Goal: Communication & Community: Answer question/provide support

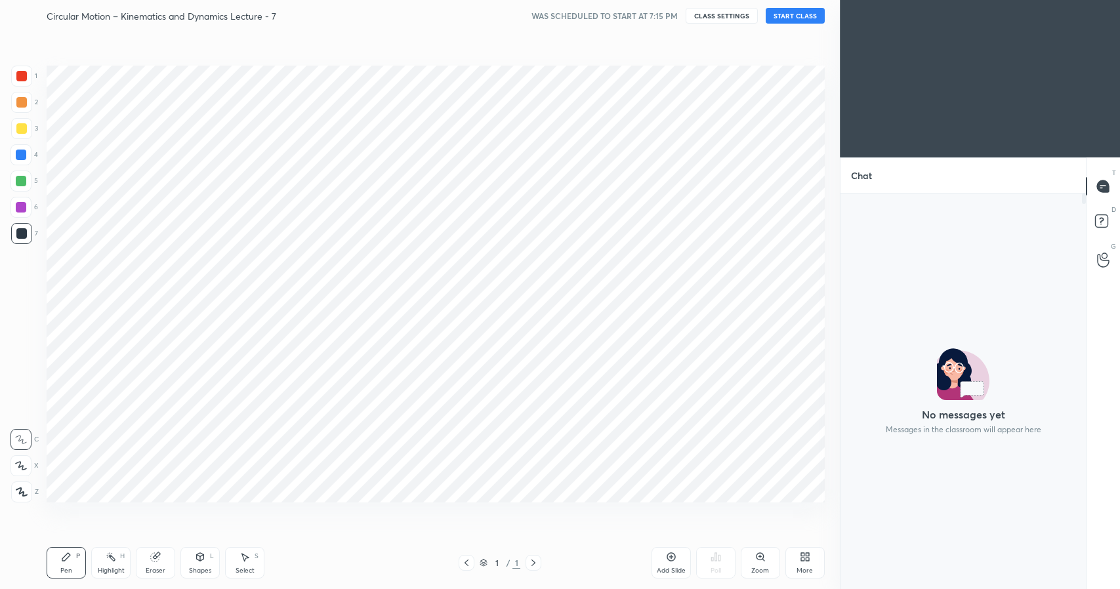
scroll to position [4, 5]
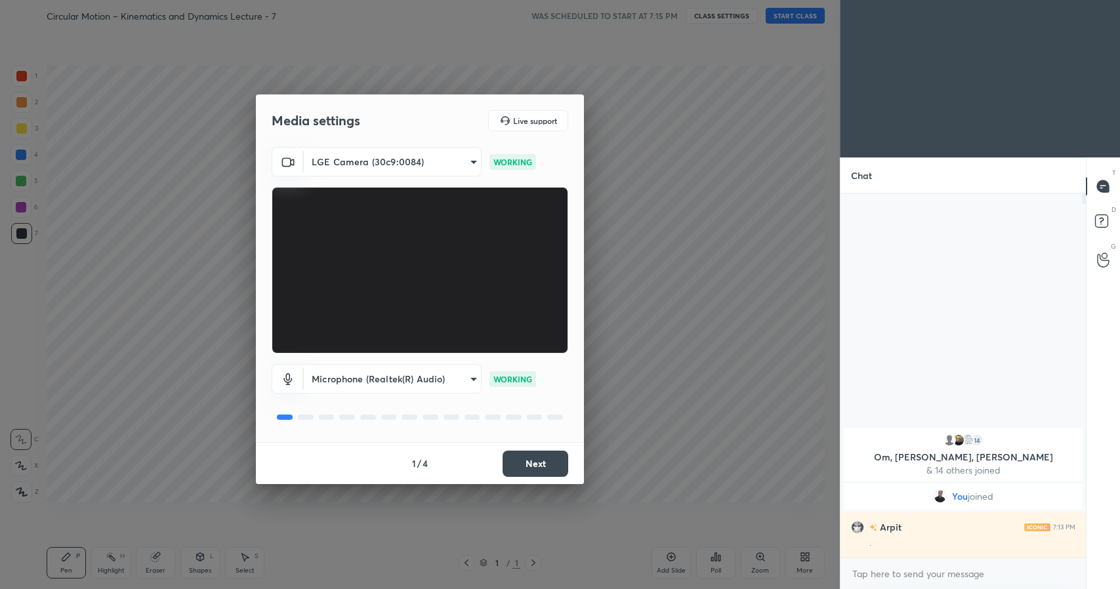
click at [550, 458] on button "Next" at bounding box center [536, 464] width 66 height 26
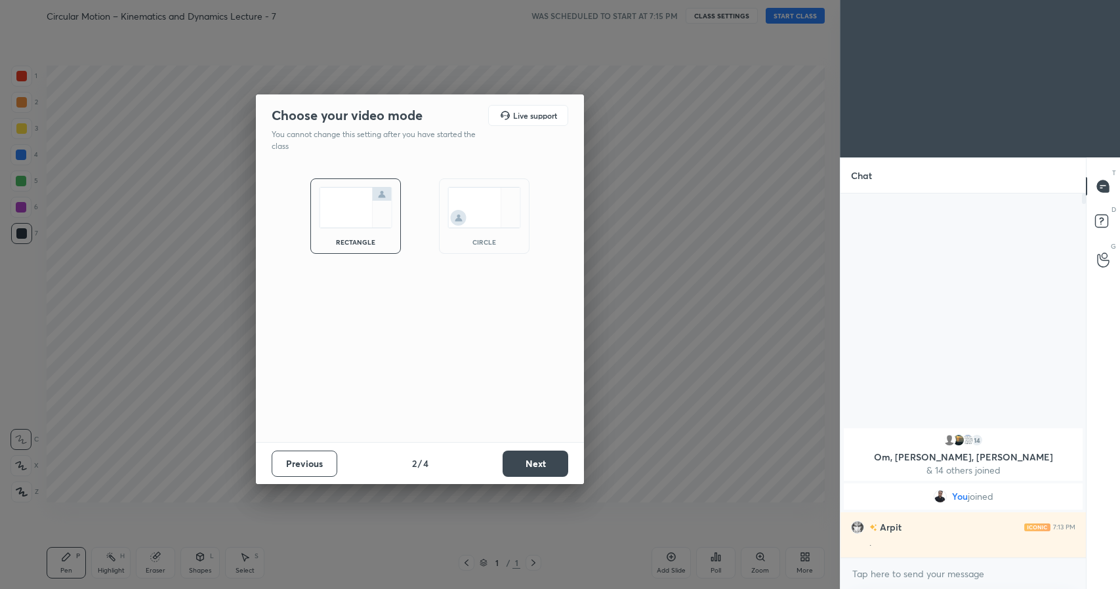
click at [478, 216] on img at bounding box center [483, 207] width 73 height 41
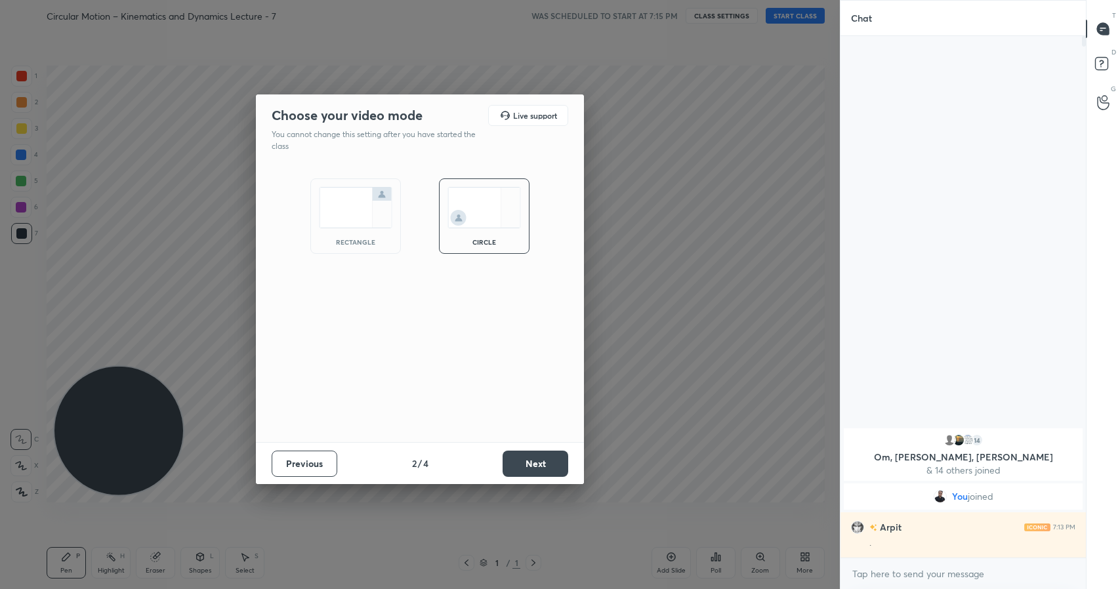
scroll to position [408, 241]
click at [536, 463] on button "Next" at bounding box center [536, 464] width 66 height 26
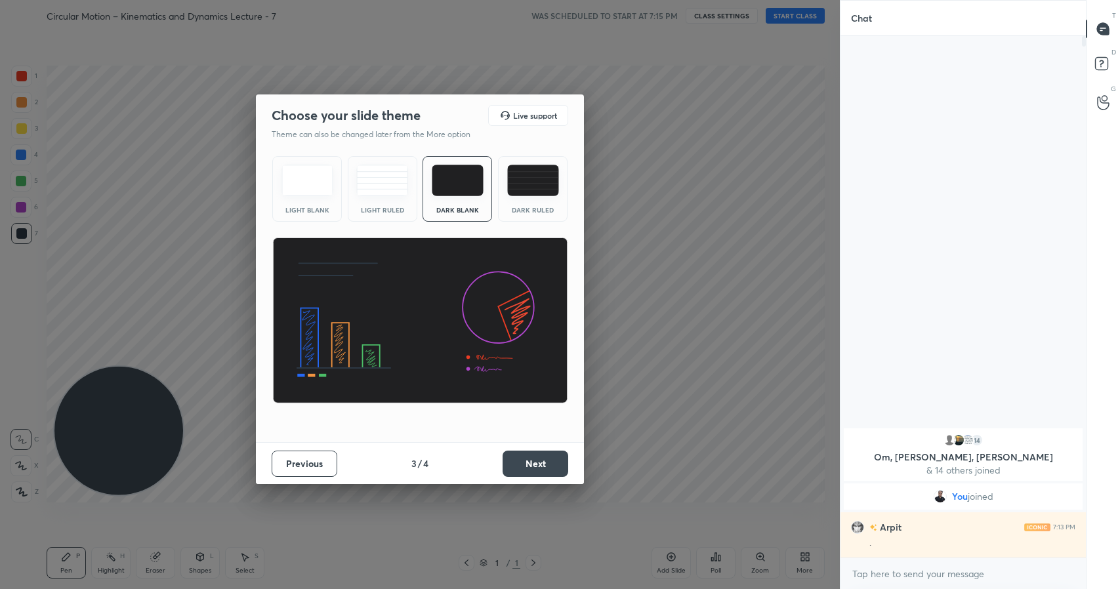
click at [455, 209] on div "Dark Blank" at bounding box center [457, 210] width 52 height 7
click at [550, 471] on button "Next" at bounding box center [536, 464] width 66 height 26
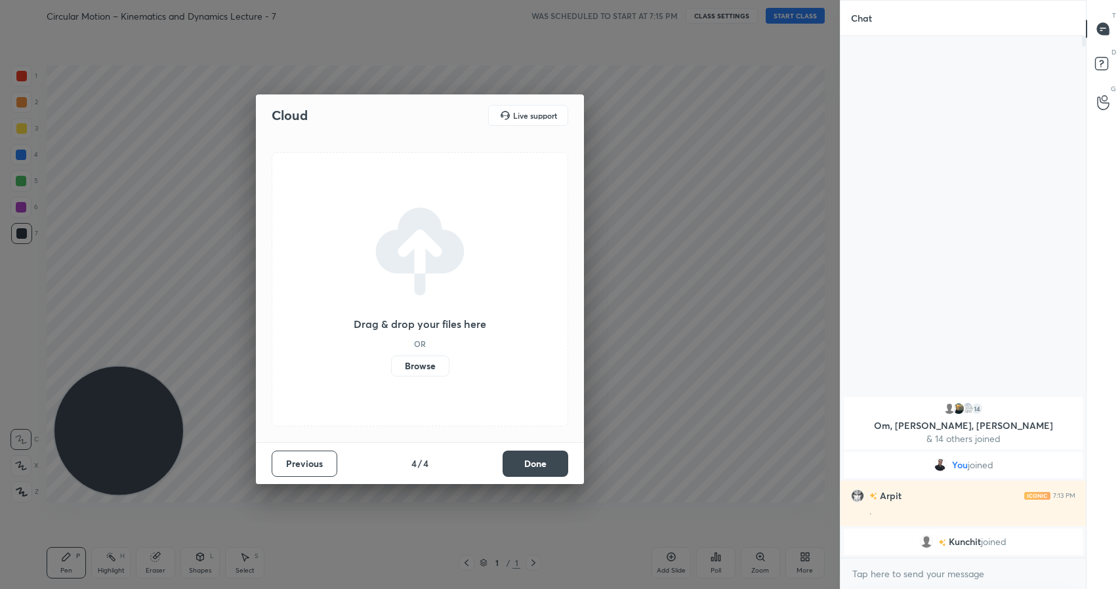
click at [428, 365] on label "Browse" at bounding box center [420, 366] width 58 height 21
click at [391, 365] on input "Browse" at bounding box center [391, 366] width 0 height 21
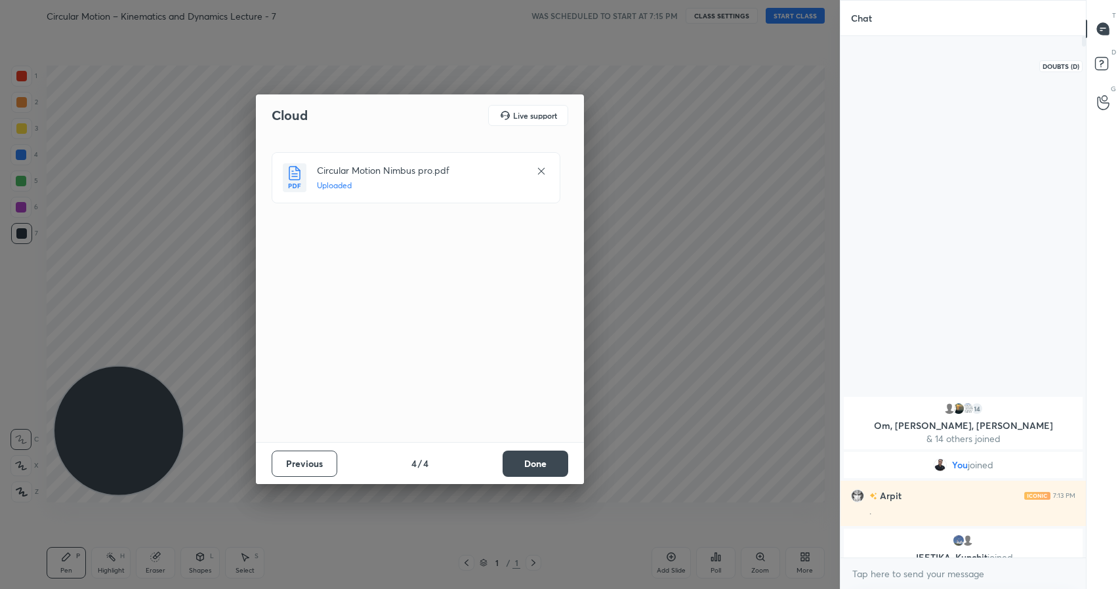
click at [1109, 58] on icon at bounding box center [1104, 66] width 24 height 24
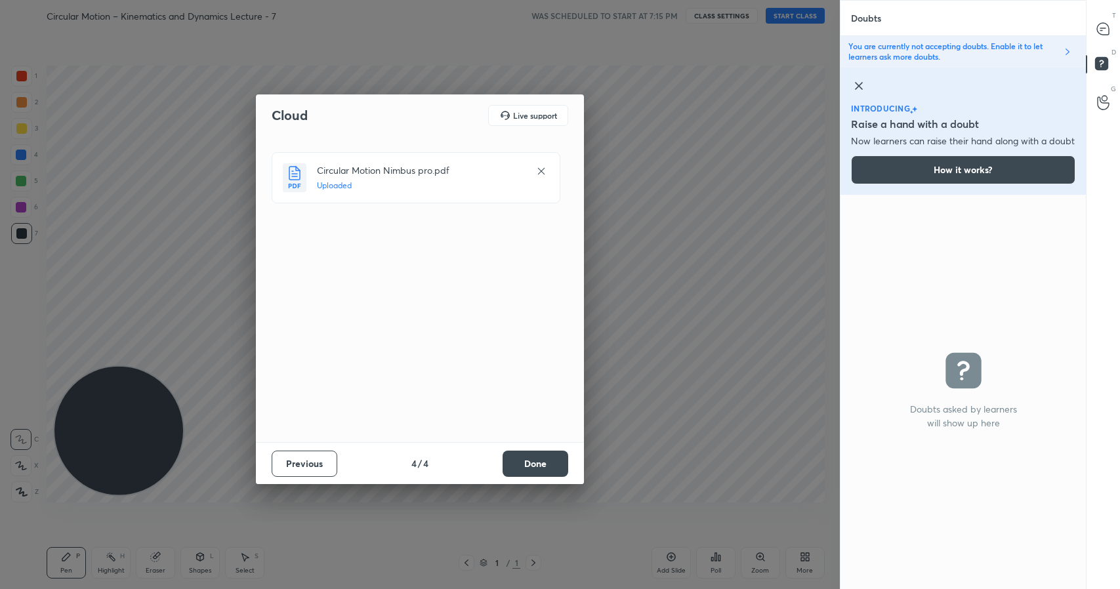
scroll to position [377, 241]
click at [1107, 27] on icon at bounding box center [1103, 29] width 12 height 12
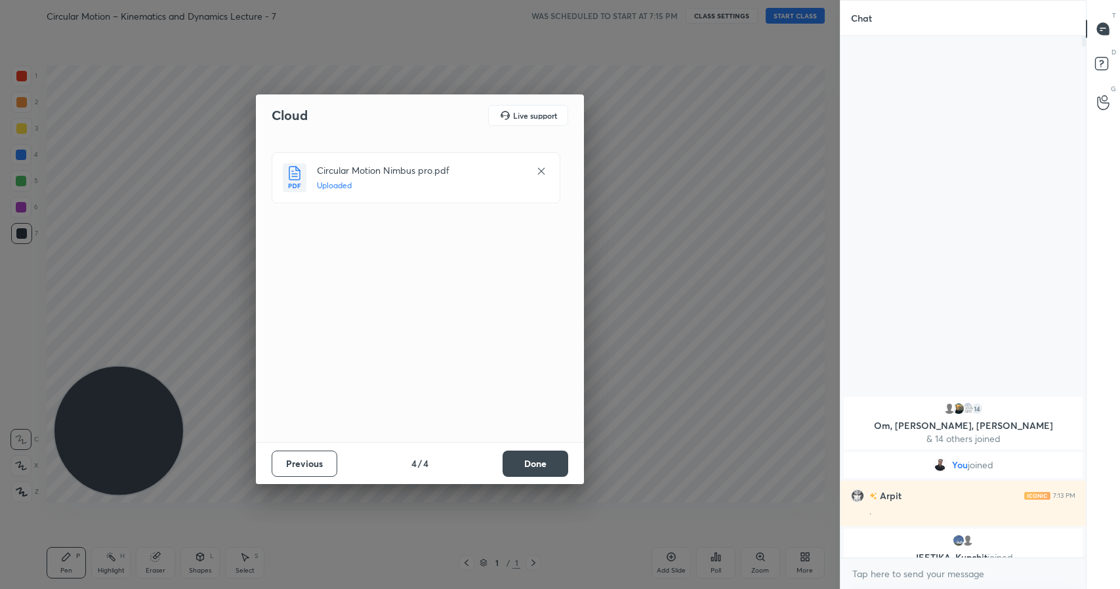
scroll to position [518, 241]
click at [1108, 60] on rect at bounding box center [1101, 64] width 12 height 12
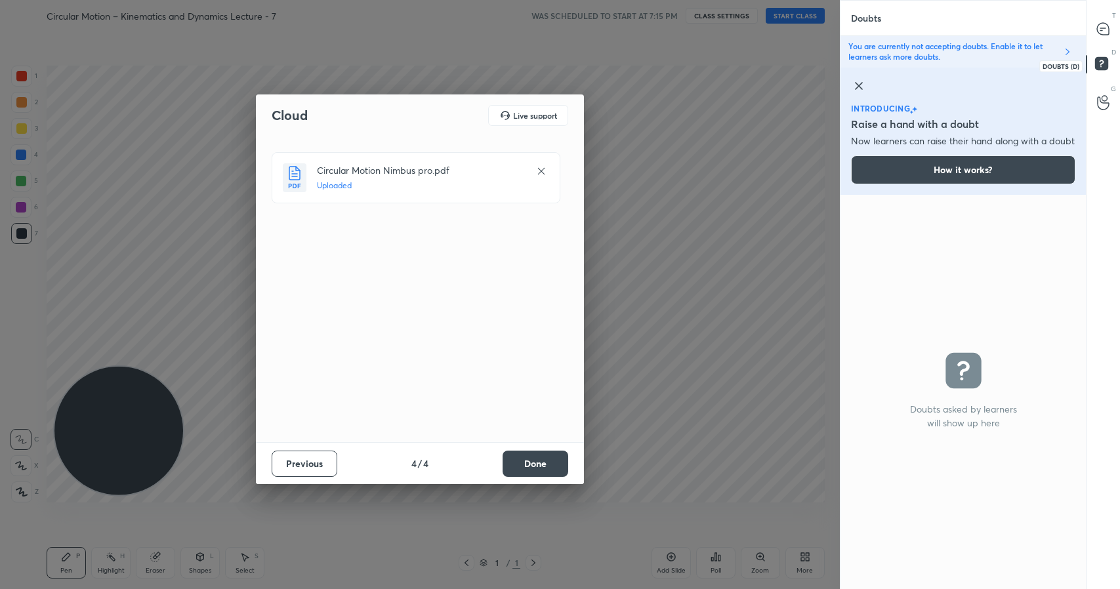
scroll to position [377, 241]
click at [540, 459] on button "Done" at bounding box center [536, 464] width 66 height 26
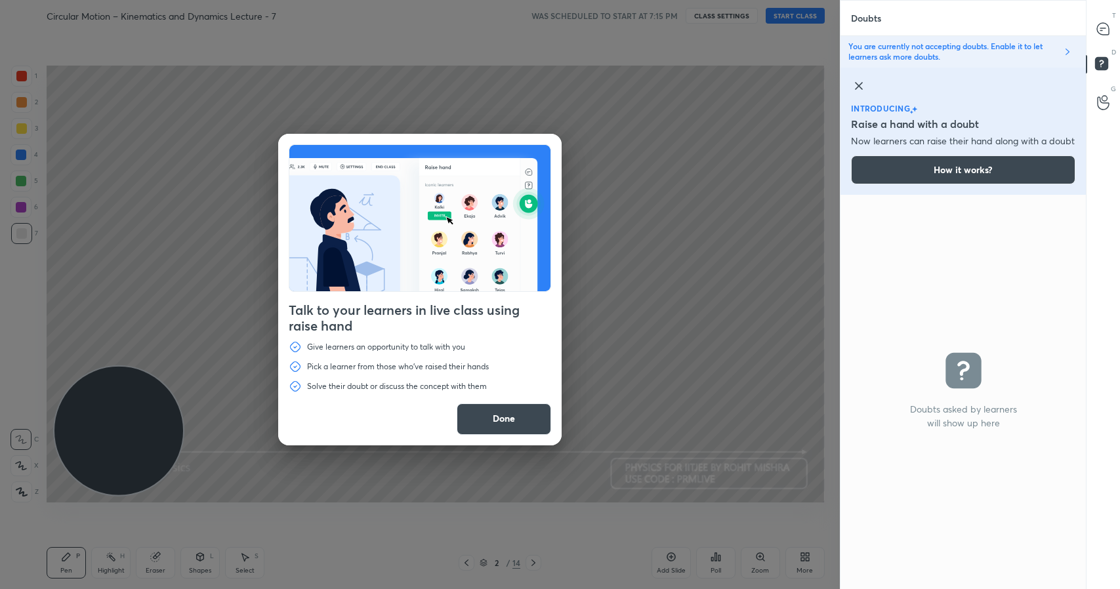
click at [860, 83] on icon at bounding box center [859, 86] width 7 height 7
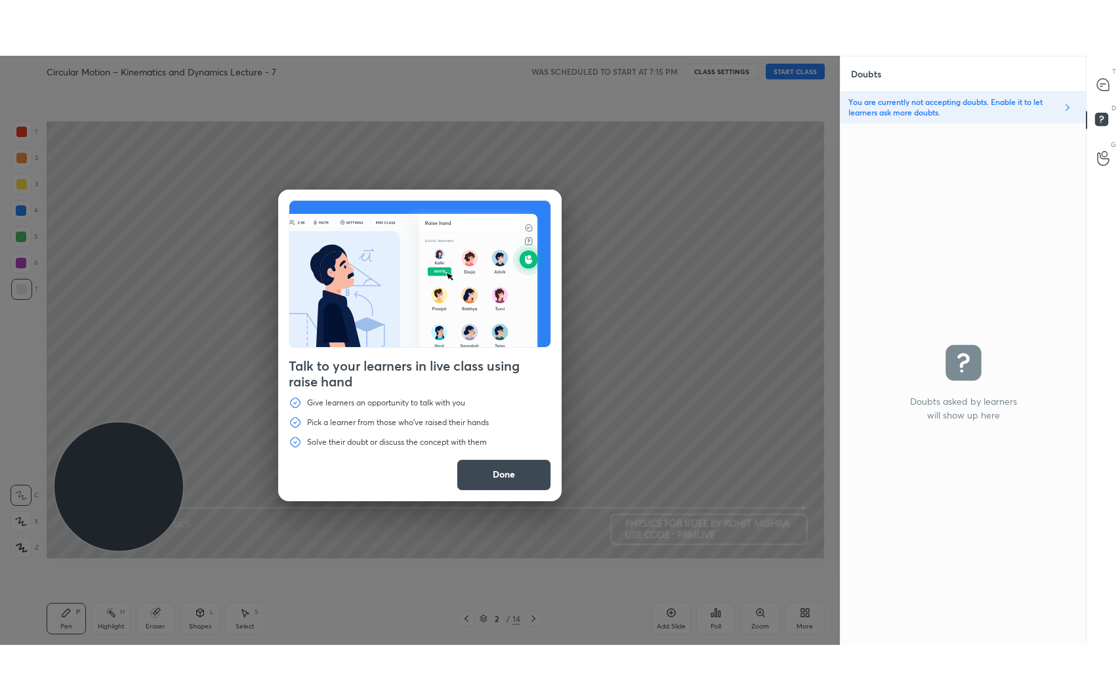
scroll to position [518, 241]
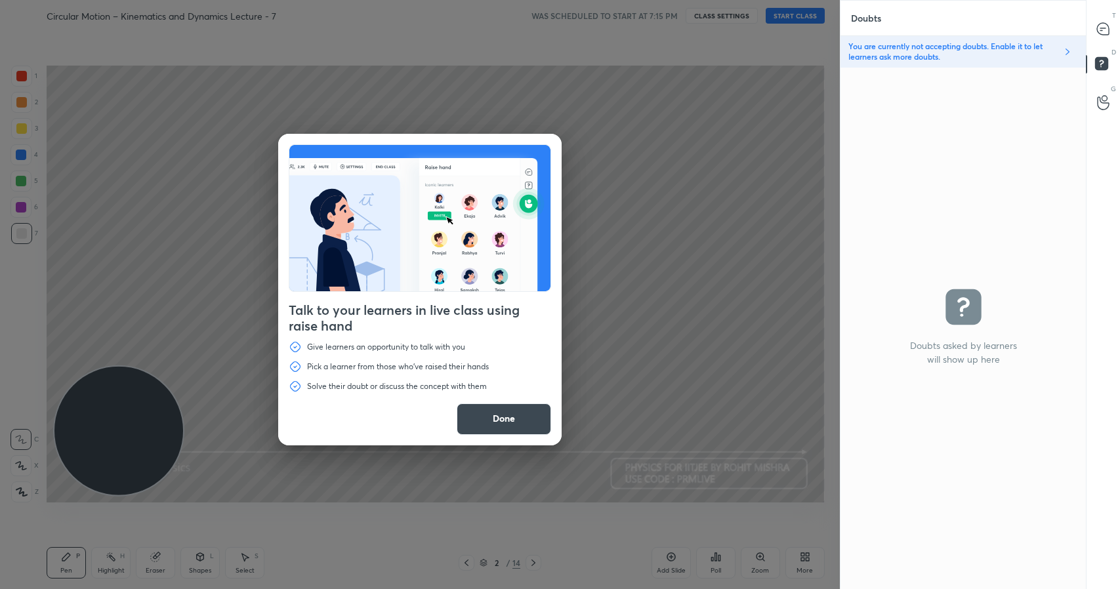
click at [525, 412] on button "Done" at bounding box center [504, 419] width 94 height 31
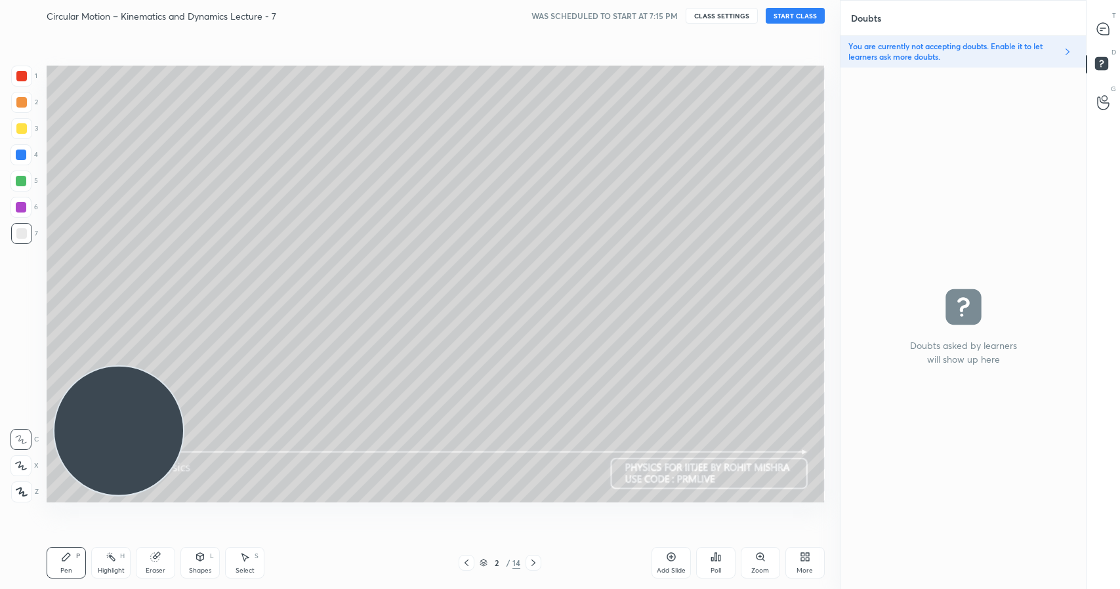
click at [812, 565] on div "More" at bounding box center [804, 562] width 39 height 31
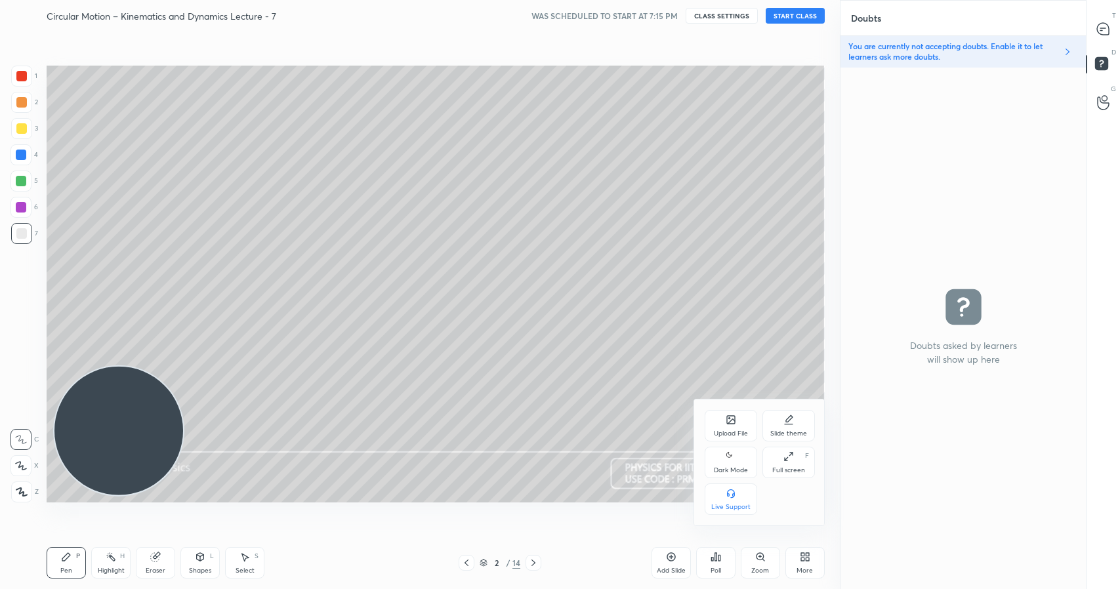
drag, startPoint x: 732, startPoint y: 467, endPoint x: 791, endPoint y: 465, distance: 59.7
click at [732, 467] on div "Dark Mode" at bounding box center [731, 470] width 34 height 7
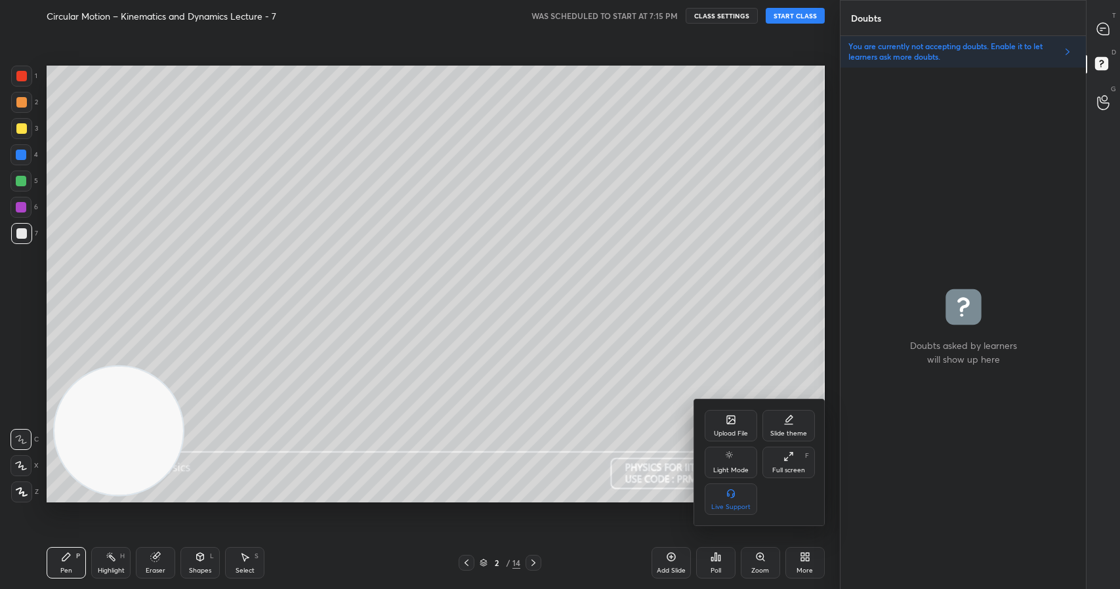
click at [791, 463] on div "Full screen F" at bounding box center [788, 462] width 52 height 31
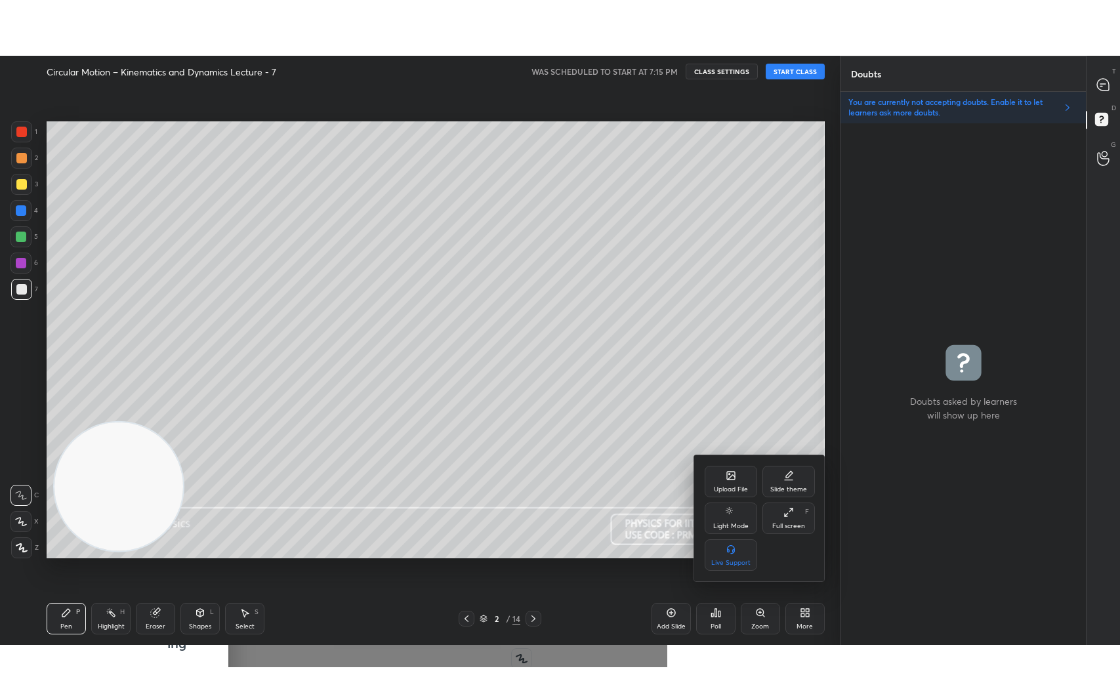
scroll to position [629, 241]
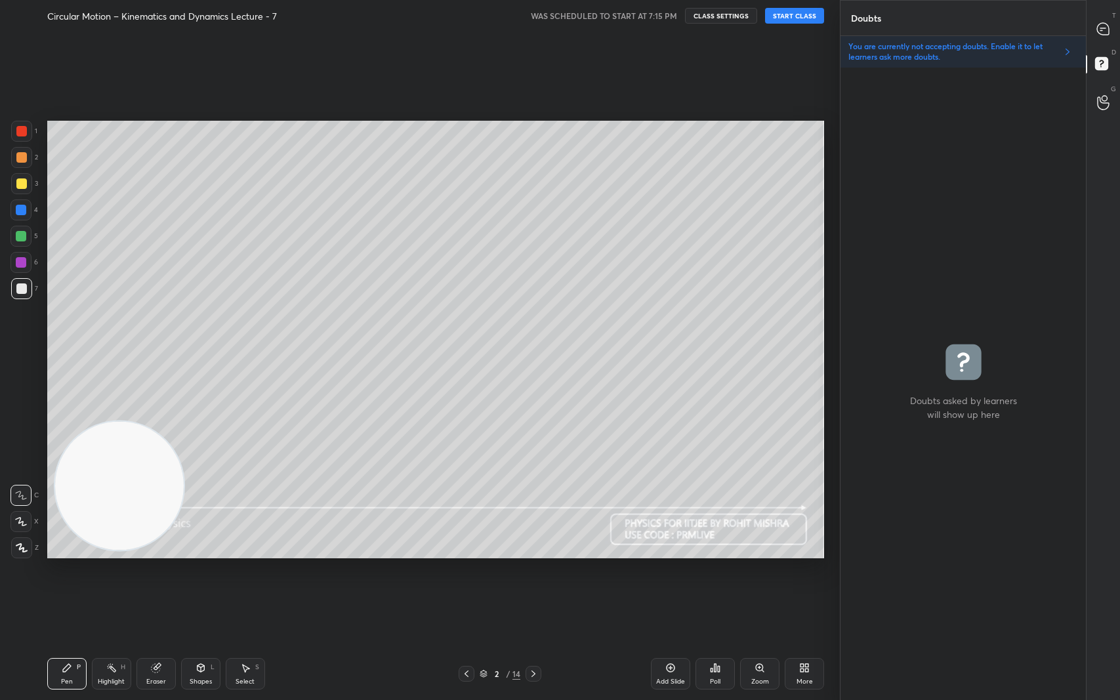
click at [1048, 43] on p "You are currently not accepting doubts. Enable it to let learners ask more doub…" at bounding box center [952, 51] width 209 height 21
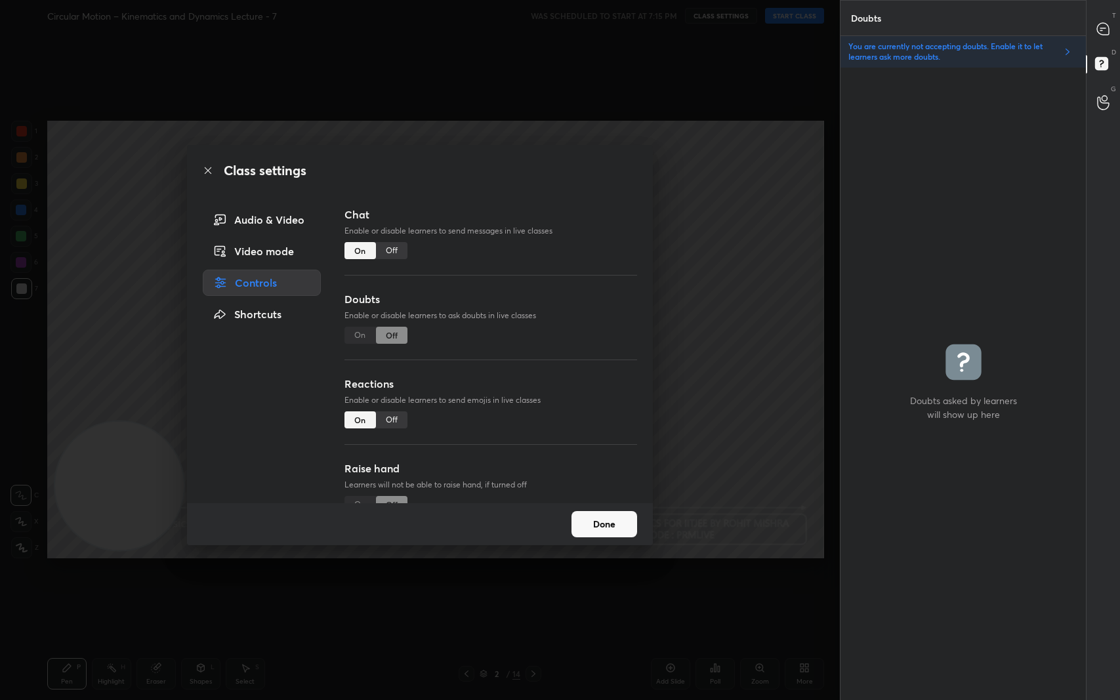
click at [354, 333] on div "On Off" at bounding box center [375, 335] width 63 height 17
drag, startPoint x: 354, startPoint y: 333, endPoint x: 542, endPoint y: 461, distance: 226.8
click at [356, 334] on div "On Off" at bounding box center [375, 335] width 63 height 17
click at [607, 526] on button "Done" at bounding box center [604, 524] width 66 height 26
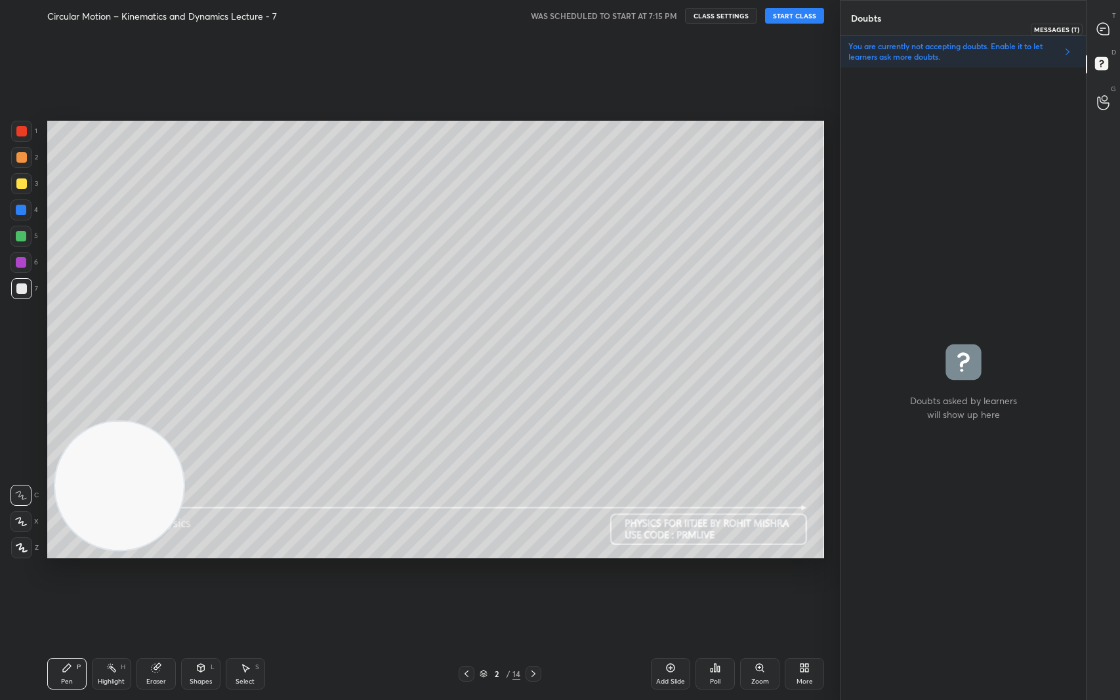
click at [1113, 25] on div at bounding box center [1103, 29] width 26 height 24
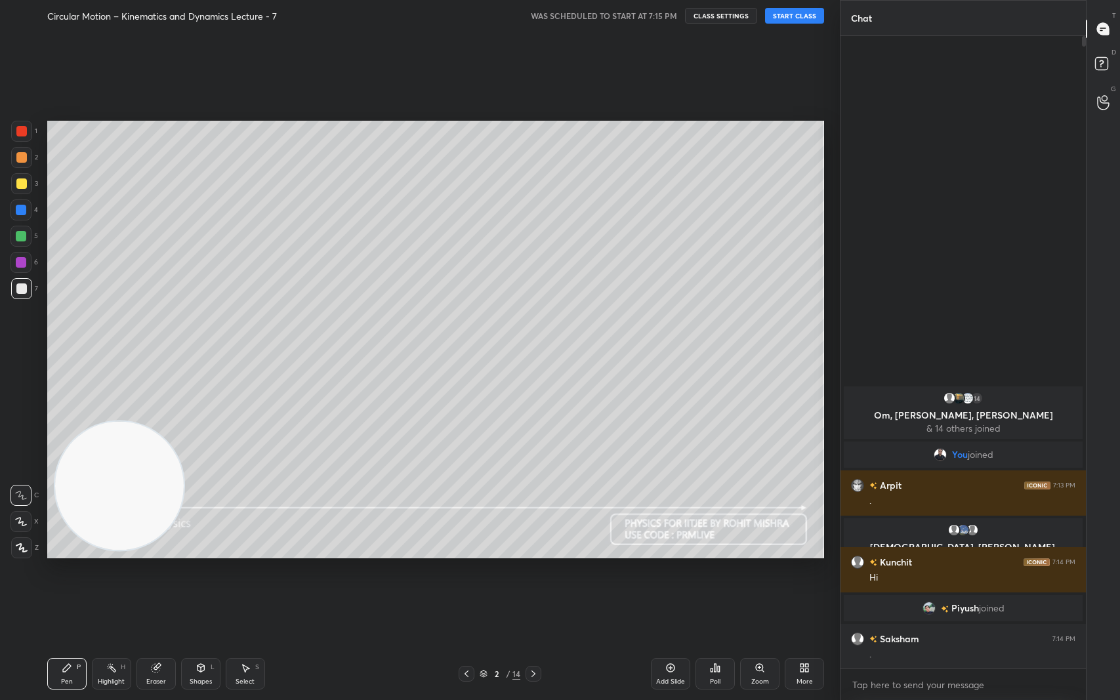
click at [778, 20] on button "START CLASS" at bounding box center [794, 16] width 59 height 16
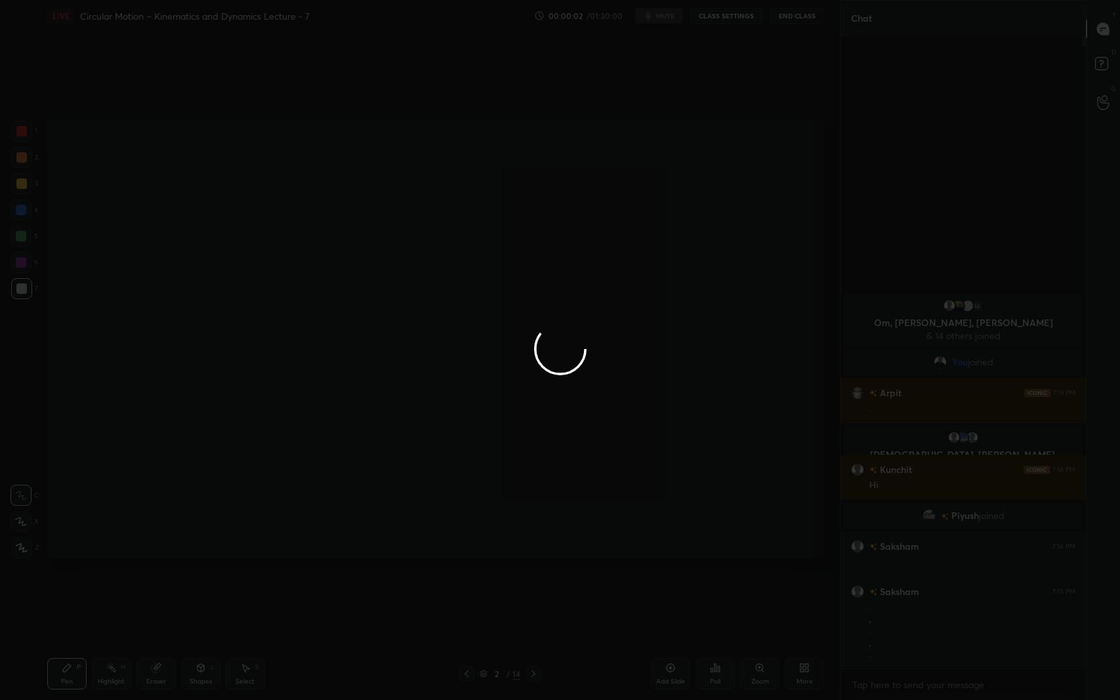
click at [1119, 0] on div at bounding box center [560, 350] width 1120 height 700
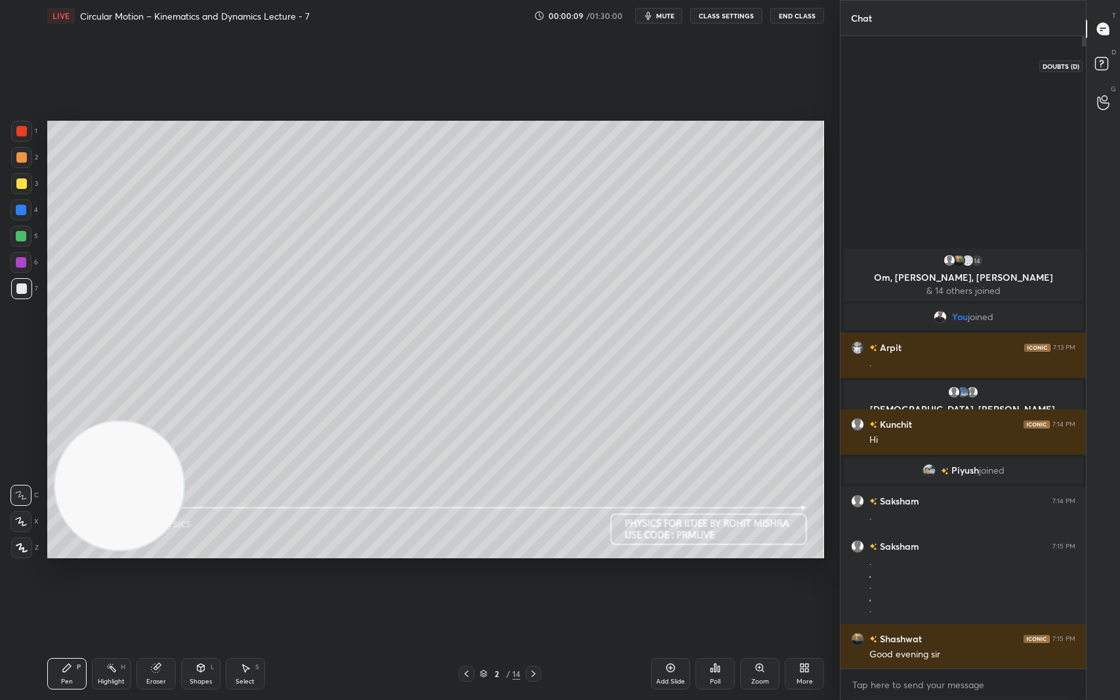
click at [1104, 58] on rect at bounding box center [1101, 64] width 12 height 12
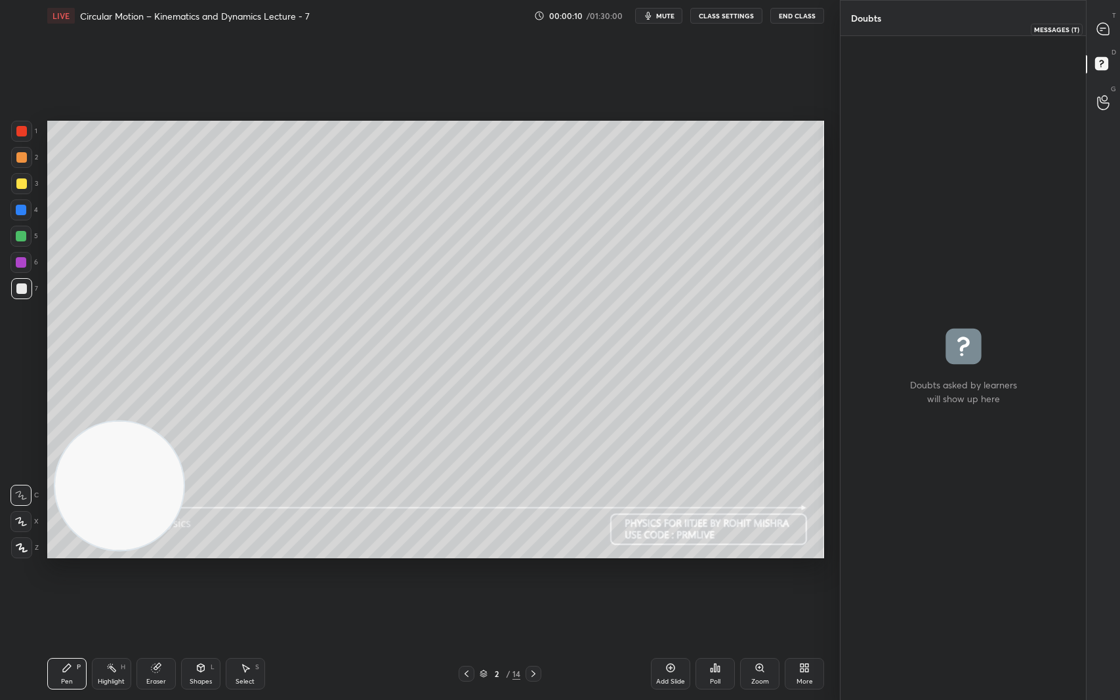
click at [1100, 25] on icon at bounding box center [1103, 29] width 12 height 12
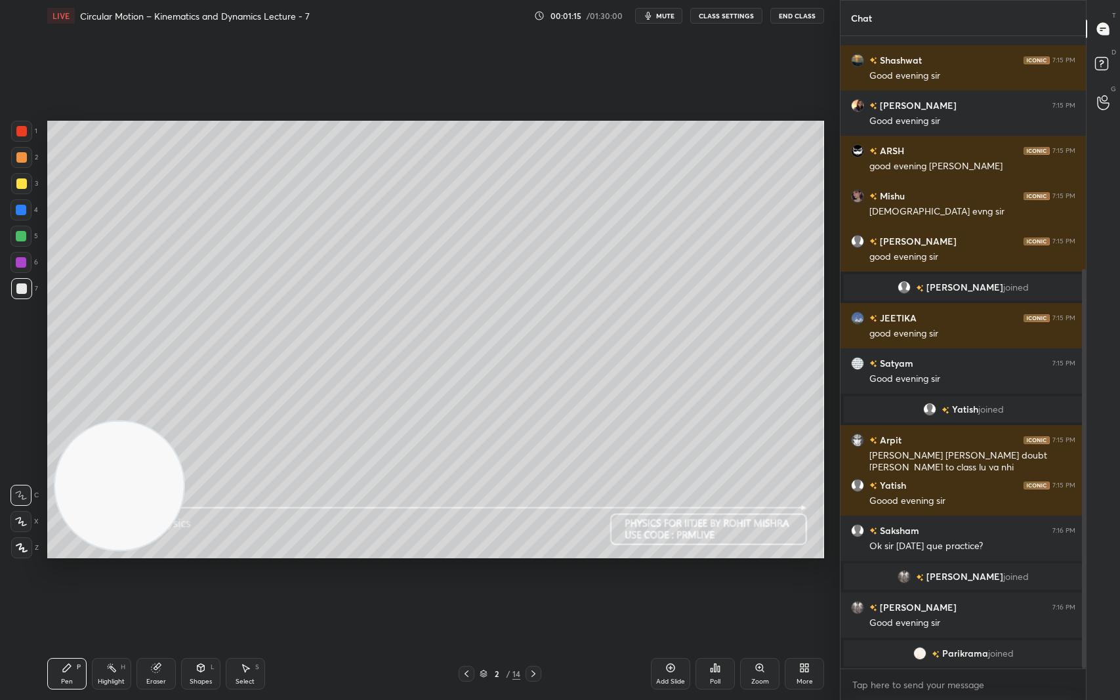
scroll to position [382, 0]
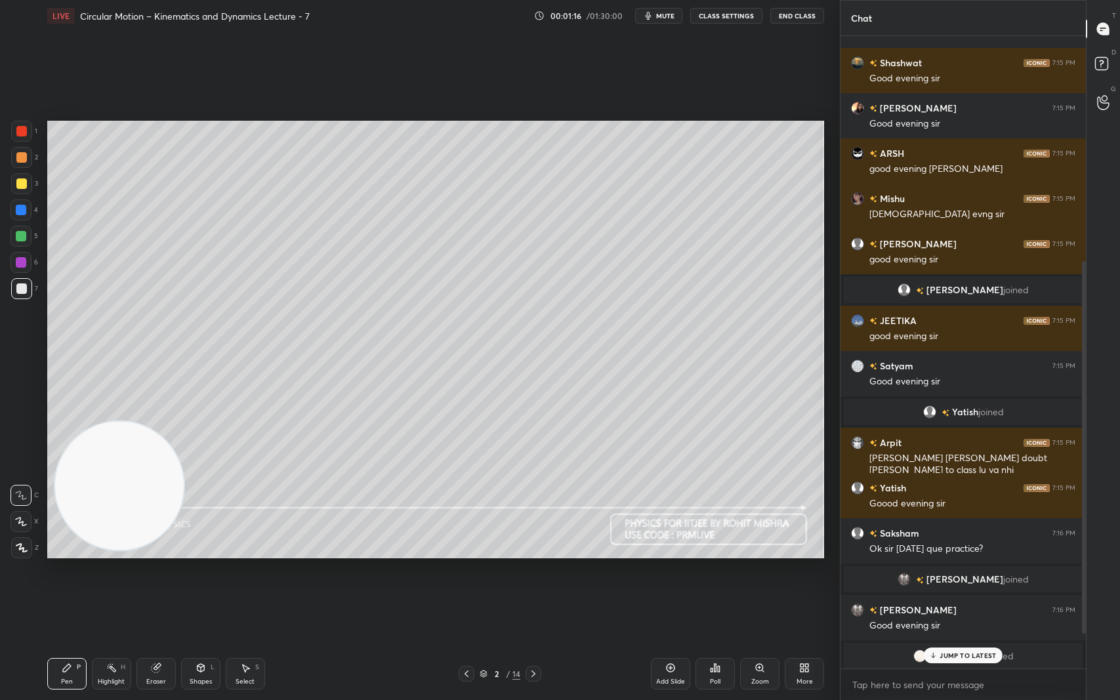
click at [975, 589] on p "JUMP TO LATEST" at bounding box center [968, 656] width 56 height 8
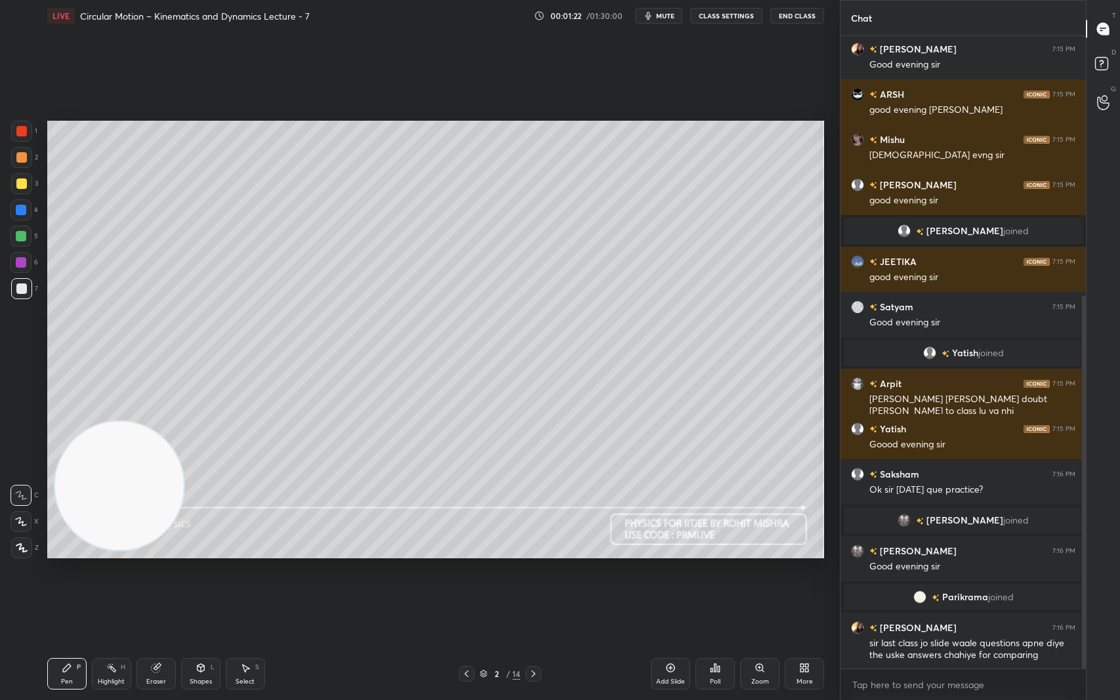
click at [807, 589] on icon at bounding box center [807, 670] width 3 height 3
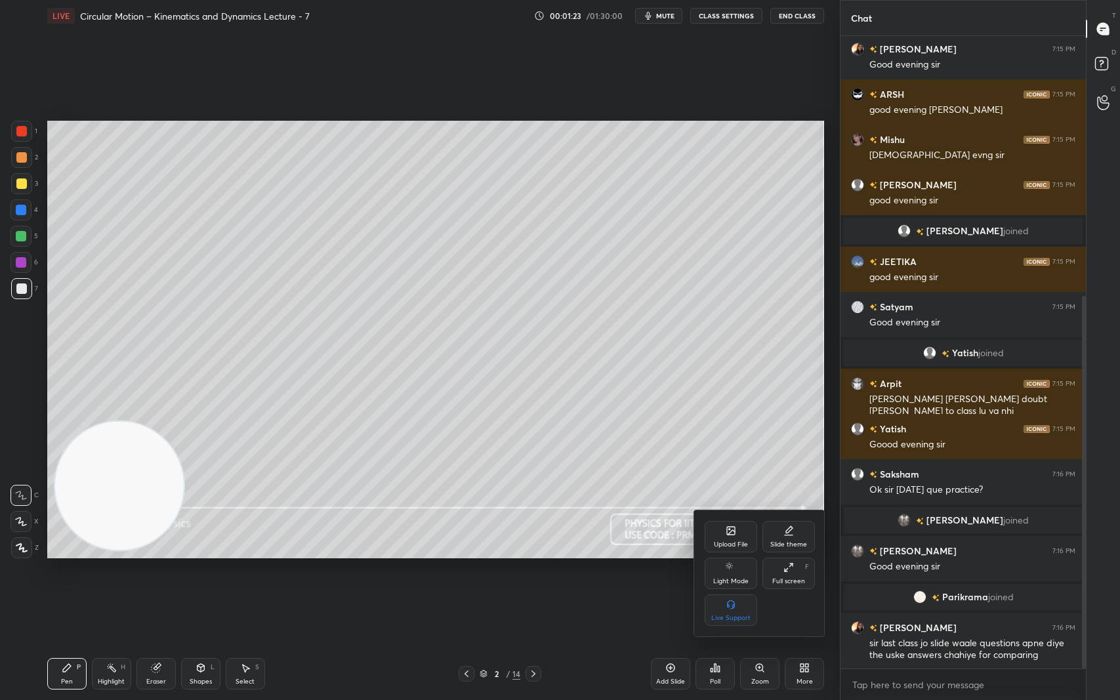
click at [602, 589] on div at bounding box center [560, 350] width 1120 height 700
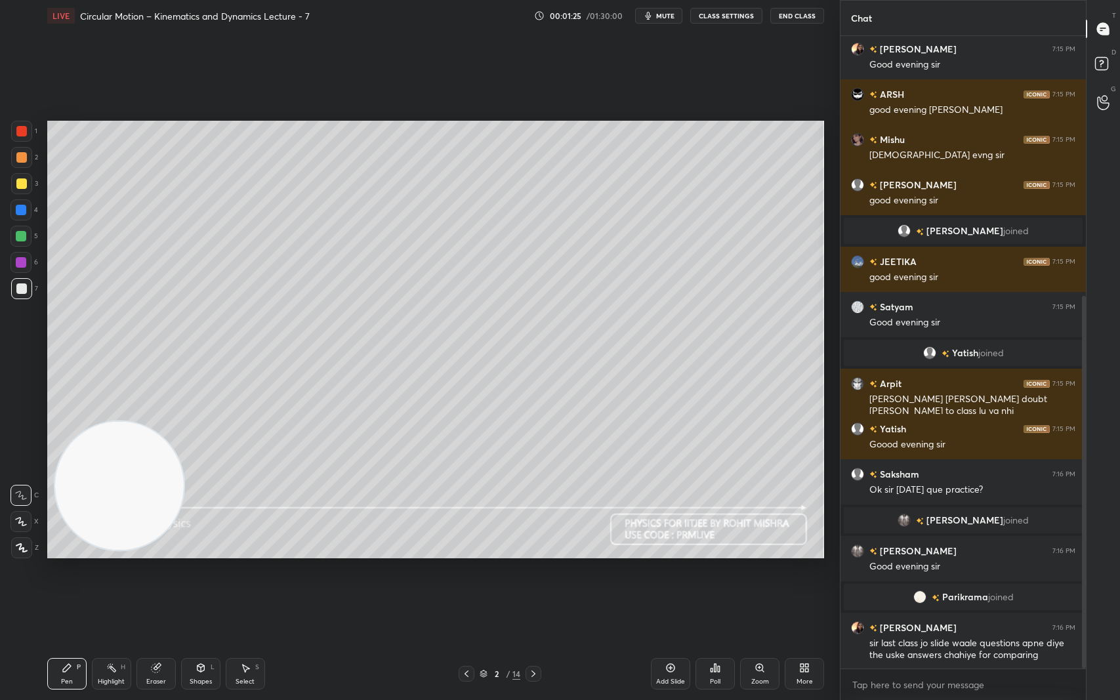
click at [483, 589] on icon at bounding box center [484, 674] width 8 height 8
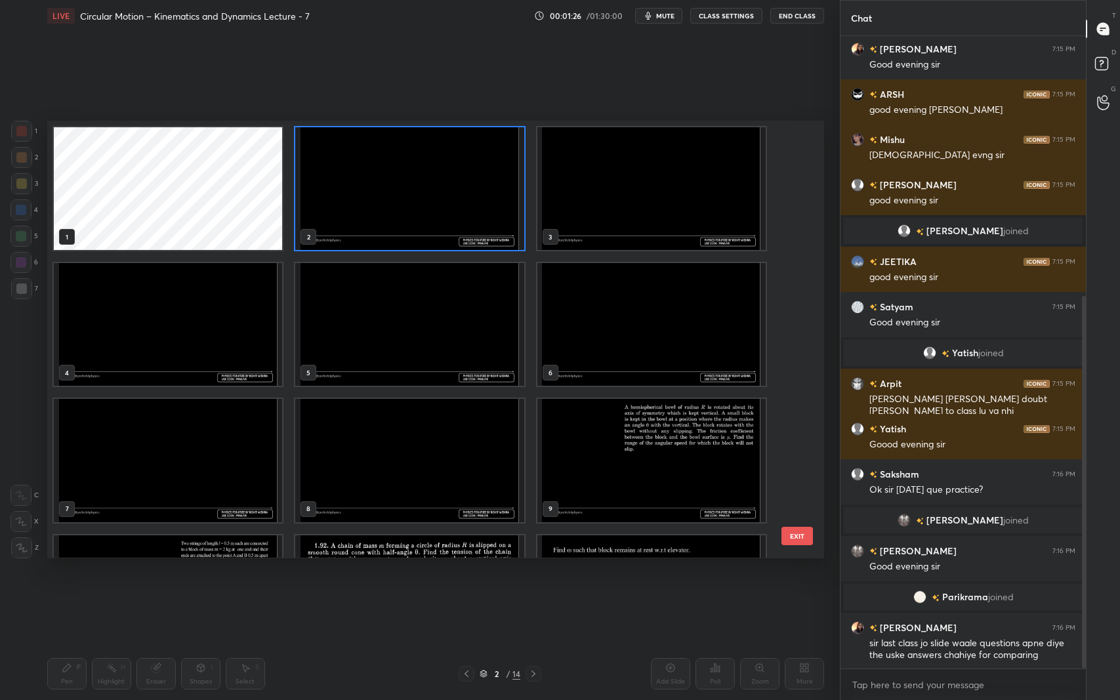
scroll to position [472, 0]
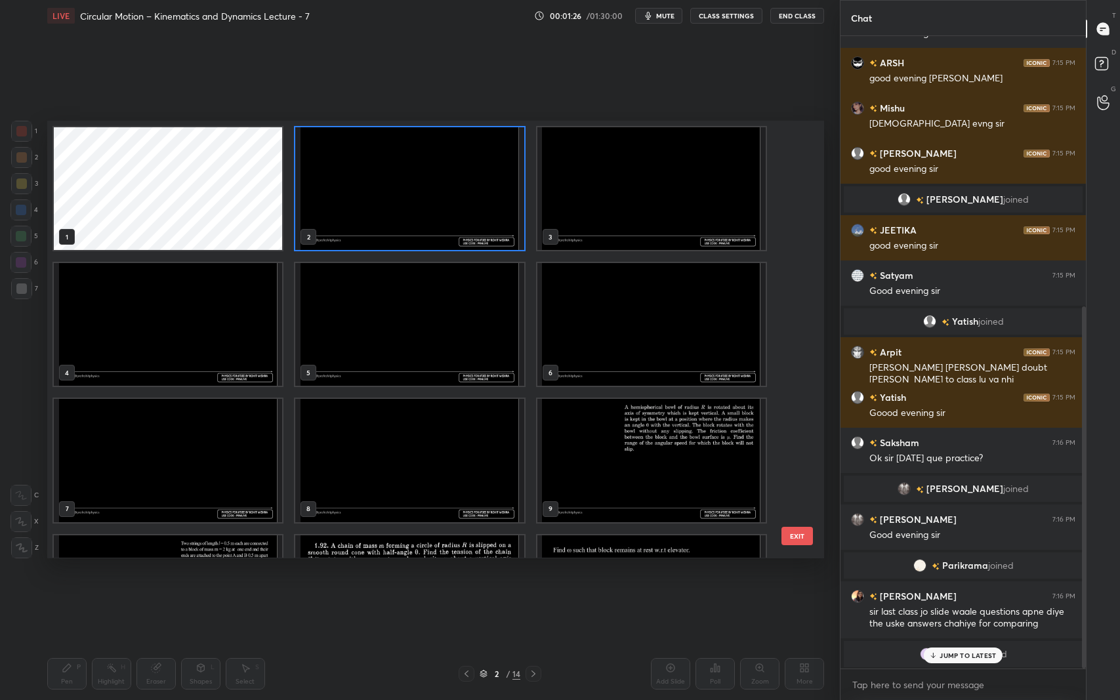
click at [694, 424] on img "grid" at bounding box center [651, 461] width 228 height 123
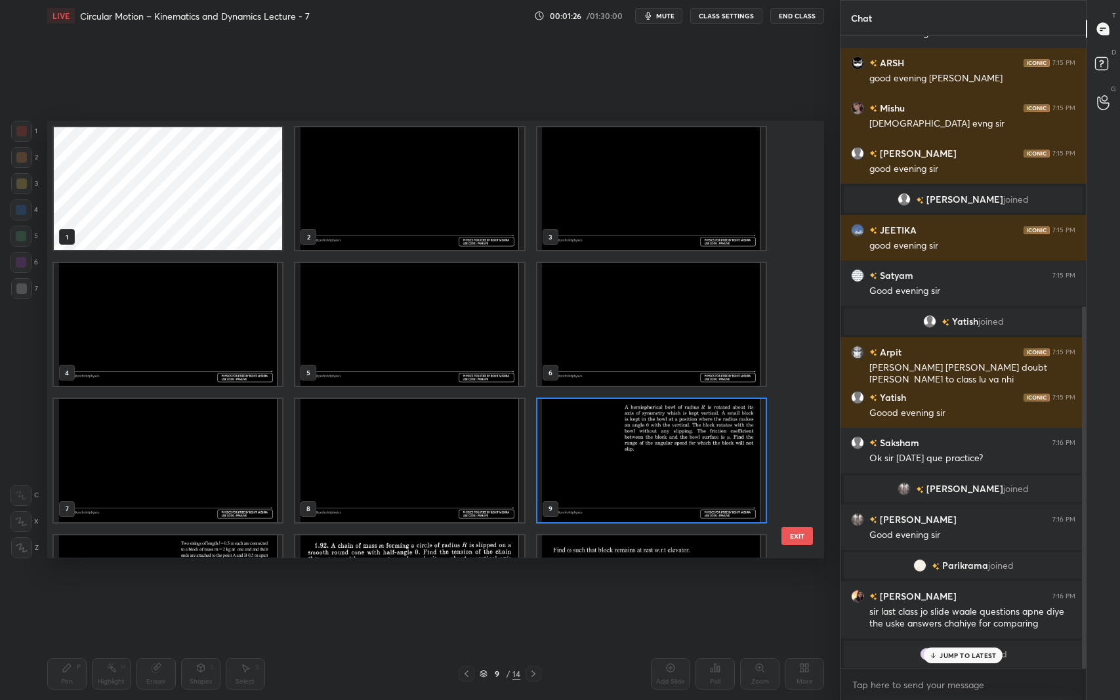
click at [694, 424] on img "grid" at bounding box center [651, 461] width 228 height 123
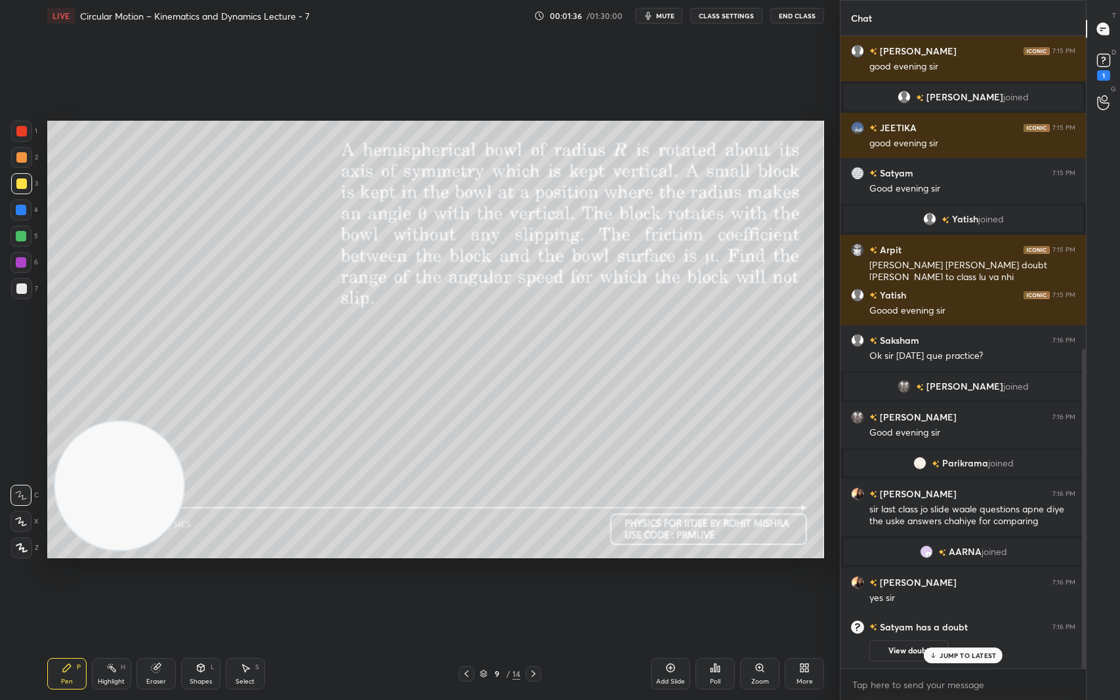
scroll to position [619, 0]
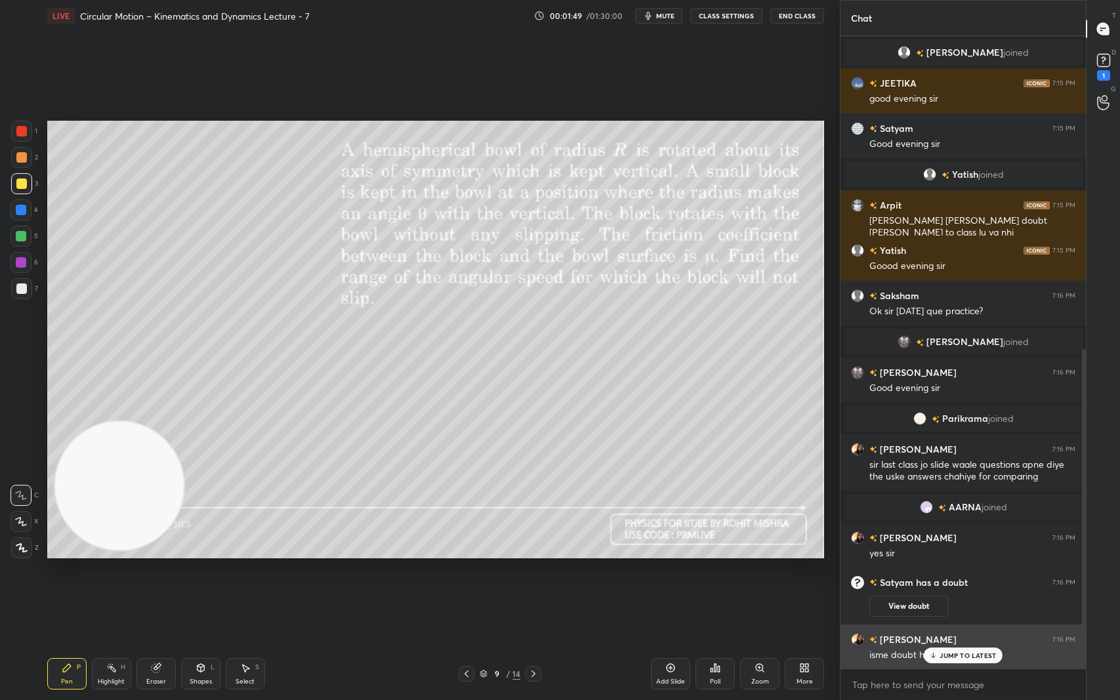
click at [949, 589] on p "JUMP TO LATEST" at bounding box center [968, 656] width 56 height 8
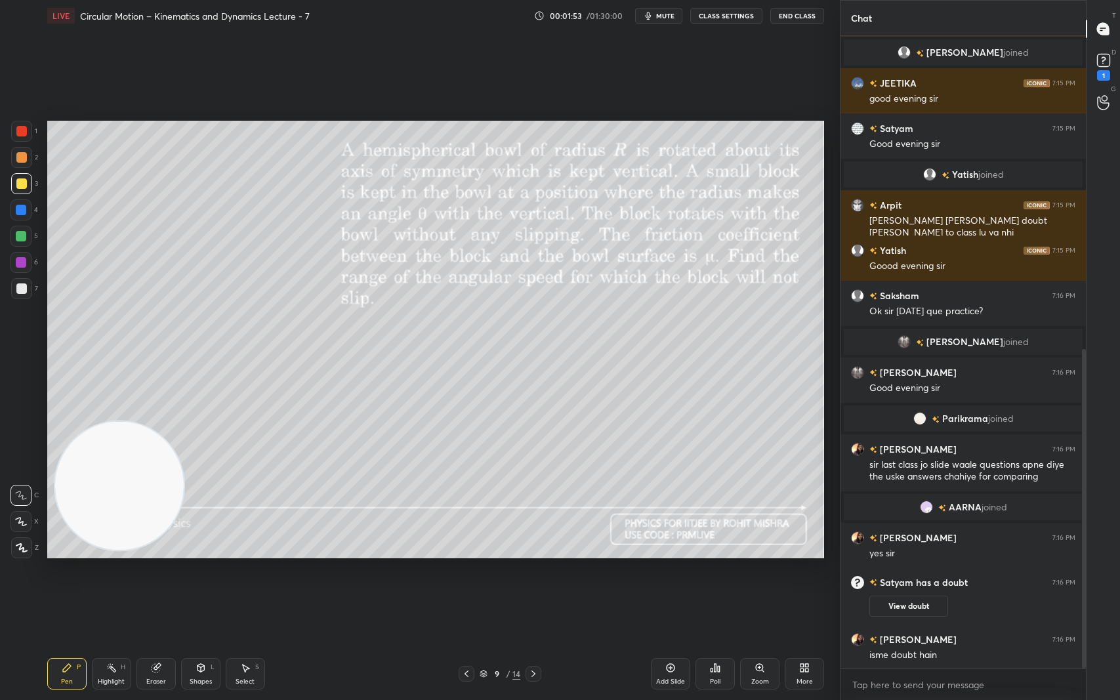
click at [205, 589] on div "Shapes L" at bounding box center [200, 673] width 39 height 31
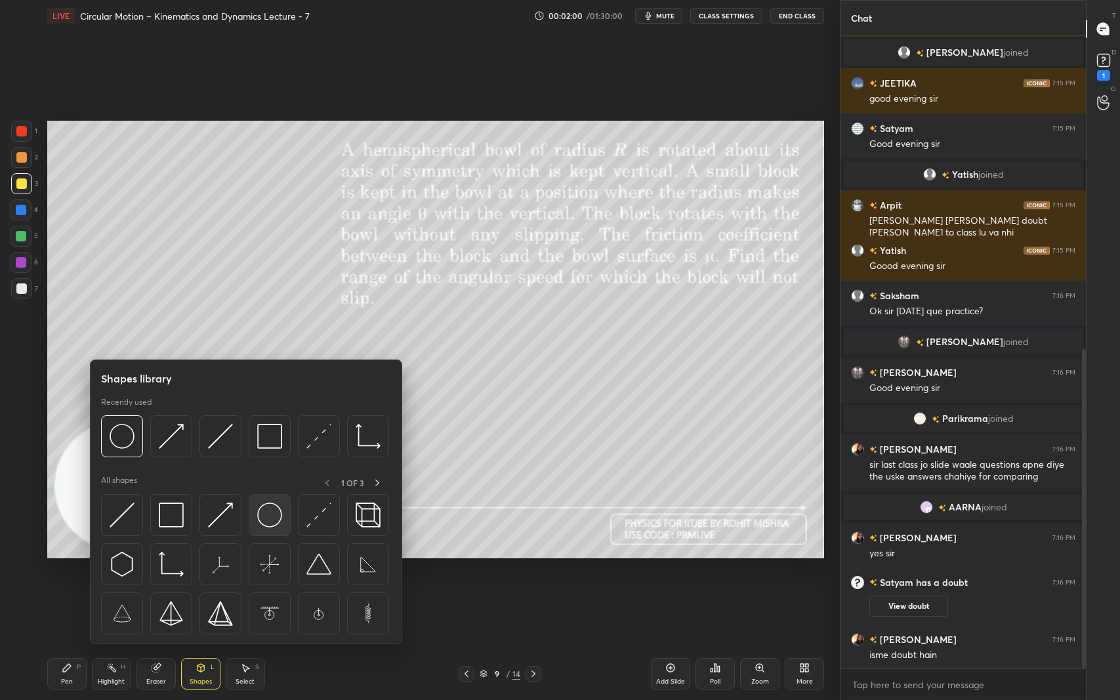
click at [270, 516] on img at bounding box center [269, 515] width 25 height 25
click at [322, 438] on img at bounding box center [318, 436] width 25 height 25
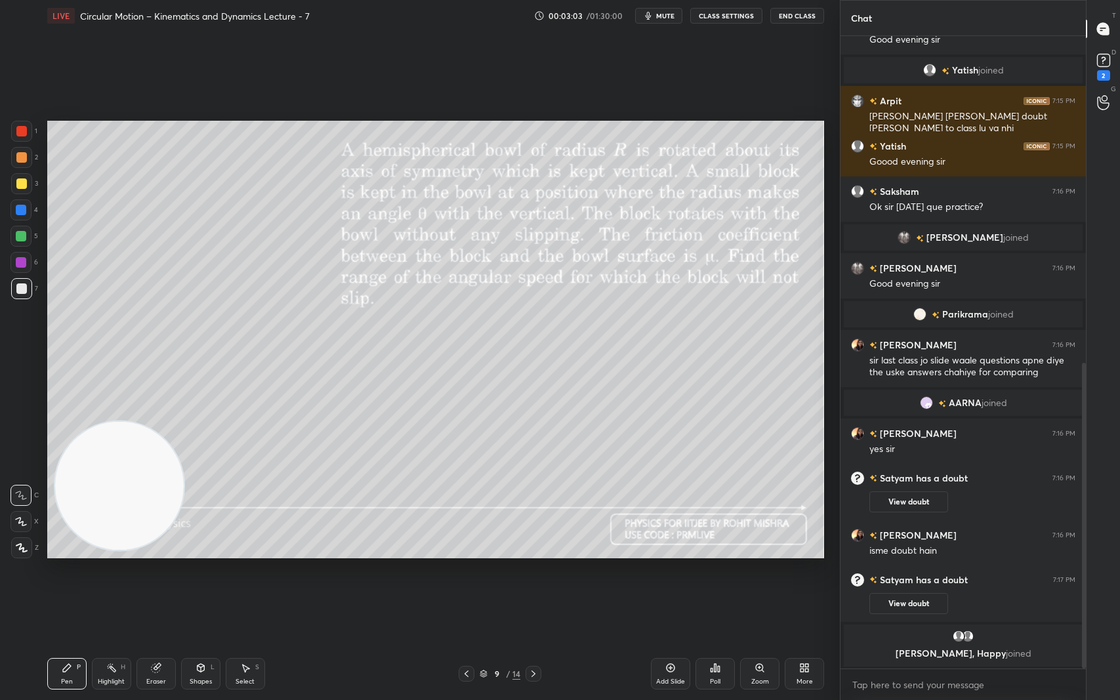
scroll to position [719, 0]
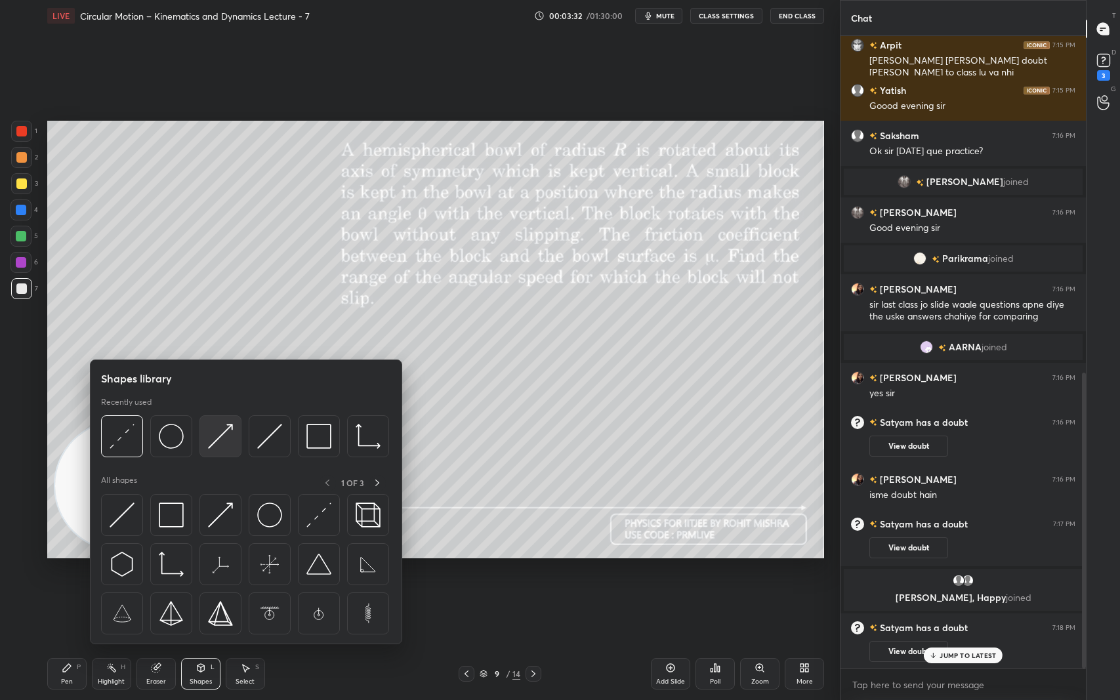
click at [223, 442] on img at bounding box center [220, 436] width 25 height 25
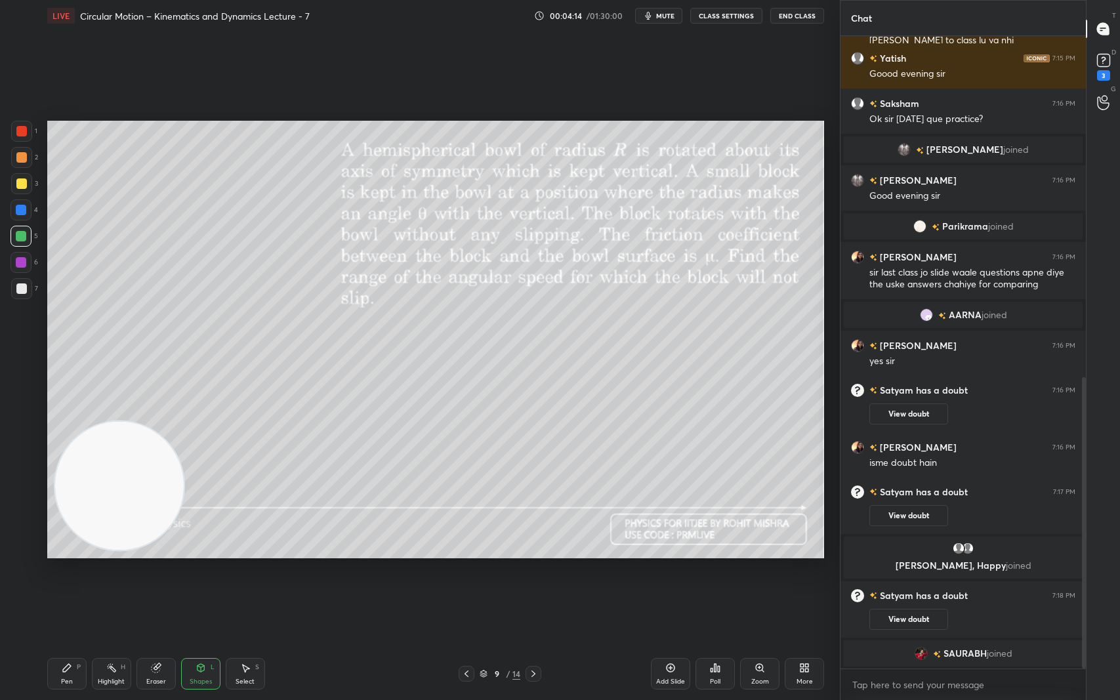
scroll to position [756, 0]
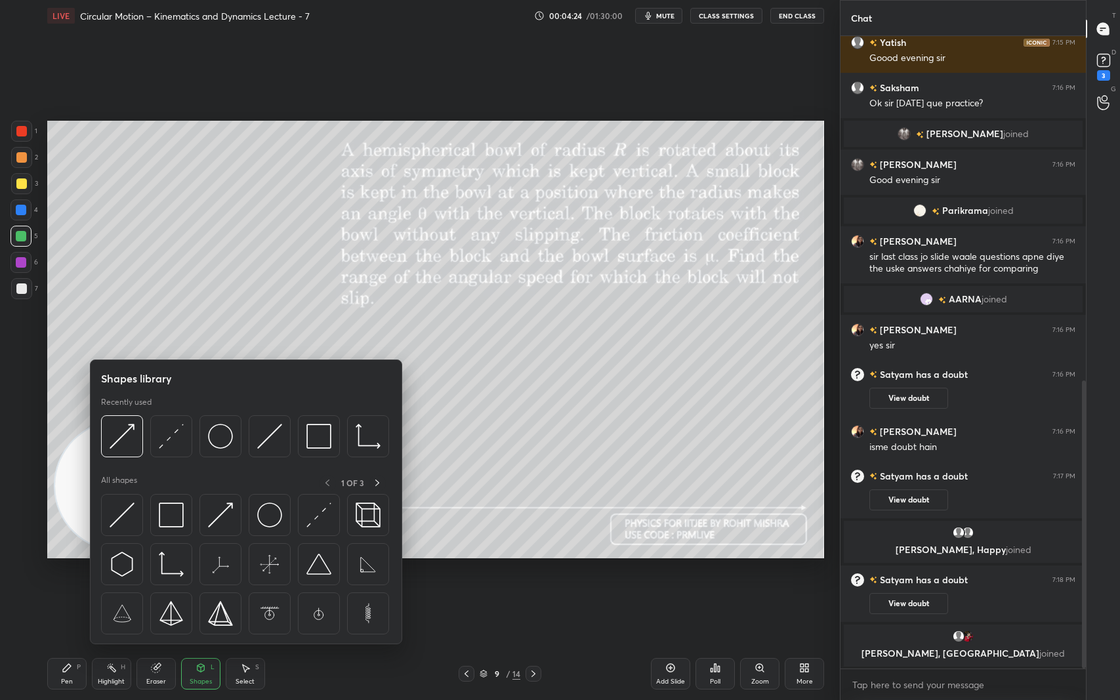
click at [177, 446] on img at bounding box center [171, 436] width 25 height 25
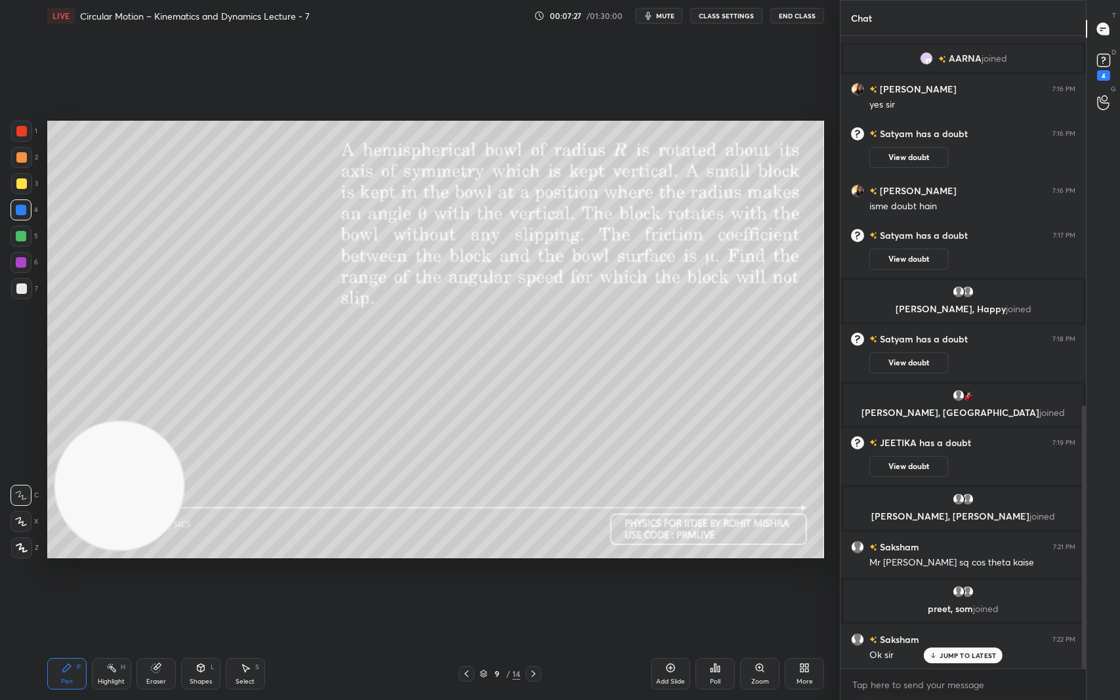
scroll to position [919, 0]
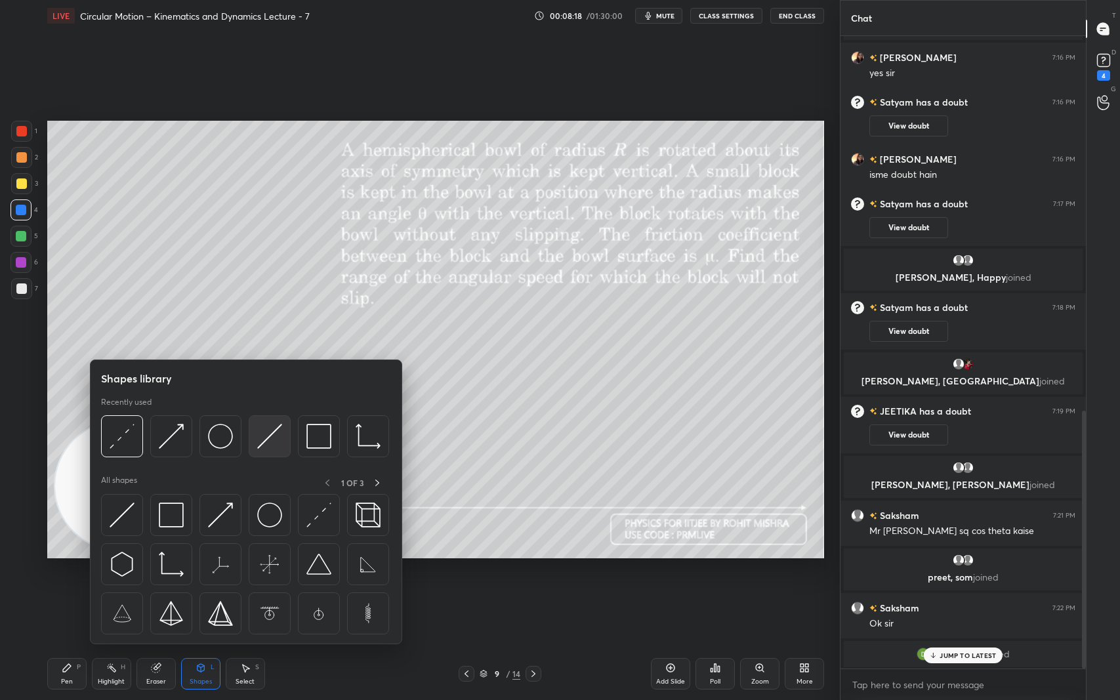
click at [273, 445] on img at bounding box center [269, 436] width 25 height 25
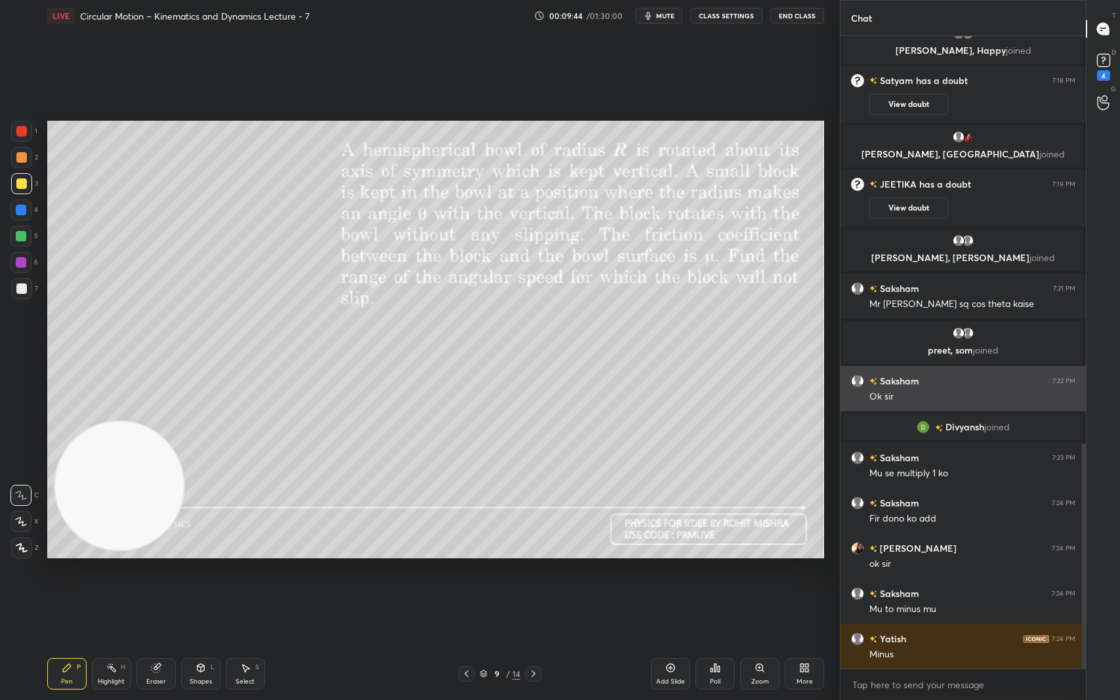
scroll to position [1190, 0]
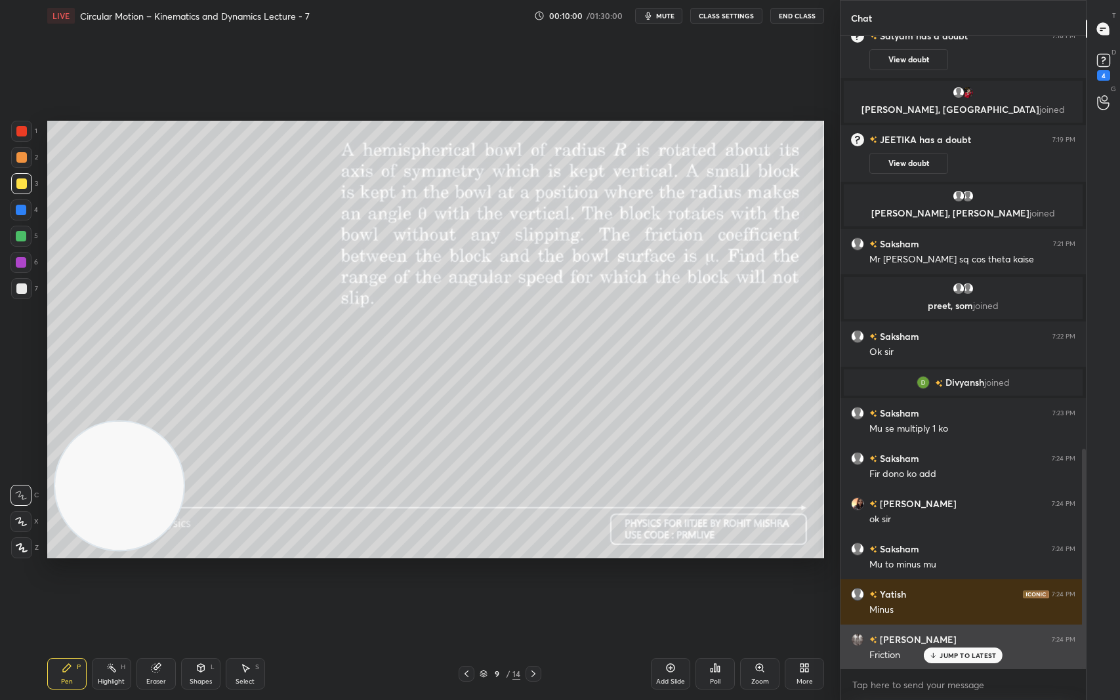
click at [975, 589] on p "JUMP TO LATEST" at bounding box center [968, 656] width 56 height 8
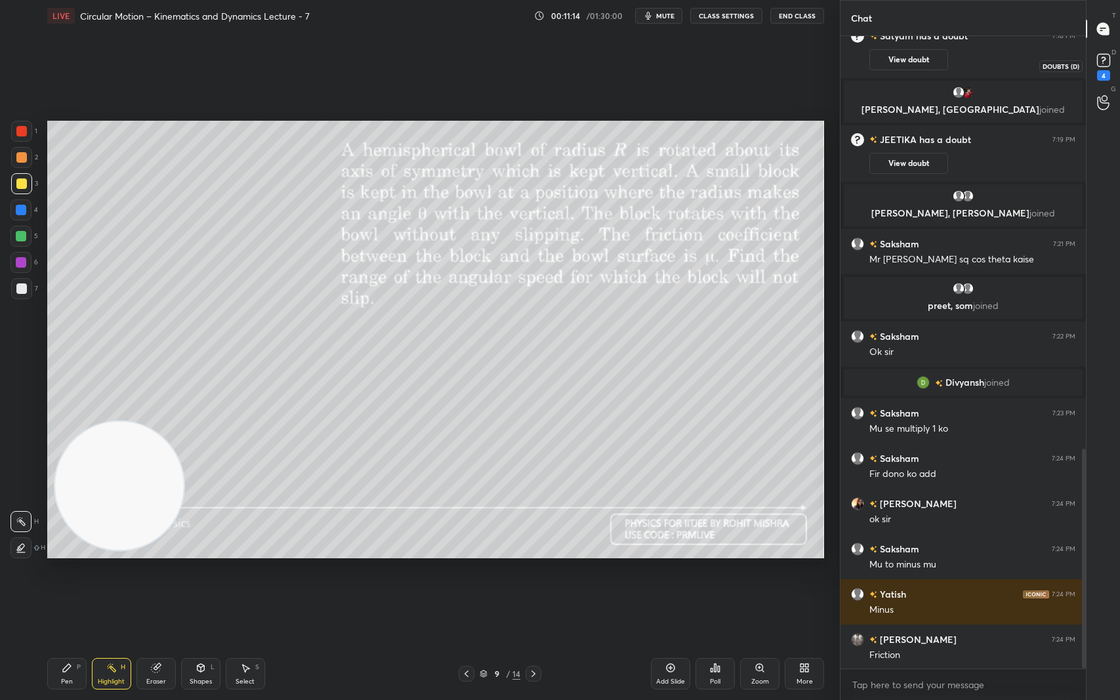
click at [1106, 60] on rect at bounding box center [1103, 60] width 12 height 12
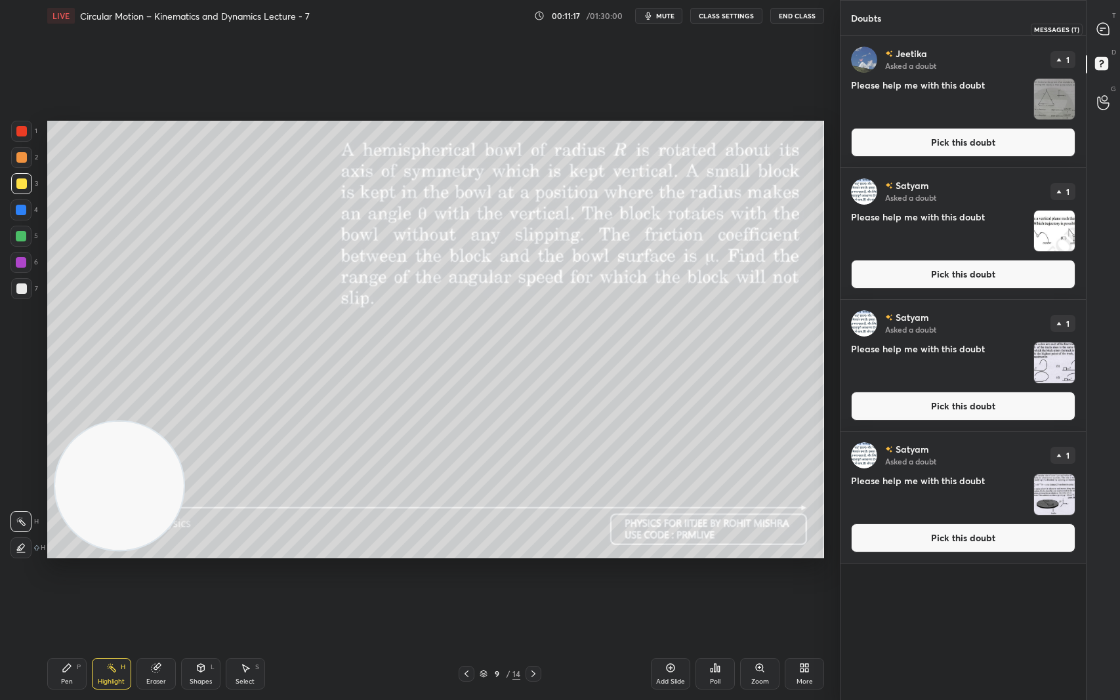
click at [1107, 30] on icon at bounding box center [1103, 29] width 12 height 12
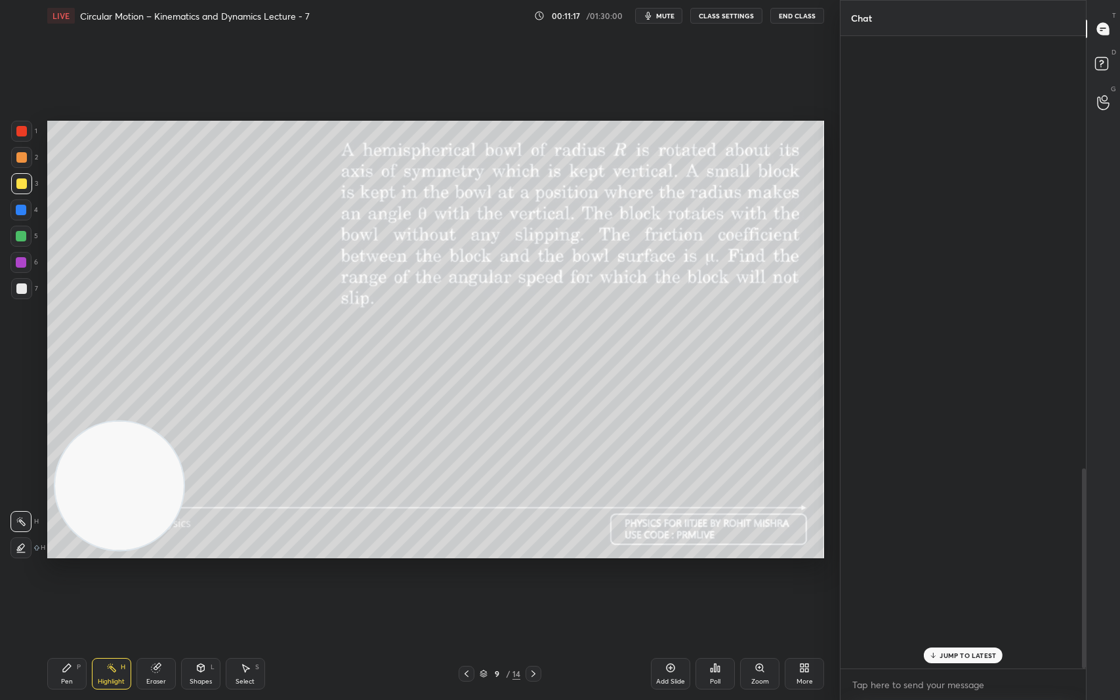
scroll to position [629, 241]
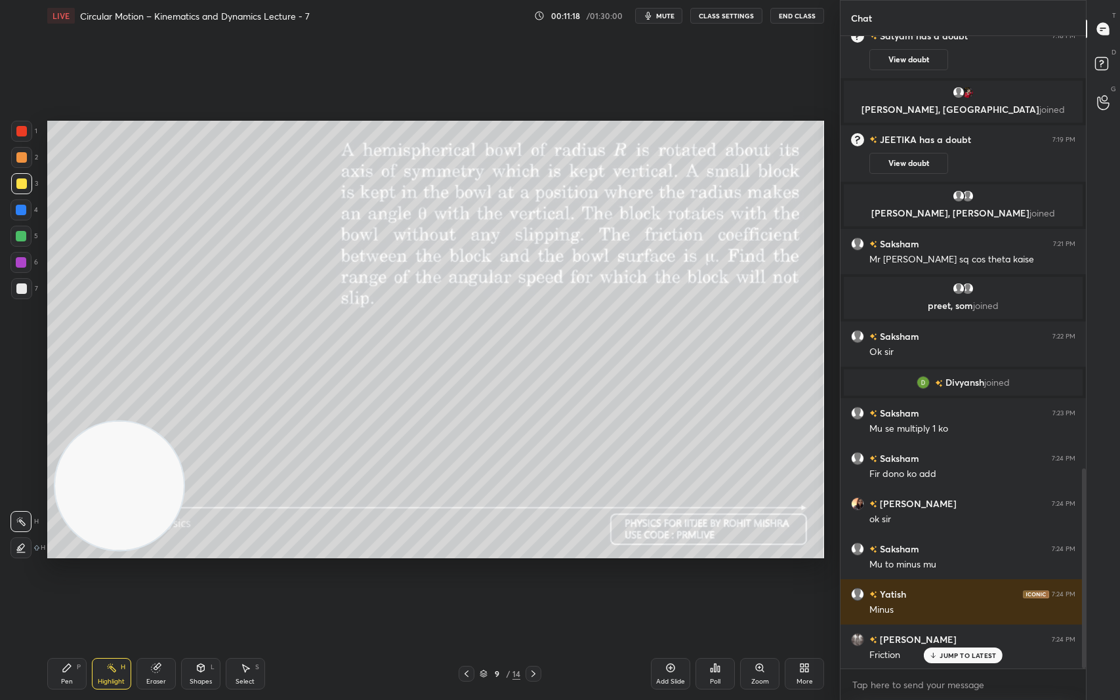
click at [968, 589] on p "JUMP TO LATEST" at bounding box center [968, 656] width 56 height 8
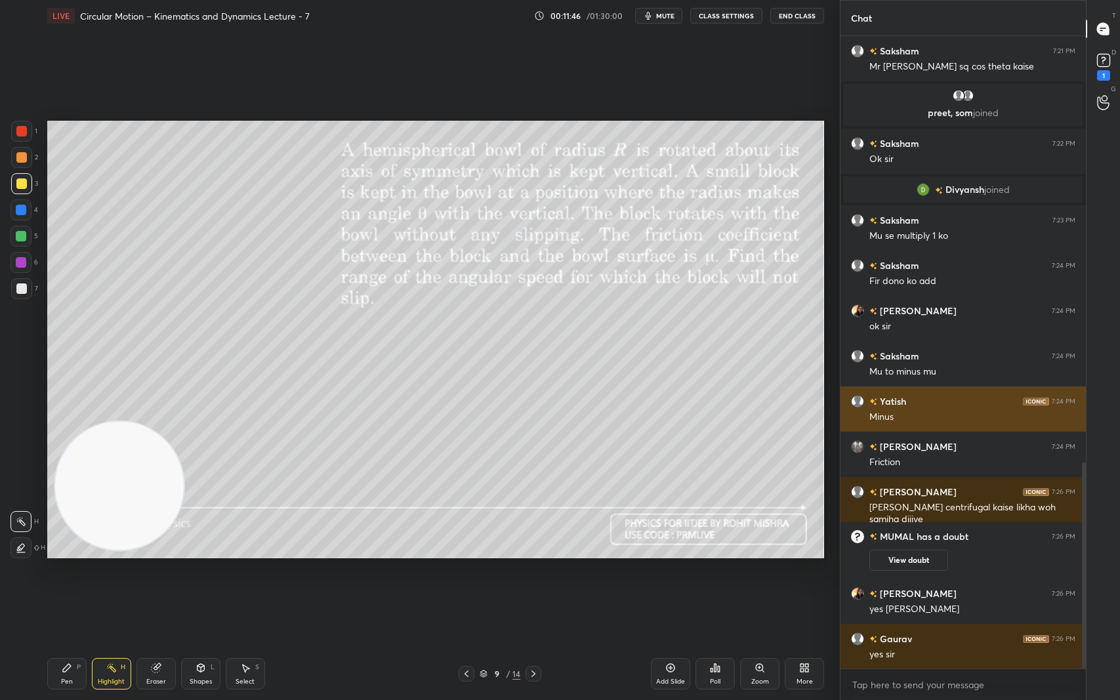
scroll to position [602, 241]
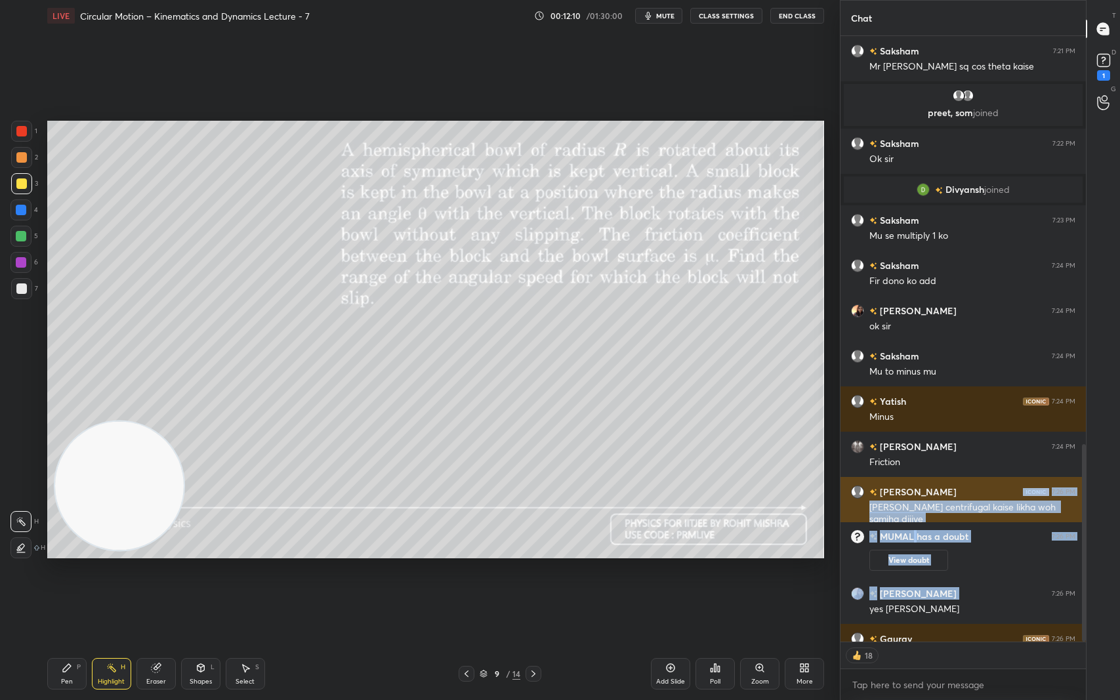
drag, startPoint x: 1015, startPoint y: 592, endPoint x: 1022, endPoint y: 493, distance: 98.7
click at [806, 589] on div "Setting up your live class Poll for secs No correct answer Start poll" at bounding box center [435, 339] width 787 height 616
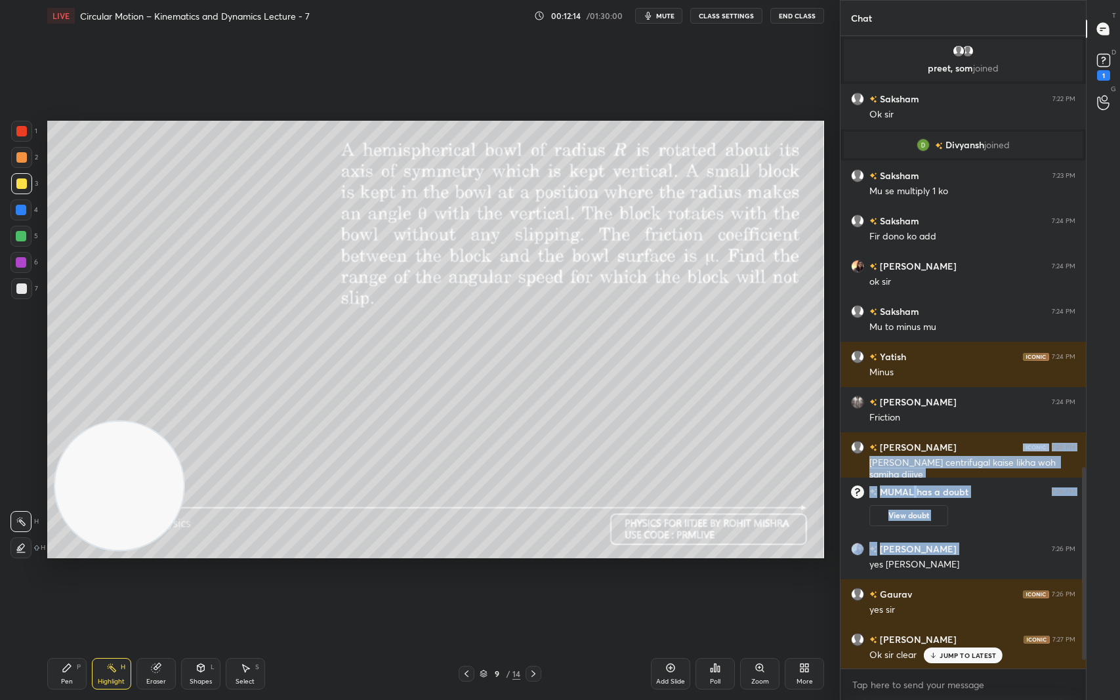
scroll to position [1356, 0]
click at [776, 589] on div "Setting up your live class Poll for secs No correct answer Start poll" at bounding box center [435, 339] width 787 height 616
click at [989, 527] on div "MUMAL has a doubt 7:26 PM View doubt" at bounding box center [963, 506] width 245 height 56
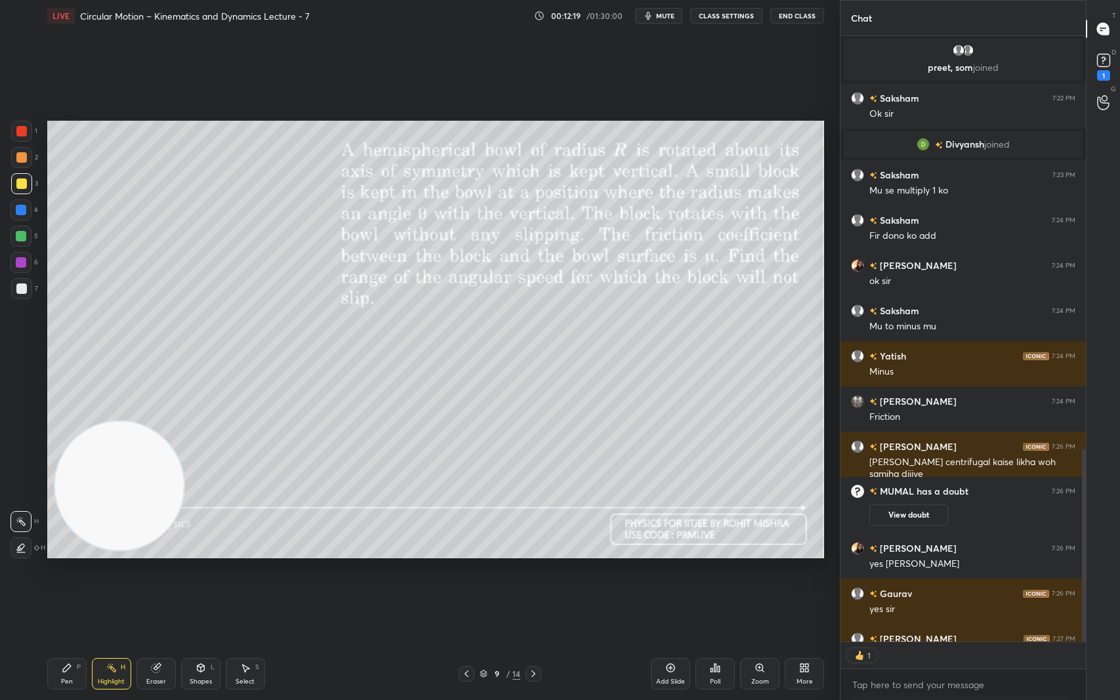
scroll to position [602, 241]
click at [1106, 57] on rect at bounding box center [1103, 60] width 12 height 12
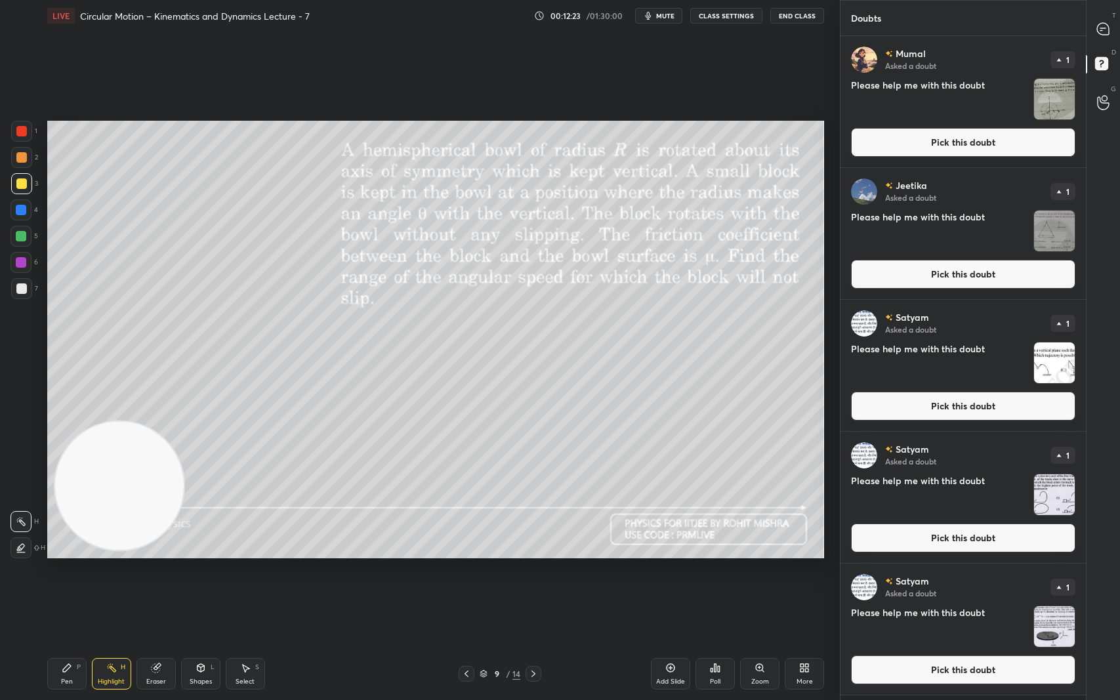
click at [1060, 589] on img "grid" at bounding box center [1054, 626] width 41 height 41
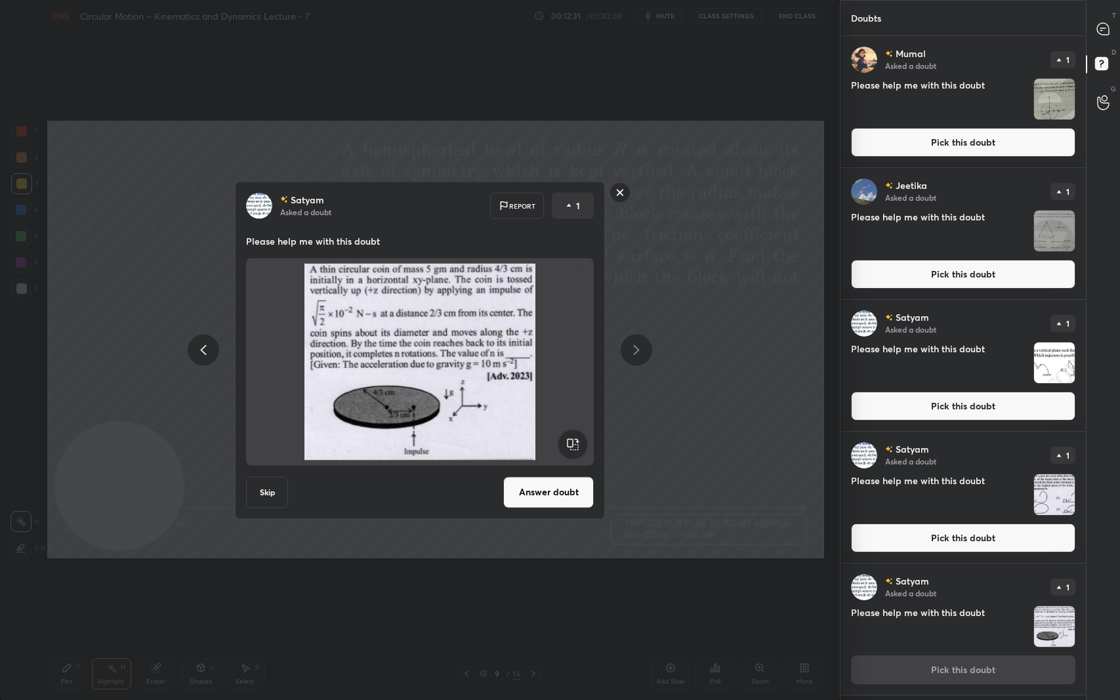
click at [560, 494] on button "Answer doubt" at bounding box center [548, 491] width 91 height 31
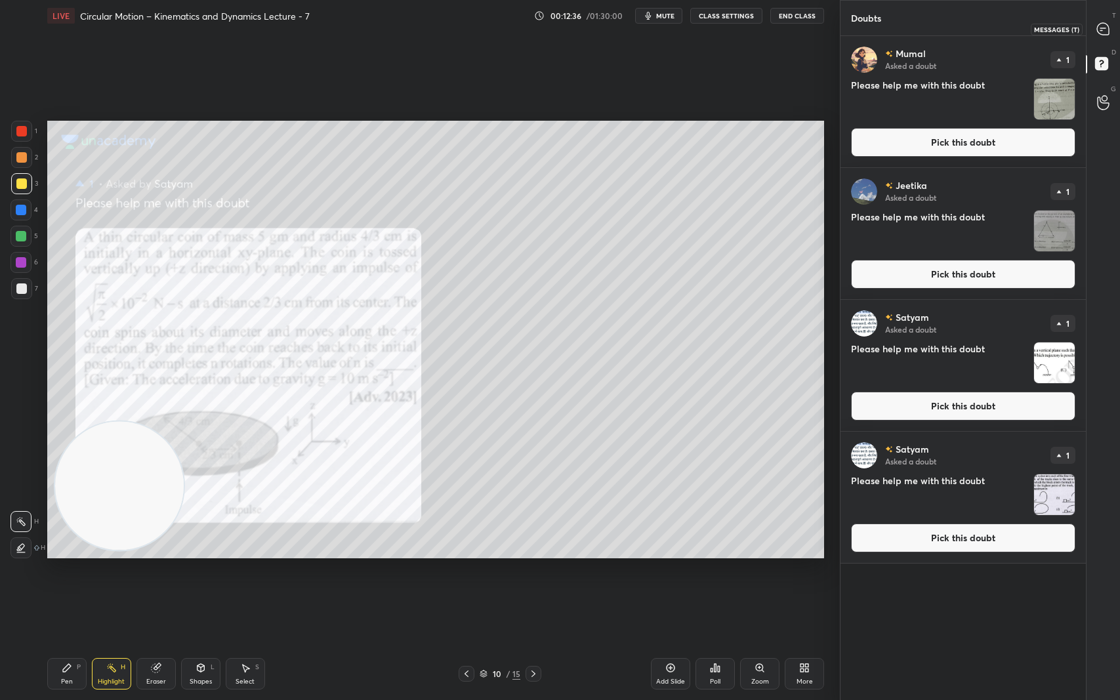
click at [1108, 30] on icon at bounding box center [1103, 29] width 12 height 12
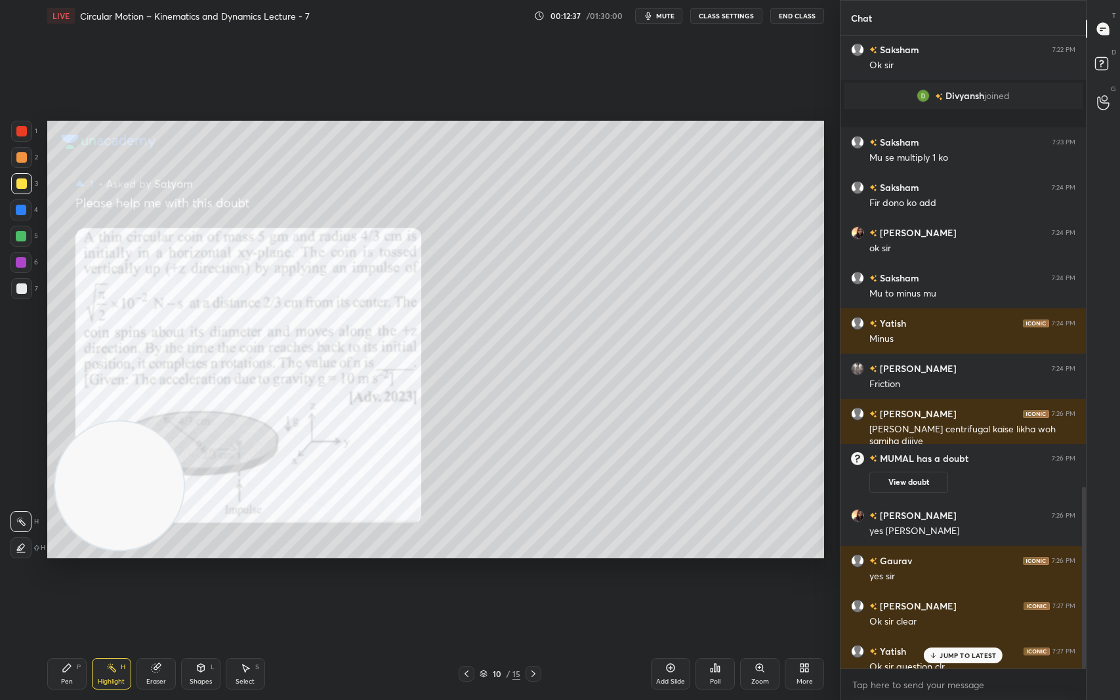
scroll to position [1568, 0]
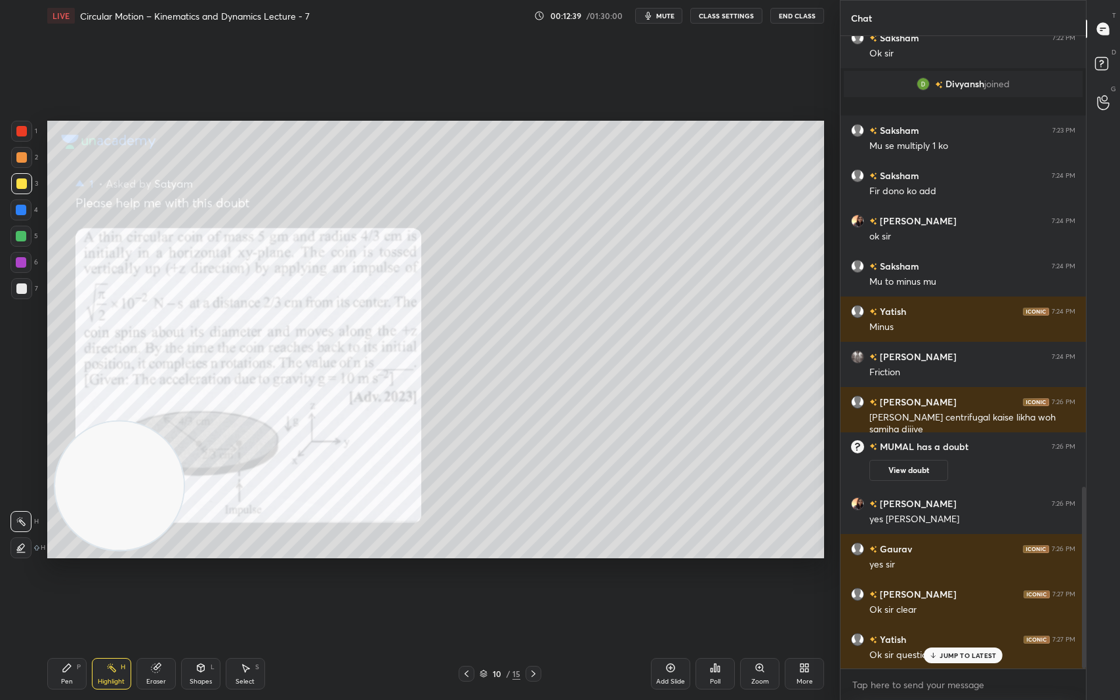
click at [986, 589] on div "JUMP TO LATEST" at bounding box center [963, 656] width 79 height 16
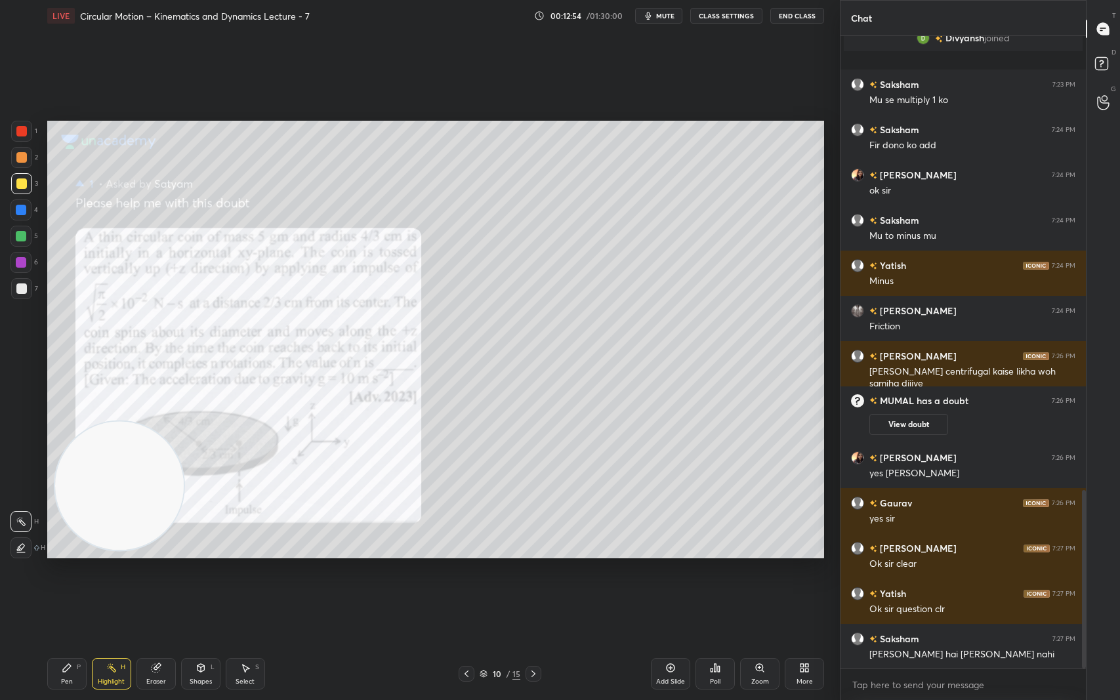
scroll to position [1659, 0]
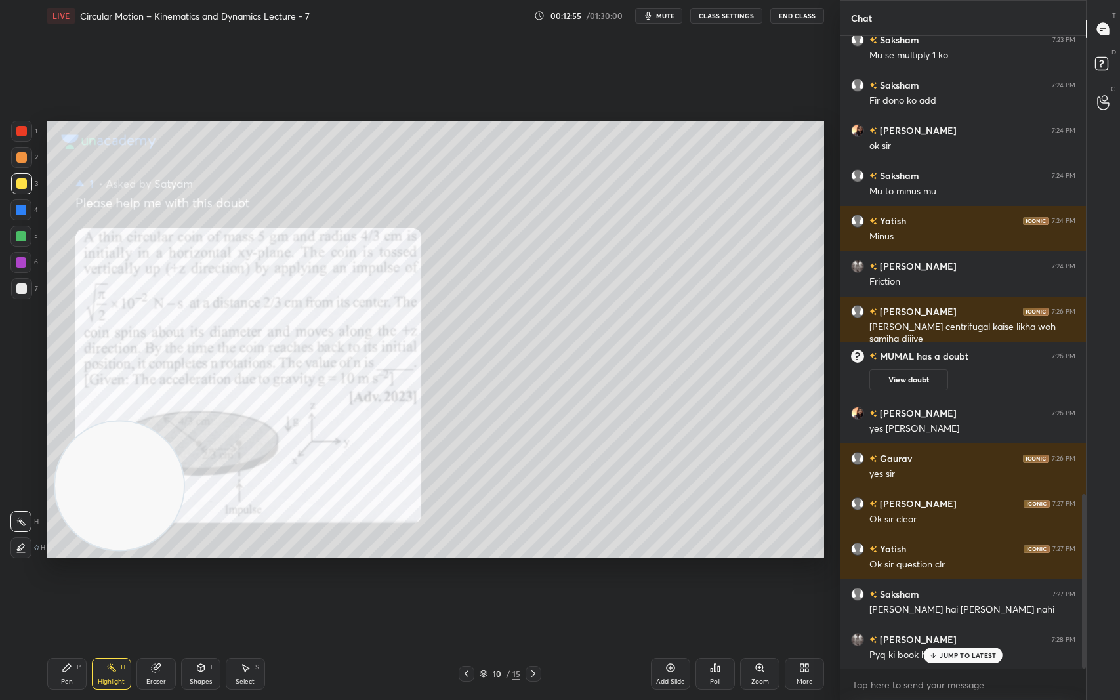
click at [965, 589] on p "JUMP TO LATEST" at bounding box center [968, 656] width 56 height 8
click at [1113, 61] on icon at bounding box center [1104, 66] width 24 height 24
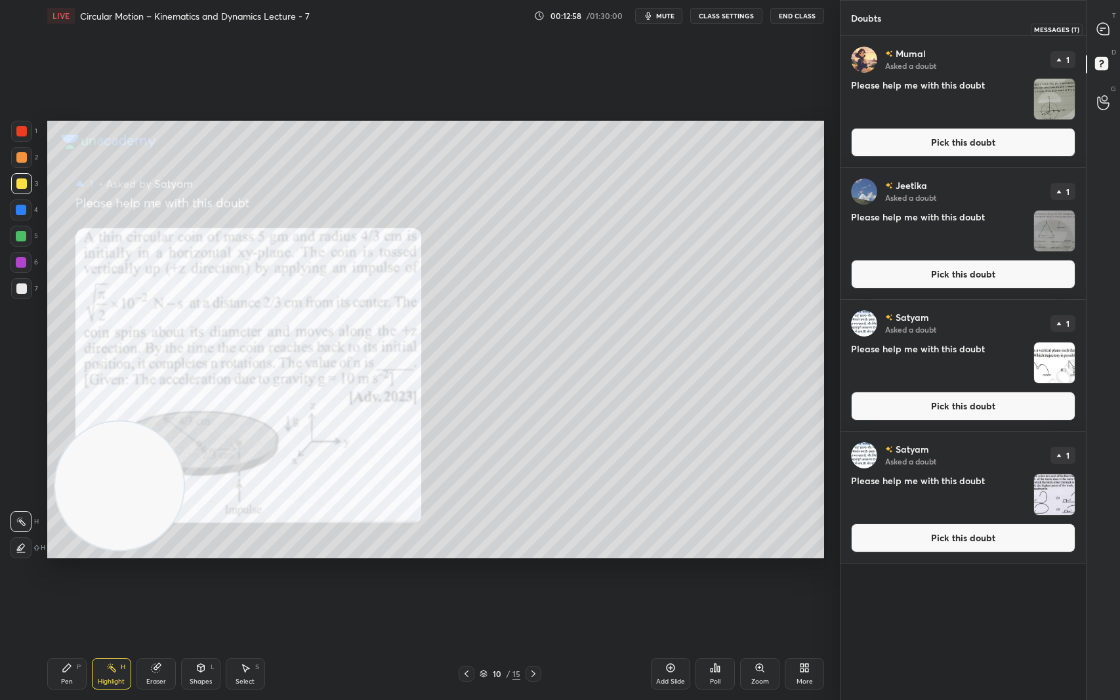
click at [1108, 28] on icon at bounding box center [1103, 29] width 12 height 12
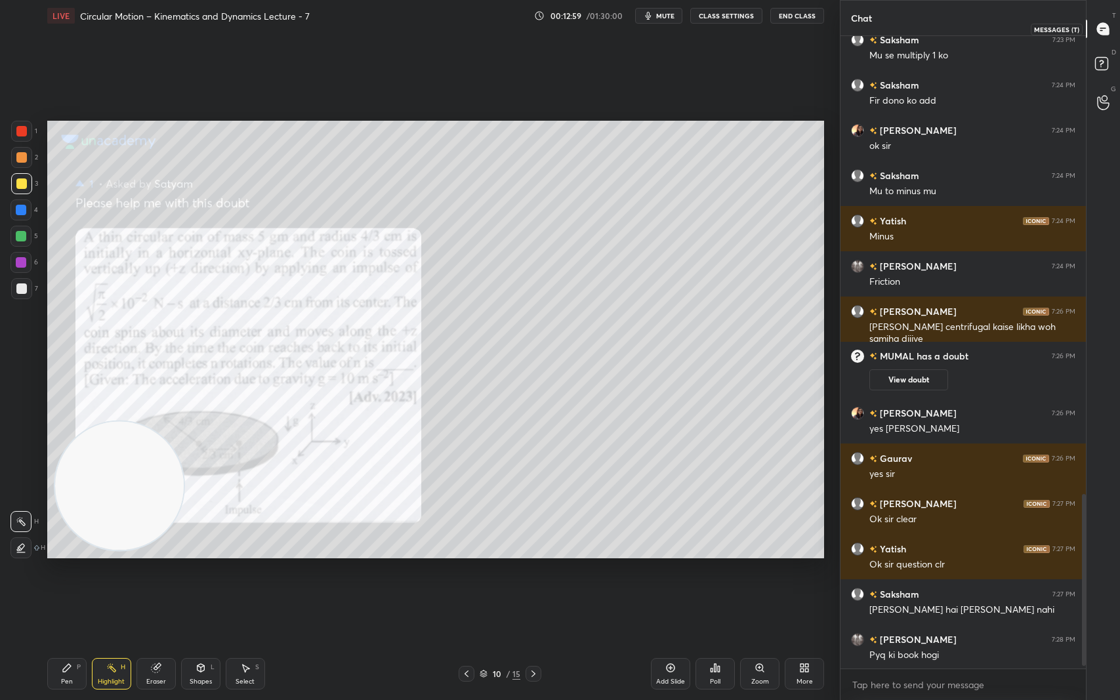
scroll to position [1705, 0]
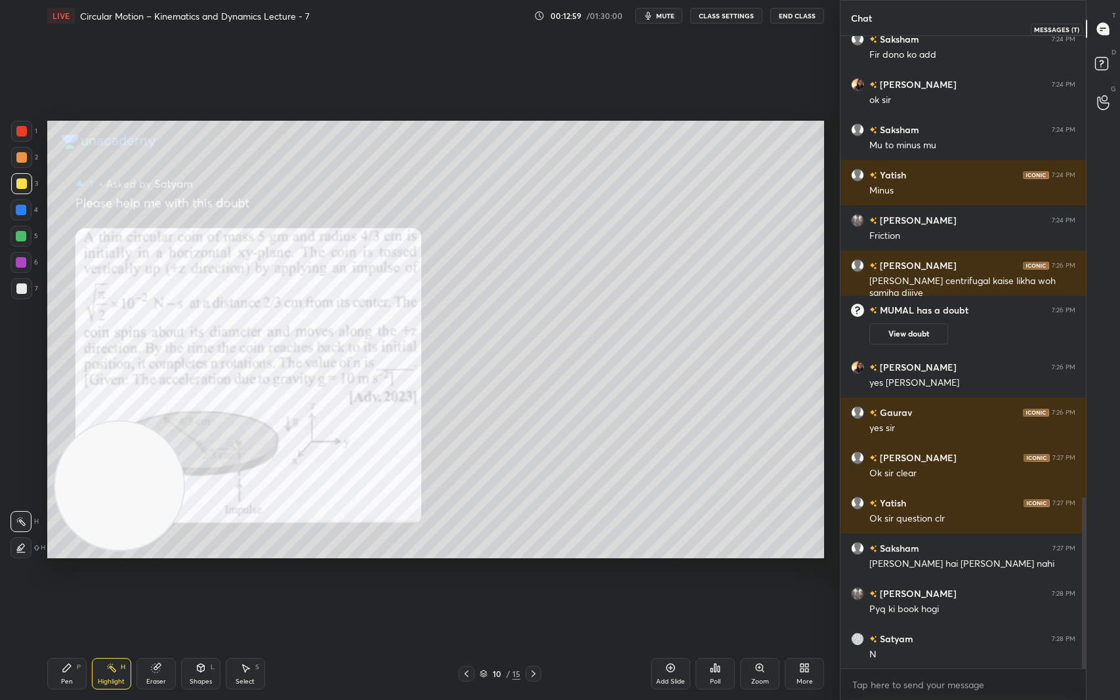
click at [1102, 28] on icon at bounding box center [1102, 28] width 5 height 0
click at [1107, 59] on rect at bounding box center [1101, 64] width 12 height 12
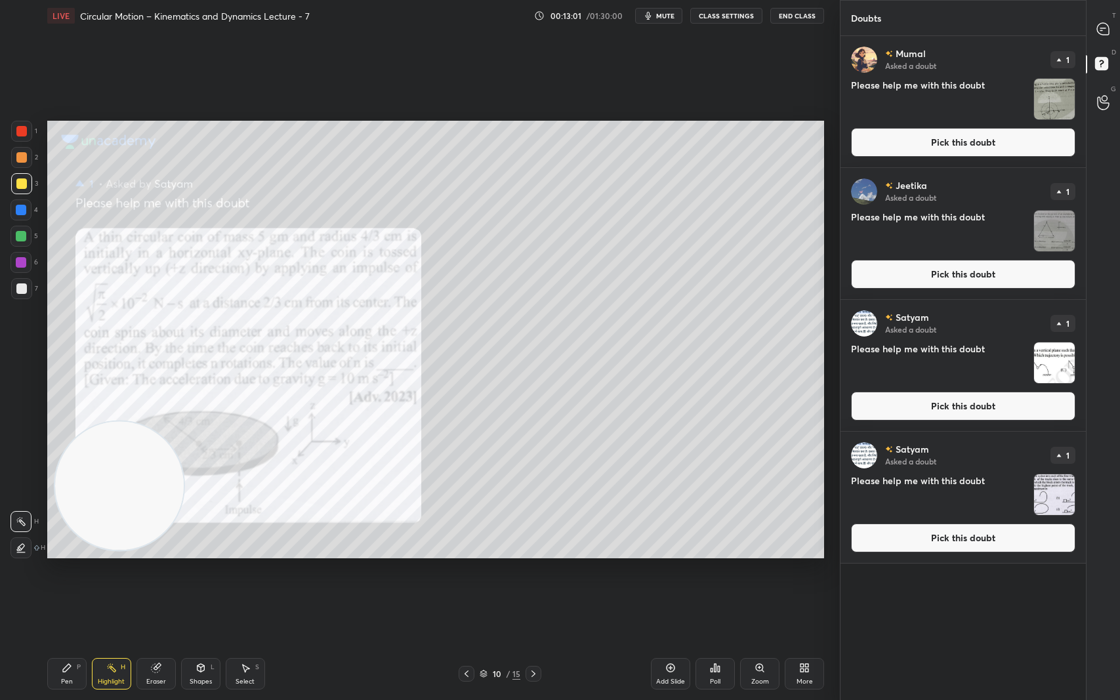
click at [1062, 479] on img "grid" at bounding box center [1054, 494] width 41 height 41
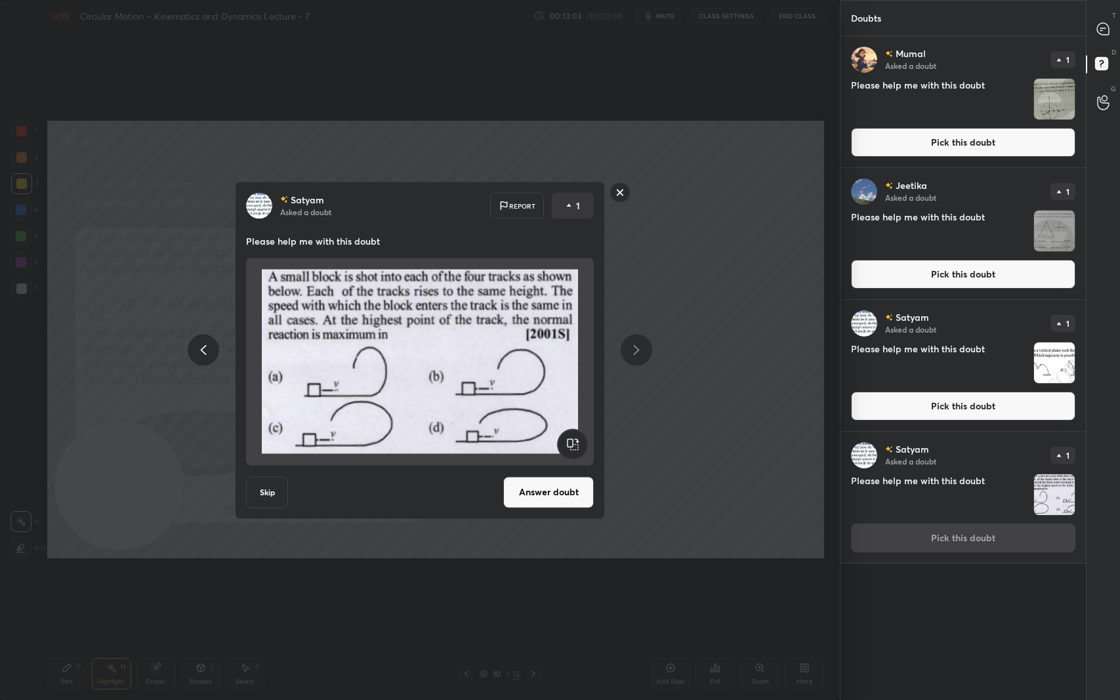
click at [563, 488] on button "Answer doubt" at bounding box center [548, 491] width 91 height 31
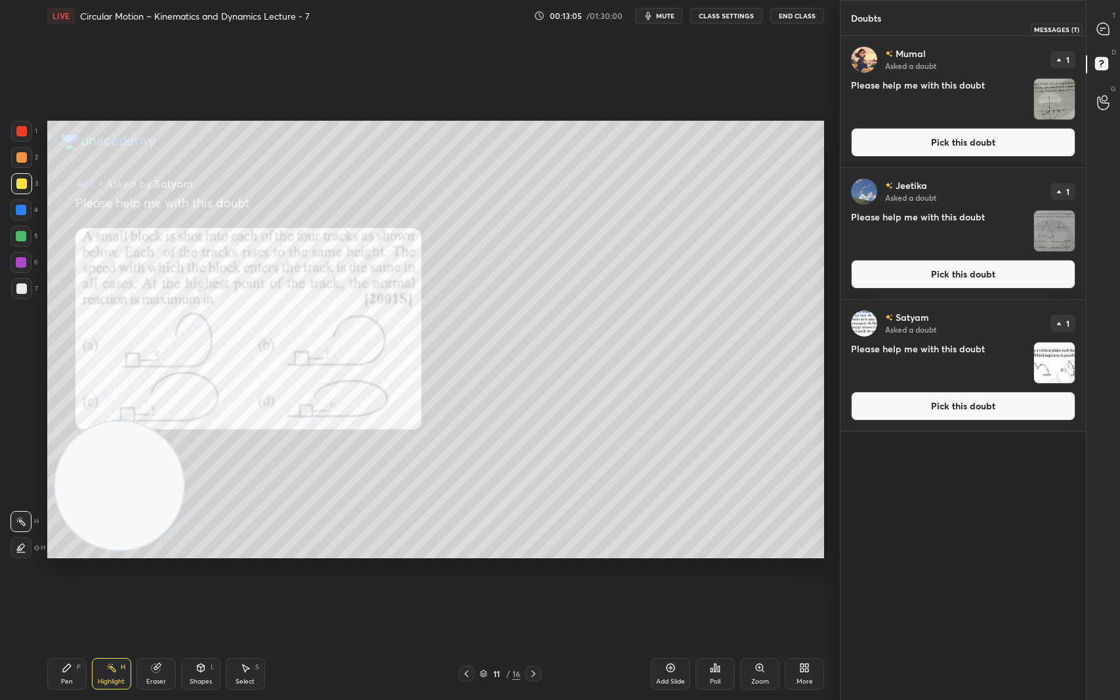
click at [1106, 27] on icon at bounding box center [1103, 29] width 12 height 12
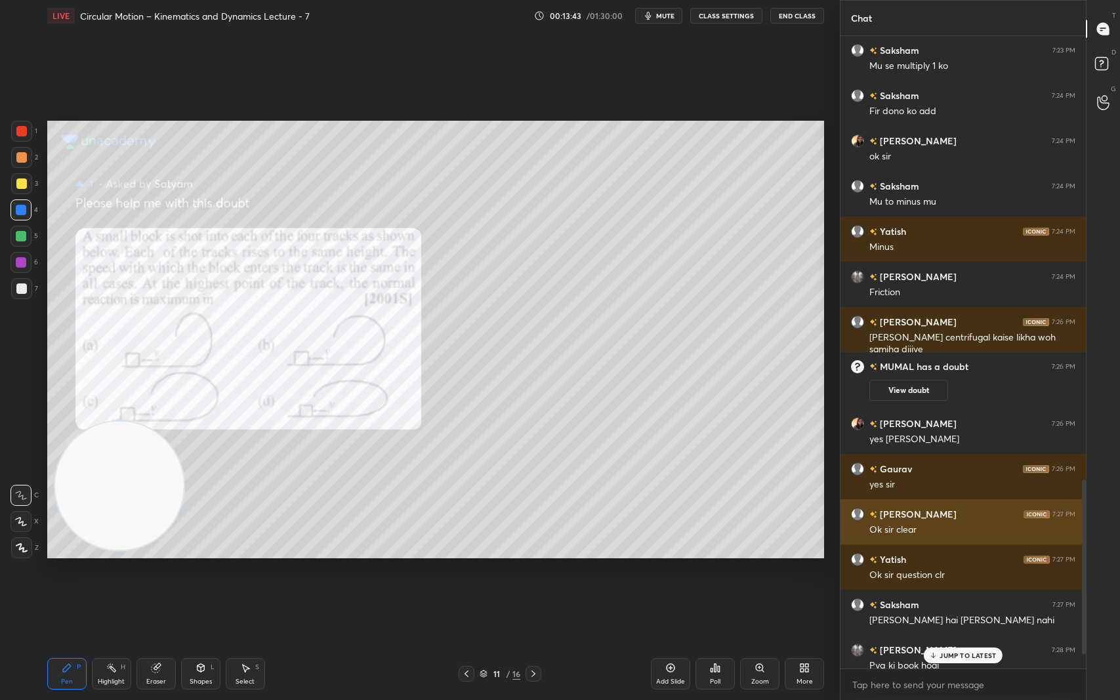
scroll to position [1621, 0]
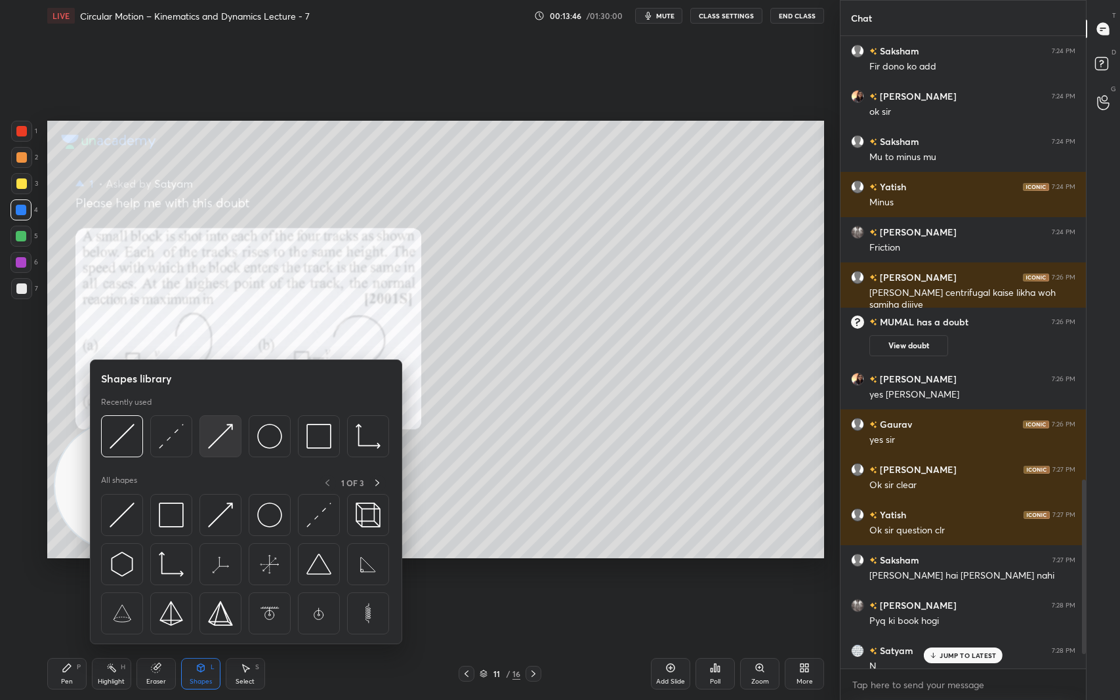
click at [224, 433] on img at bounding box center [220, 436] width 25 height 25
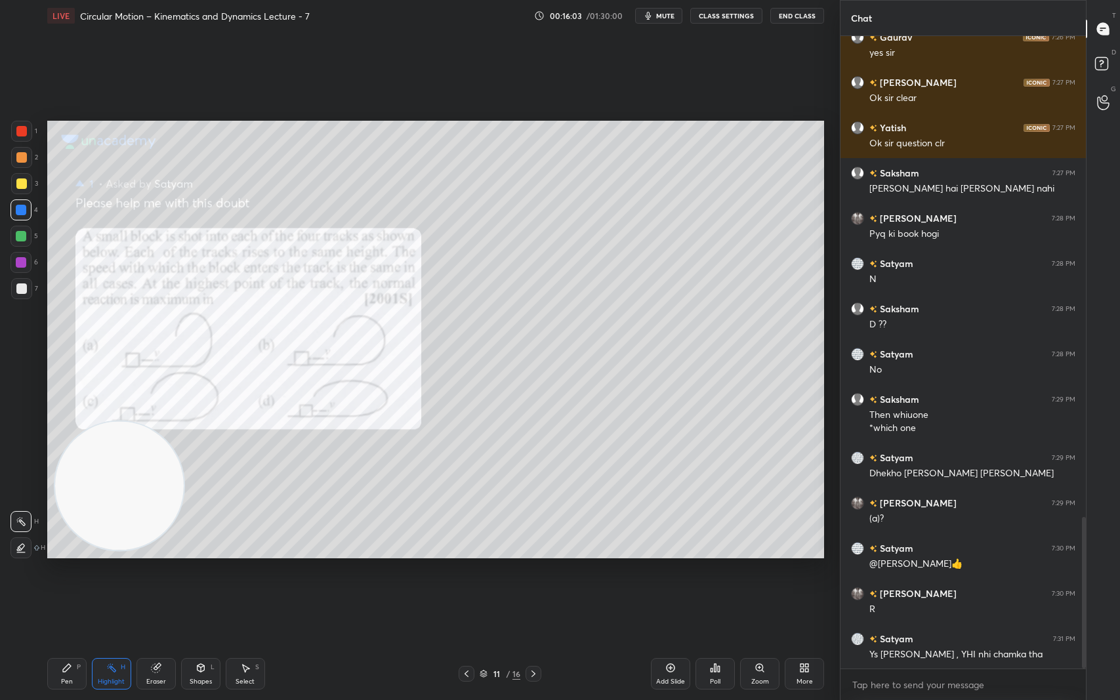
scroll to position [2052, 0]
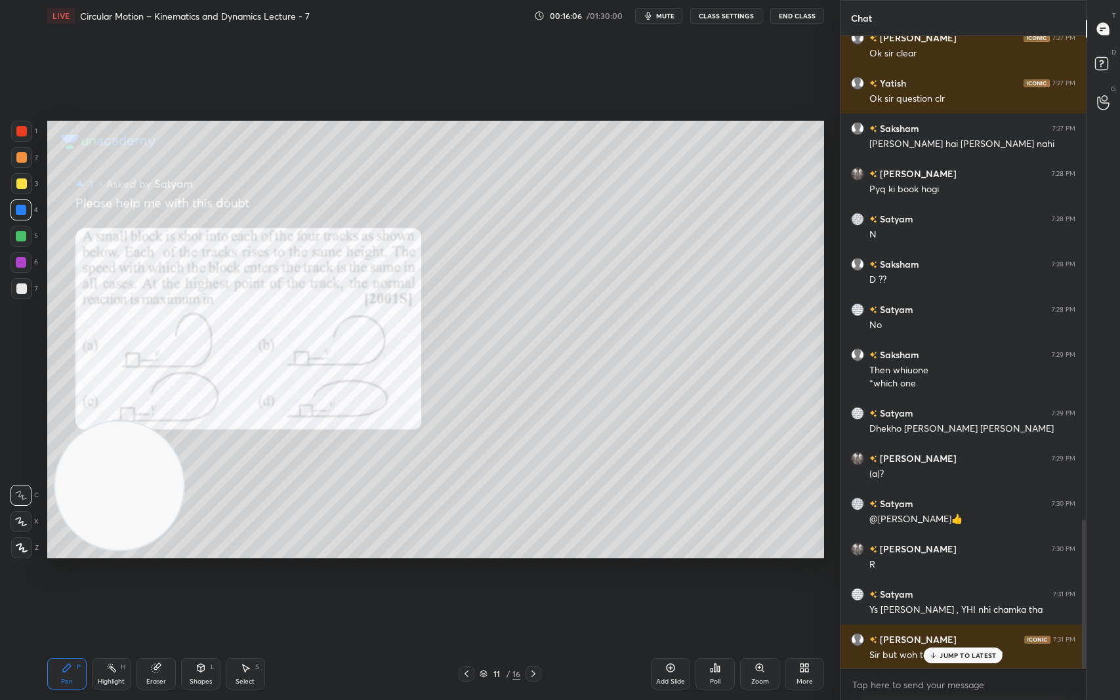
click at [995, 589] on p "JUMP TO LATEST" at bounding box center [968, 656] width 56 height 8
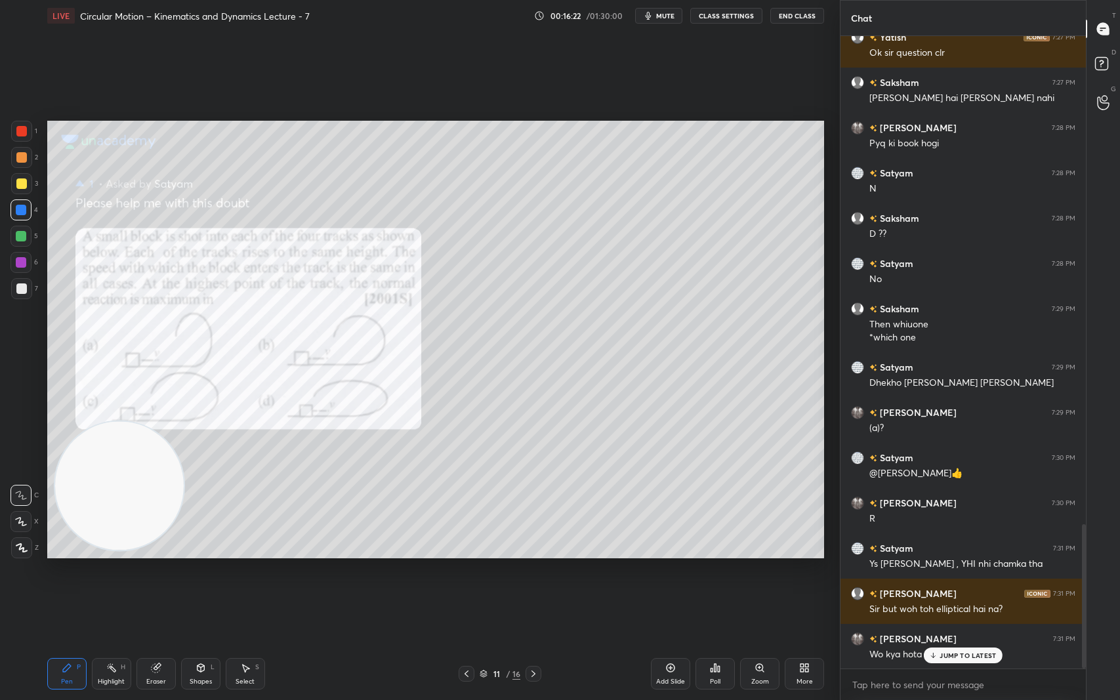
scroll to position [2143, 0]
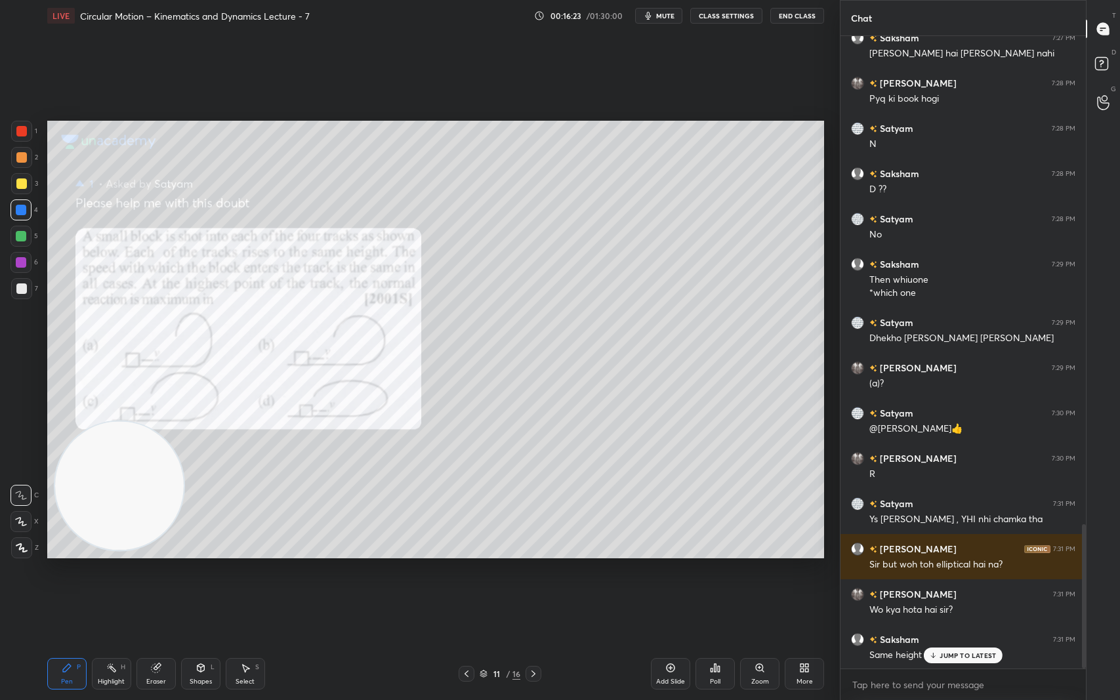
click at [963, 589] on div "JUMP TO LATEST" at bounding box center [963, 656] width 79 height 16
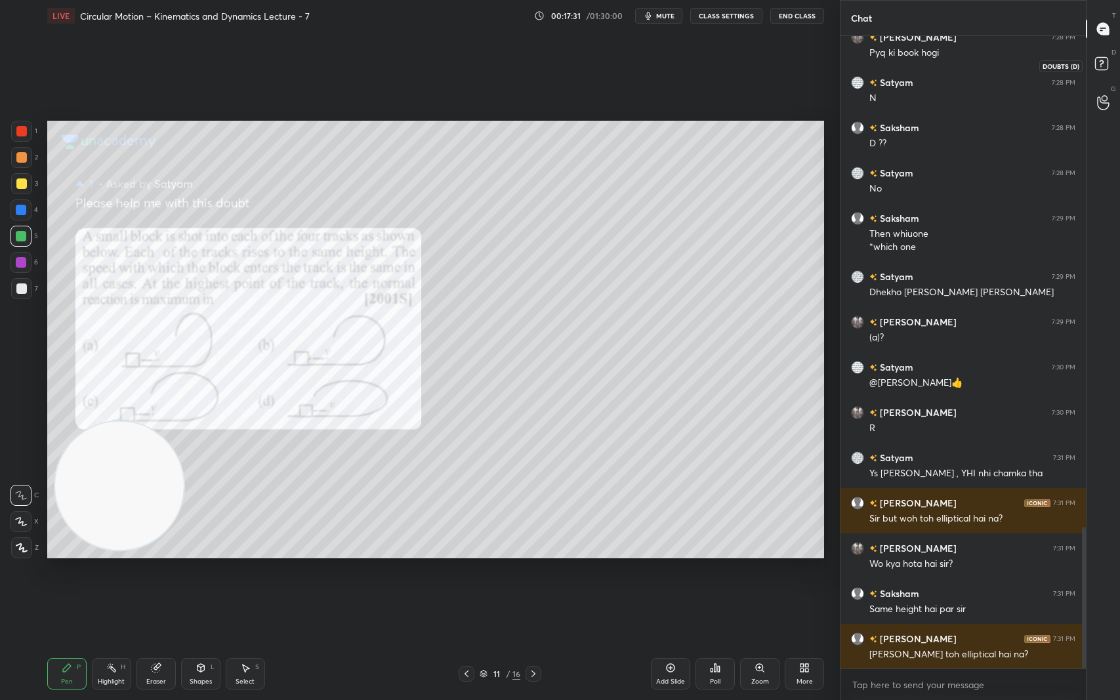
click at [1106, 60] on rect at bounding box center [1101, 64] width 12 height 12
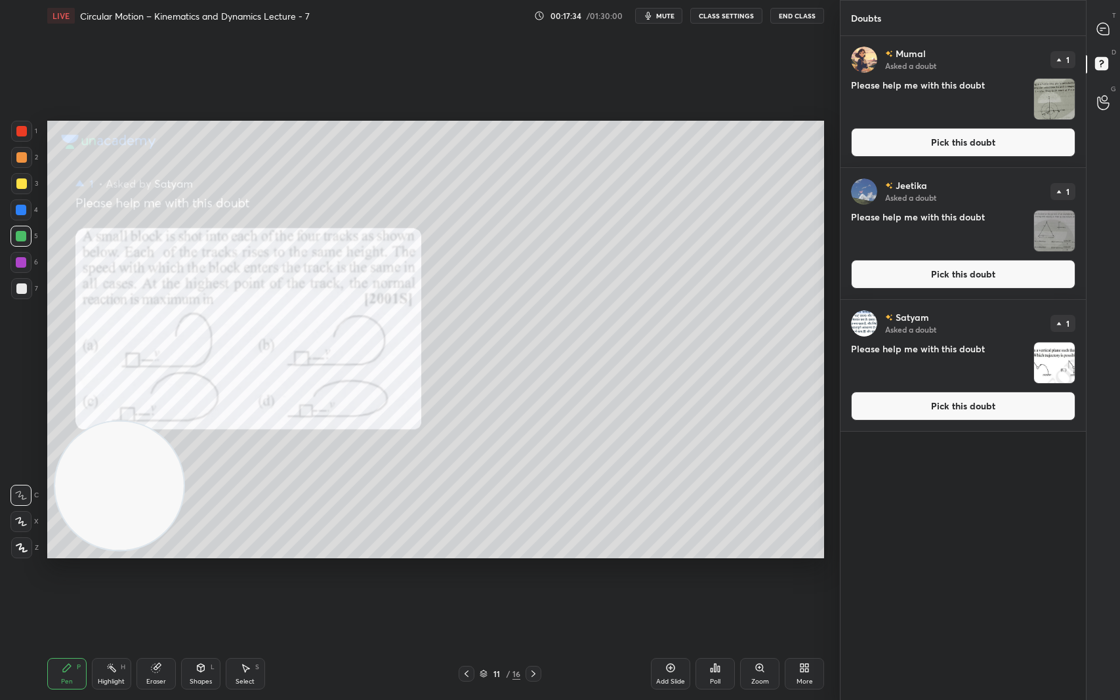
click at [1050, 365] on img "grid" at bounding box center [1054, 363] width 41 height 41
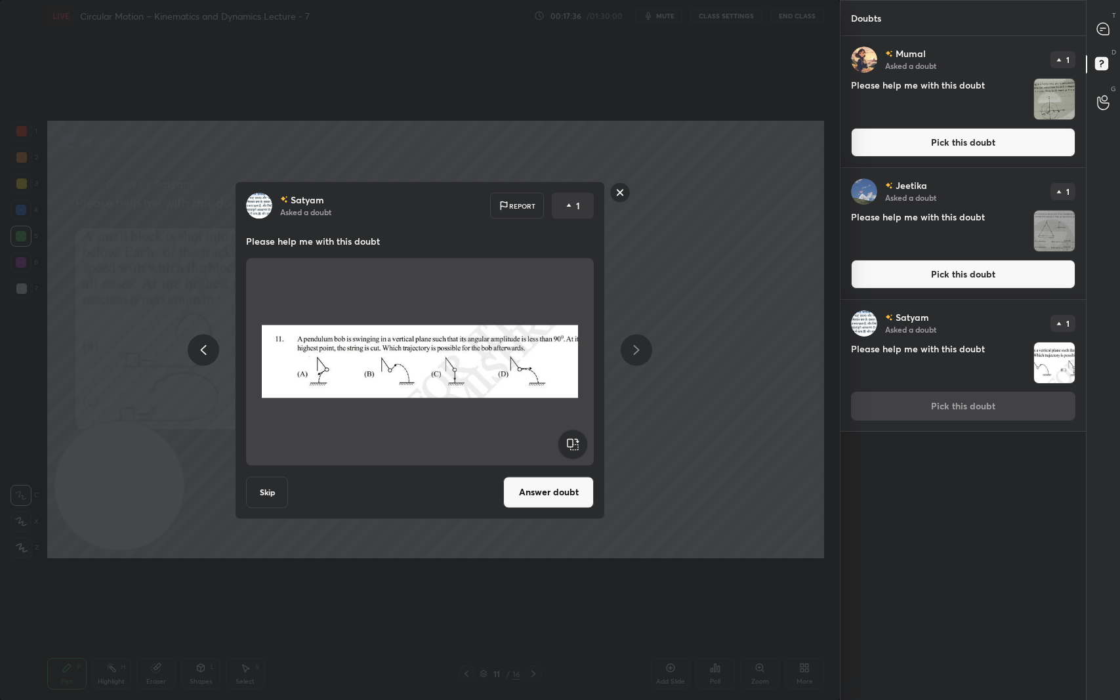
click at [528, 496] on button "Answer doubt" at bounding box center [548, 491] width 91 height 31
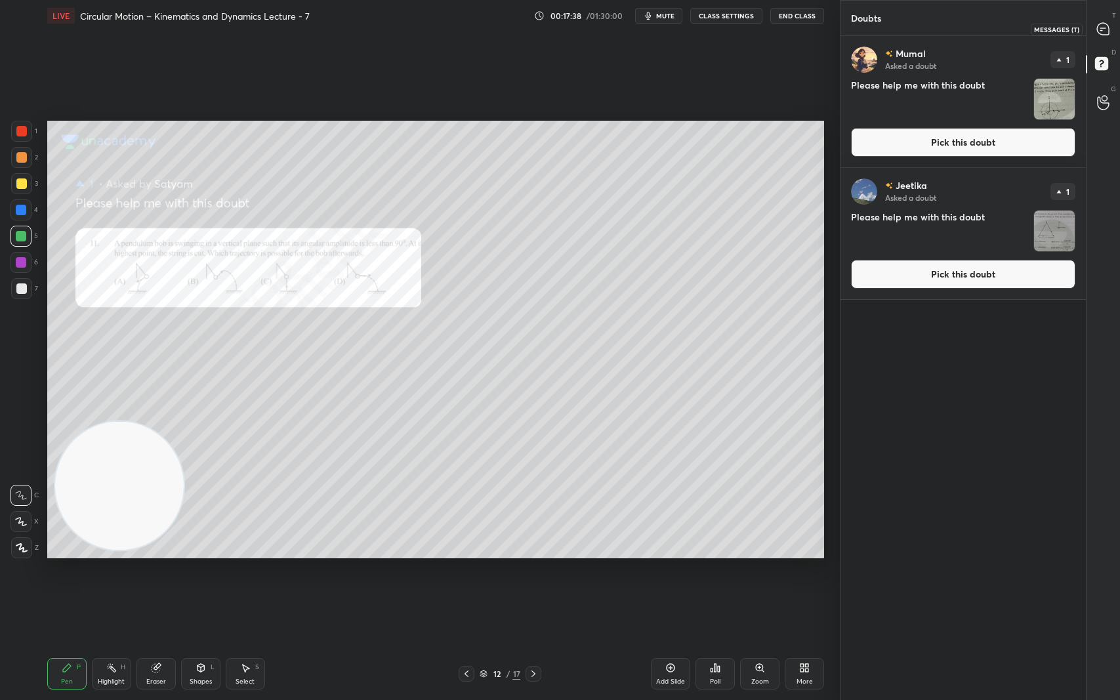
click at [1107, 29] on icon at bounding box center [1103, 29] width 12 height 12
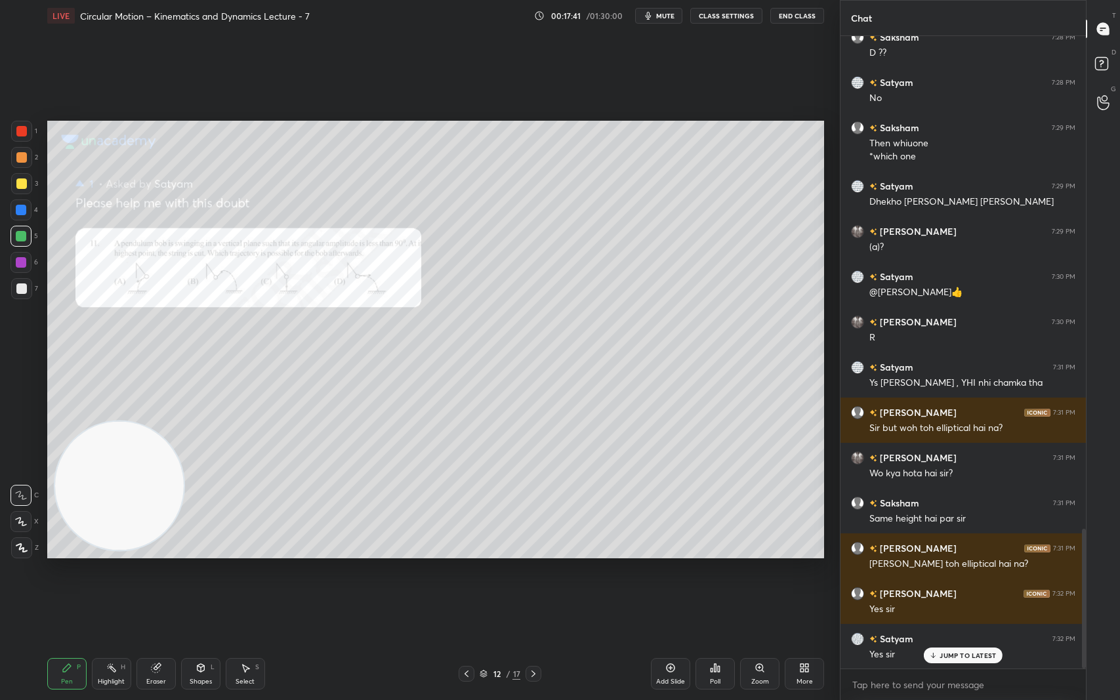
scroll to position [2236, 0]
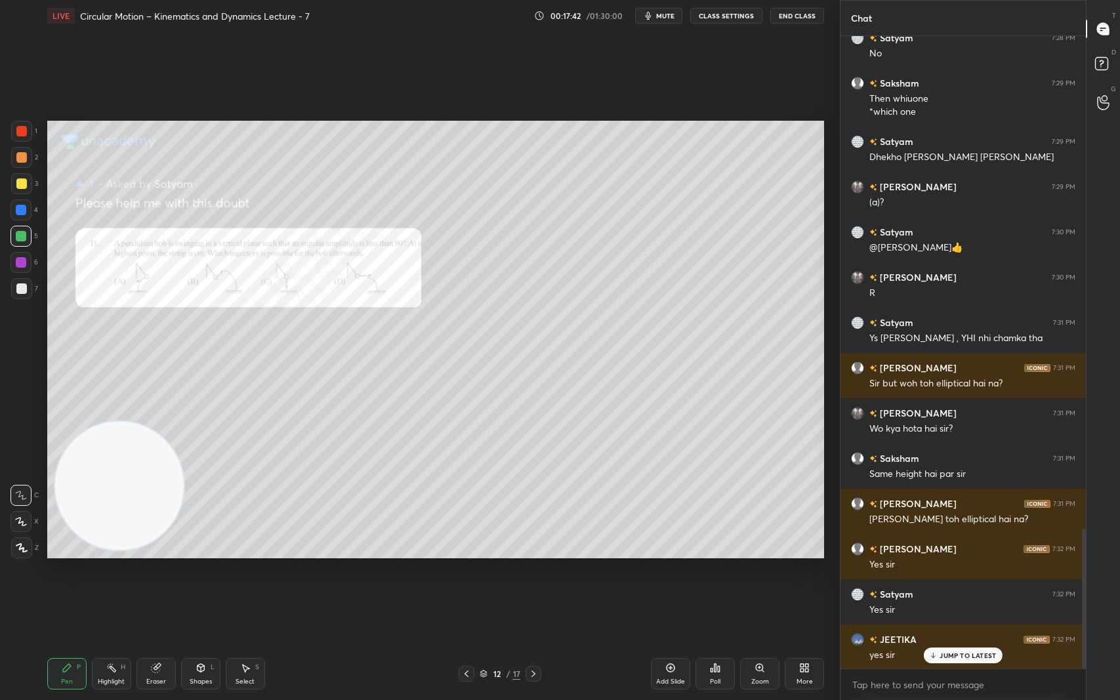
click at [761, 589] on div "Zoom" at bounding box center [759, 673] width 39 height 31
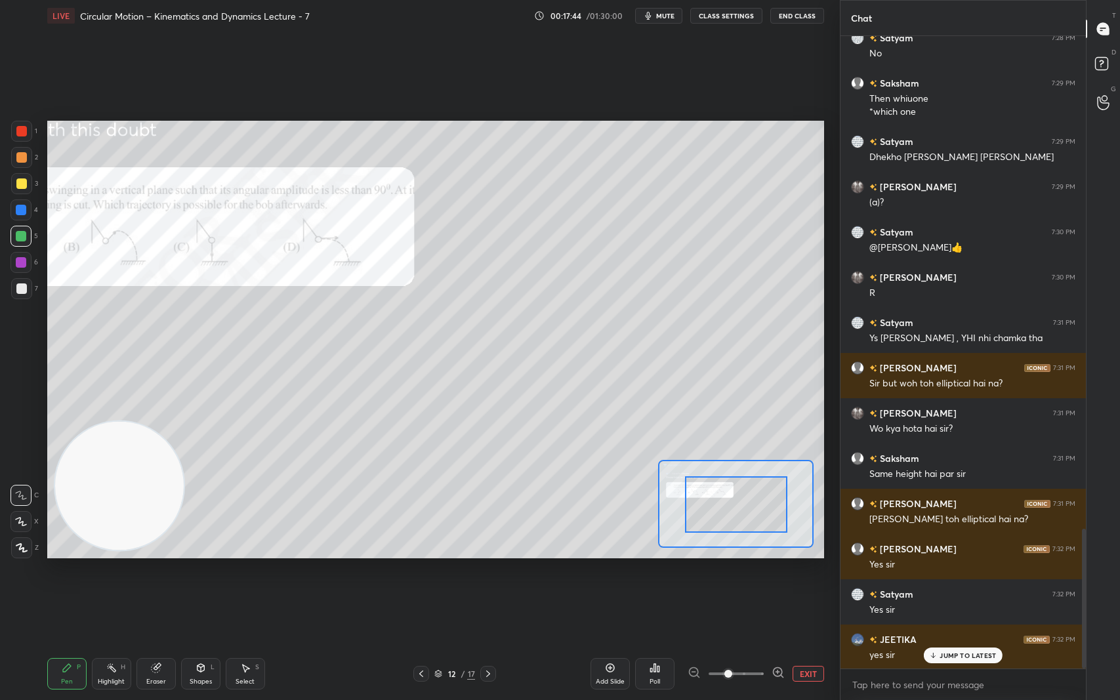
drag, startPoint x: 751, startPoint y: 514, endPoint x: 709, endPoint y: 499, distance: 44.6
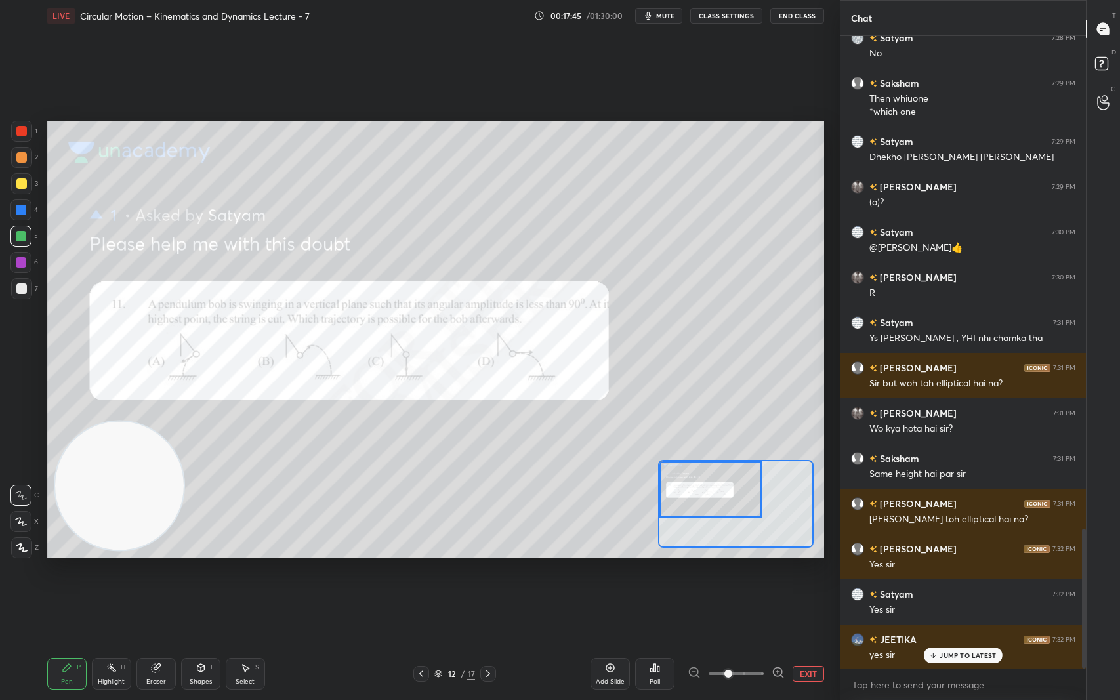
drag, startPoint x: 745, startPoint y: 518, endPoint x: 690, endPoint y: 503, distance: 57.1
click at [690, 503] on div at bounding box center [710, 489] width 102 height 56
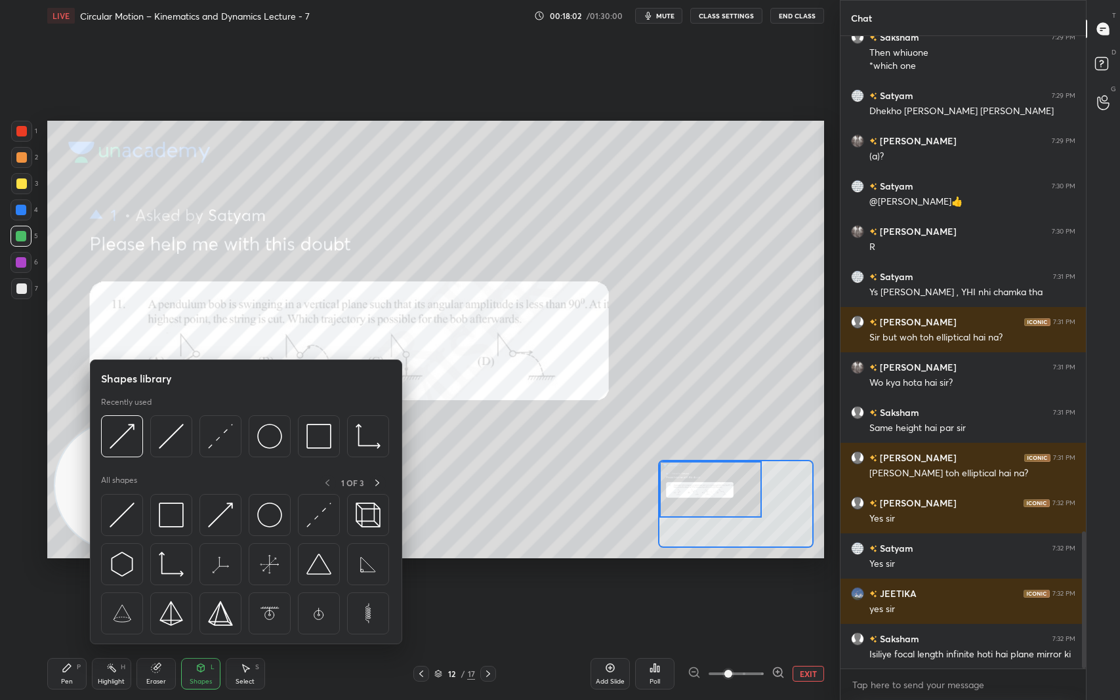
click at [171, 432] on img at bounding box center [171, 436] width 25 height 25
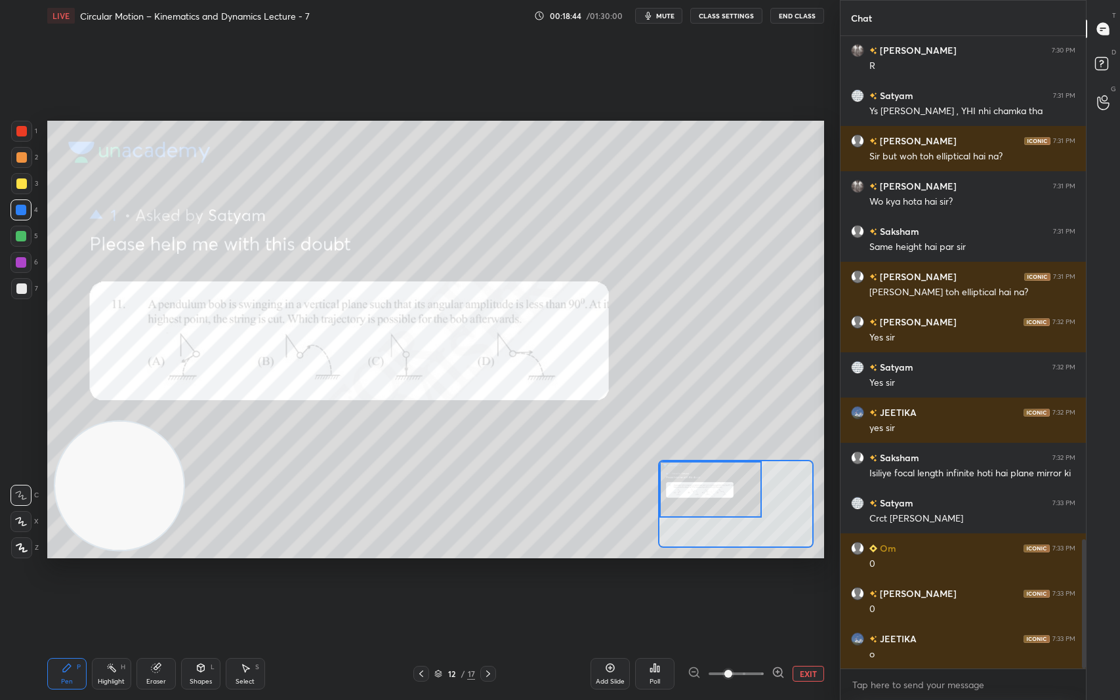
scroll to position [2508, 0]
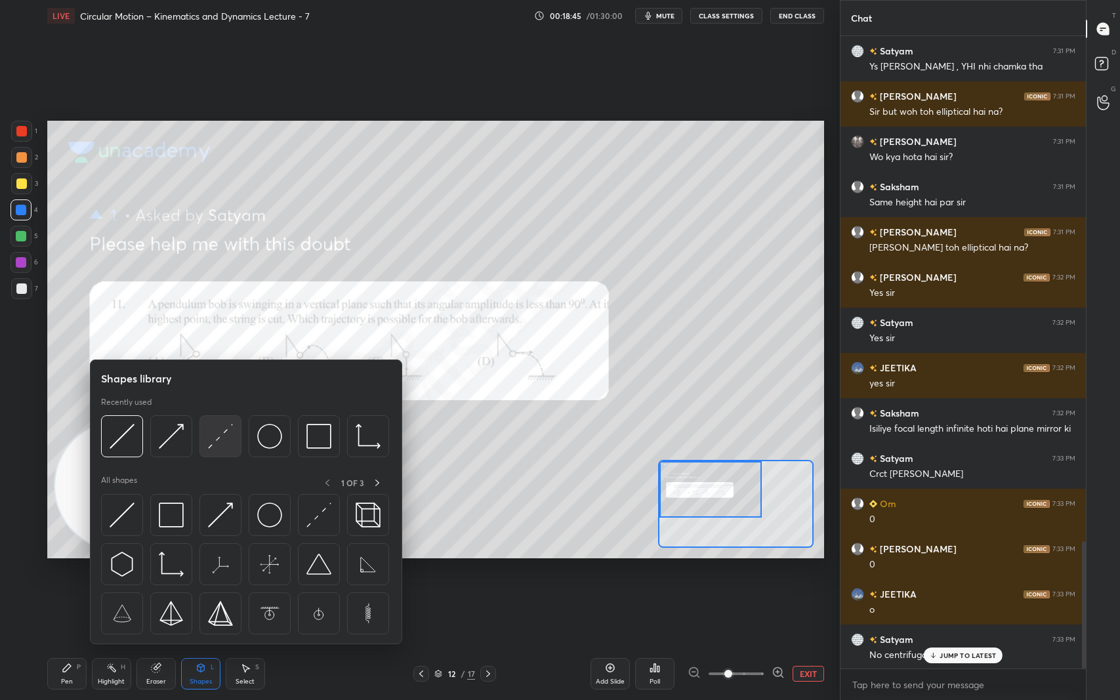
click at [224, 434] on img at bounding box center [220, 436] width 25 height 25
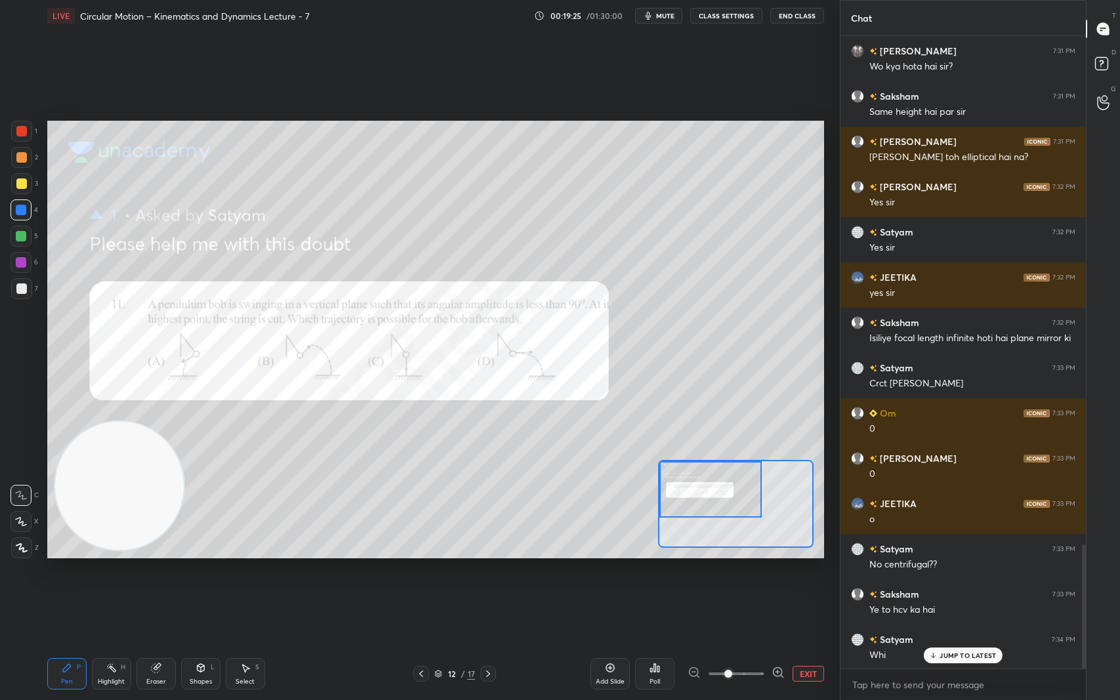
scroll to position [2611, 0]
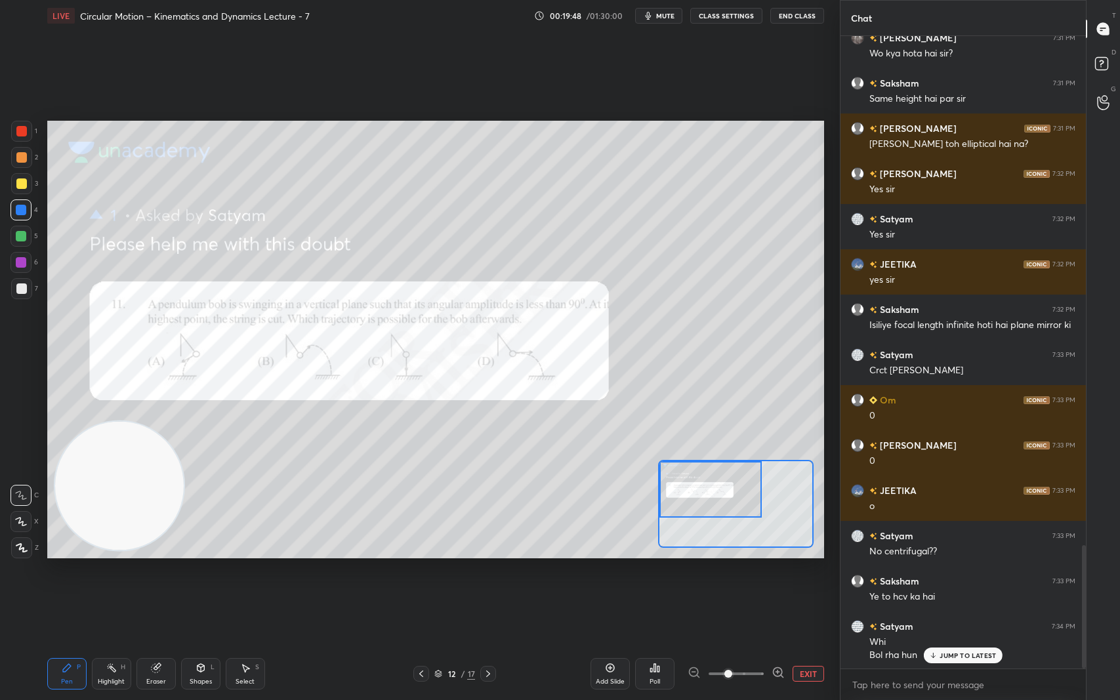
click at [976, 589] on p "JUMP TO LATEST" at bounding box center [968, 656] width 56 height 8
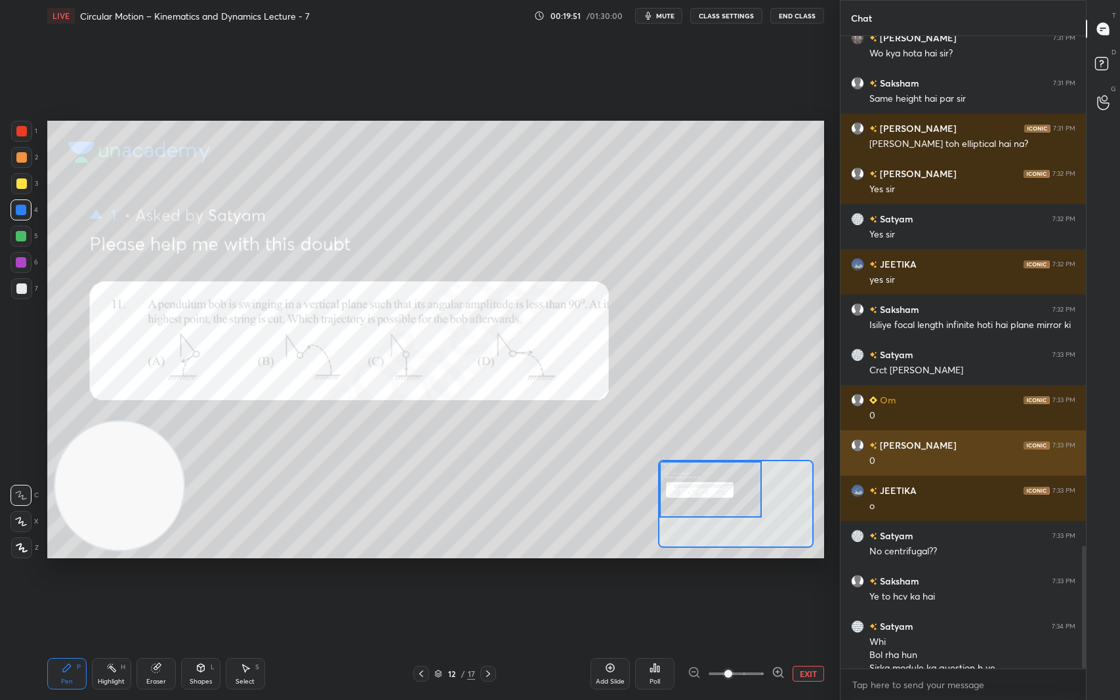
scroll to position [2625, 0]
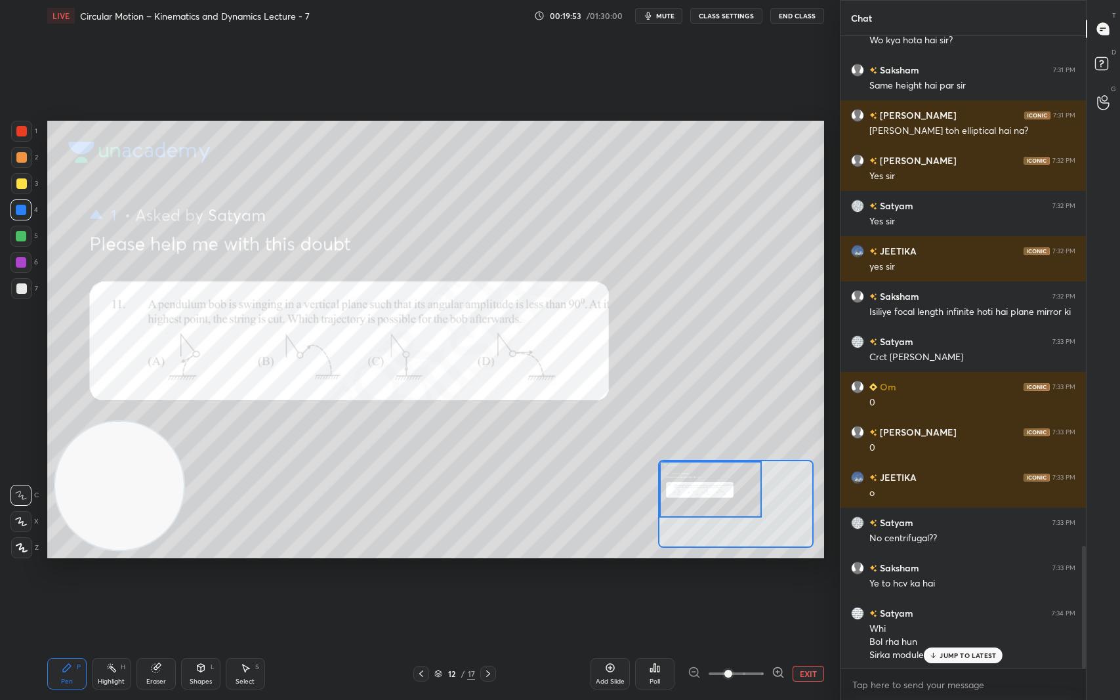
click at [976, 589] on p "JUMP TO LATEST" at bounding box center [968, 656] width 56 height 8
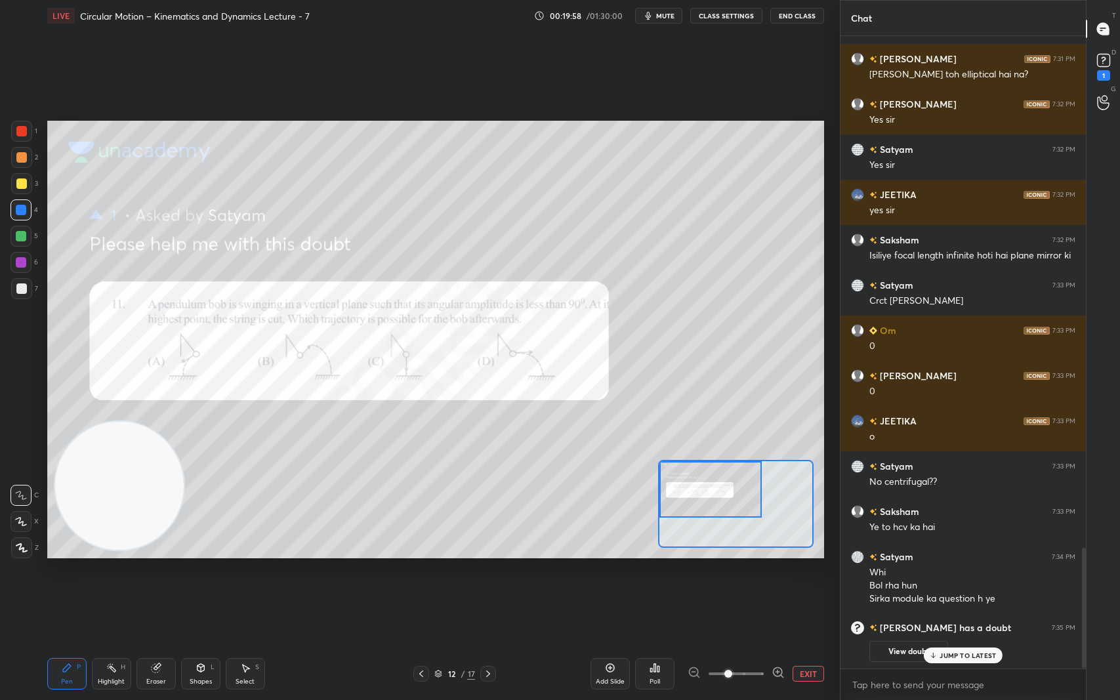
click at [974, 589] on div "JUMP TO LATEST" at bounding box center [963, 656] width 79 height 16
click at [1106, 56] on rect at bounding box center [1103, 60] width 12 height 12
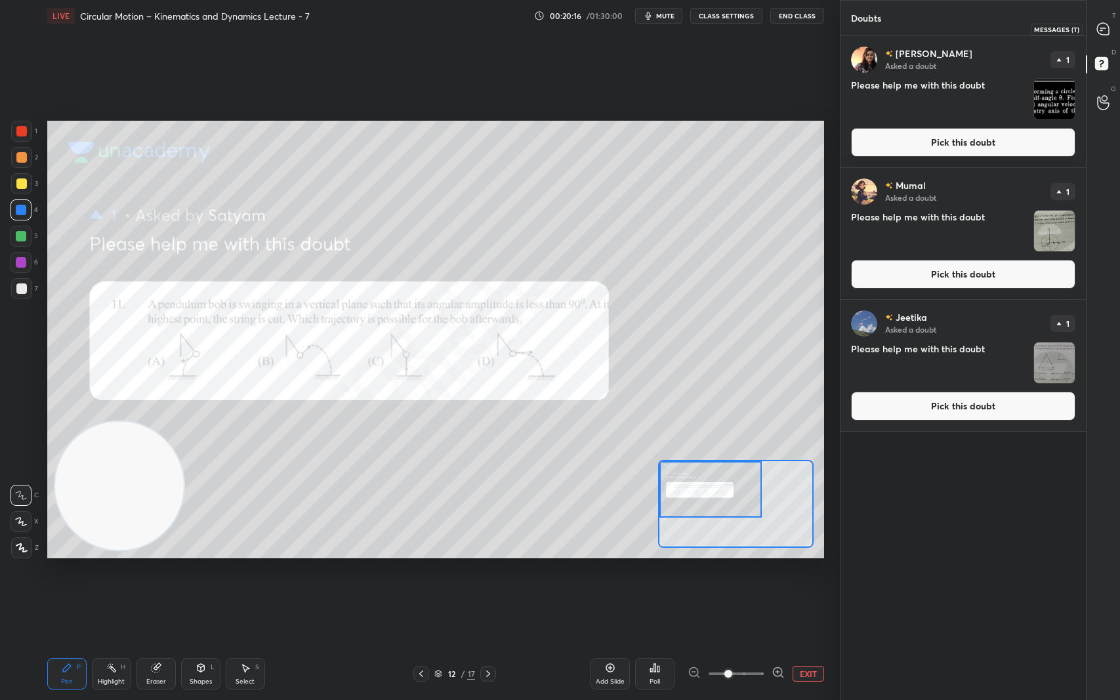
click at [1106, 30] on icon at bounding box center [1103, 29] width 12 height 12
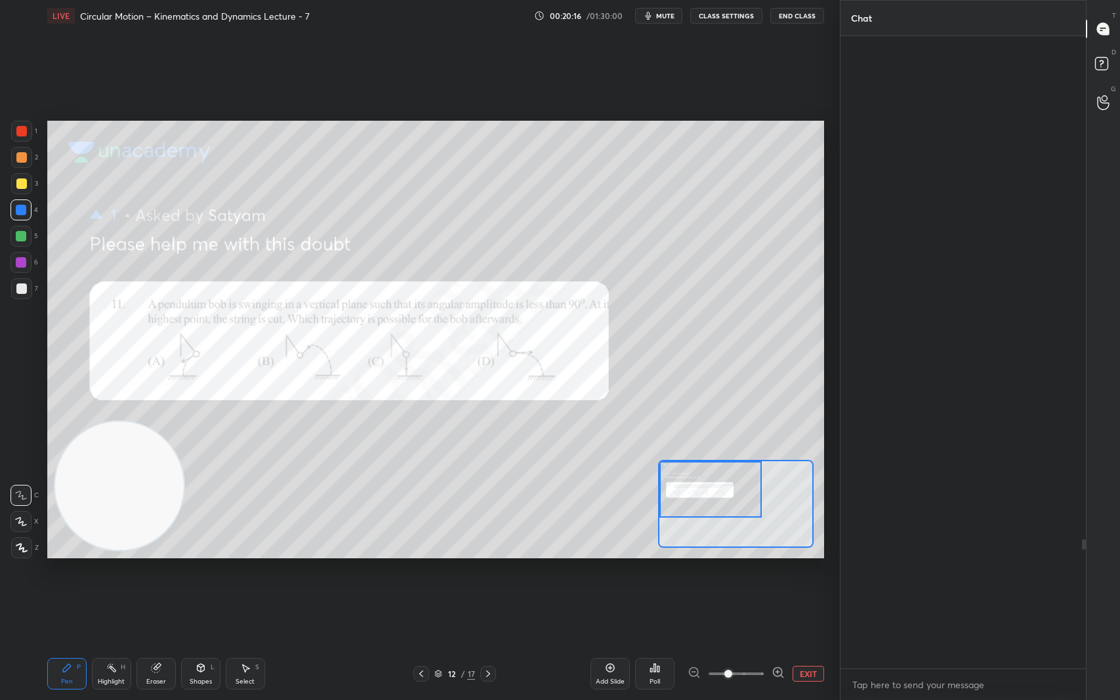
scroll to position [629, 241]
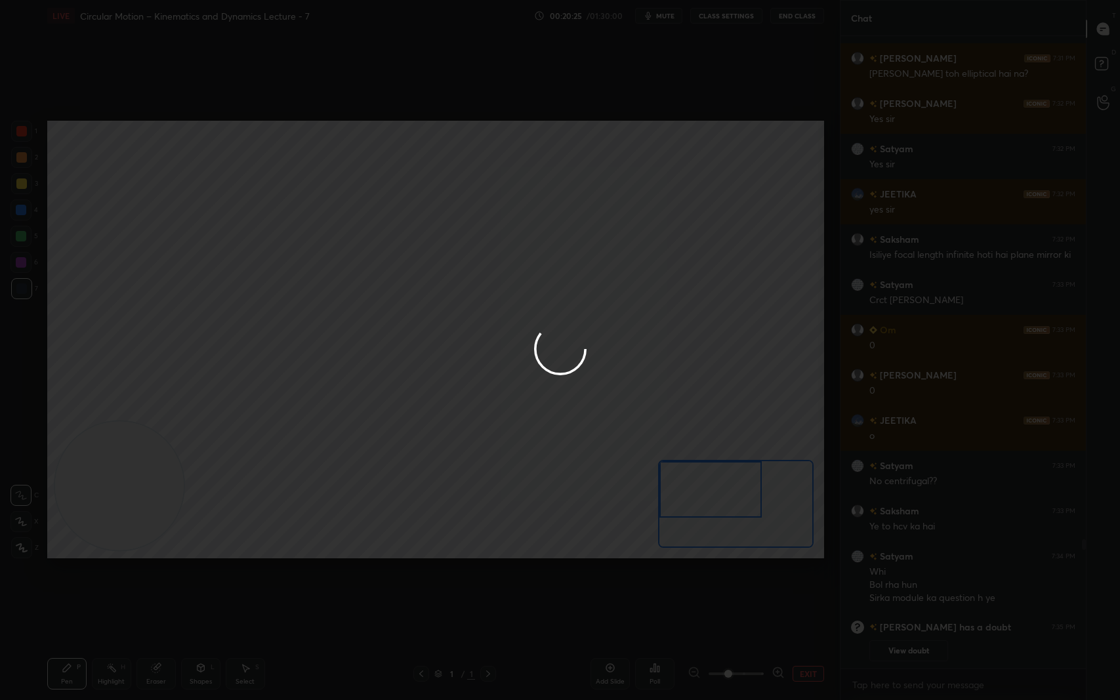
click at [555, 586] on div at bounding box center [560, 350] width 1120 height 700
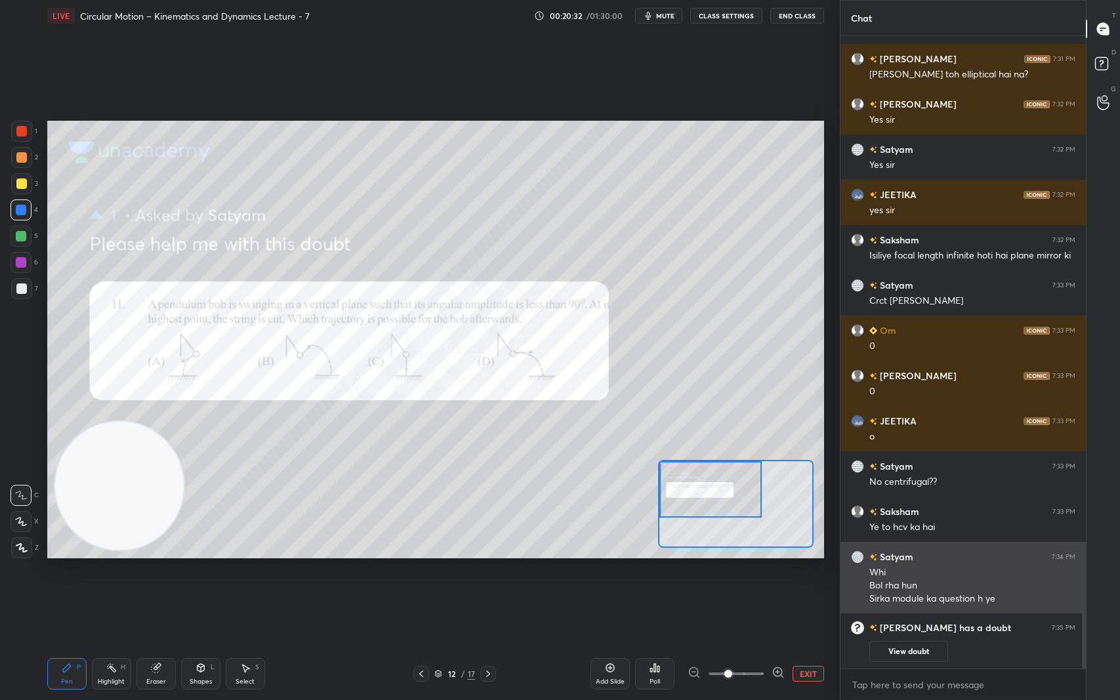
scroll to position [2735, 0]
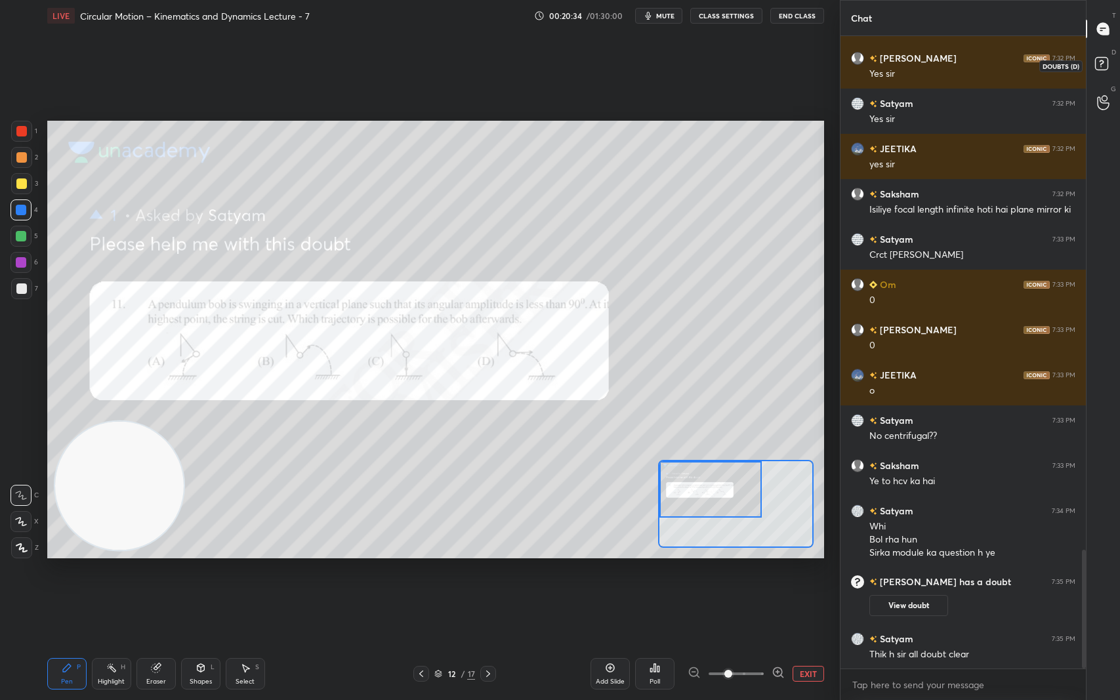
click at [1109, 60] on icon at bounding box center [1104, 66] width 24 height 24
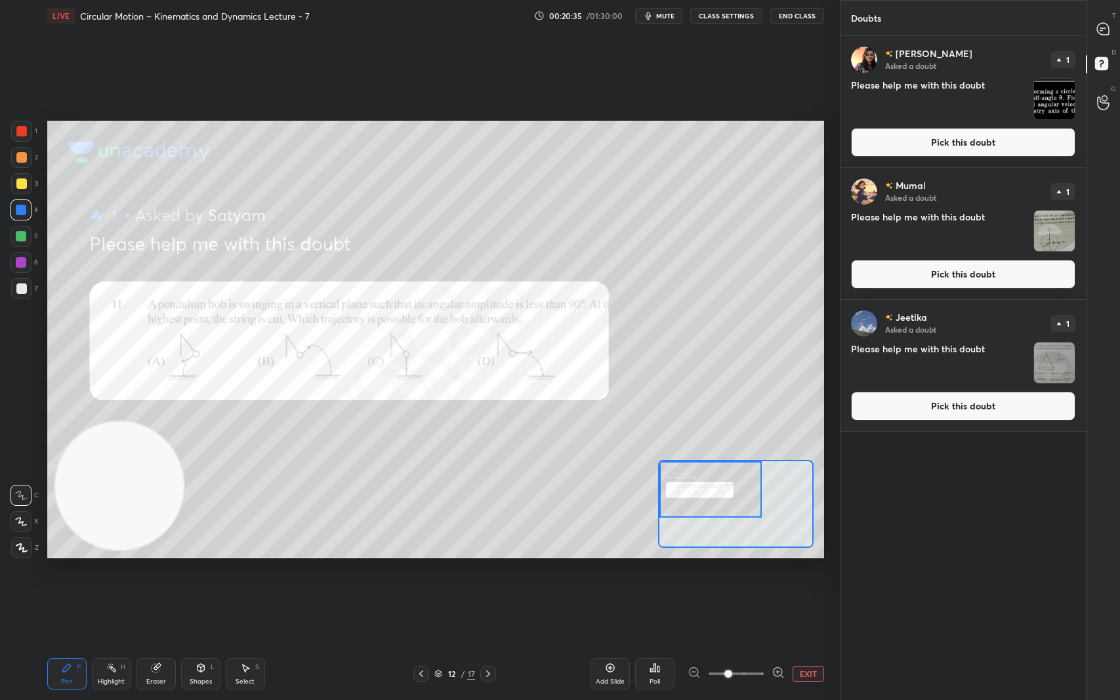
click at [1043, 354] on img "grid" at bounding box center [1054, 363] width 41 height 41
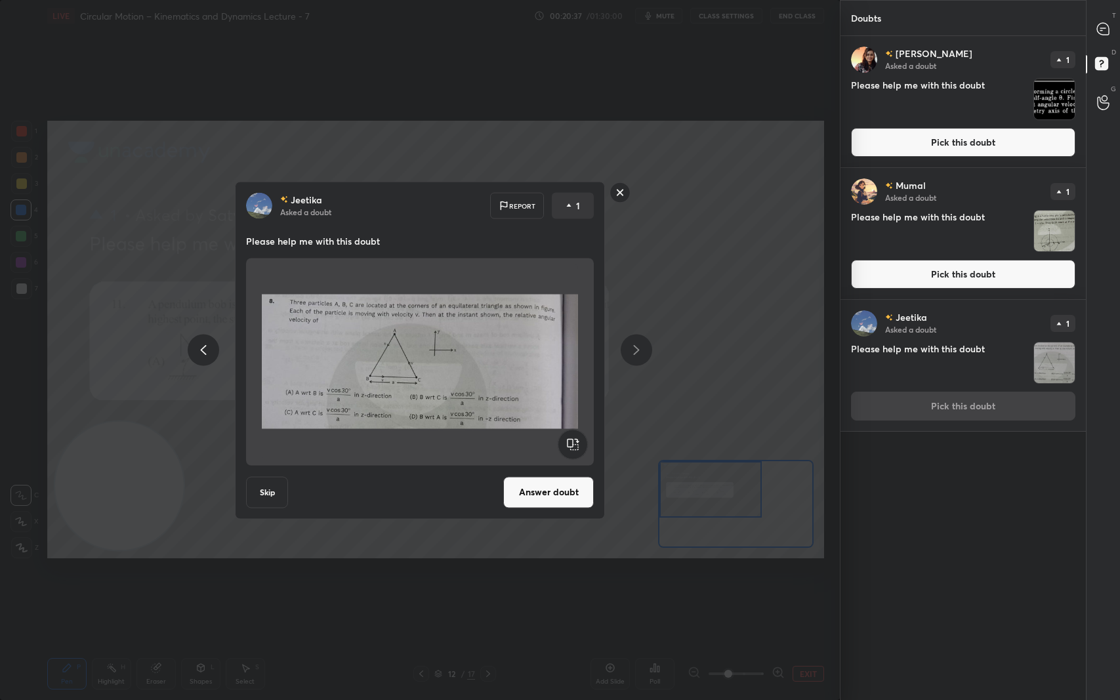
click at [555, 495] on button "Answer doubt" at bounding box center [548, 491] width 91 height 31
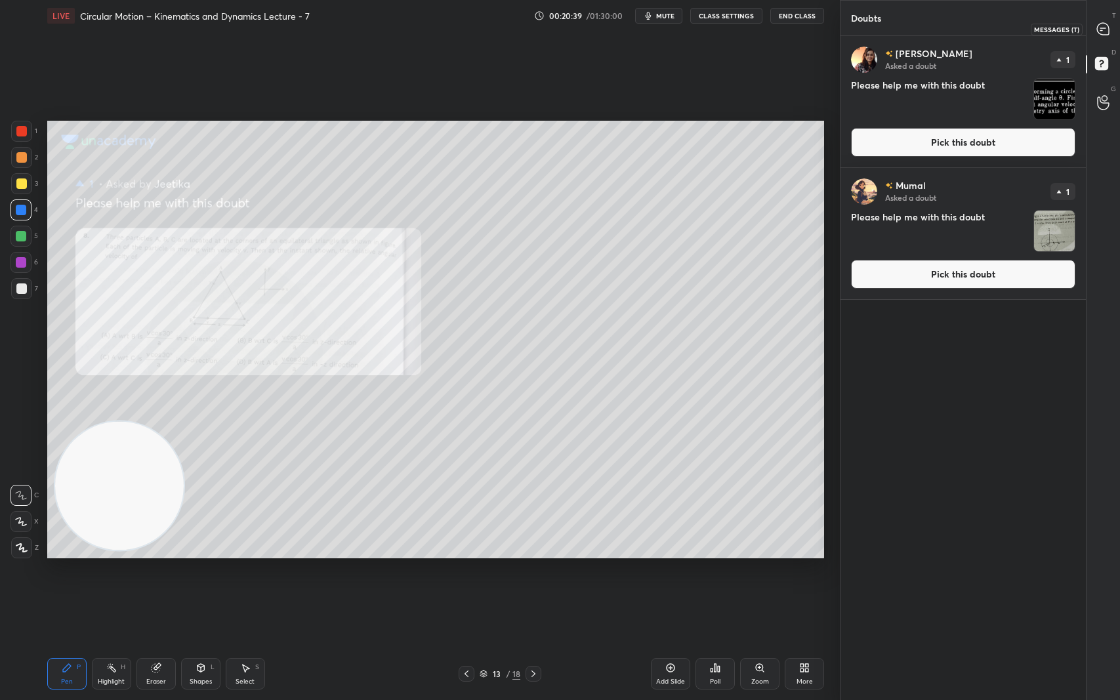
click at [1108, 26] on icon at bounding box center [1103, 29] width 12 height 12
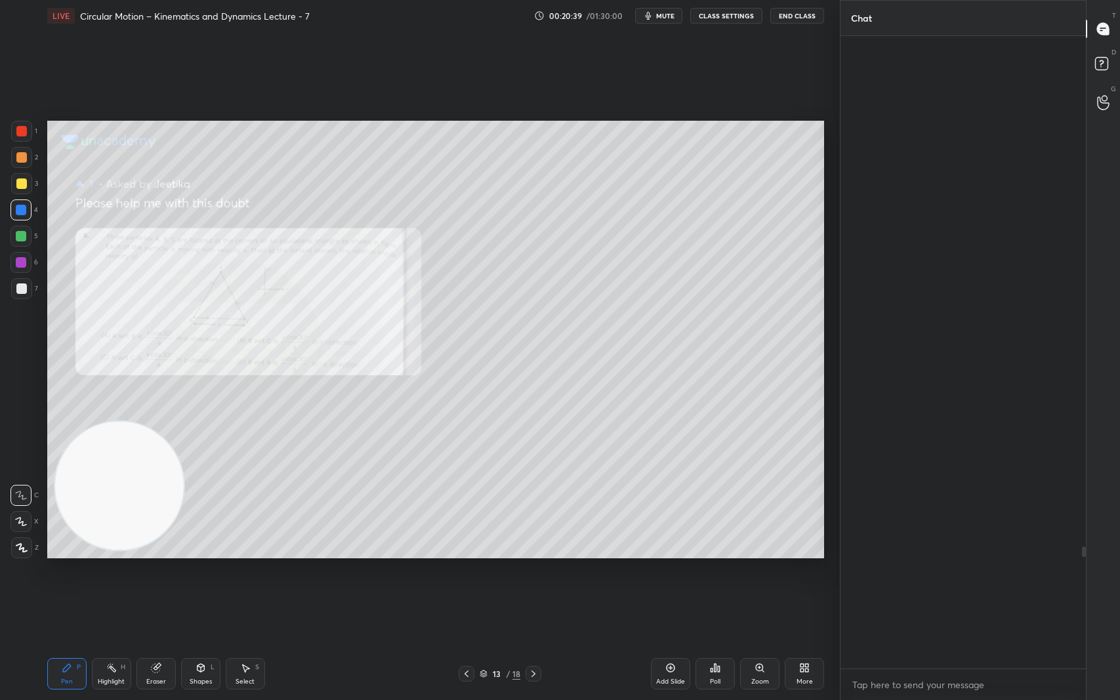
scroll to position [629, 241]
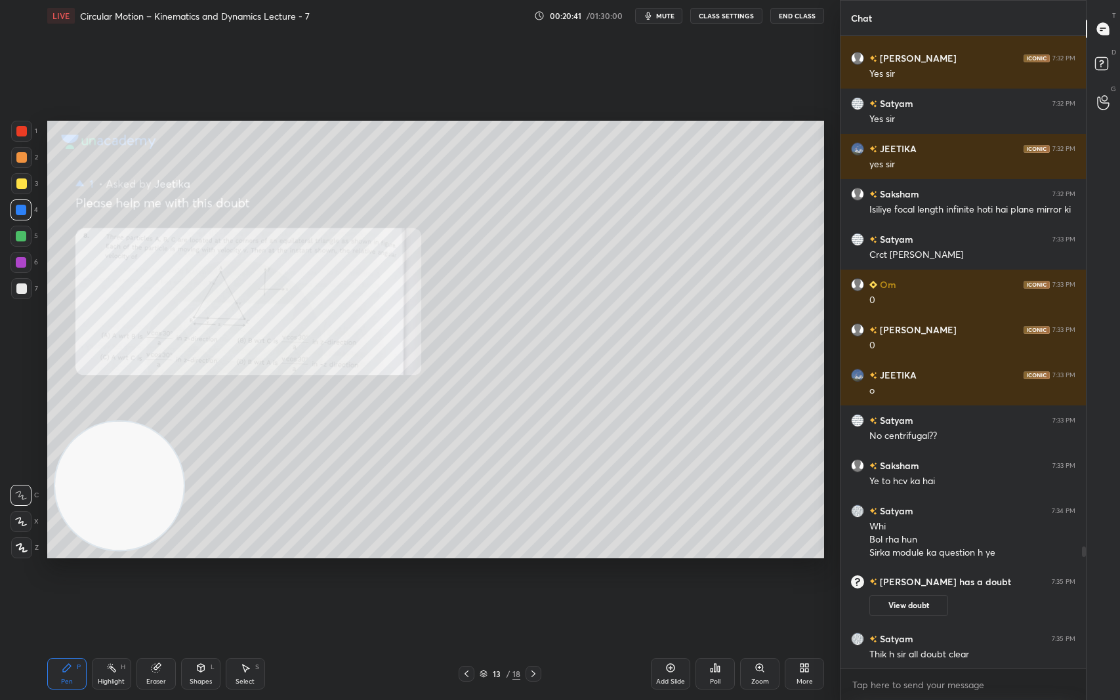
click at [764, 589] on div "Zoom" at bounding box center [760, 681] width 18 height 7
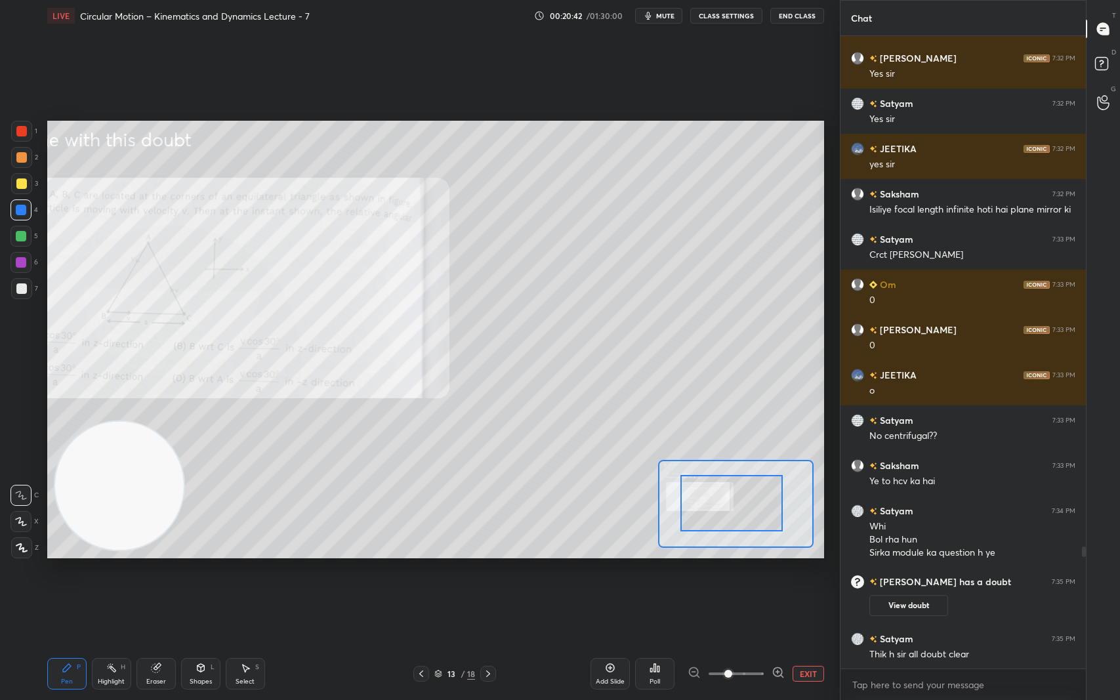
drag, startPoint x: 752, startPoint y: 505, endPoint x: 692, endPoint y: 494, distance: 61.4
click at [769, 531] on div at bounding box center [736, 503] width 156 height 87
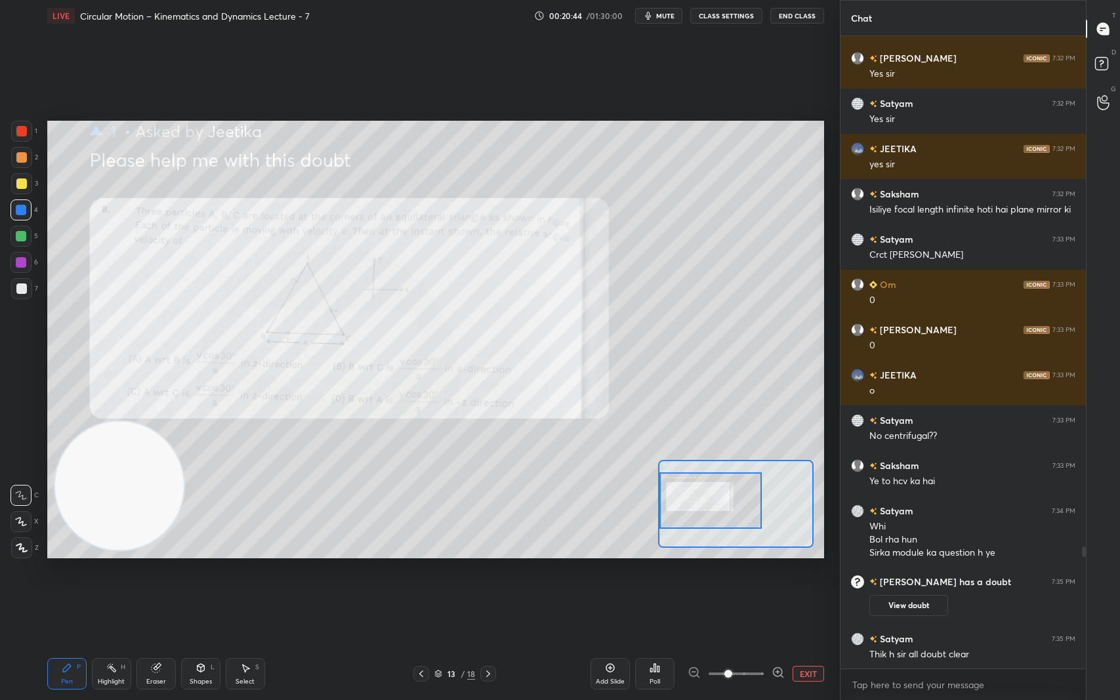
drag, startPoint x: 764, startPoint y: 518, endPoint x: 730, endPoint y: 515, distance: 33.6
click at [730, 515] on div at bounding box center [710, 500] width 102 height 56
click at [732, 516] on div at bounding box center [710, 500] width 102 height 56
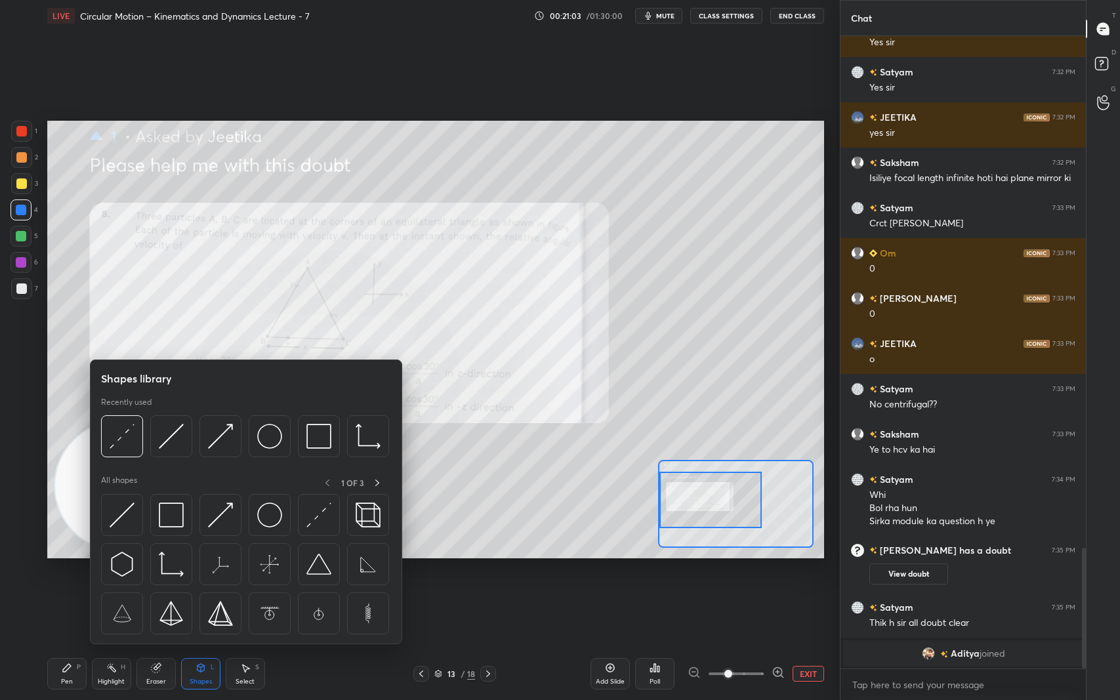
click at [125, 440] on img at bounding box center [122, 436] width 25 height 25
click at [222, 441] on img at bounding box center [220, 436] width 25 height 25
click at [131, 439] on img at bounding box center [122, 436] width 25 height 25
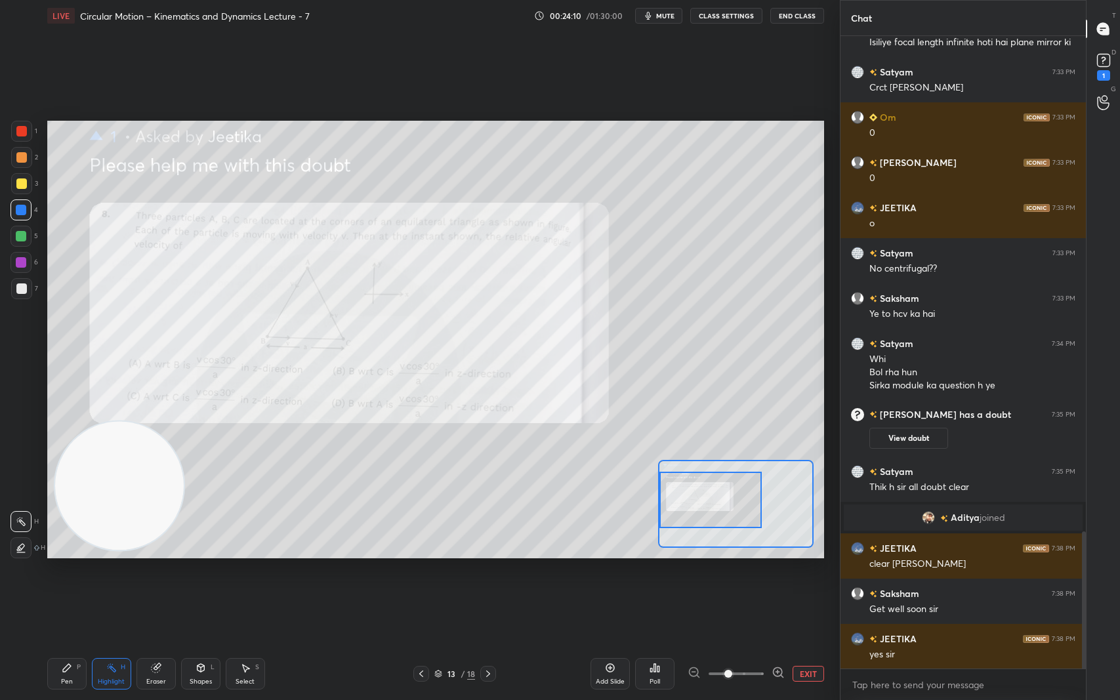
scroll to position [2282, 0]
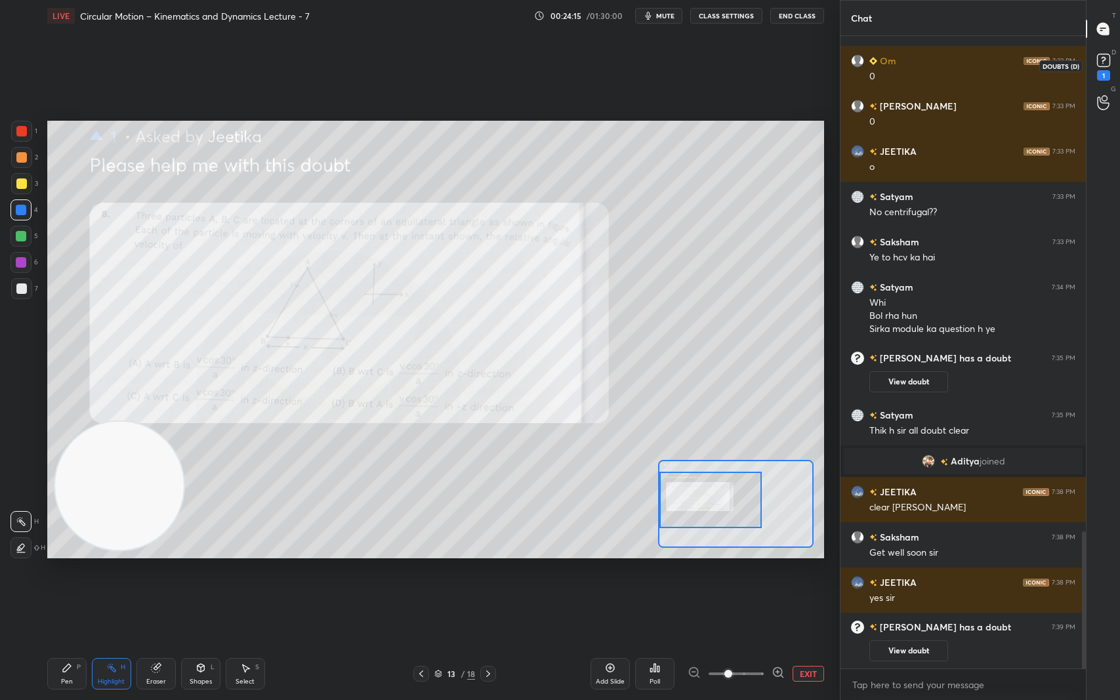
click at [1108, 59] on rect at bounding box center [1103, 60] width 12 height 12
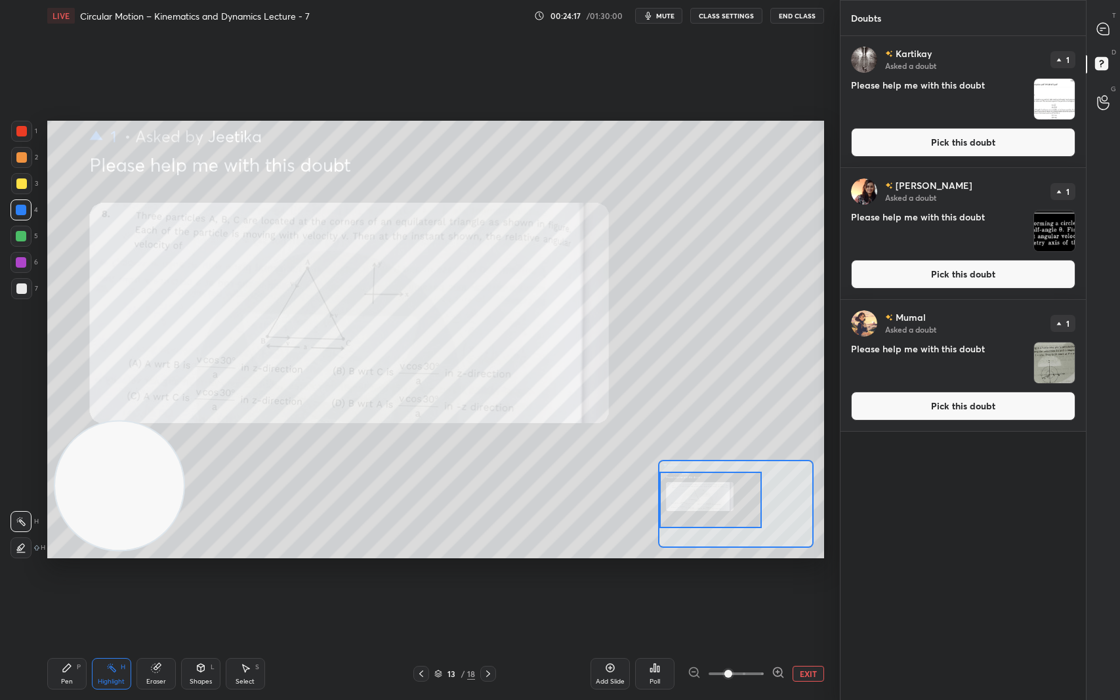
click at [1053, 362] on img "grid" at bounding box center [1054, 363] width 41 height 41
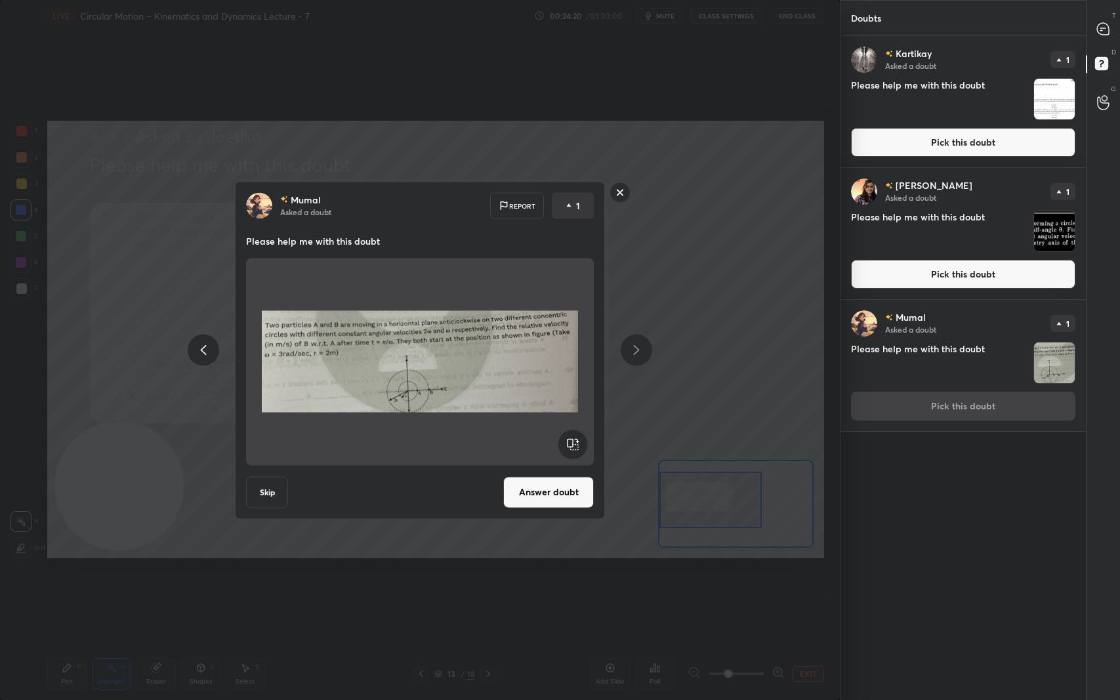
click at [555, 490] on button "Answer doubt" at bounding box center [548, 491] width 91 height 31
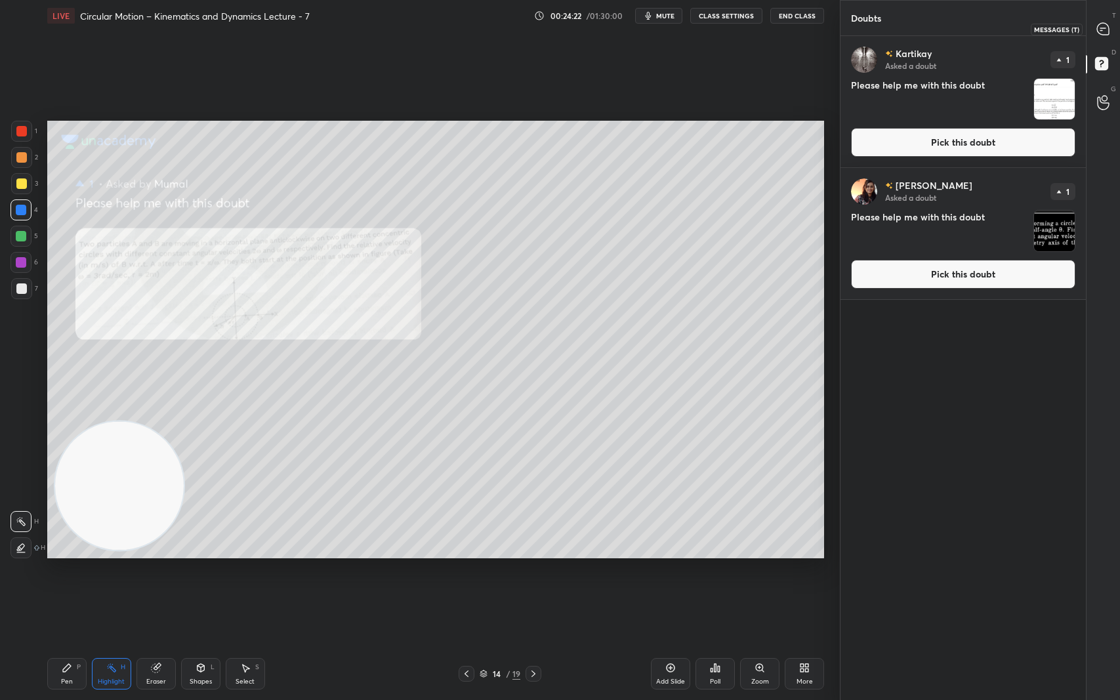
click at [1104, 28] on icon at bounding box center [1102, 28] width 5 height 0
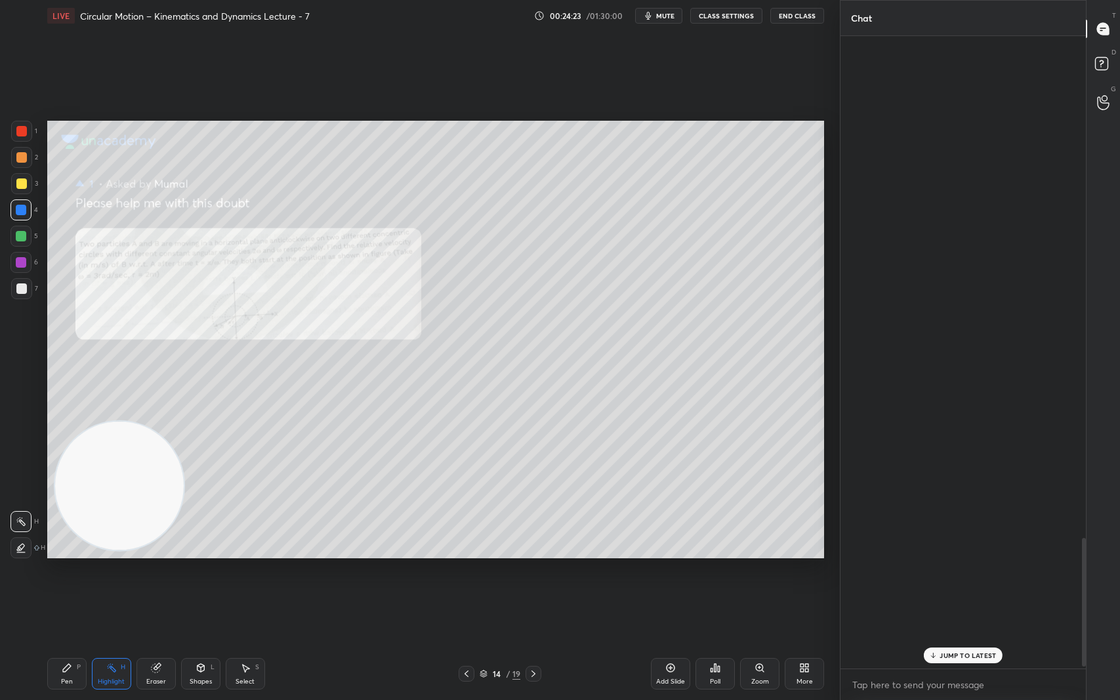
scroll to position [629, 241]
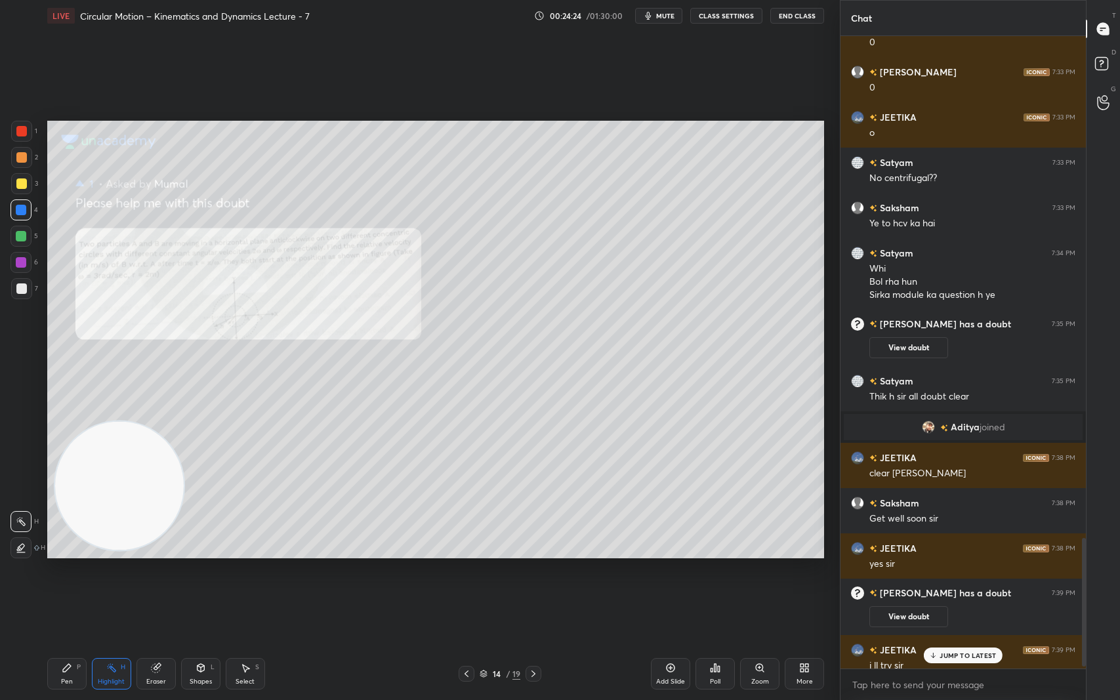
click at [765, 589] on div "Zoom" at bounding box center [759, 673] width 39 height 31
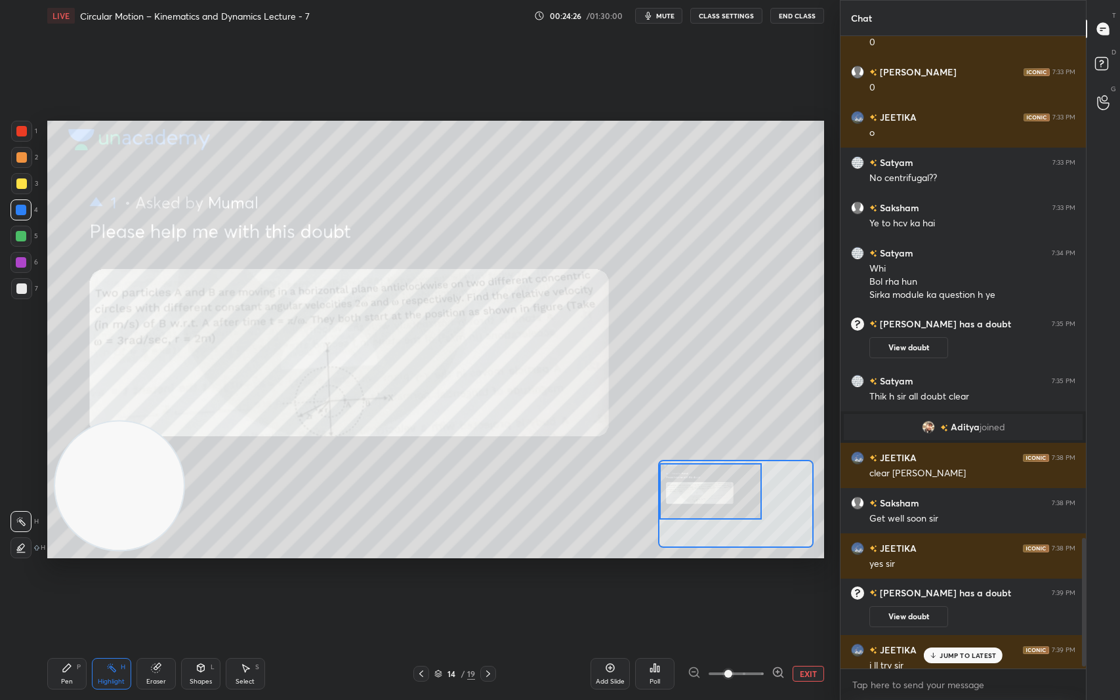
drag, startPoint x: 748, startPoint y: 507, endPoint x: 698, endPoint y: 494, distance: 51.4
click at [698, 494] on div at bounding box center [710, 491] width 102 height 56
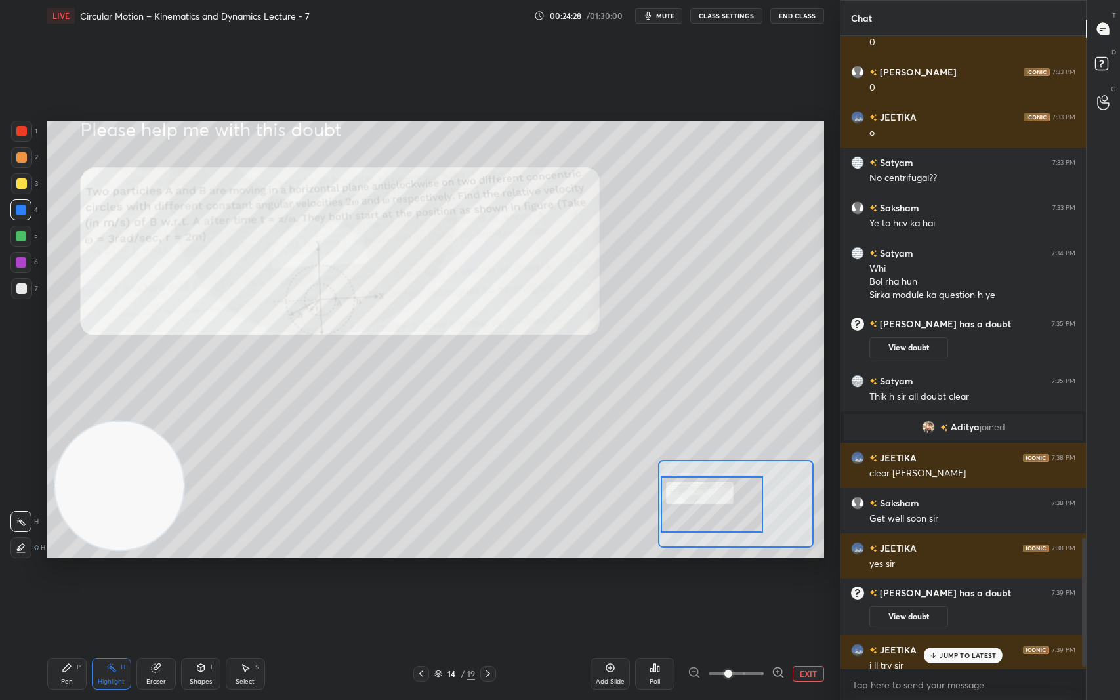
drag, startPoint x: 706, startPoint y: 501, endPoint x: 707, endPoint y: 514, distance: 13.2
click at [707, 514] on div at bounding box center [712, 504] width 102 height 56
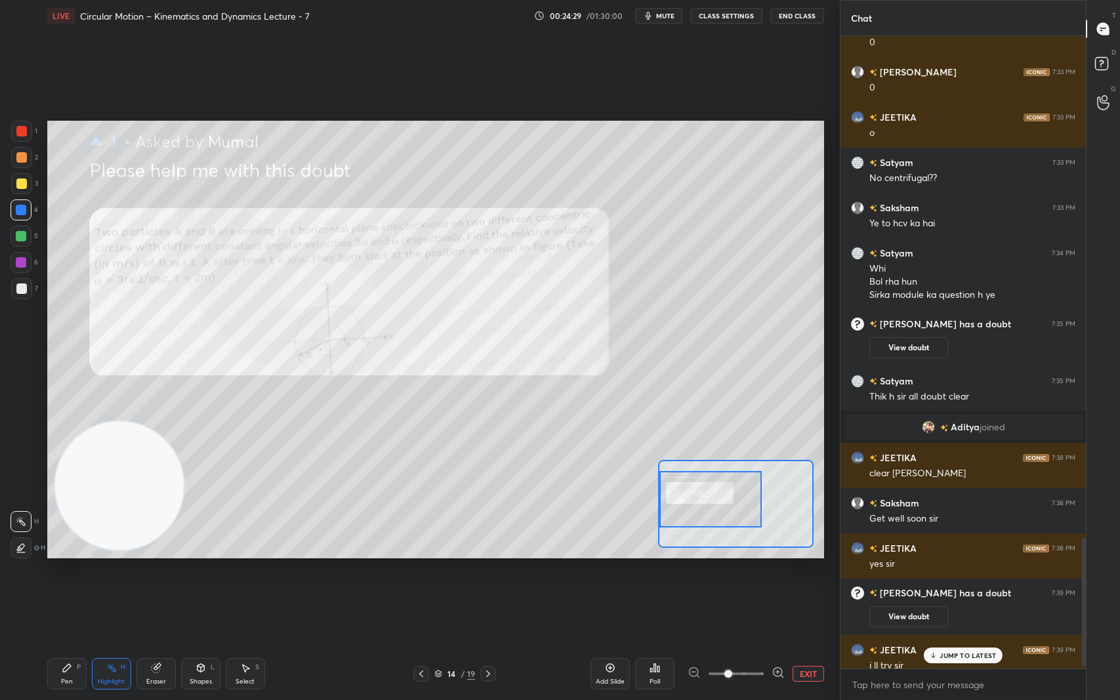
drag, startPoint x: 707, startPoint y: 514, endPoint x: 701, endPoint y: 509, distance: 8.4
click at [701, 509] on div at bounding box center [710, 499] width 102 height 56
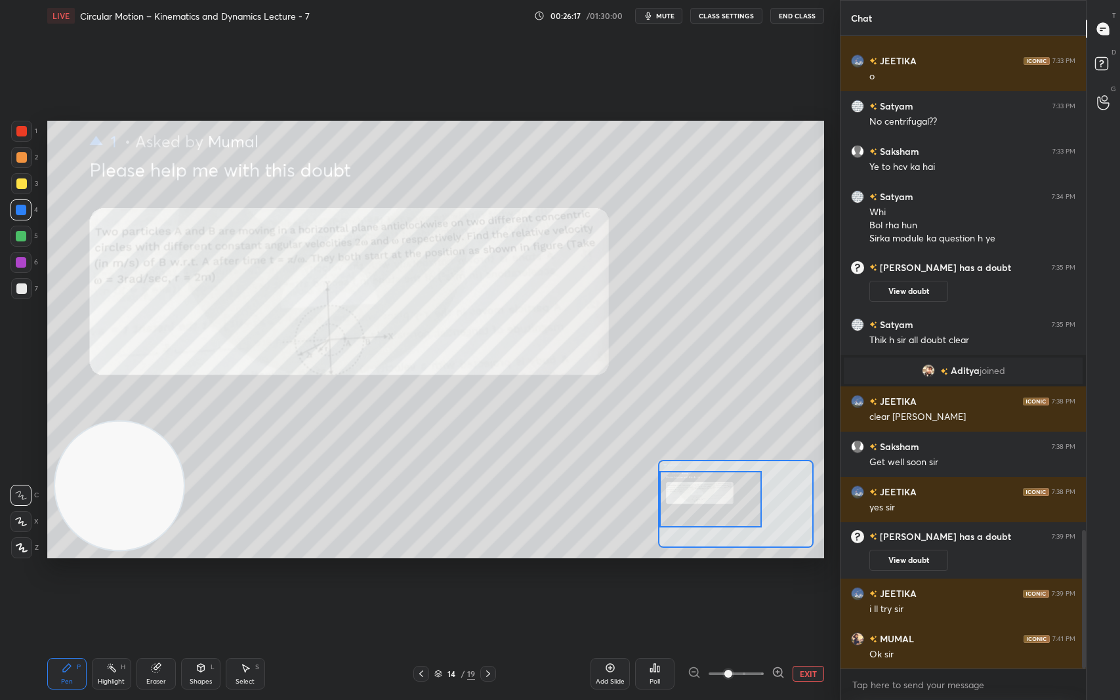
scroll to position [2264, 0]
click at [1097, 63] on rect at bounding box center [1101, 64] width 12 height 12
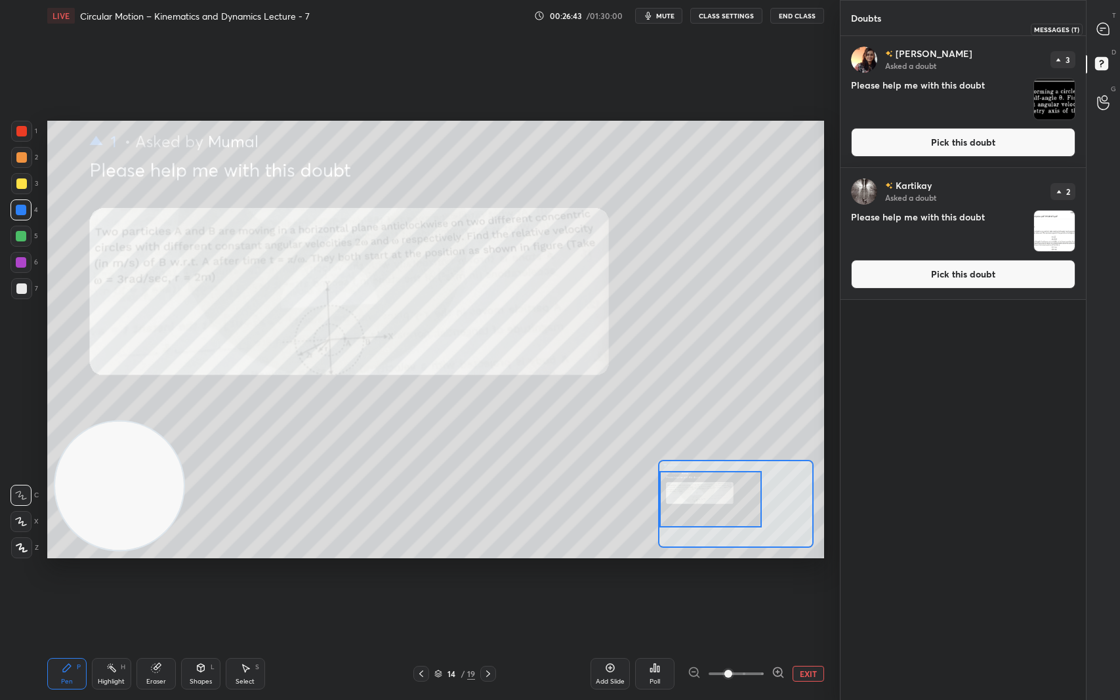
click at [1106, 25] on icon at bounding box center [1103, 29] width 12 height 12
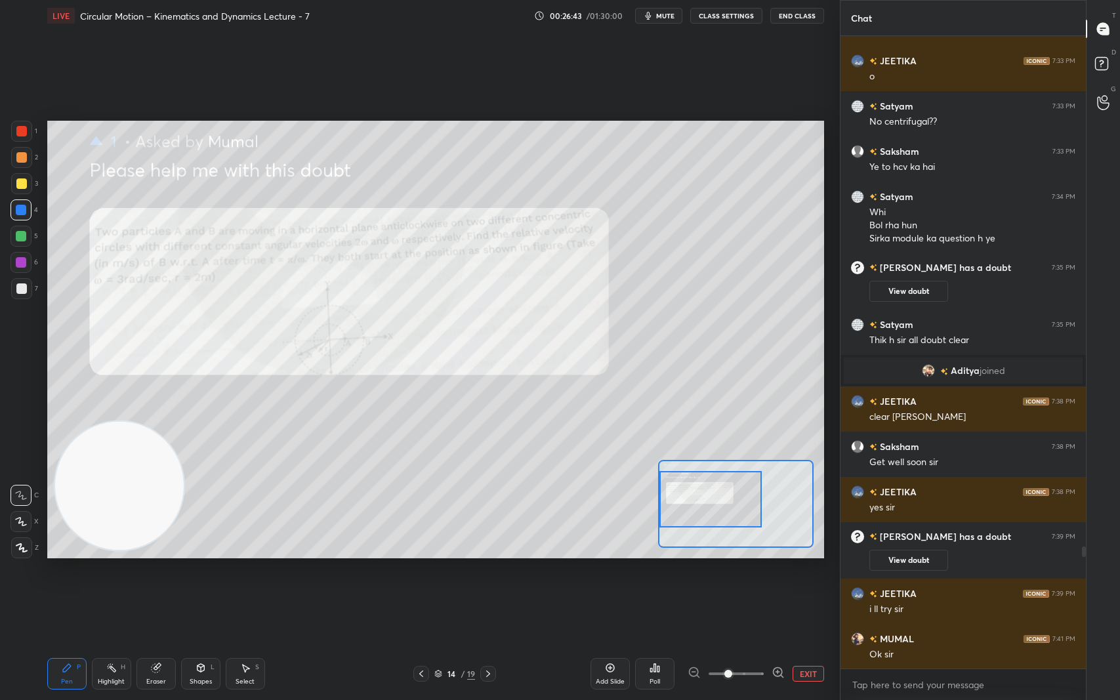
scroll to position [629, 241]
click at [1104, 56] on icon at bounding box center [1104, 66] width 24 height 24
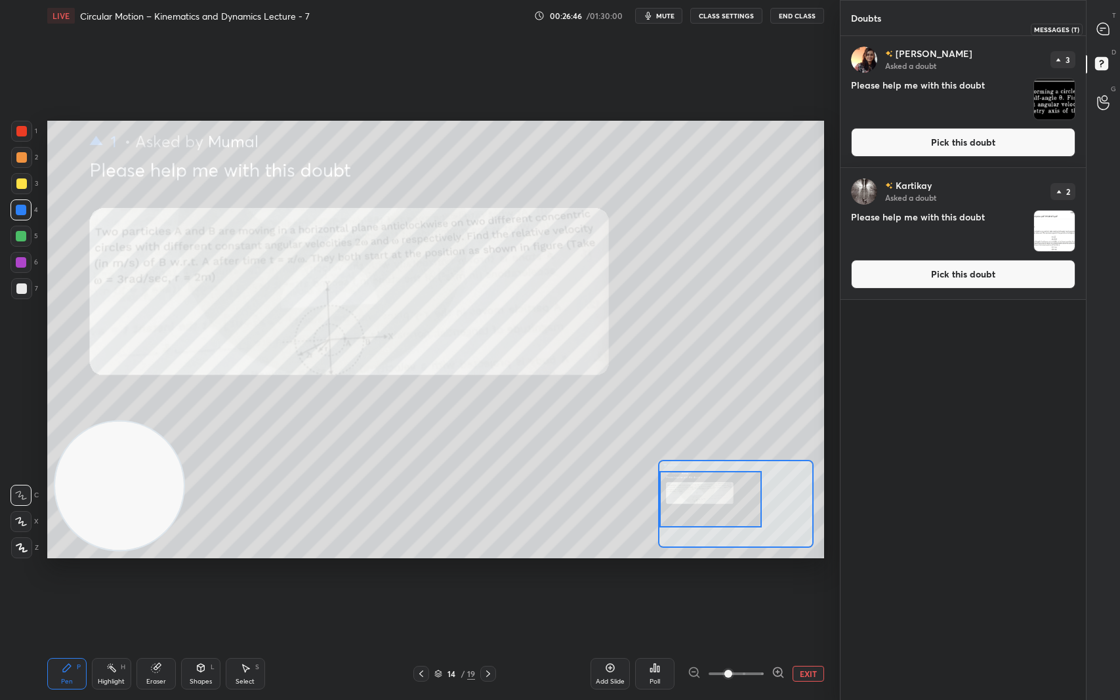
click at [1101, 34] on icon at bounding box center [1103, 29] width 12 height 12
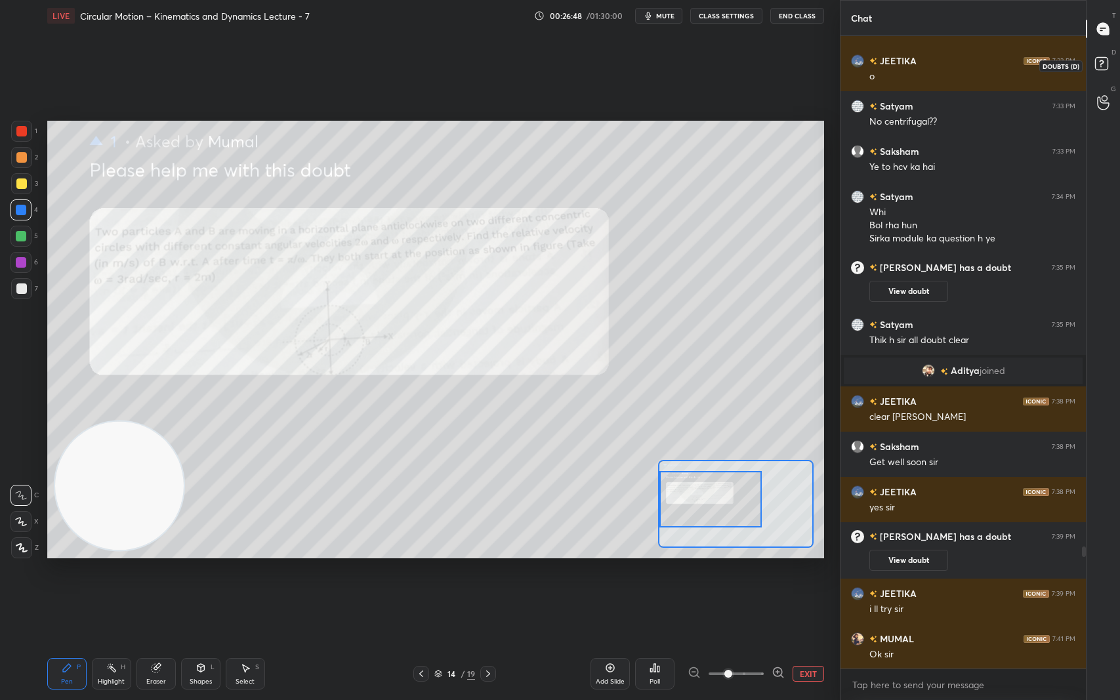
click at [1100, 56] on icon at bounding box center [1104, 66] width 24 height 24
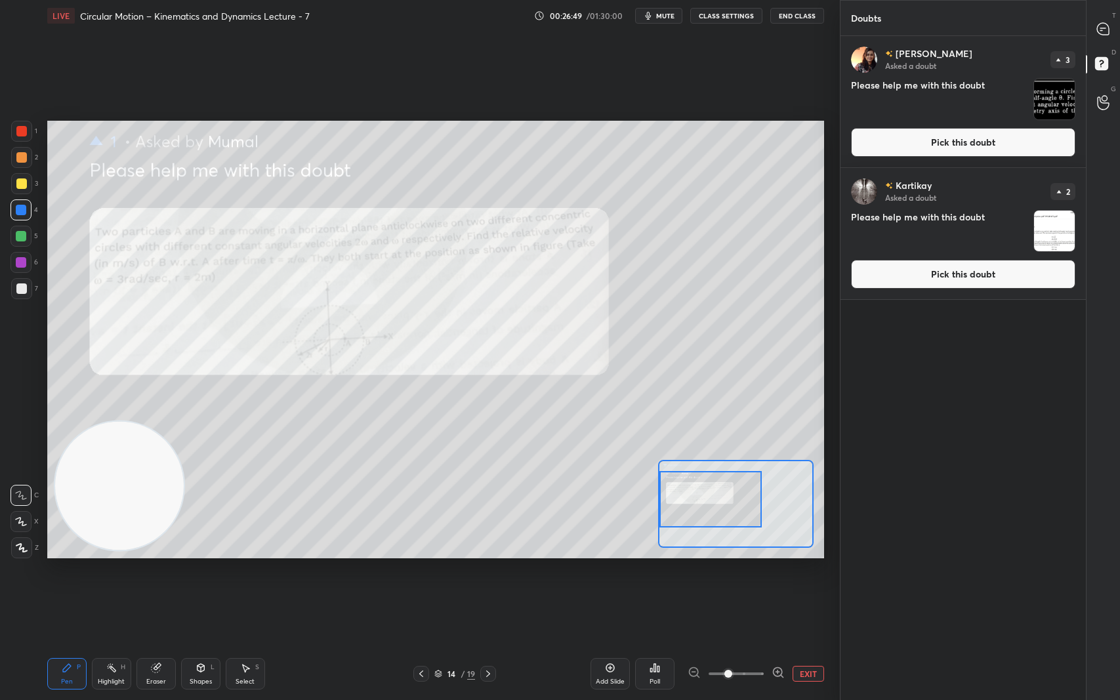
click at [1063, 231] on img "grid" at bounding box center [1054, 231] width 41 height 41
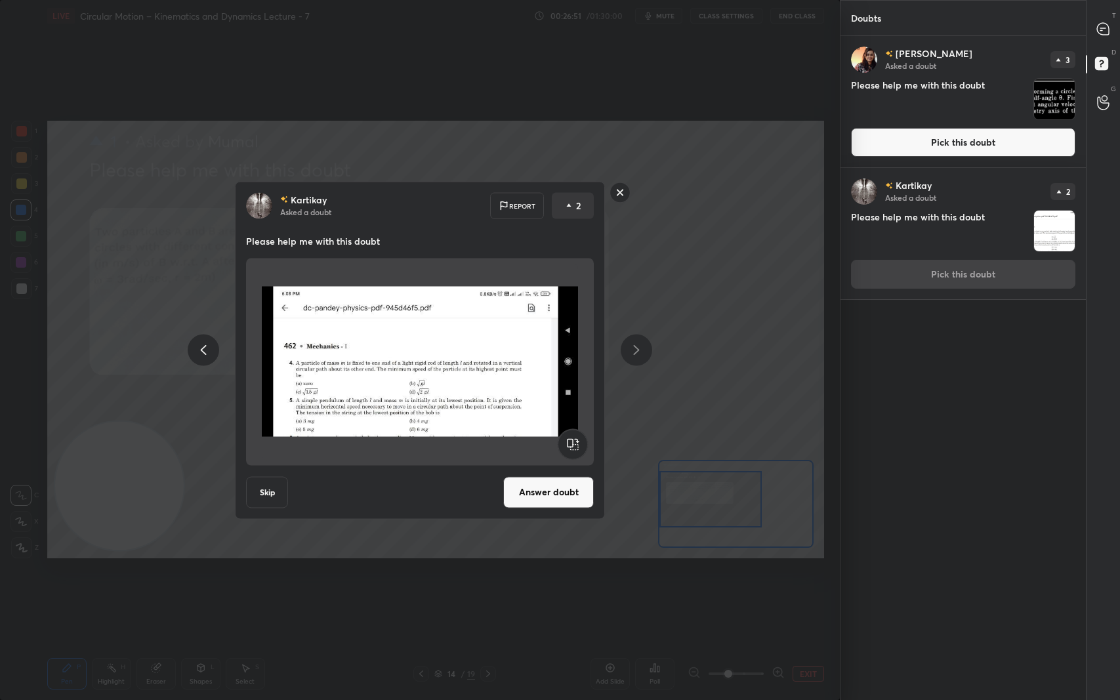
click at [562, 497] on button "Answer doubt" at bounding box center [548, 491] width 91 height 31
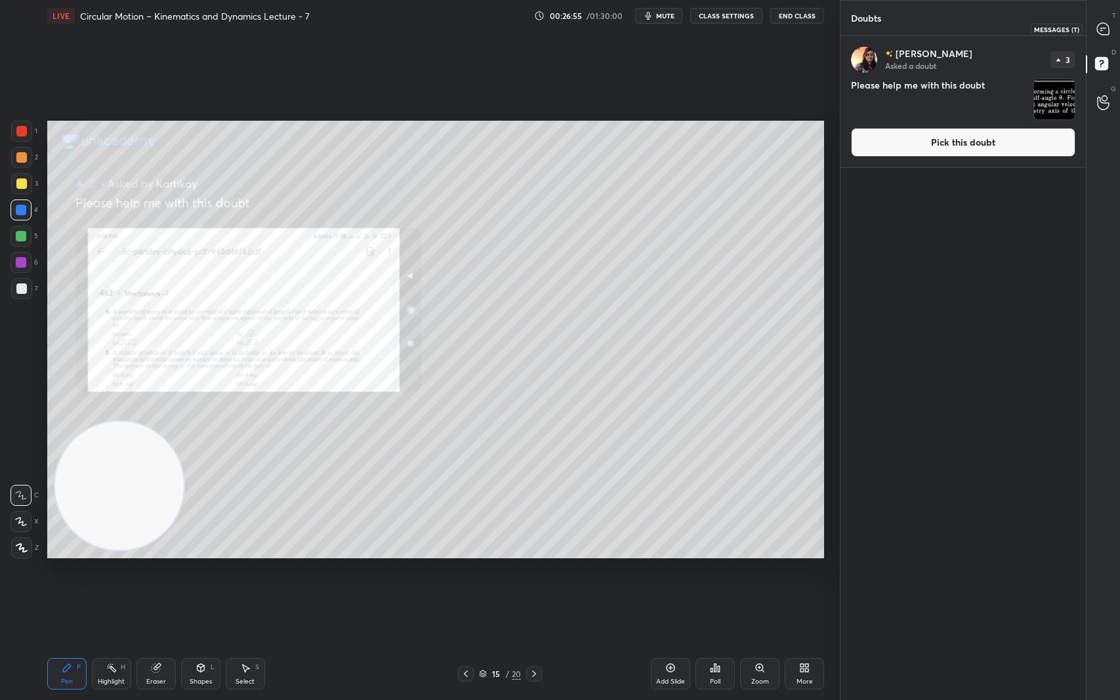
click at [1104, 24] on icon at bounding box center [1103, 29] width 12 height 12
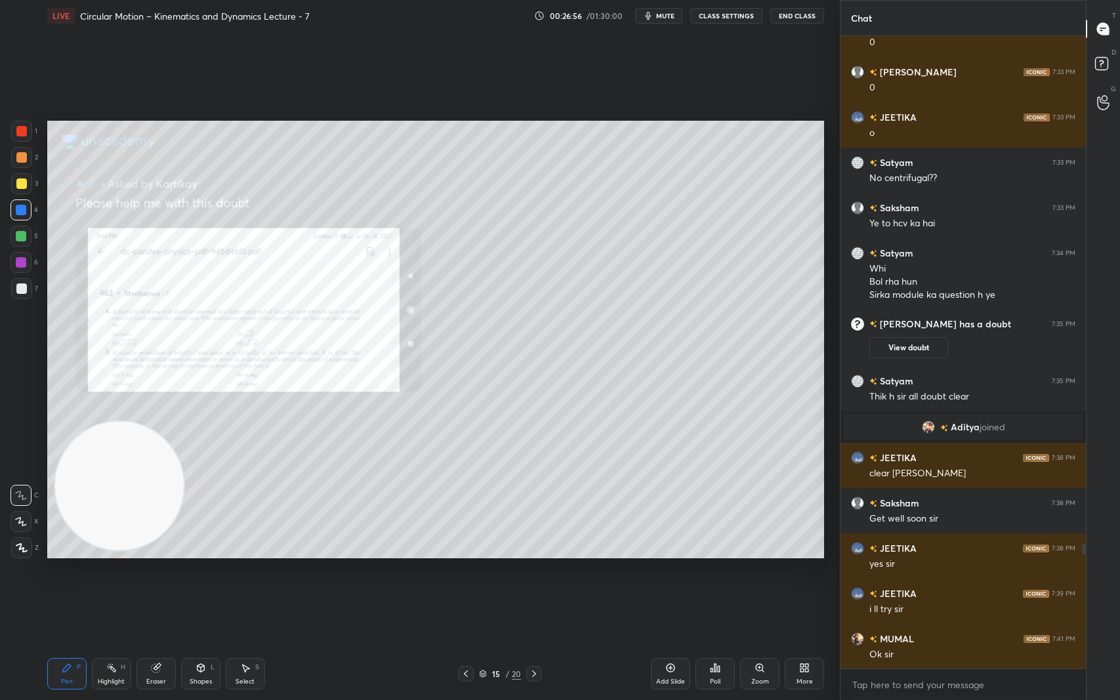
drag, startPoint x: 757, startPoint y: 669, endPoint x: 758, endPoint y: 659, distance: 10.7
click at [757, 589] on icon at bounding box center [759, 667] width 7 height 7
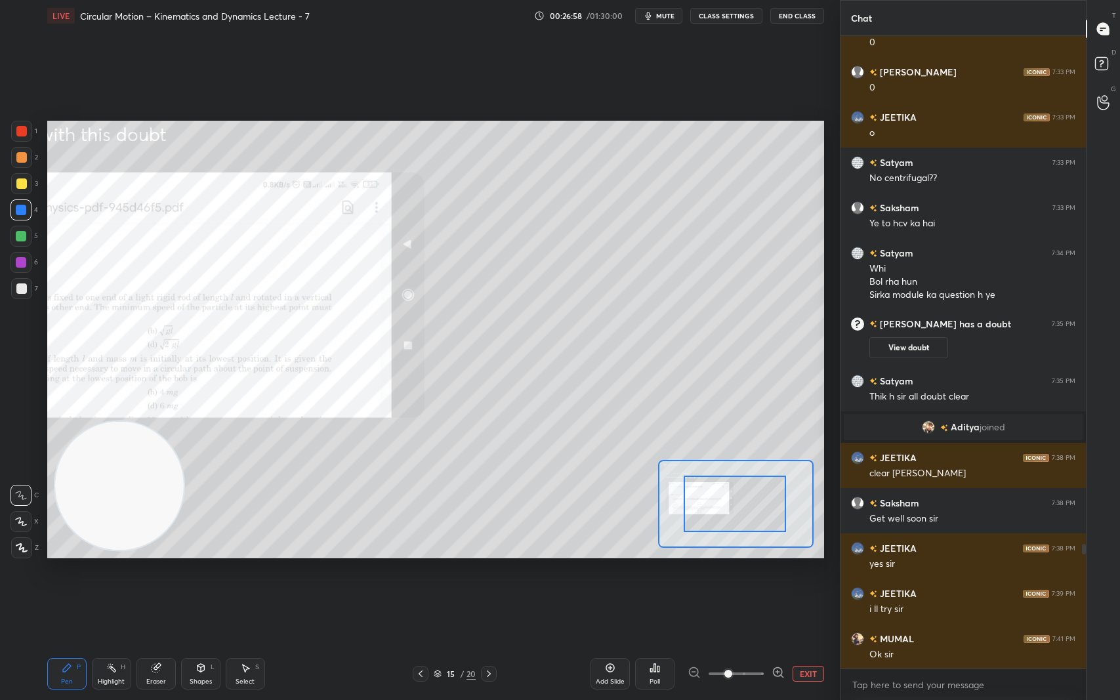
drag, startPoint x: 769, startPoint y: 506, endPoint x: 729, endPoint y: 503, distance: 40.2
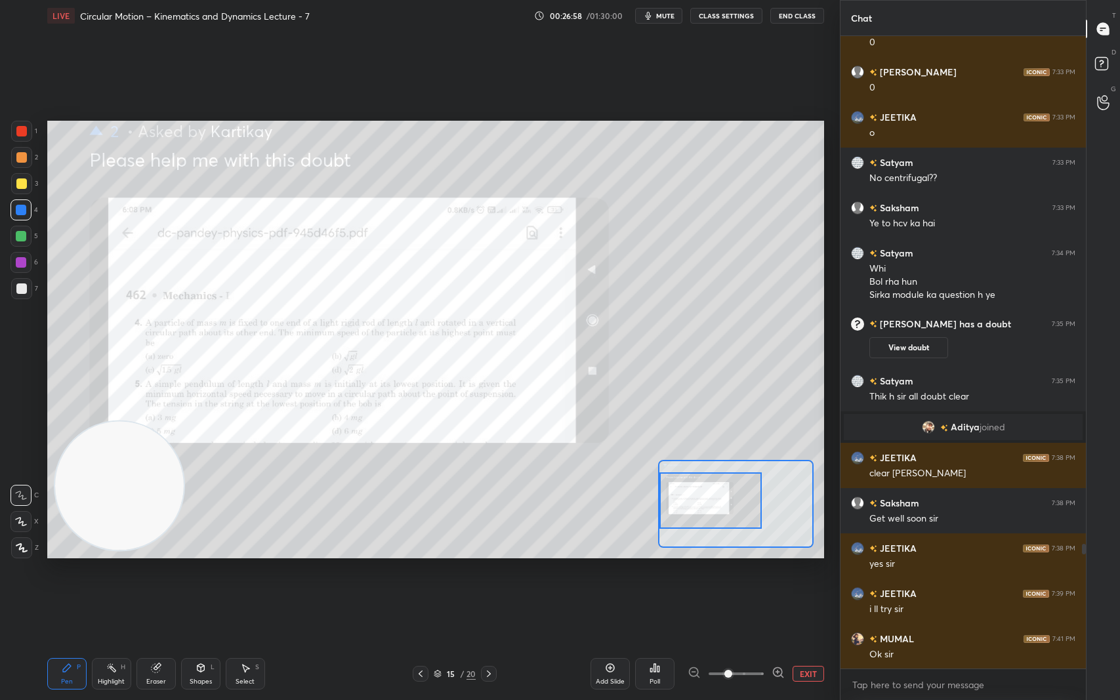
drag, startPoint x: 750, startPoint y: 507, endPoint x: 730, endPoint y: 507, distance: 19.7
click at [709, 504] on div at bounding box center [710, 500] width 102 height 56
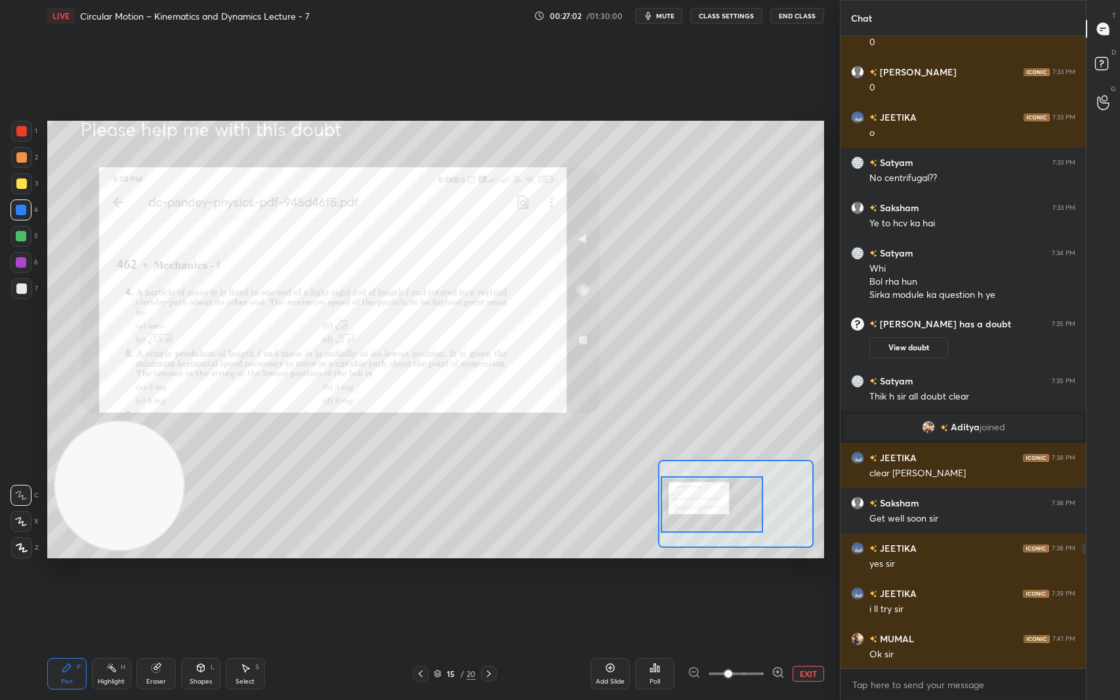
click at [744, 511] on div at bounding box center [712, 504] width 102 height 56
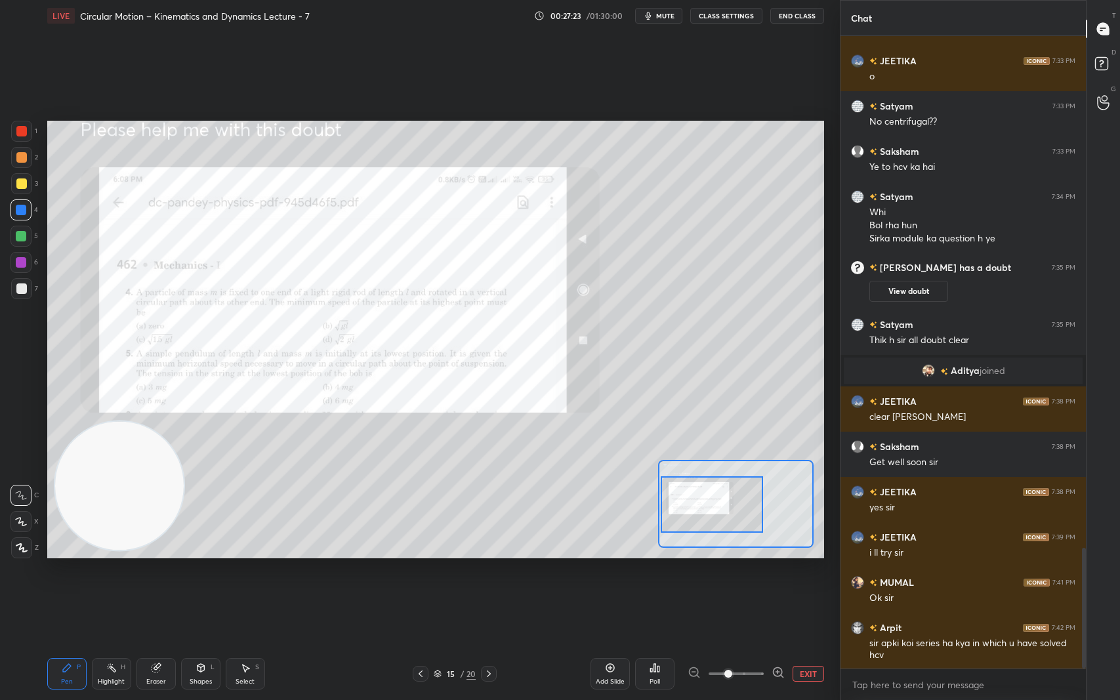
scroll to position [2686, 0]
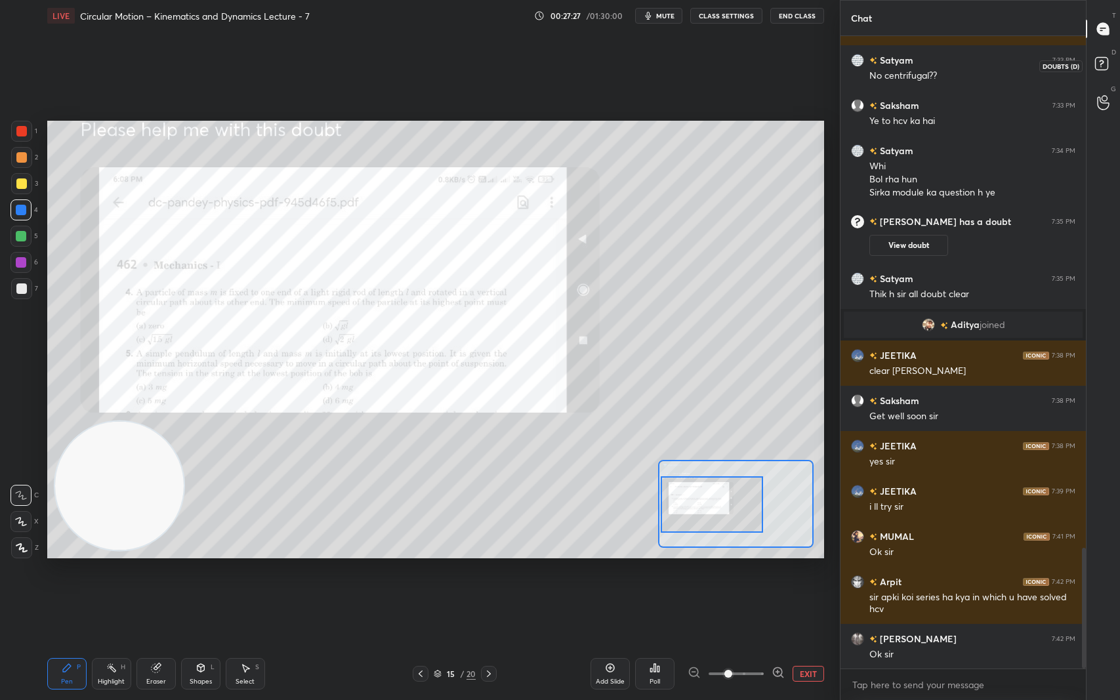
click at [1107, 66] on rect at bounding box center [1101, 64] width 12 height 12
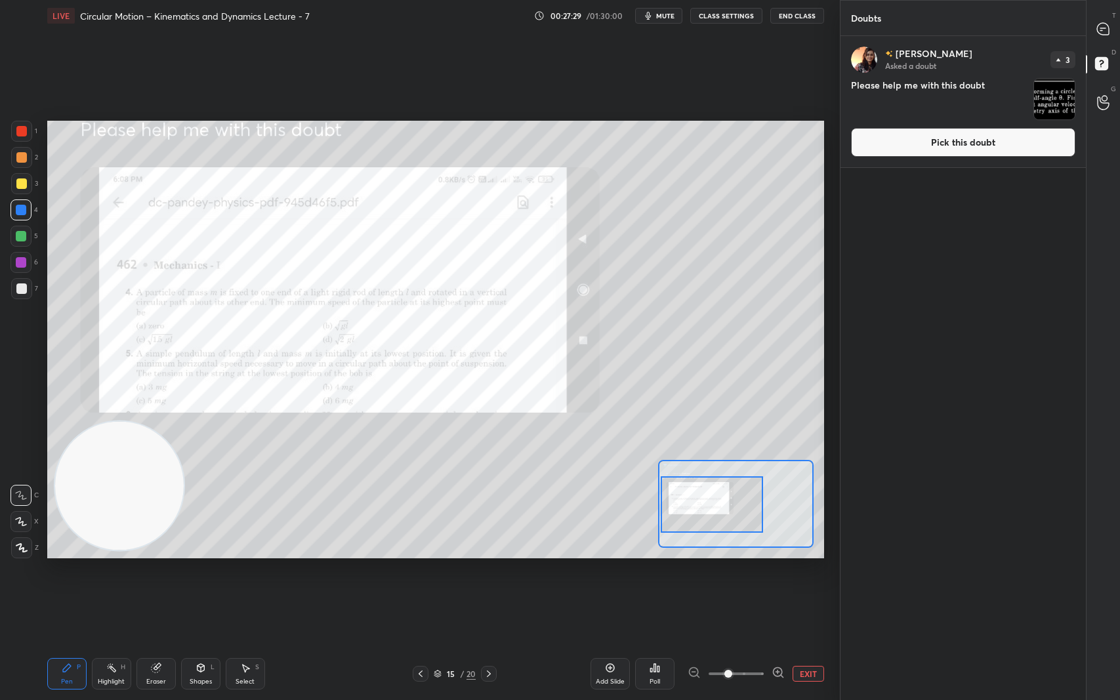
click at [1050, 93] on img "grid" at bounding box center [1054, 99] width 41 height 41
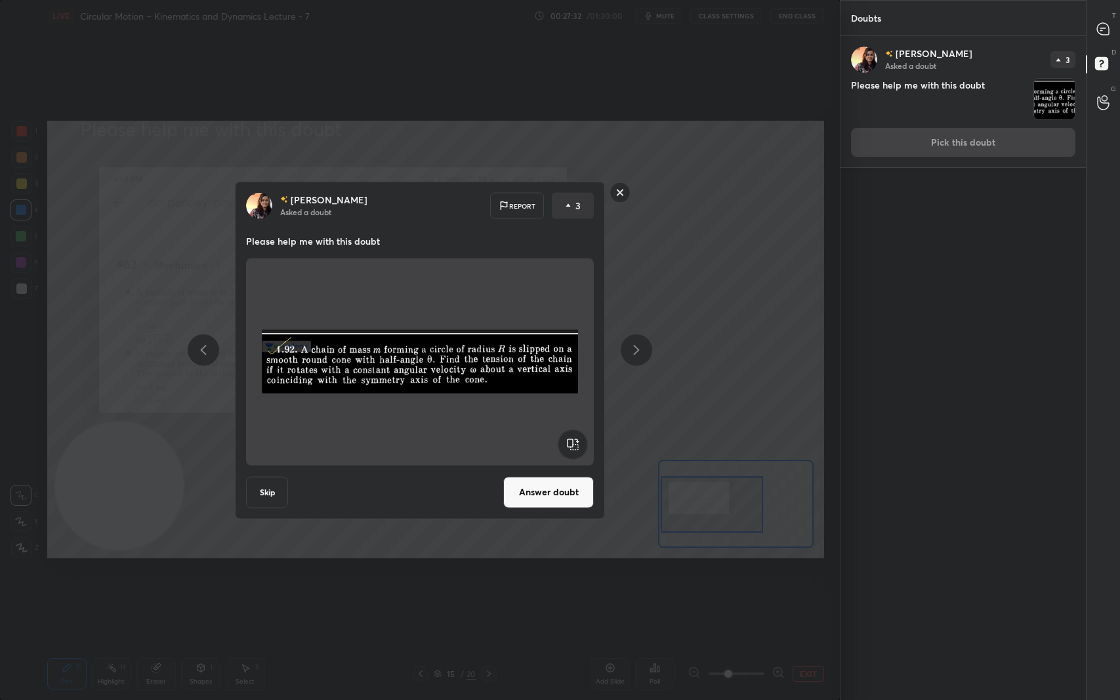
click at [566, 489] on button "Answer doubt" at bounding box center [548, 491] width 91 height 31
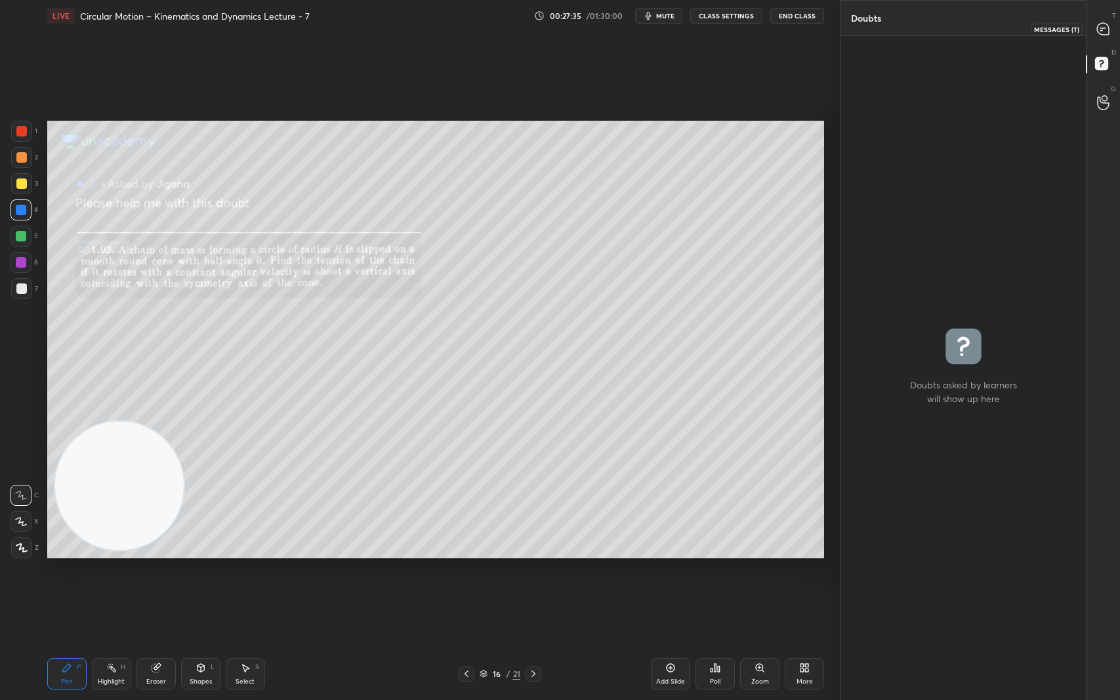
click at [1109, 26] on icon at bounding box center [1103, 29] width 12 height 12
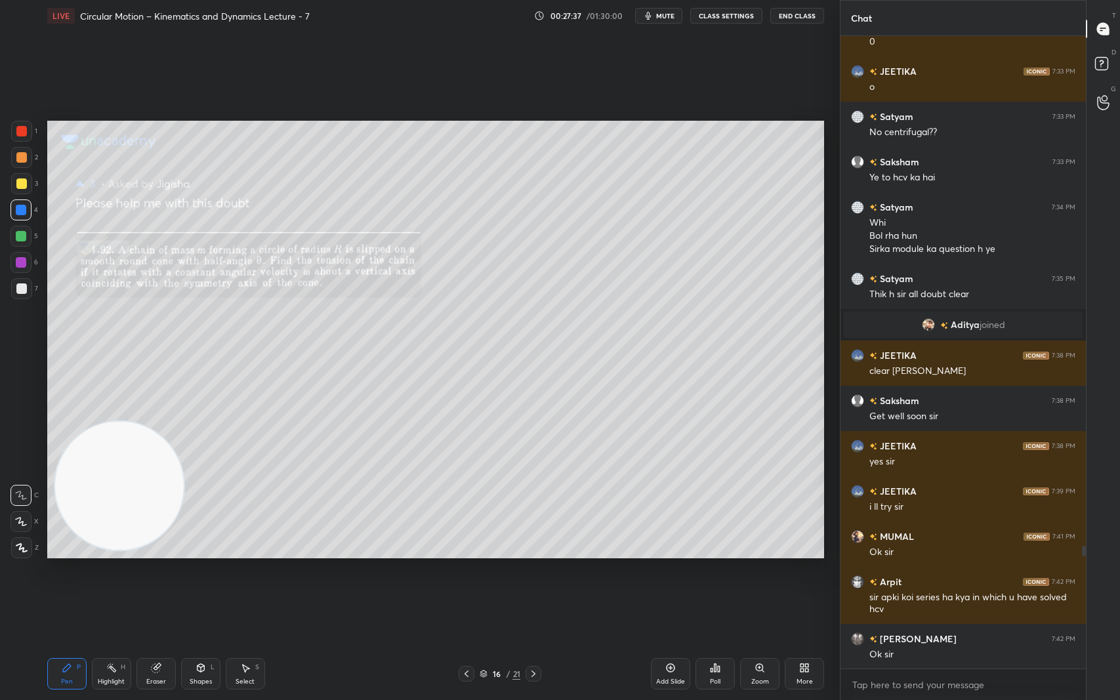
click at [484, 589] on icon at bounding box center [484, 674] width 8 height 8
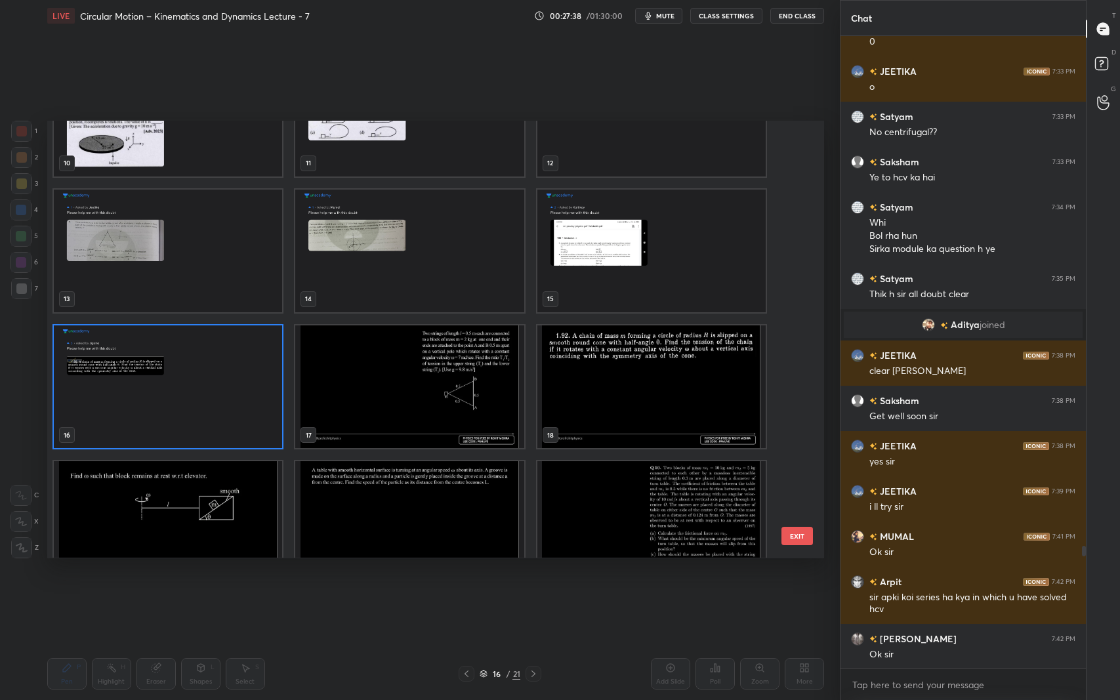
scroll to position [514, 0]
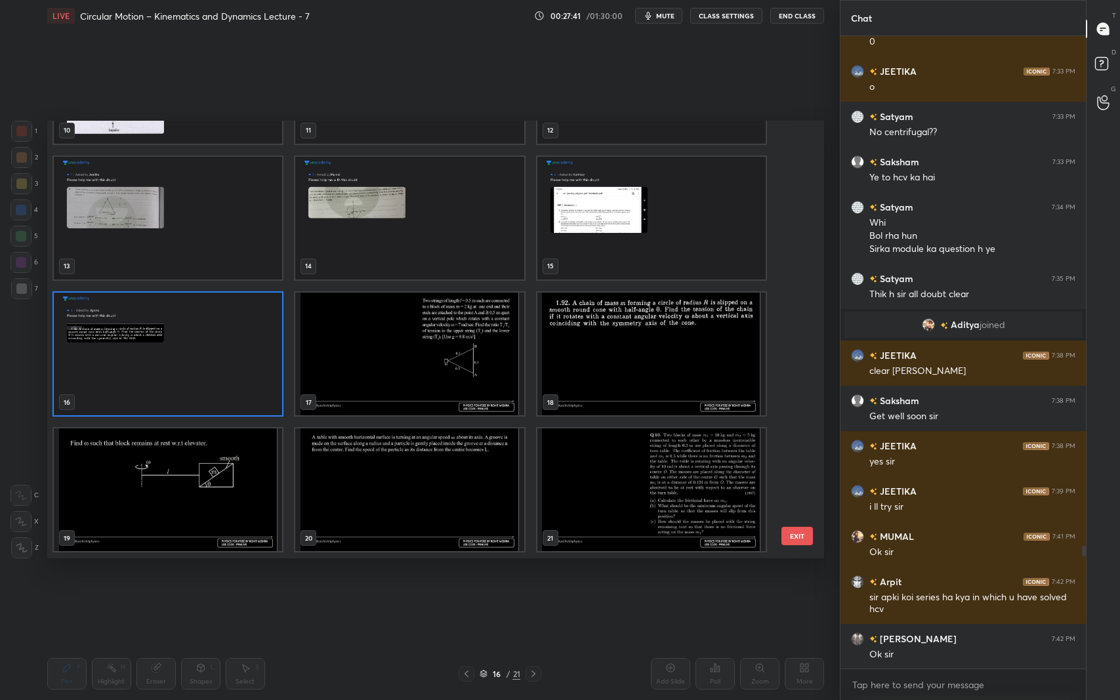
click at [642, 339] on img "grid" at bounding box center [651, 354] width 228 height 123
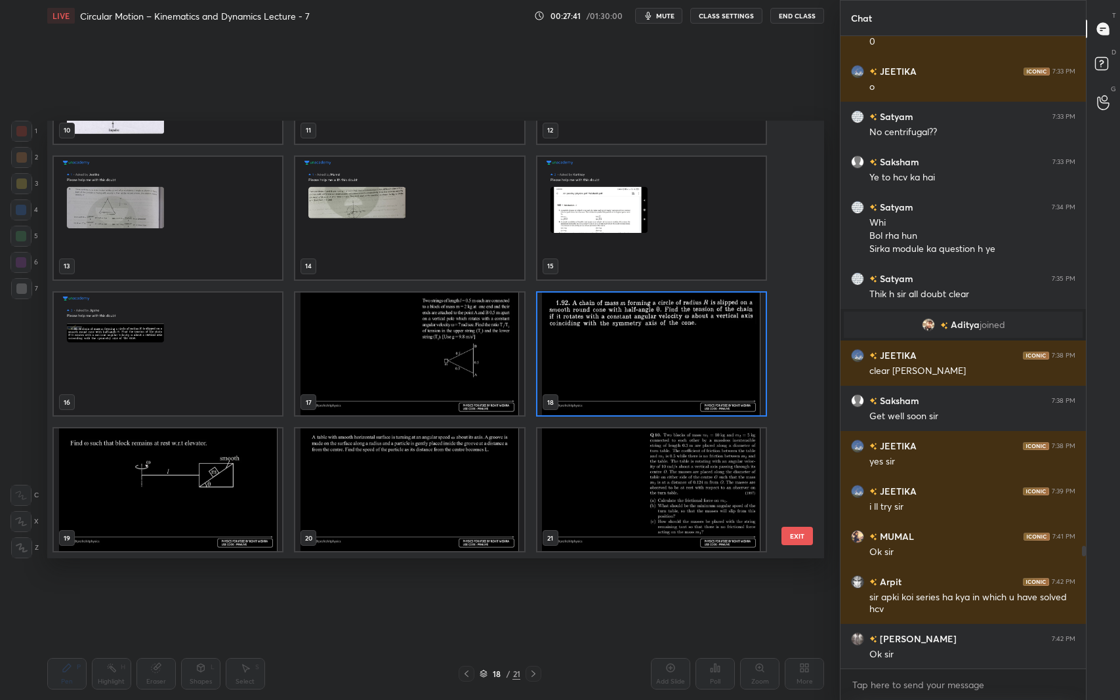
click at [642, 339] on img "grid" at bounding box center [651, 354] width 228 height 123
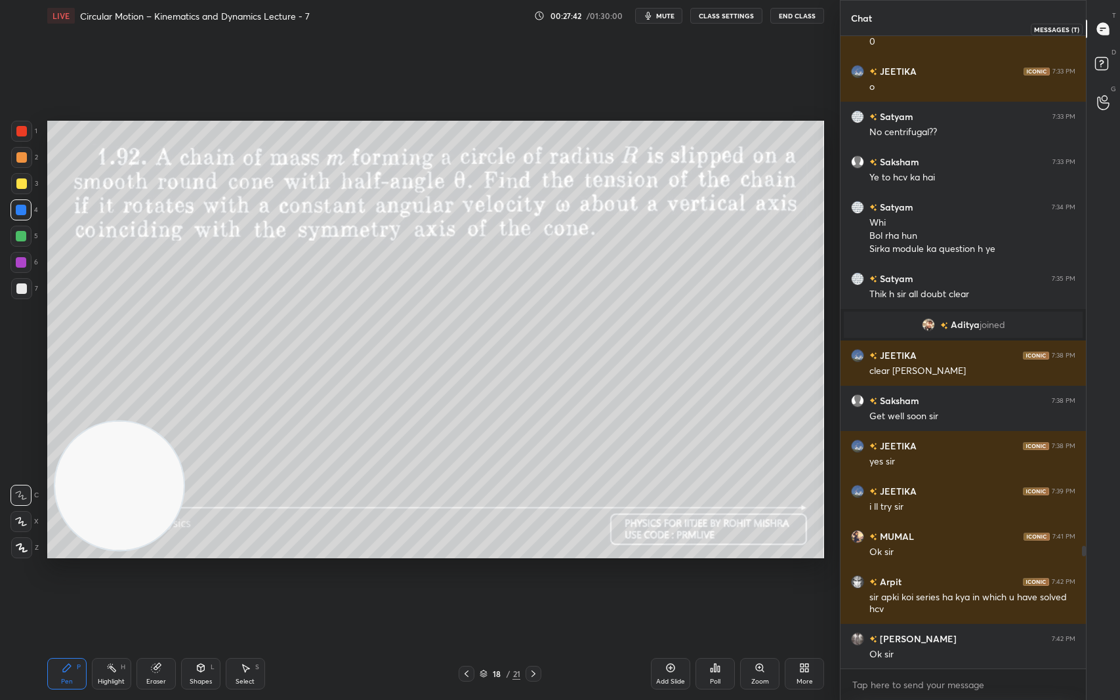
click at [1101, 23] on icon at bounding box center [1103, 29] width 12 height 12
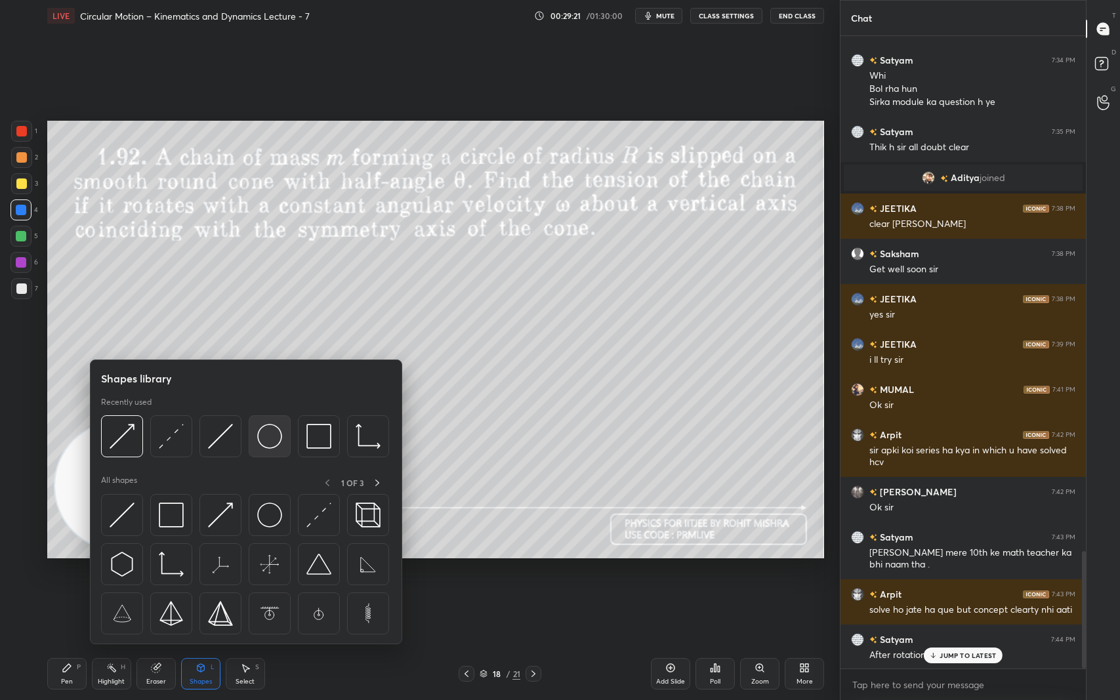
scroll to position [2777, 0]
click at [120, 589] on img at bounding box center [122, 613] width 25 height 25
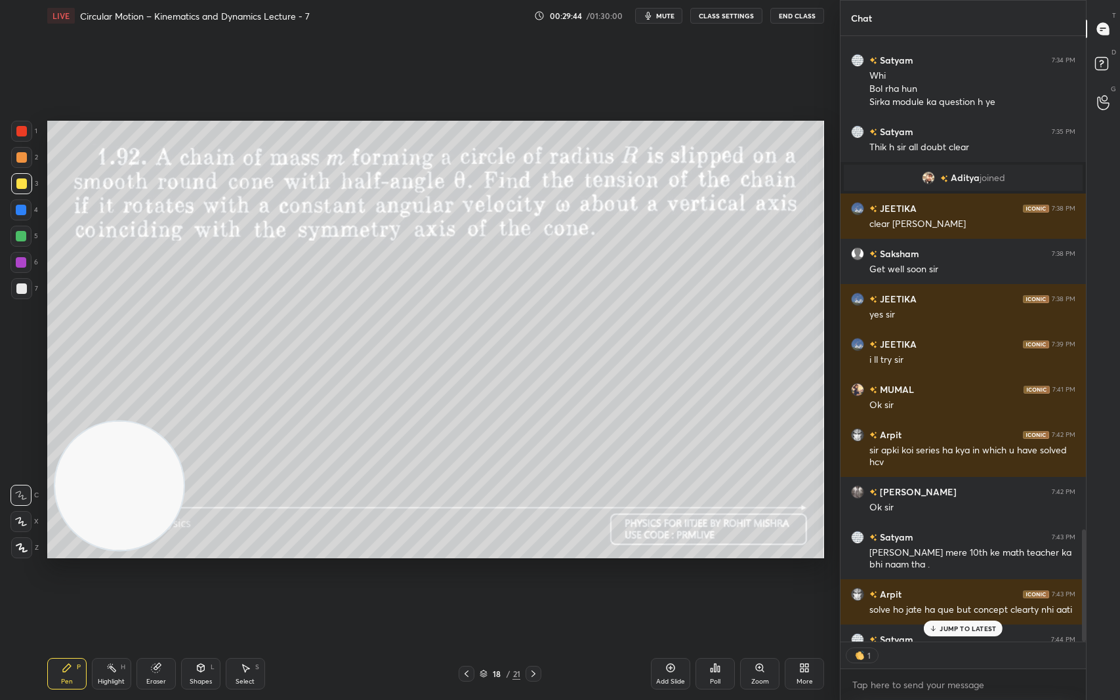
scroll to position [602, 241]
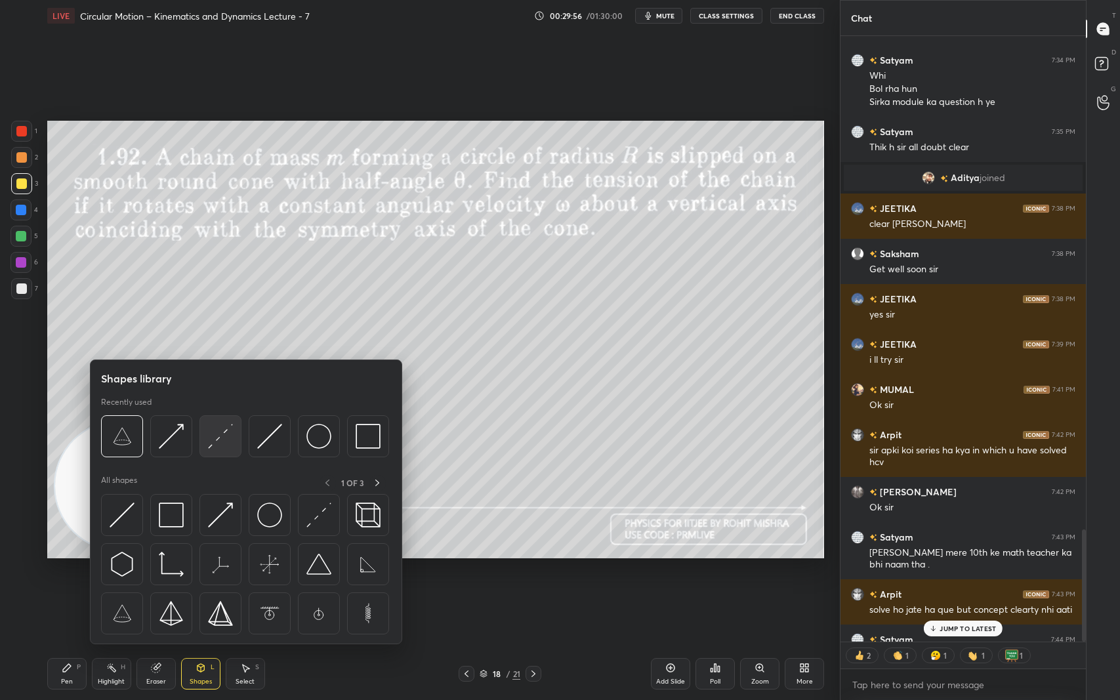
click at [222, 438] on img at bounding box center [220, 436] width 25 height 25
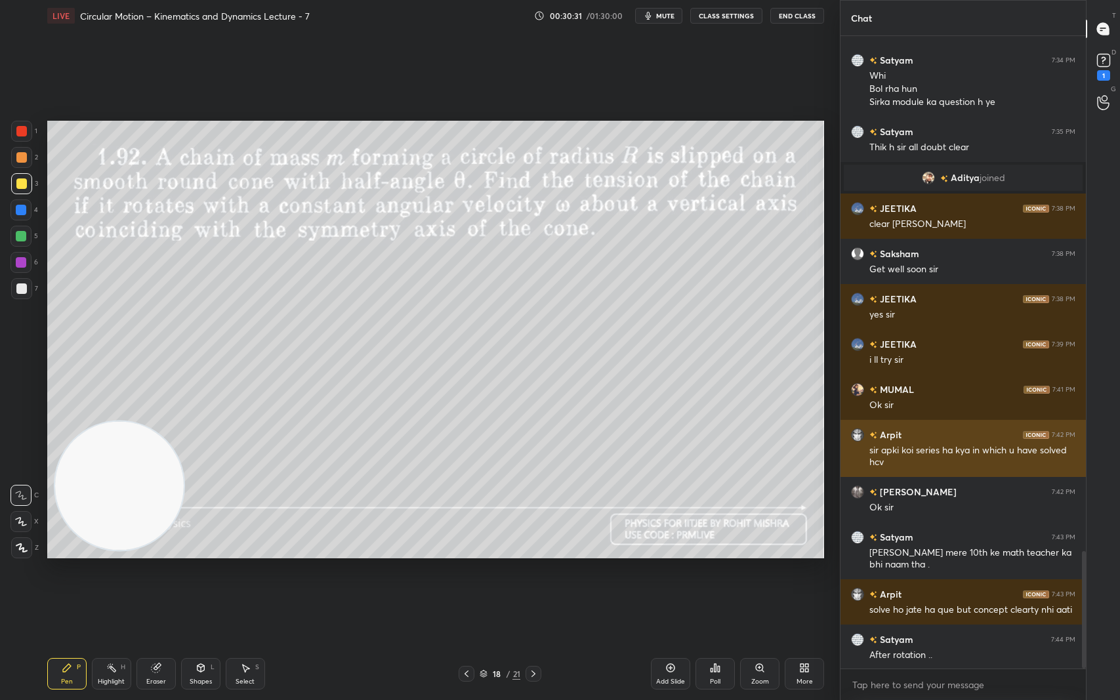
scroll to position [2823, 0]
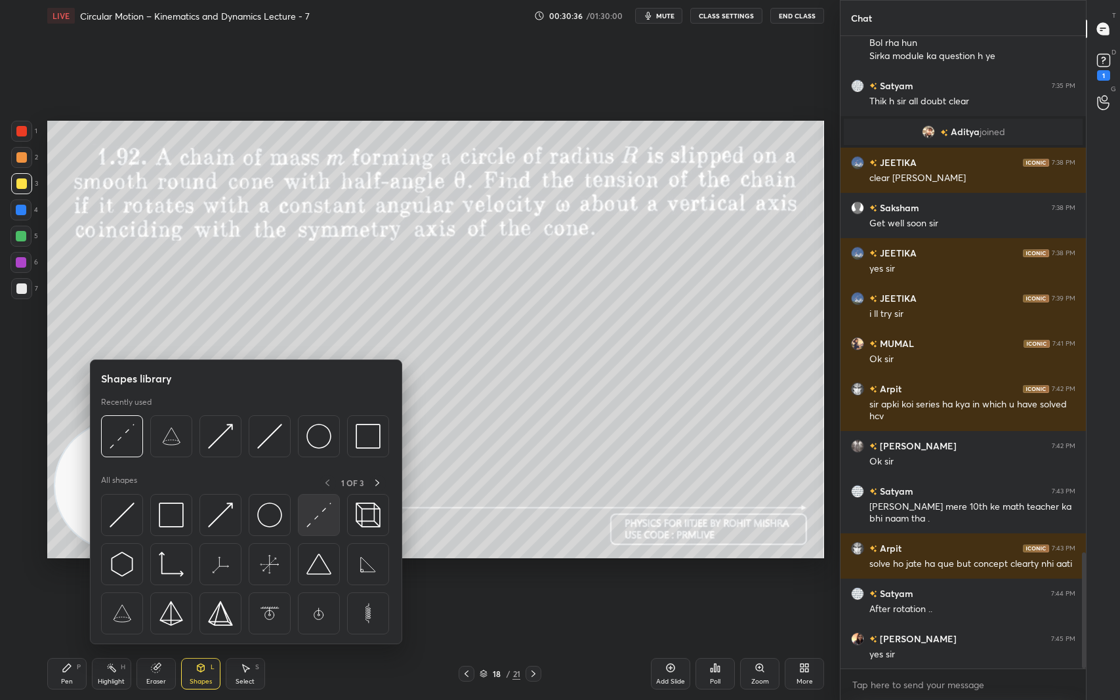
click at [320, 512] on img at bounding box center [318, 515] width 25 height 25
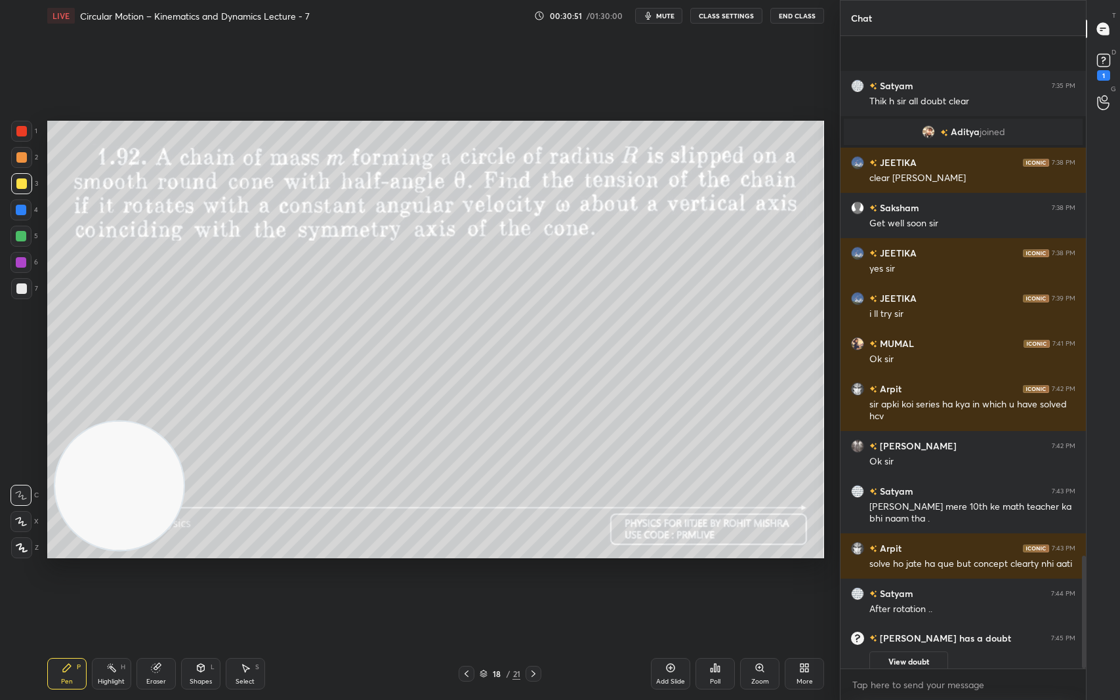
scroll to position [2911, 0]
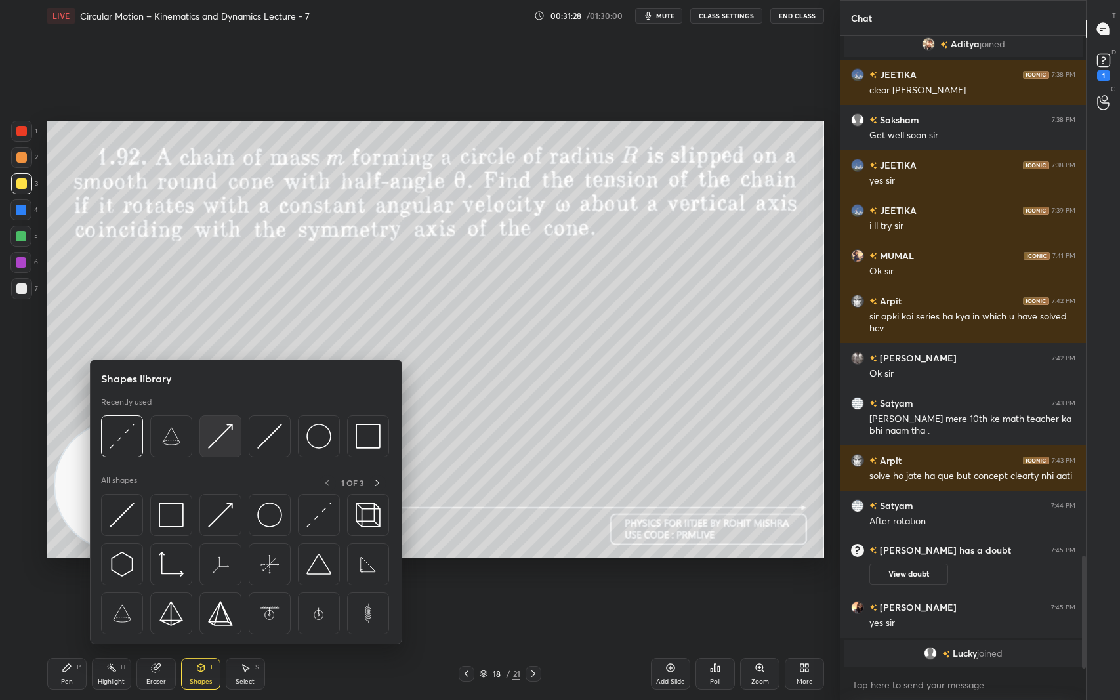
click at [225, 440] on img at bounding box center [220, 436] width 25 height 25
click at [129, 437] on img at bounding box center [122, 436] width 25 height 25
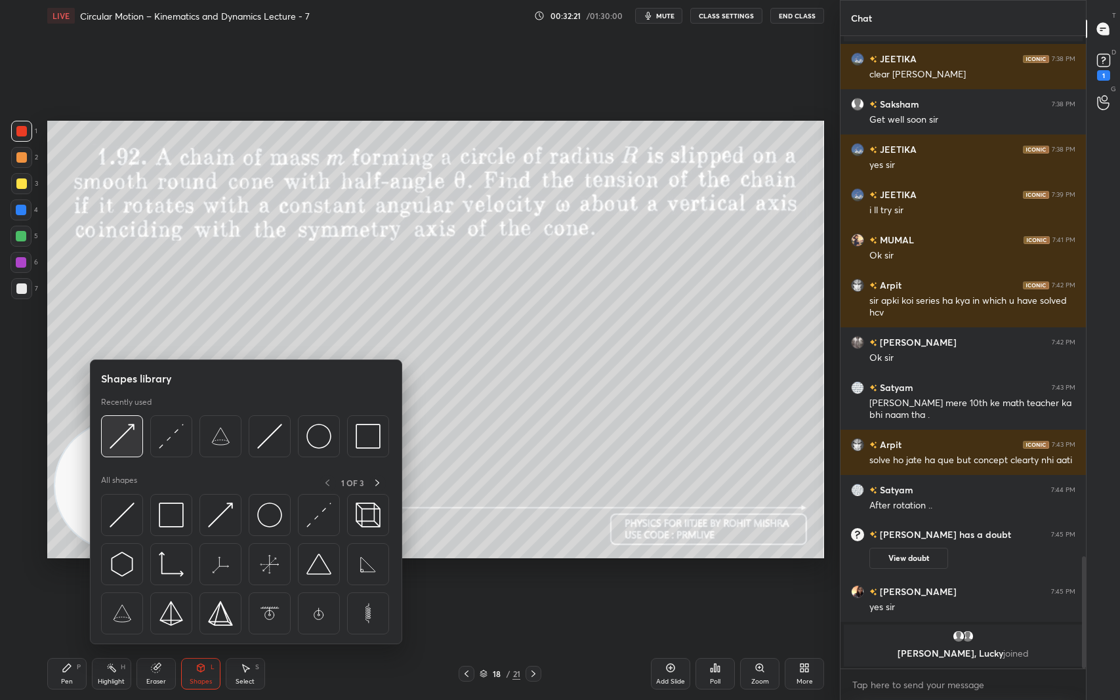
click at [129, 442] on img at bounding box center [122, 436] width 25 height 25
click at [121, 434] on img at bounding box center [122, 436] width 25 height 25
click at [173, 443] on img at bounding box center [171, 436] width 25 height 25
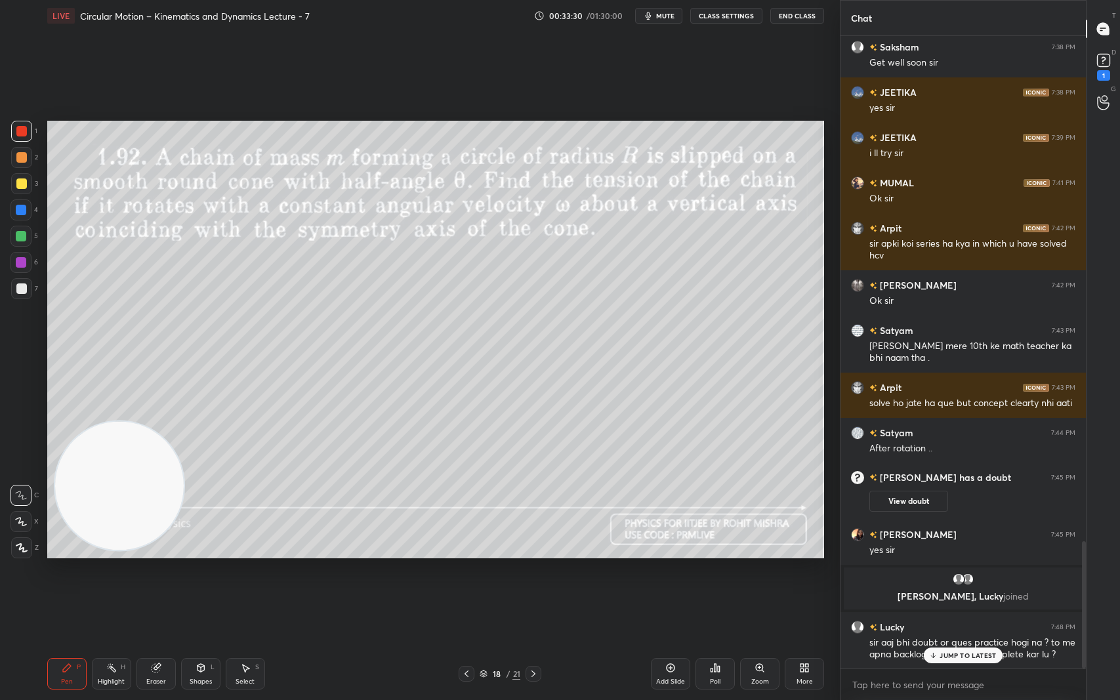
scroll to position [2520, 0]
click at [972, 589] on p "JUMP TO LATEST" at bounding box center [968, 656] width 56 height 8
click at [1108, 58] on rect at bounding box center [1103, 60] width 12 height 12
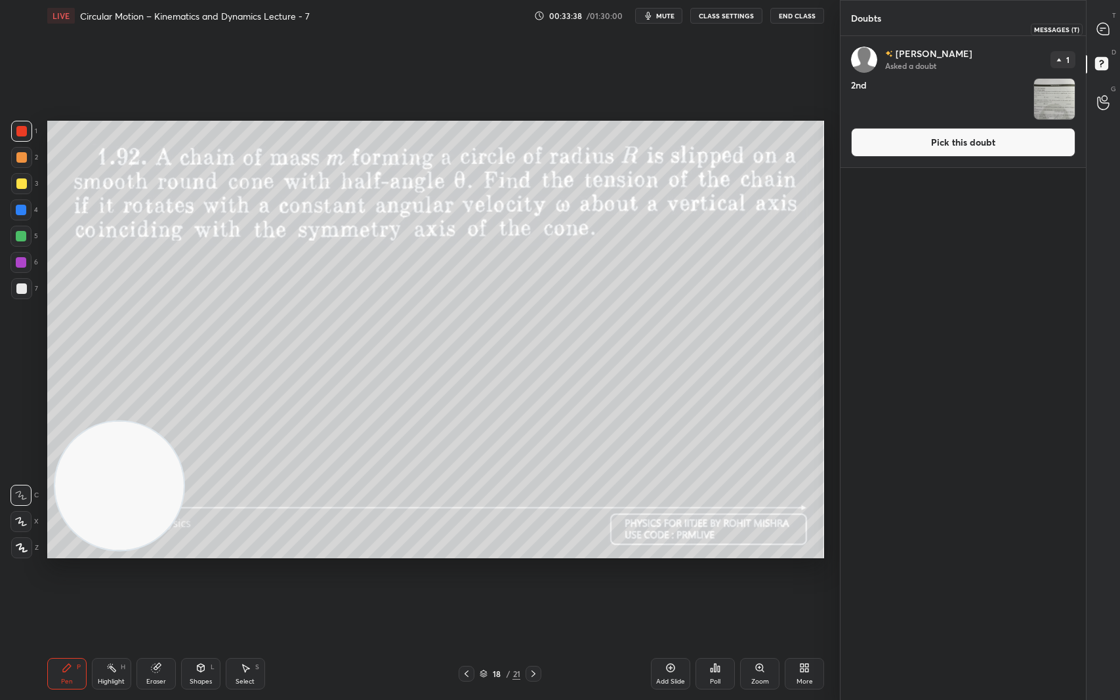
click at [1104, 32] on icon at bounding box center [1103, 29] width 12 height 12
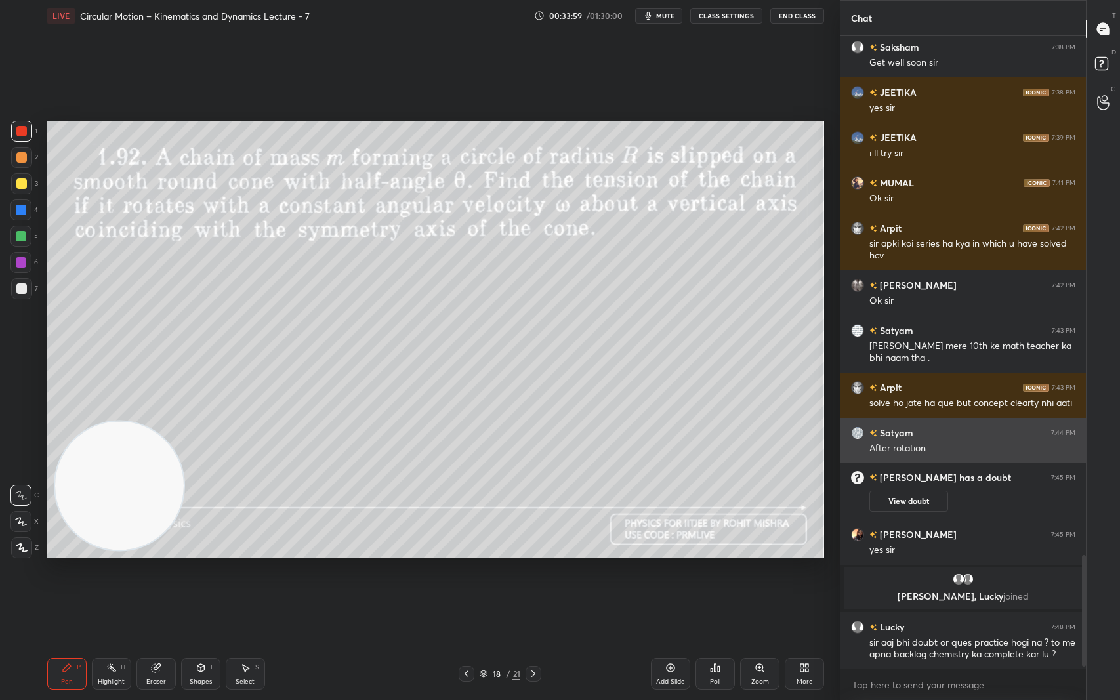
scroll to position [2953, 0]
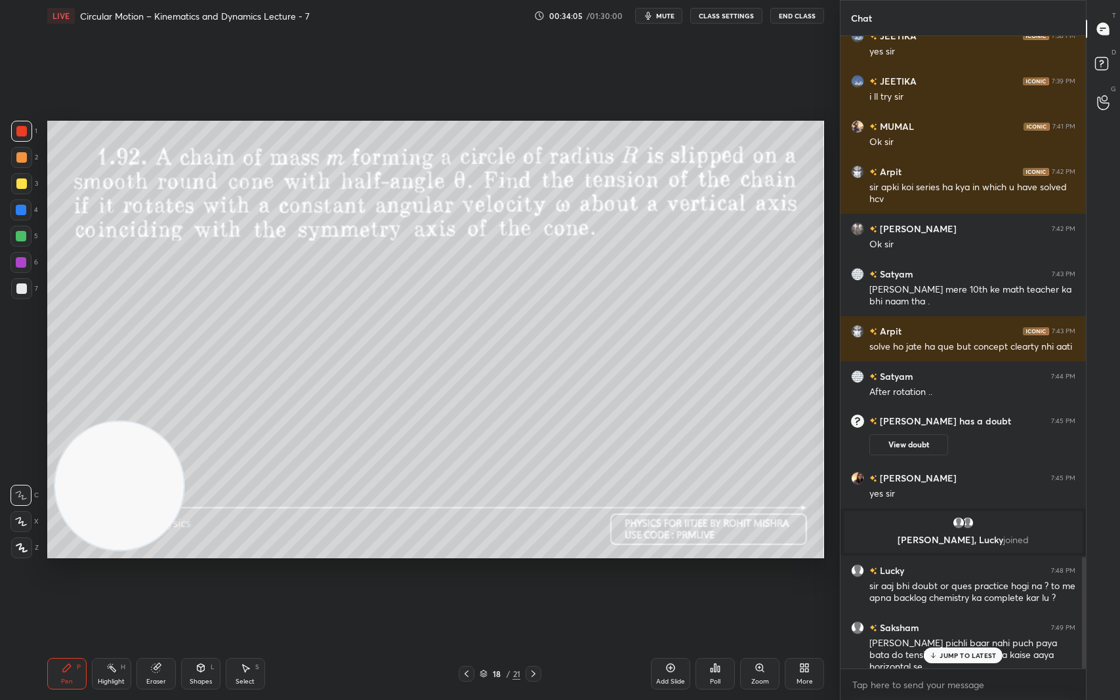
click at [966, 589] on p "JUMP TO LATEST" at bounding box center [968, 656] width 56 height 8
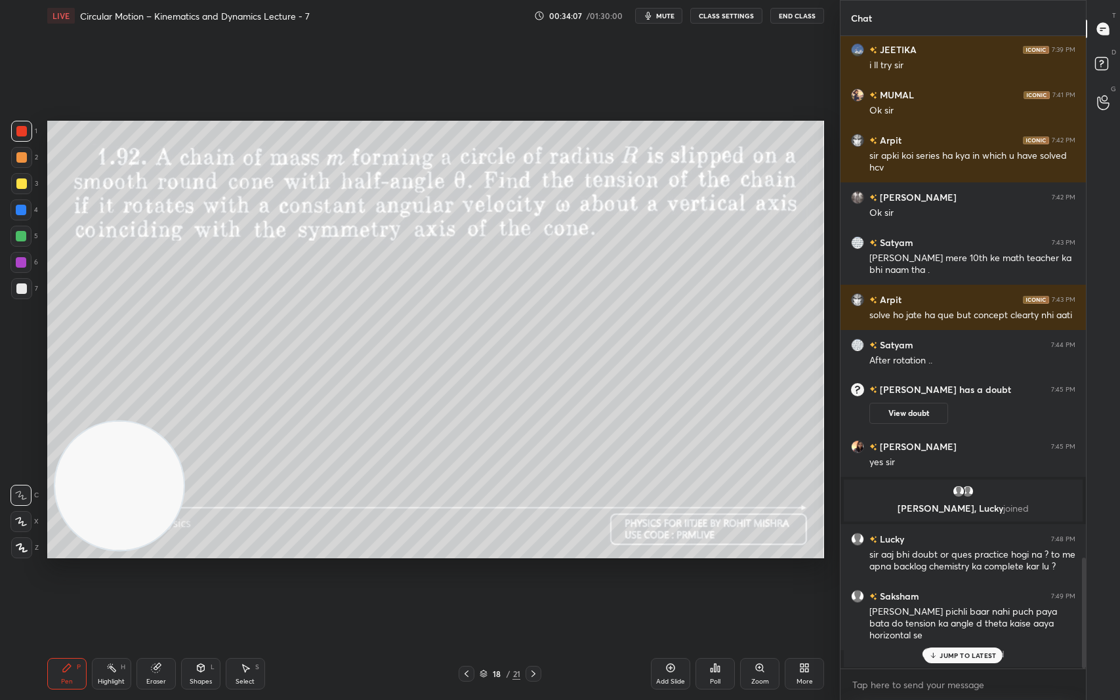
scroll to position [2579, 0]
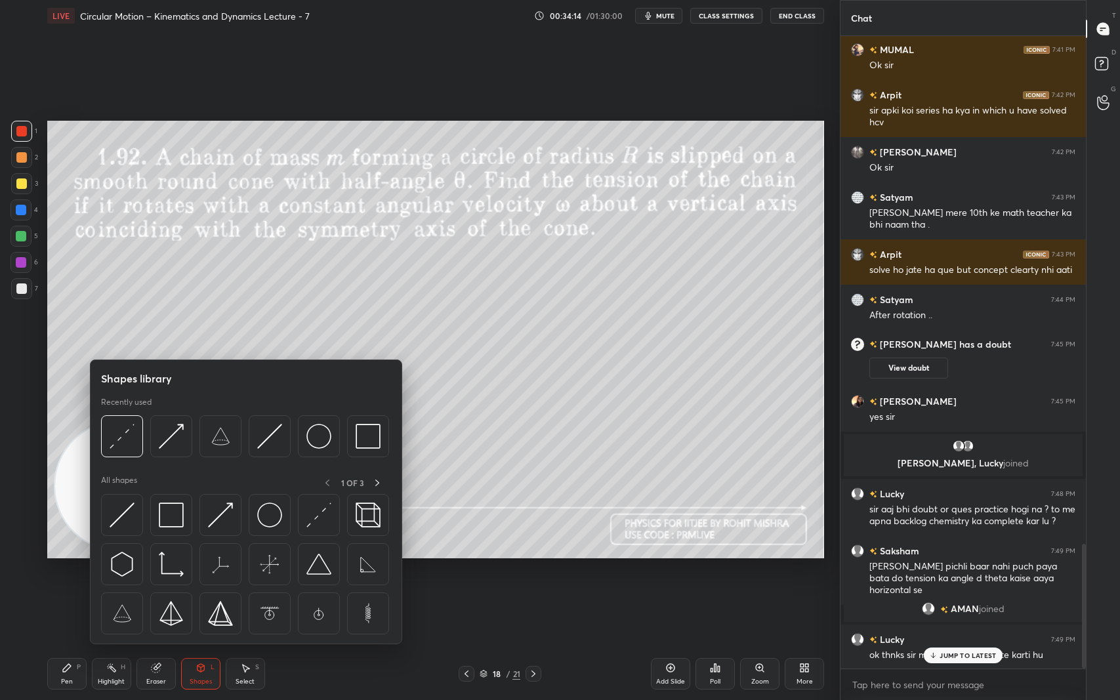
click at [121, 444] on img at bounding box center [122, 436] width 25 height 25
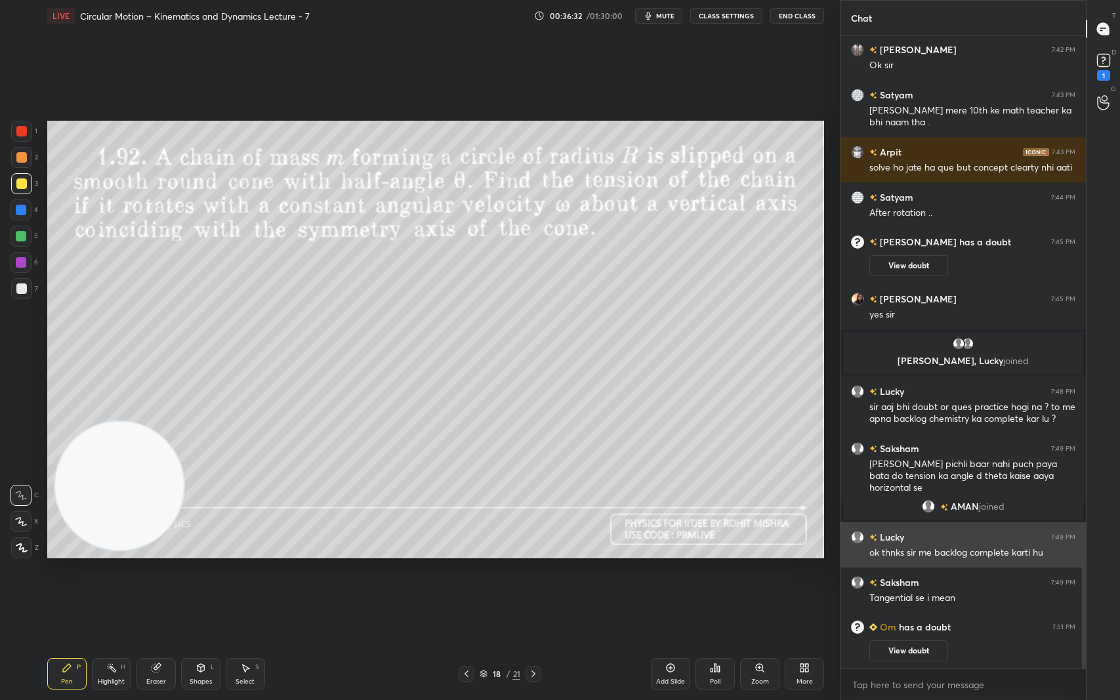
scroll to position [2714, 0]
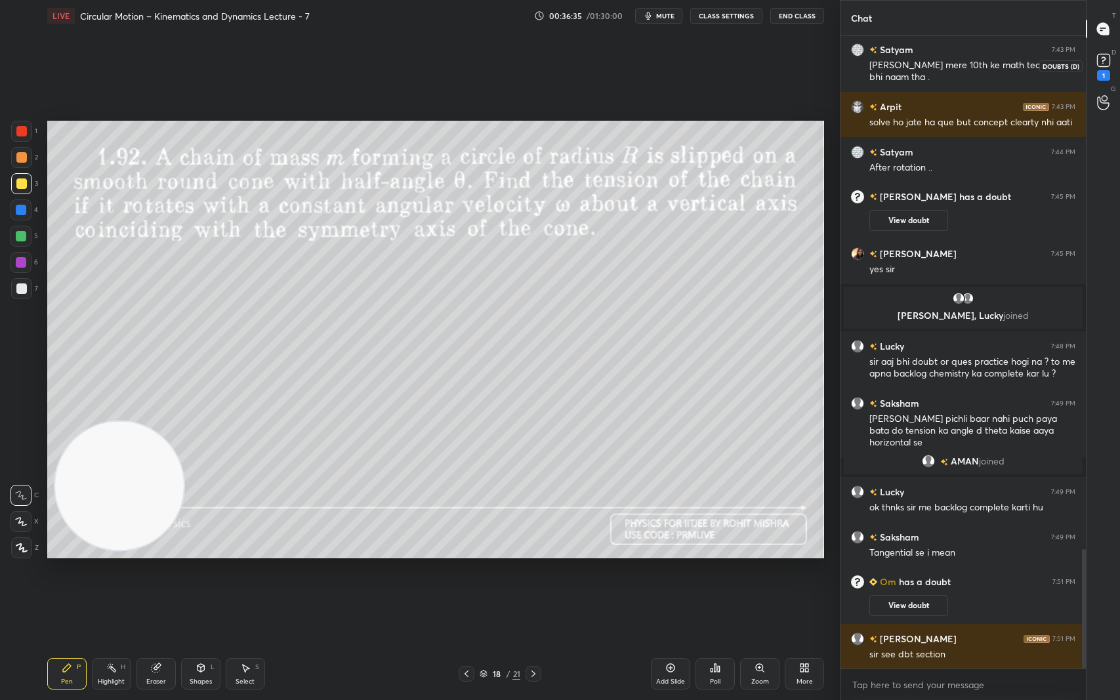
click at [1101, 60] on rect at bounding box center [1103, 60] width 12 height 12
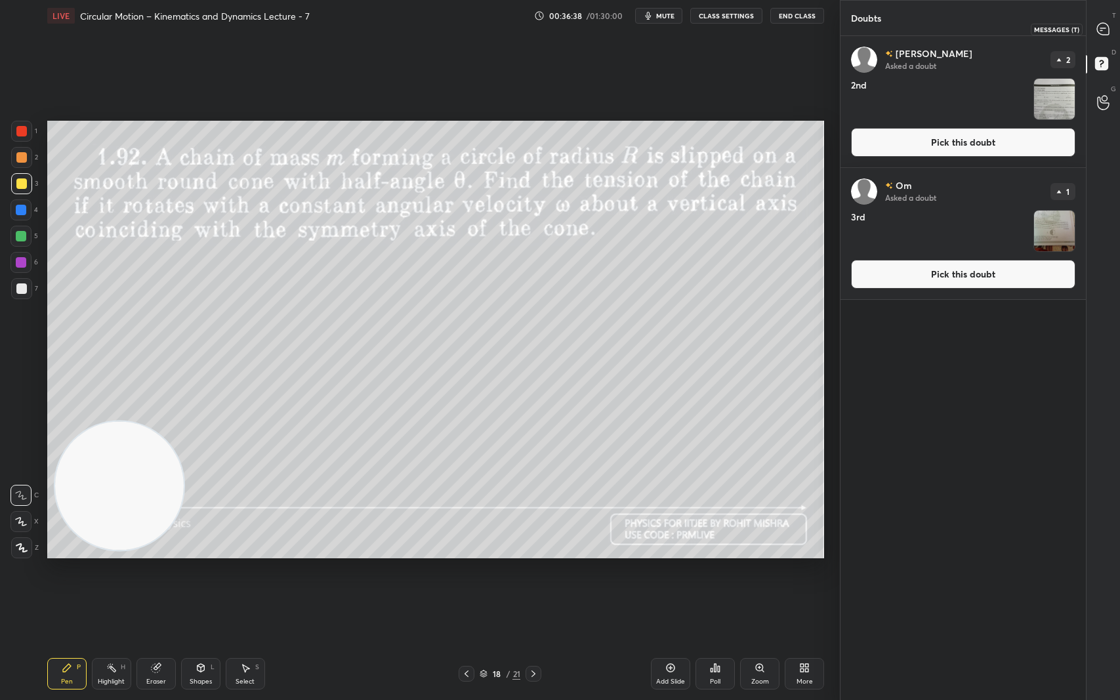
click at [1108, 27] on icon at bounding box center [1103, 29] width 12 height 12
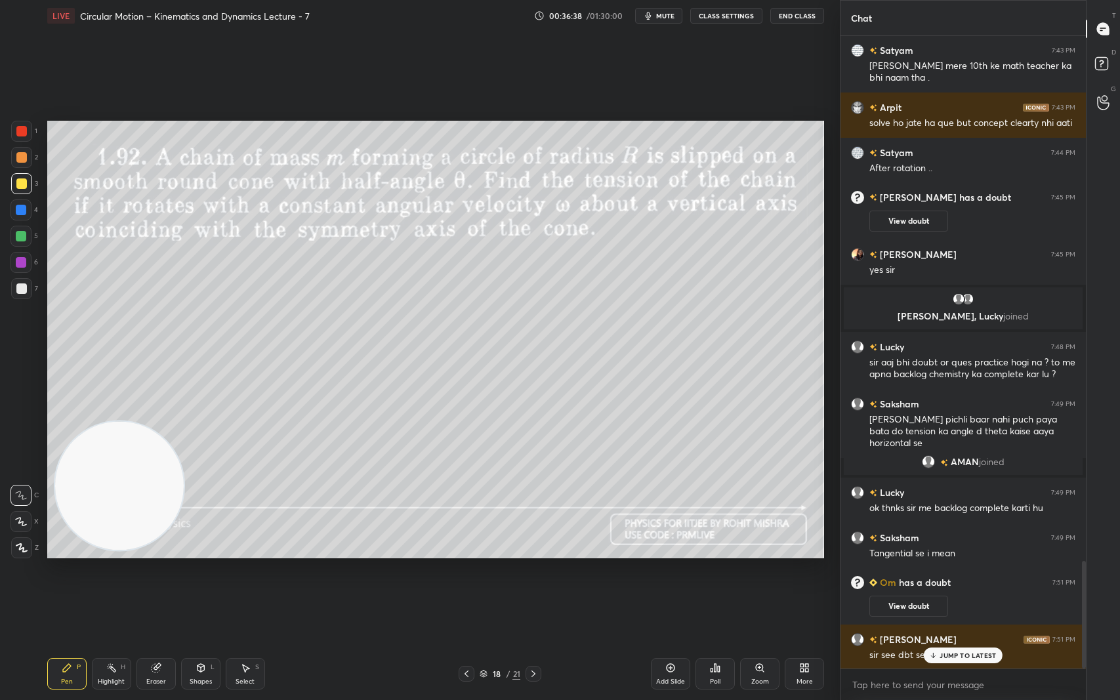
scroll to position [629, 241]
click at [965, 589] on p "JUMP TO LATEST" at bounding box center [968, 656] width 56 height 8
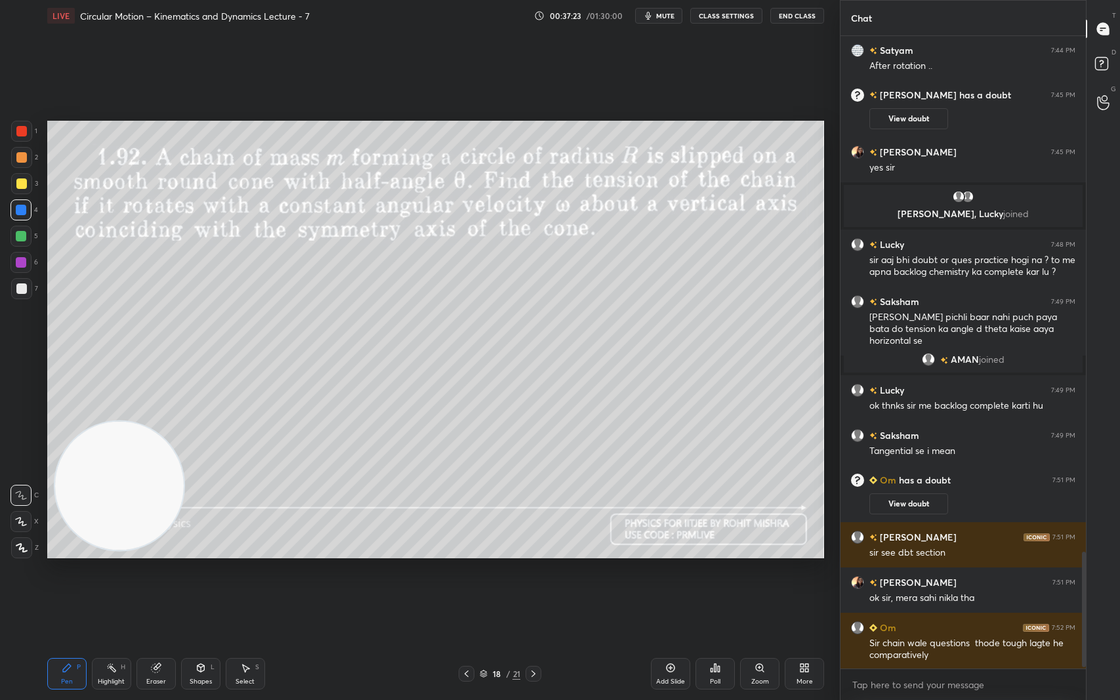
scroll to position [2849, 0]
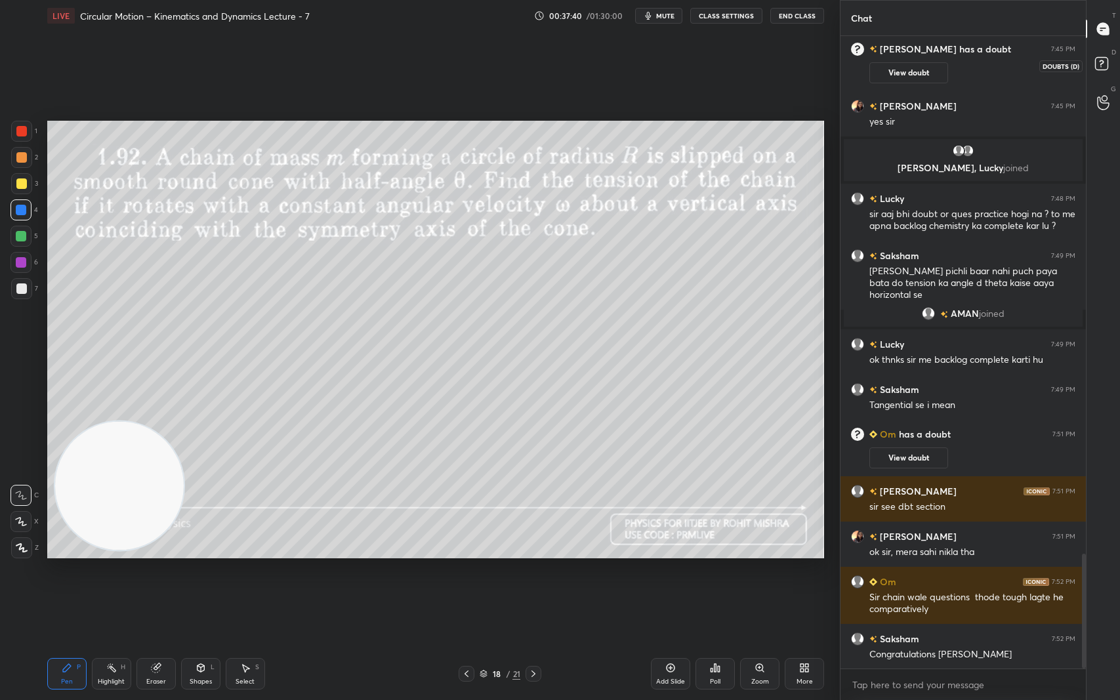
click at [1105, 55] on icon at bounding box center [1104, 66] width 24 height 24
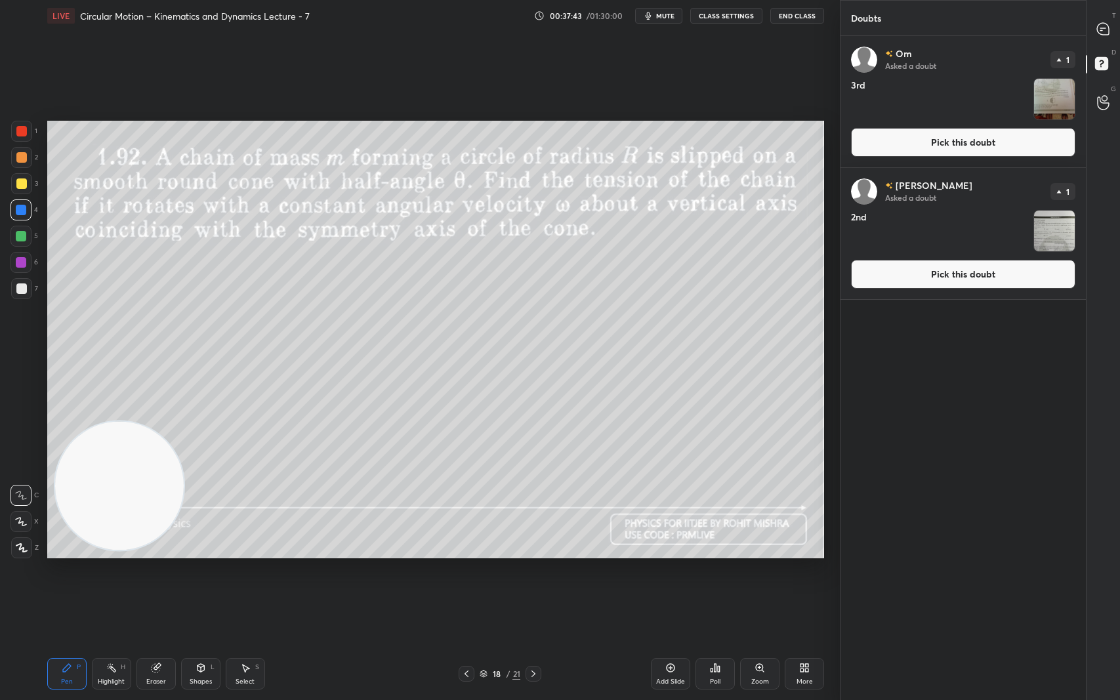
click at [1057, 230] on img "grid" at bounding box center [1054, 231] width 41 height 41
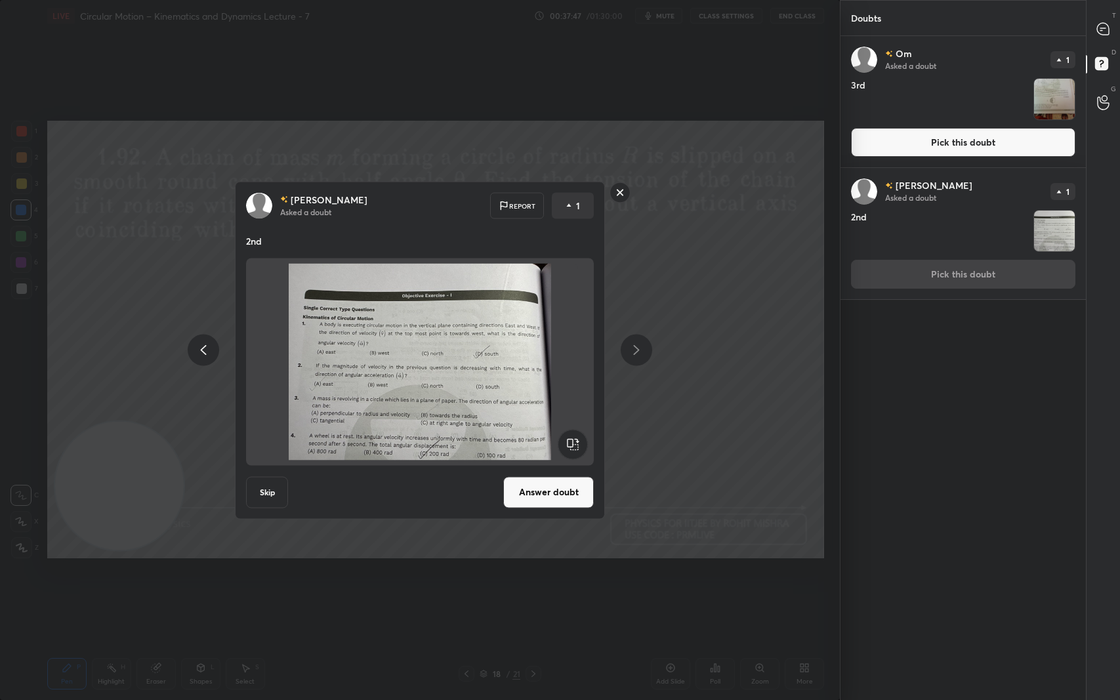
click at [617, 191] on rect at bounding box center [620, 192] width 20 height 20
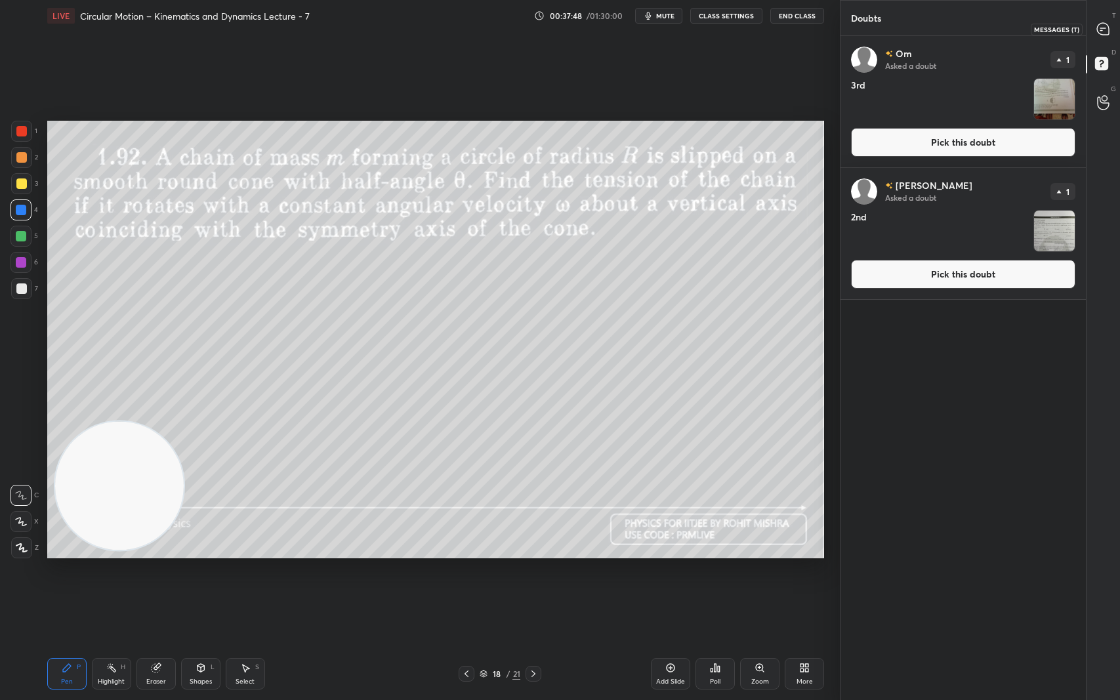
click at [1105, 18] on div at bounding box center [1103, 29] width 26 height 24
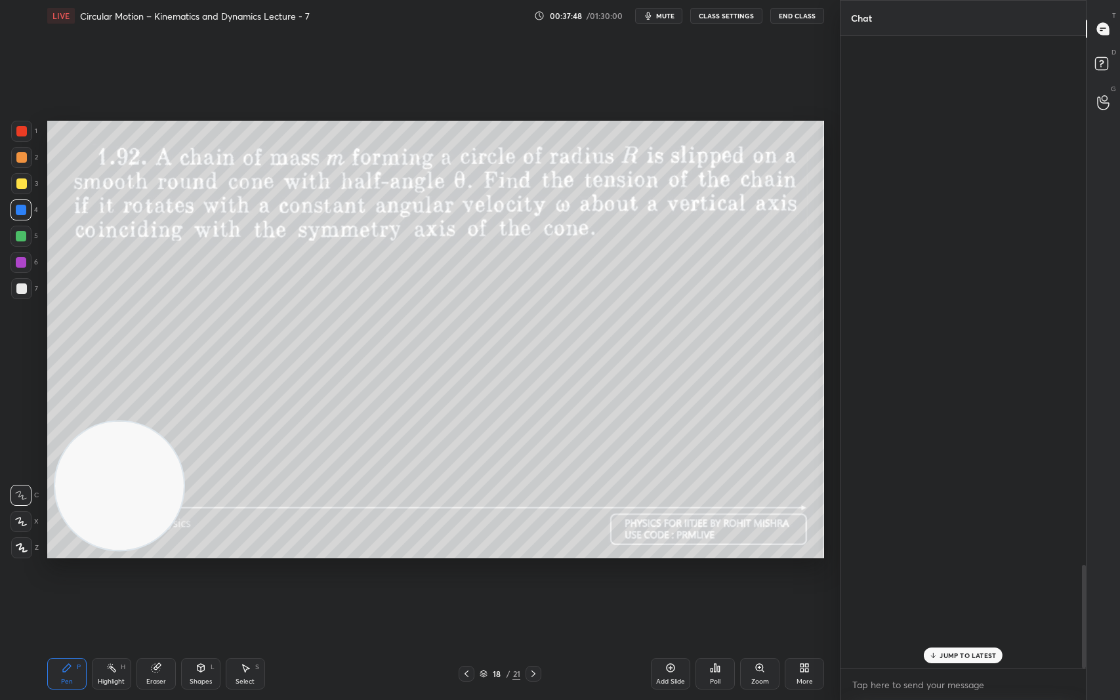
scroll to position [629, 241]
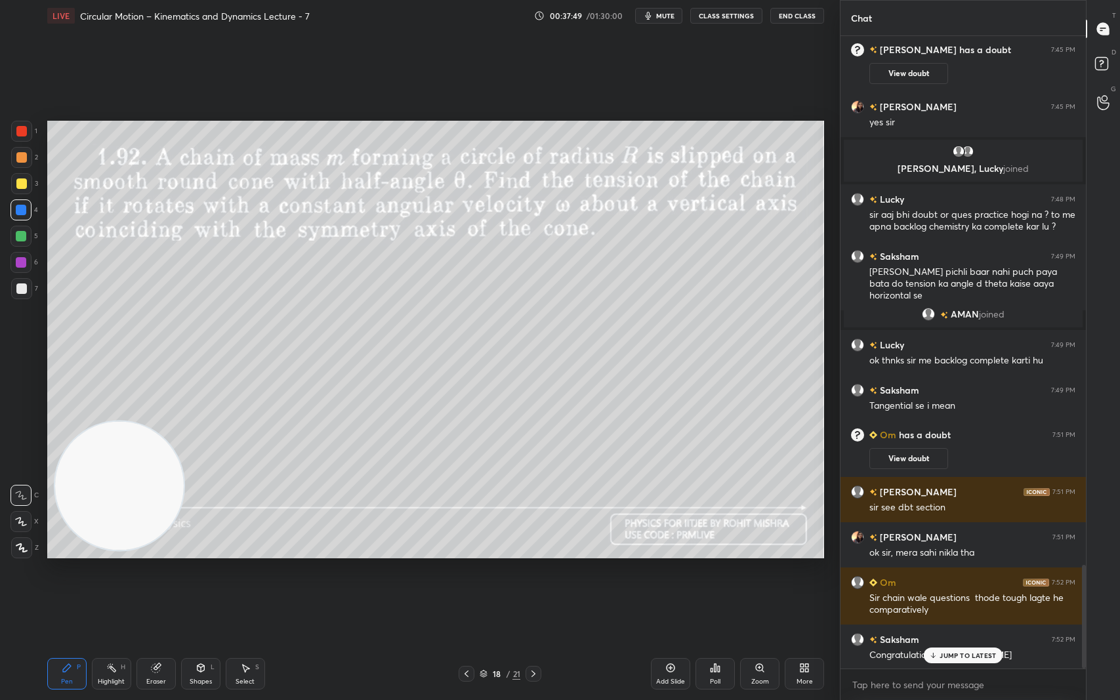
click at [953, 589] on div "JUMP TO LATEST" at bounding box center [963, 656] width 79 height 16
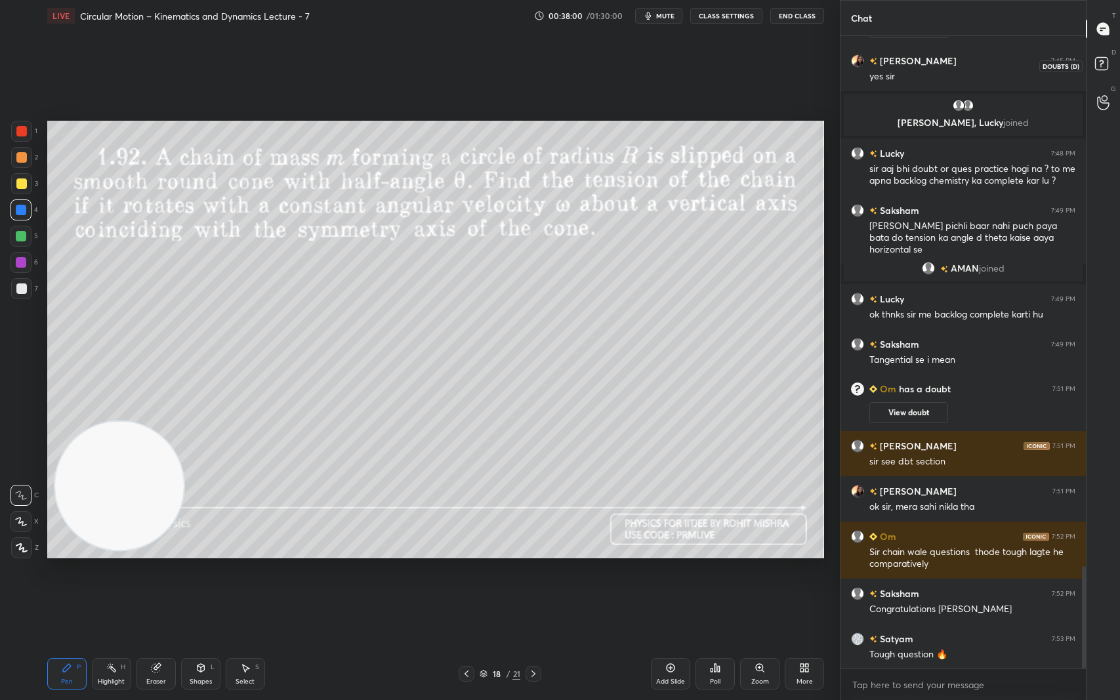
click at [1106, 62] on rect at bounding box center [1101, 64] width 12 height 12
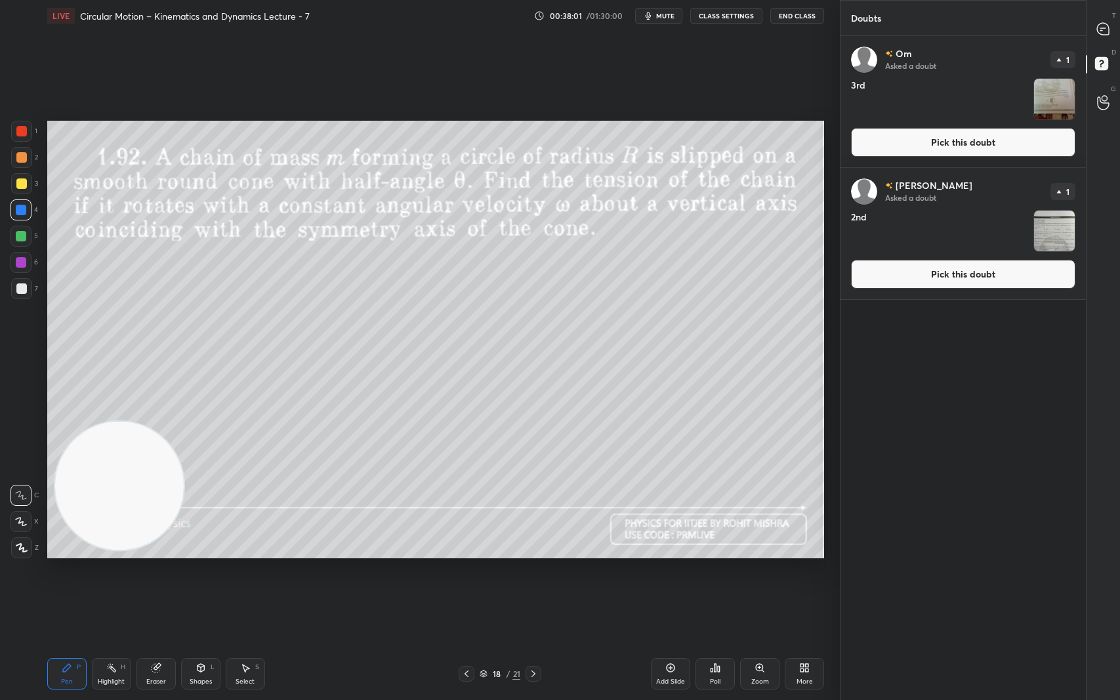
click at [1043, 226] on img "grid" at bounding box center [1054, 231] width 41 height 41
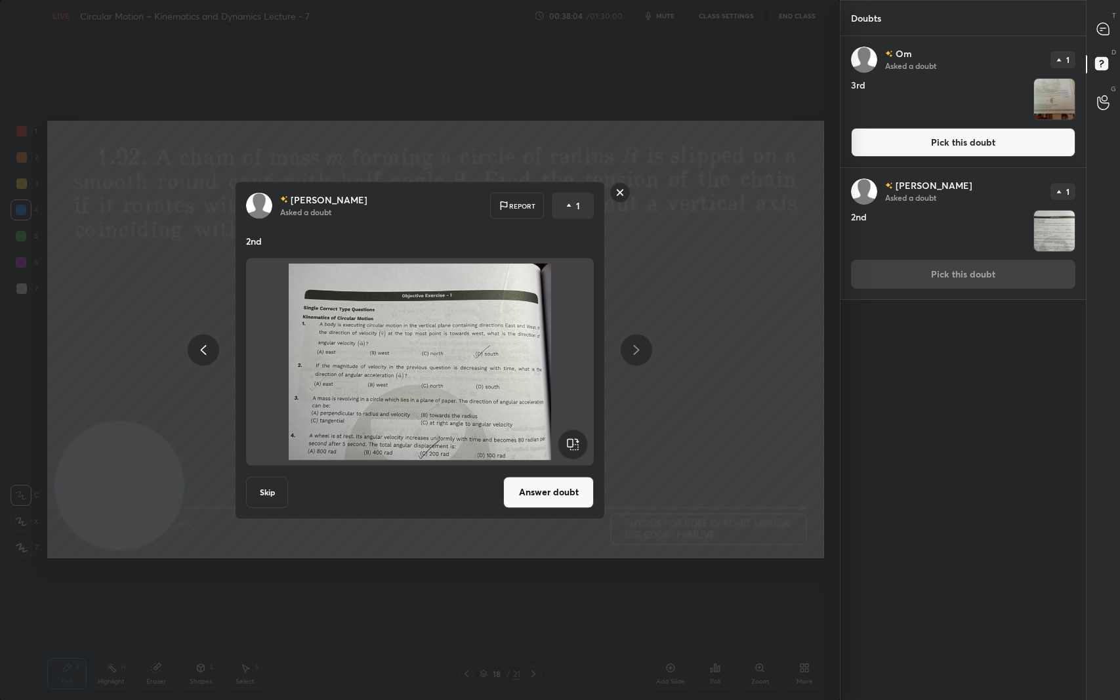
click at [548, 494] on button "Answer doubt" at bounding box center [548, 491] width 91 height 31
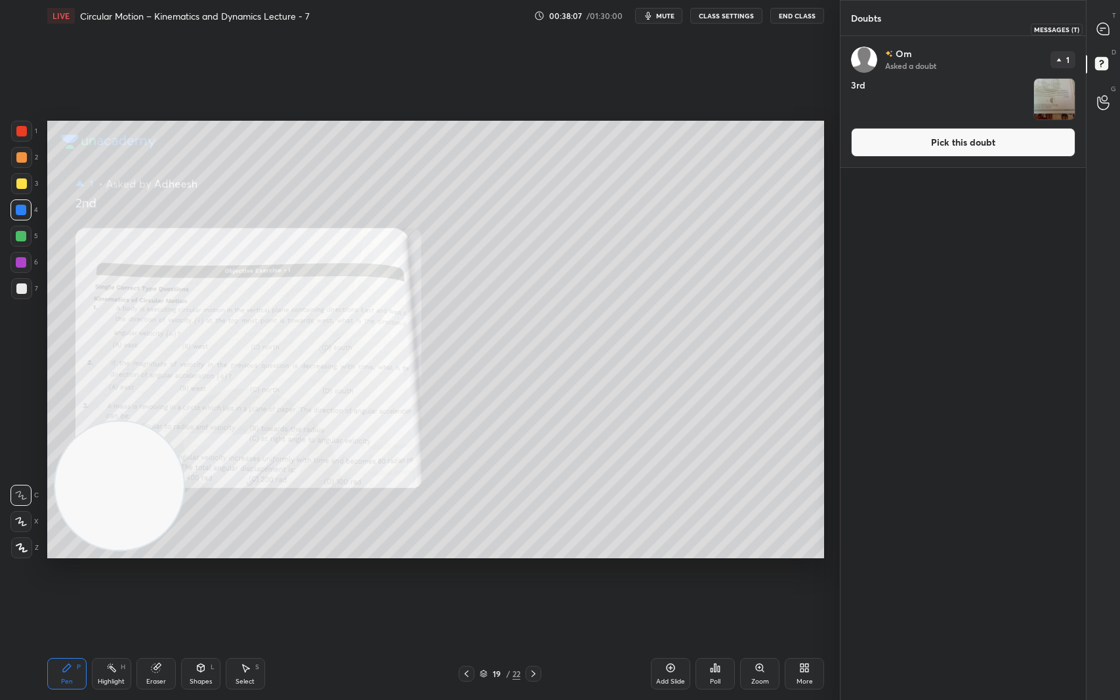
click at [1101, 28] on icon at bounding box center [1102, 28] width 5 height 0
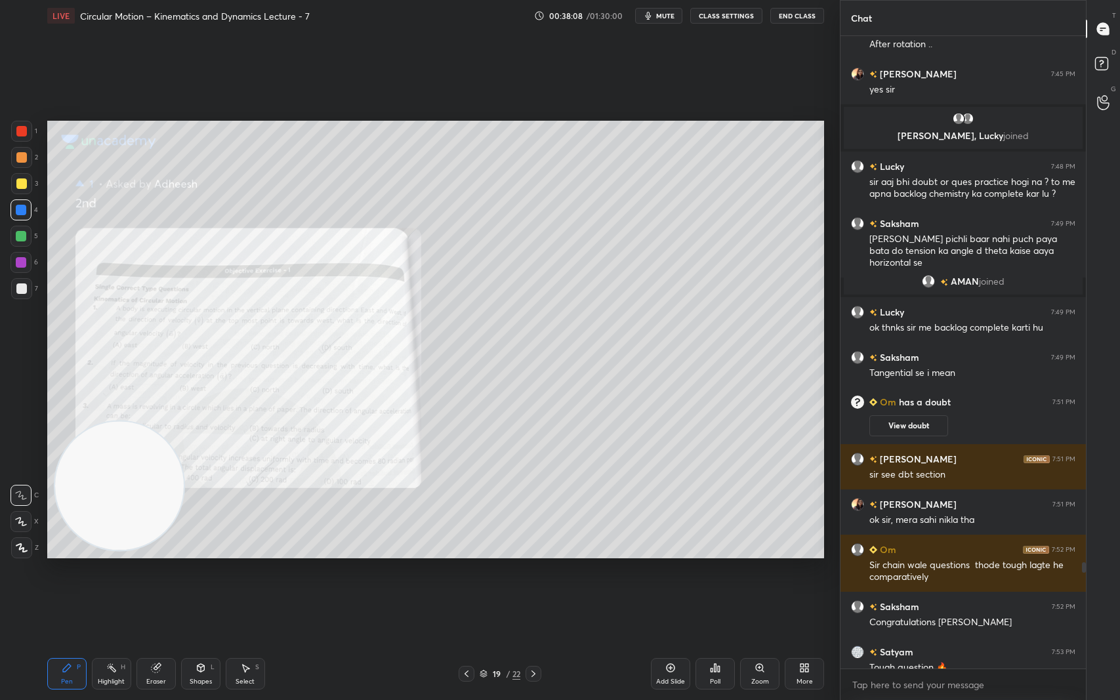
scroll to position [3214, 0]
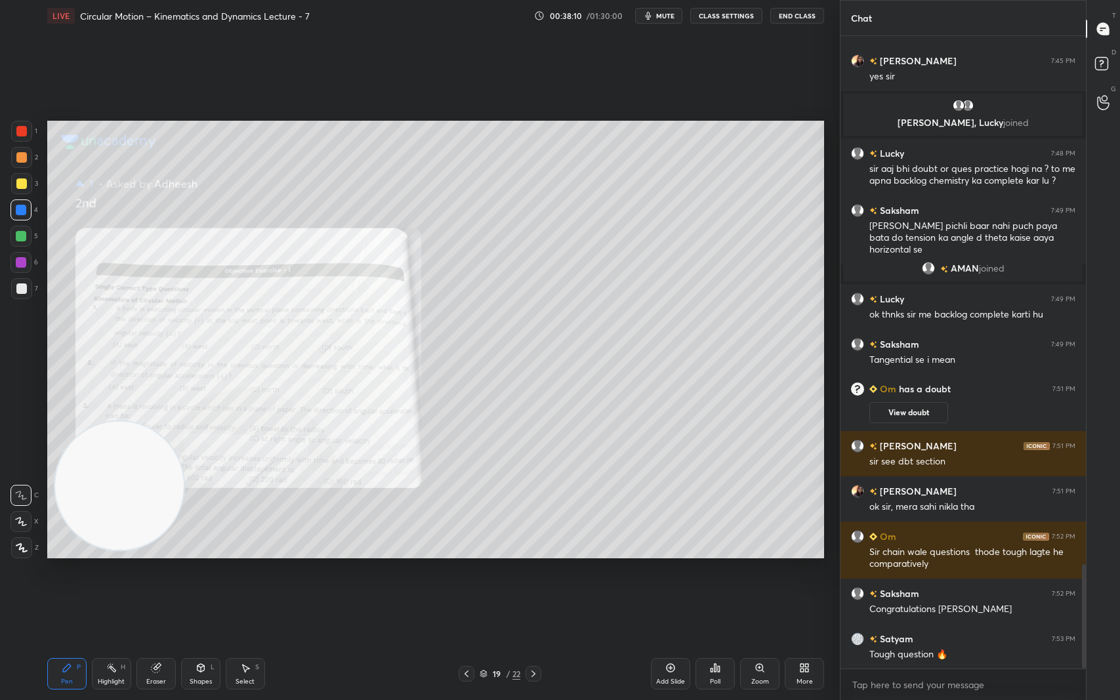
click at [757, 589] on icon at bounding box center [760, 668] width 10 height 10
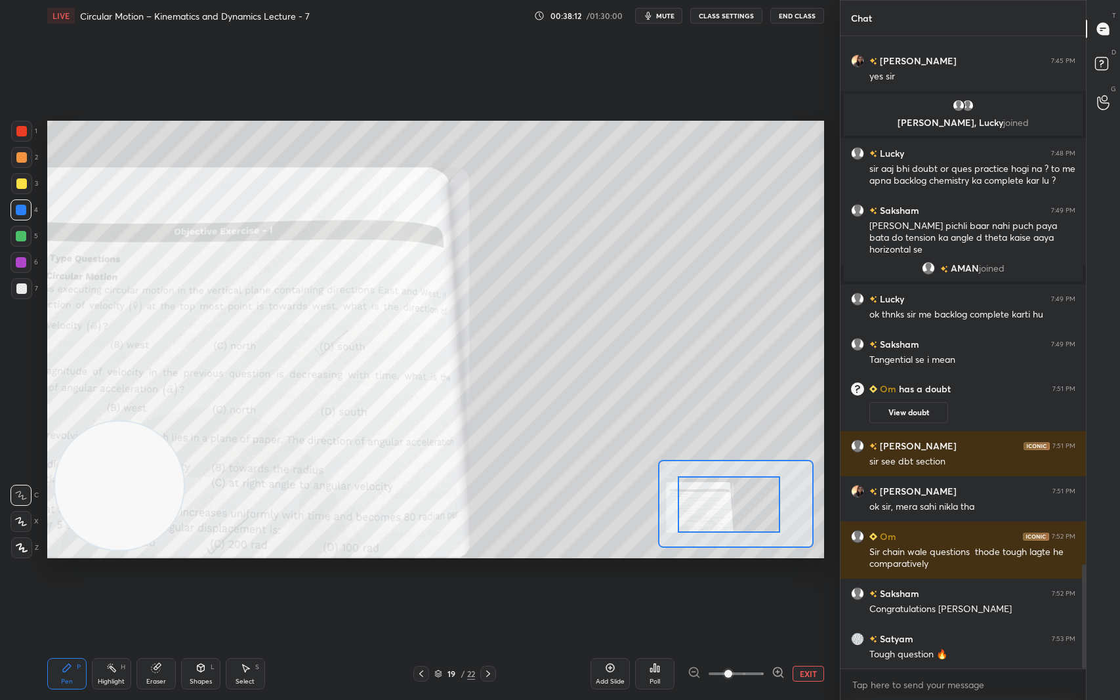
drag, startPoint x: 732, startPoint y: 516, endPoint x: 748, endPoint y: 514, distance: 16.5
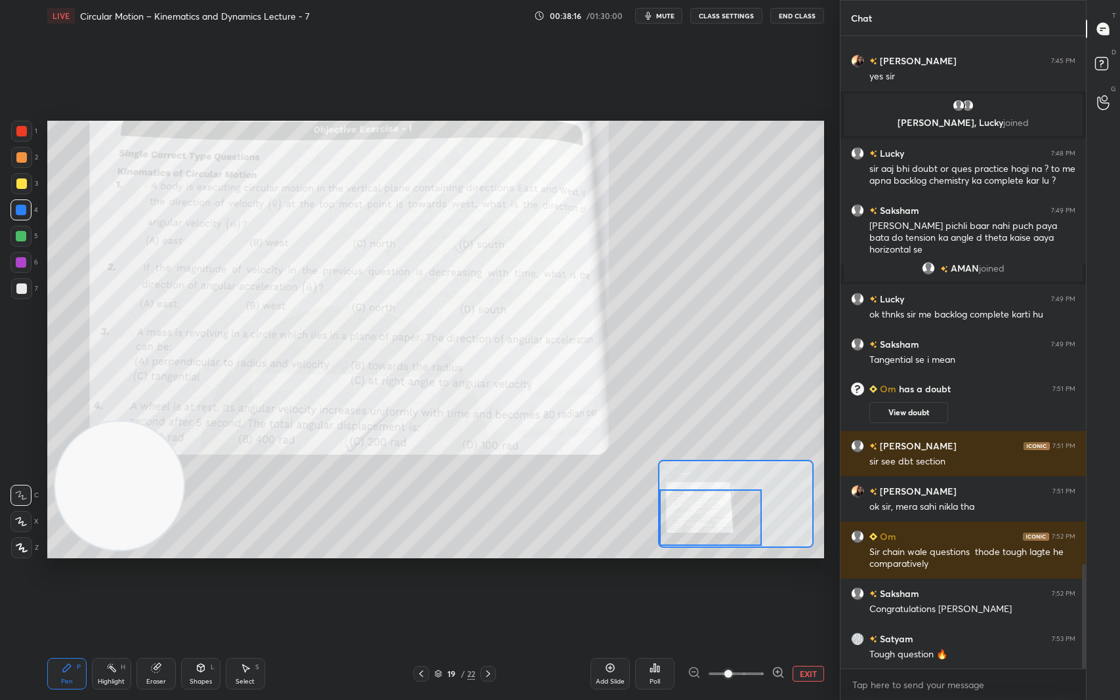
drag, startPoint x: 748, startPoint y: 514, endPoint x: 706, endPoint y: 538, distance: 48.2
click at [706, 538] on div at bounding box center [710, 517] width 102 height 56
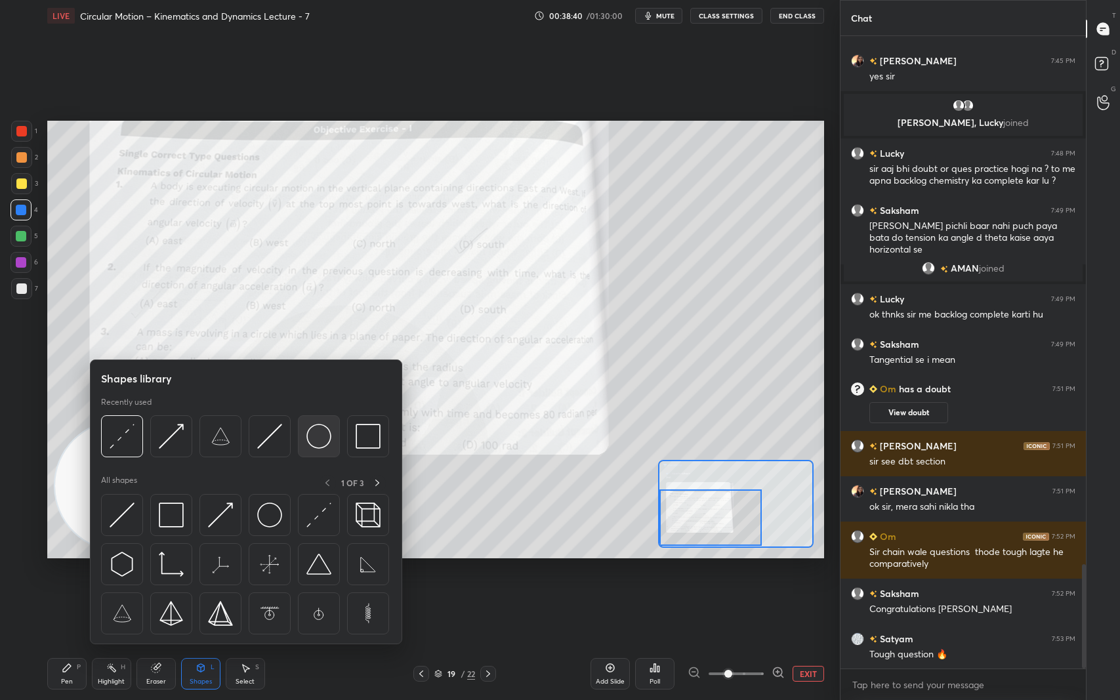
click at [320, 434] on img at bounding box center [318, 436] width 25 height 25
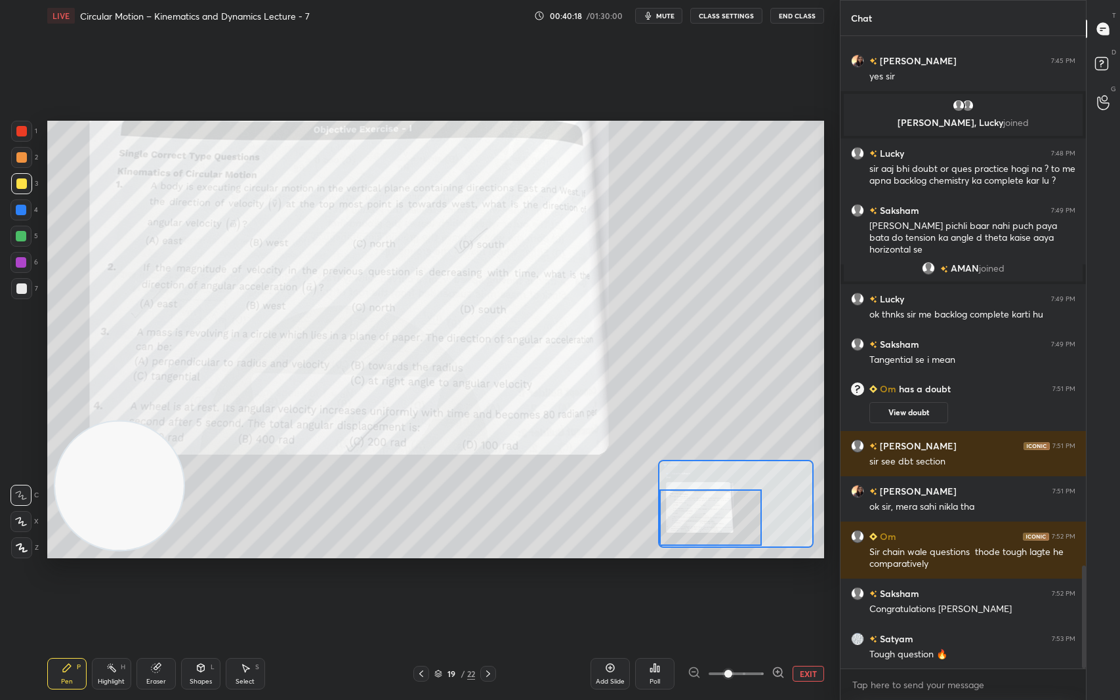
scroll to position [3258, 0]
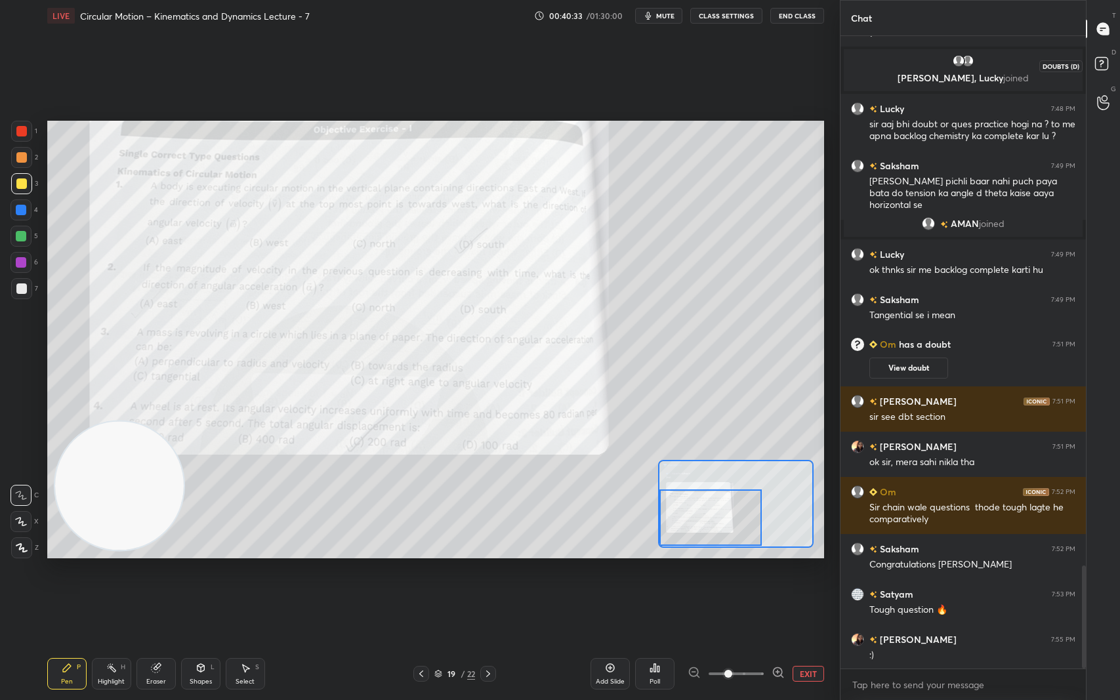
click at [1105, 66] on rect at bounding box center [1101, 64] width 12 height 12
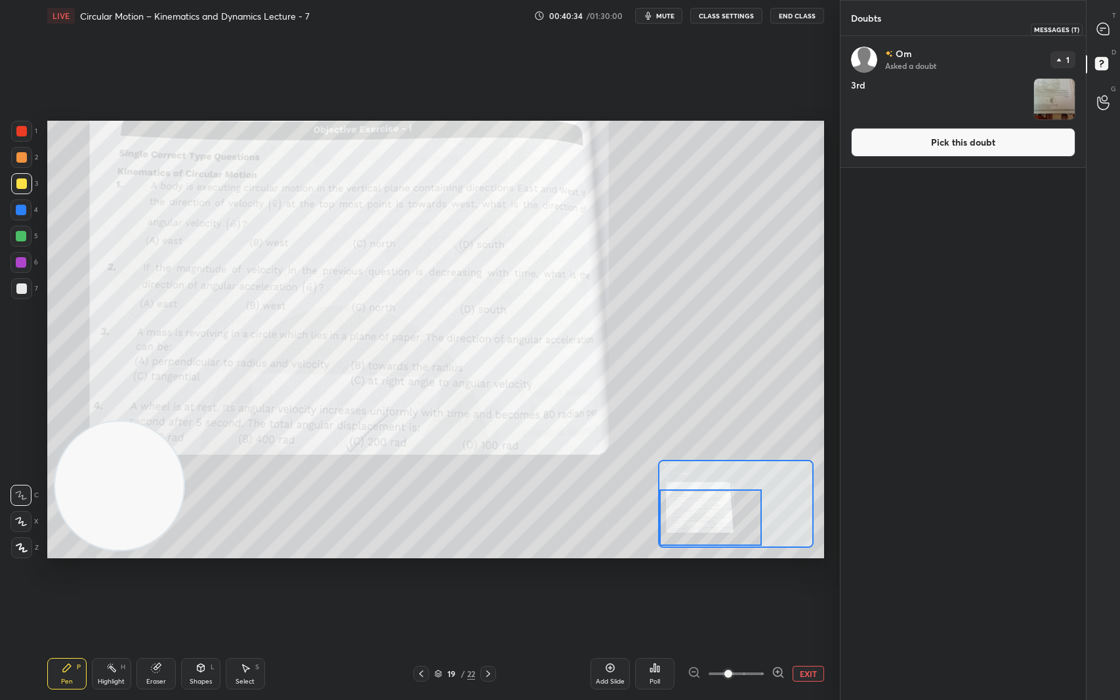
click at [1109, 25] on icon at bounding box center [1103, 29] width 14 height 14
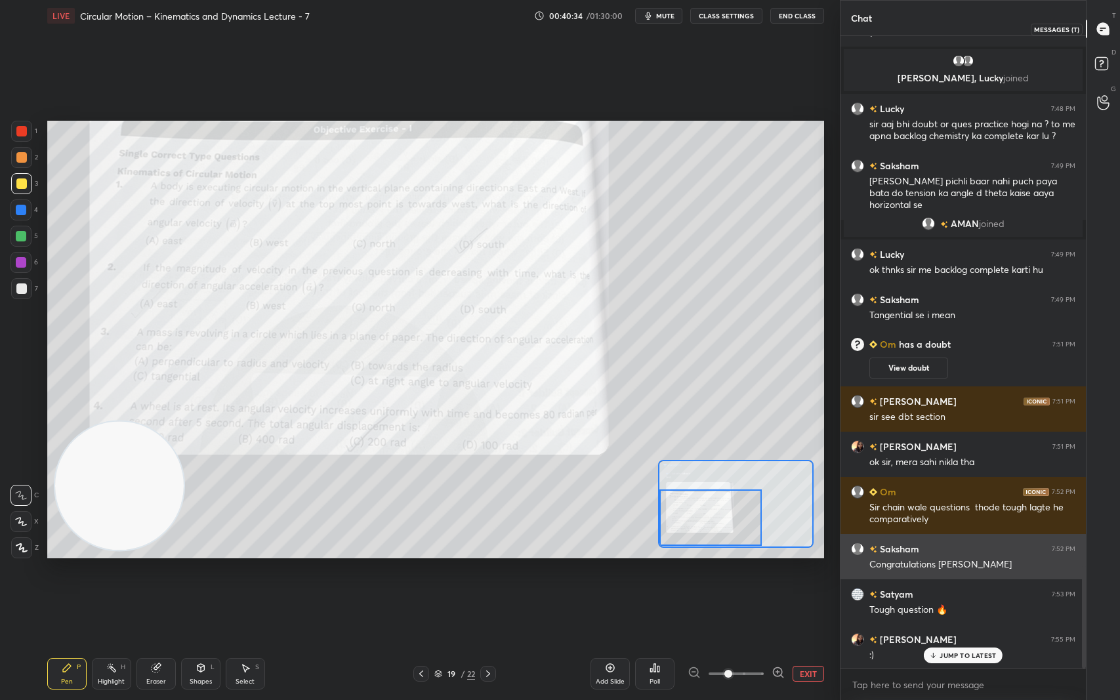
scroll to position [629, 241]
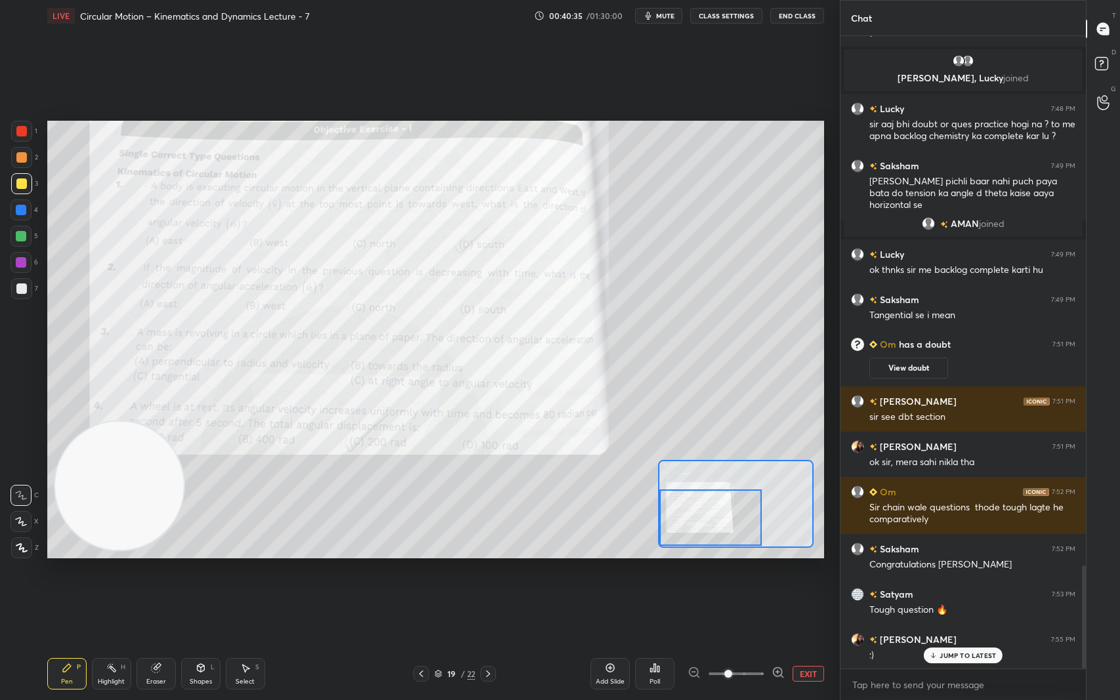
click at [986, 589] on p "JUMP TO LATEST" at bounding box center [968, 656] width 56 height 8
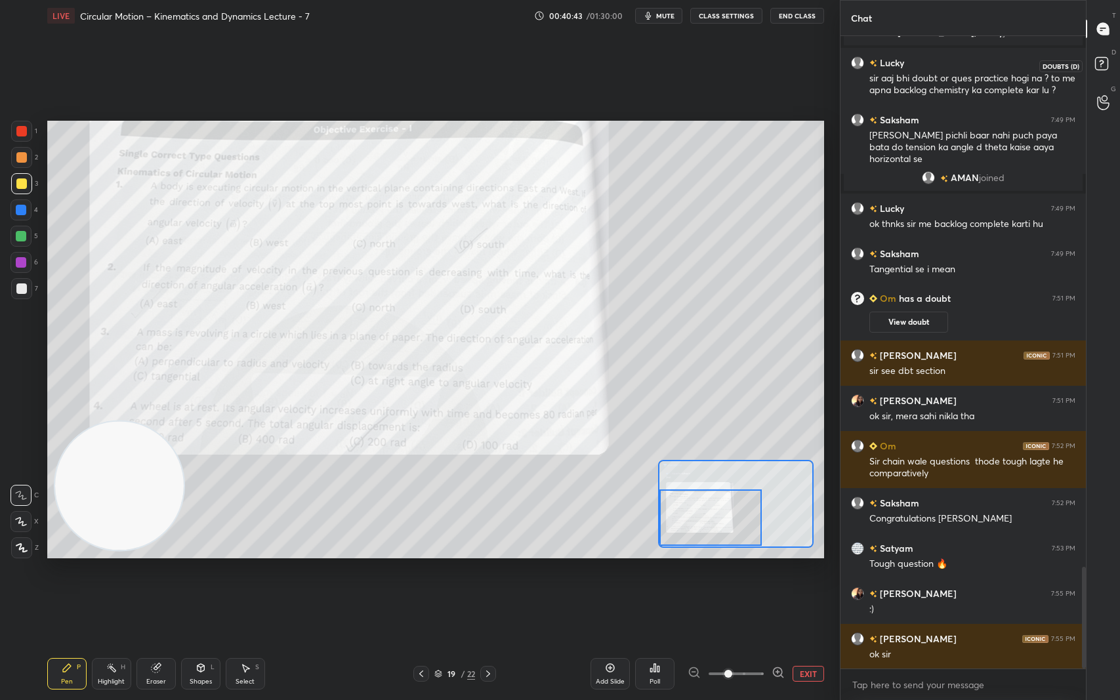
click at [1110, 64] on icon at bounding box center [1104, 66] width 24 height 24
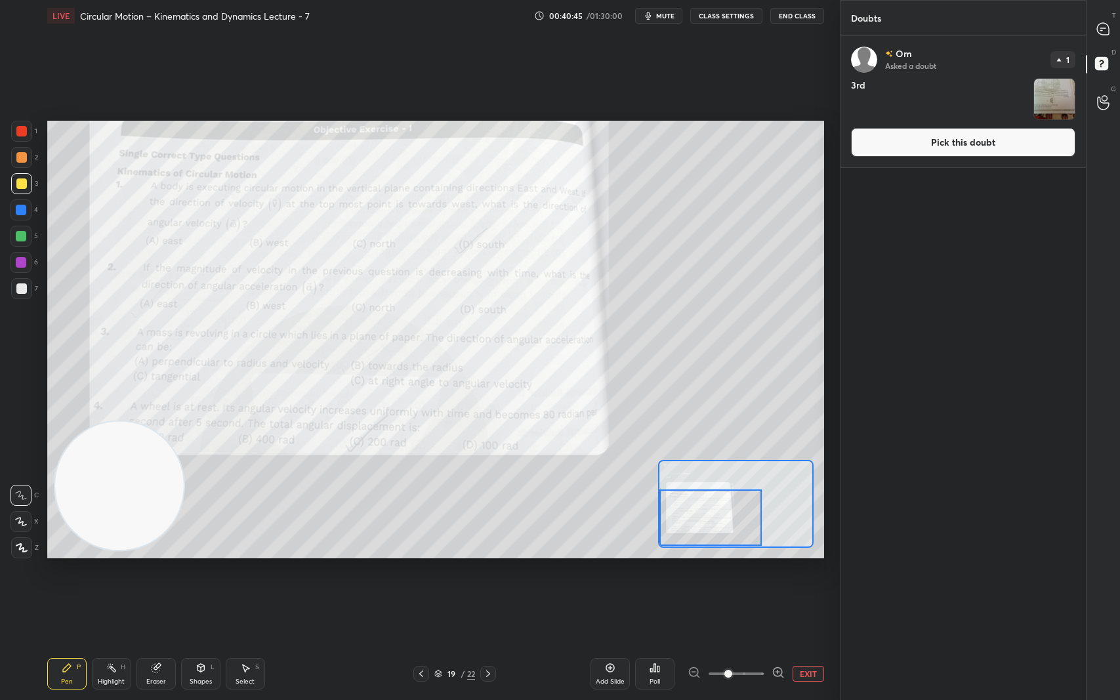
click at [1052, 96] on img "grid" at bounding box center [1054, 99] width 41 height 41
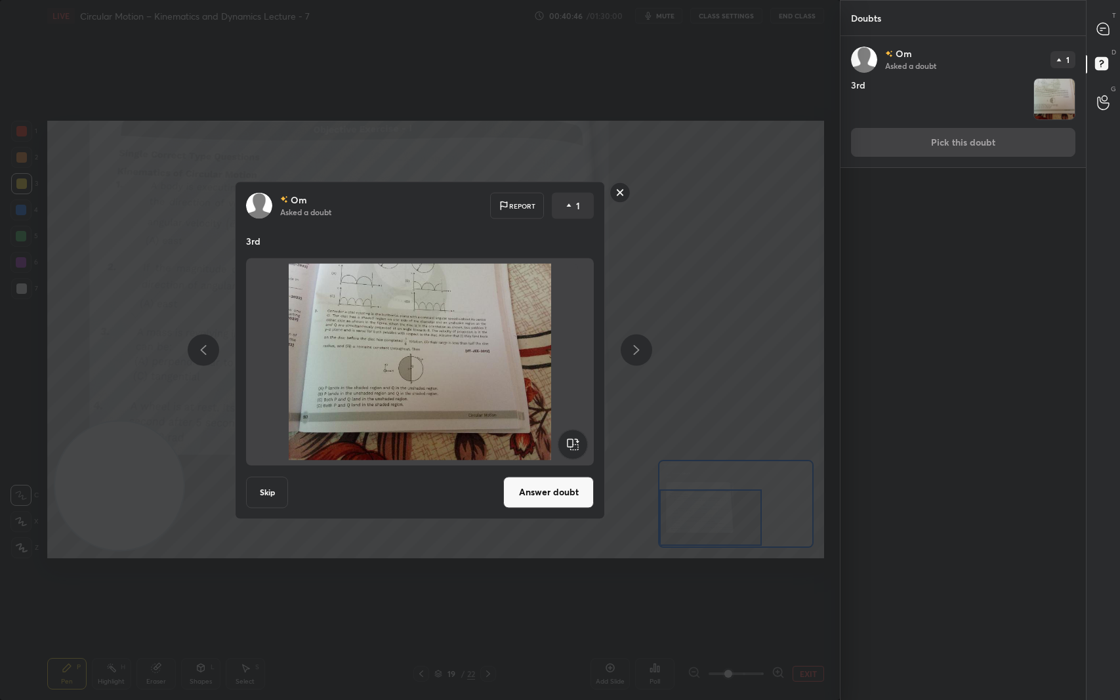
click at [564, 493] on button "Answer doubt" at bounding box center [548, 491] width 91 height 31
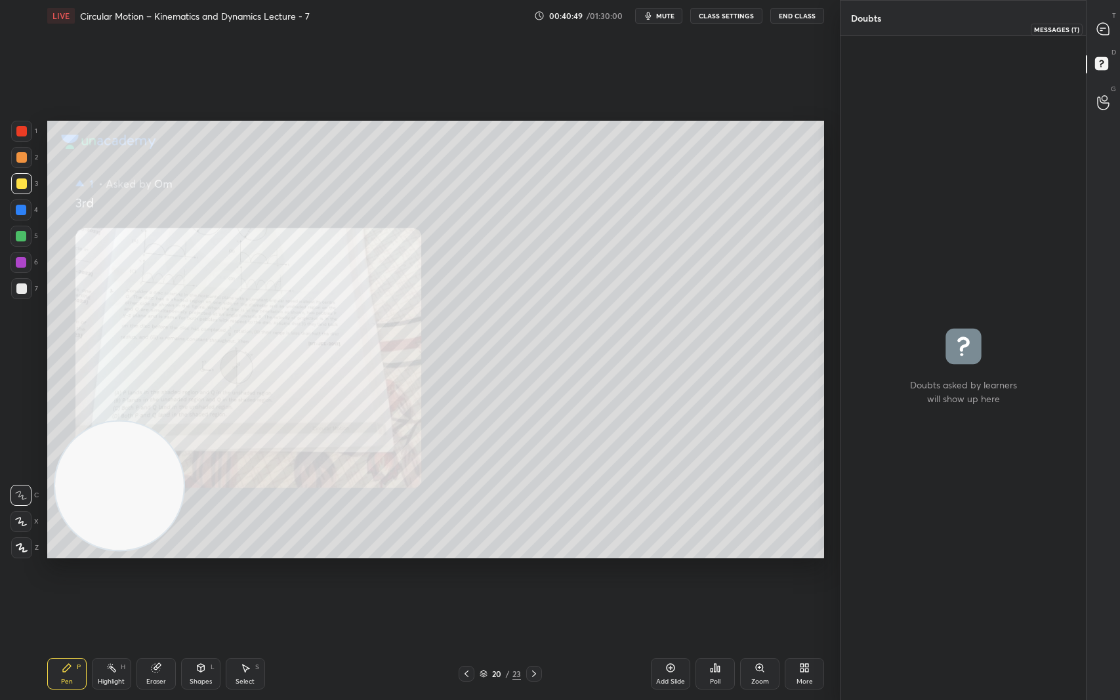
click at [1109, 26] on icon at bounding box center [1103, 29] width 14 height 14
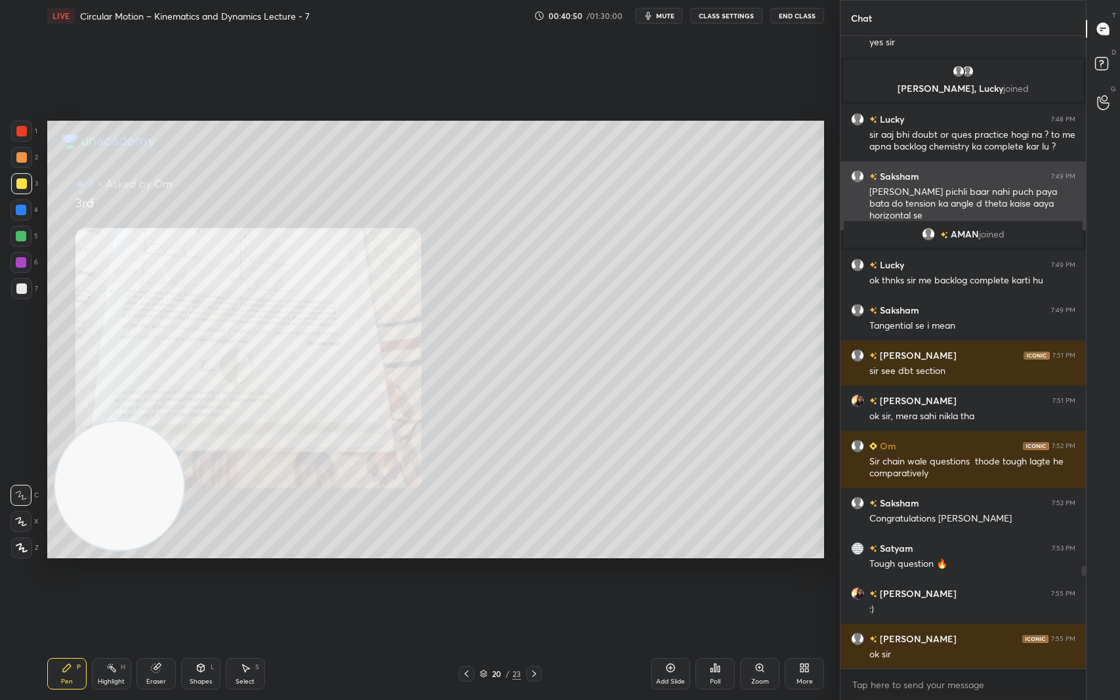
scroll to position [629, 241]
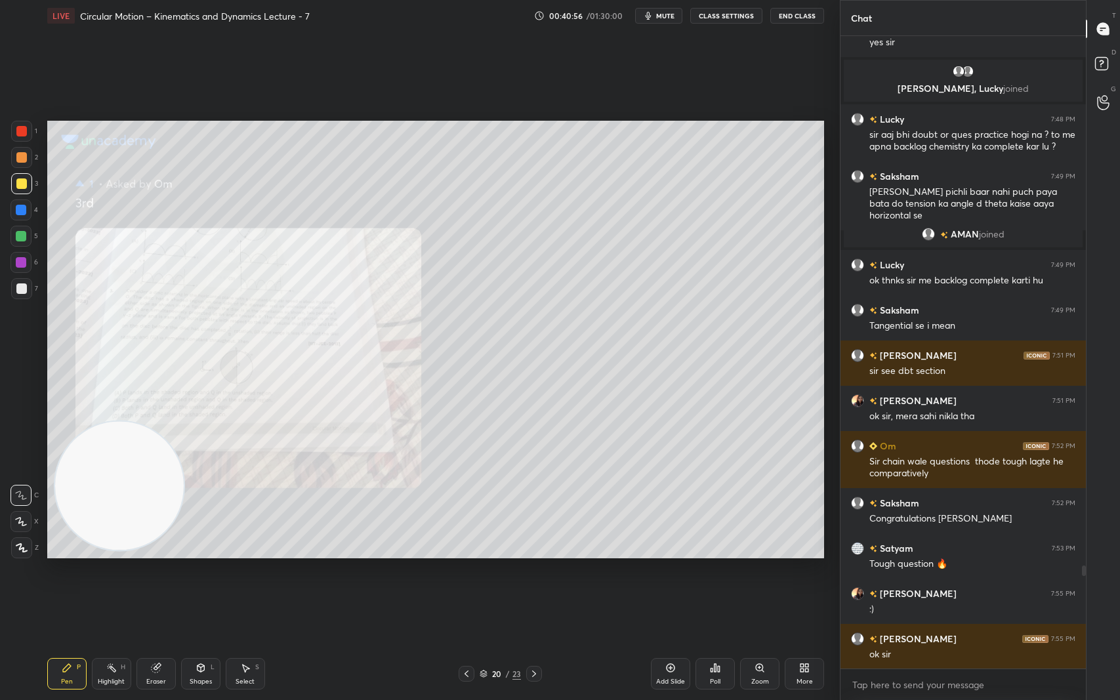
click at [758, 589] on div "Zoom" at bounding box center [759, 673] width 39 height 31
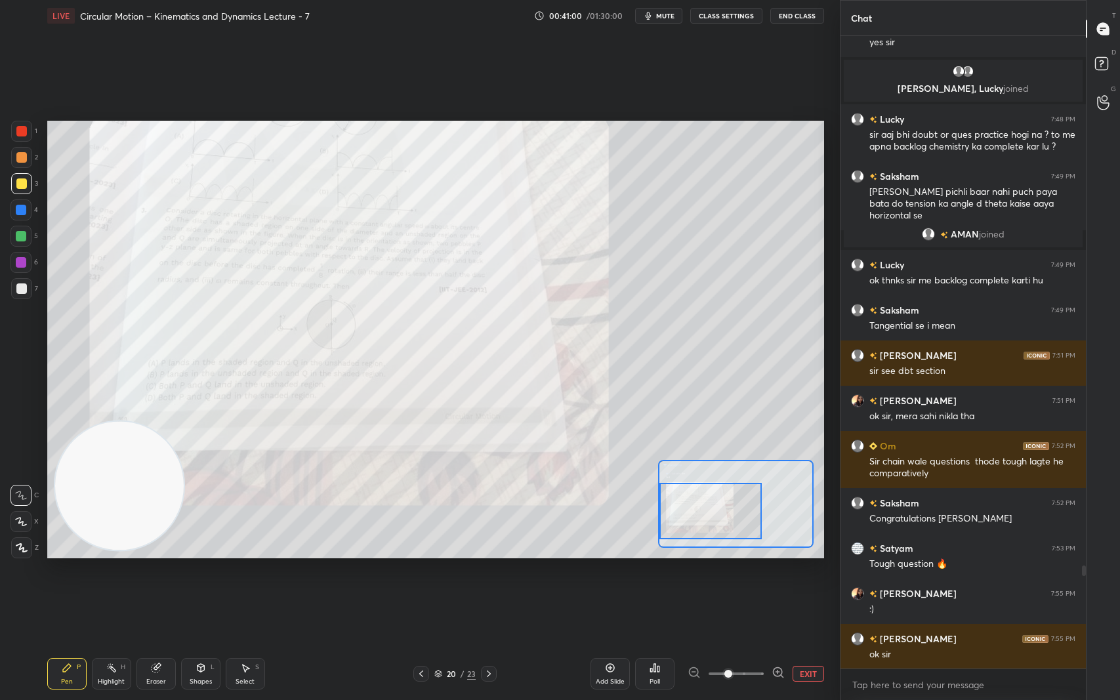
drag, startPoint x: 722, startPoint y: 508, endPoint x: 682, endPoint y: 515, distance: 40.7
click at [682, 515] on div at bounding box center [710, 511] width 102 height 56
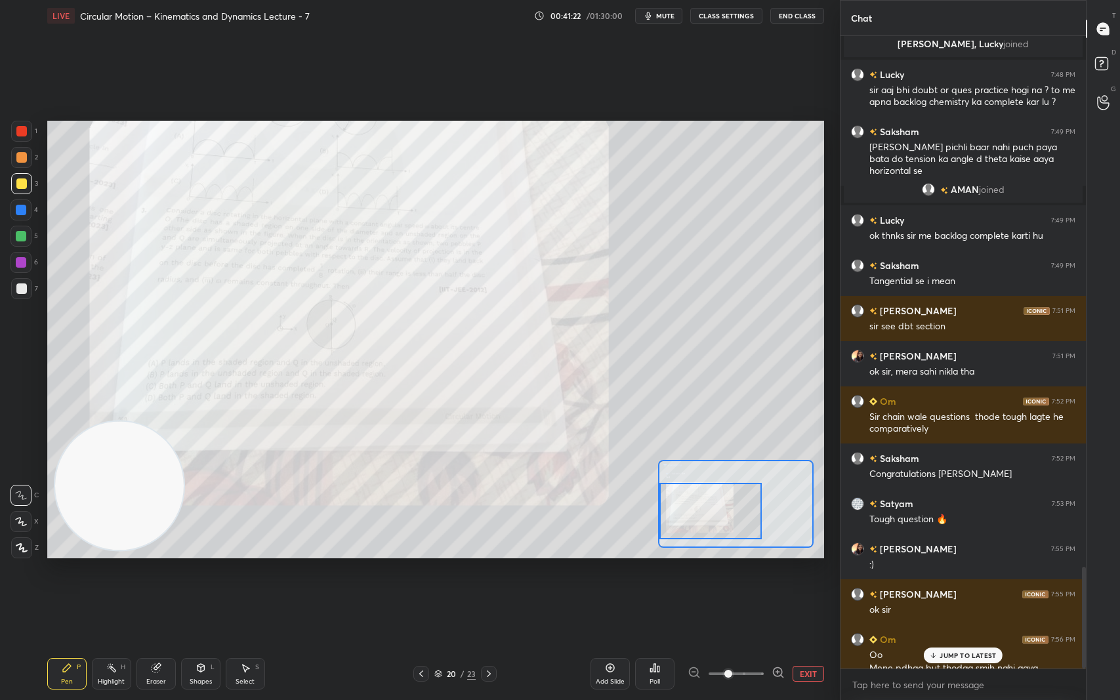
scroll to position [3306, 0]
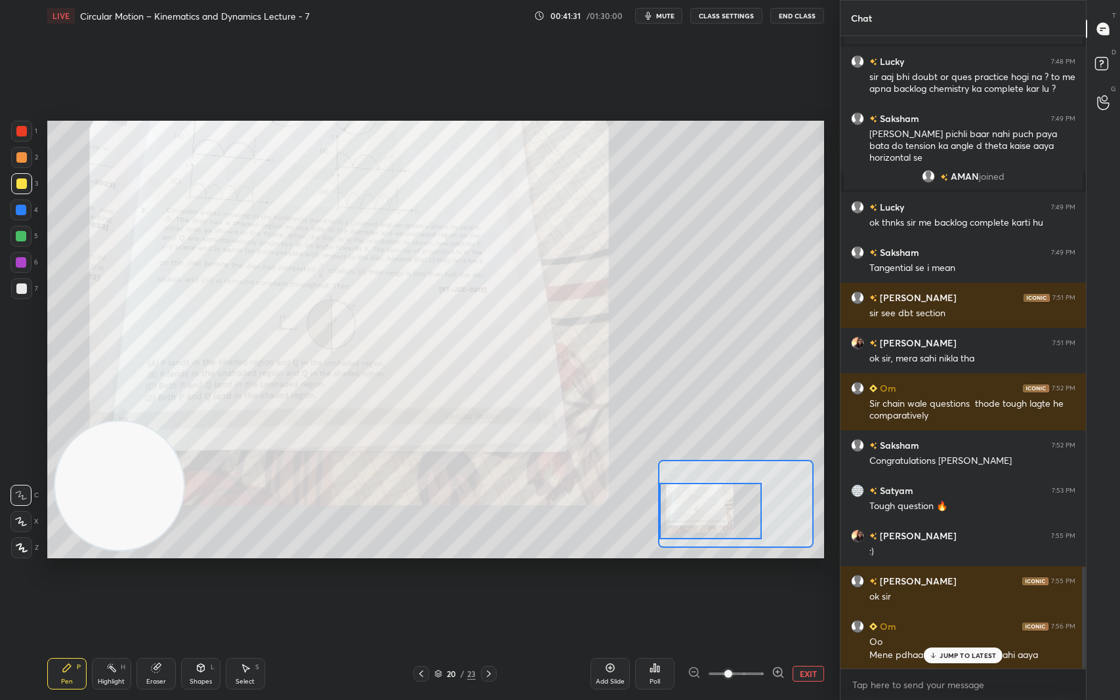
click at [984, 589] on p "JUMP TO LATEST" at bounding box center [968, 656] width 56 height 8
click at [1105, 54] on icon at bounding box center [1104, 66] width 24 height 24
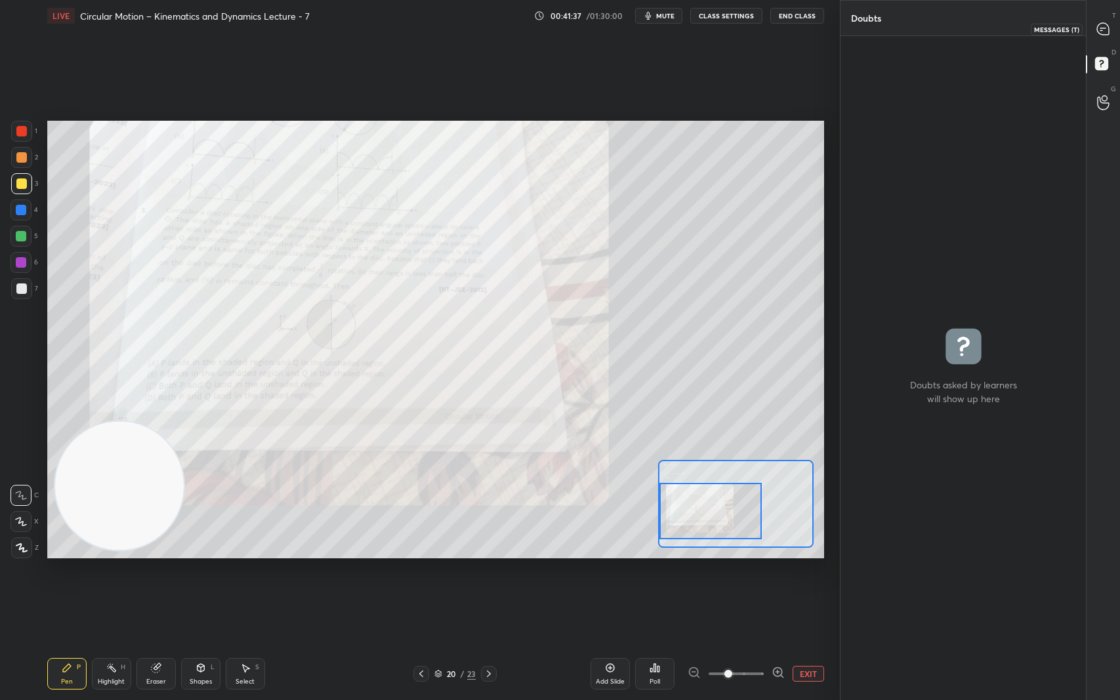
click at [1105, 28] on icon at bounding box center [1102, 28] width 5 height 0
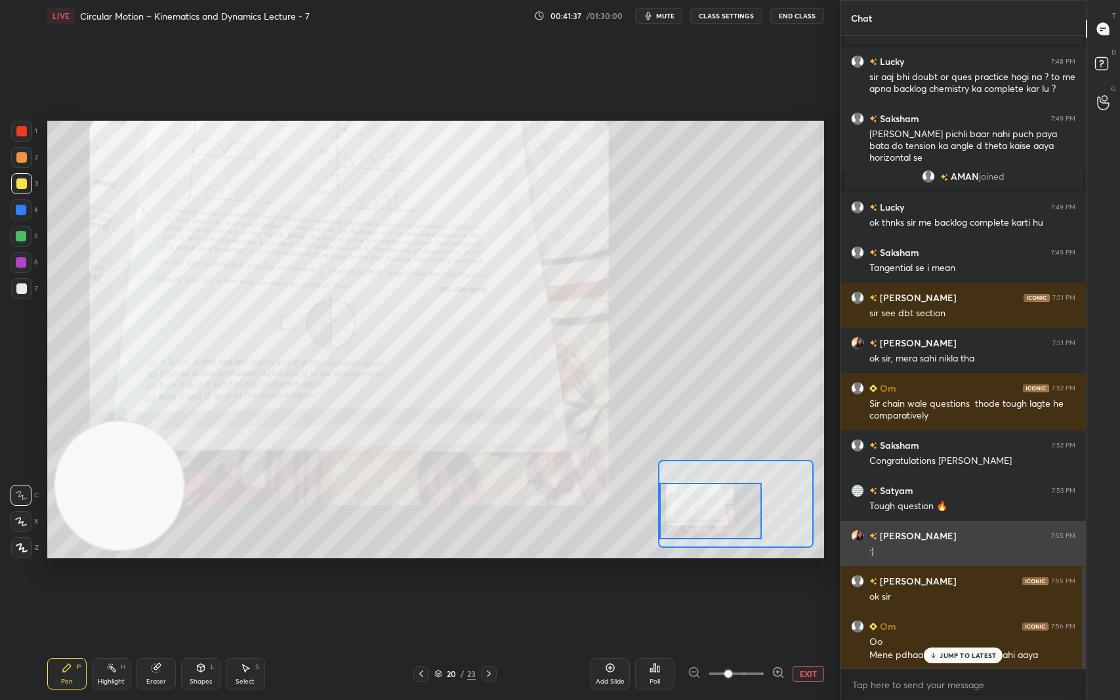
scroll to position [629, 241]
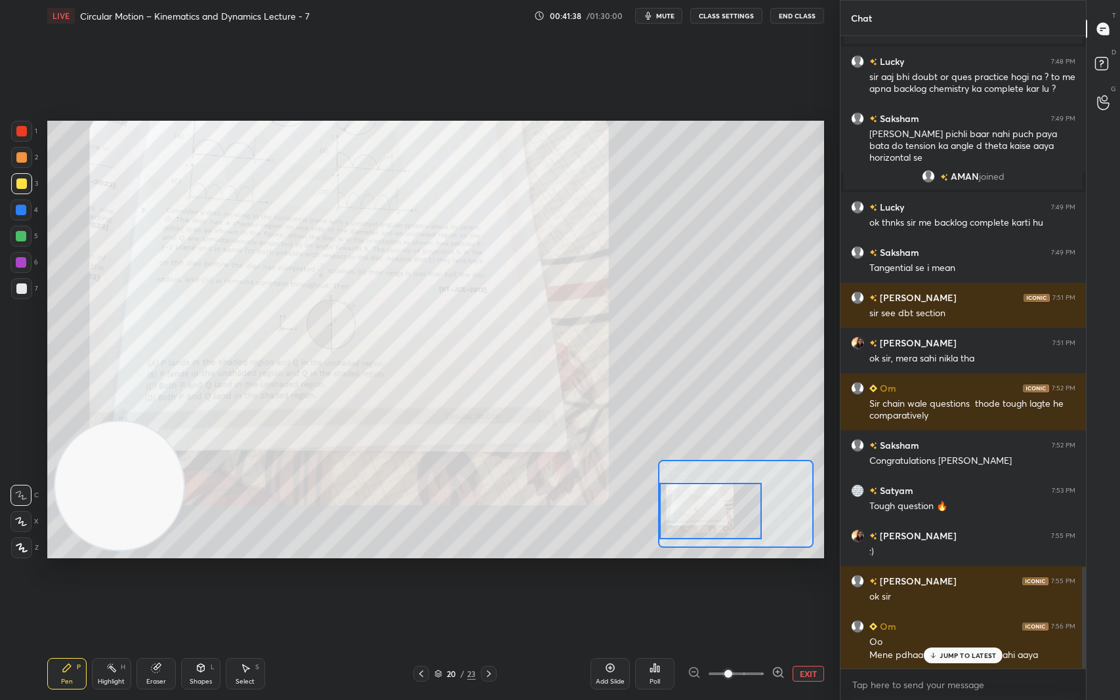
click at [980, 589] on p "JUMP TO LATEST" at bounding box center [968, 656] width 56 height 8
drag, startPoint x: 1105, startPoint y: 62, endPoint x: 1105, endPoint y: 33, distance: 28.9
click at [1105, 62] on rect at bounding box center [1101, 64] width 12 height 12
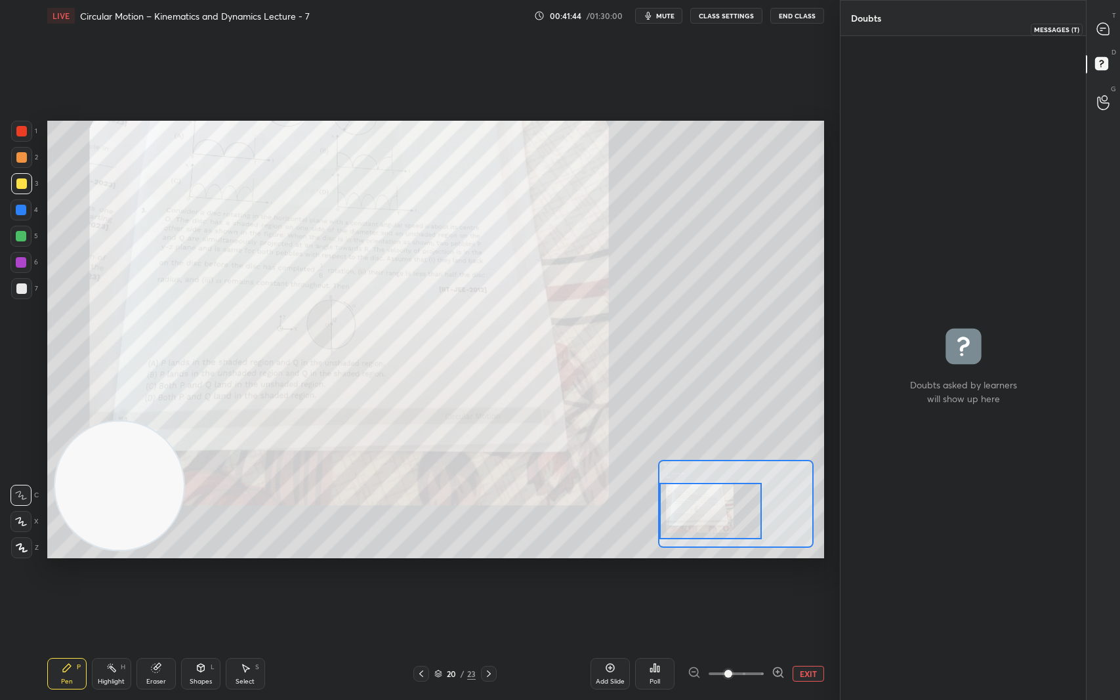
click at [1105, 28] on icon at bounding box center [1102, 28] width 5 height 0
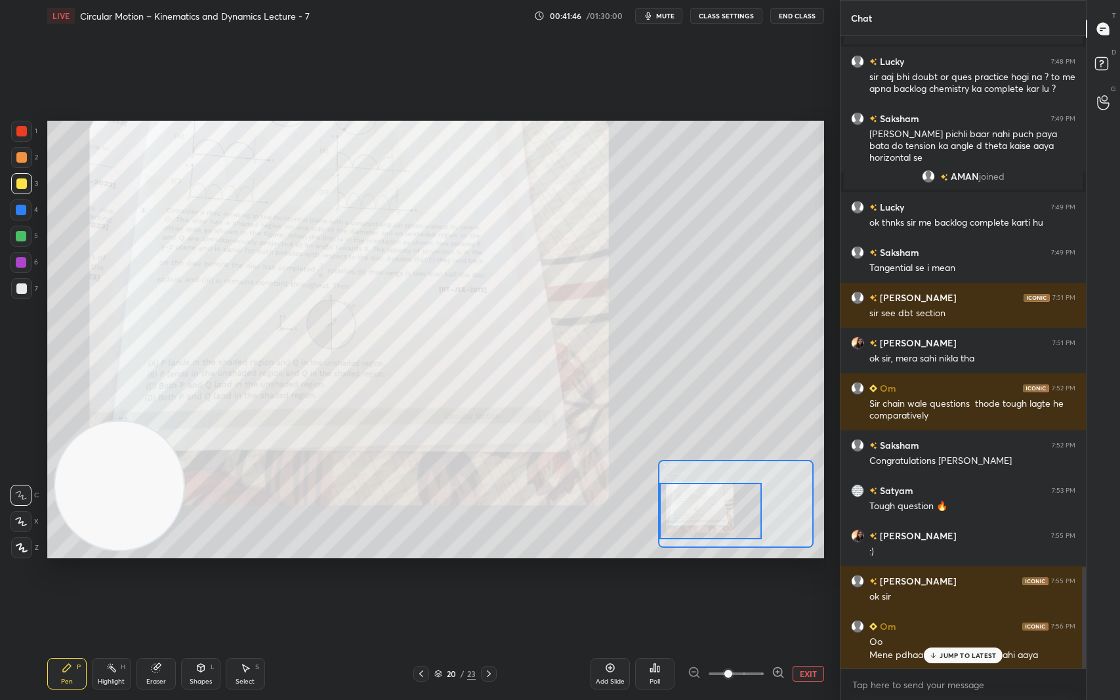
drag, startPoint x: 985, startPoint y: 656, endPoint x: 687, endPoint y: 663, distance: 298.0
click at [984, 589] on p "JUMP TO LATEST" at bounding box center [968, 656] width 56 height 8
click at [421, 589] on icon at bounding box center [421, 674] width 10 height 10
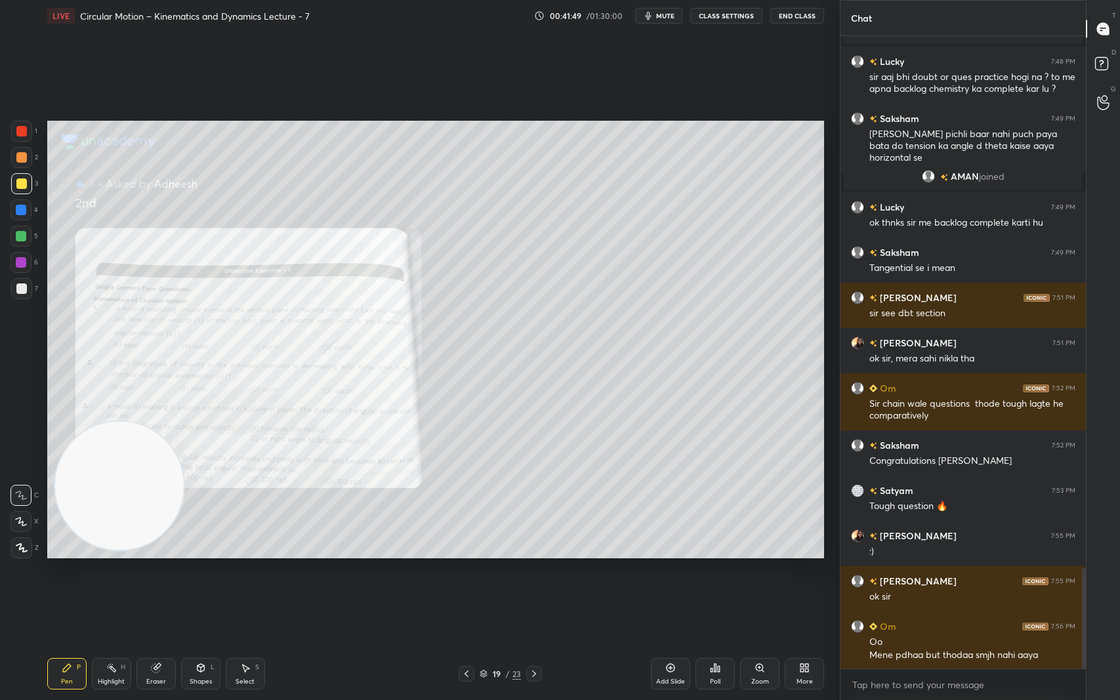
scroll to position [3352, 0]
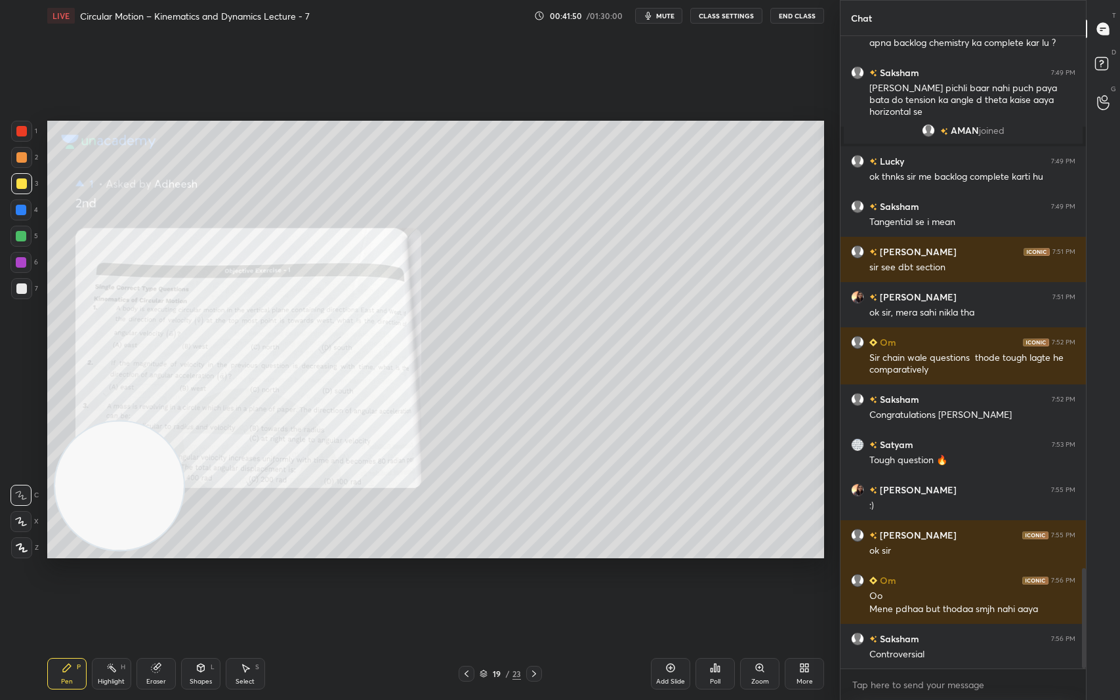
click at [482, 589] on icon at bounding box center [483, 672] width 7 height 3
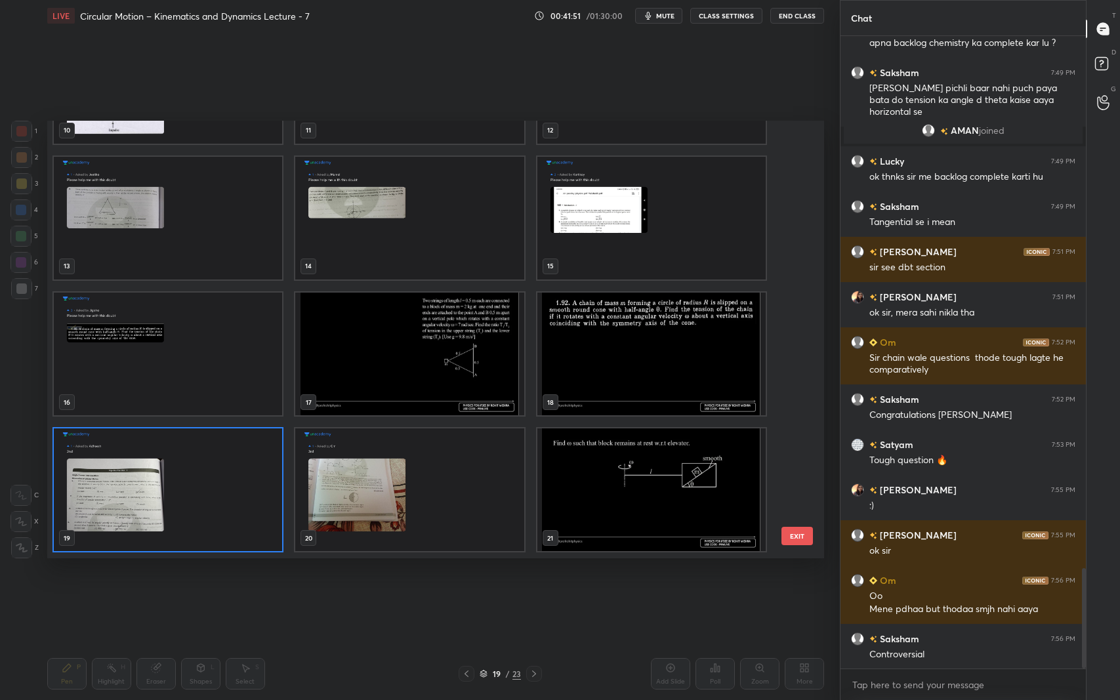
scroll to position [433, 770]
click at [657, 342] on img "grid" at bounding box center [651, 354] width 228 height 123
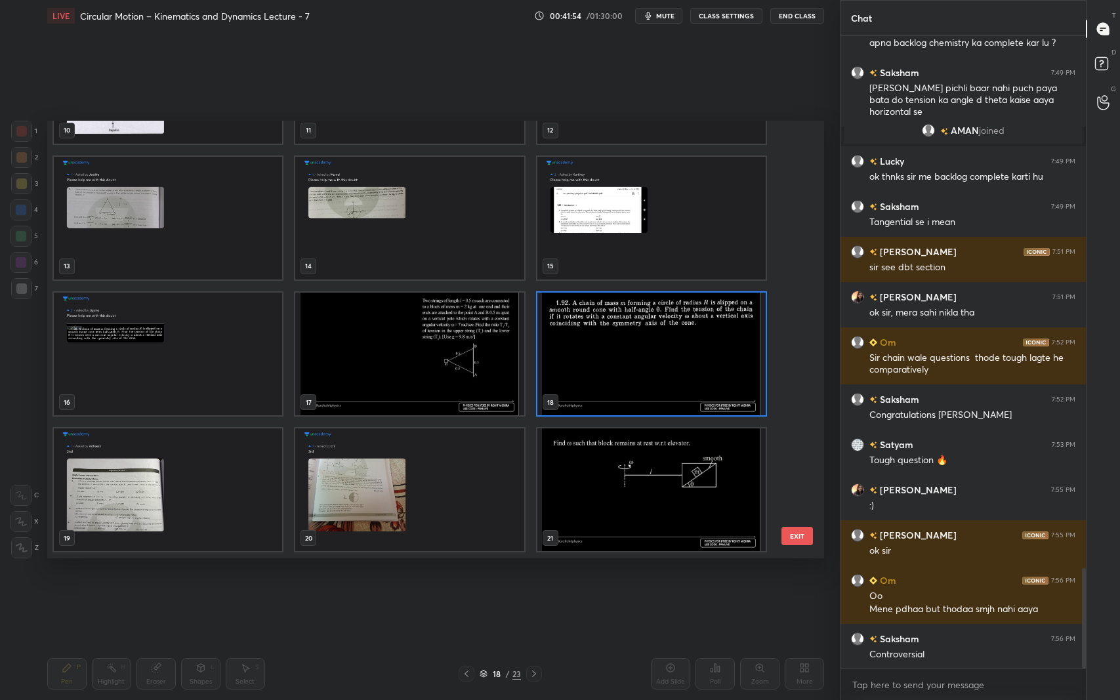
click at [657, 342] on img "grid" at bounding box center [651, 354] width 228 height 123
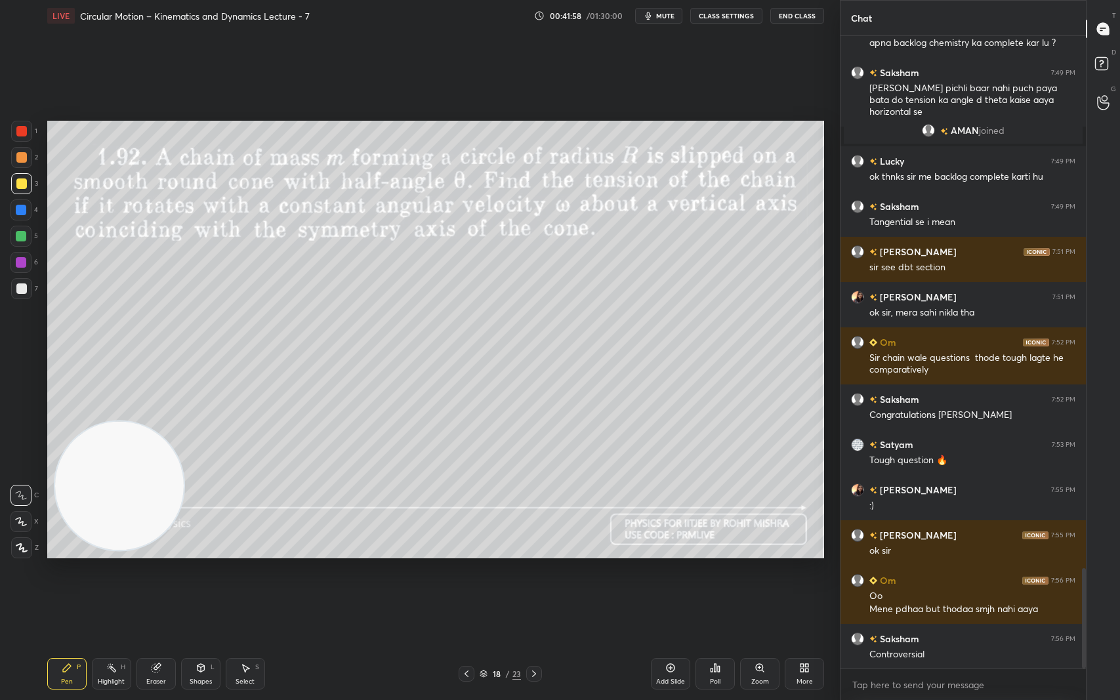
click at [534, 589] on icon at bounding box center [534, 674] width 10 height 10
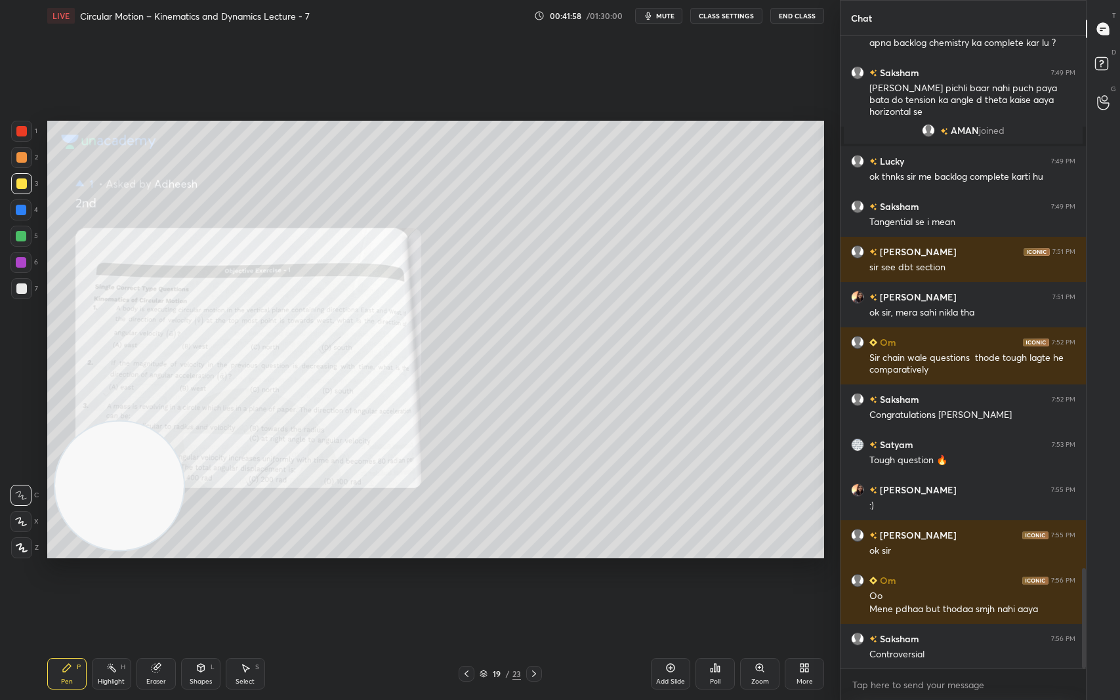
click at [534, 589] on icon at bounding box center [534, 674] width 10 height 10
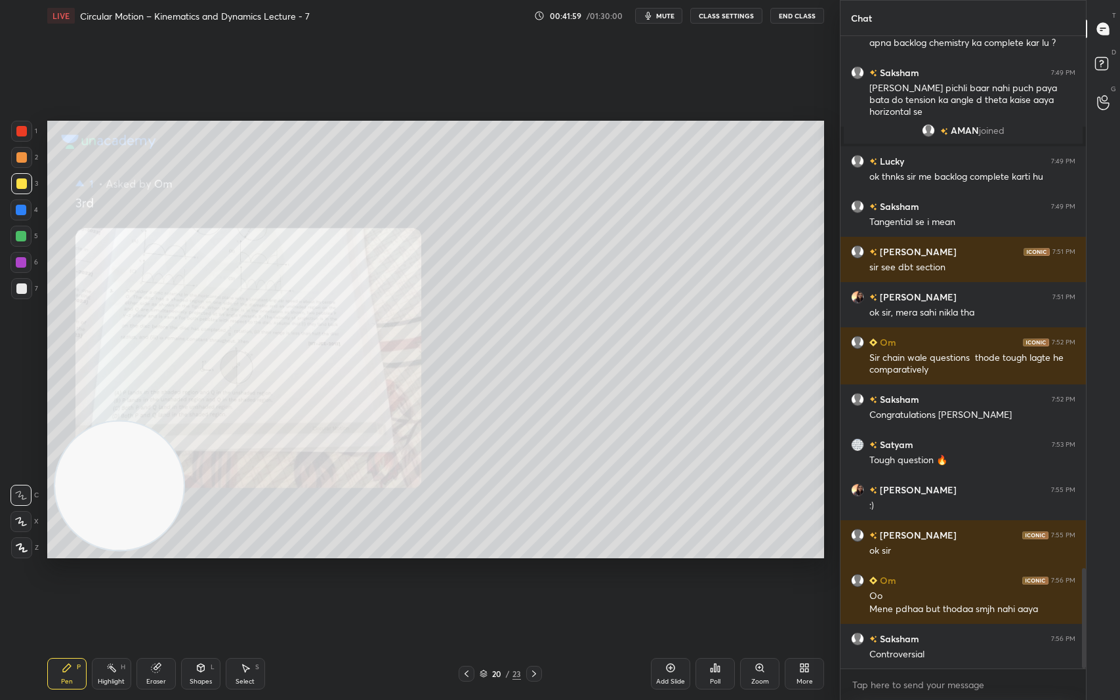
click at [535, 589] on icon at bounding box center [534, 674] width 10 height 10
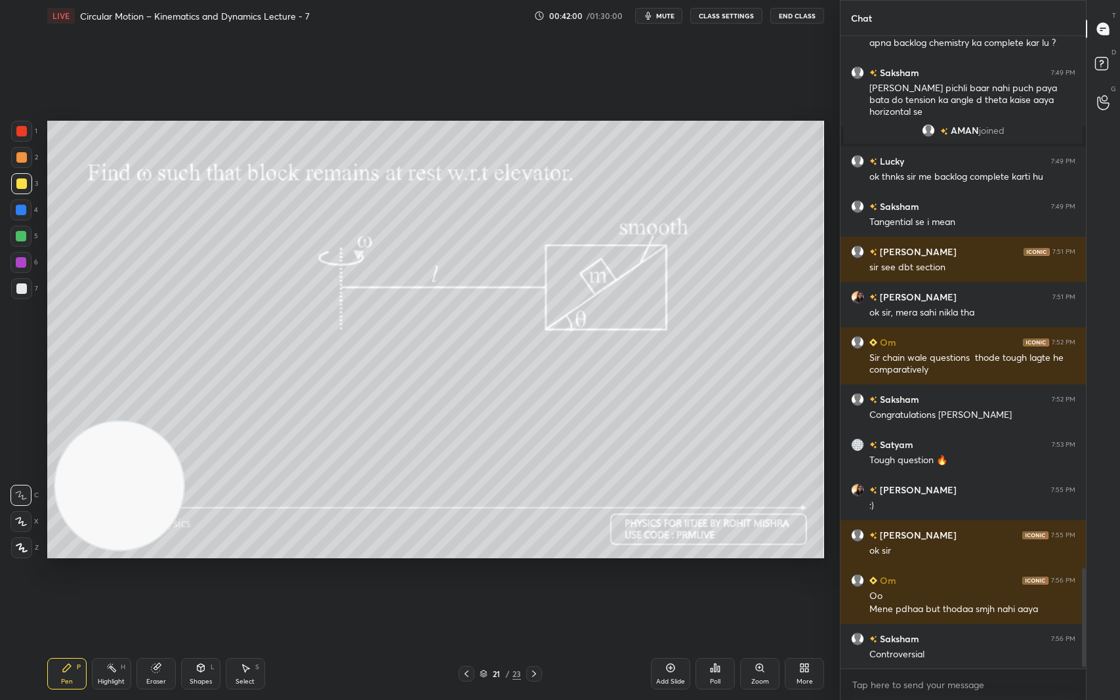
scroll to position [3396, 0]
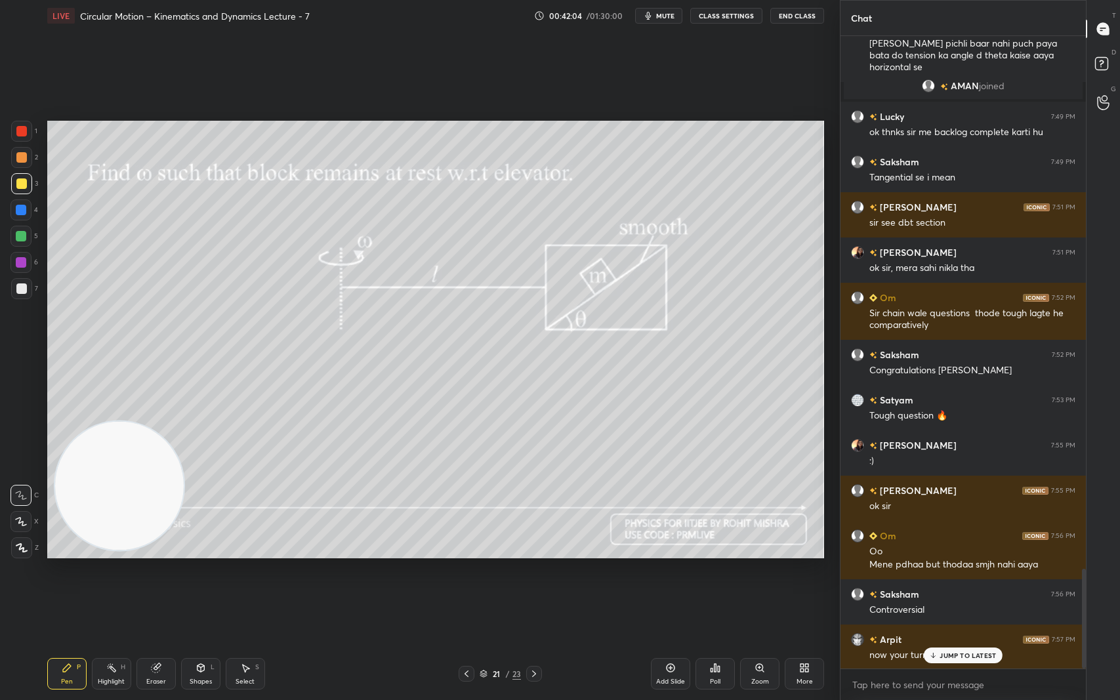
click at [535, 589] on icon at bounding box center [534, 674] width 10 height 10
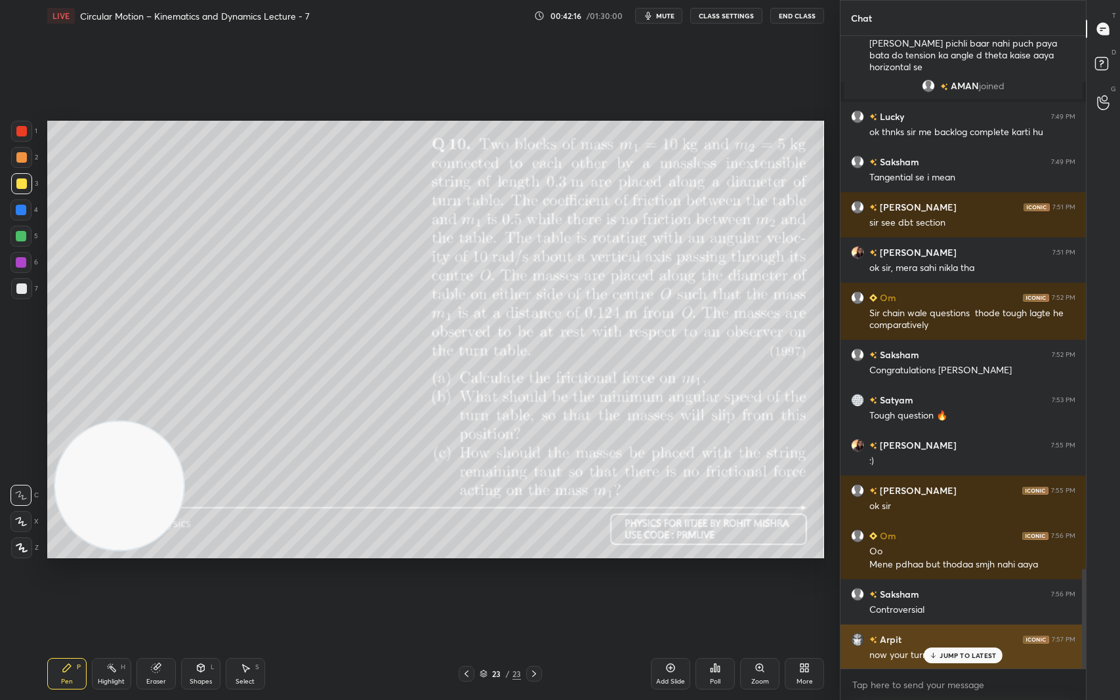
drag, startPoint x: 987, startPoint y: 655, endPoint x: 846, endPoint y: 653, distance: 140.4
click at [987, 589] on p "JUMP TO LATEST" at bounding box center [968, 656] width 56 height 8
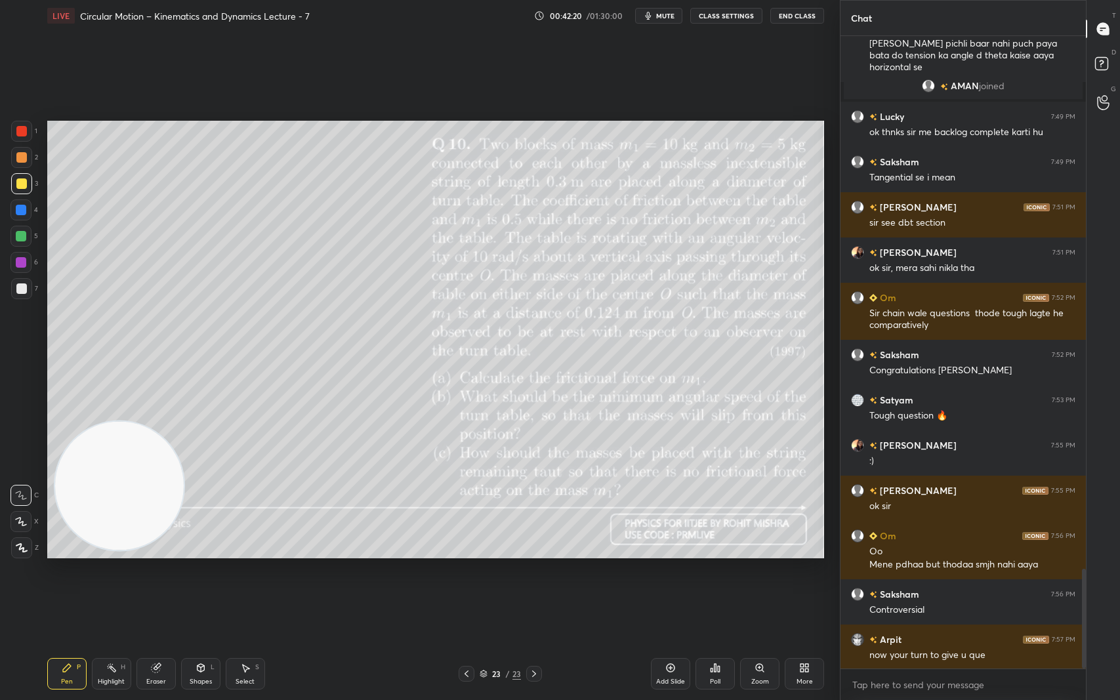
click at [501, 110] on div "Setting up your live class Poll for secs No correct answer Start poll" at bounding box center [435, 339] width 787 height 616
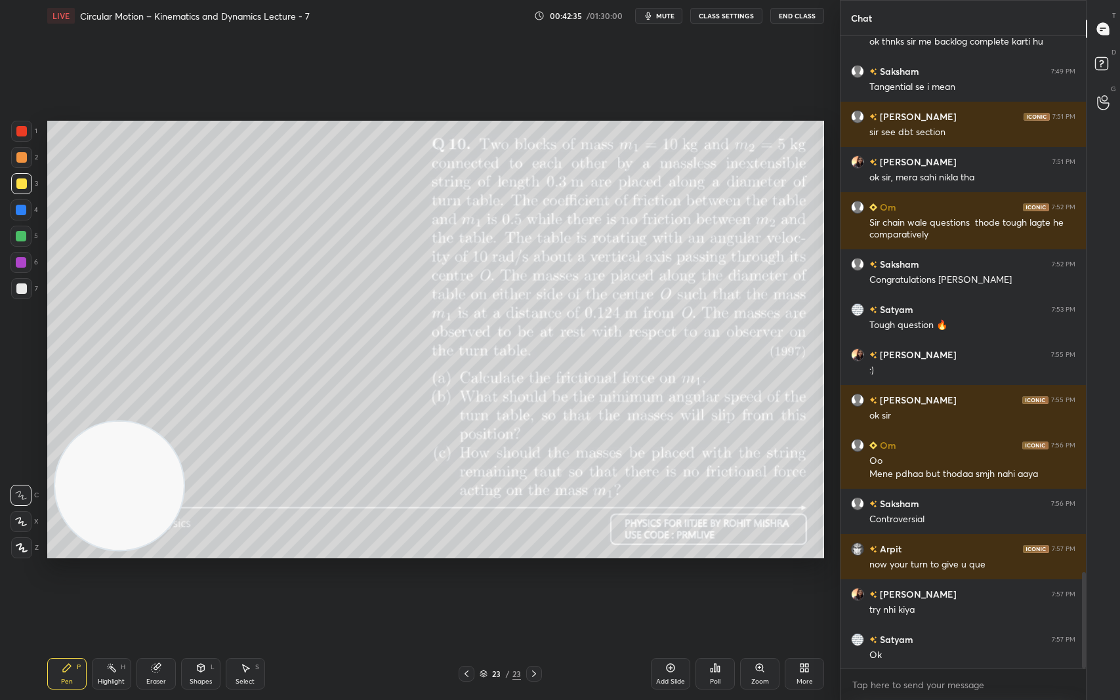
scroll to position [3533, 0]
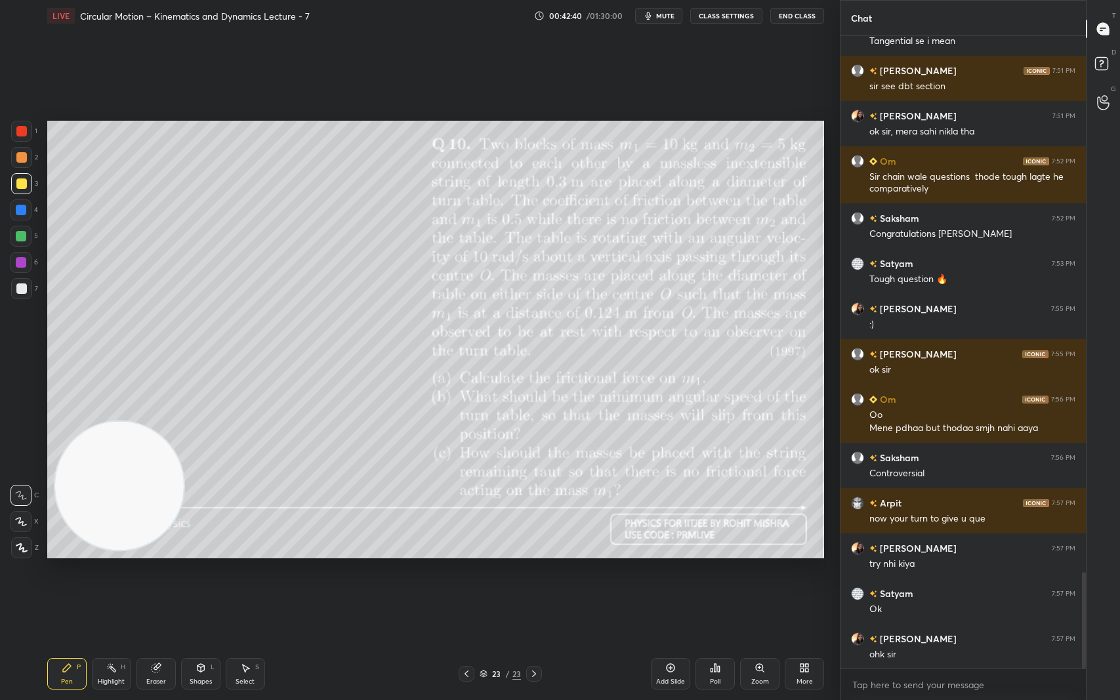
click at [804, 589] on icon at bounding box center [804, 668] width 10 height 10
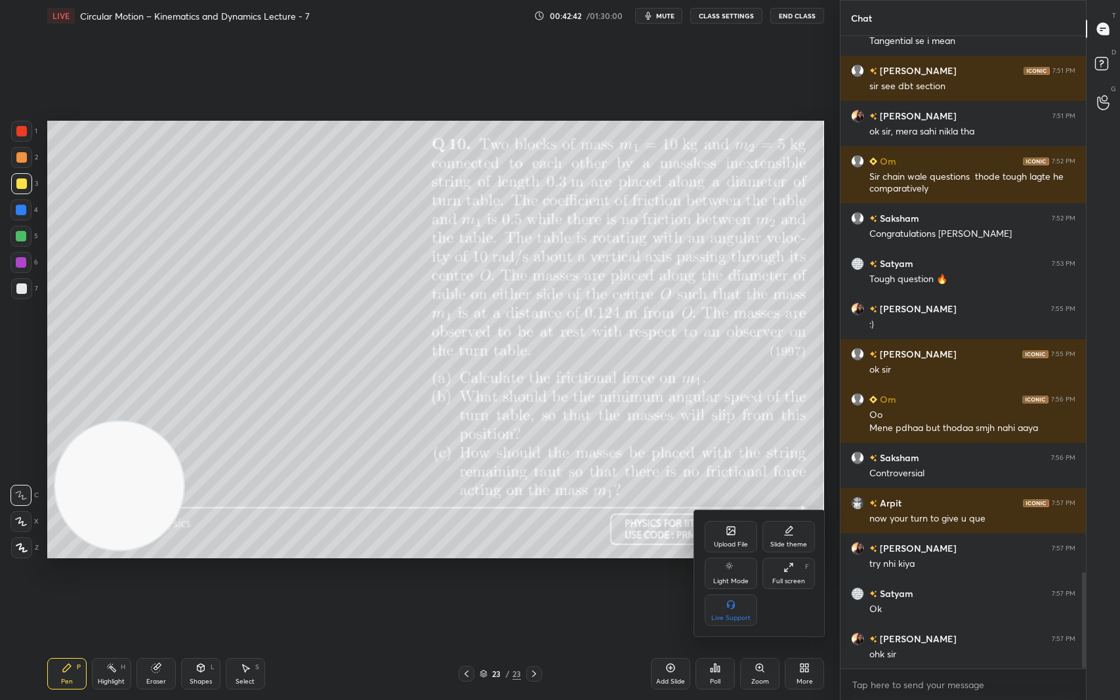
click at [728, 545] on div "Upload File" at bounding box center [731, 544] width 34 height 7
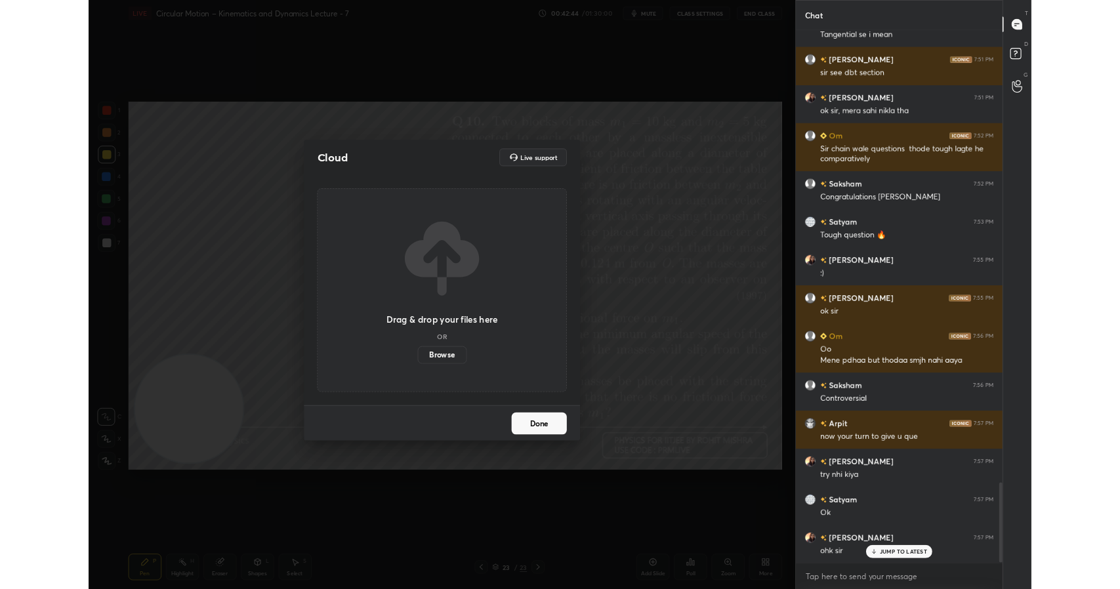
scroll to position [3577, 0]
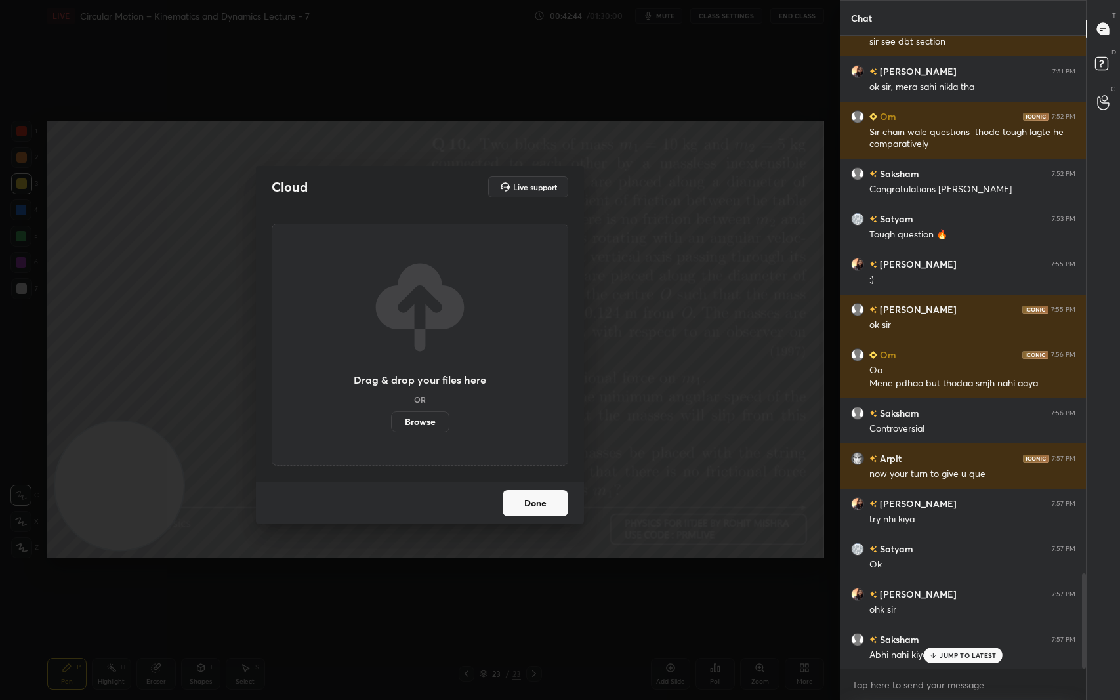
click at [431, 423] on label "Browse" at bounding box center [420, 421] width 58 height 21
click at [391, 423] on input "Browse" at bounding box center [391, 421] width 0 height 21
type textarea "x"
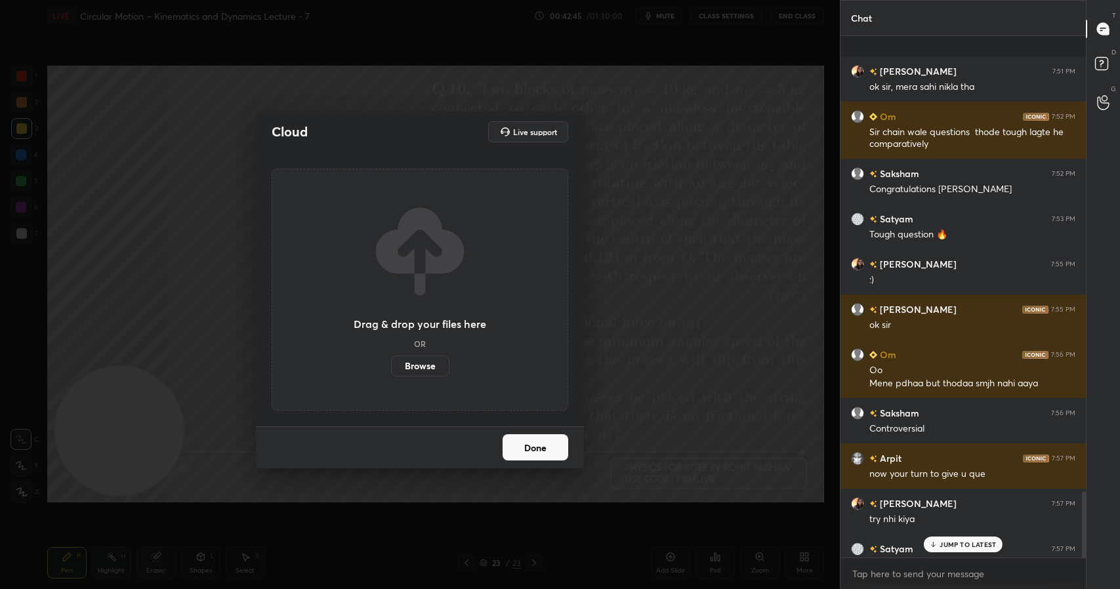
scroll to position [3689, 0]
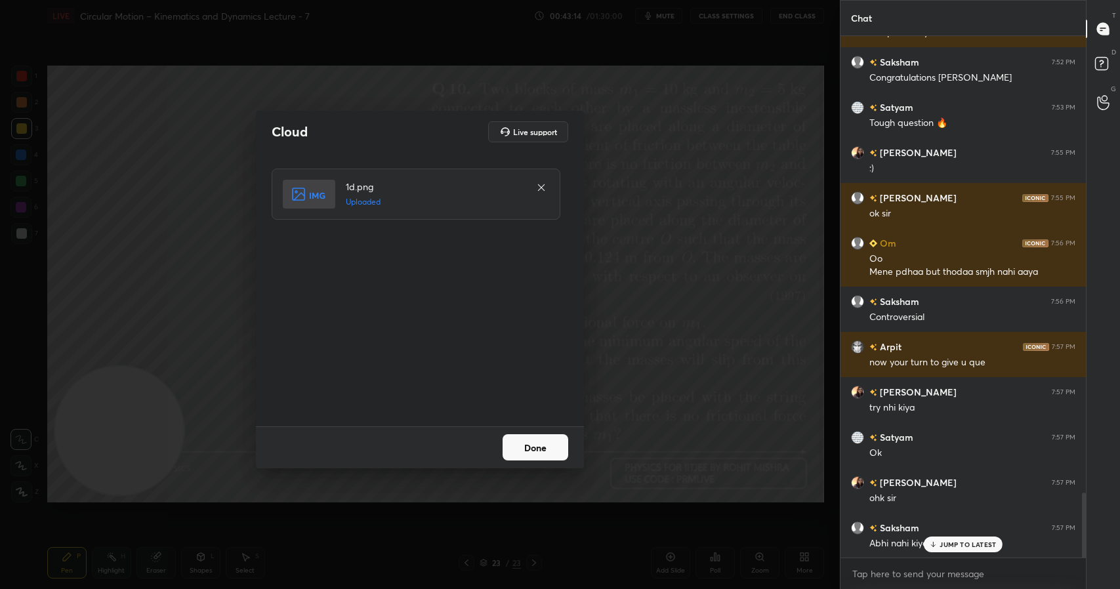
click at [549, 449] on button "Done" at bounding box center [536, 447] width 66 height 26
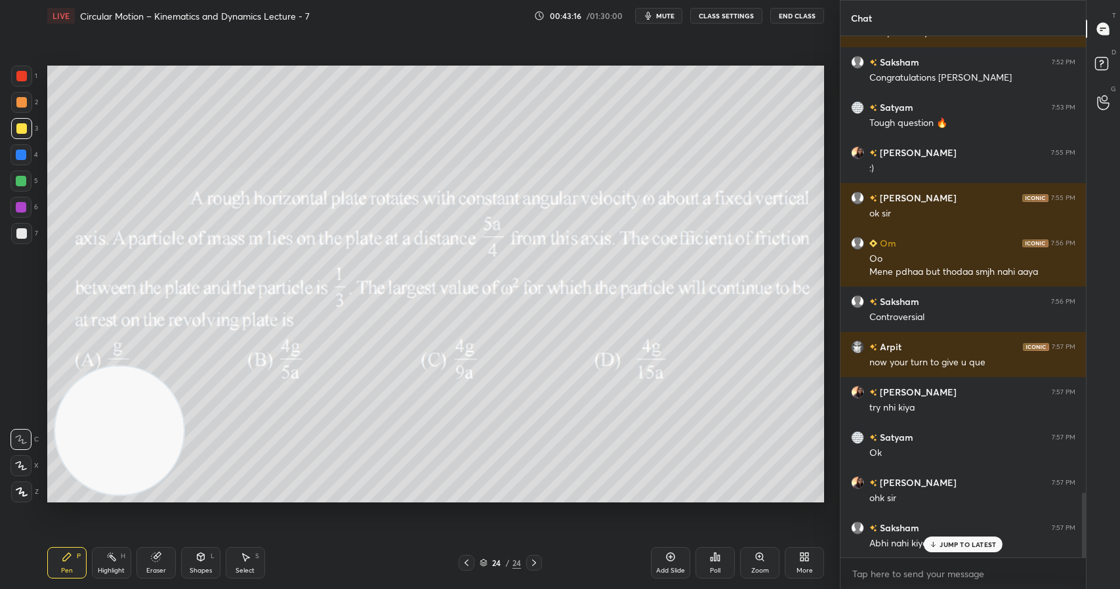
click at [720, 553] on icon at bounding box center [715, 557] width 10 height 10
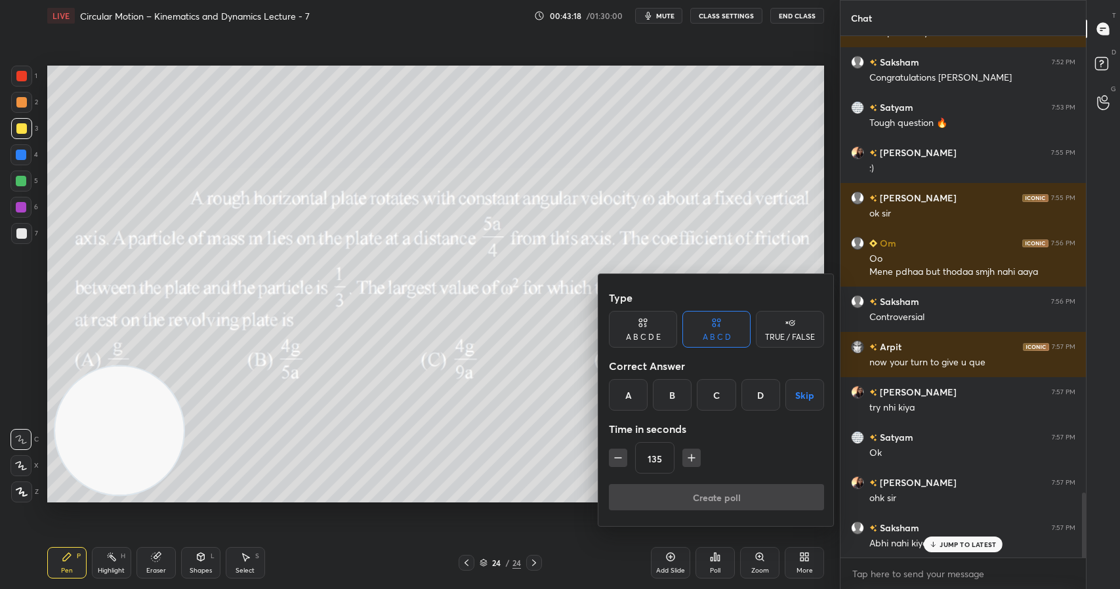
click at [755, 390] on div "D" at bounding box center [760, 394] width 39 height 31
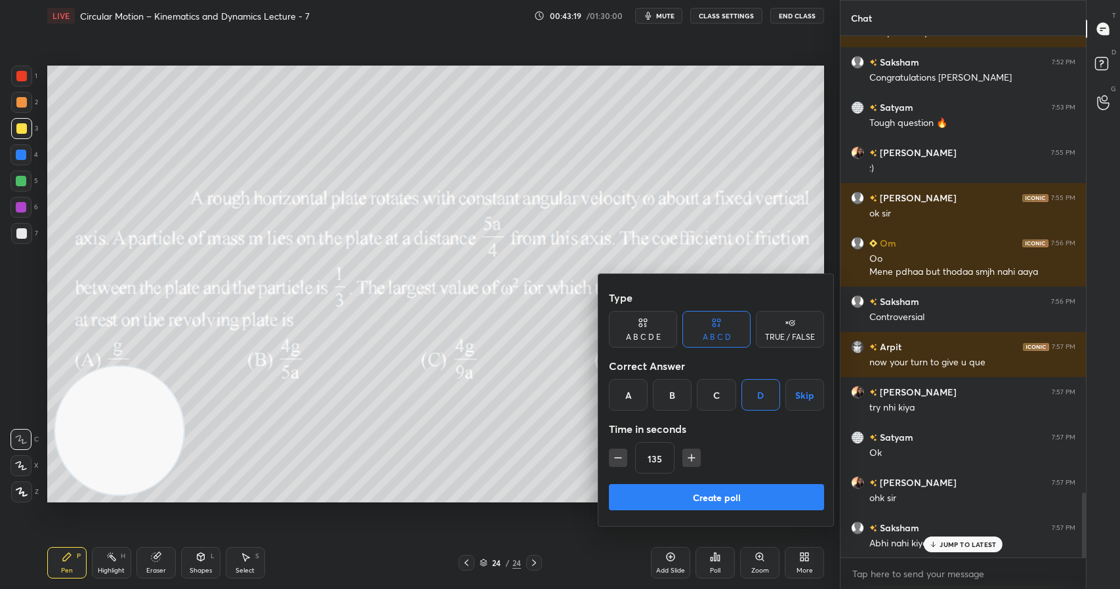
click at [692, 462] on icon "button" at bounding box center [691, 457] width 13 height 13
click at [692, 460] on icon "button" at bounding box center [691, 457] width 13 height 13
type input "180"
click at [715, 498] on button "Create poll" at bounding box center [716, 497] width 215 height 26
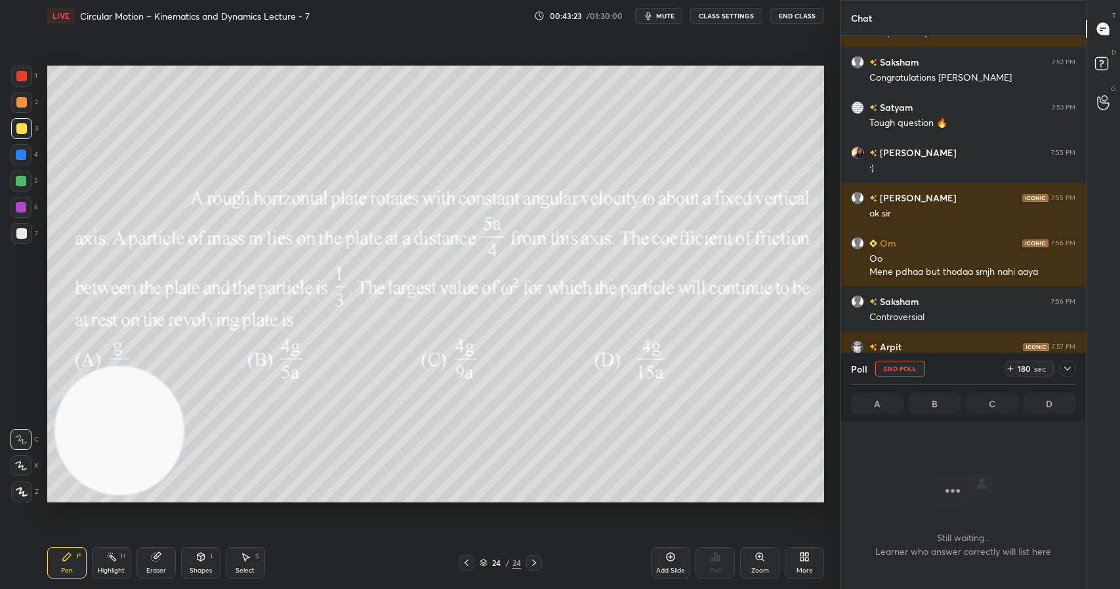
scroll to position [481, 241]
click at [1073, 365] on div at bounding box center [1068, 369] width 16 height 16
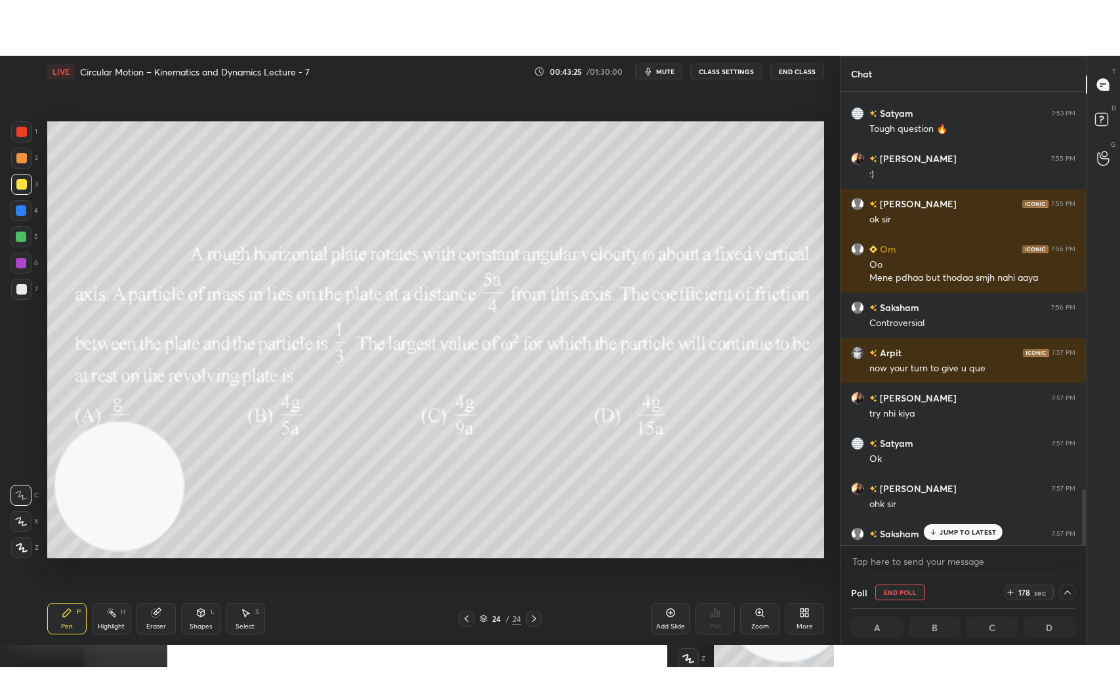
scroll to position [3757, 0]
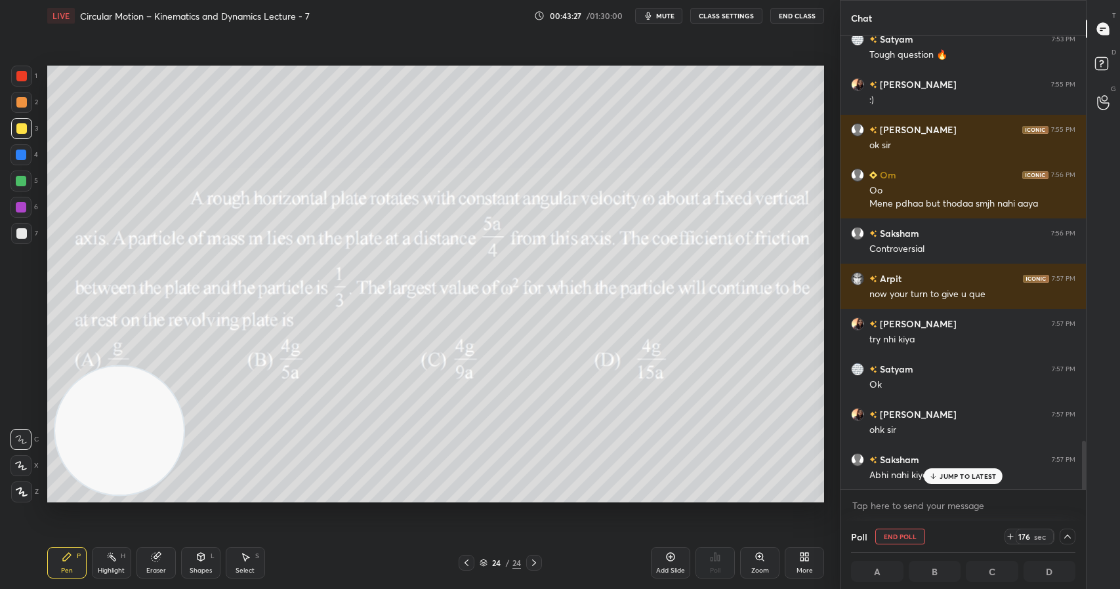
click at [984, 477] on p "JUMP TO LATEST" at bounding box center [968, 476] width 56 height 8
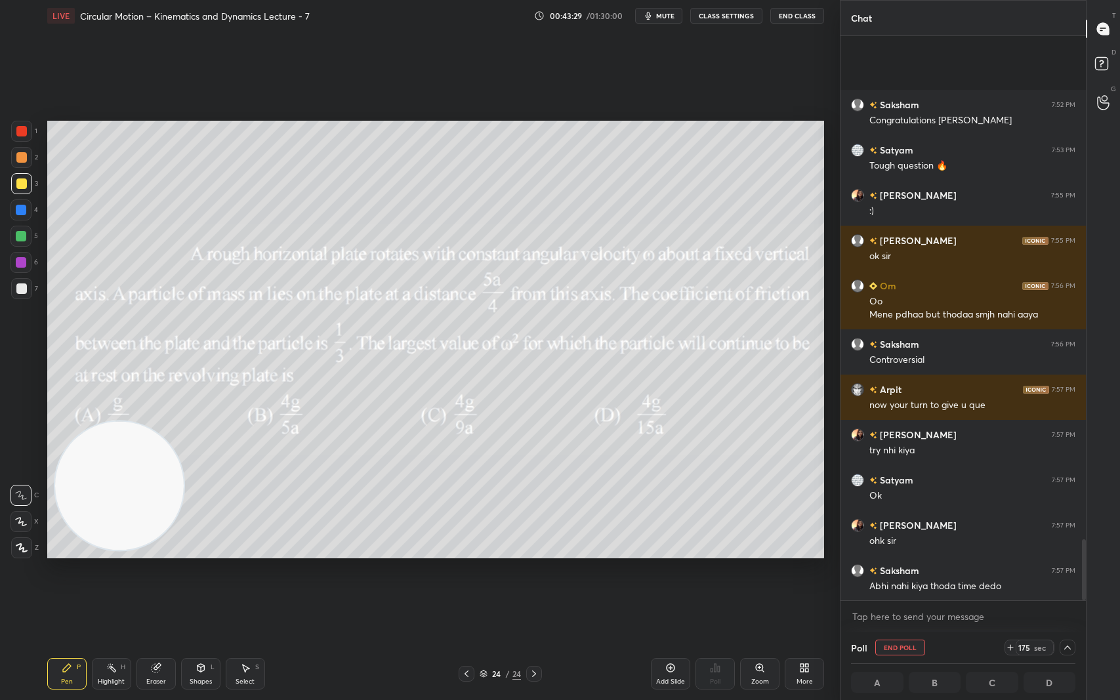
scroll to position [3645, 0]
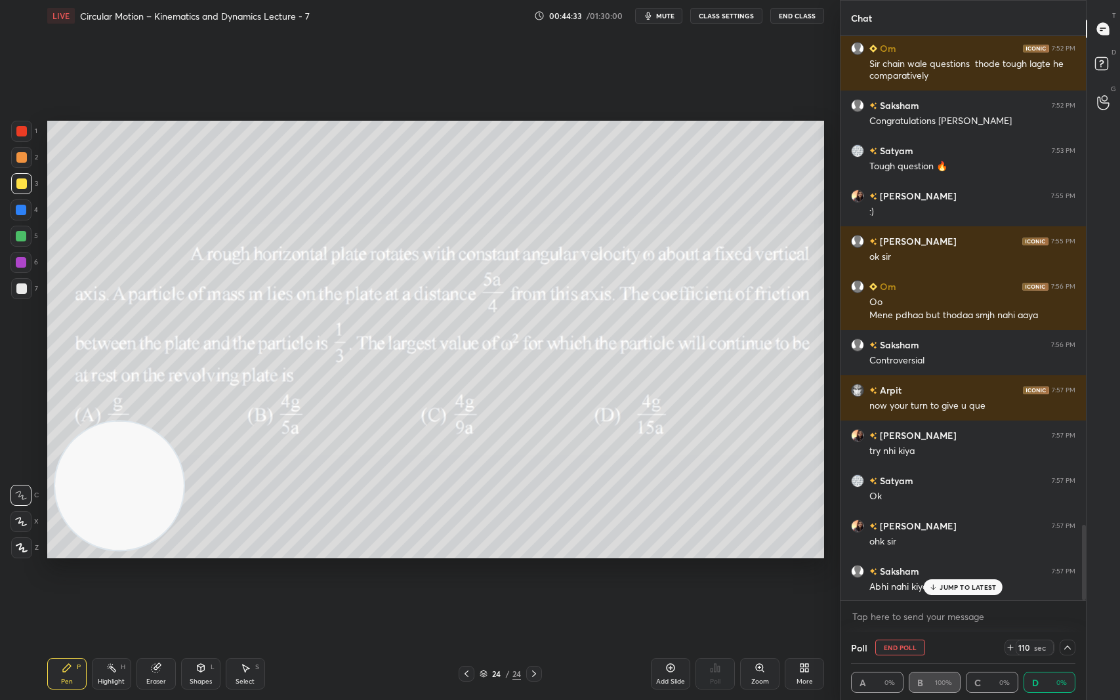
click at [1071, 589] on icon at bounding box center [1067, 647] width 10 height 10
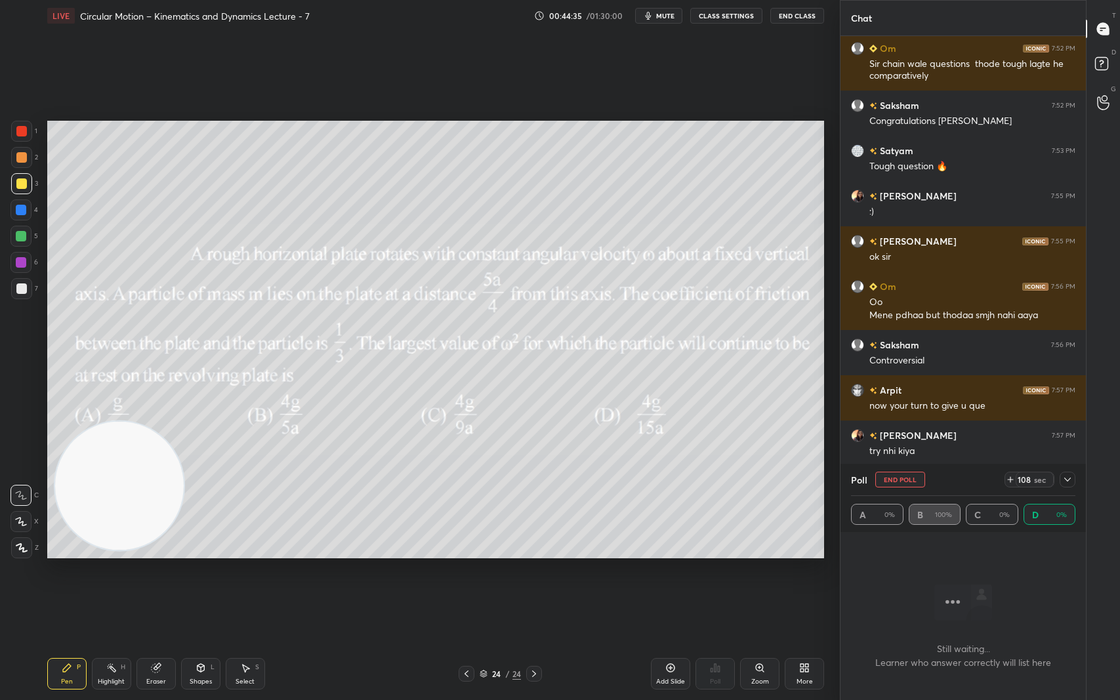
click at [1069, 483] on icon at bounding box center [1067, 479] width 10 height 10
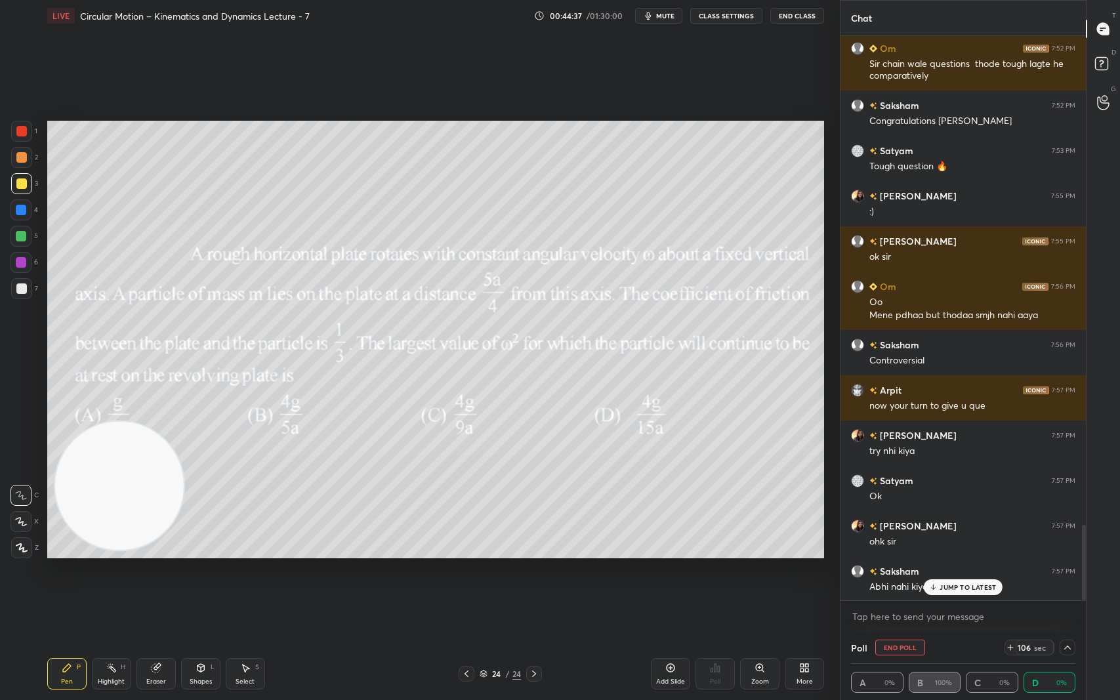
click at [968, 585] on p "JUMP TO LATEST" at bounding box center [968, 587] width 56 height 8
click at [1108, 63] on icon at bounding box center [1104, 66] width 24 height 24
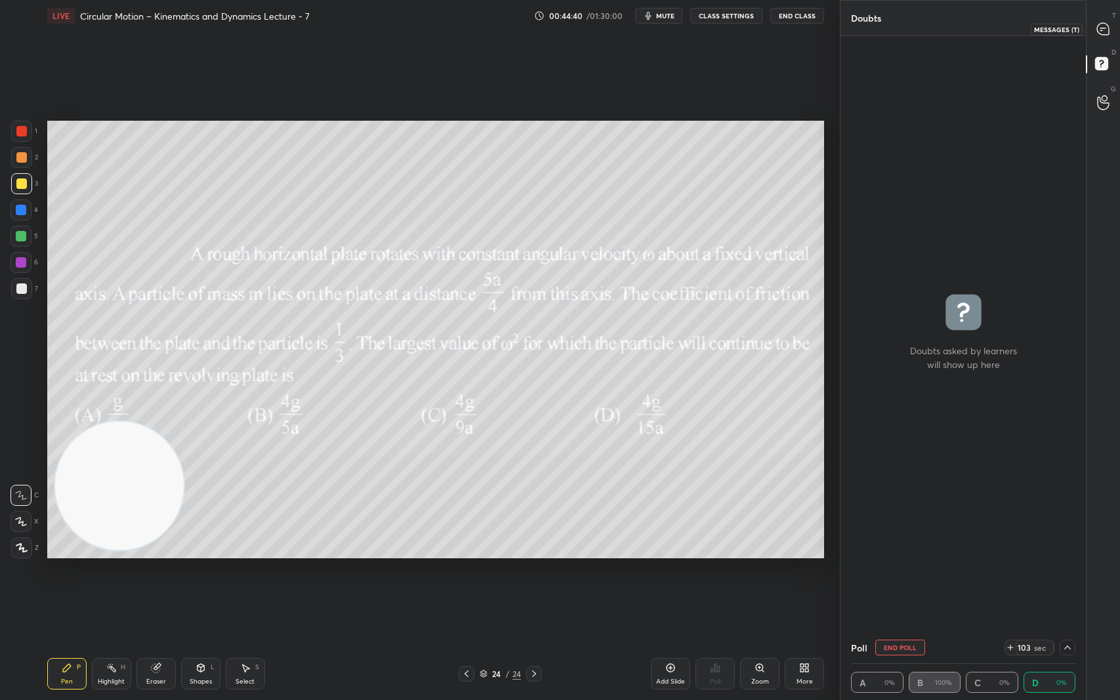
click at [1110, 27] on div at bounding box center [1103, 29] width 26 height 24
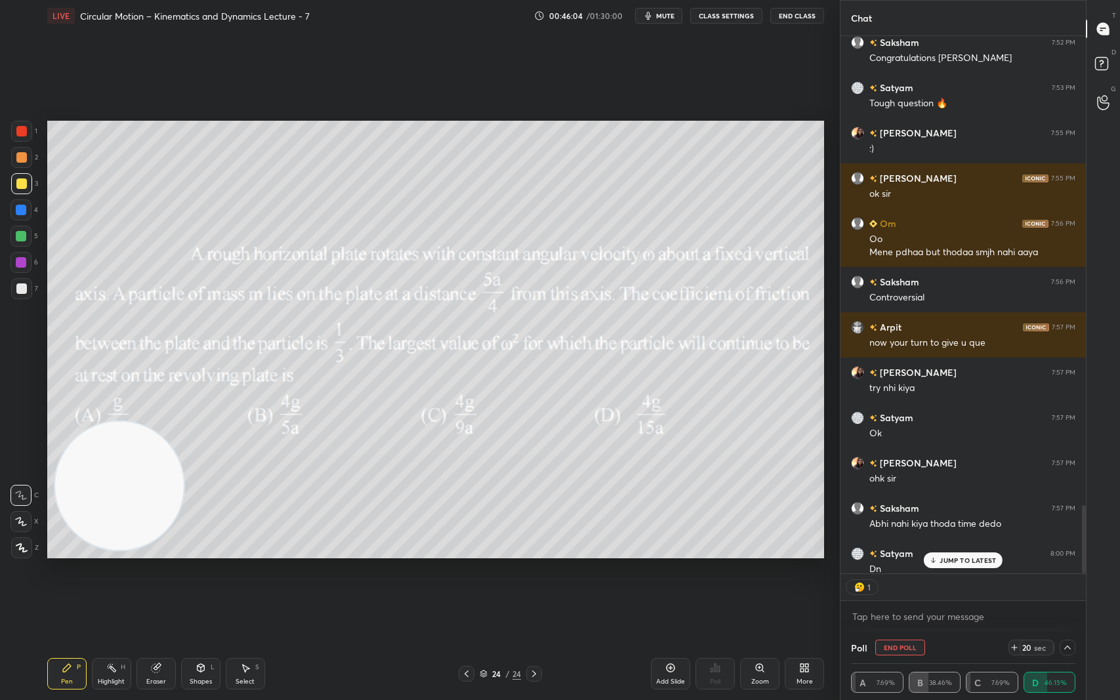
scroll to position [3718, 0]
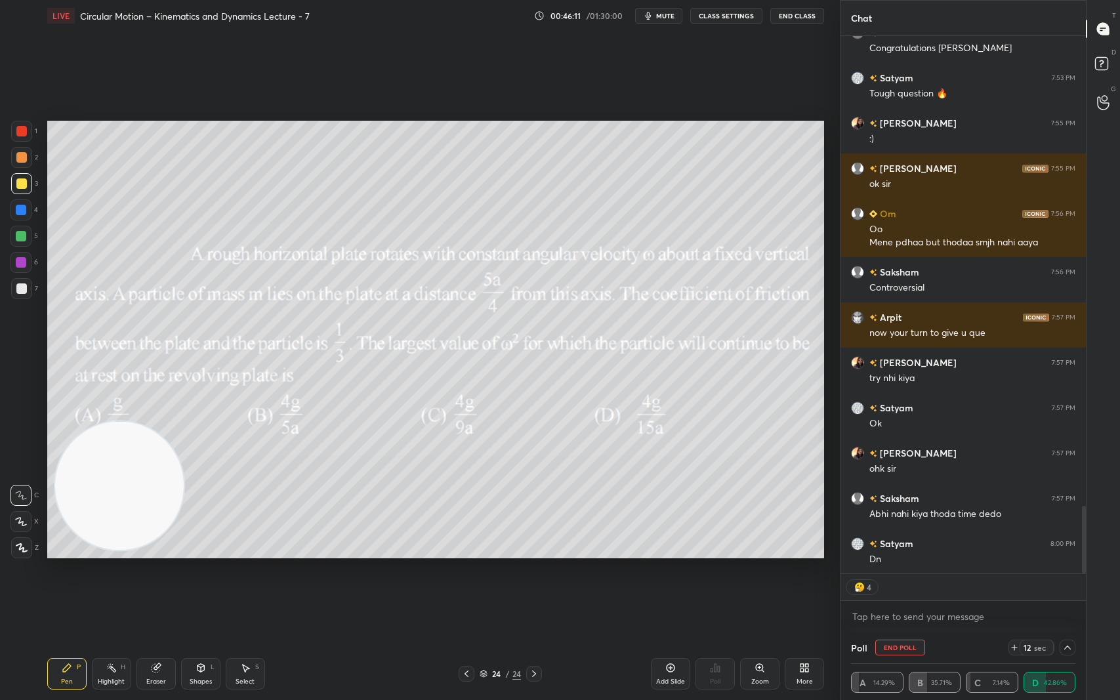
click at [1067, 589] on icon at bounding box center [1067, 647] width 10 height 10
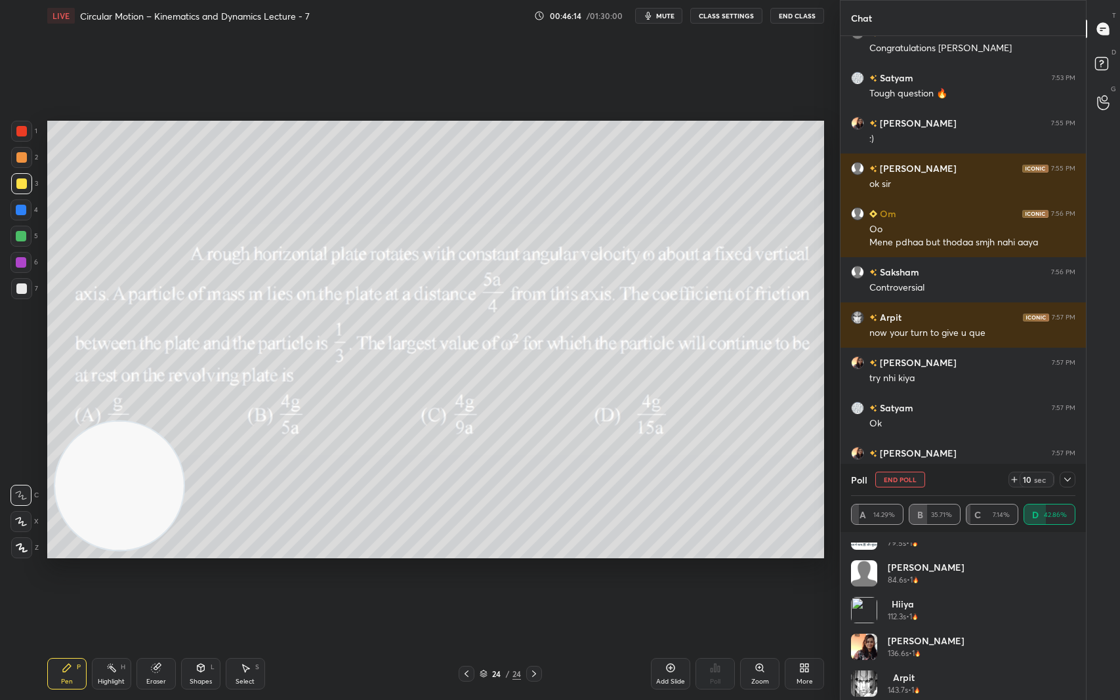
scroll to position [0, 0]
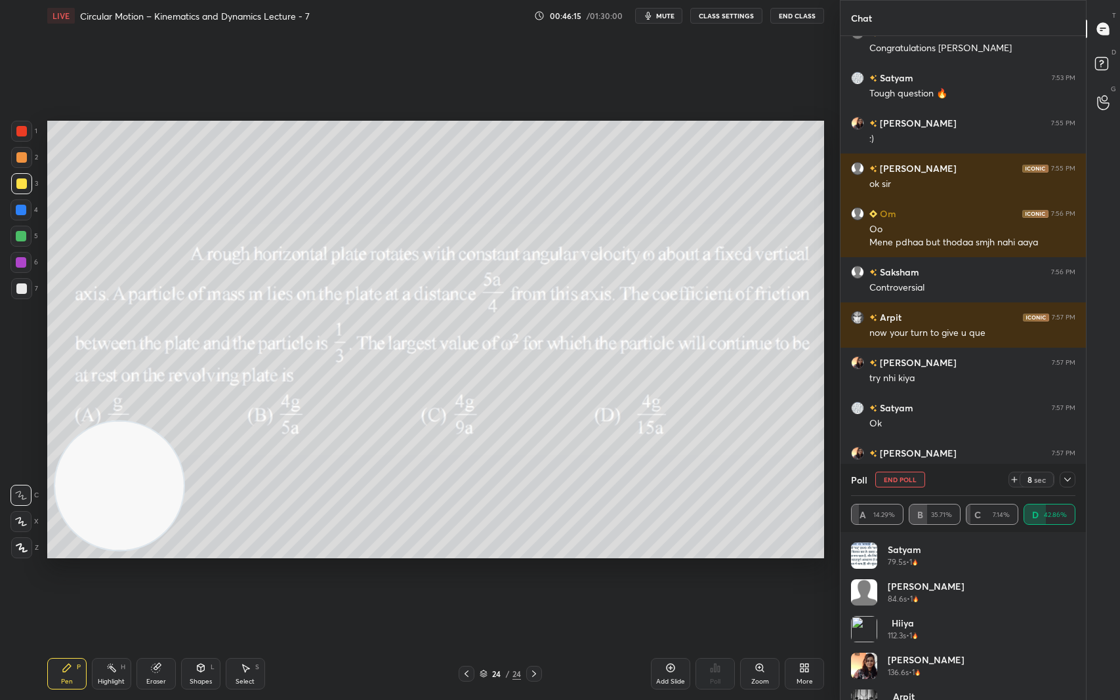
click at [1067, 478] on icon at bounding box center [1067, 479] width 10 height 10
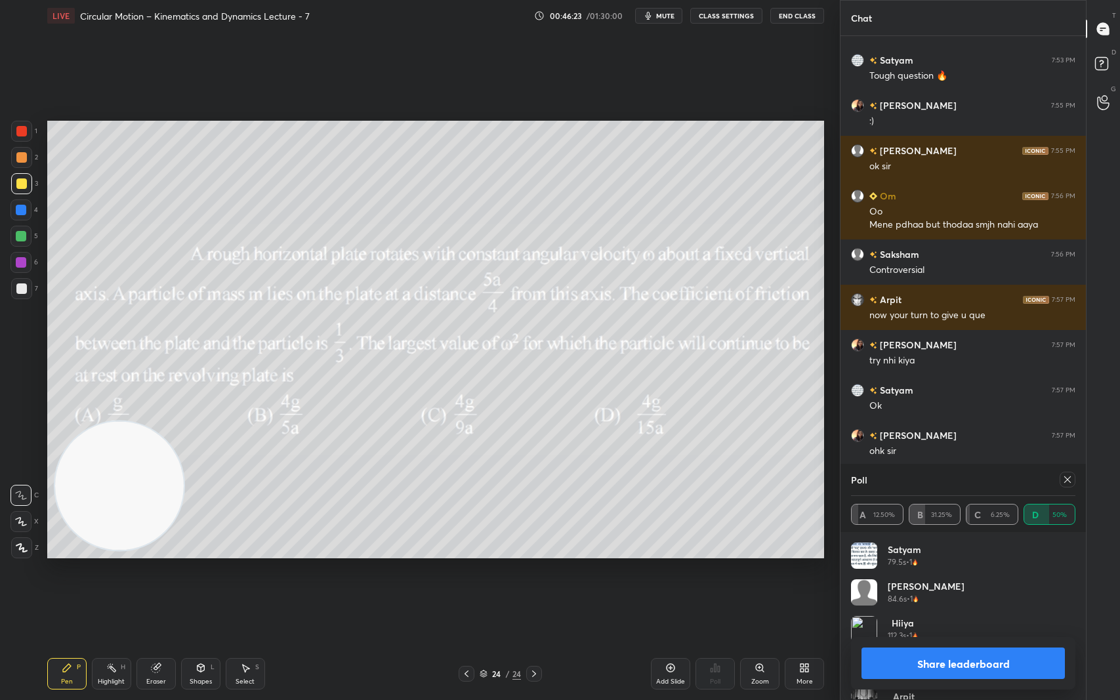
scroll to position [154, 220]
click at [1068, 479] on icon at bounding box center [1067, 479] width 7 height 7
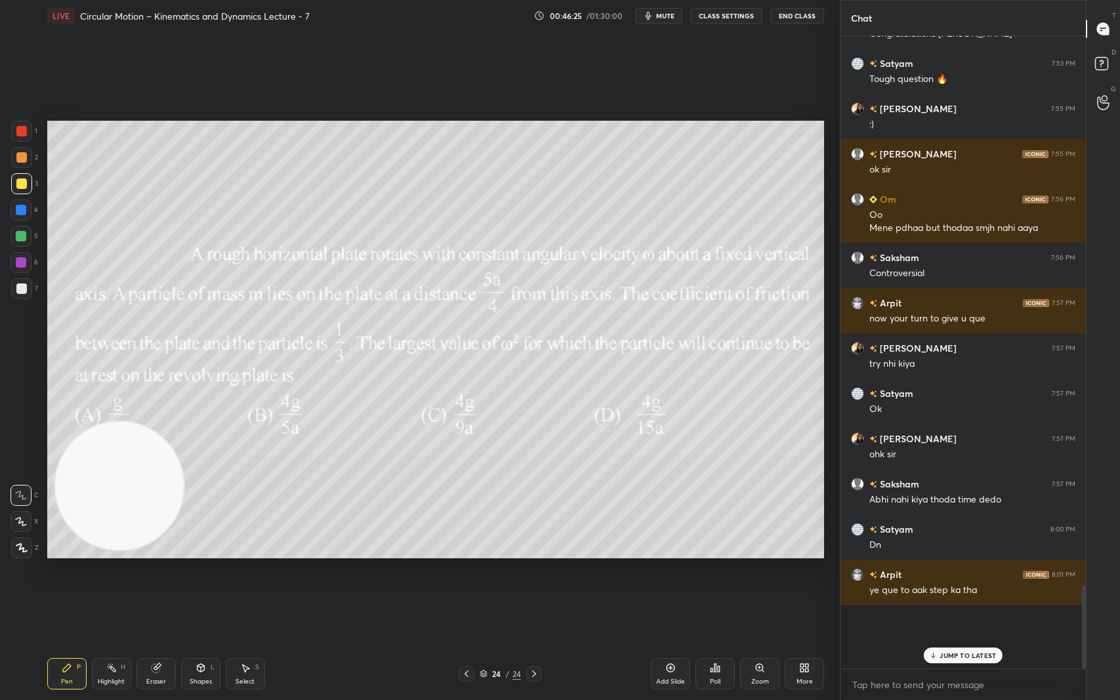
scroll to position [0, 0]
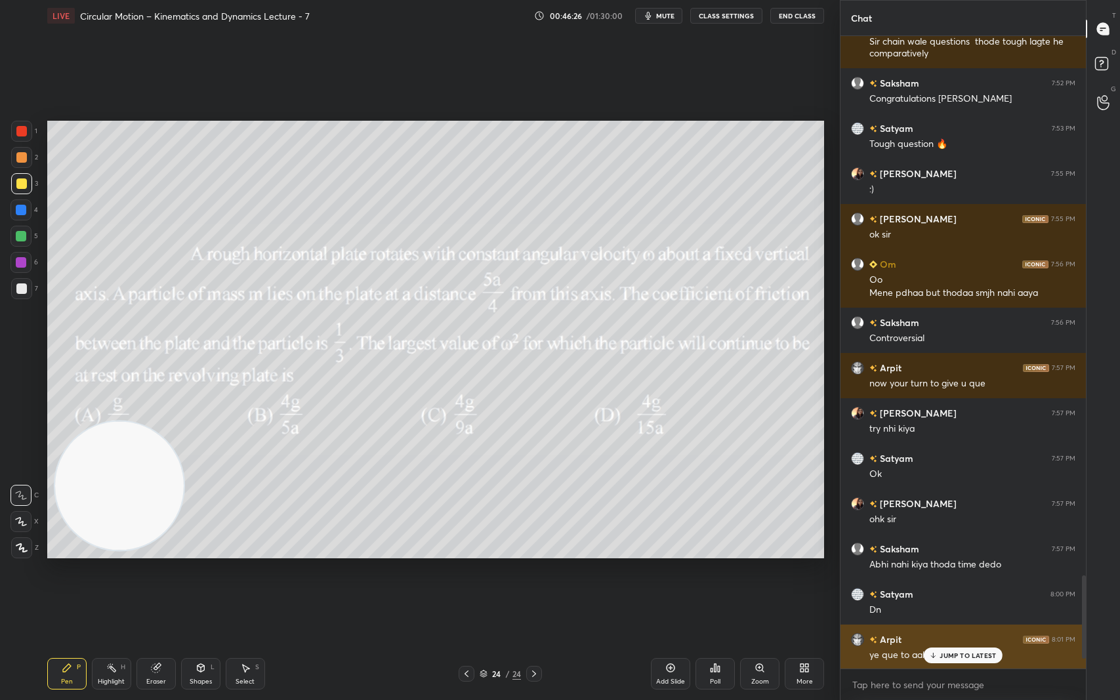
click at [960, 589] on p "JUMP TO LATEST" at bounding box center [968, 656] width 56 height 8
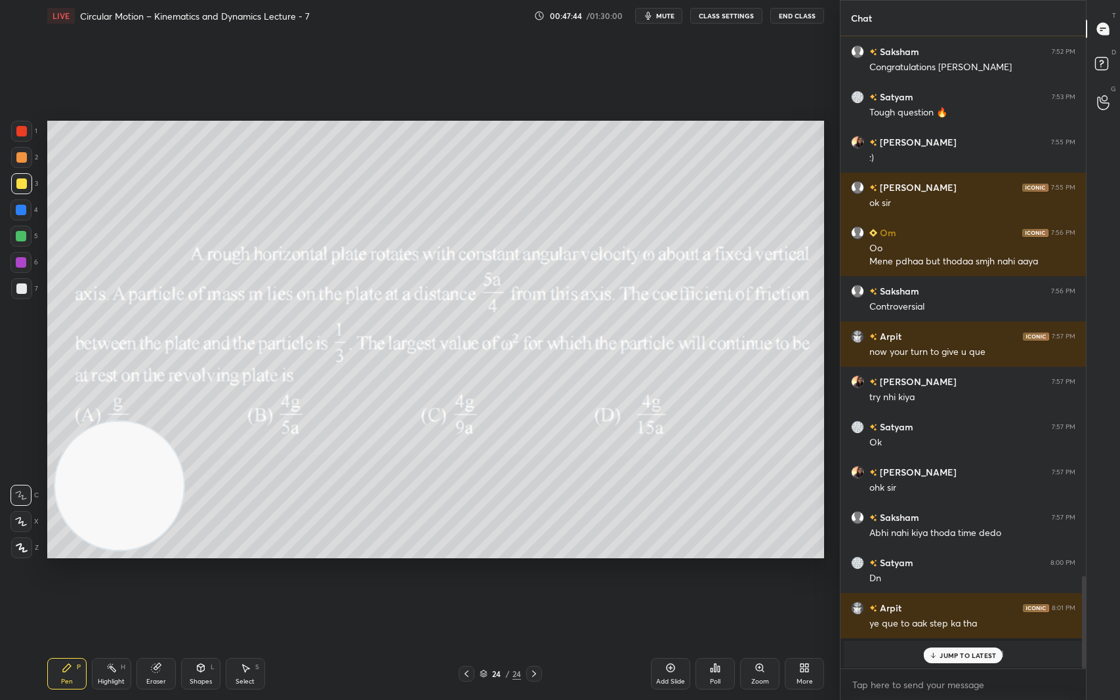
click at [812, 589] on div "More" at bounding box center [805, 681] width 16 height 7
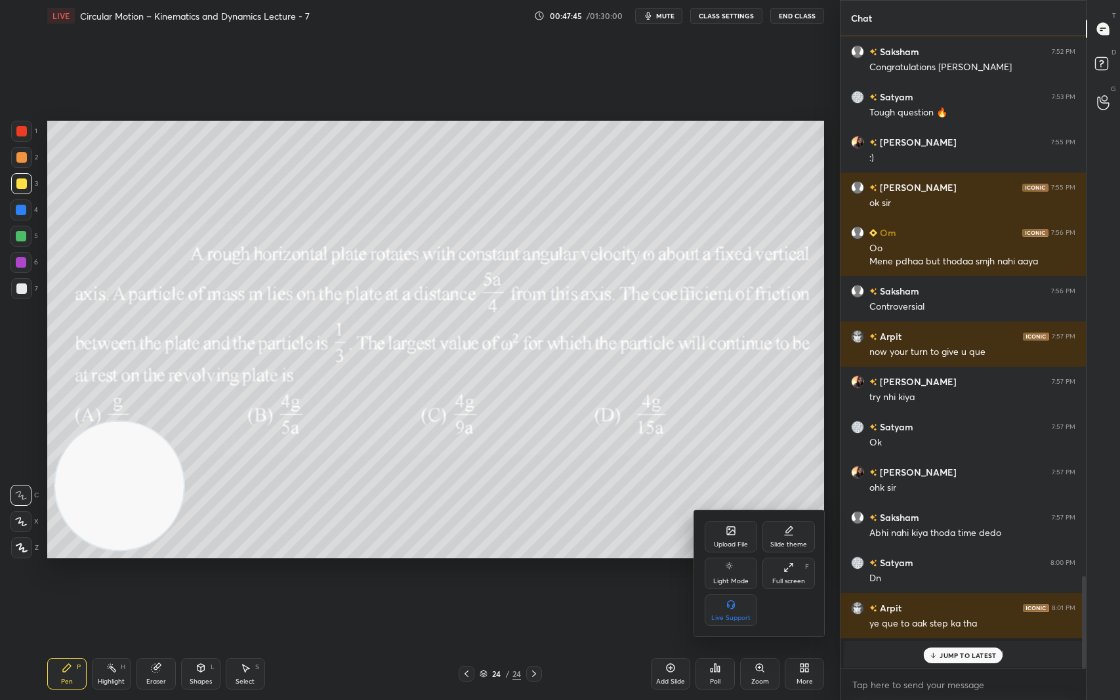
click at [734, 541] on div "Upload File" at bounding box center [731, 544] width 34 height 7
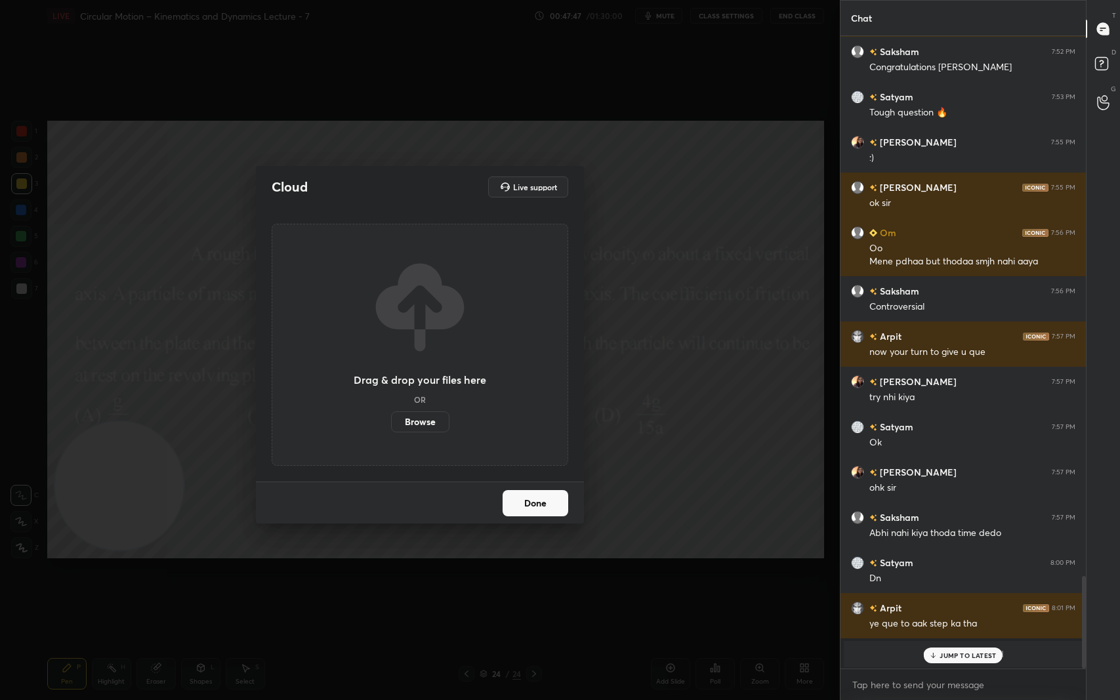
click at [436, 419] on label "Browse" at bounding box center [420, 421] width 58 height 21
click at [391, 419] on input "Browse" at bounding box center [391, 421] width 0 height 21
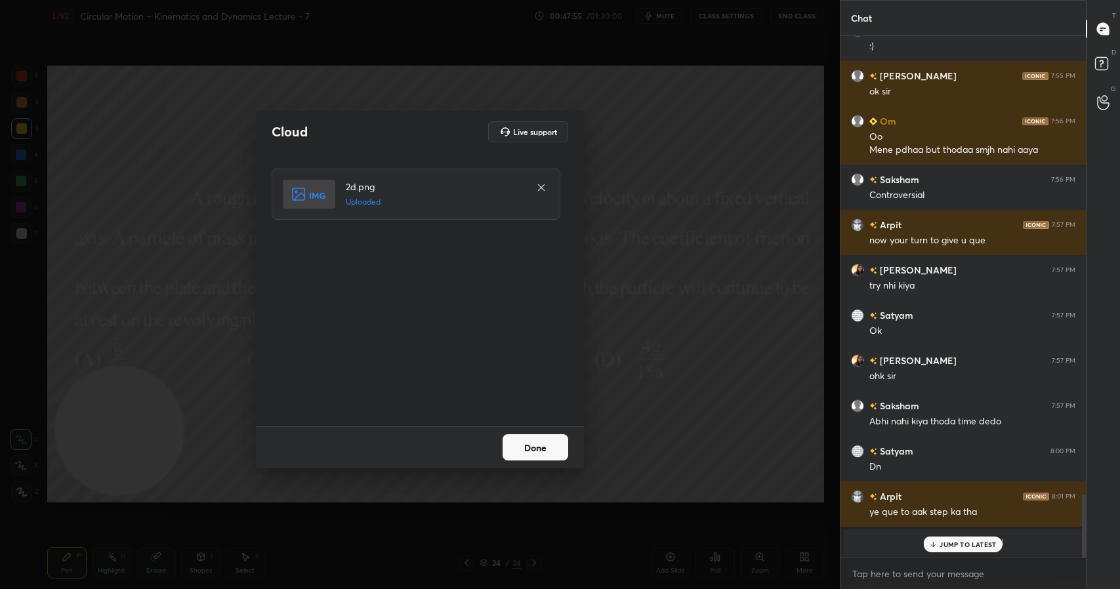
scroll to position [3811, 0]
click at [959, 545] on p "JUMP TO LATEST" at bounding box center [968, 545] width 56 height 8
click at [541, 449] on button "Done" at bounding box center [536, 447] width 66 height 26
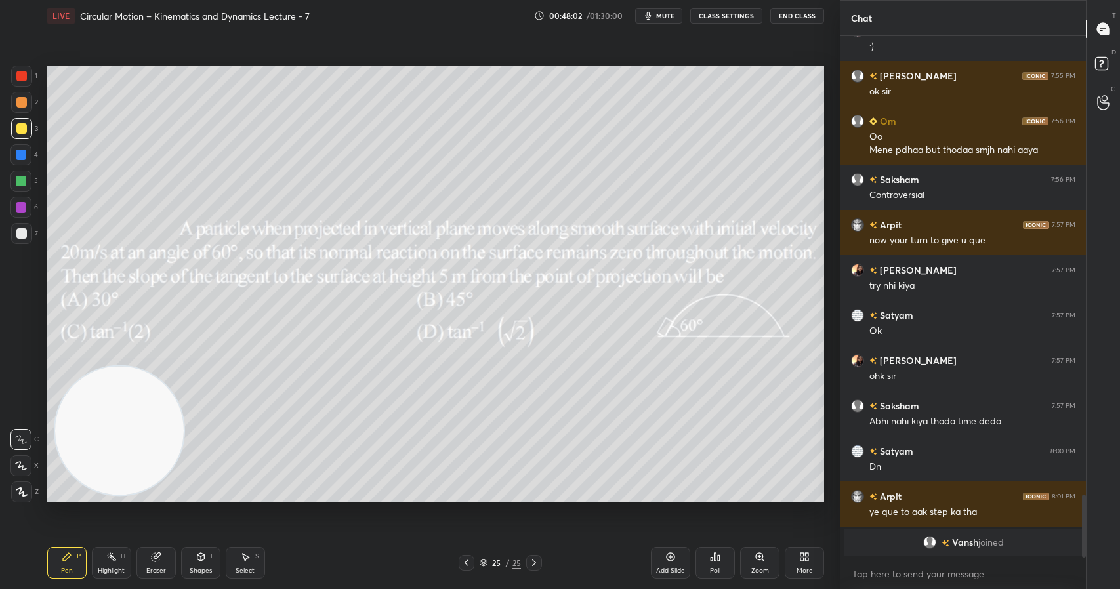
click at [719, 560] on icon at bounding box center [719, 558] width 2 height 6
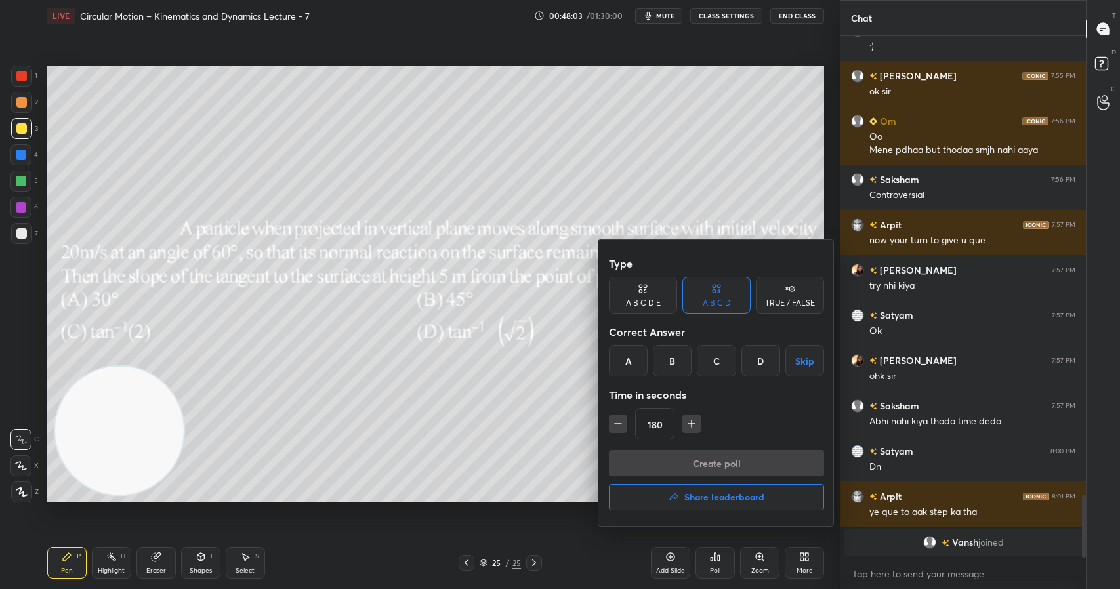
click at [757, 364] on div "D" at bounding box center [760, 360] width 39 height 31
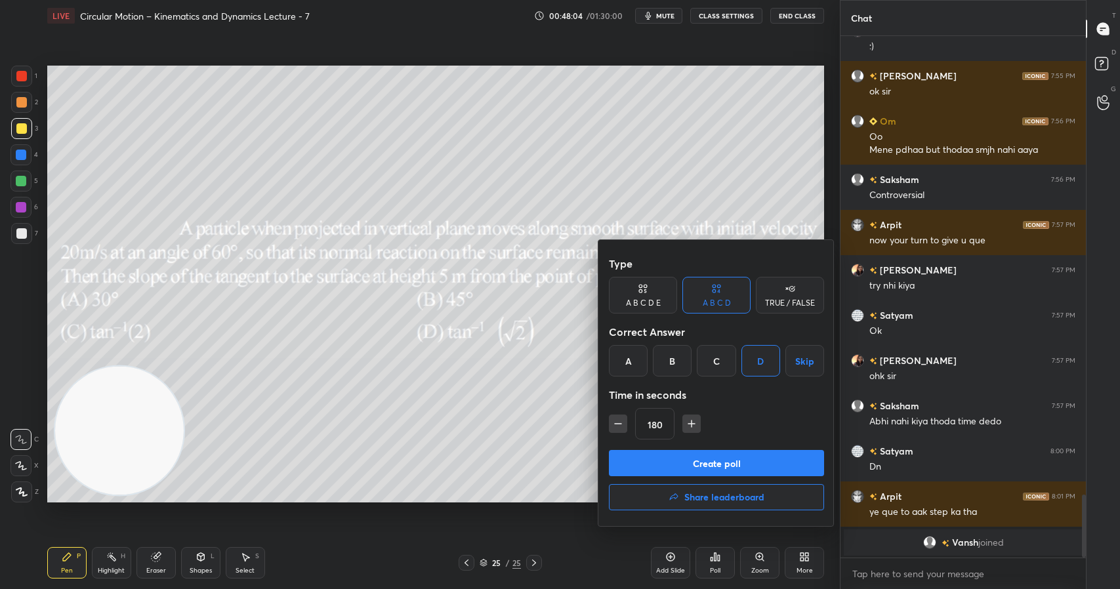
click at [752, 468] on button "Create poll" at bounding box center [716, 463] width 215 height 26
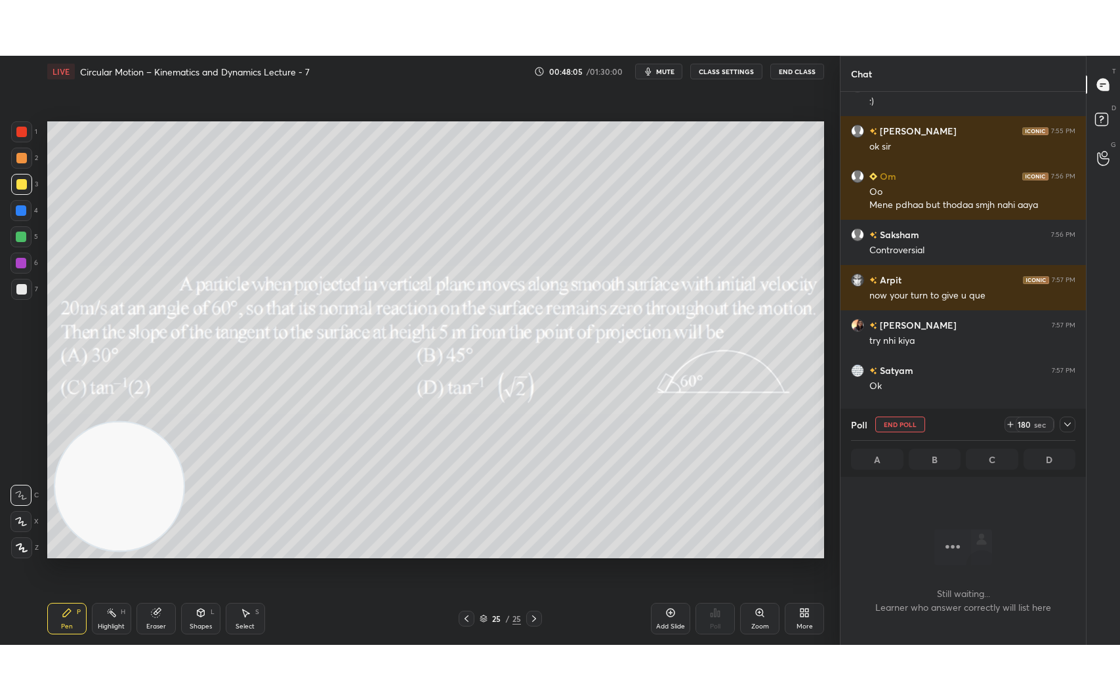
scroll to position [481, 241]
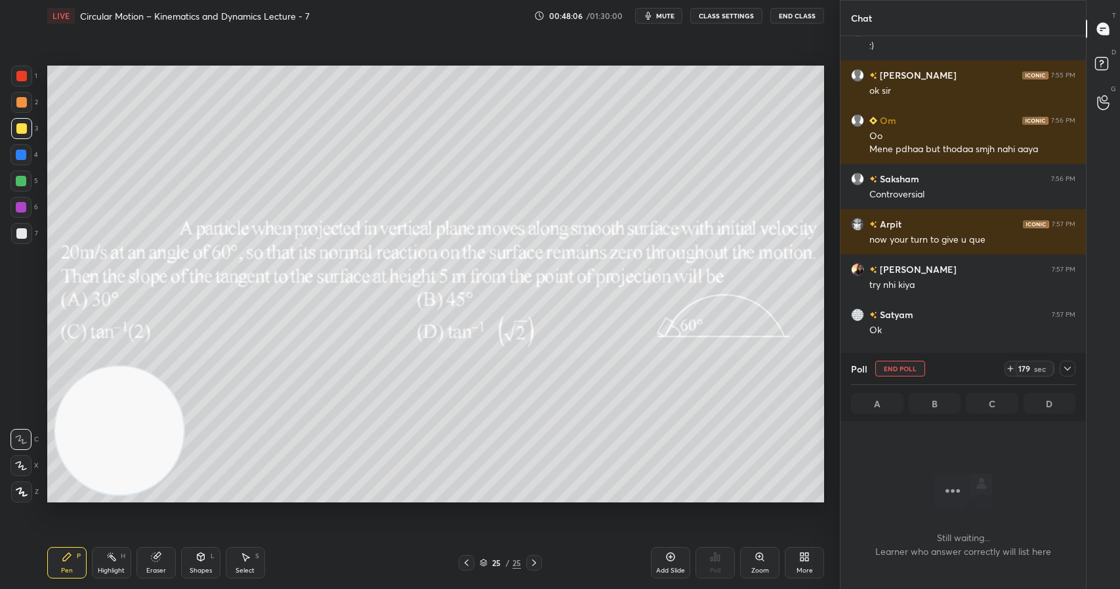
click at [1068, 366] on icon at bounding box center [1067, 368] width 10 height 10
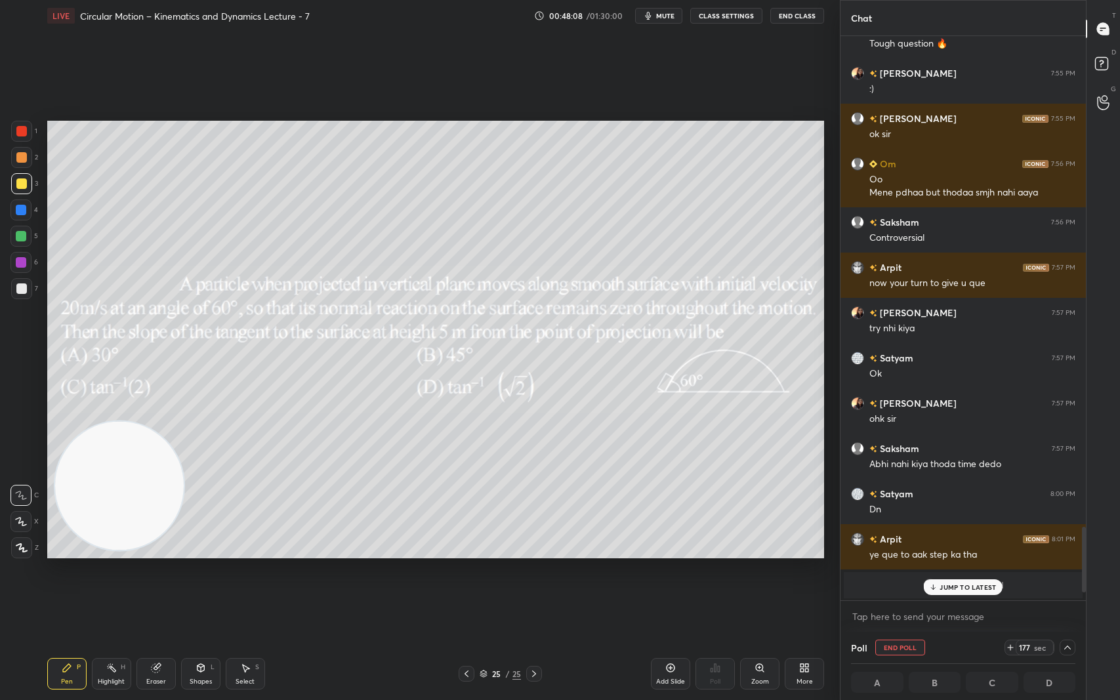
scroll to position [3768, 0]
click at [971, 589] on div "JUMP TO LATEST" at bounding box center [963, 587] width 79 height 16
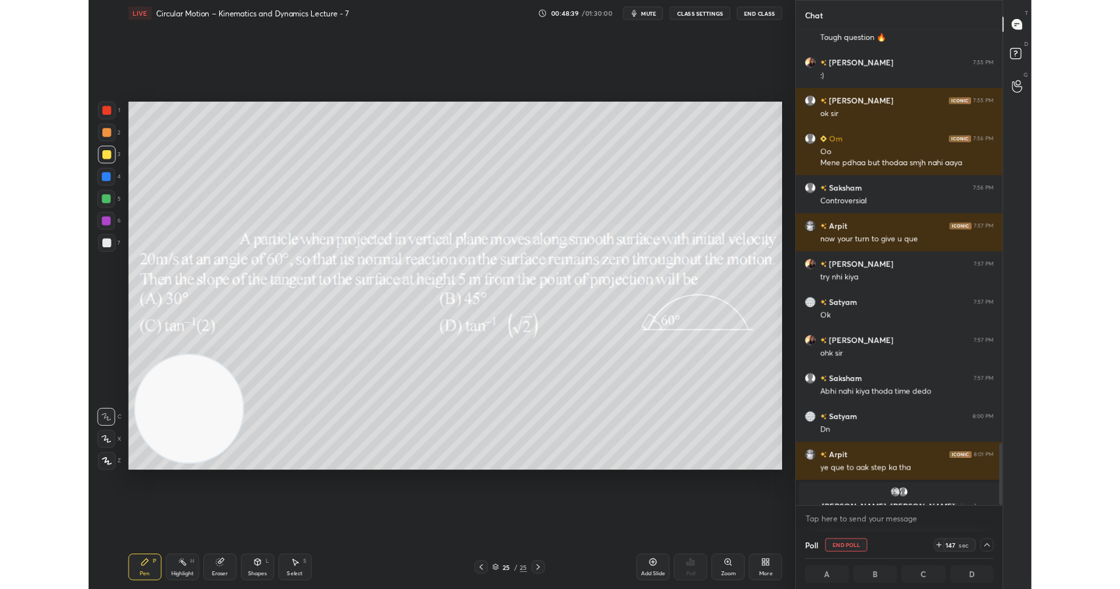
scroll to position [3783, 0]
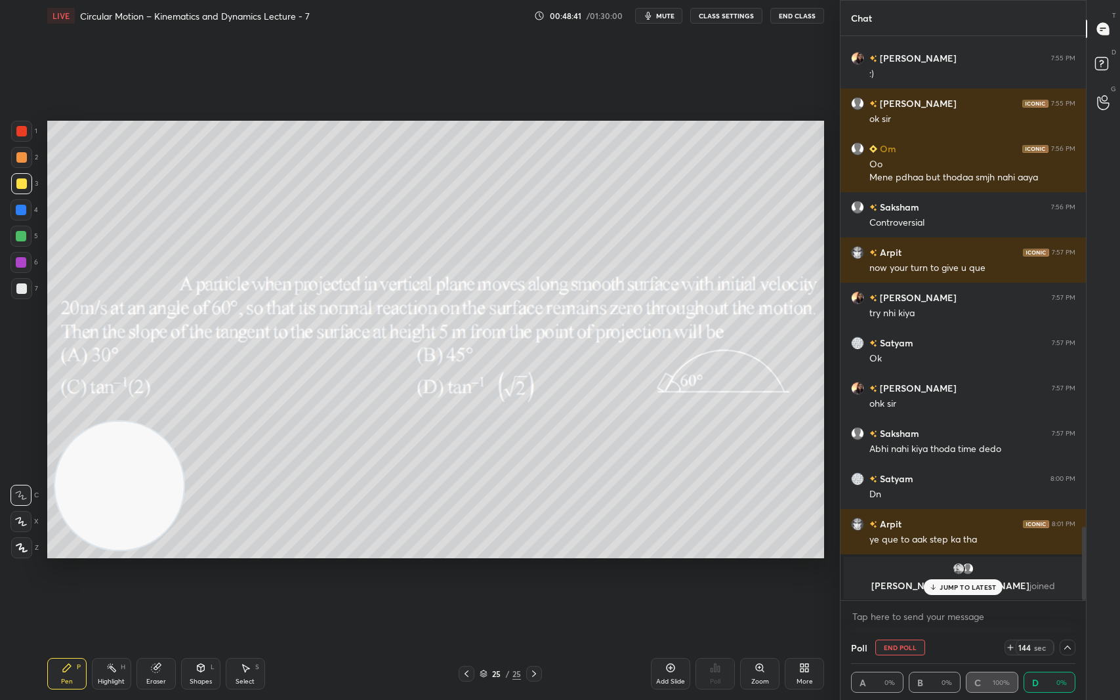
click at [983, 589] on p "JUMP TO LATEST" at bounding box center [968, 587] width 56 height 8
click at [1070, 589] on icon at bounding box center [1067, 648] width 7 height 4
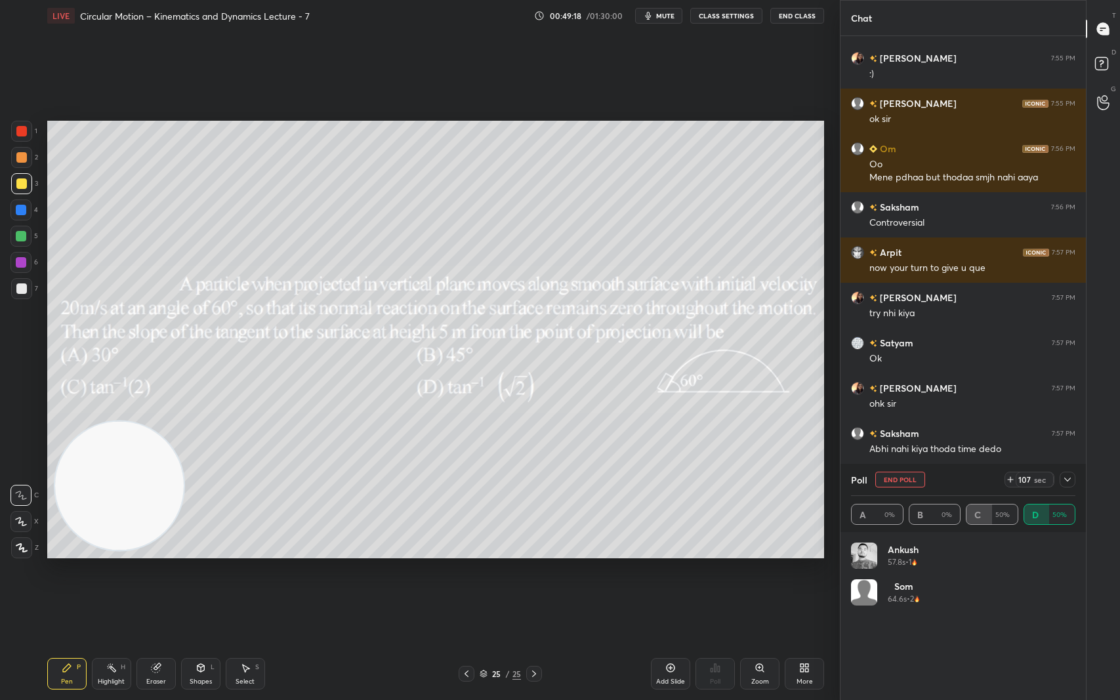
scroll to position [154, 220]
click at [1066, 479] on icon at bounding box center [1067, 480] width 7 height 4
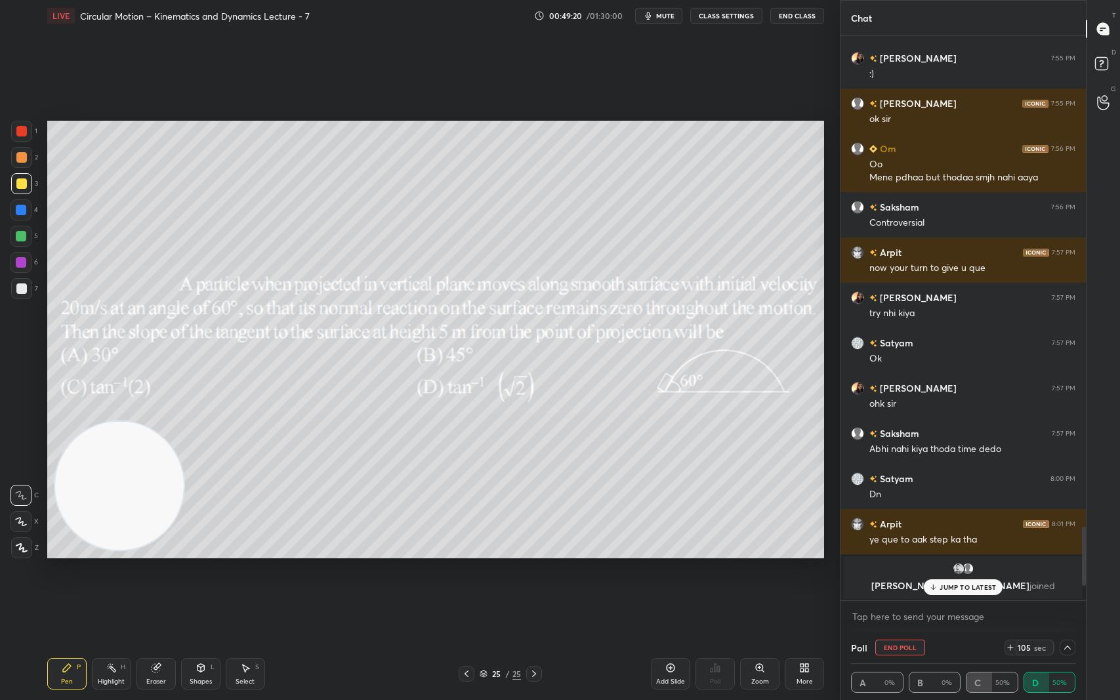
scroll to position [1, 5]
click at [945, 589] on p "JUMP TO LATEST" at bounding box center [968, 587] width 56 height 8
click at [1072, 589] on icon at bounding box center [1067, 647] width 10 height 10
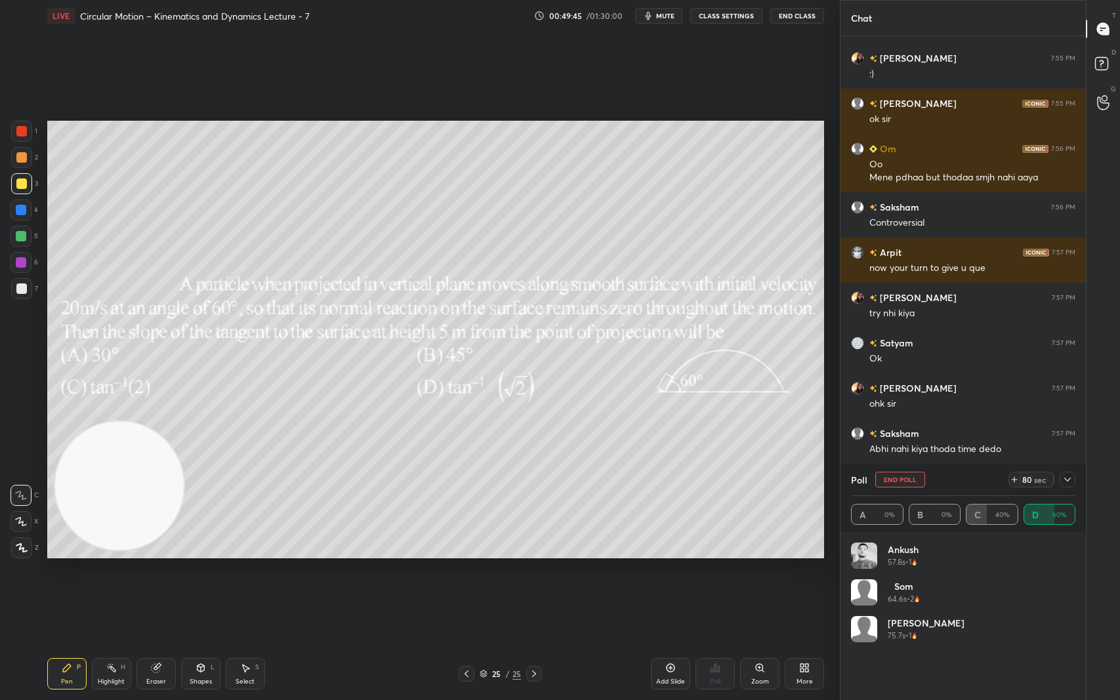
scroll to position [154, 220]
click at [1070, 476] on icon at bounding box center [1067, 479] width 10 height 10
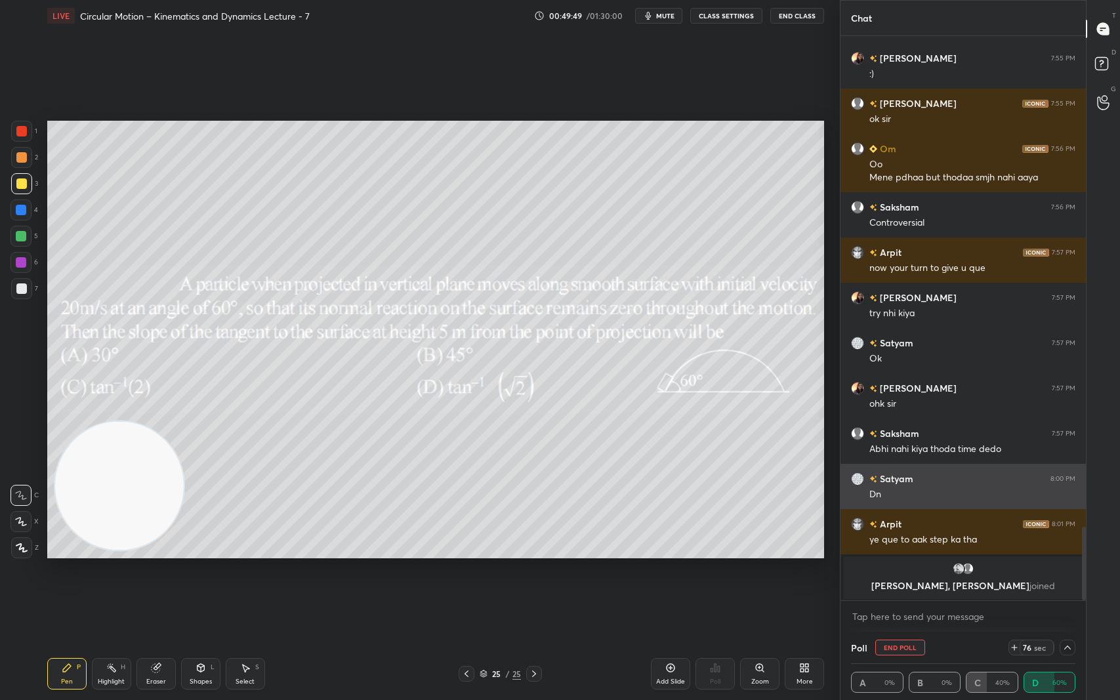
scroll to position [1, 5]
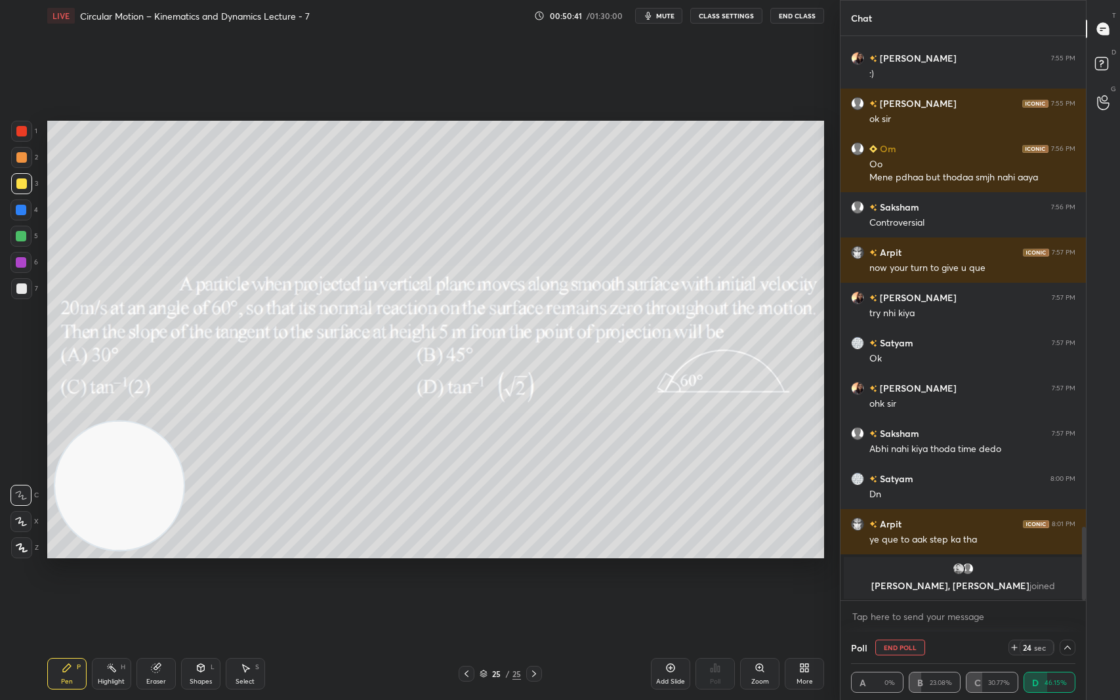
click at [1069, 589] on icon at bounding box center [1067, 647] width 10 height 10
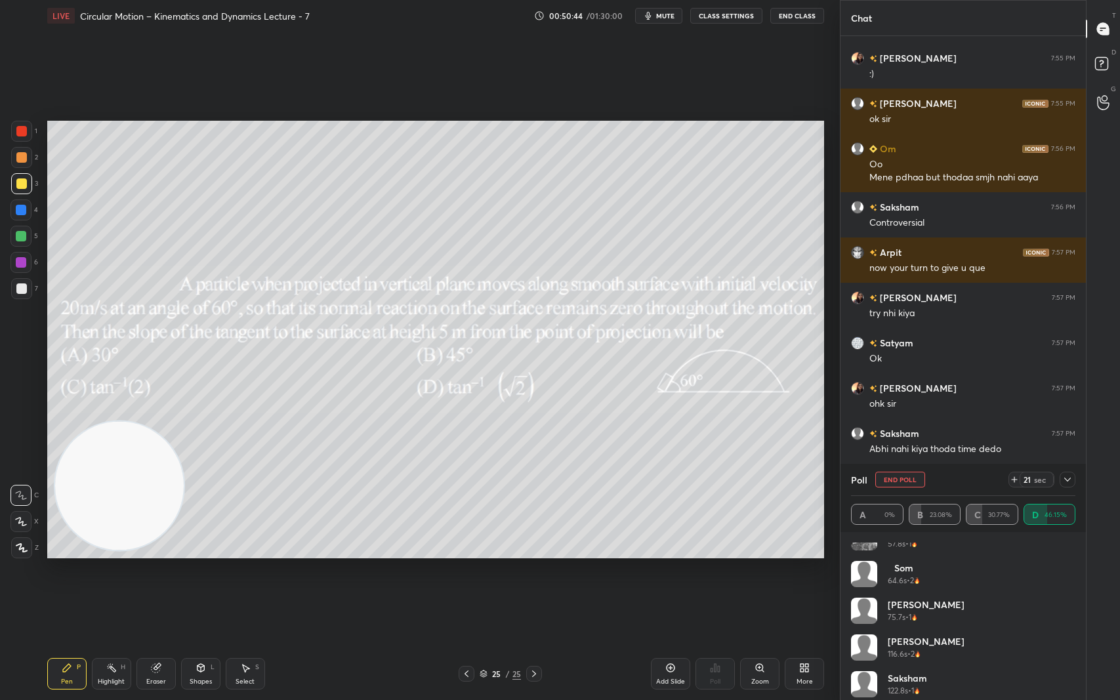
scroll to position [0, 0]
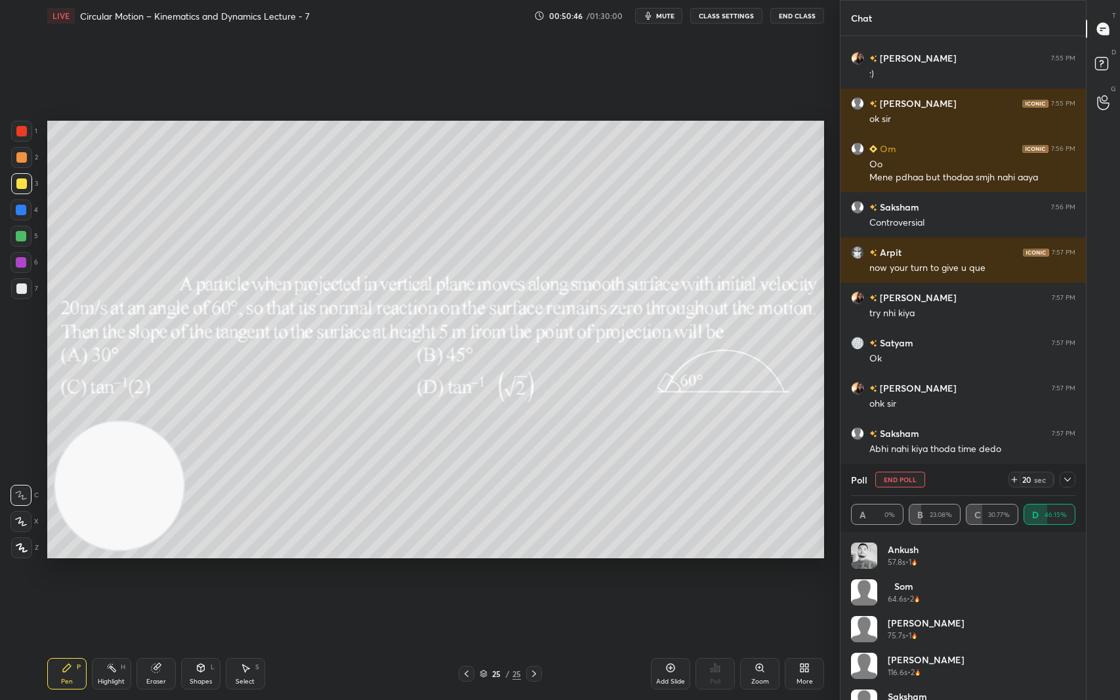
click at [1068, 480] on icon at bounding box center [1067, 479] width 10 height 10
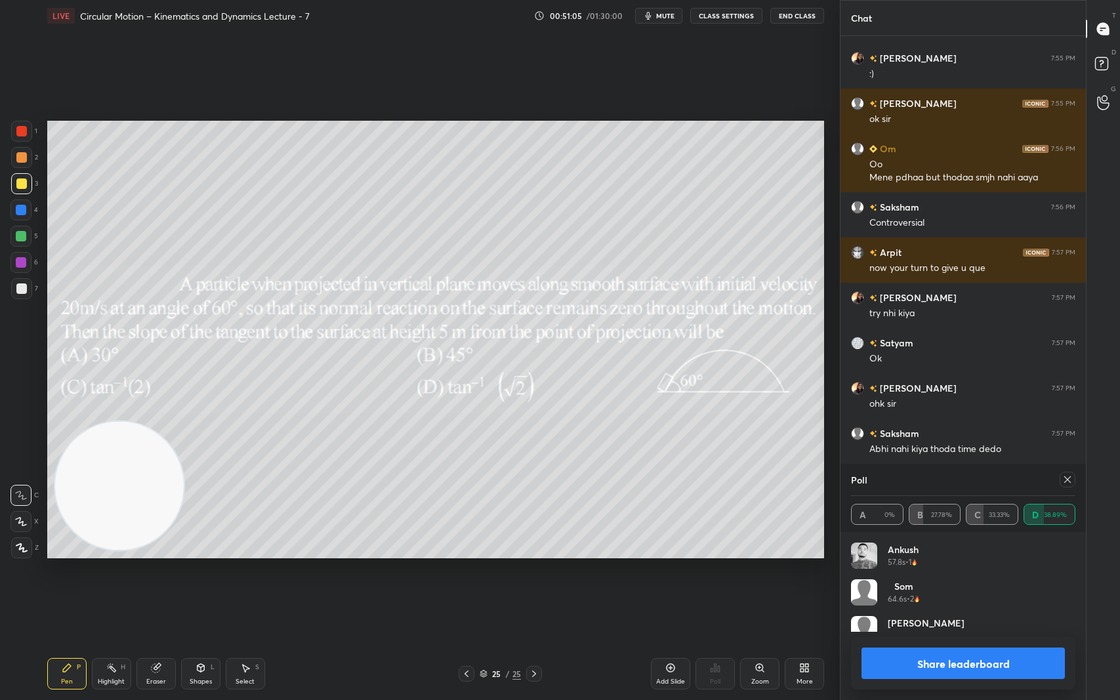
scroll to position [154, 220]
click at [1069, 478] on icon at bounding box center [1067, 479] width 7 height 7
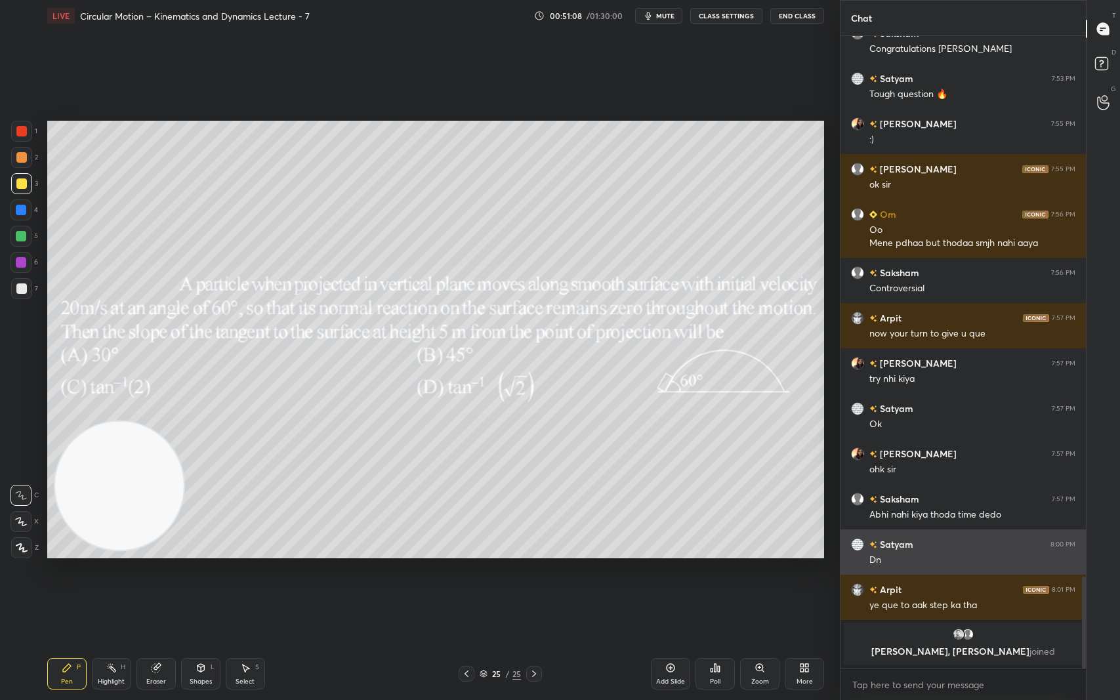
scroll to position [5, 5]
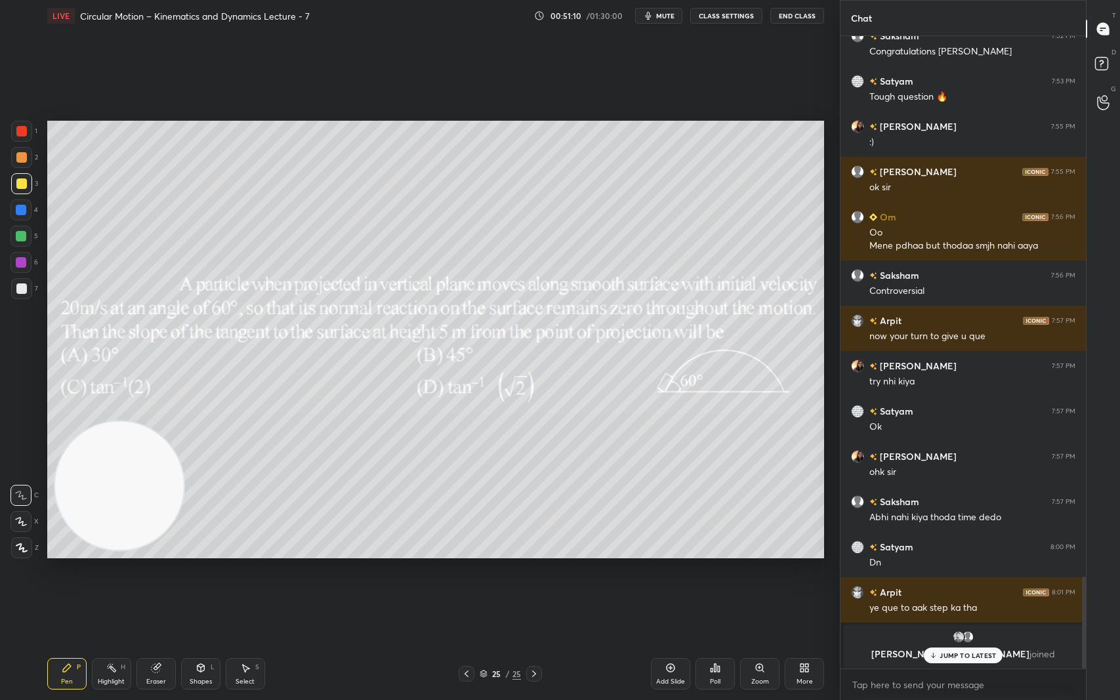
click at [963, 589] on div "JUMP TO LATEST" at bounding box center [963, 656] width 79 height 16
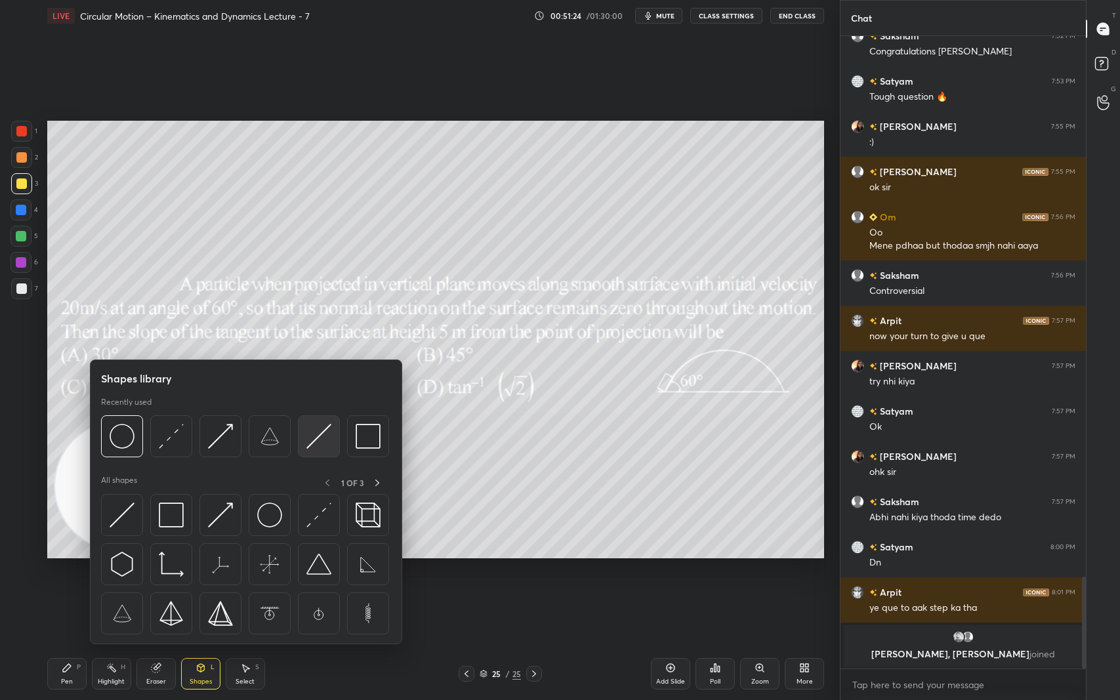
click at [318, 441] on img at bounding box center [318, 436] width 25 height 25
click at [264, 440] on img at bounding box center [269, 436] width 25 height 25
click at [265, 434] on img at bounding box center [269, 436] width 25 height 25
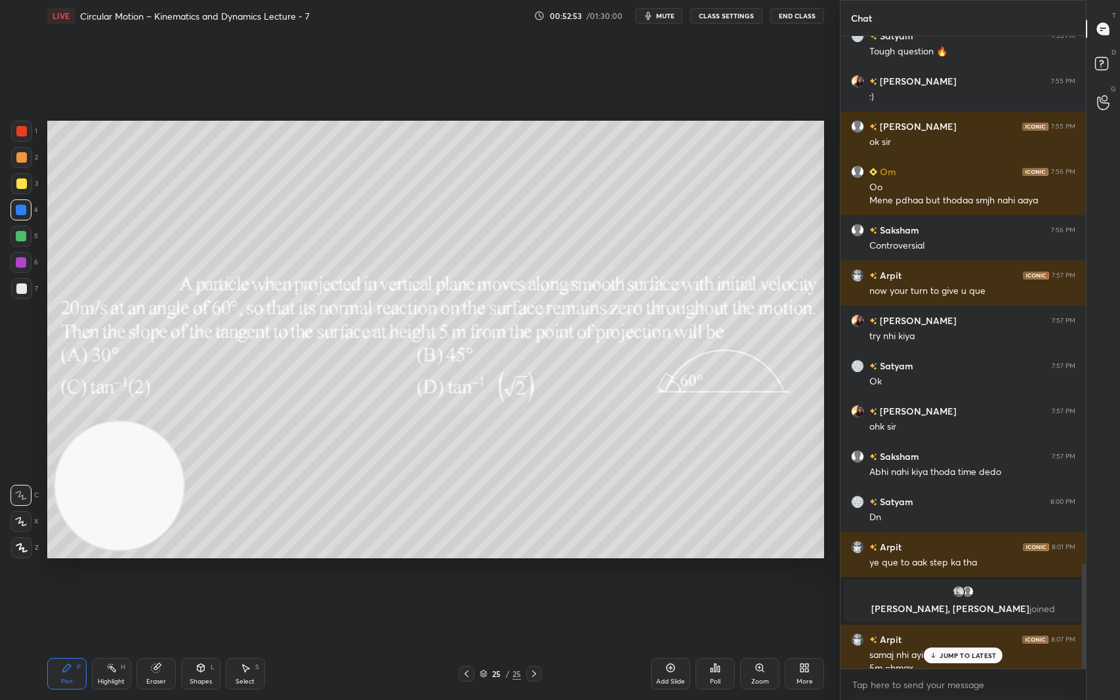
scroll to position [3174, 0]
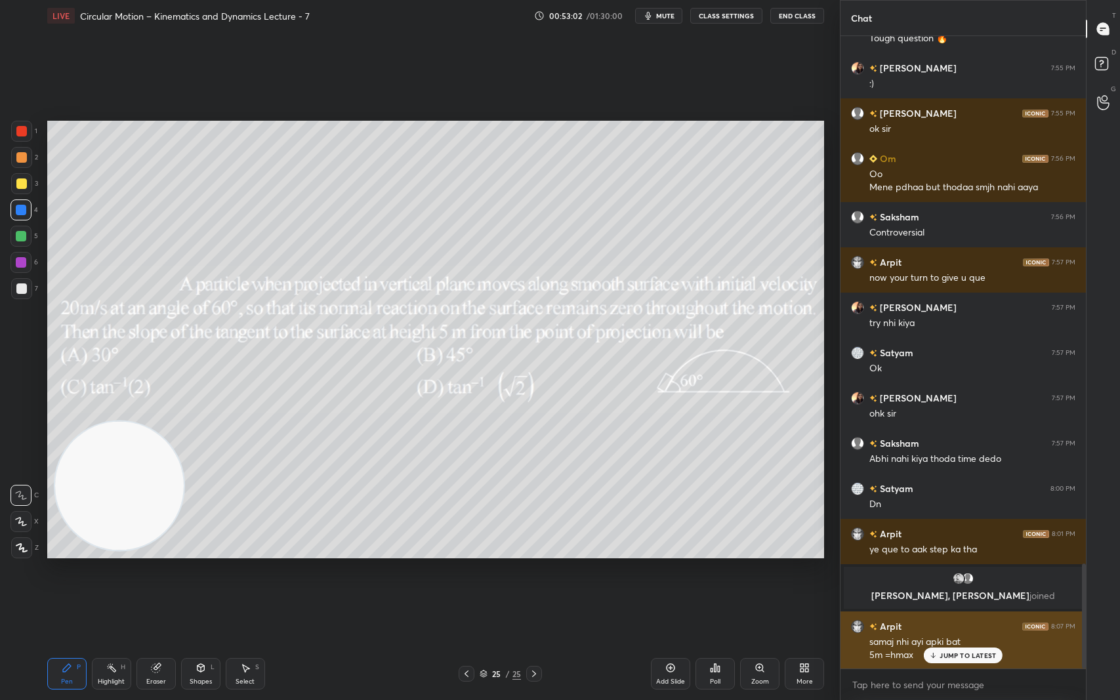
click at [960, 589] on p "JUMP TO LATEST" at bounding box center [968, 656] width 56 height 8
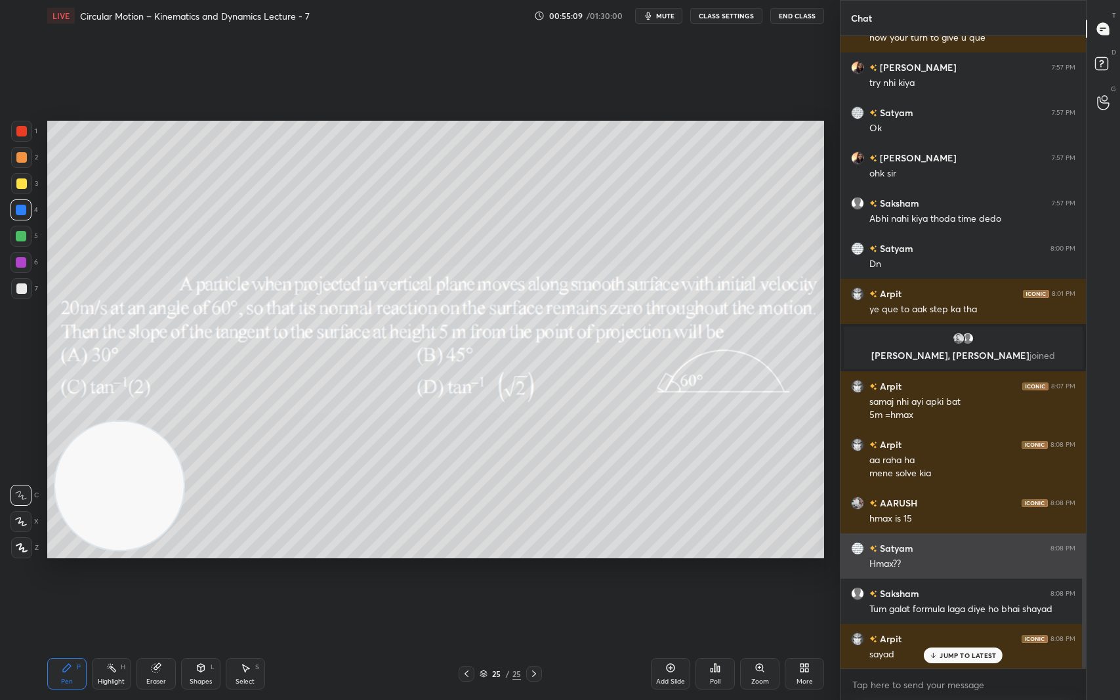
scroll to position [3459, 0]
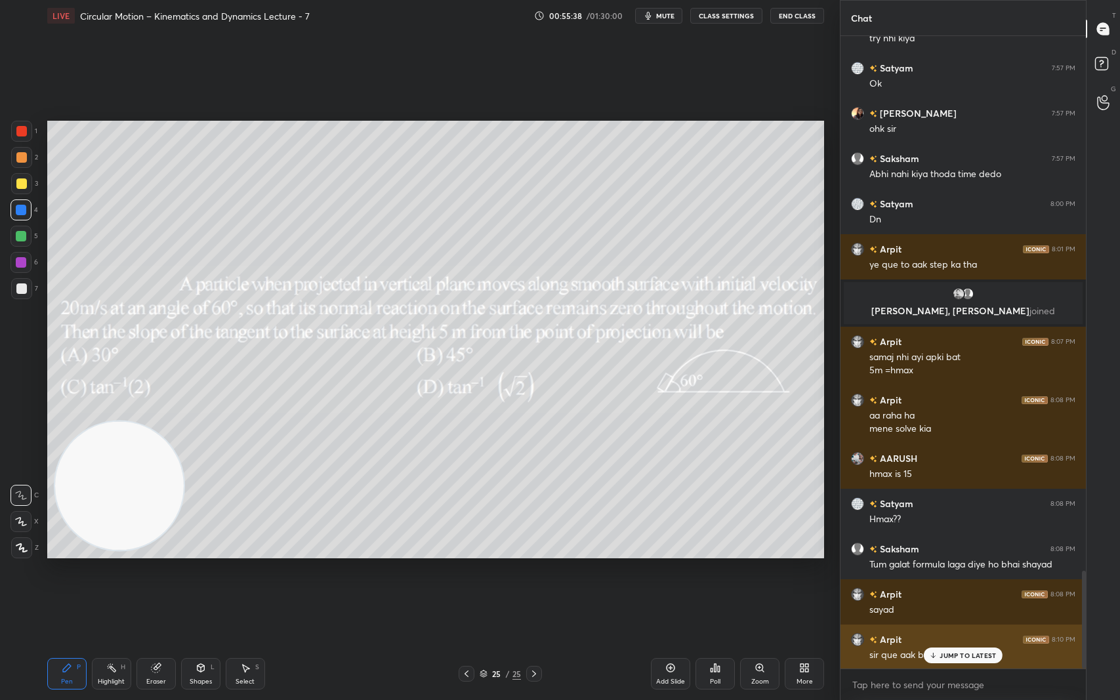
drag, startPoint x: 951, startPoint y: 656, endPoint x: 907, endPoint y: 655, distance: 44.6
click at [950, 589] on p "JUMP TO LATEST" at bounding box center [968, 656] width 56 height 8
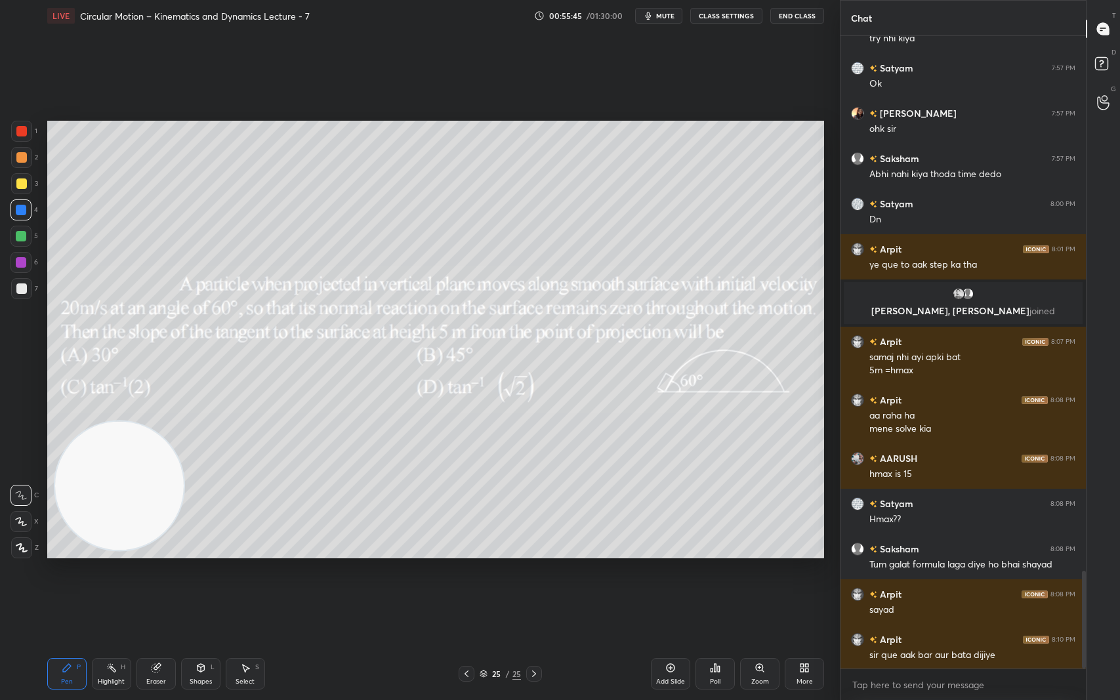
scroll to position [3472, 0]
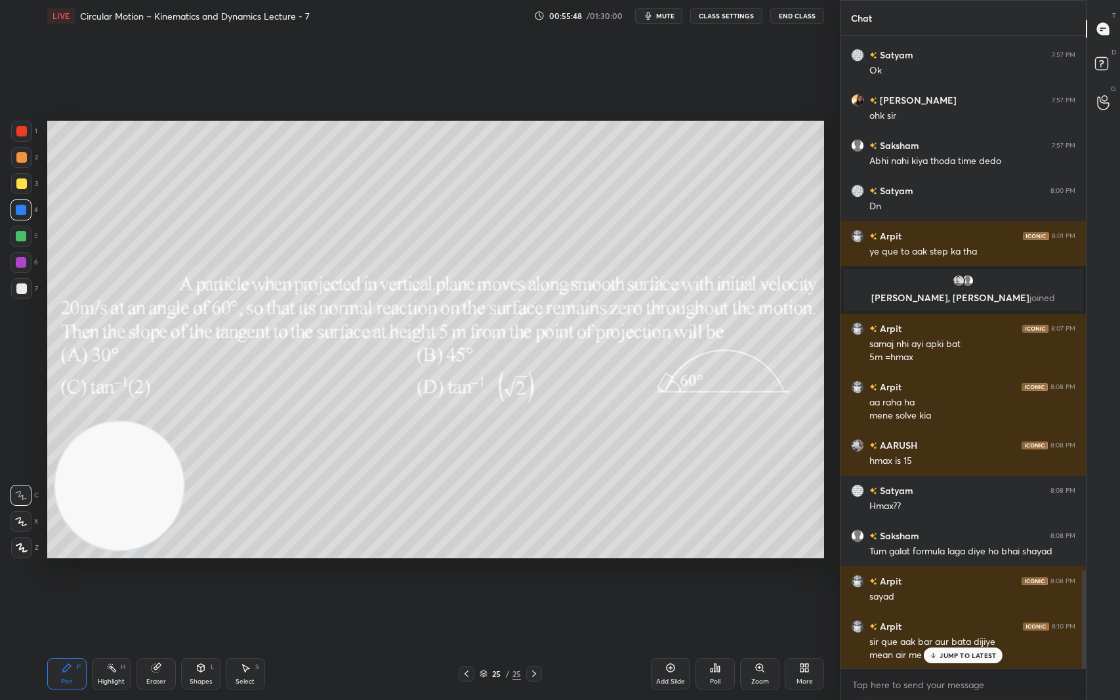
click at [972, 589] on p "JUMP TO LATEST" at bounding box center [968, 656] width 56 height 8
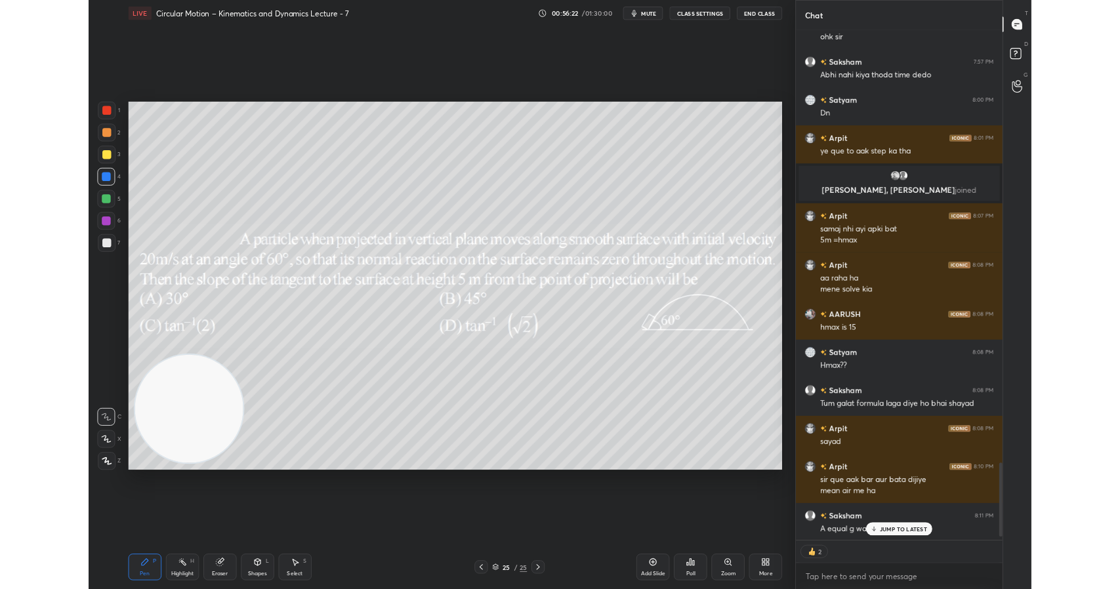
scroll to position [3545, 0]
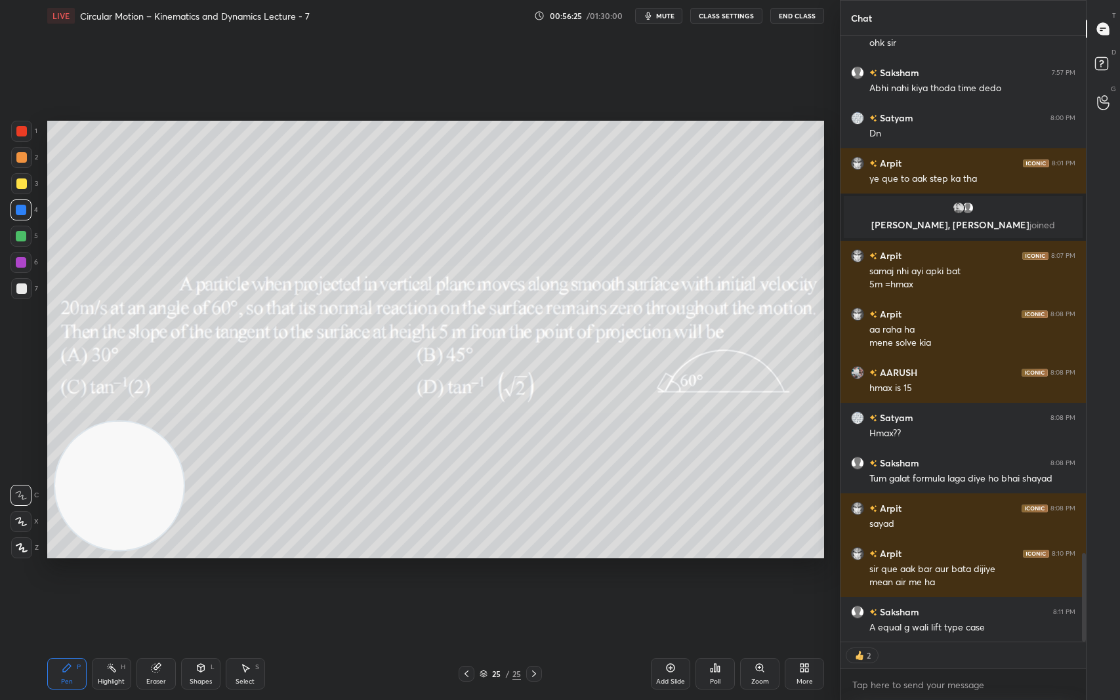
click at [807, 589] on icon at bounding box center [807, 670] width 3 height 3
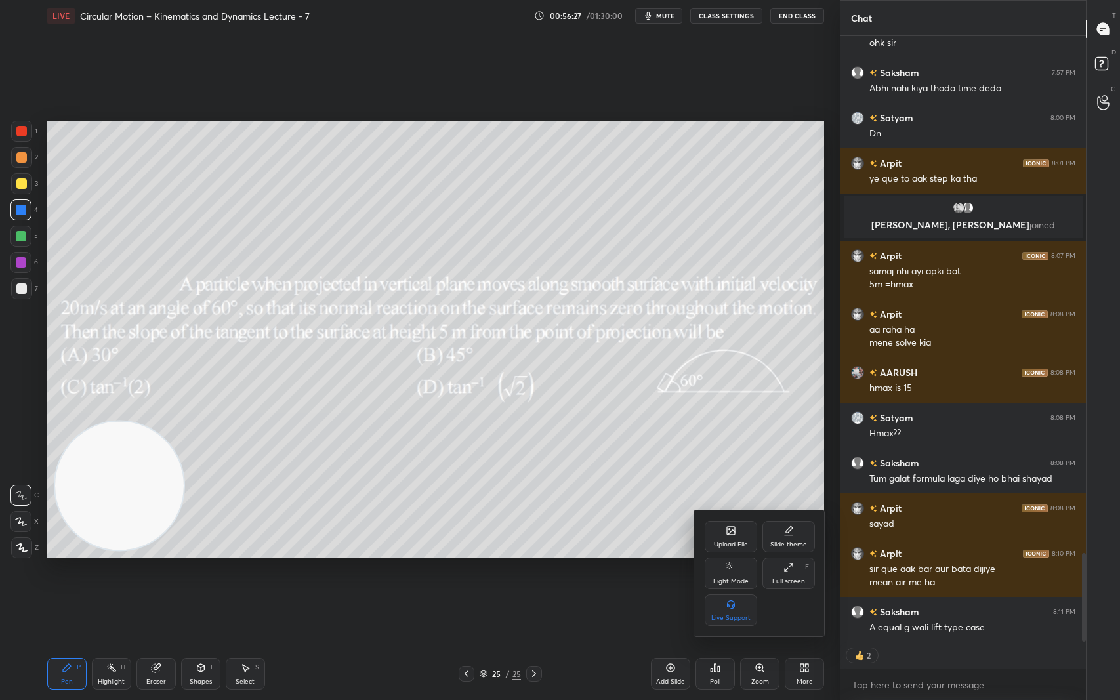
click at [731, 537] on div "Upload File" at bounding box center [731, 536] width 52 height 31
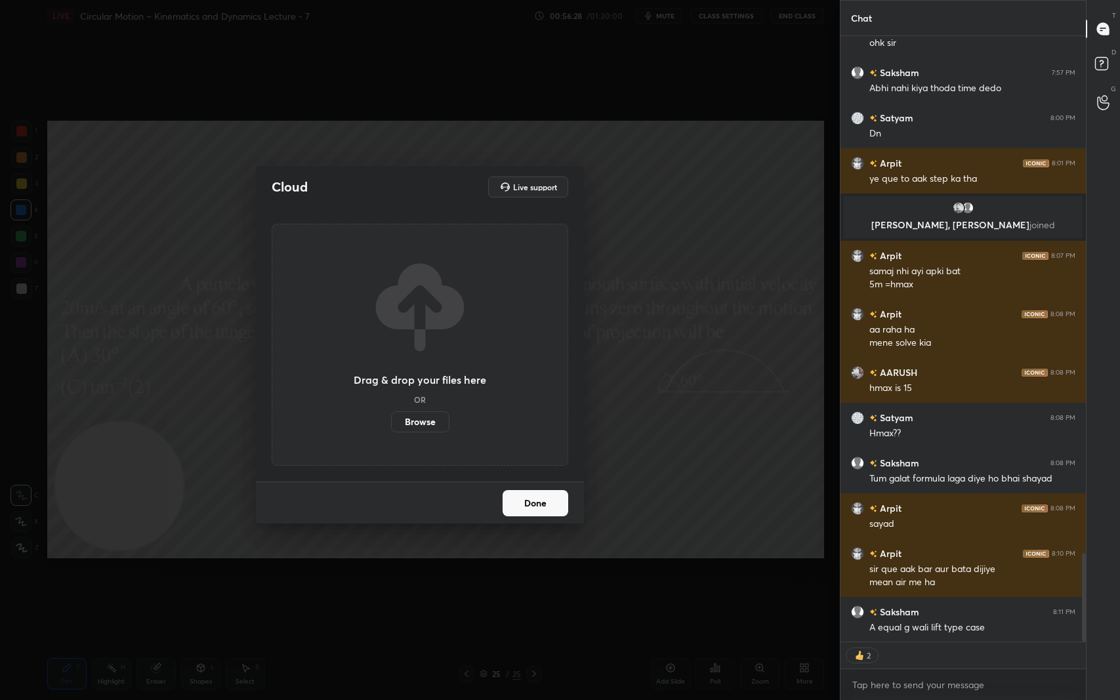
click at [419, 421] on label "Browse" at bounding box center [420, 421] width 58 height 21
click at [391, 421] on input "Browse" at bounding box center [391, 421] width 0 height 21
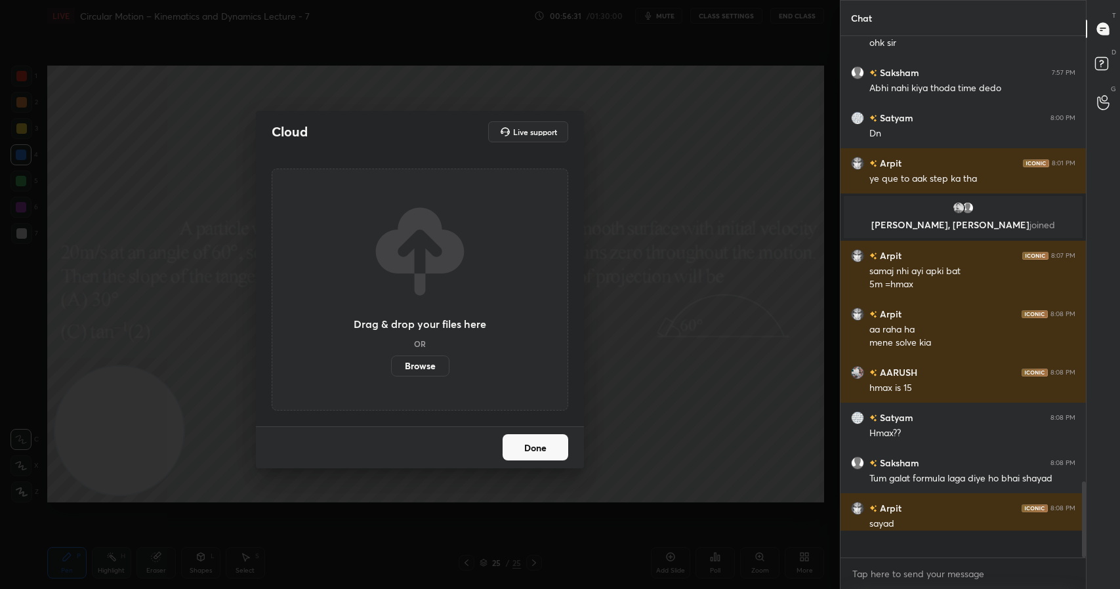
scroll to position [3630, 0]
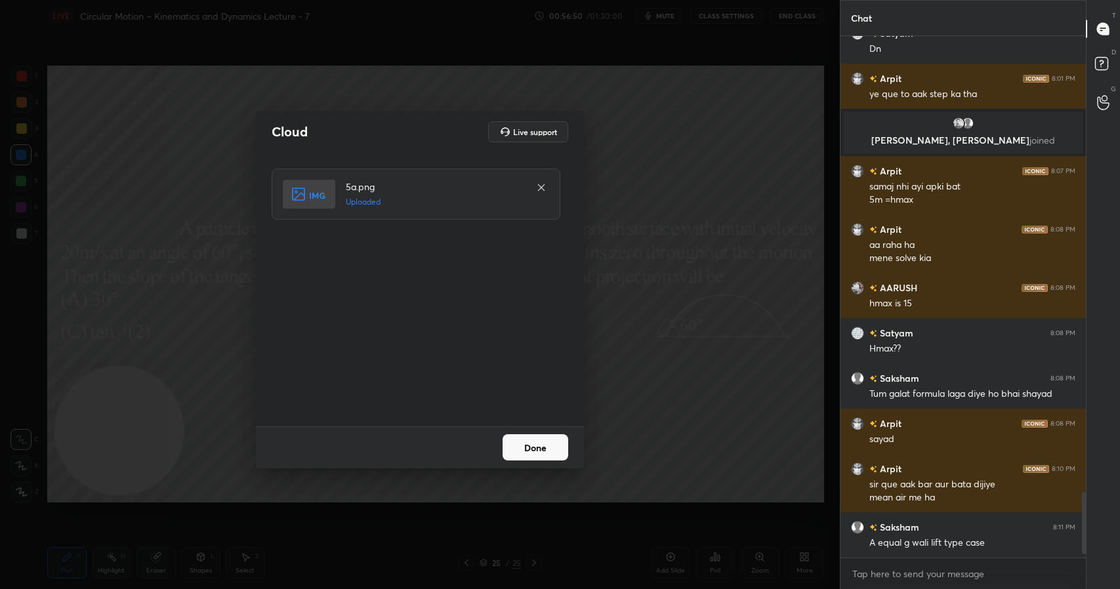
click at [545, 443] on button "Done" at bounding box center [536, 447] width 66 height 26
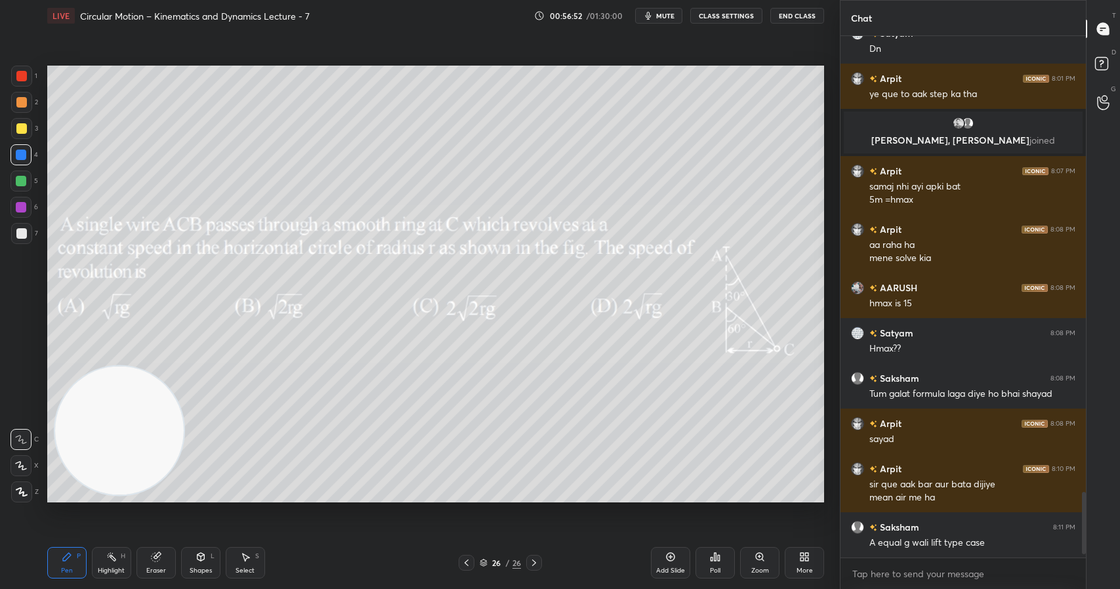
scroll to position [3674, 0]
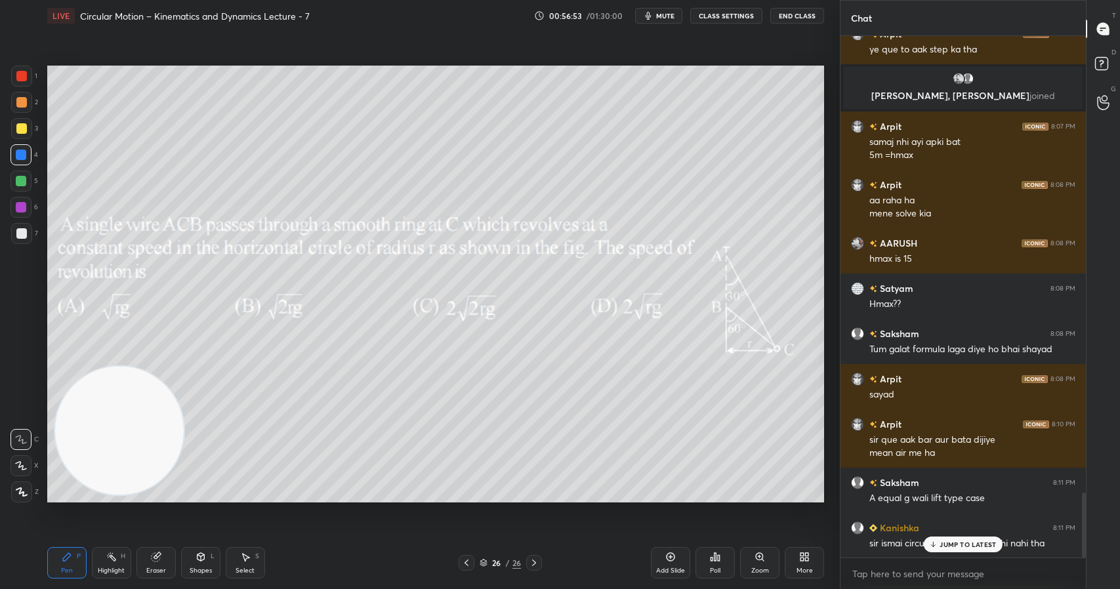
click at [722, 558] on div "Poll" at bounding box center [715, 562] width 39 height 31
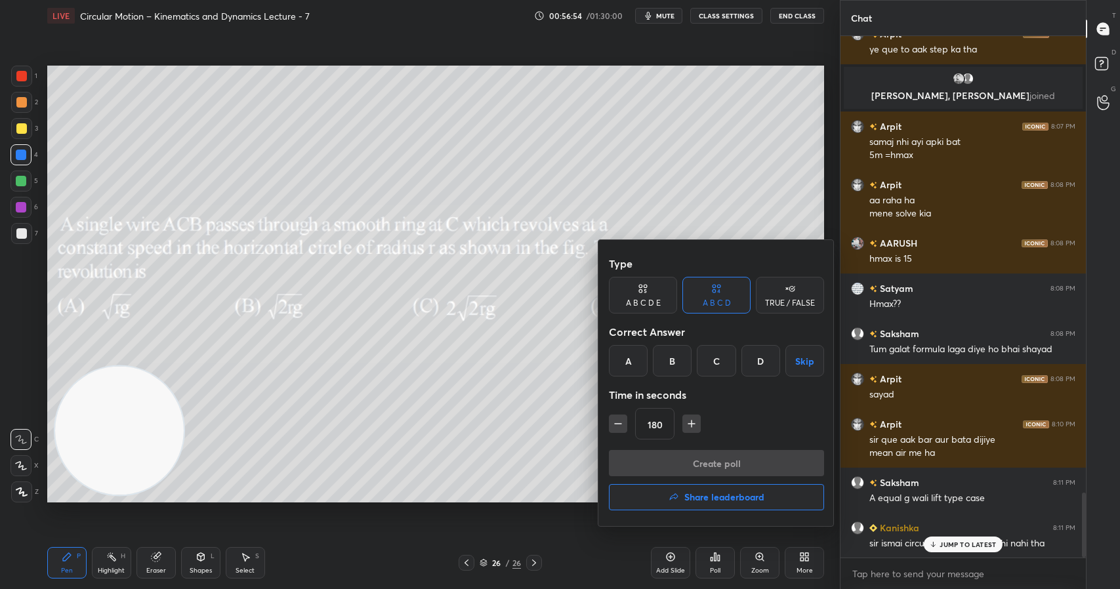
click at [631, 363] on div "A" at bounding box center [628, 360] width 39 height 31
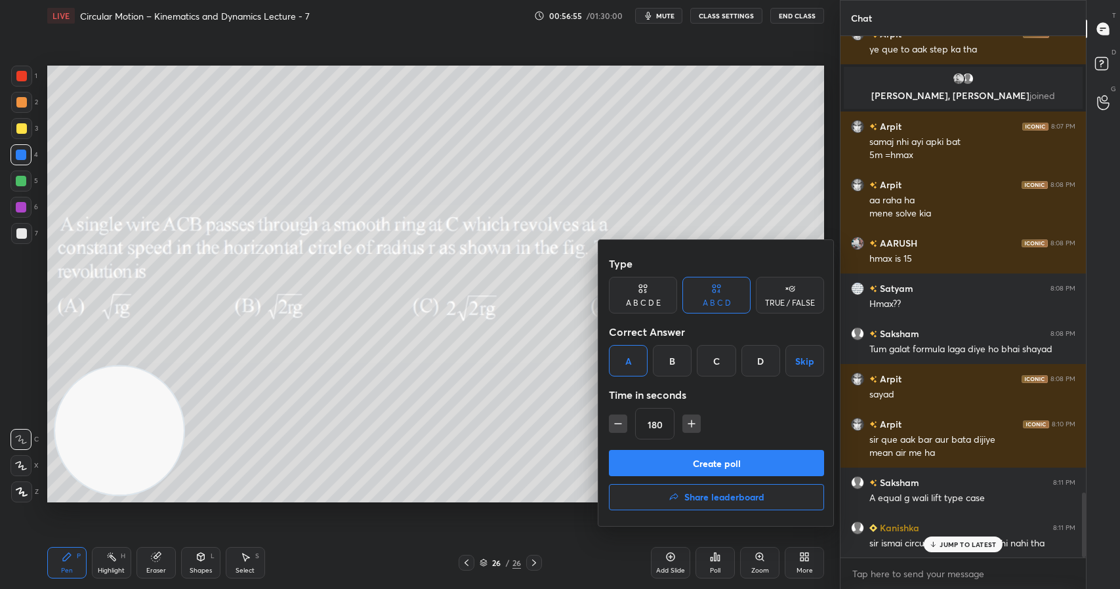
click at [722, 463] on button "Create poll" at bounding box center [716, 463] width 215 height 26
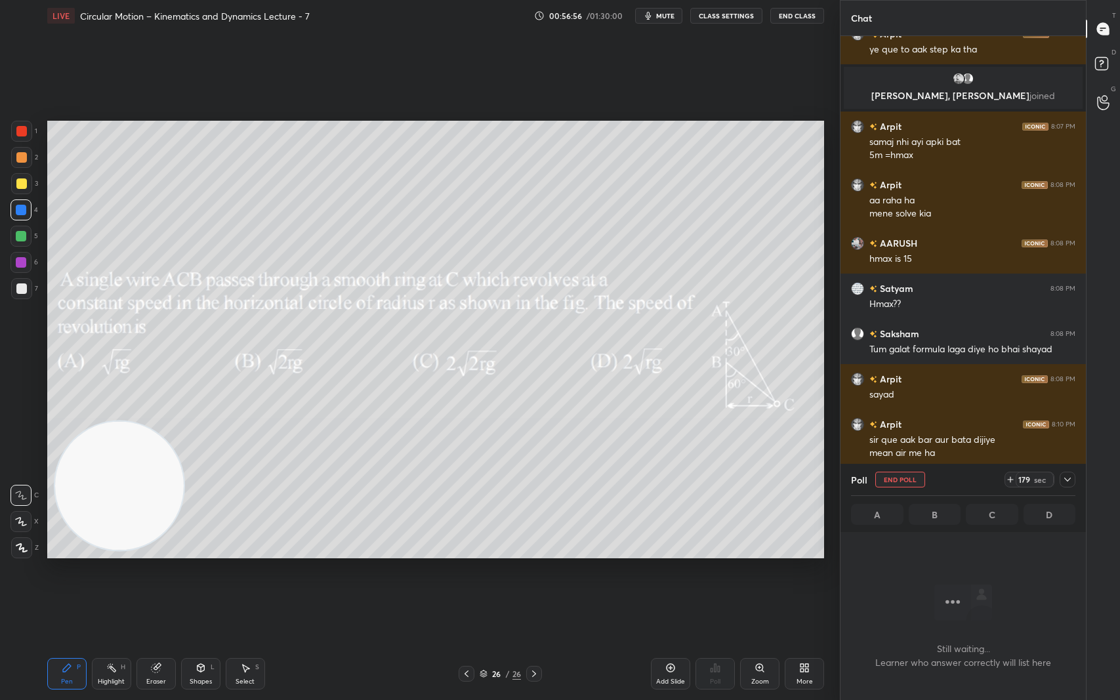
scroll to position [560, 241]
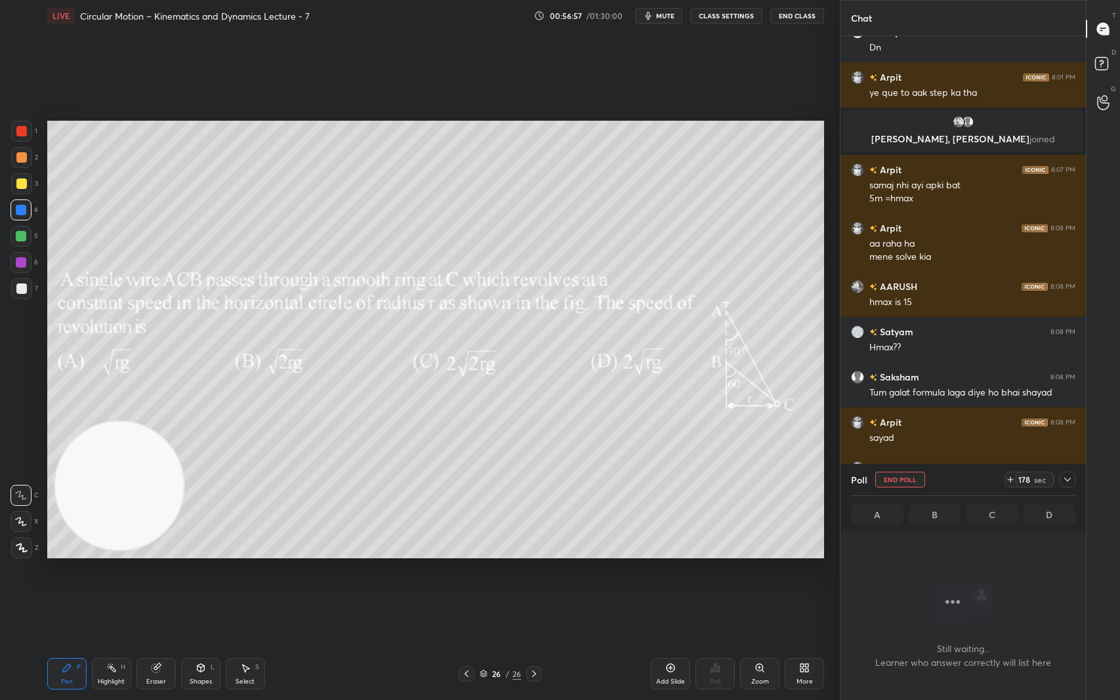
click at [1072, 483] on icon at bounding box center [1067, 479] width 10 height 10
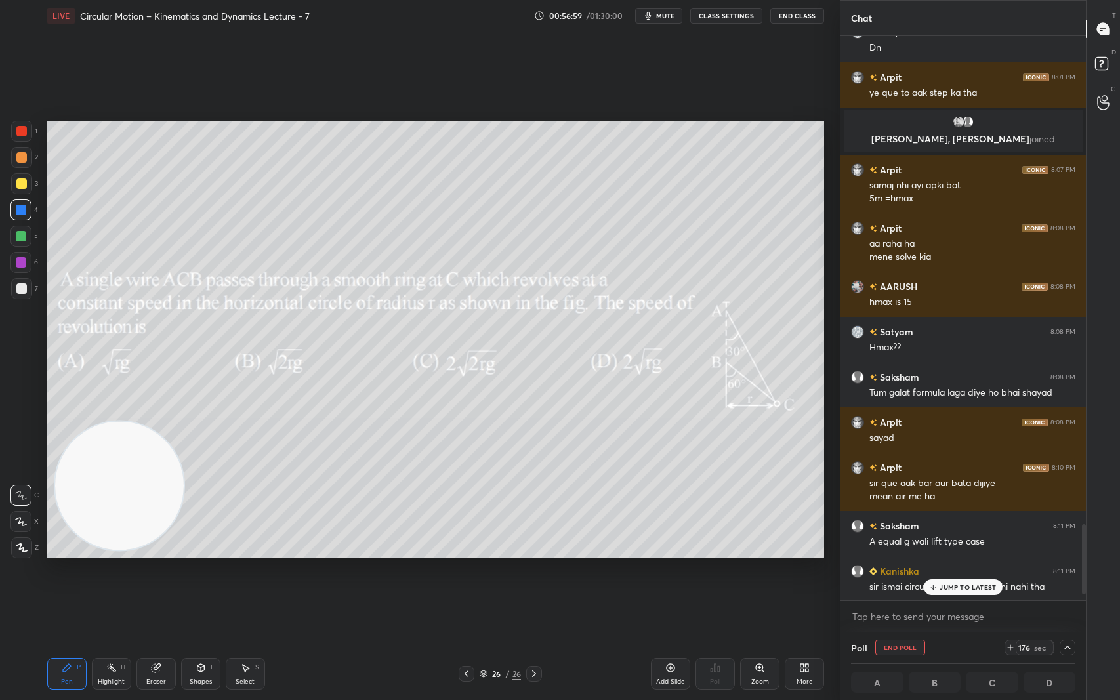
click at [950, 585] on p "JUMP TO LATEST" at bounding box center [968, 587] width 56 height 8
click at [1071, 589] on icon at bounding box center [1067, 647] width 10 height 10
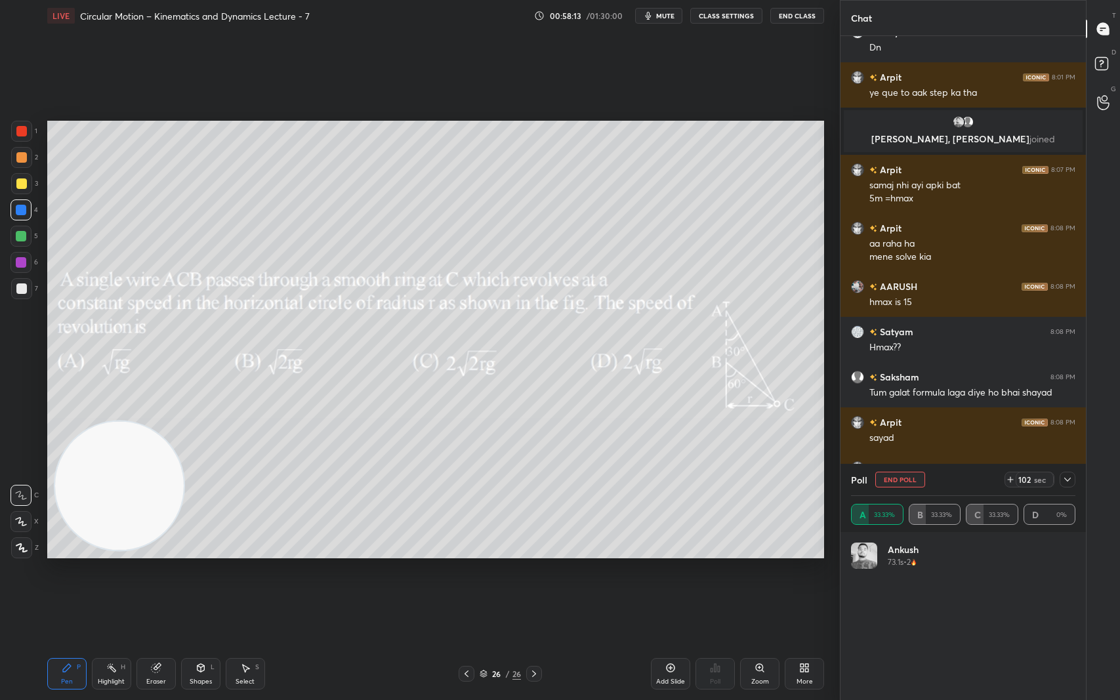
scroll to position [154, 220]
click at [1068, 479] on icon at bounding box center [1067, 479] width 10 height 10
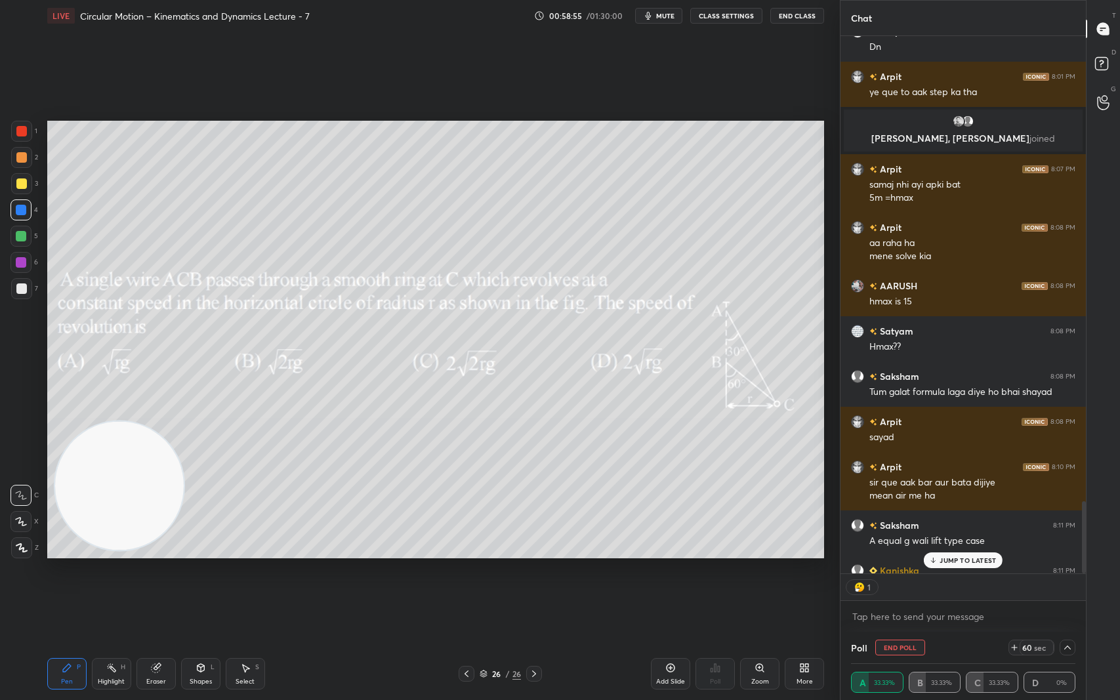
scroll to position [5, 5]
click at [980, 559] on p "JUMP TO LATEST" at bounding box center [968, 560] width 56 height 8
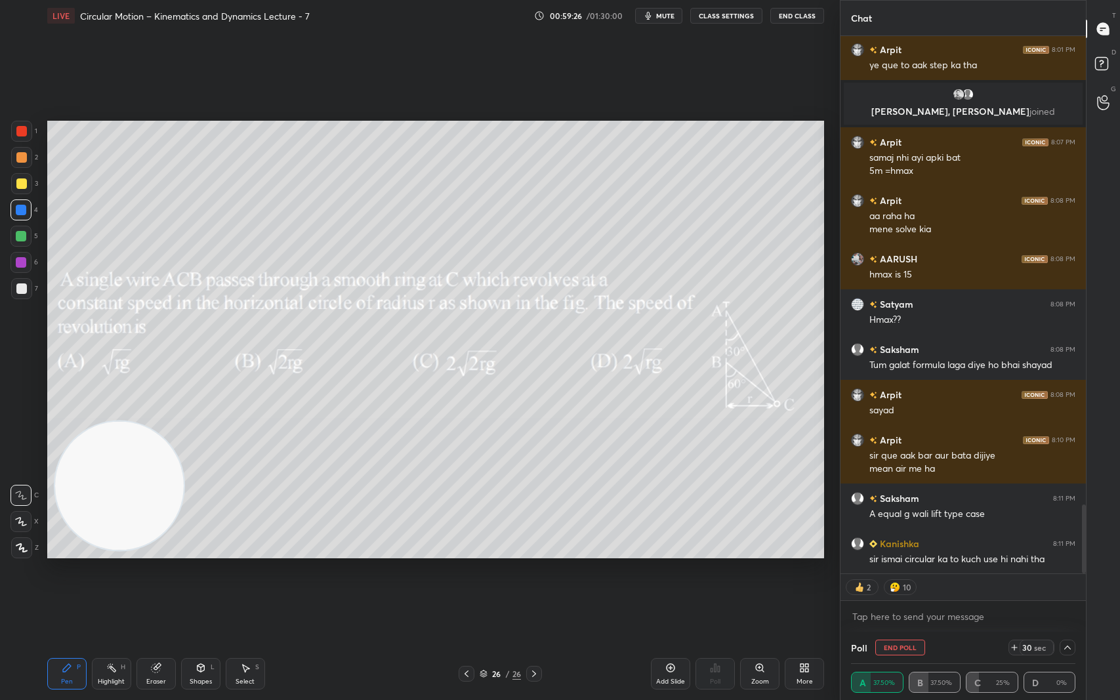
click at [1069, 589] on icon at bounding box center [1067, 648] width 7 height 4
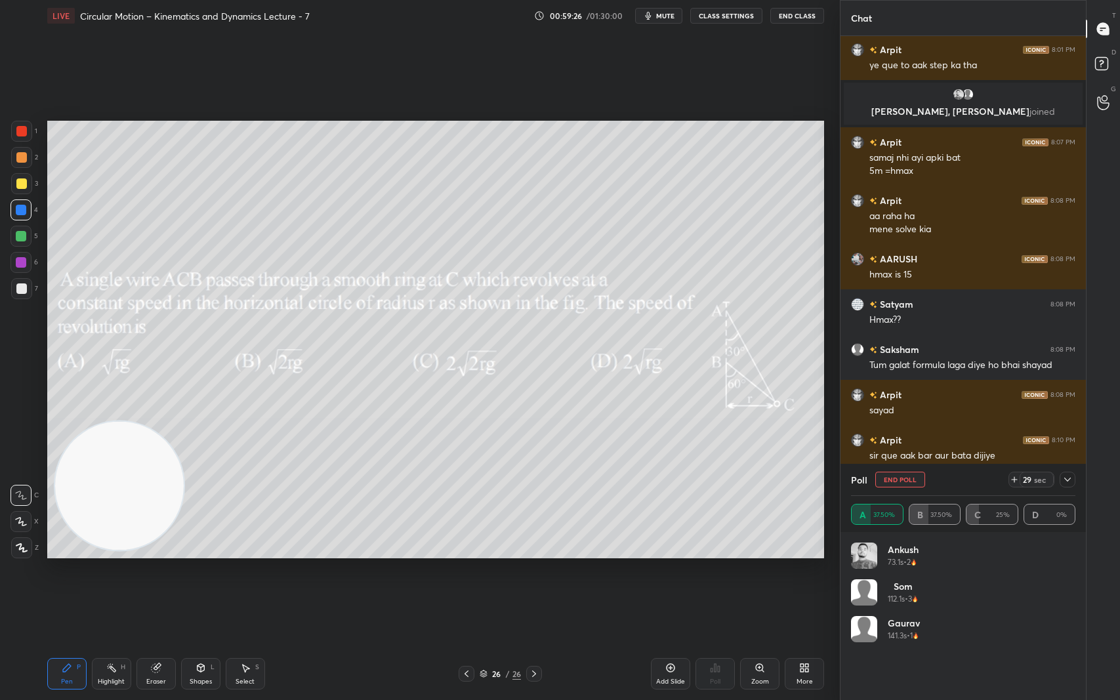
scroll to position [154, 220]
click at [1071, 480] on icon at bounding box center [1067, 479] width 10 height 10
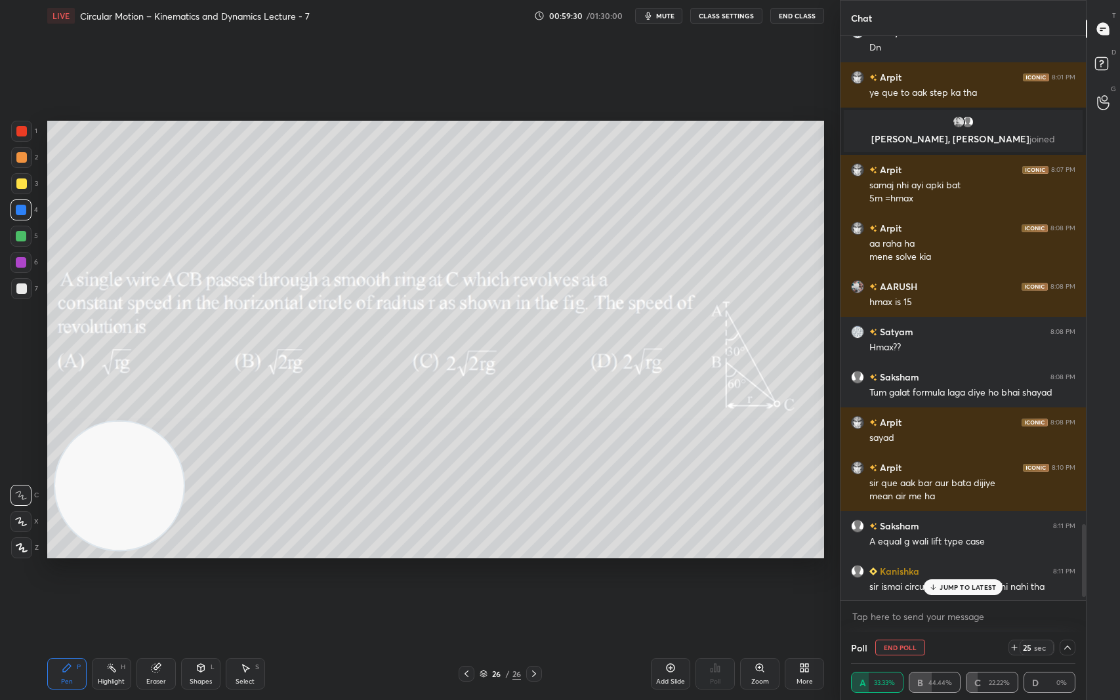
scroll to position [3631, 0]
click at [1109, 58] on icon at bounding box center [1104, 66] width 24 height 24
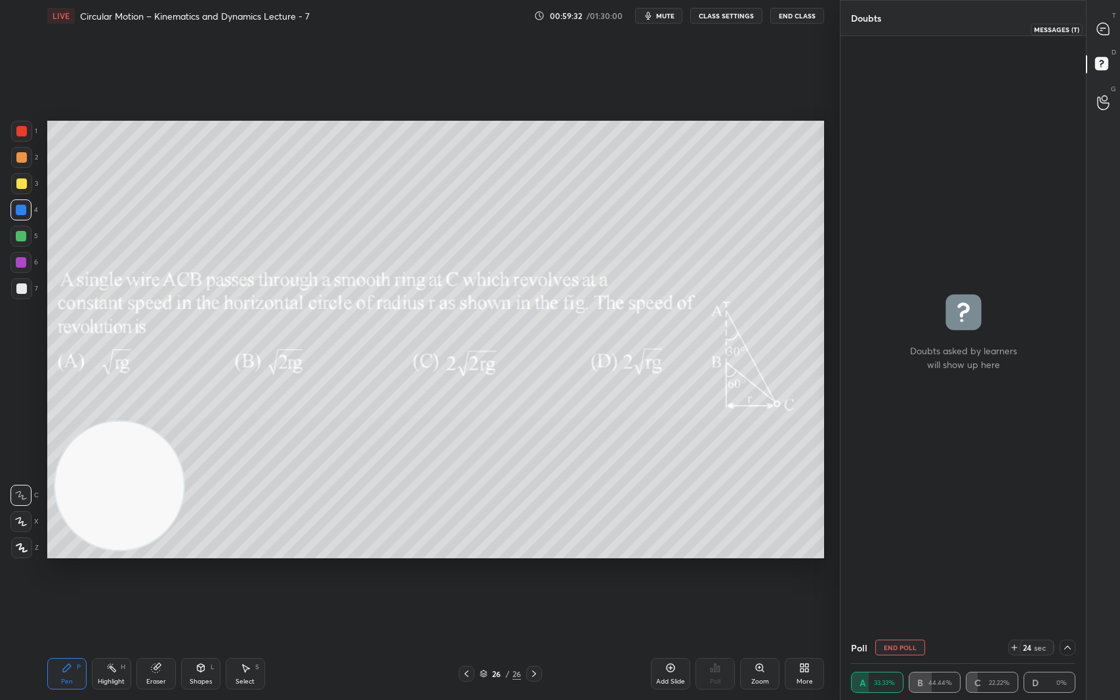
click at [1107, 24] on icon at bounding box center [1103, 29] width 12 height 12
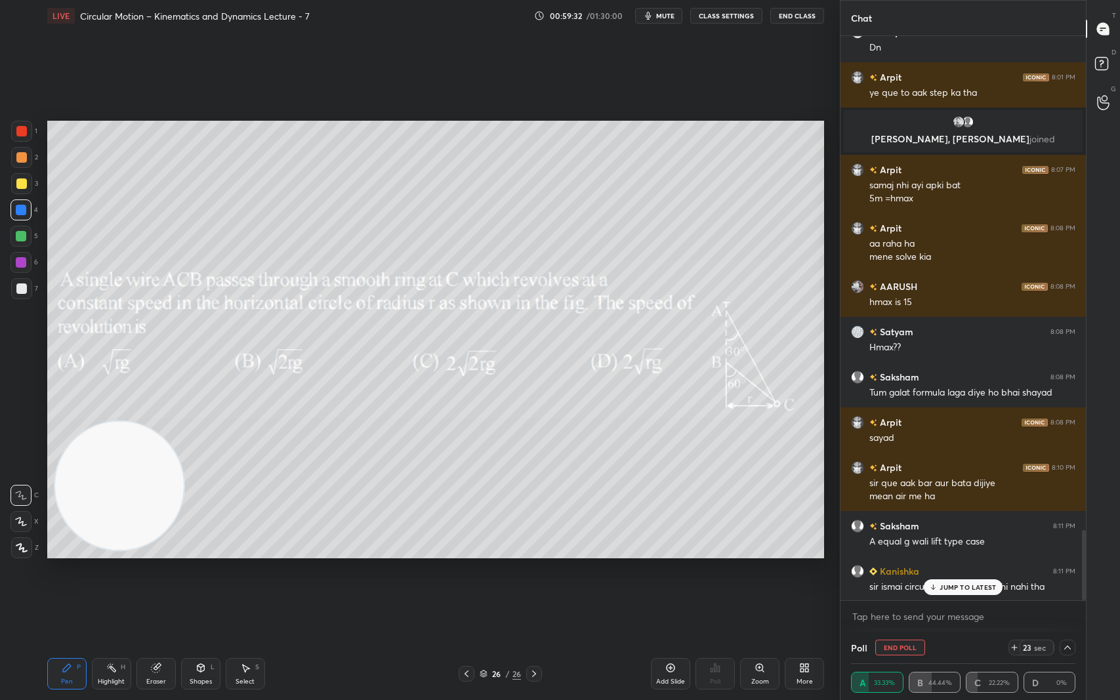
scroll to position [560, 241]
click at [959, 589] on p "JUMP TO LATEST" at bounding box center [968, 587] width 56 height 8
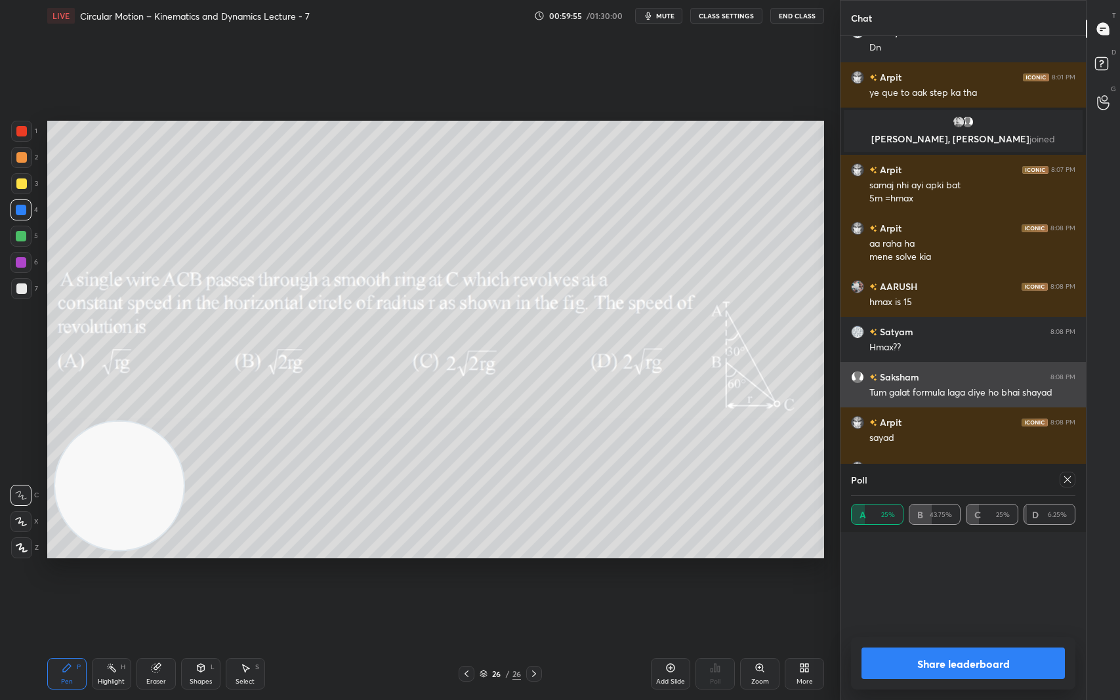
scroll to position [154, 220]
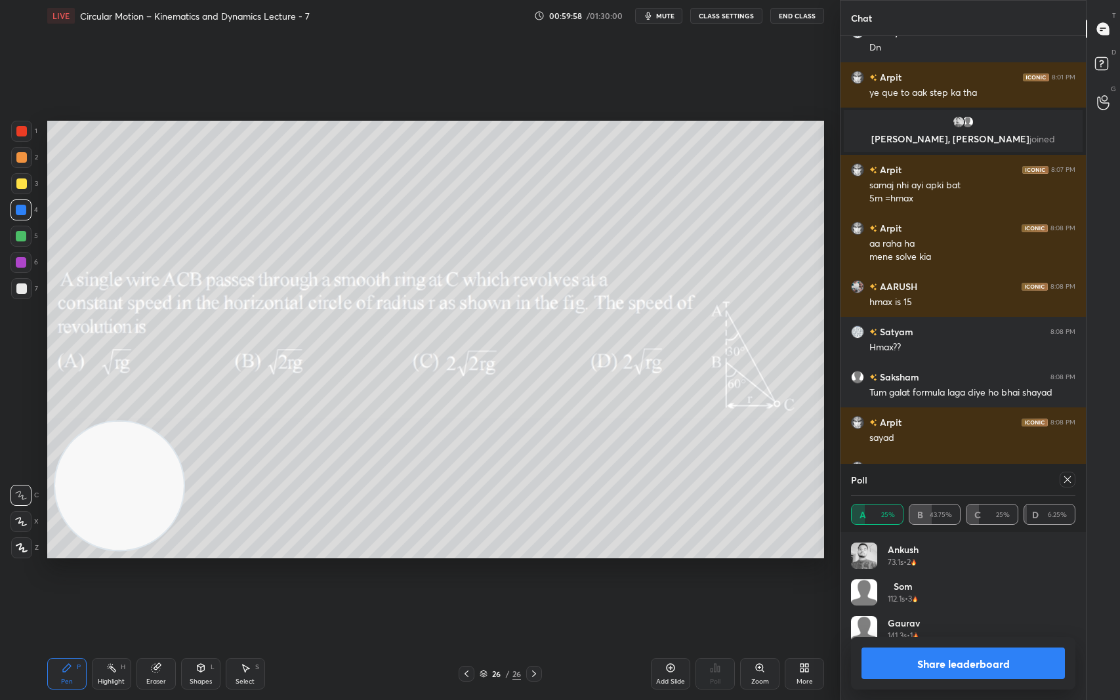
click at [1067, 476] on icon at bounding box center [1067, 479] width 10 height 10
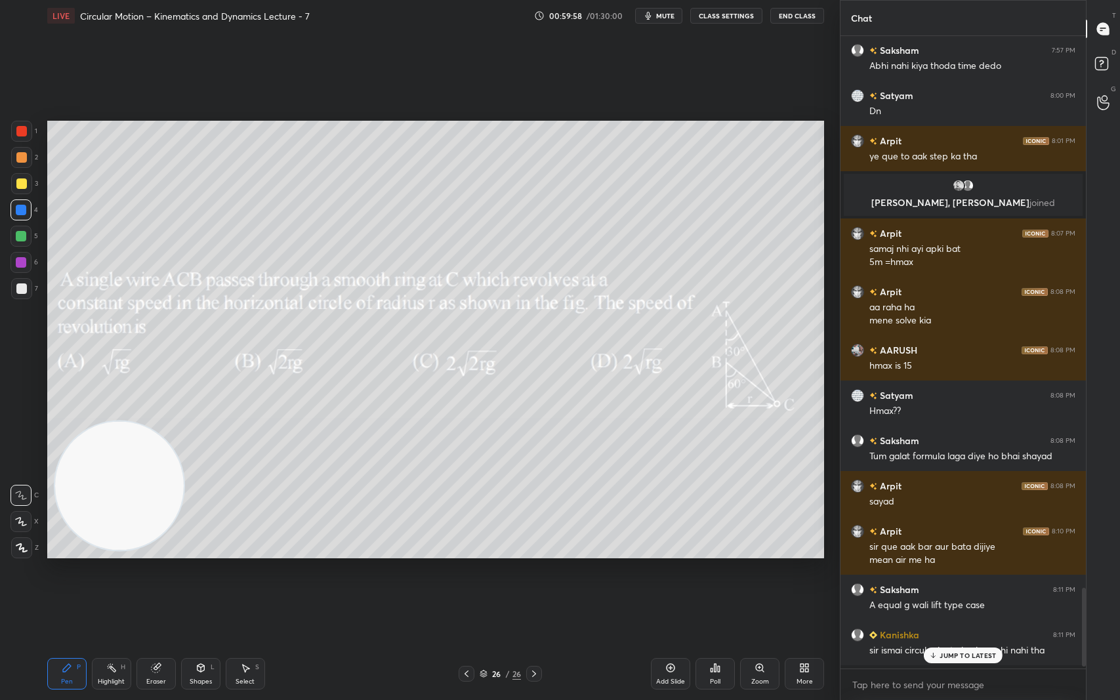
scroll to position [3912, 0]
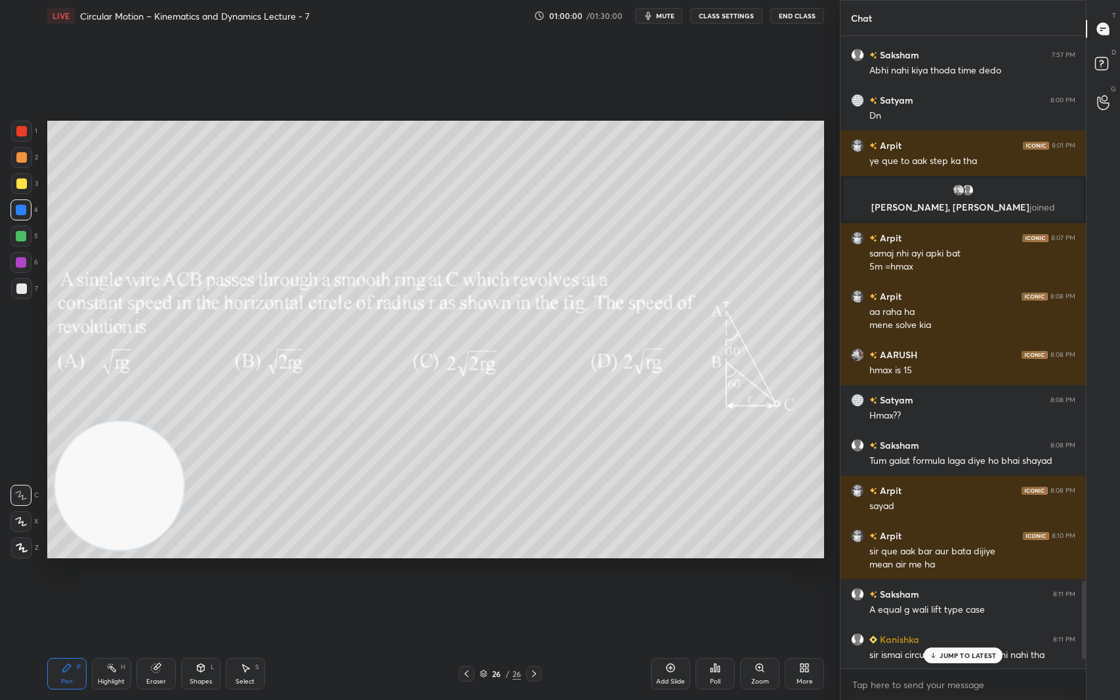
drag, startPoint x: 965, startPoint y: 657, endPoint x: 756, endPoint y: 598, distance: 217.0
click at [962, 589] on p "JUMP TO LATEST" at bounding box center [968, 656] width 56 height 8
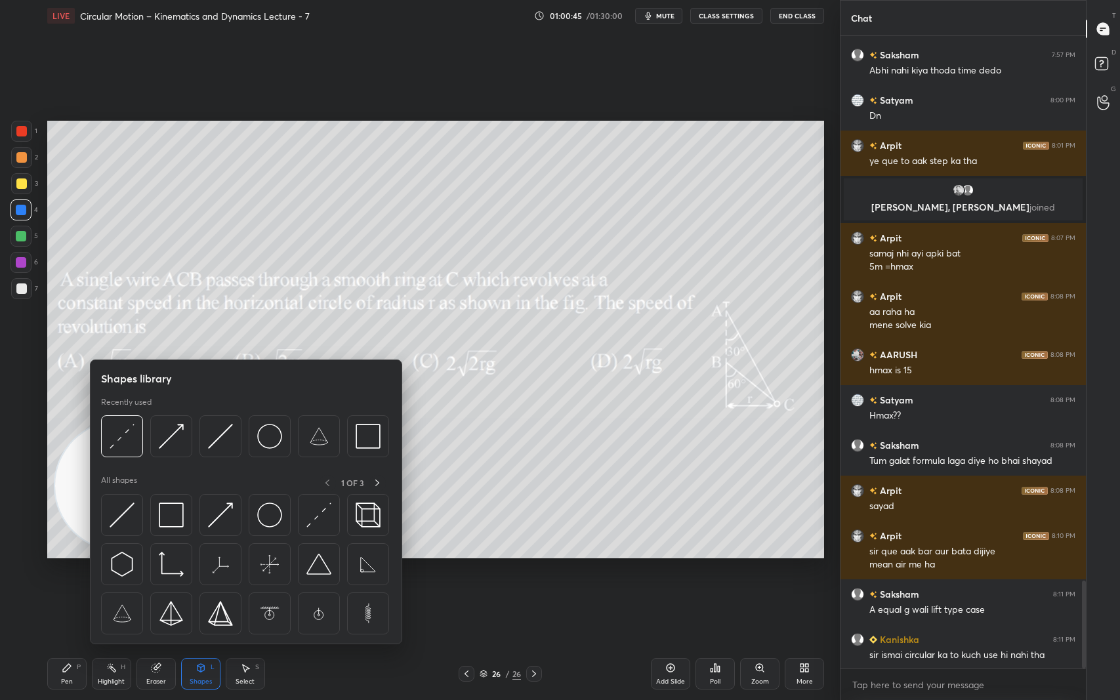
click at [172, 434] on img at bounding box center [171, 436] width 25 height 25
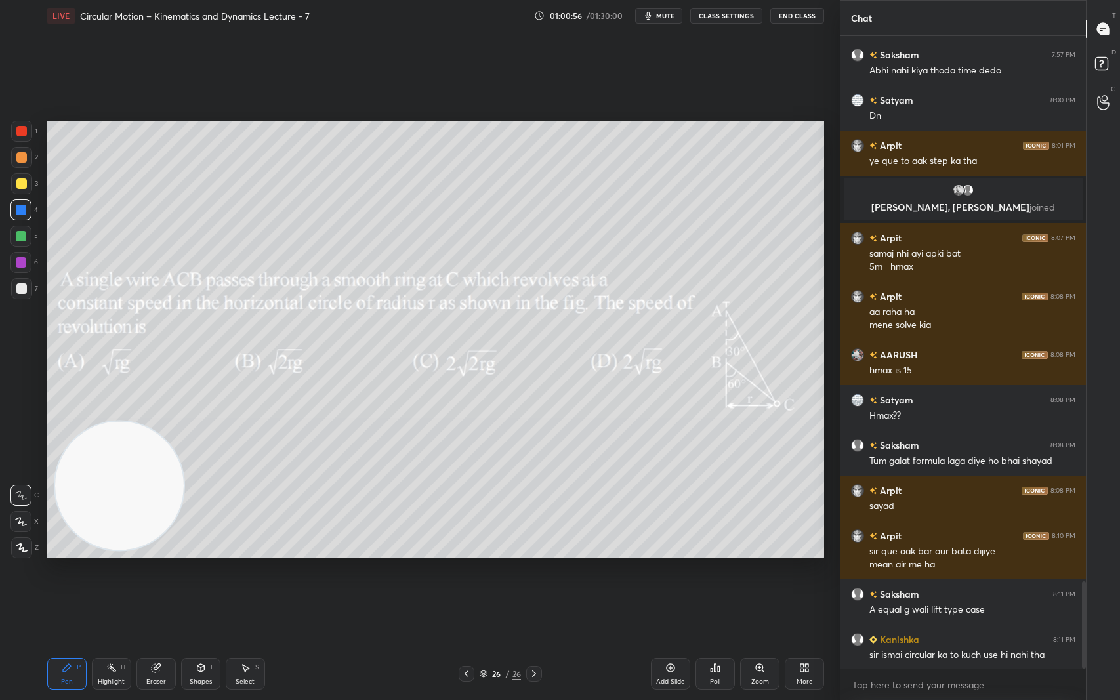
scroll to position [3958, 0]
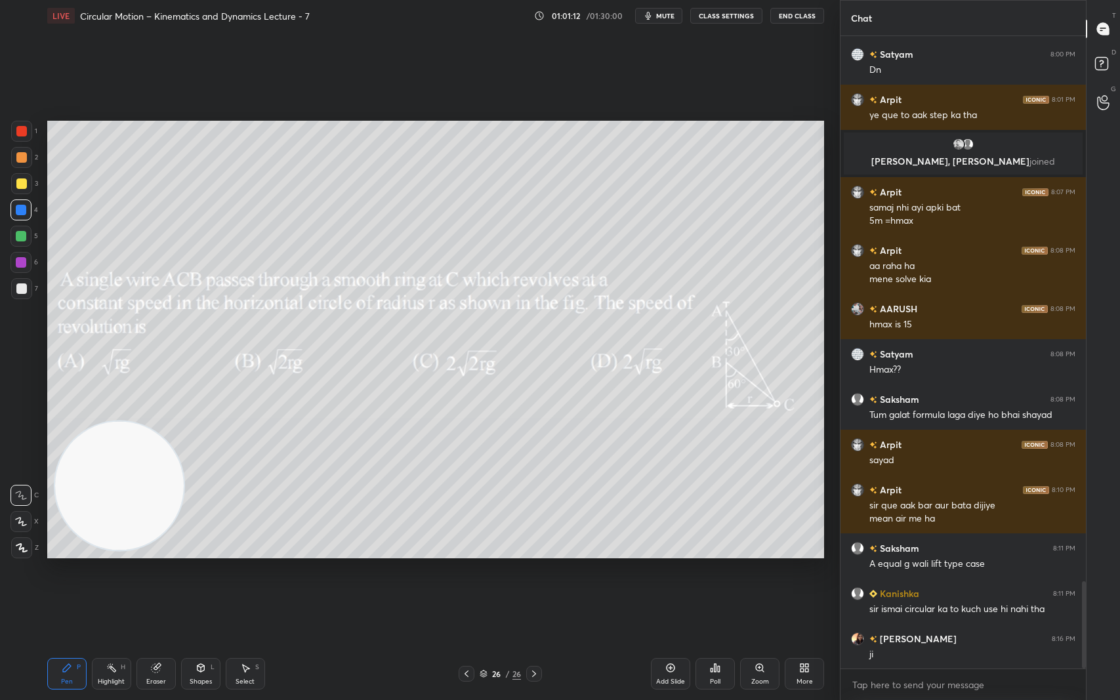
click at [824, 403] on div "Setting up your live class Poll for secs No correct answer Start poll" at bounding box center [435, 339] width 787 height 616
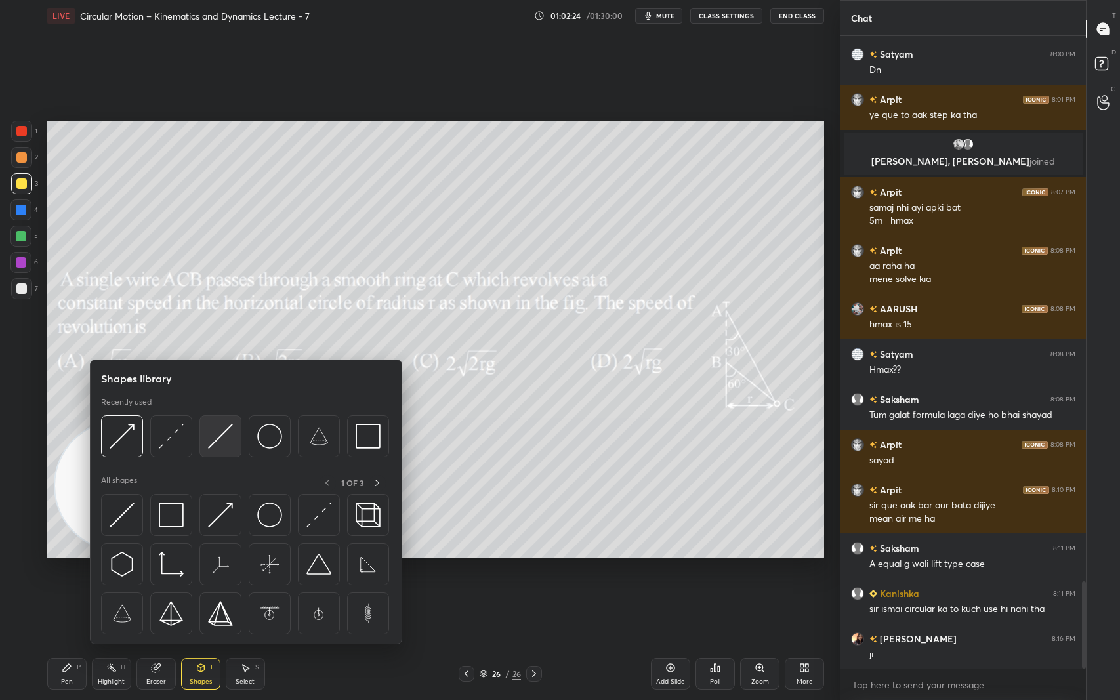
click at [225, 433] on img at bounding box center [220, 436] width 25 height 25
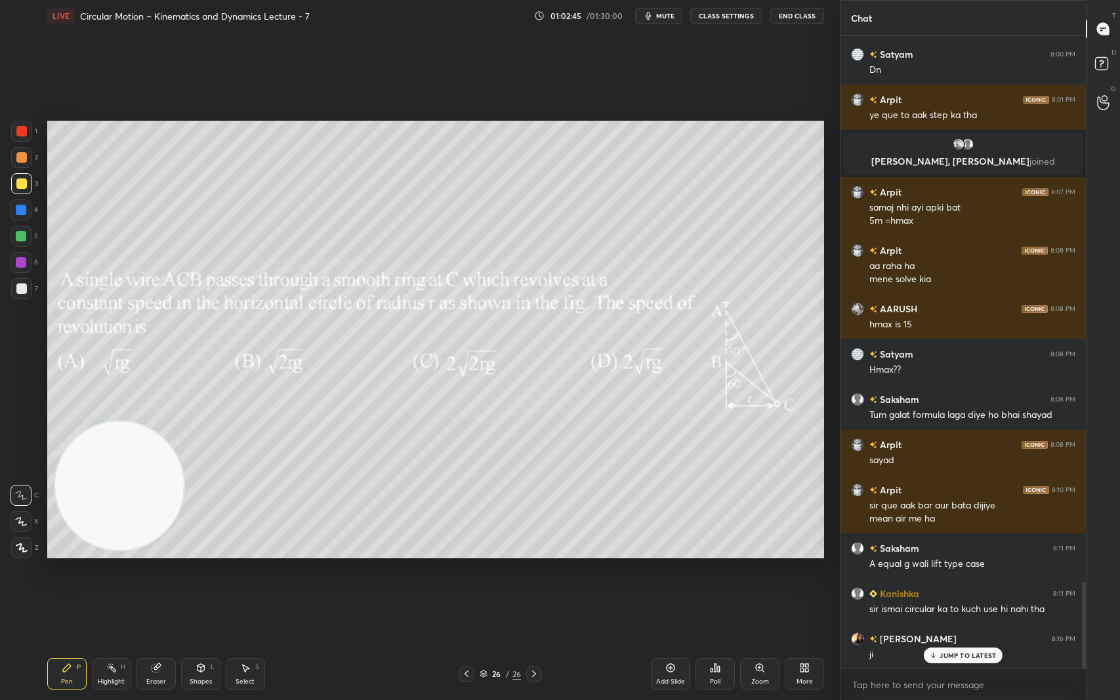
scroll to position [4002, 0]
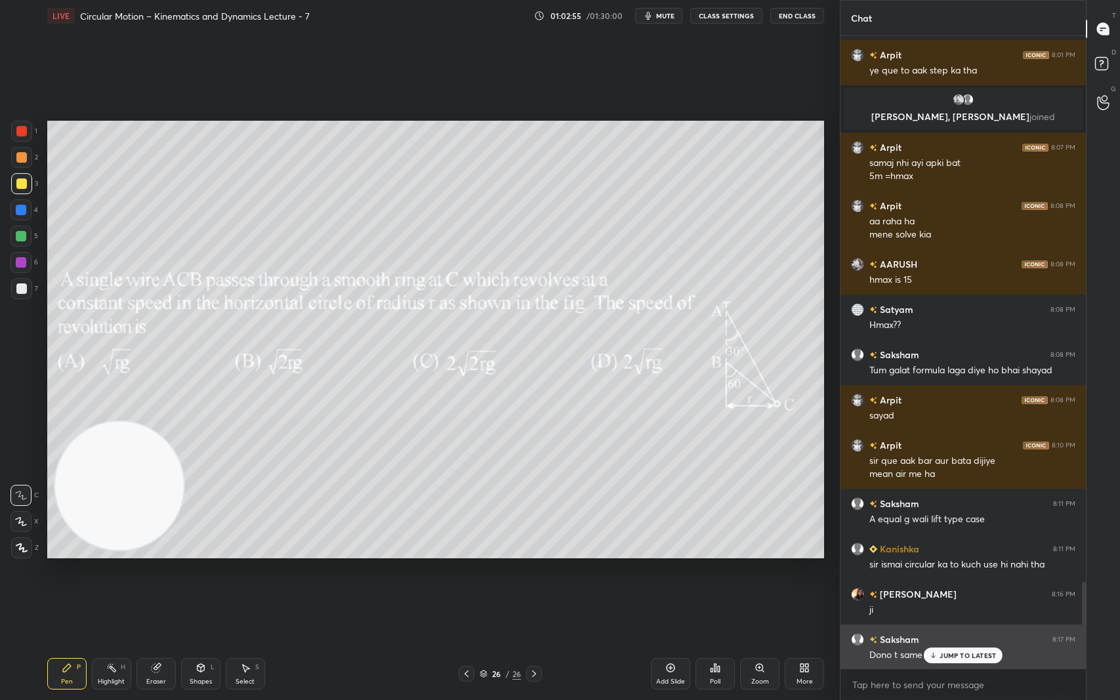
click at [965, 589] on p "JUMP TO LATEST" at bounding box center [968, 656] width 56 height 8
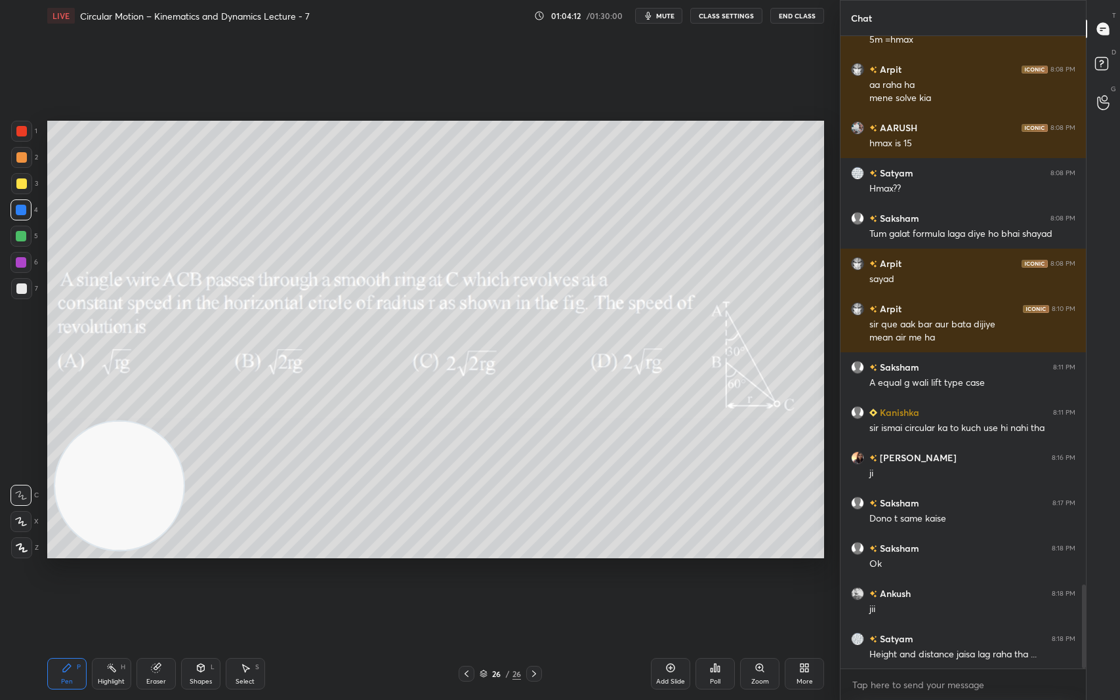
scroll to position [4184, 0]
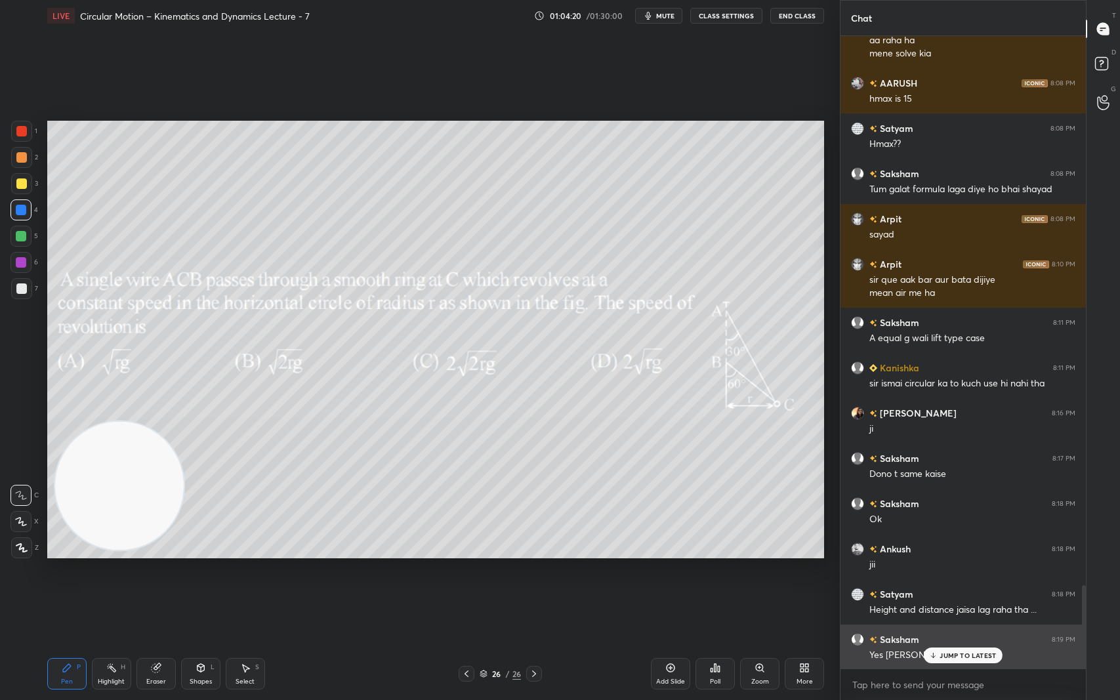
click at [963, 589] on div "JUMP TO LATEST" at bounding box center [963, 656] width 79 height 16
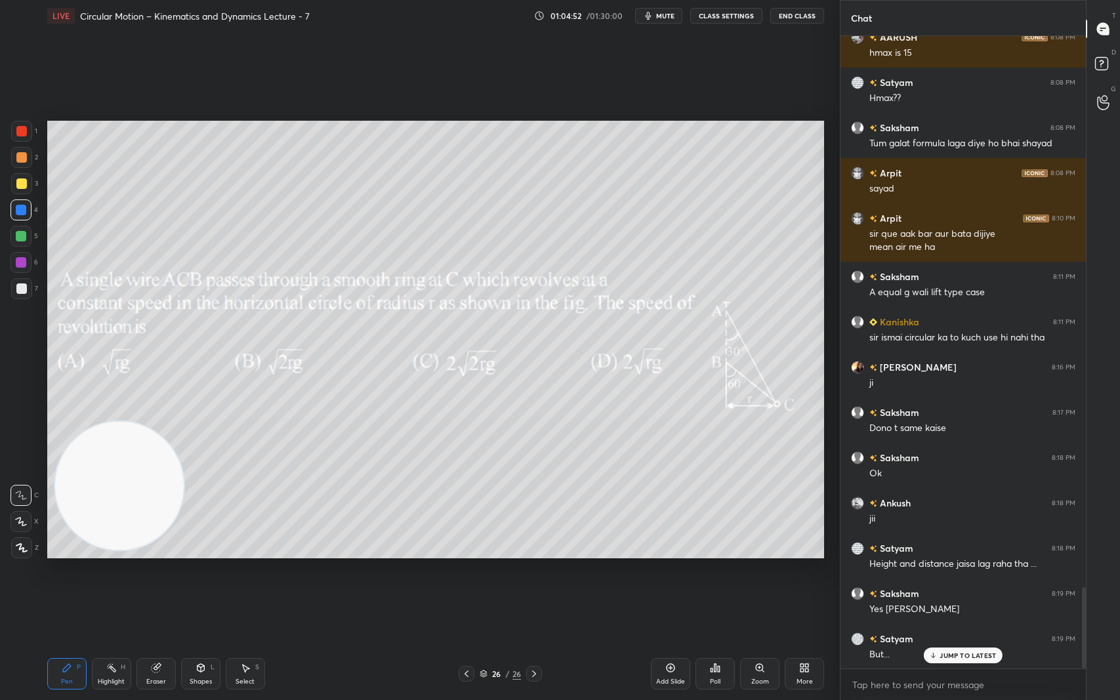
scroll to position [4274, 0]
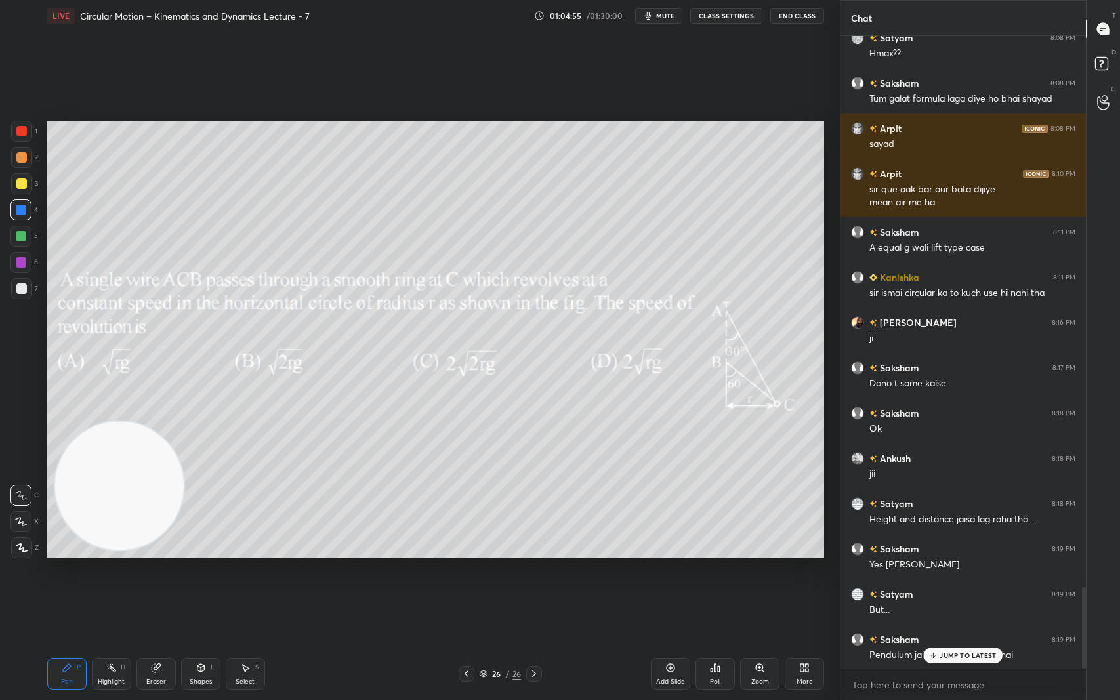
click at [974, 589] on p "JUMP TO LATEST" at bounding box center [968, 656] width 56 height 8
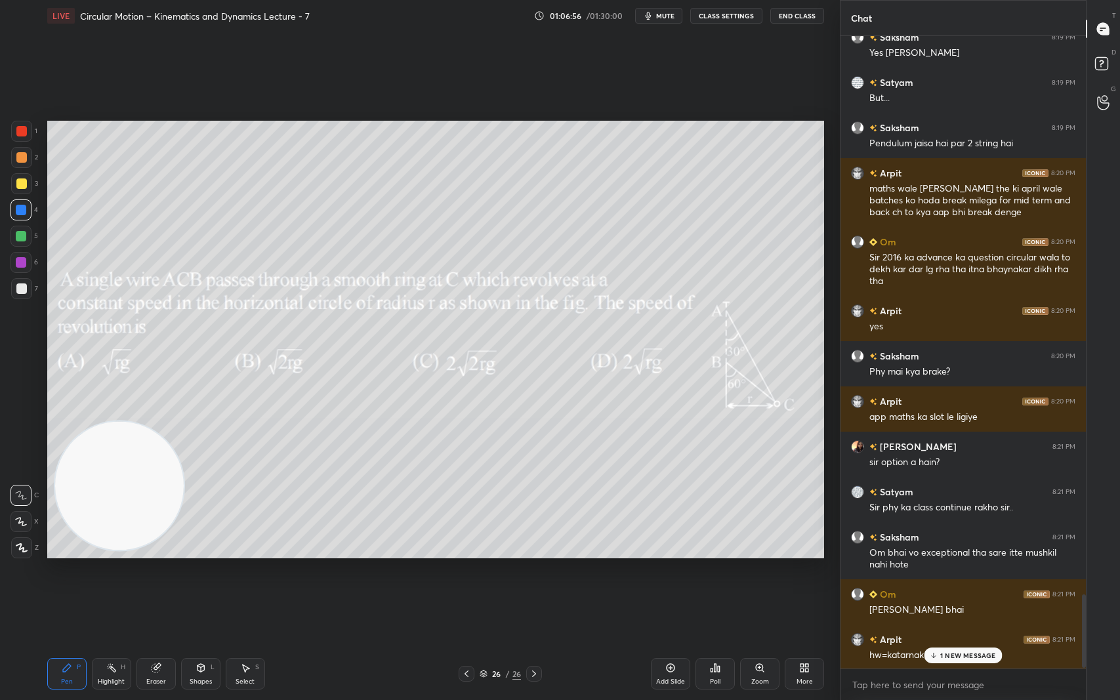
scroll to position [4832, 0]
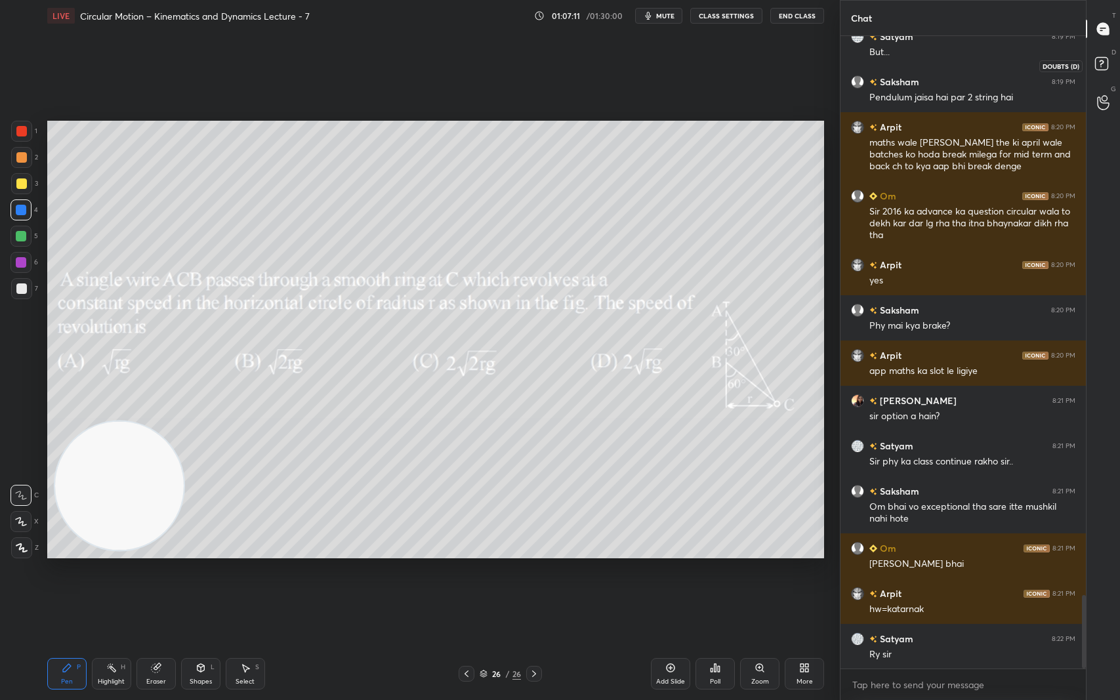
drag, startPoint x: 1104, startPoint y: 58, endPoint x: 1101, endPoint y: 32, distance: 26.4
click at [1104, 58] on rect at bounding box center [1101, 64] width 12 height 12
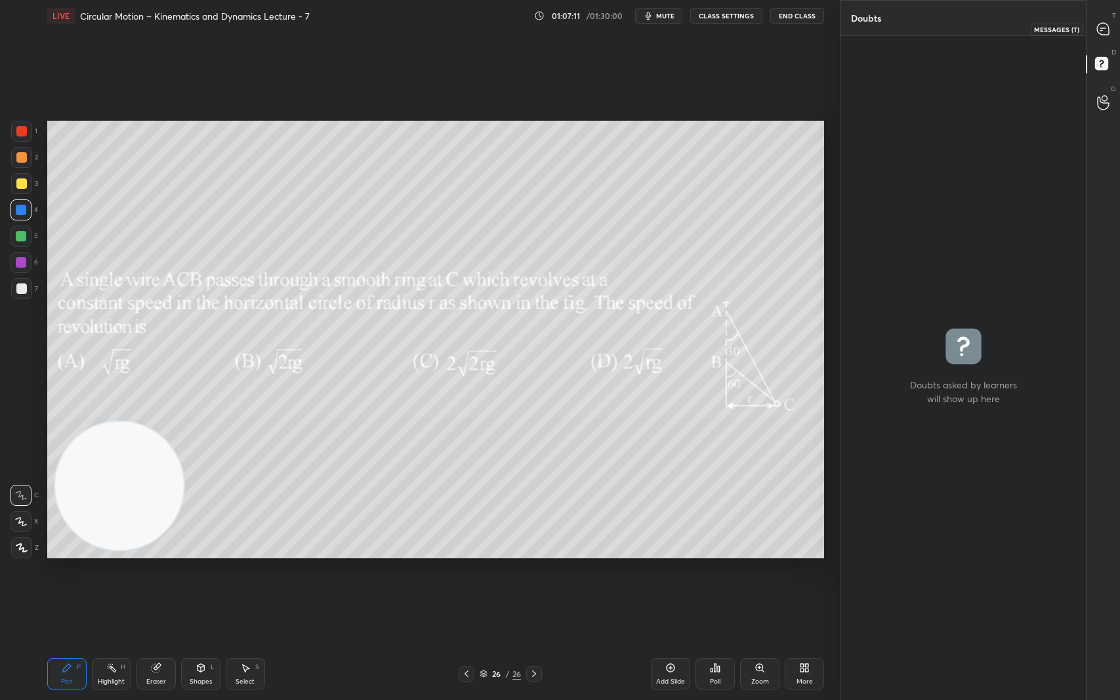
click at [1102, 24] on icon at bounding box center [1103, 29] width 12 height 12
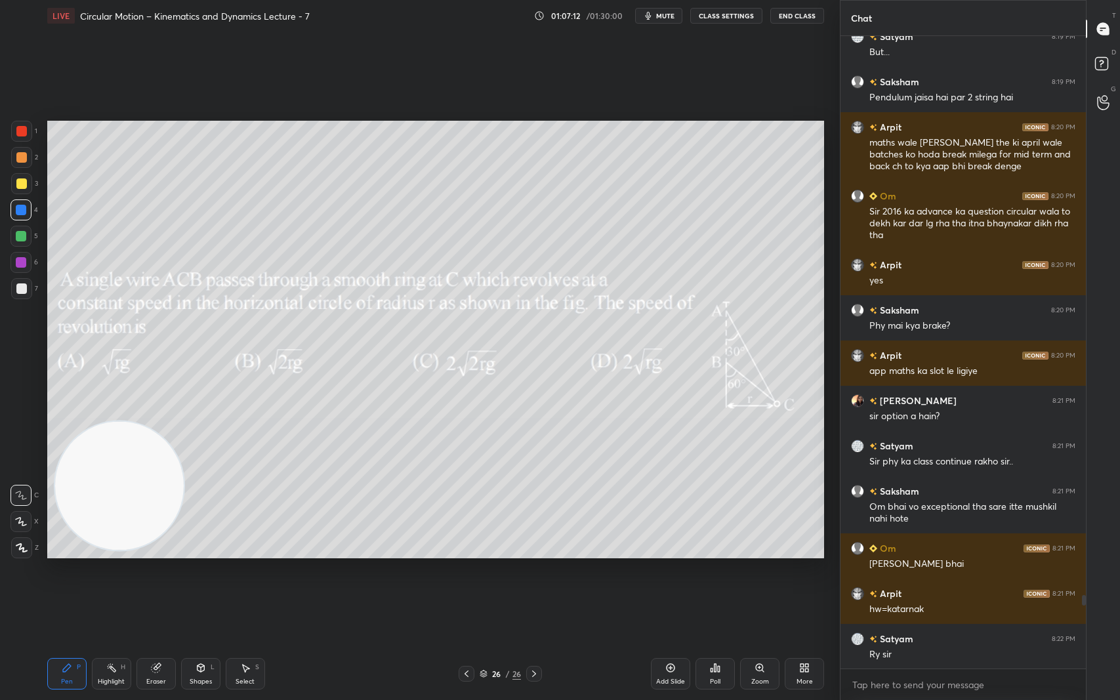
scroll to position [629, 241]
click at [1102, 66] on rect at bounding box center [1101, 64] width 12 height 12
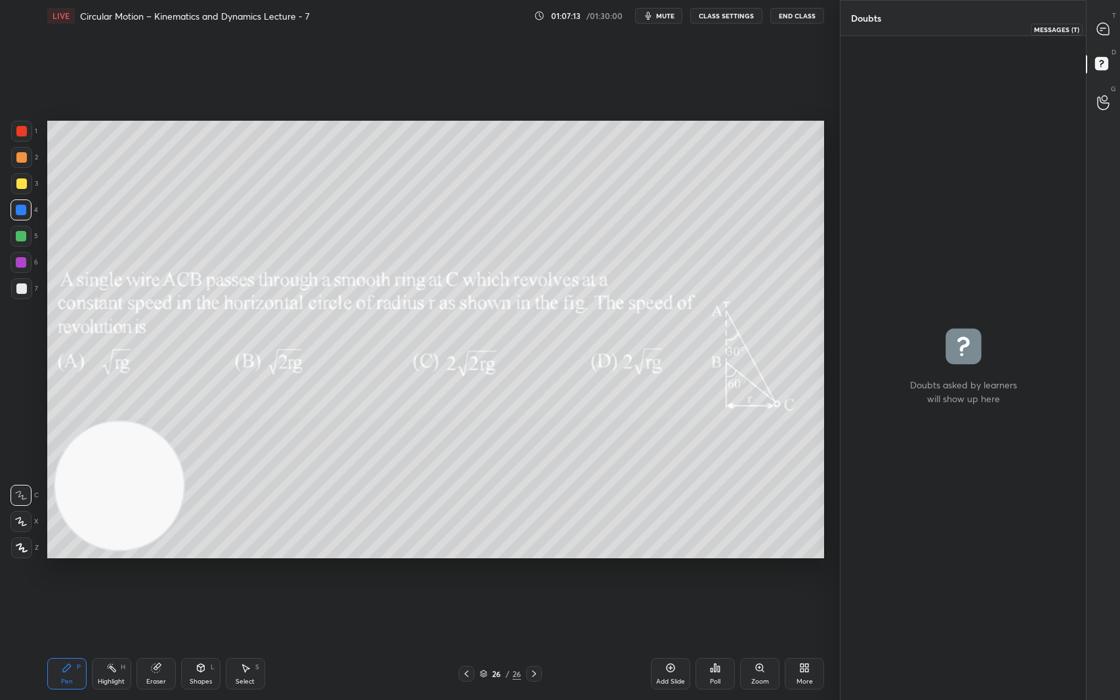
click at [1101, 20] on div at bounding box center [1103, 29] width 26 height 24
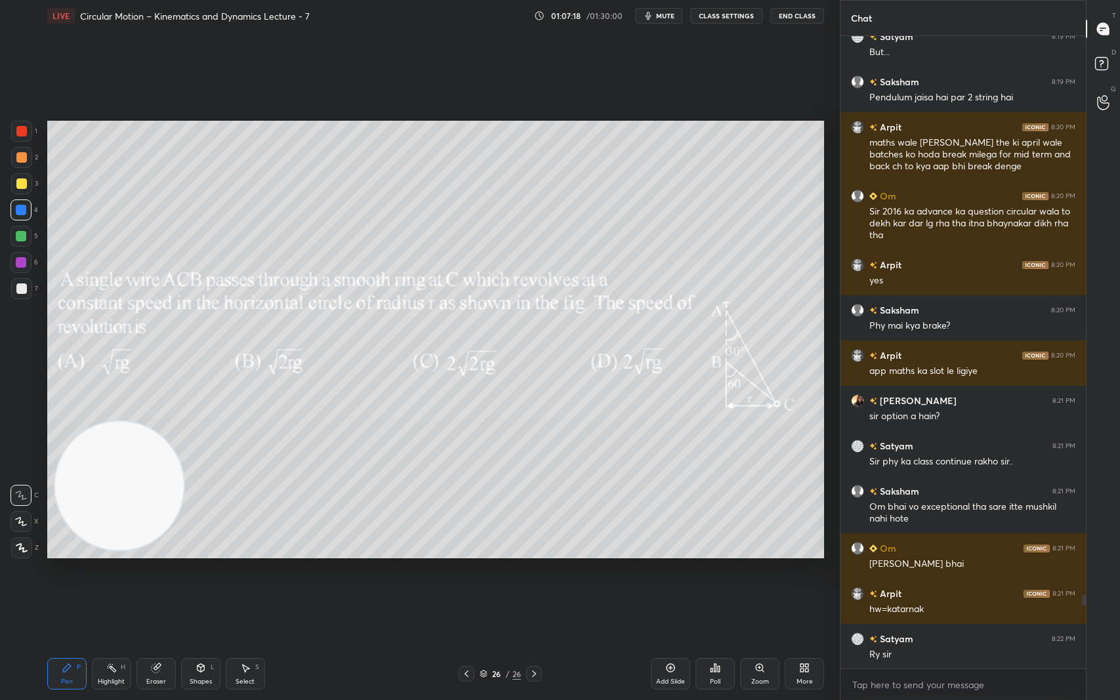
click at [810, 589] on icon at bounding box center [804, 668] width 10 height 10
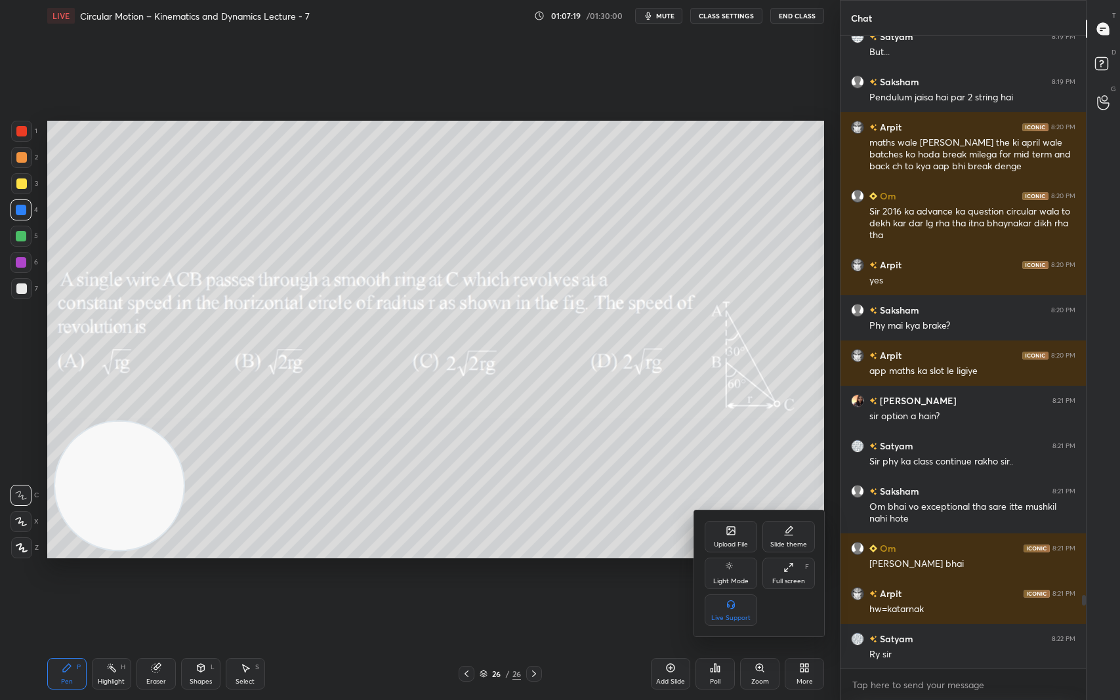
click at [746, 543] on div "Upload File" at bounding box center [731, 544] width 34 height 7
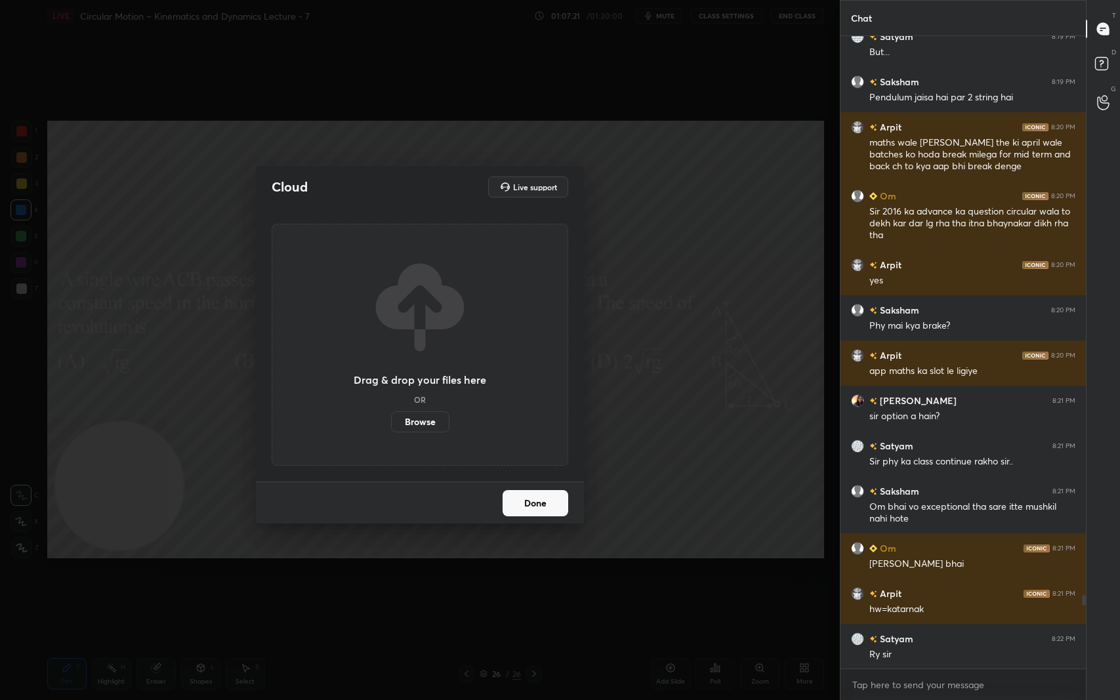
click at [419, 426] on label "Browse" at bounding box center [420, 421] width 58 height 21
click at [391, 426] on input "Browse" at bounding box center [391, 421] width 0 height 21
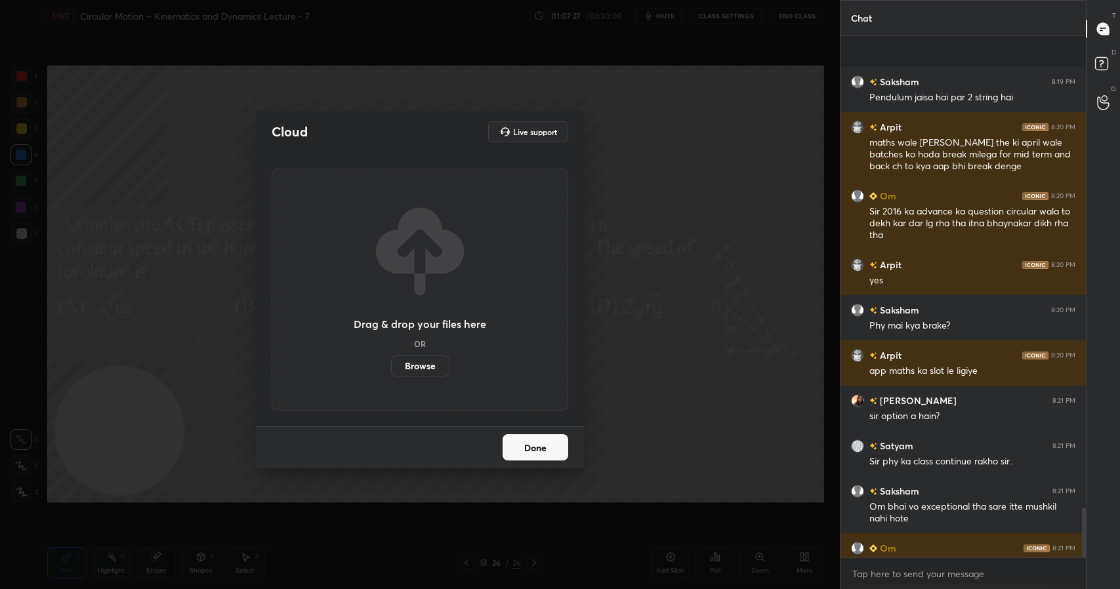
scroll to position [4956, 0]
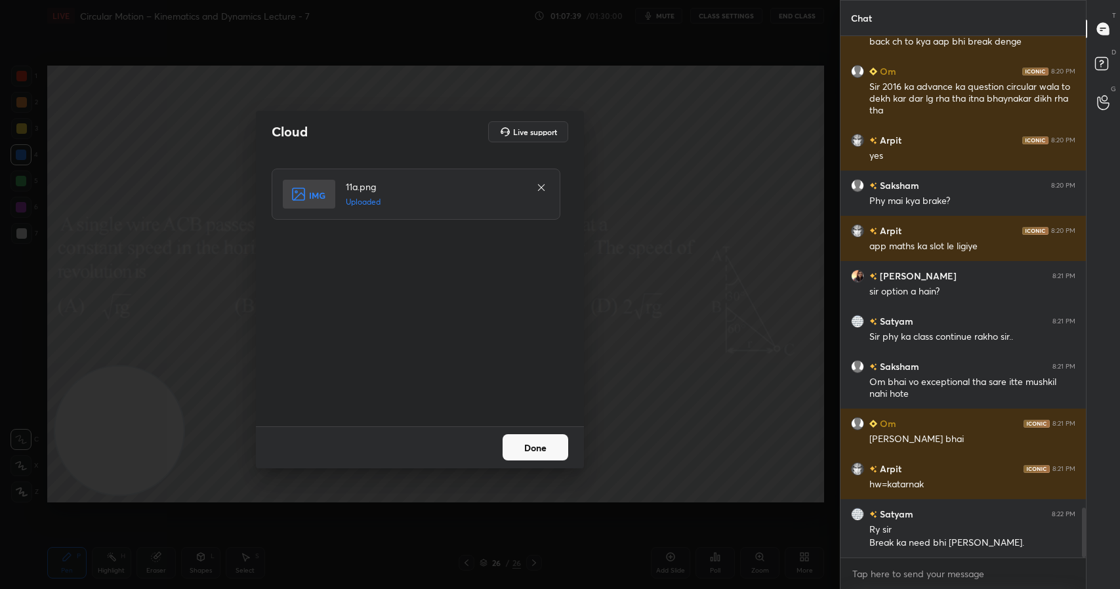
click at [535, 444] on button "Done" at bounding box center [536, 447] width 66 height 26
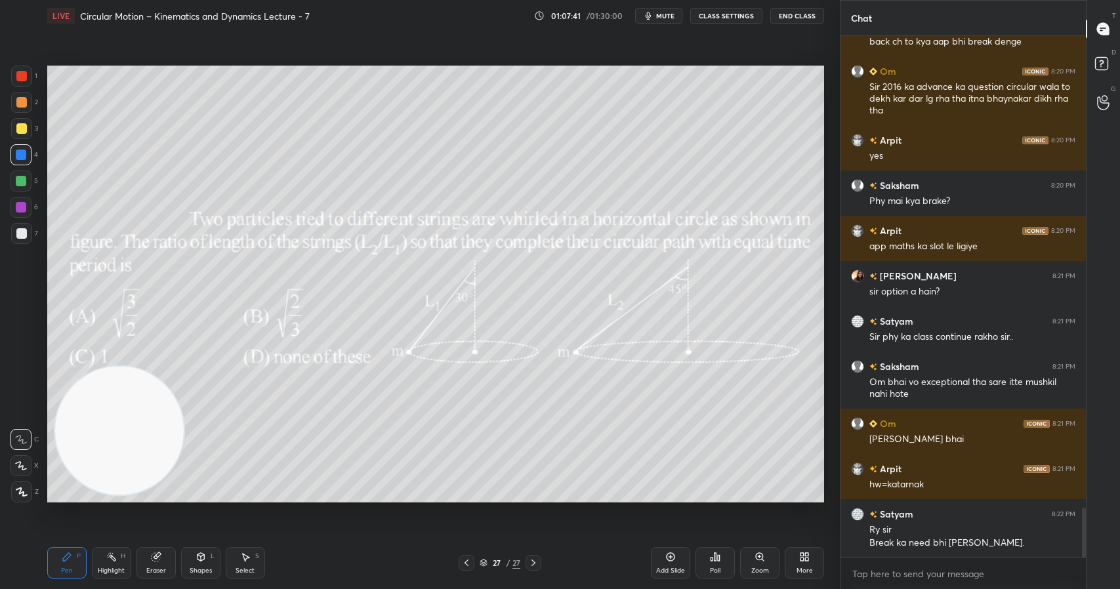
click at [720, 561] on icon at bounding box center [715, 557] width 10 height 10
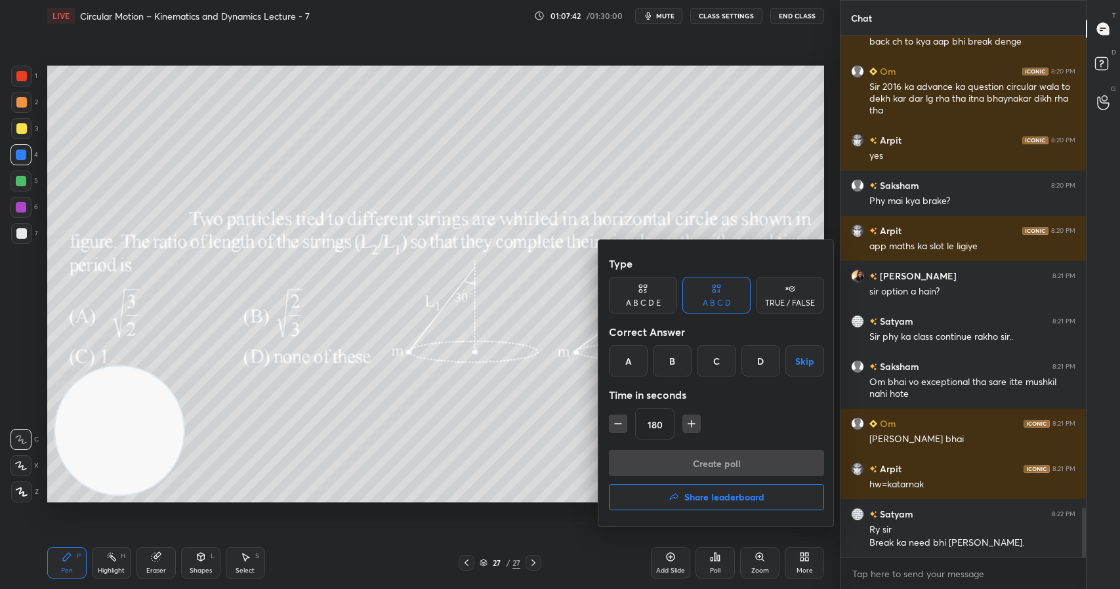
click at [623, 360] on div "A" at bounding box center [628, 360] width 39 height 31
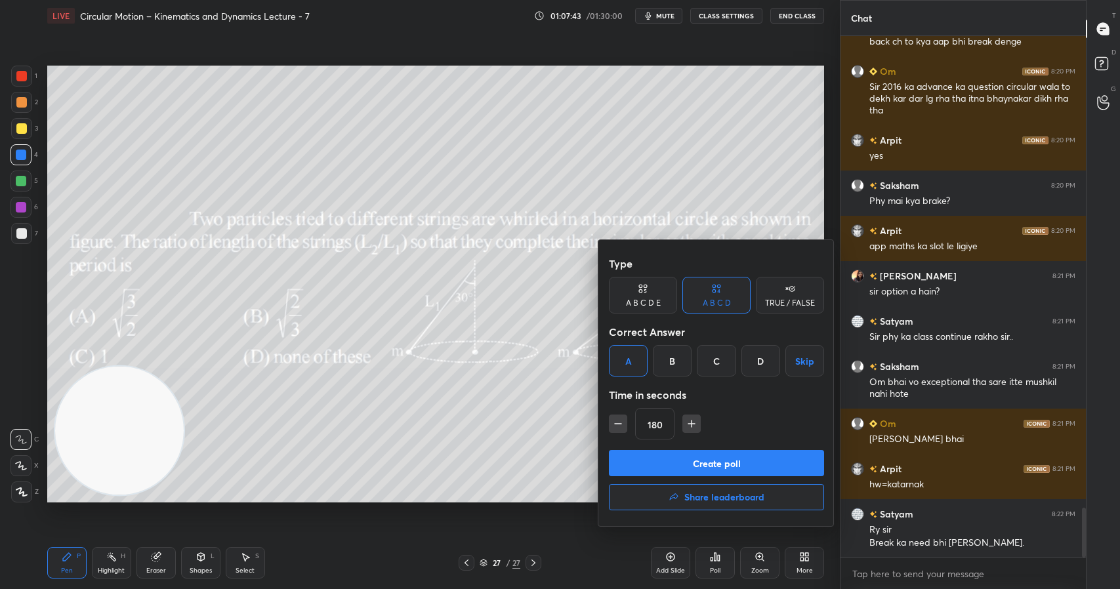
click at [698, 463] on button "Create poll" at bounding box center [716, 463] width 215 height 26
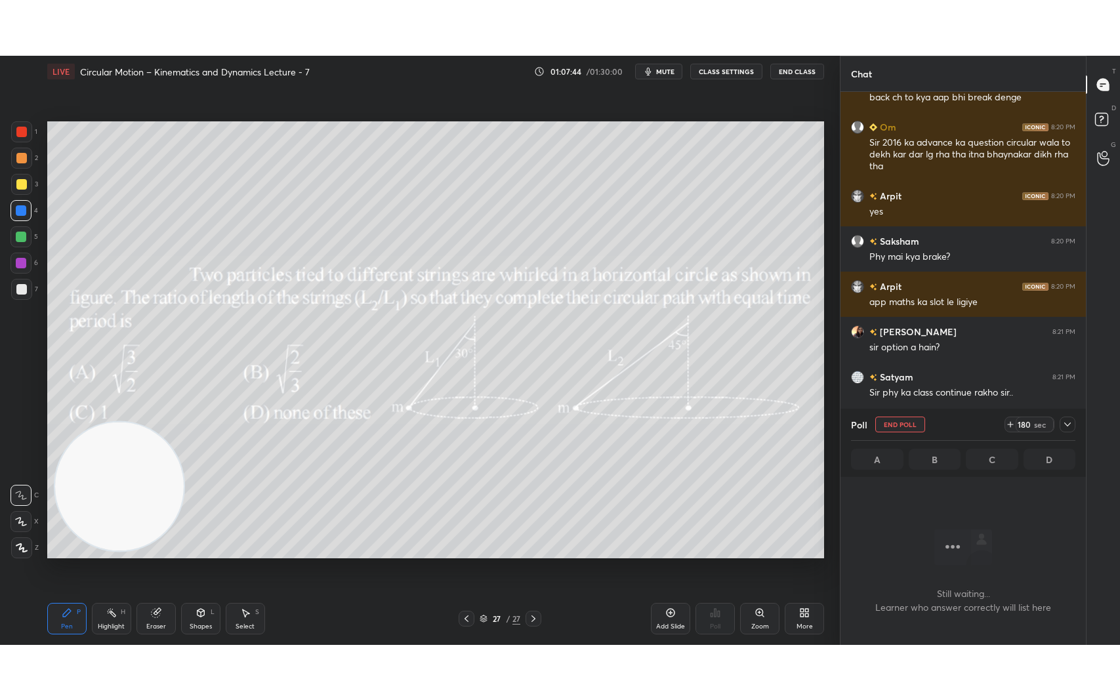
scroll to position [481, 241]
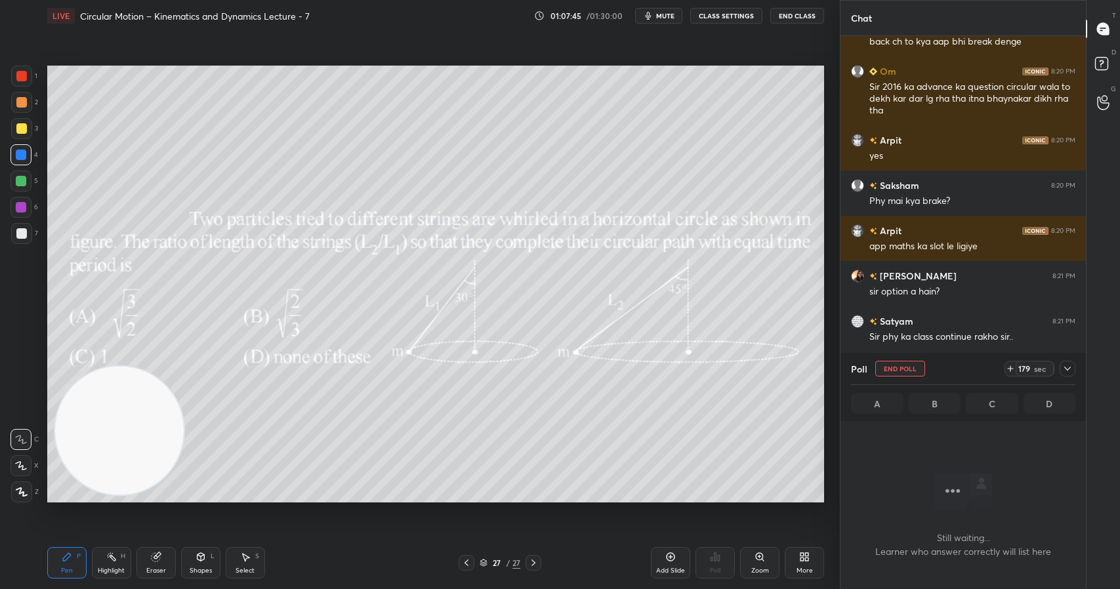
click at [804, 556] on icon at bounding box center [804, 557] width 10 height 10
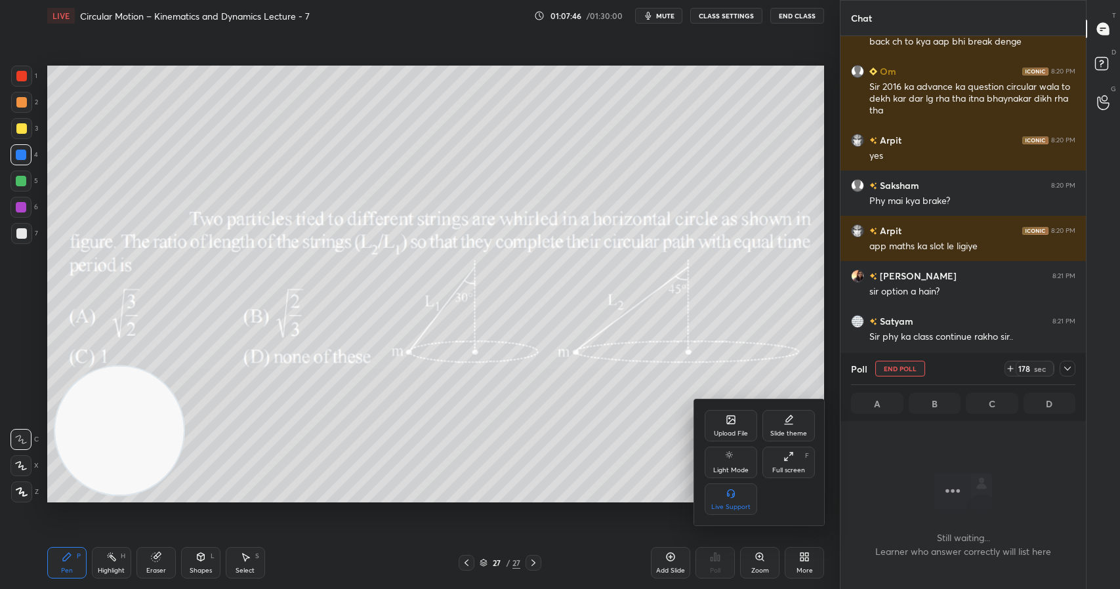
click at [783, 461] on div "Full screen F" at bounding box center [788, 462] width 52 height 31
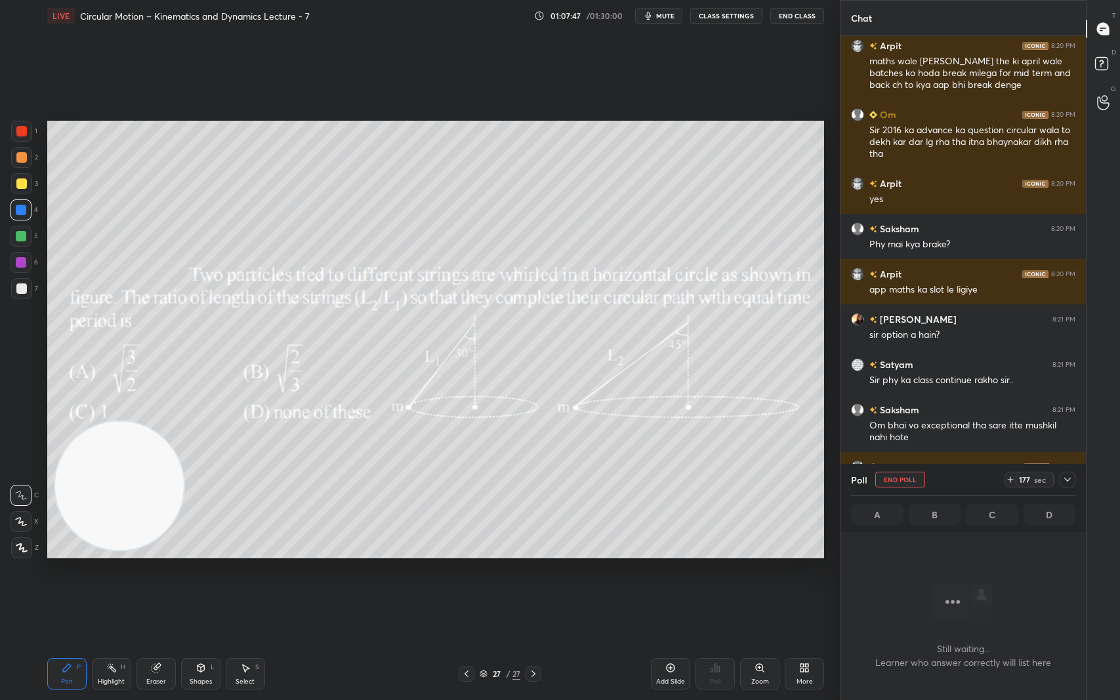
scroll to position [4913, 0]
click at [1069, 474] on icon at bounding box center [1067, 479] width 10 height 10
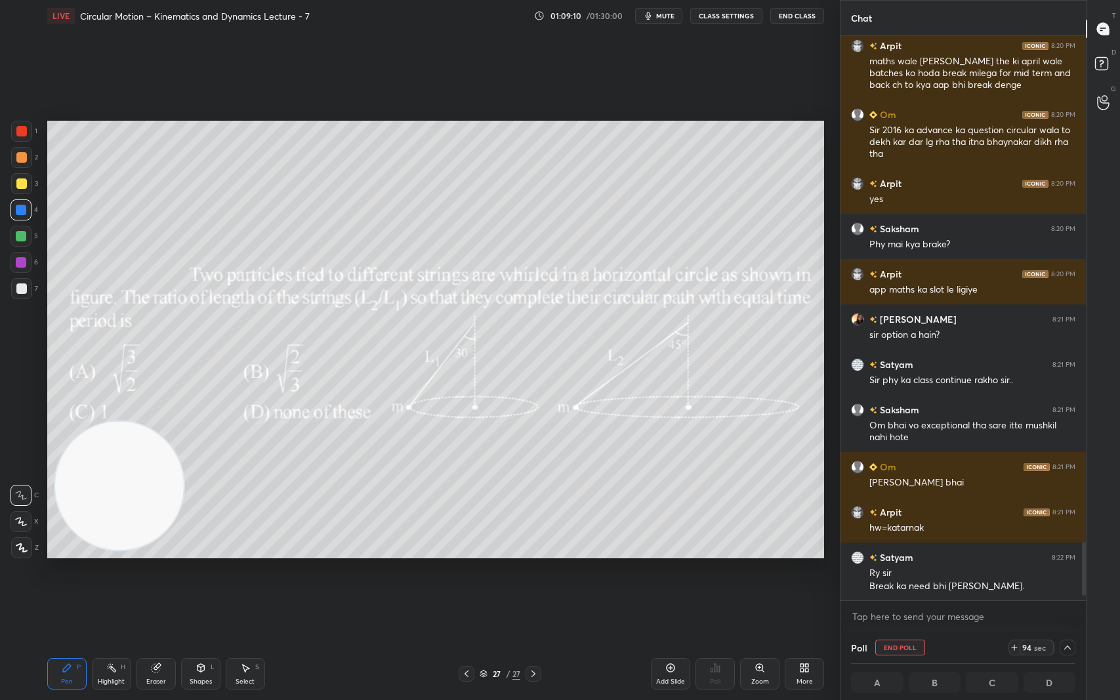
scroll to position [1, 5]
click at [1069, 589] on icon at bounding box center [1067, 647] width 10 height 10
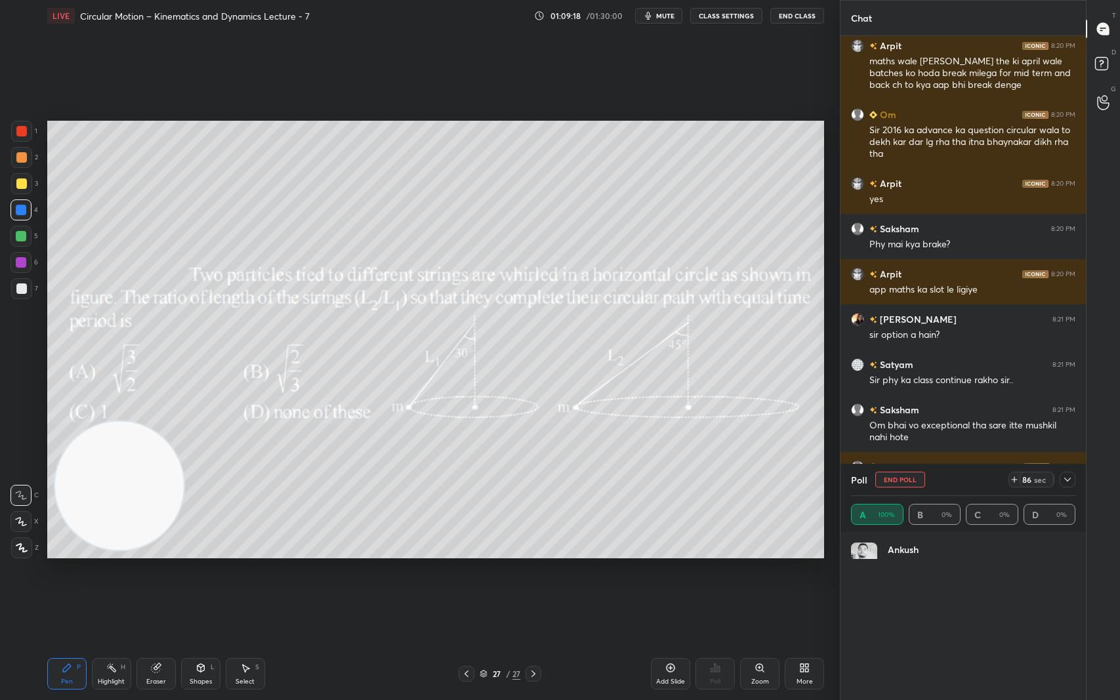
scroll to position [154, 220]
click at [1067, 479] on icon at bounding box center [1067, 479] width 10 height 10
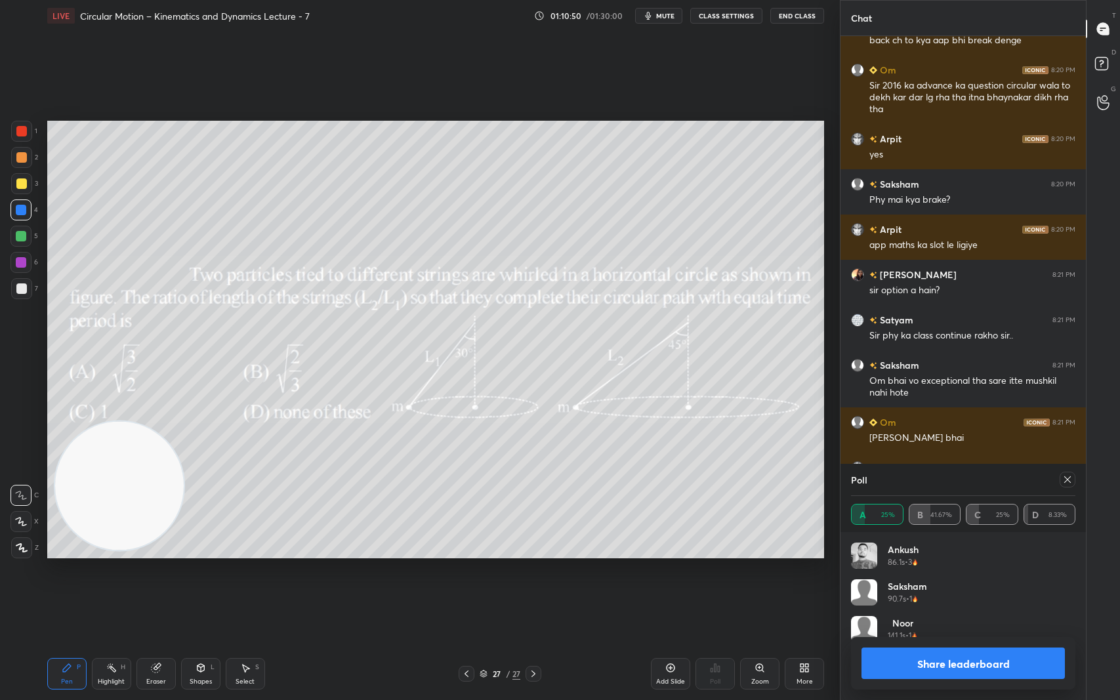
click at [1066, 478] on icon at bounding box center [1067, 479] width 7 height 7
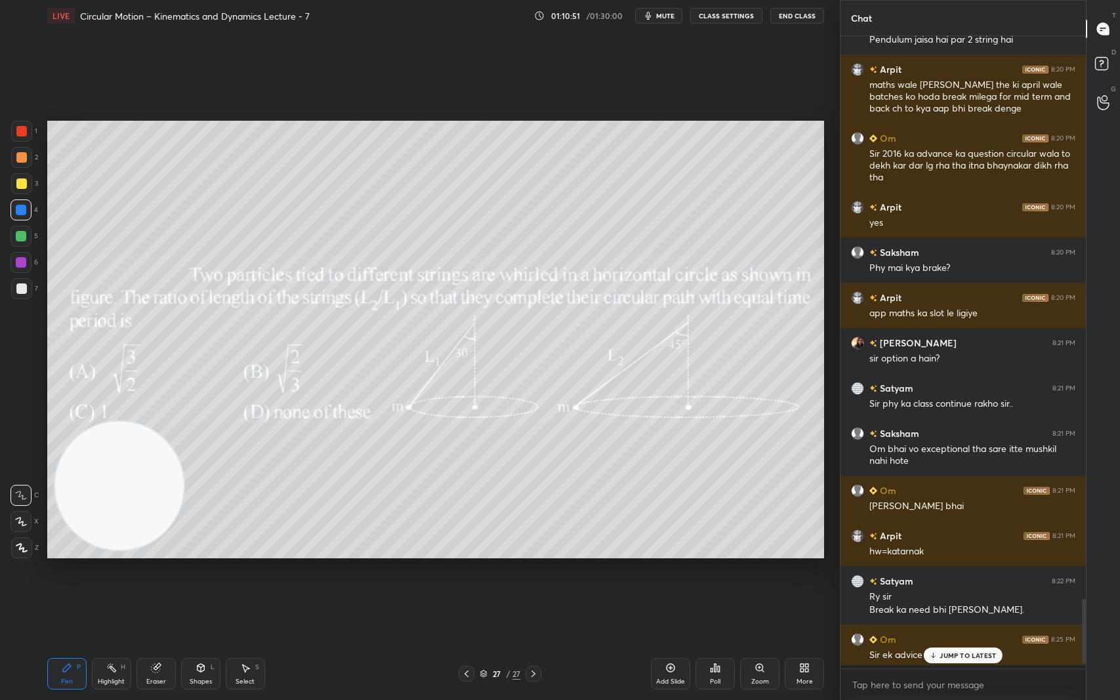
scroll to position [629, 241]
click at [961, 589] on p "JUMP TO LATEST" at bounding box center [968, 656] width 56 height 8
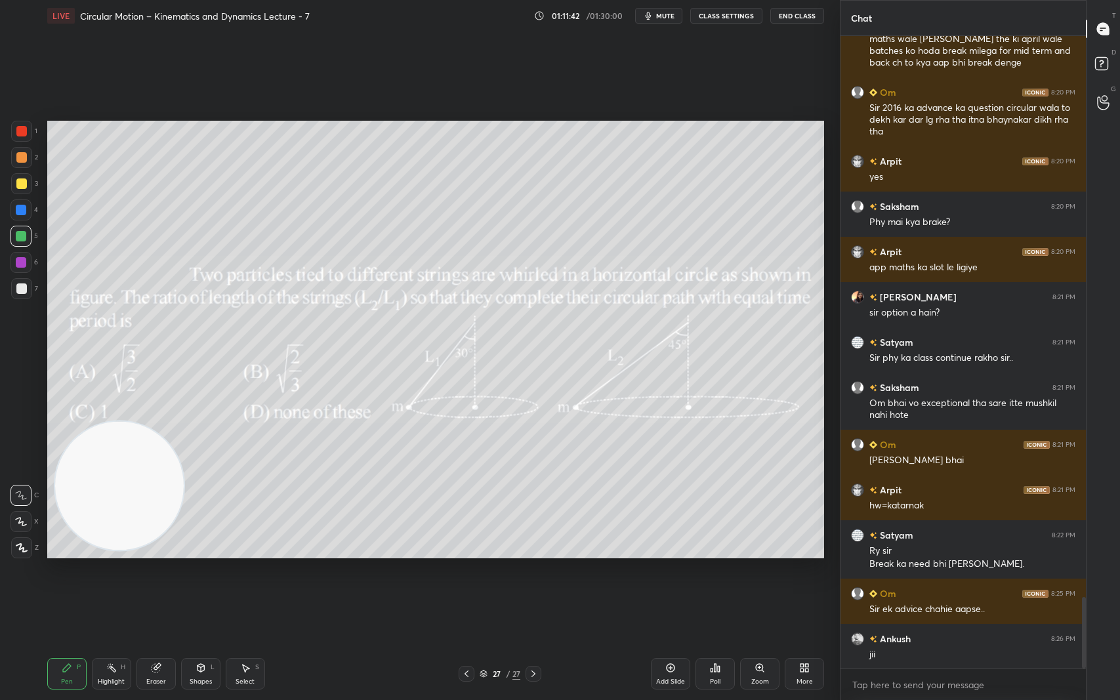
scroll to position [4967, 0]
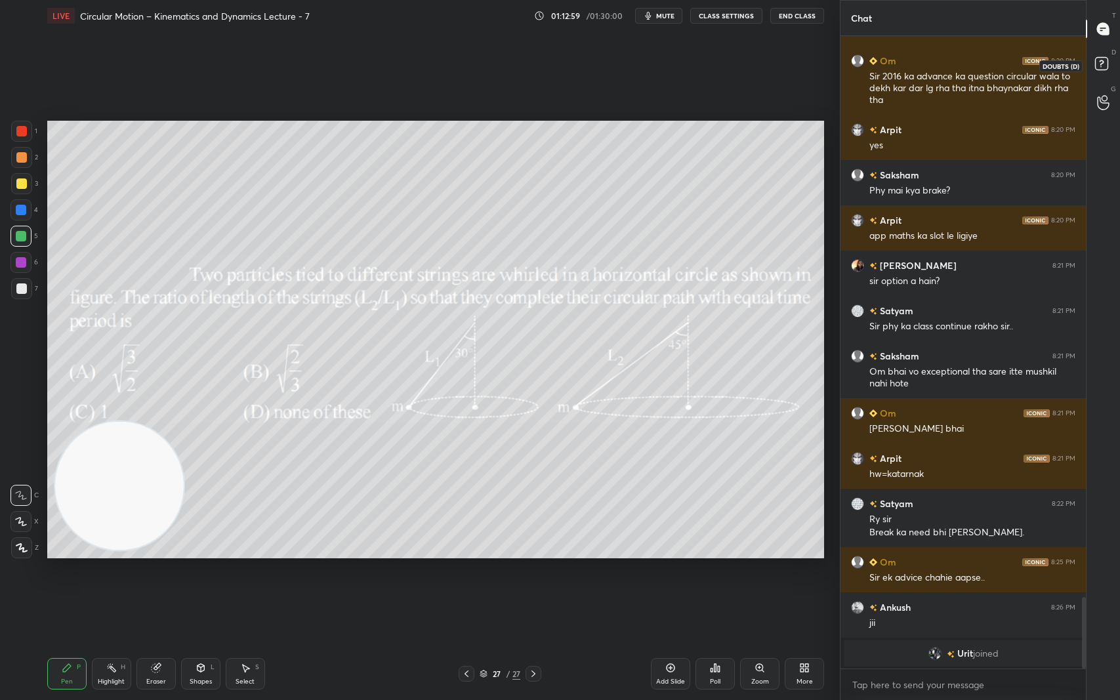
click at [1104, 62] on icon at bounding box center [1101, 62] width 5 height 5
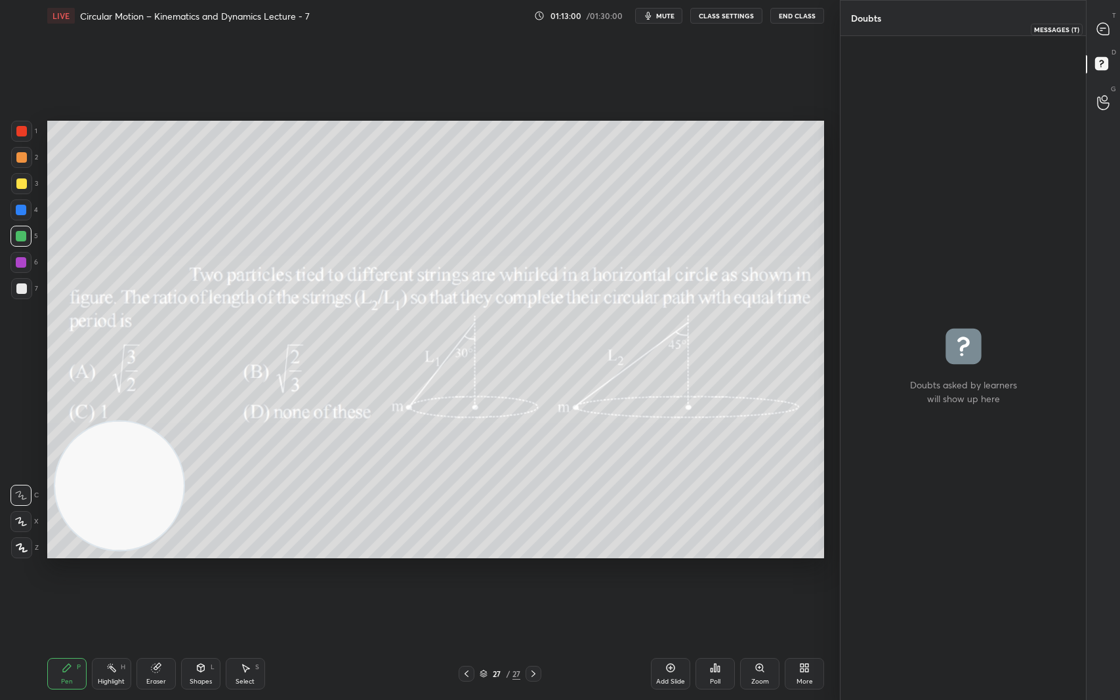
click at [1106, 22] on icon at bounding box center [1103, 29] width 14 height 14
click at [1111, 97] on div at bounding box center [1103, 103] width 26 height 24
click at [1105, 30] on icon at bounding box center [1103, 29] width 12 height 12
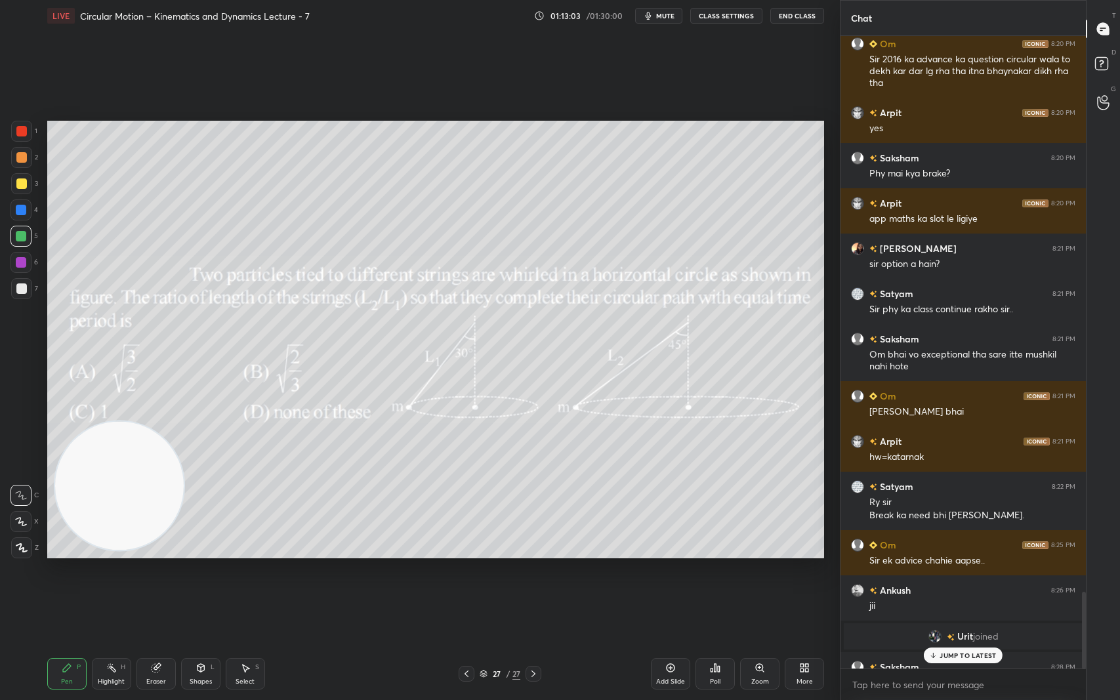
scroll to position [4600, 0]
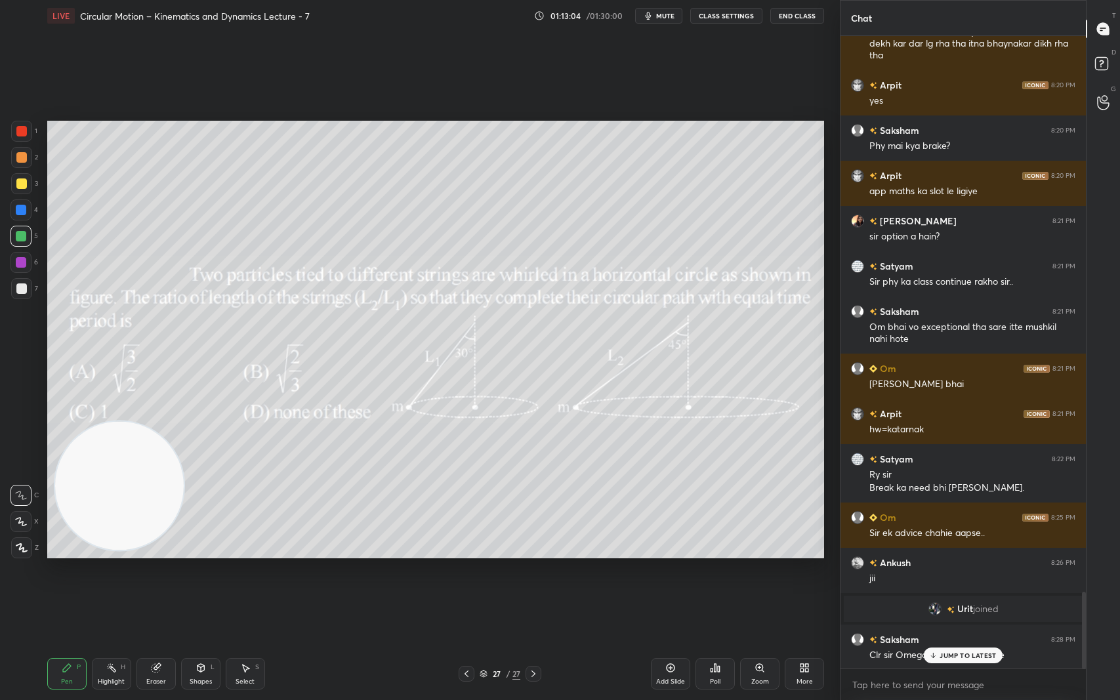
click at [962, 589] on p "JUMP TO LATEST" at bounding box center [968, 656] width 56 height 8
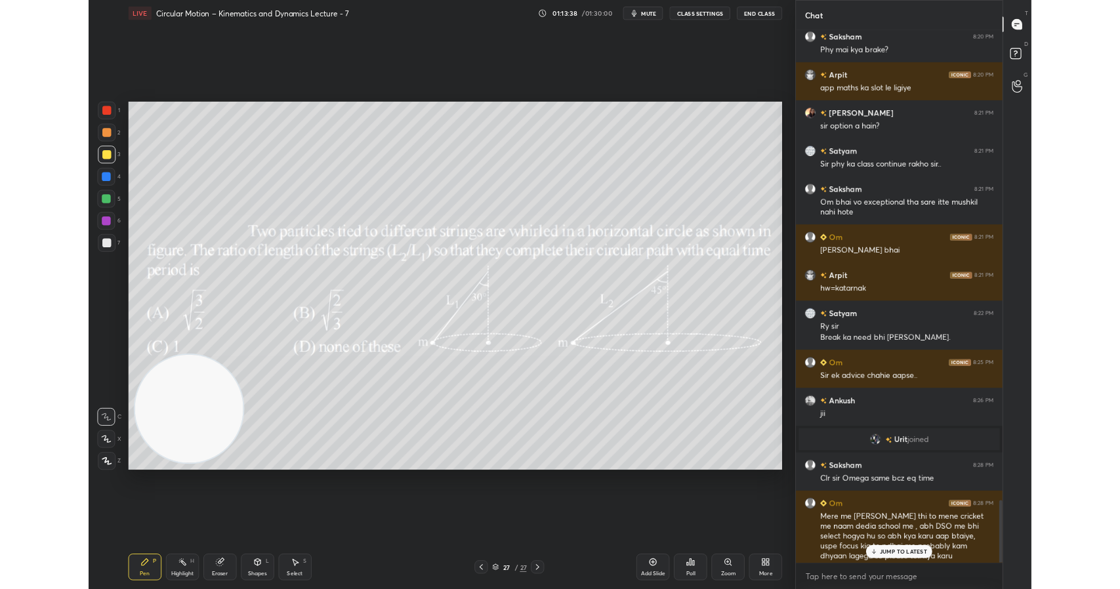
scroll to position [4808, 0]
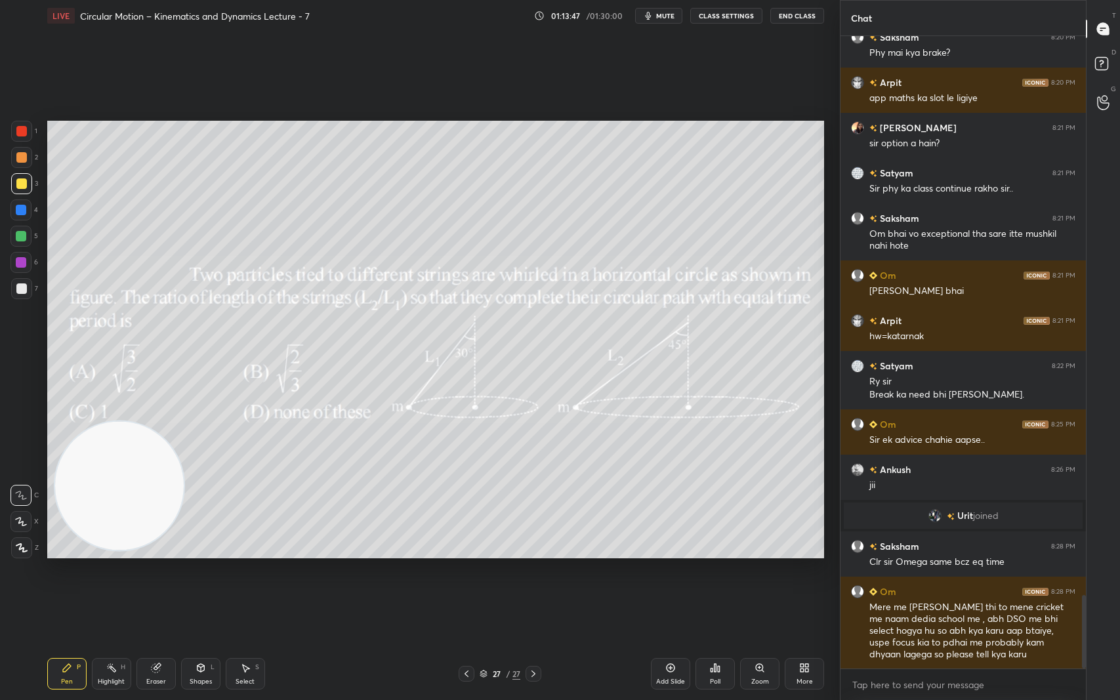
click at [804, 589] on icon at bounding box center [804, 668] width 10 height 10
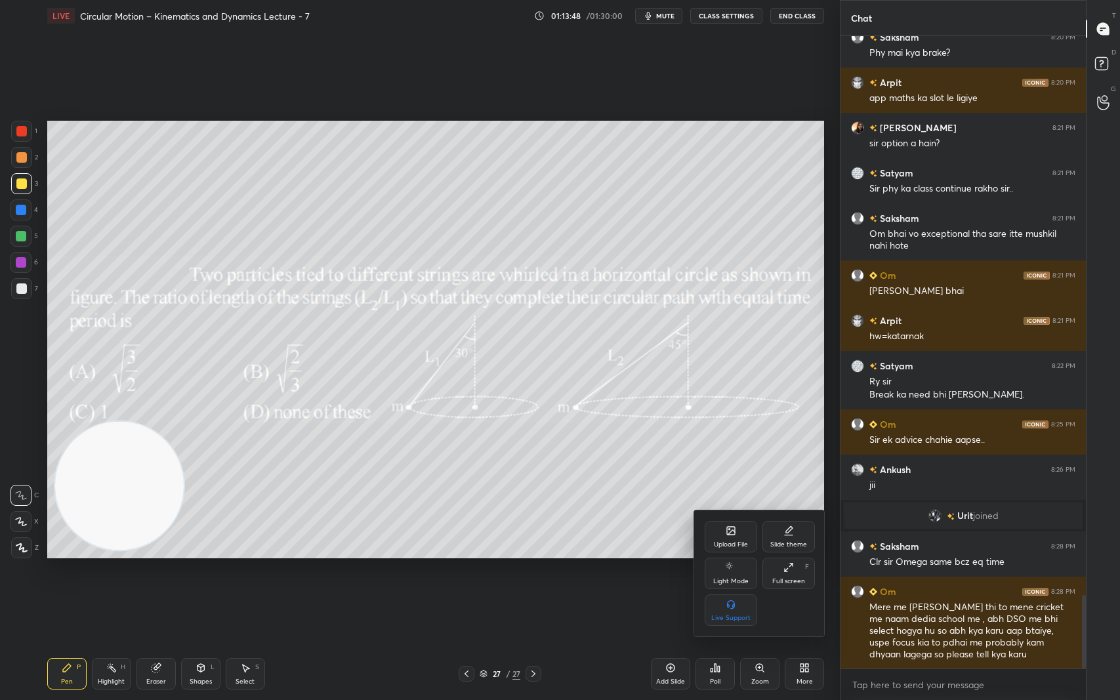
click at [727, 531] on icon at bounding box center [731, 531] width 8 height 8
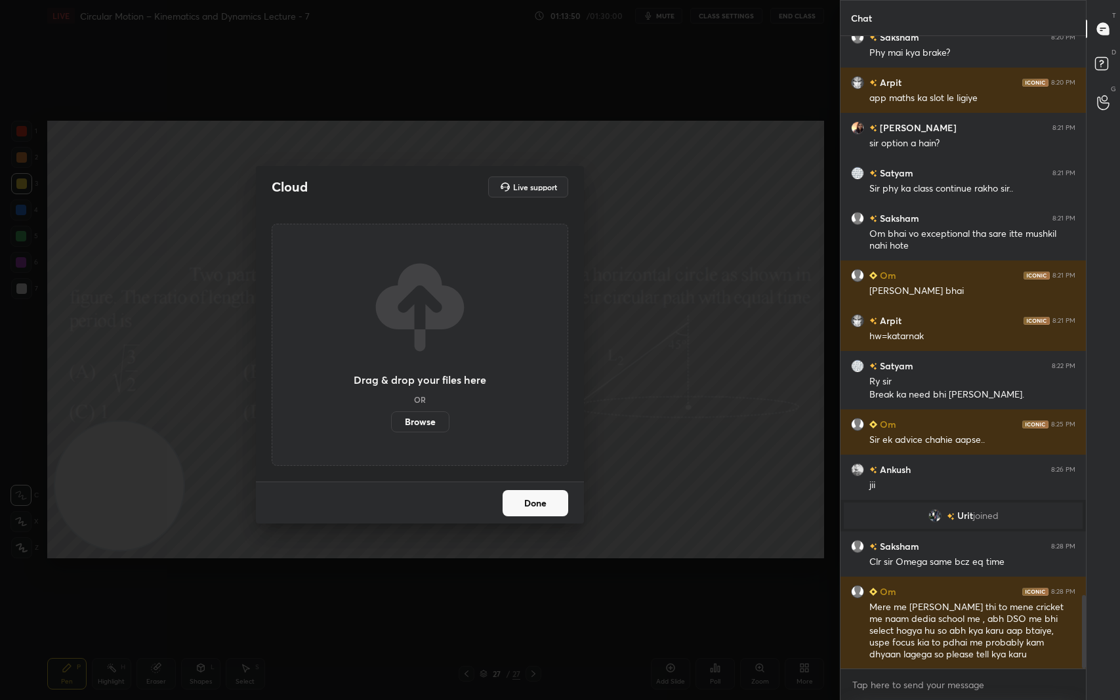
click at [434, 426] on label "Browse" at bounding box center [420, 421] width 58 height 21
click at [391, 426] on input "Browse" at bounding box center [391, 421] width 0 height 21
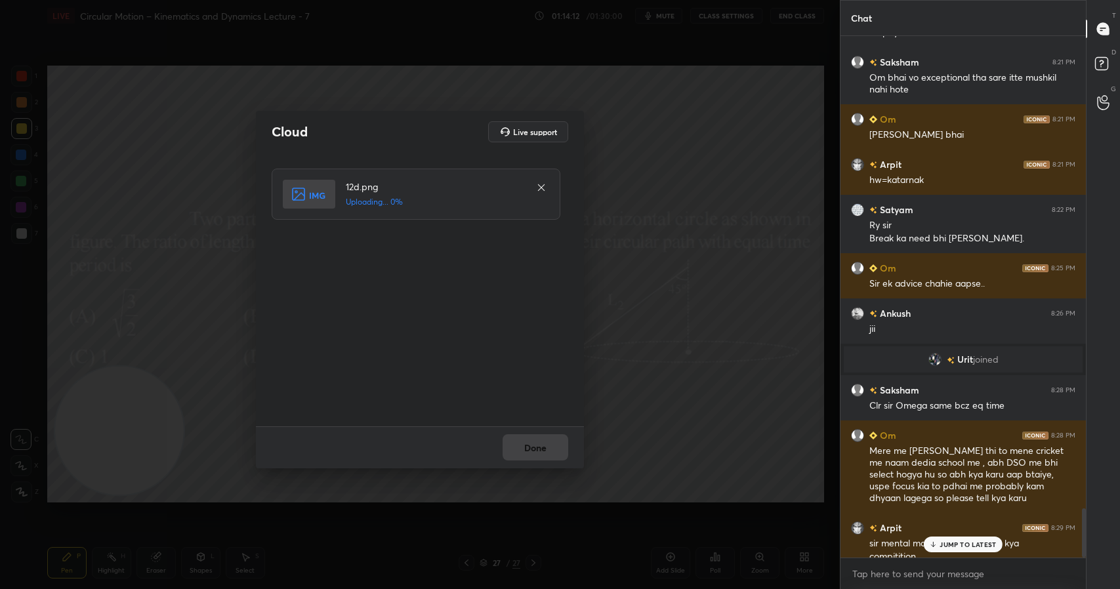
scroll to position [4977, 0]
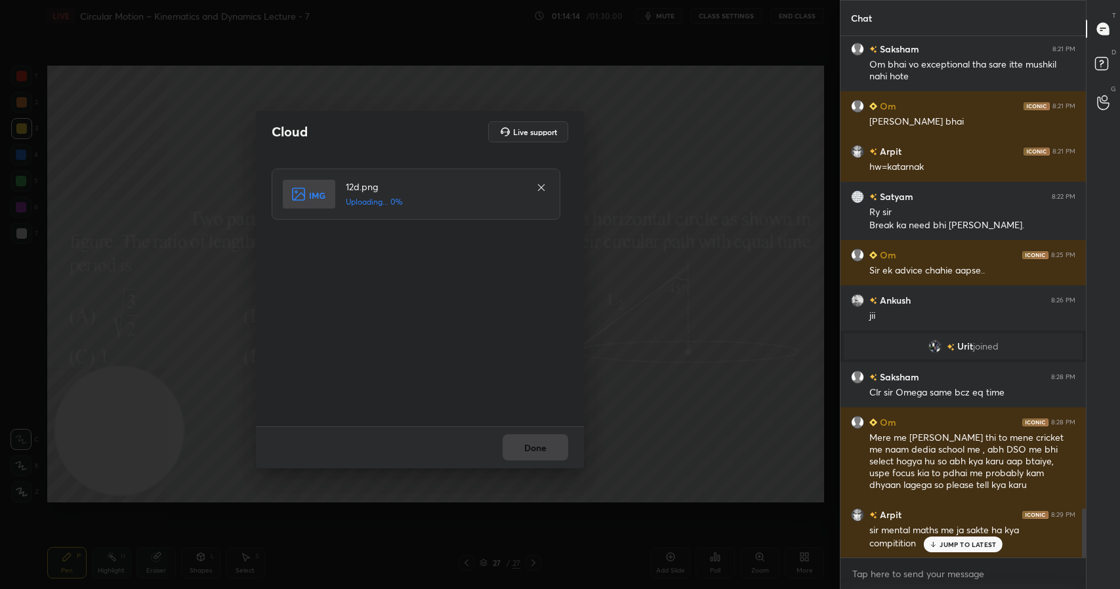
click at [970, 548] on p "JUMP TO LATEST" at bounding box center [968, 545] width 56 height 8
click at [546, 446] on button "Done" at bounding box center [536, 447] width 66 height 26
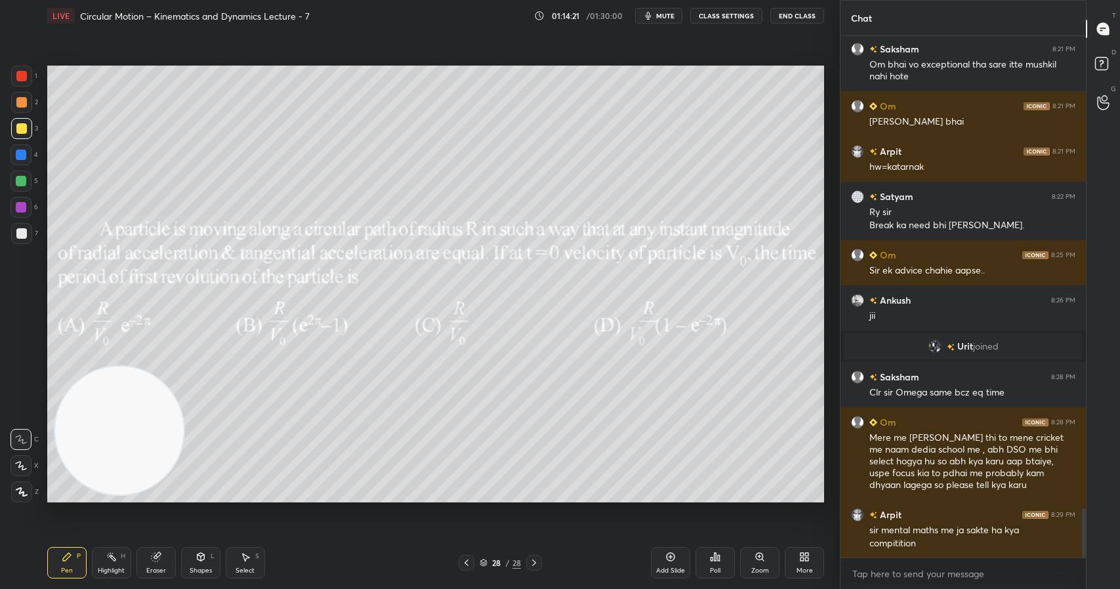
click at [804, 561] on icon at bounding box center [804, 557] width 10 height 10
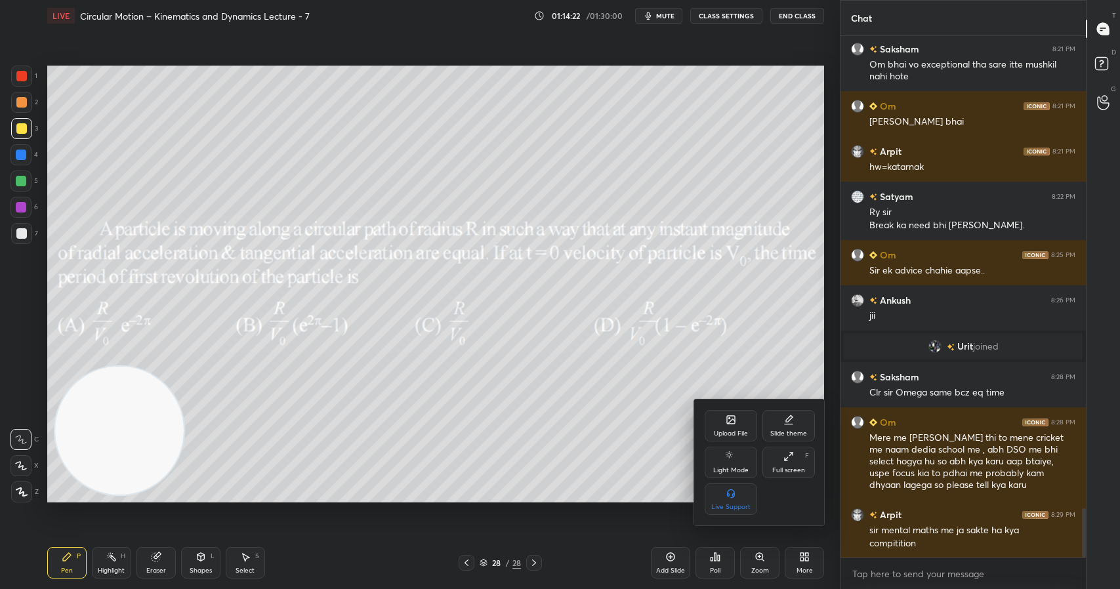
drag, startPoint x: 601, startPoint y: 514, endPoint x: 718, endPoint y: 540, distance: 119.7
click at [603, 514] on div at bounding box center [560, 294] width 1120 height 589
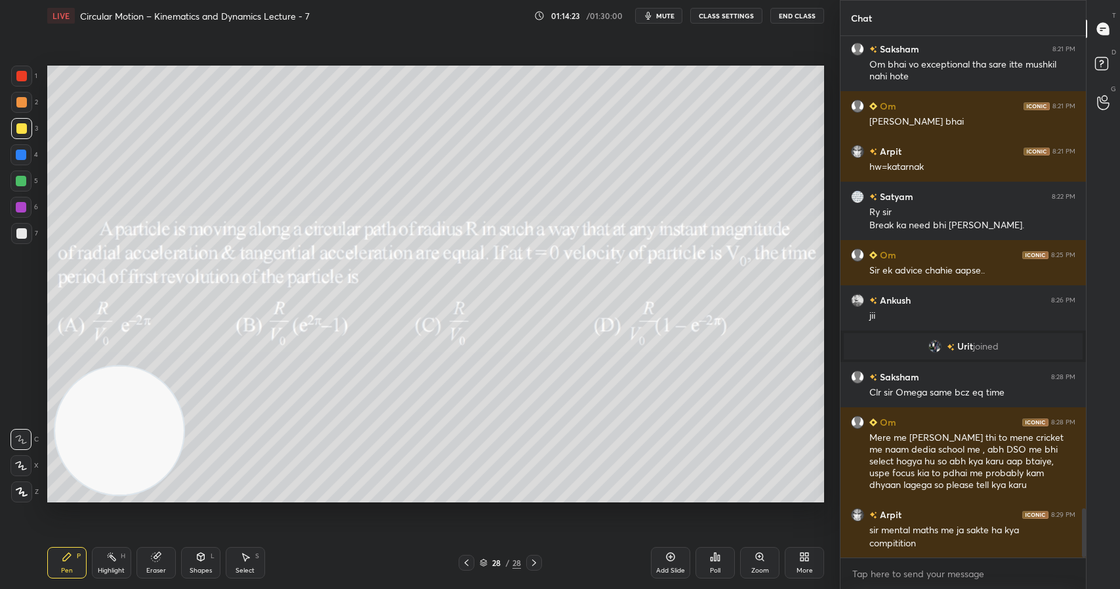
click at [720, 560] on icon at bounding box center [719, 558] width 2 height 6
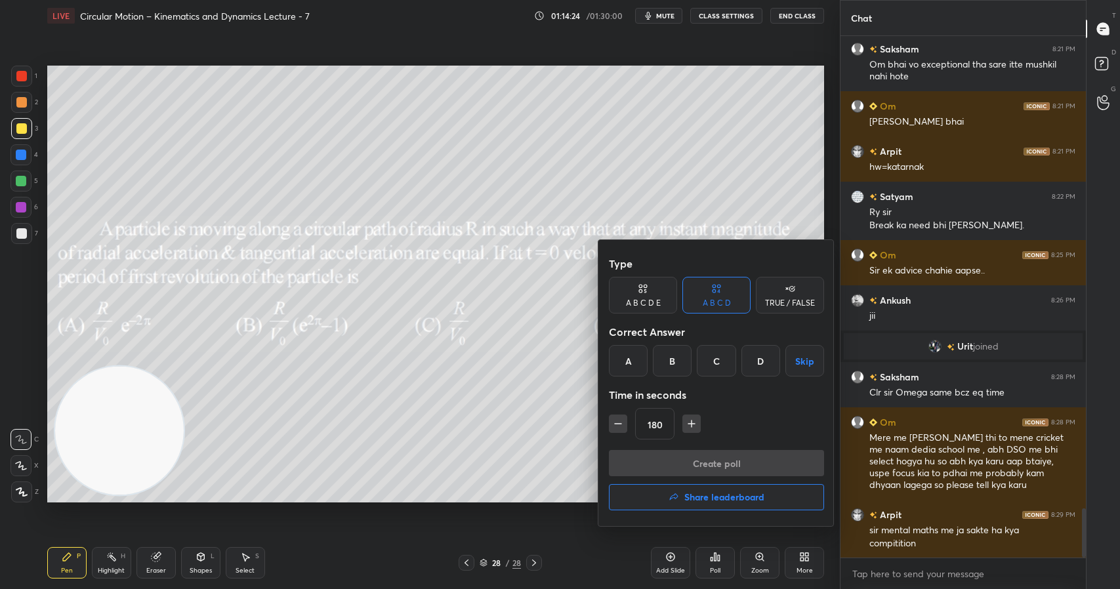
drag, startPoint x: 755, startPoint y: 361, endPoint x: 752, endPoint y: 457, distance: 96.5
click at [755, 362] on div "D" at bounding box center [760, 360] width 39 height 31
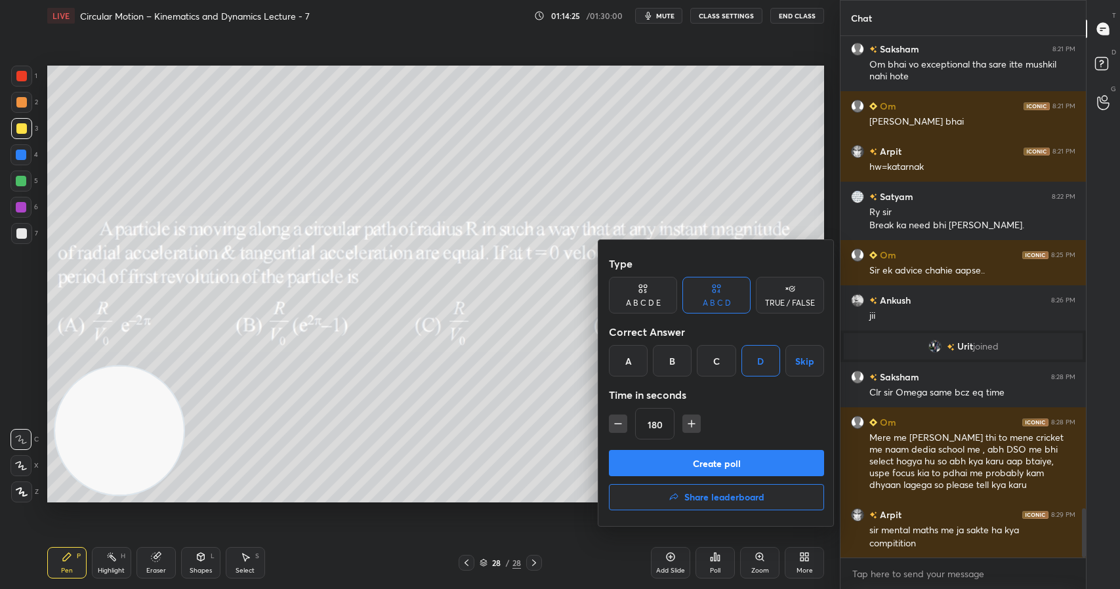
click at [751, 458] on button "Create poll" at bounding box center [716, 463] width 215 height 26
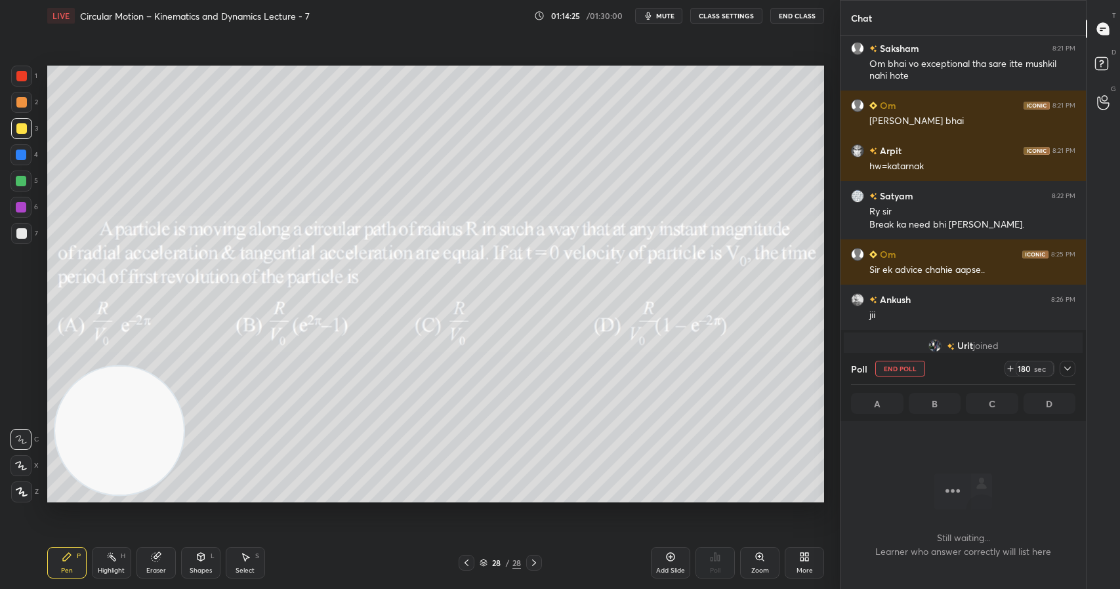
scroll to position [4, 5]
drag, startPoint x: 1066, startPoint y: 368, endPoint x: 895, endPoint y: 501, distance: 216.4
click at [1066, 368] on icon at bounding box center [1067, 368] width 10 height 10
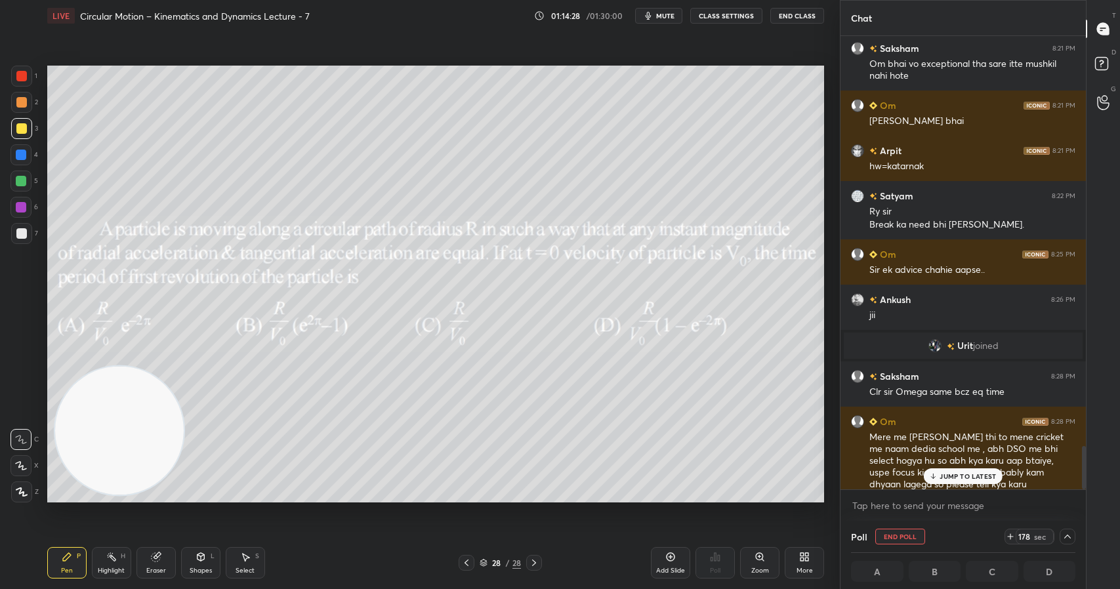
click at [807, 564] on div "More" at bounding box center [804, 562] width 39 height 31
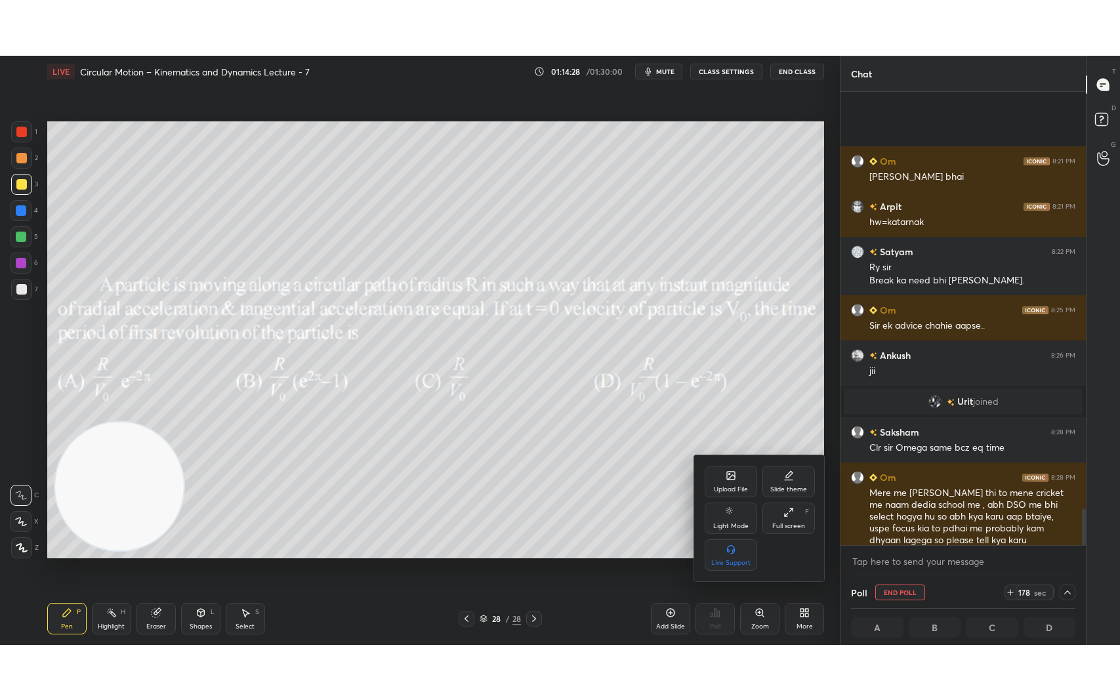
scroll to position [5092, 0]
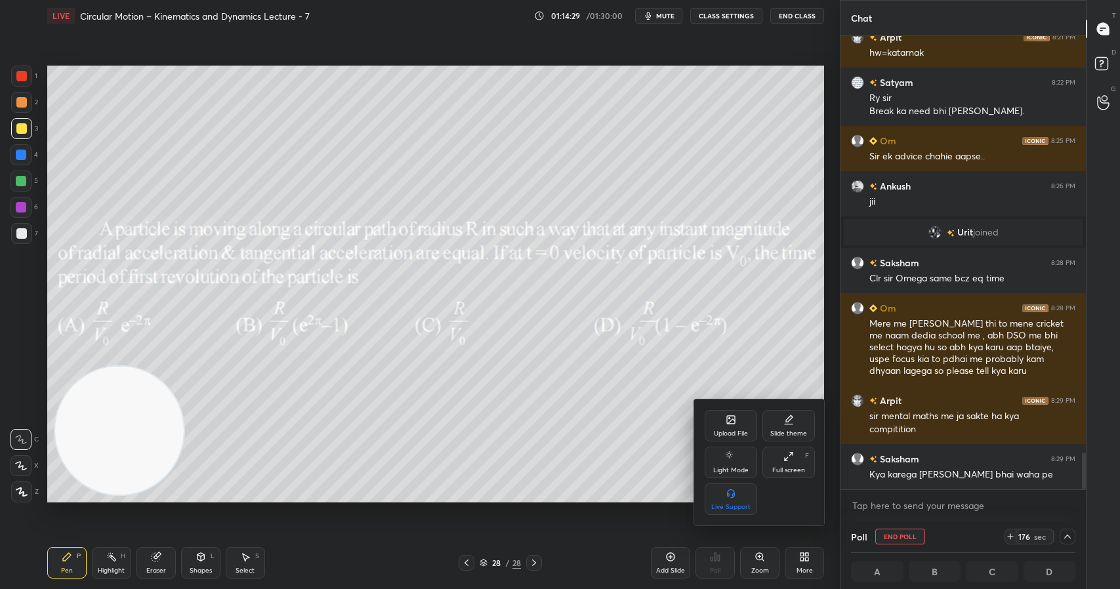
click at [799, 465] on div "Full screen F" at bounding box center [788, 462] width 52 height 31
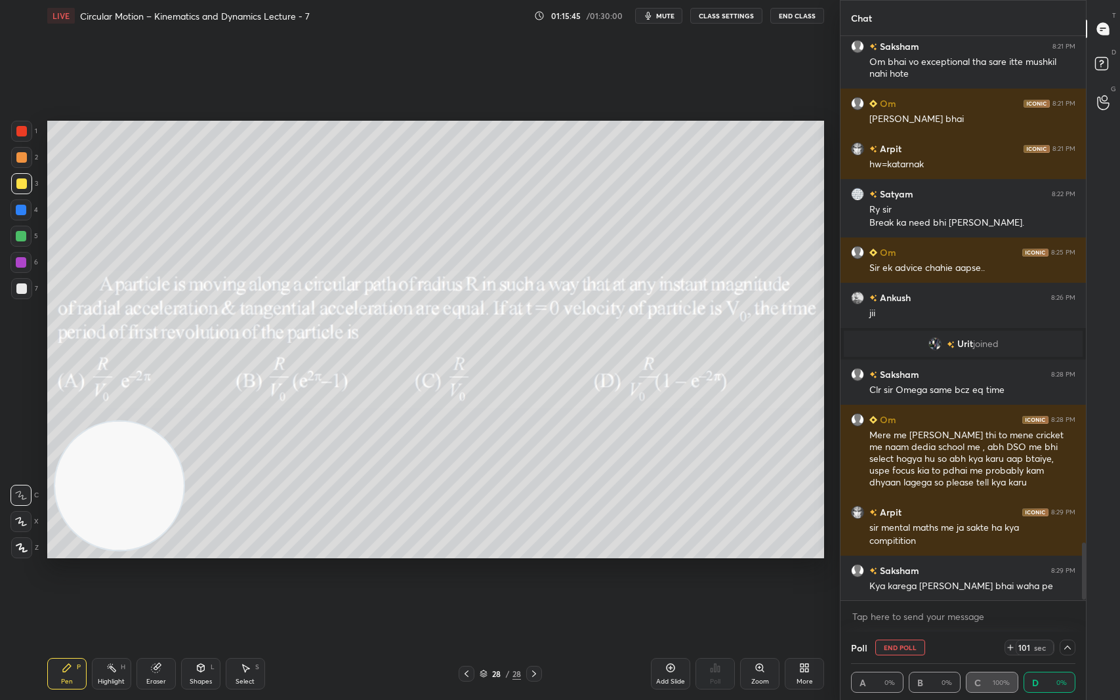
scroll to position [5048, 0]
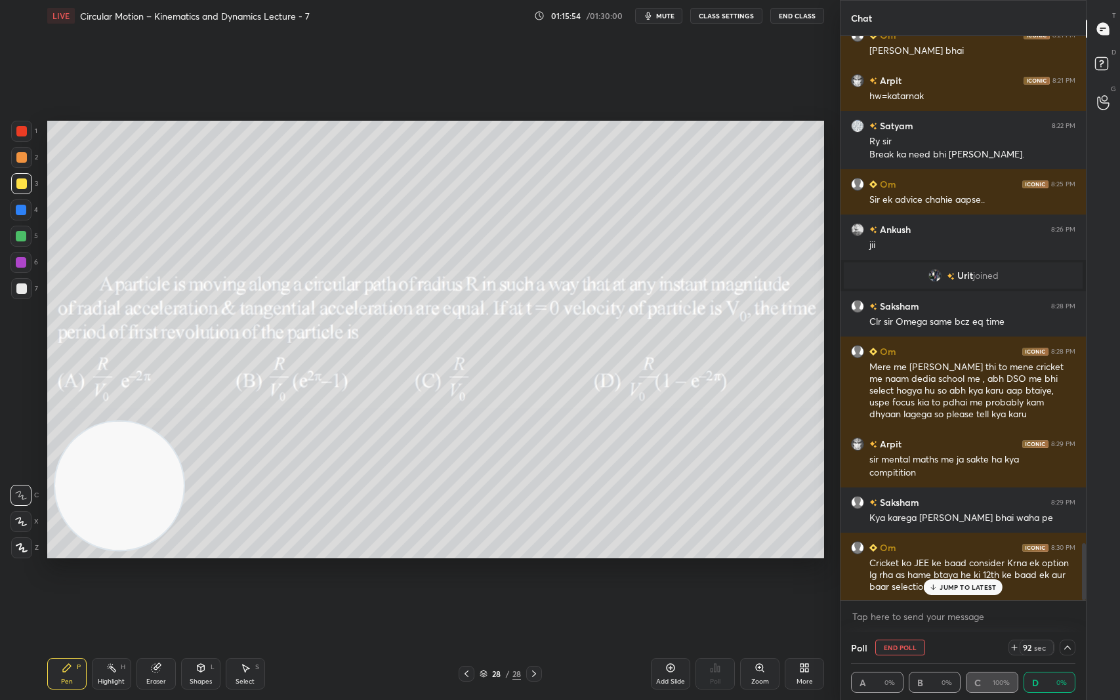
click at [942, 588] on p "JUMP TO LATEST" at bounding box center [968, 587] width 56 height 8
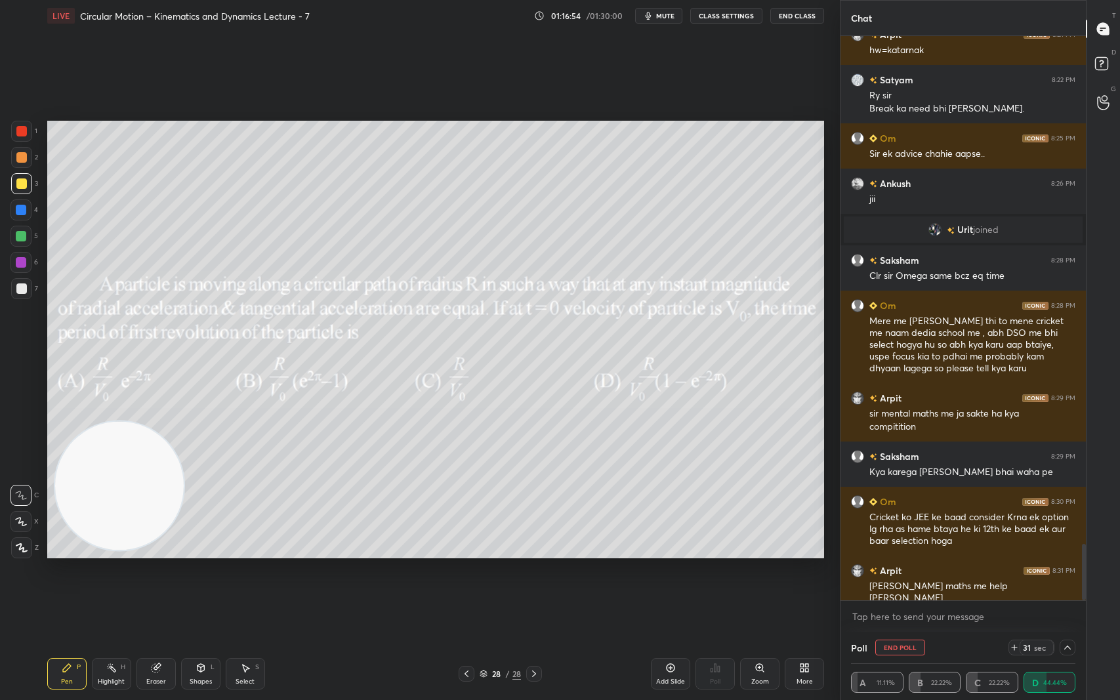
click at [1075, 589] on div at bounding box center [1068, 648] width 16 height 16
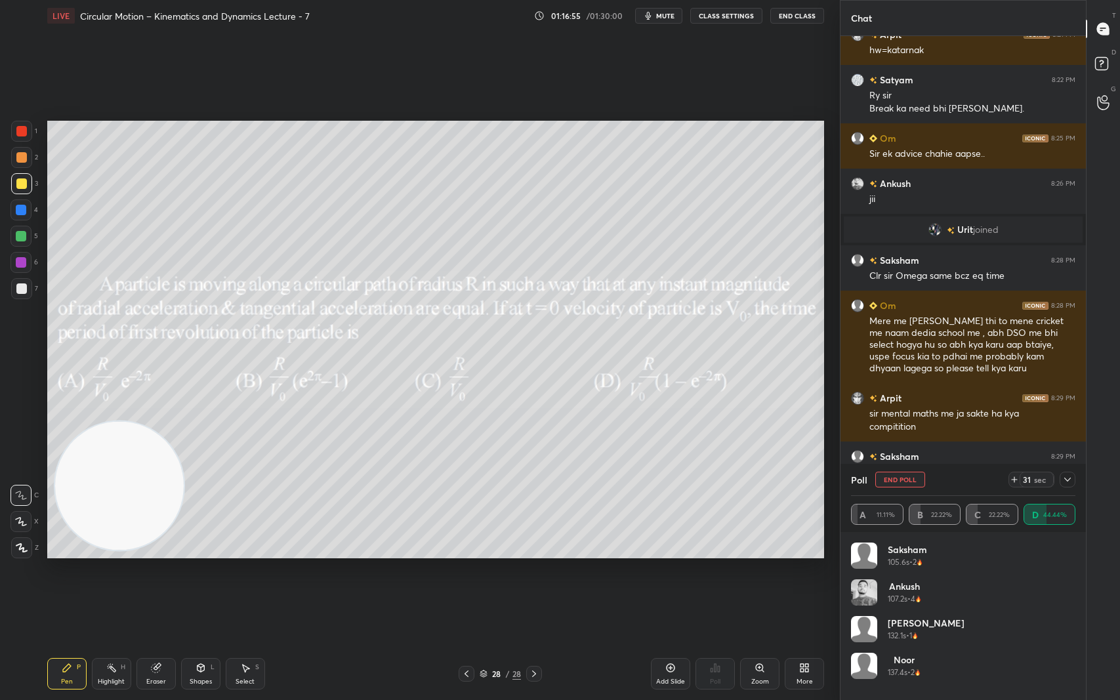
scroll to position [154, 220]
click at [1067, 479] on icon at bounding box center [1067, 479] width 10 height 10
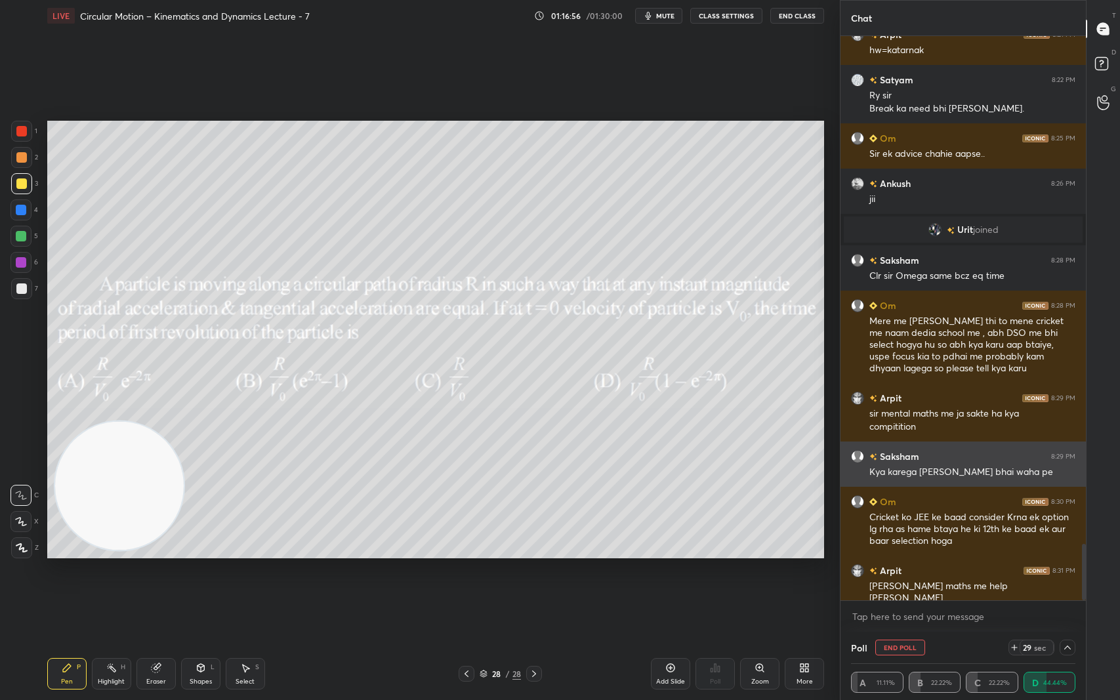
scroll to position [1, 5]
click at [1071, 589] on icon at bounding box center [1067, 647] width 10 height 10
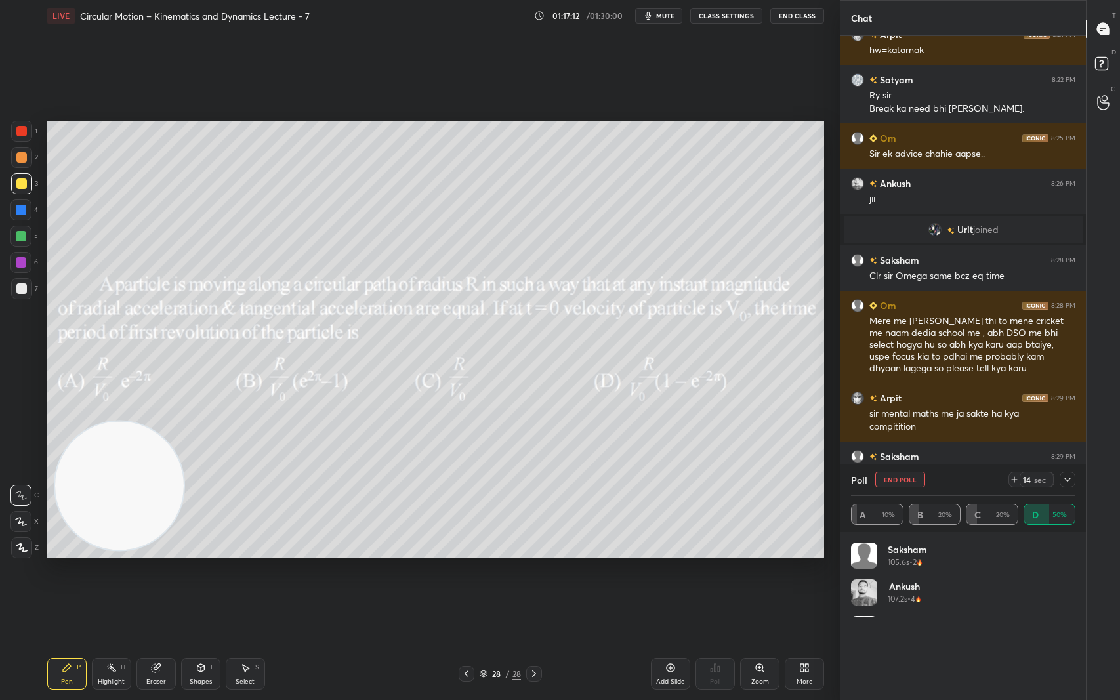
scroll to position [154, 220]
click at [1069, 478] on icon at bounding box center [1067, 479] width 10 height 10
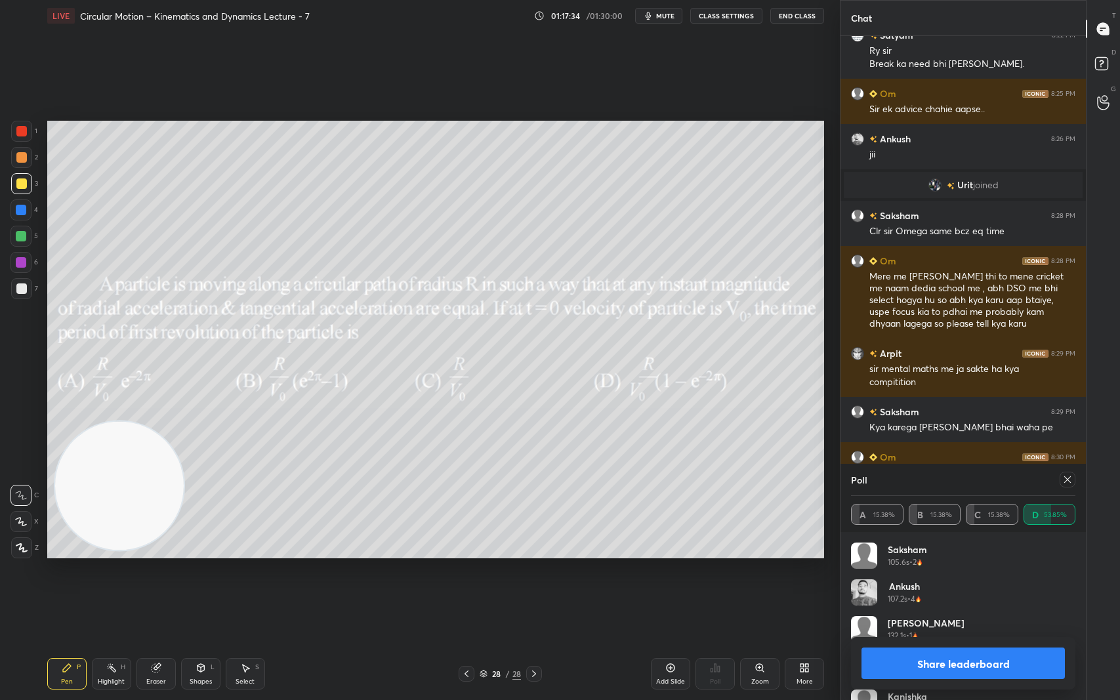
scroll to position [5197, 0]
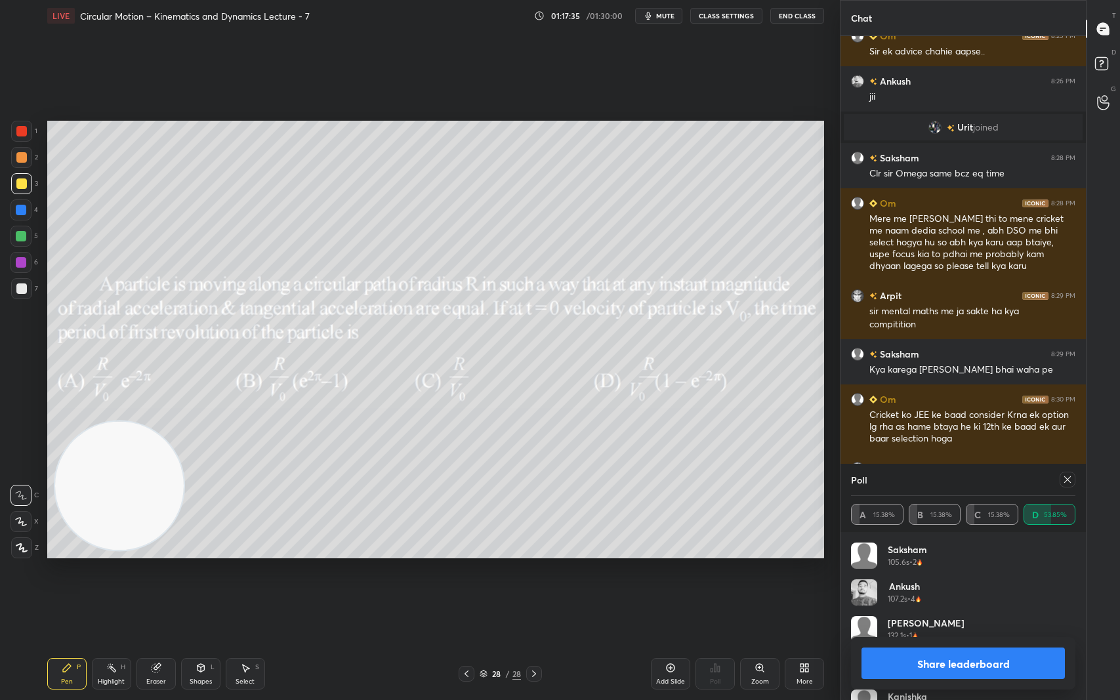
click at [1069, 478] on icon at bounding box center [1067, 479] width 7 height 7
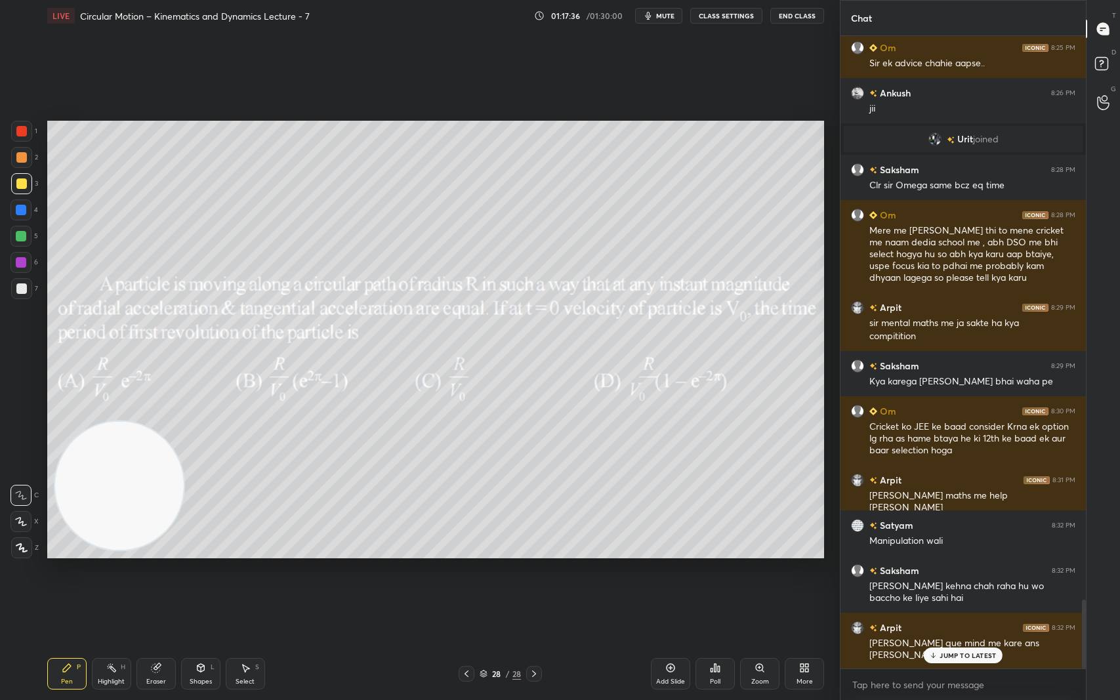
scroll to position [5185, 0]
drag, startPoint x: 957, startPoint y: 652, endPoint x: 814, endPoint y: 646, distance: 142.5
click at [956, 589] on p "JUMP TO LATEST" at bounding box center [968, 656] width 56 height 8
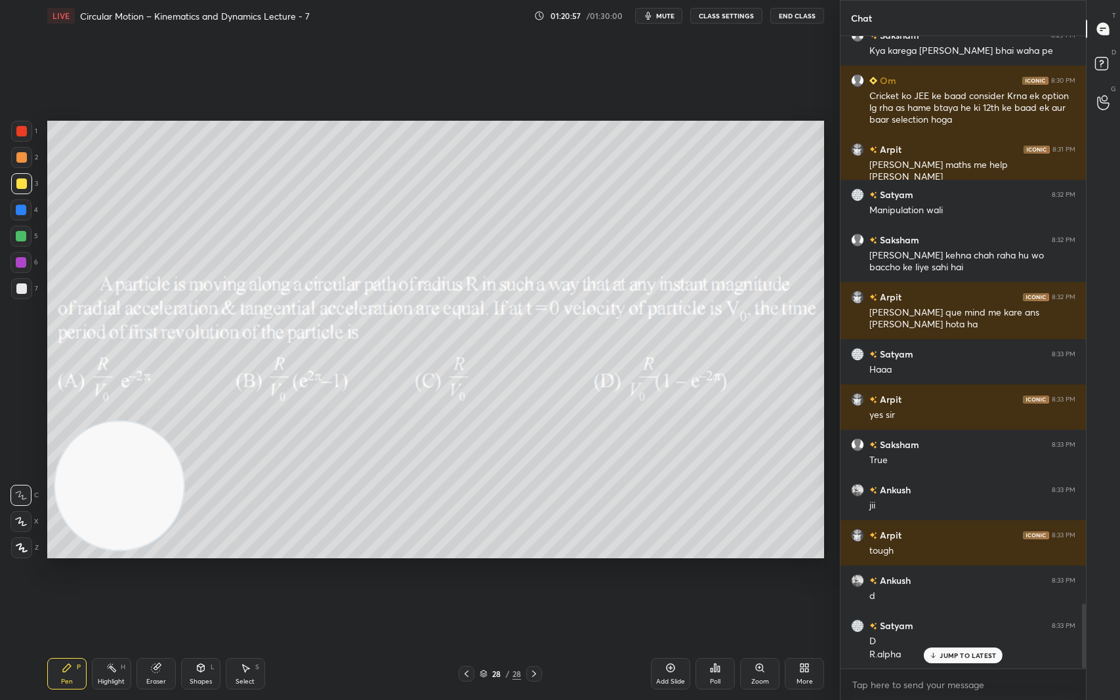
scroll to position [5560, 0]
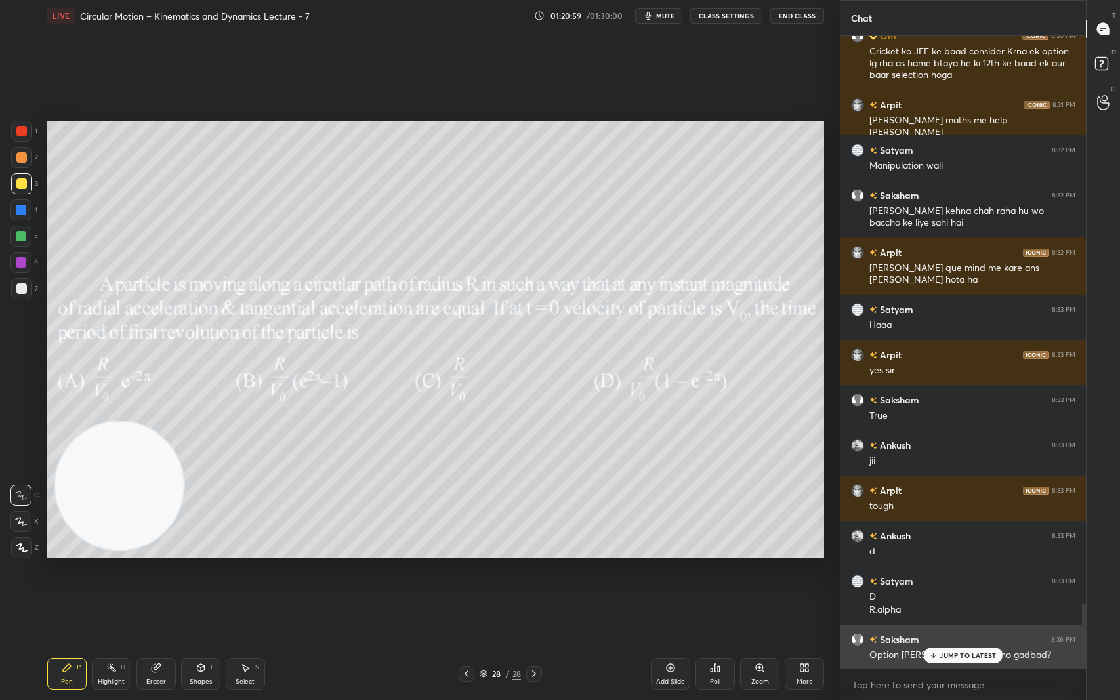
click at [958, 589] on p "JUMP TO LATEST" at bounding box center [968, 656] width 56 height 8
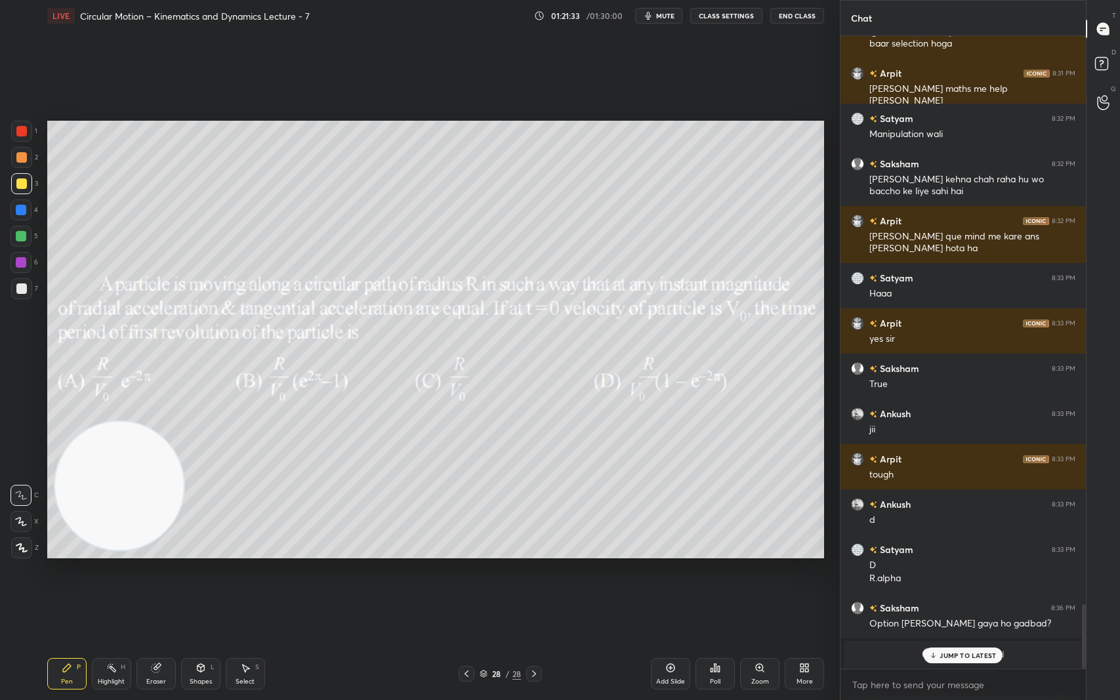
click at [959, 589] on p "JUMP TO LATEST" at bounding box center [968, 656] width 56 height 8
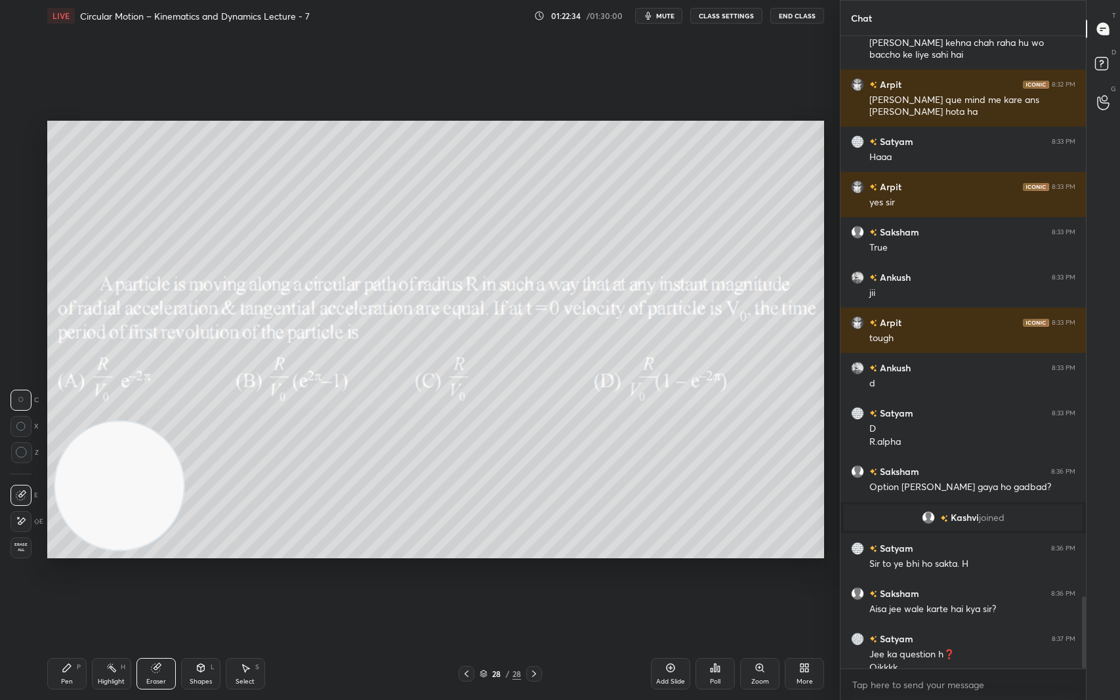
scroll to position [4941, 0]
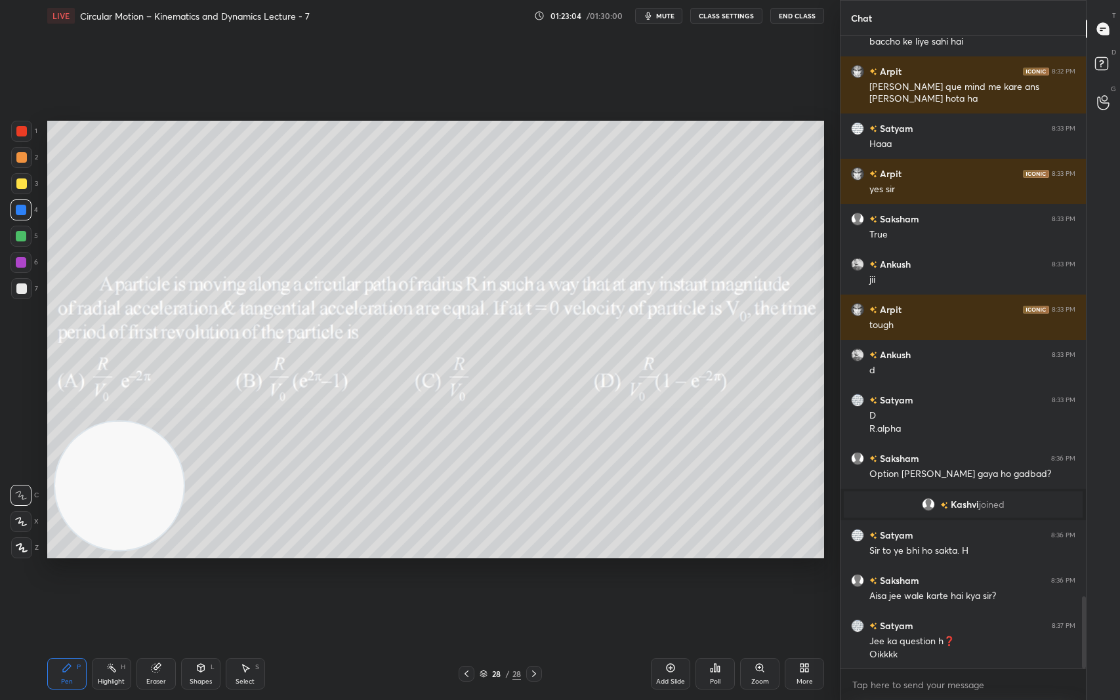
click at [810, 589] on div "More" at bounding box center [804, 673] width 39 height 31
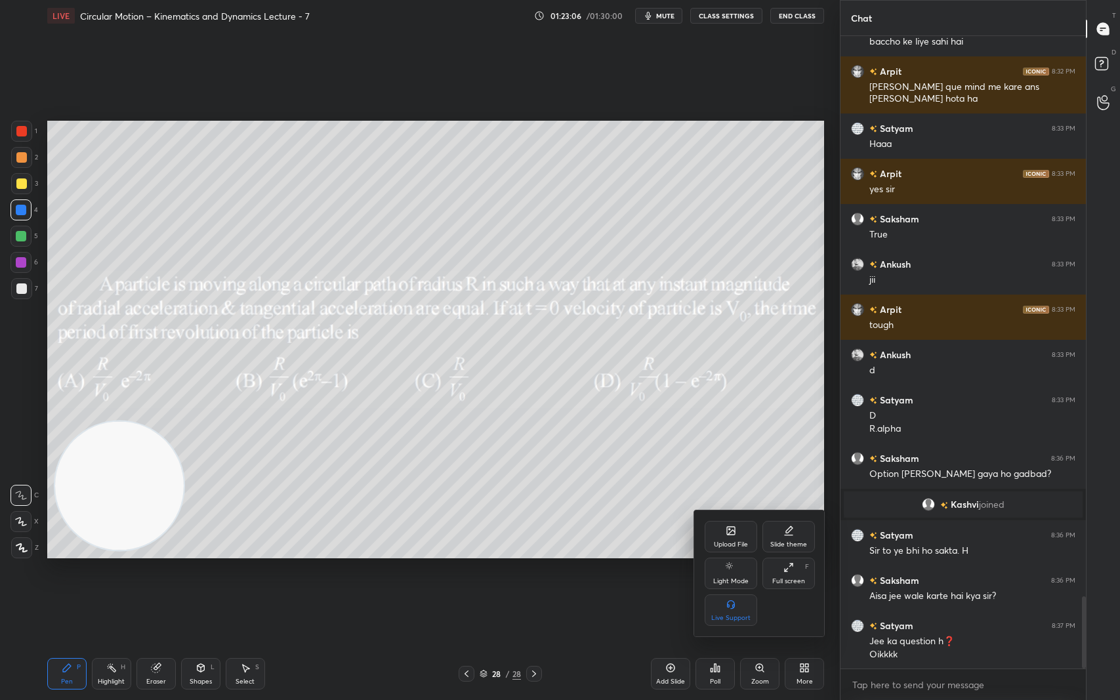
click at [625, 589] on div at bounding box center [560, 350] width 1120 height 700
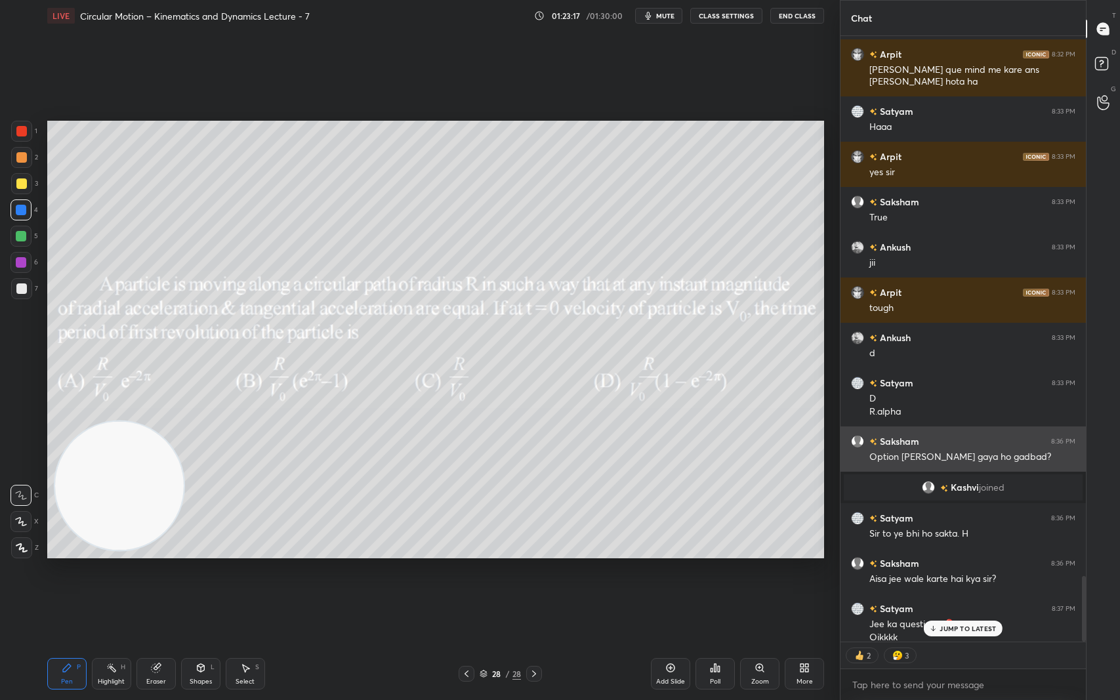
scroll to position [4968, 0]
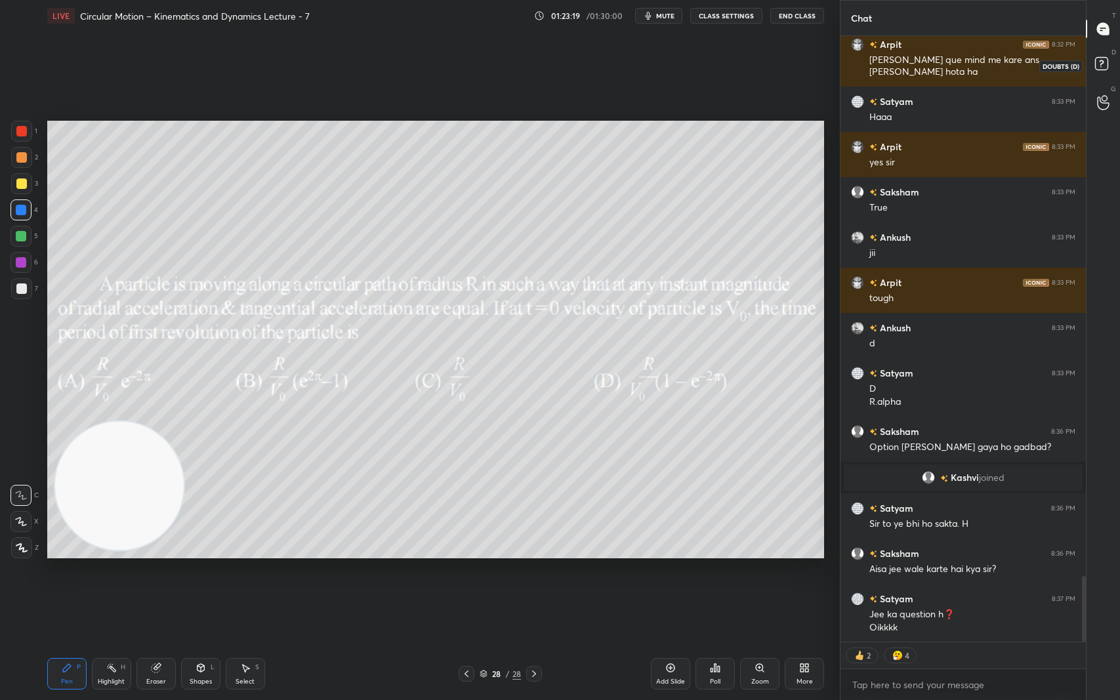
drag, startPoint x: 1109, startPoint y: 55, endPoint x: 1105, endPoint y: 33, distance: 22.7
click at [1107, 52] on div "D Doubts (D)" at bounding box center [1103, 65] width 33 height 37
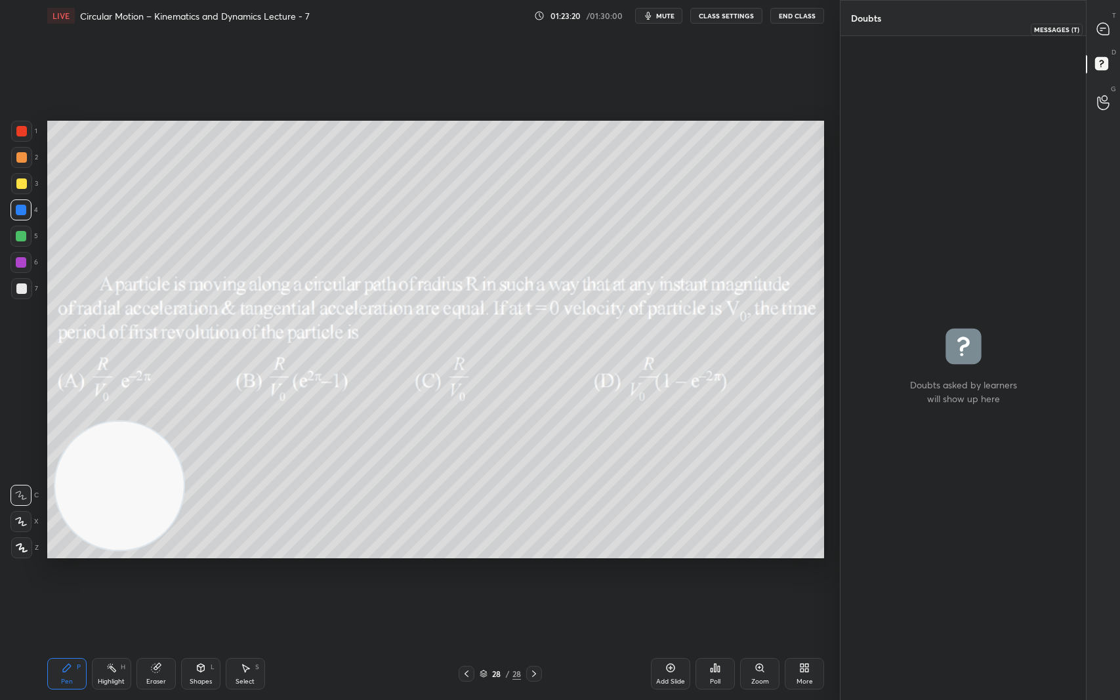
click at [1106, 29] on icon at bounding box center [1103, 29] width 12 height 12
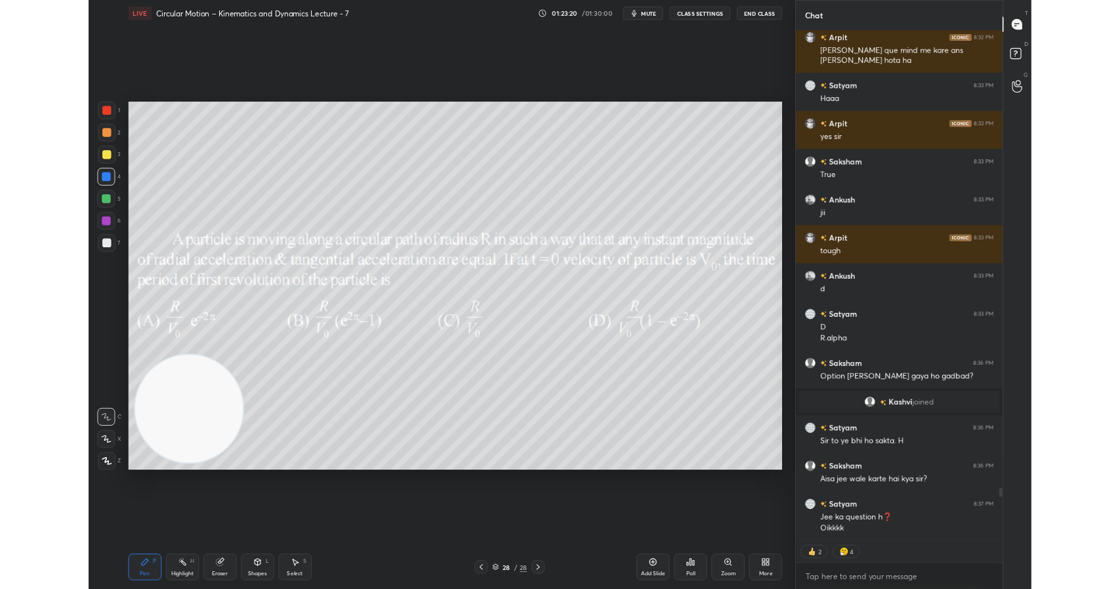
scroll to position [602, 241]
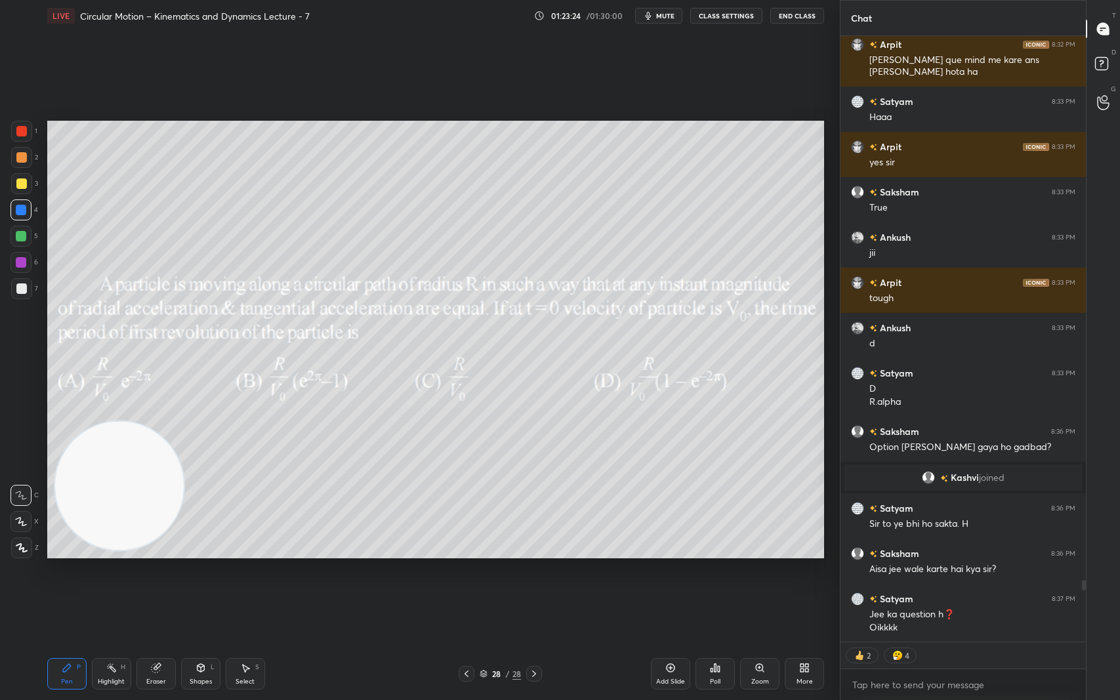
click at [797, 589] on div "More" at bounding box center [804, 673] width 39 height 31
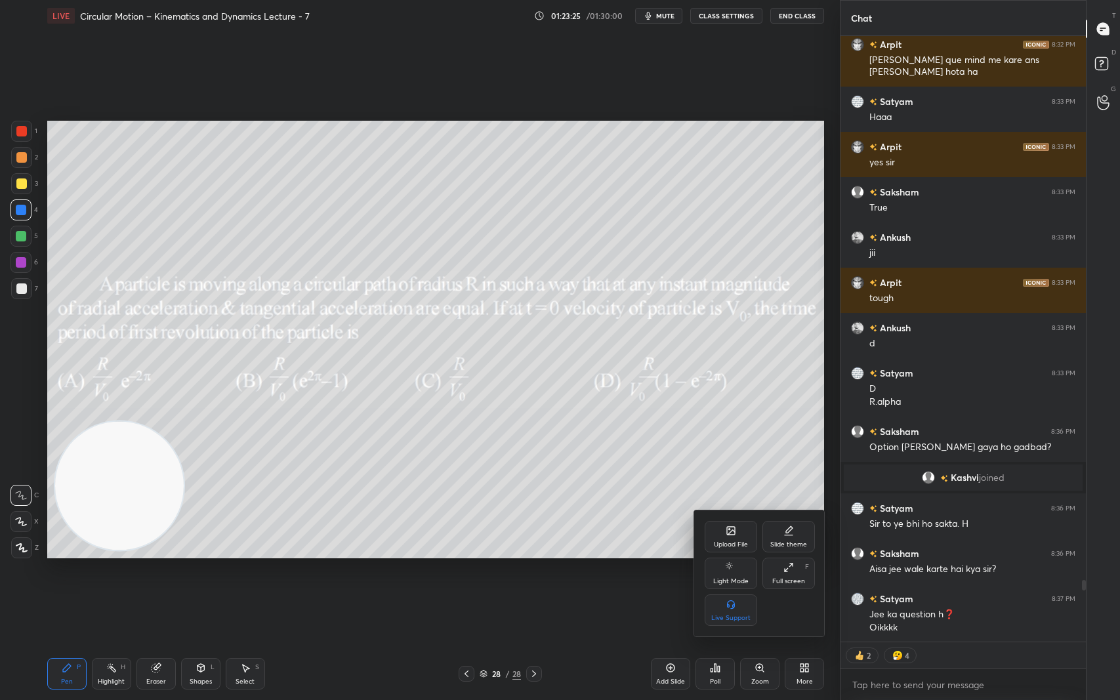
click at [740, 541] on div "Upload File" at bounding box center [731, 536] width 52 height 31
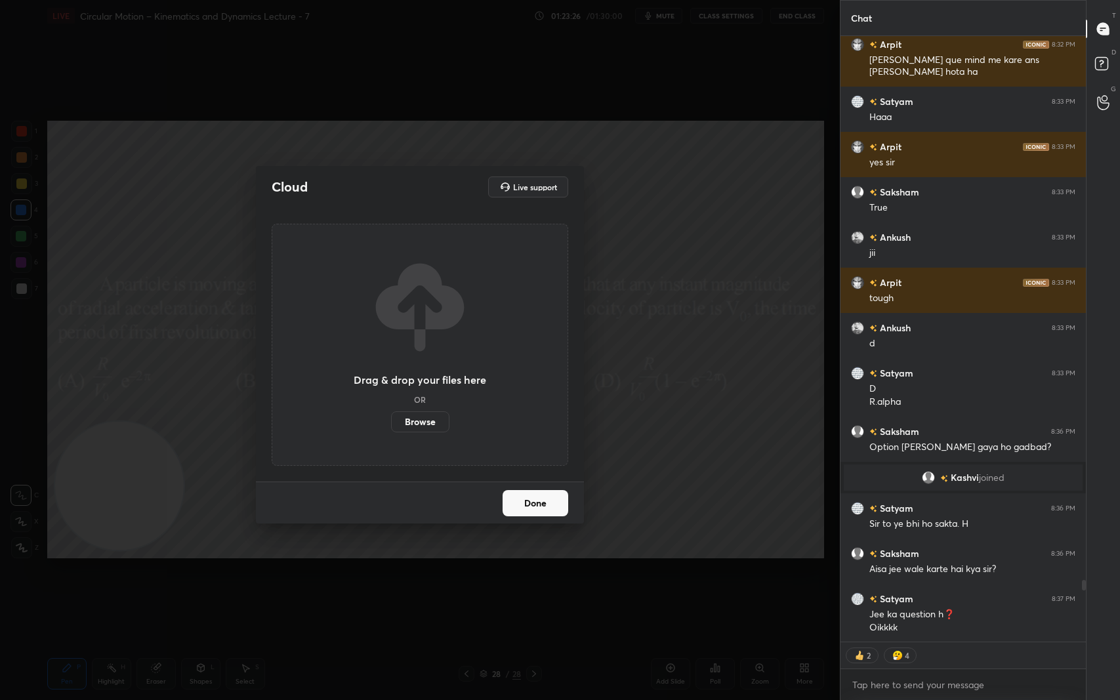
click at [440, 424] on label "Browse" at bounding box center [420, 421] width 58 height 21
click at [391, 424] on input "Browse" at bounding box center [391, 421] width 0 height 21
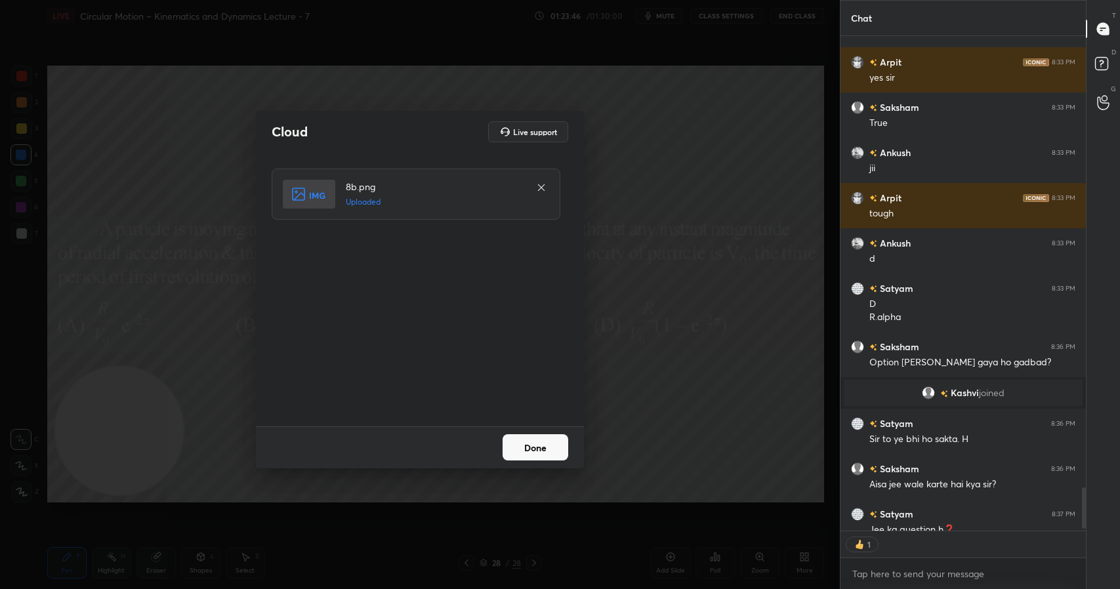
scroll to position [4, 5]
click at [530, 438] on button "Done" at bounding box center [536, 447] width 66 height 26
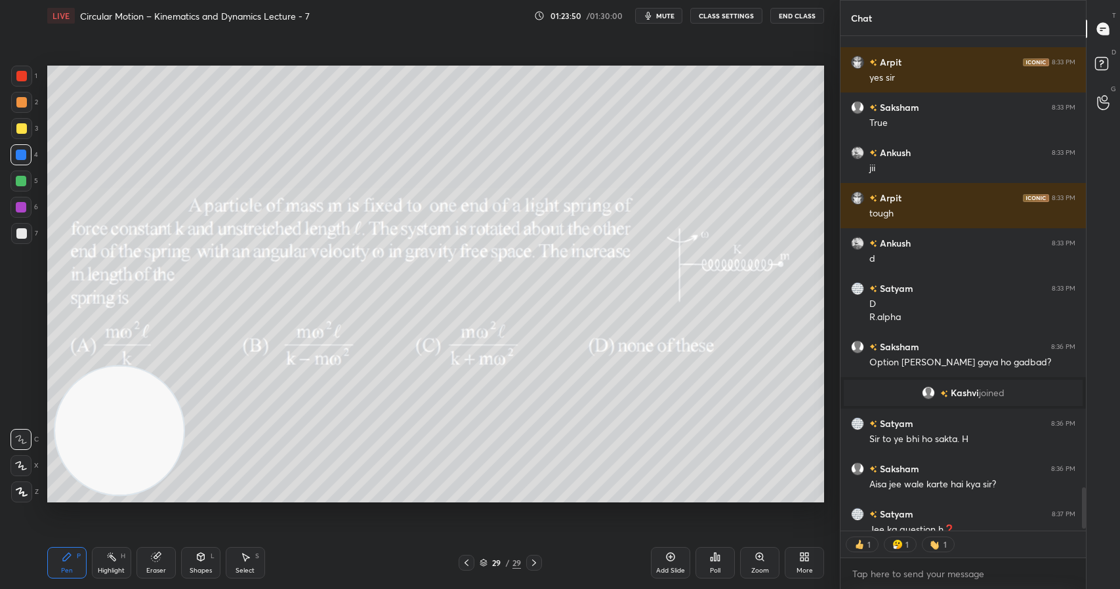
click at [715, 564] on div "Poll" at bounding box center [715, 562] width 39 height 31
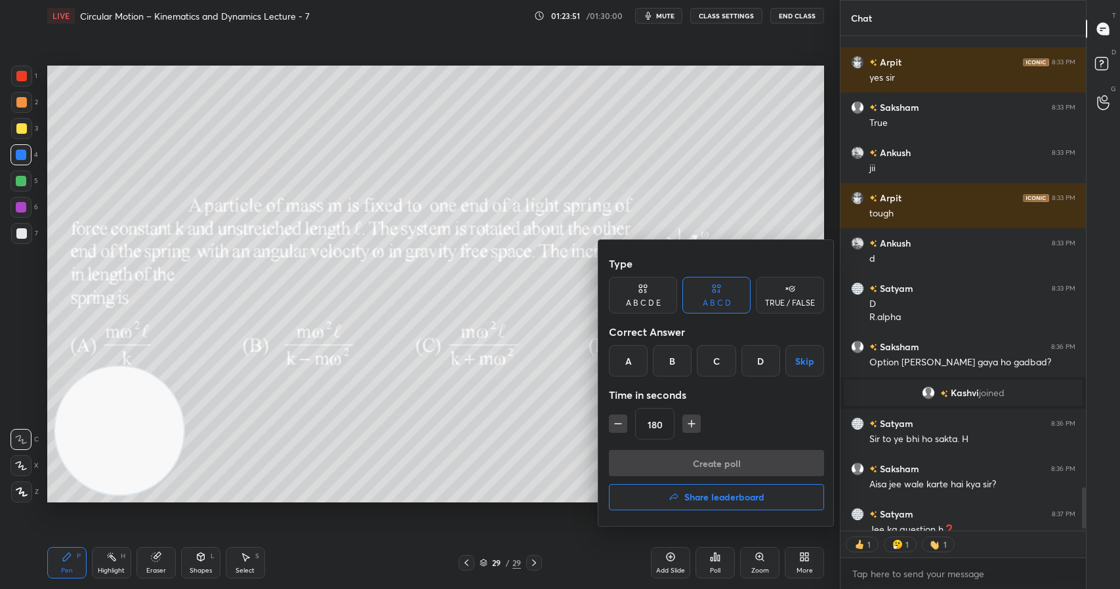
click at [672, 364] on div "B" at bounding box center [672, 360] width 39 height 31
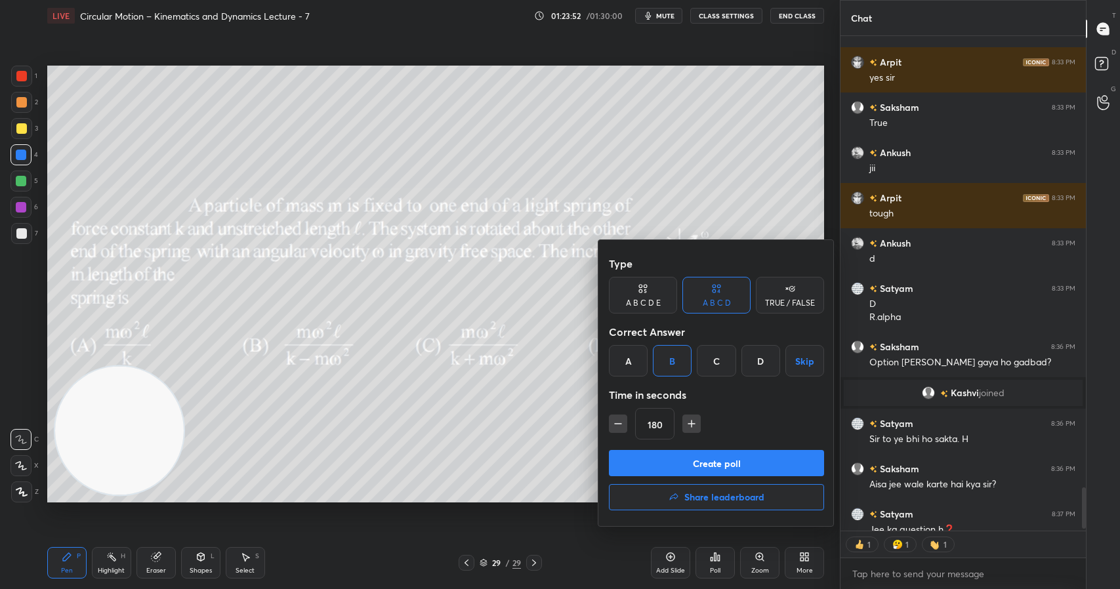
click at [716, 465] on button "Create poll" at bounding box center [716, 463] width 215 height 26
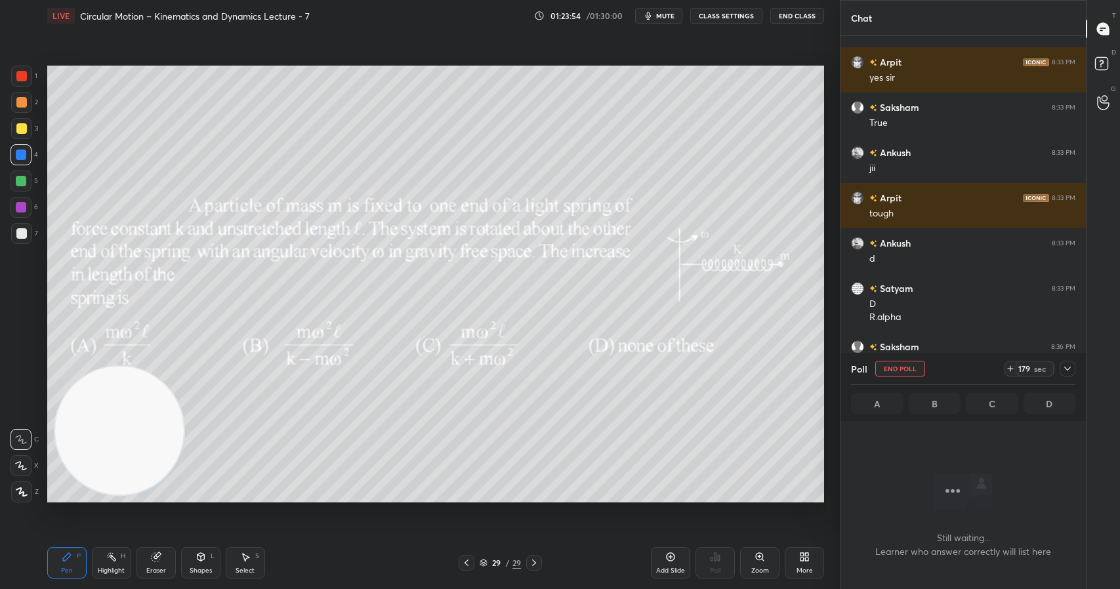
click at [1067, 367] on icon at bounding box center [1067, 368] width 10 height 10
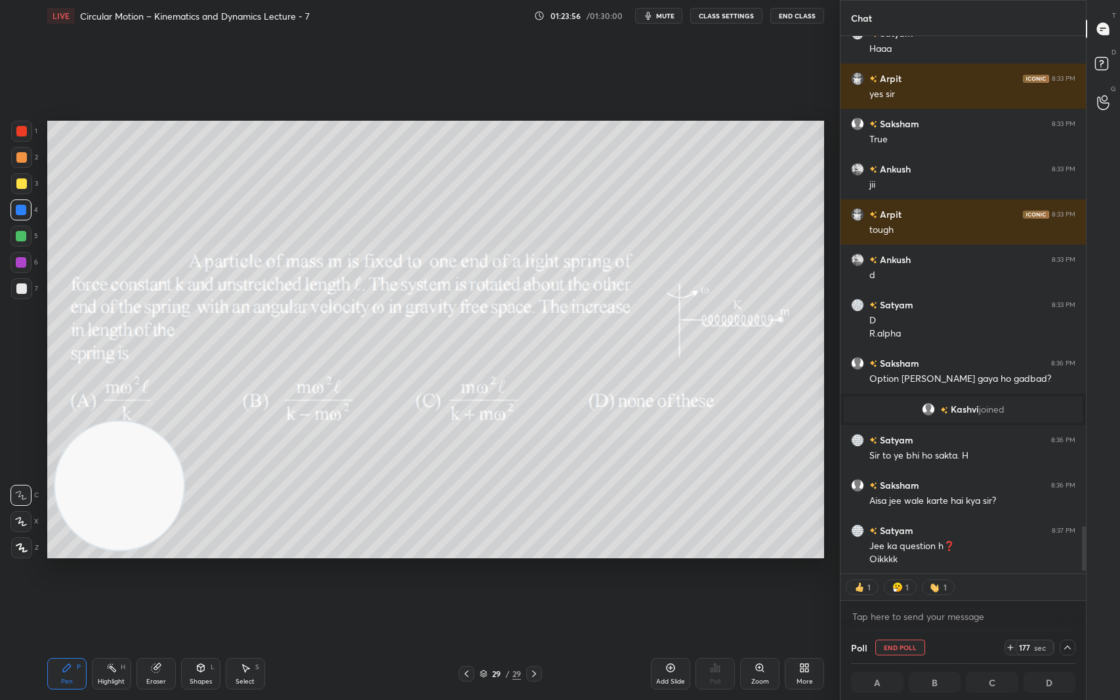
scroll to position [592, 241]
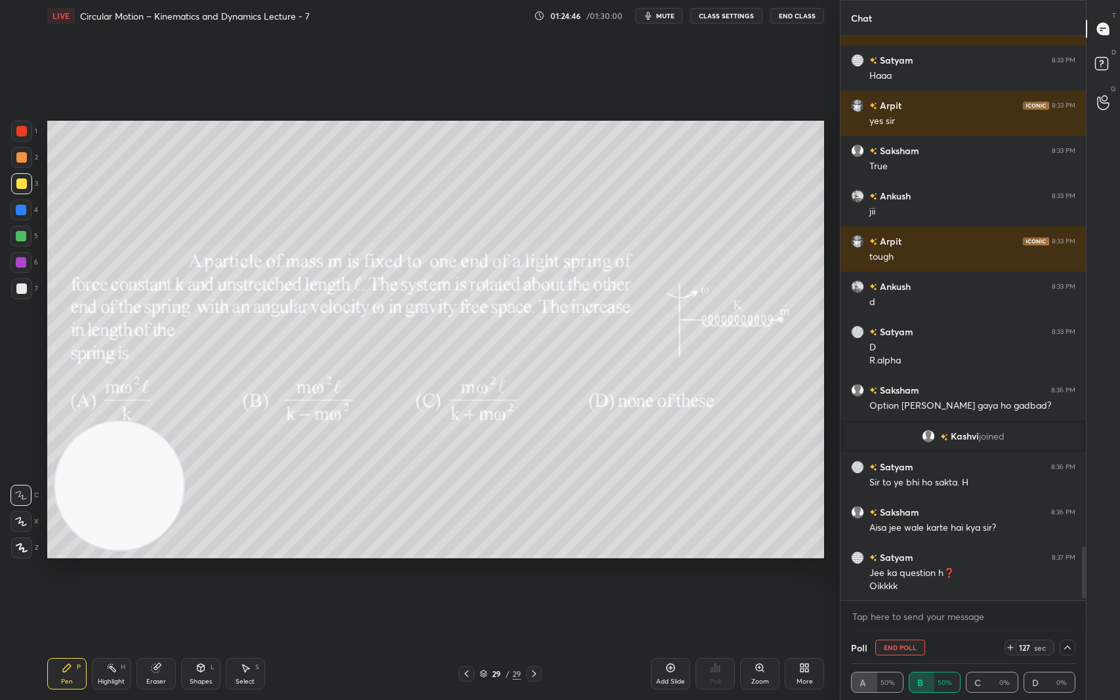
click at [1071, 589] on icon at bounding box center [1067, 647] width 10 height 10
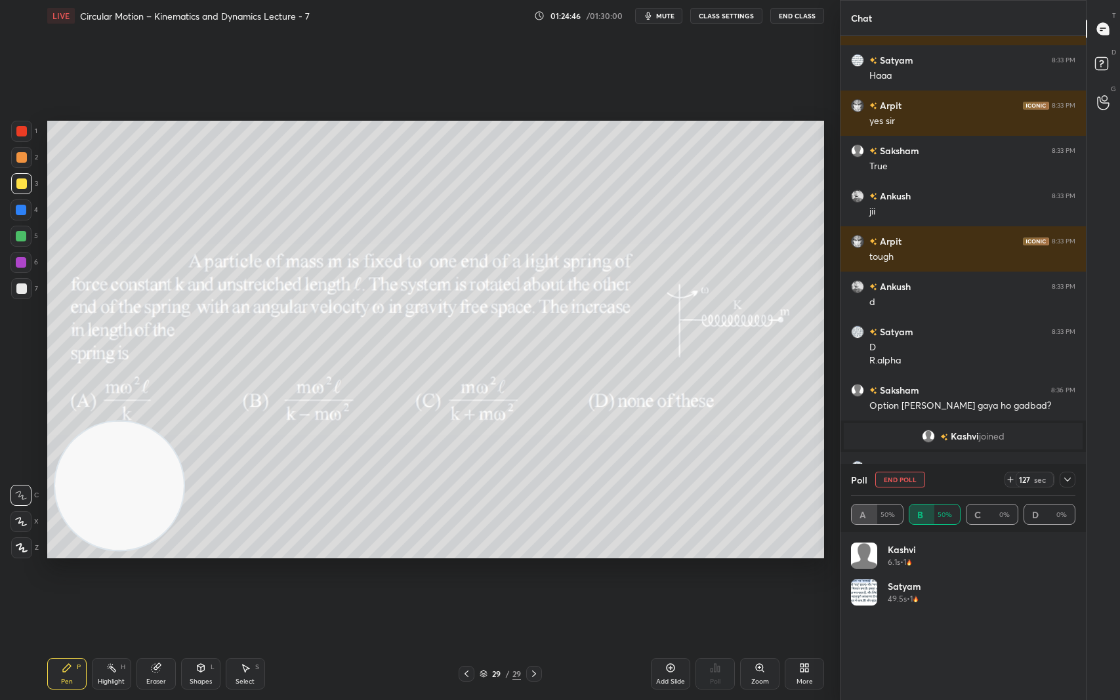
scroll to position [154, 220]
click at [1072, 477] on icon at bounding box center [1067, 479] width 10 height 10
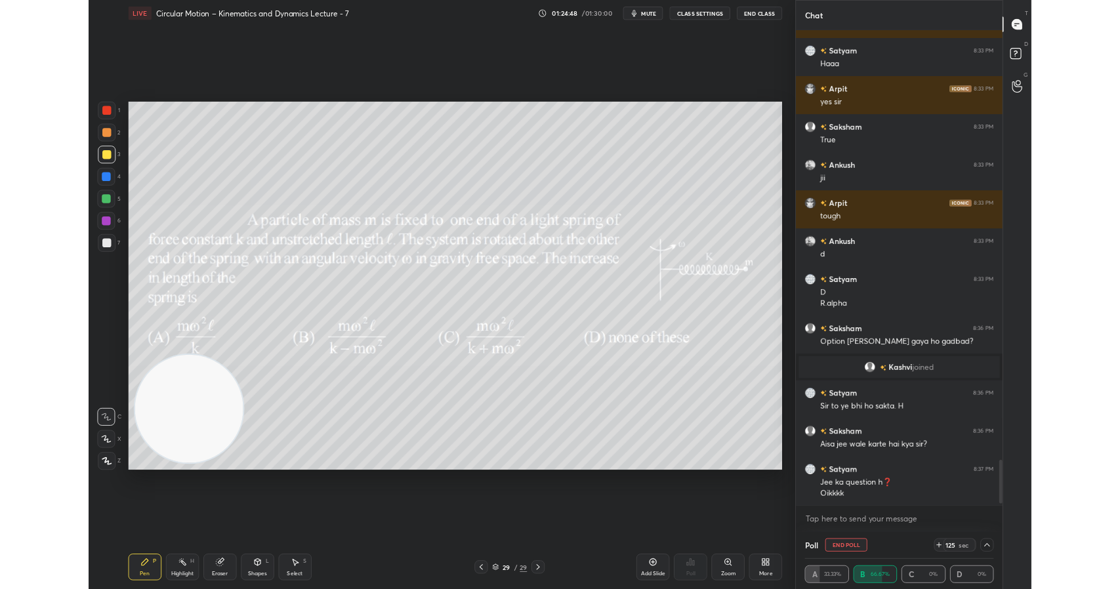
scroll to position [1, 5]
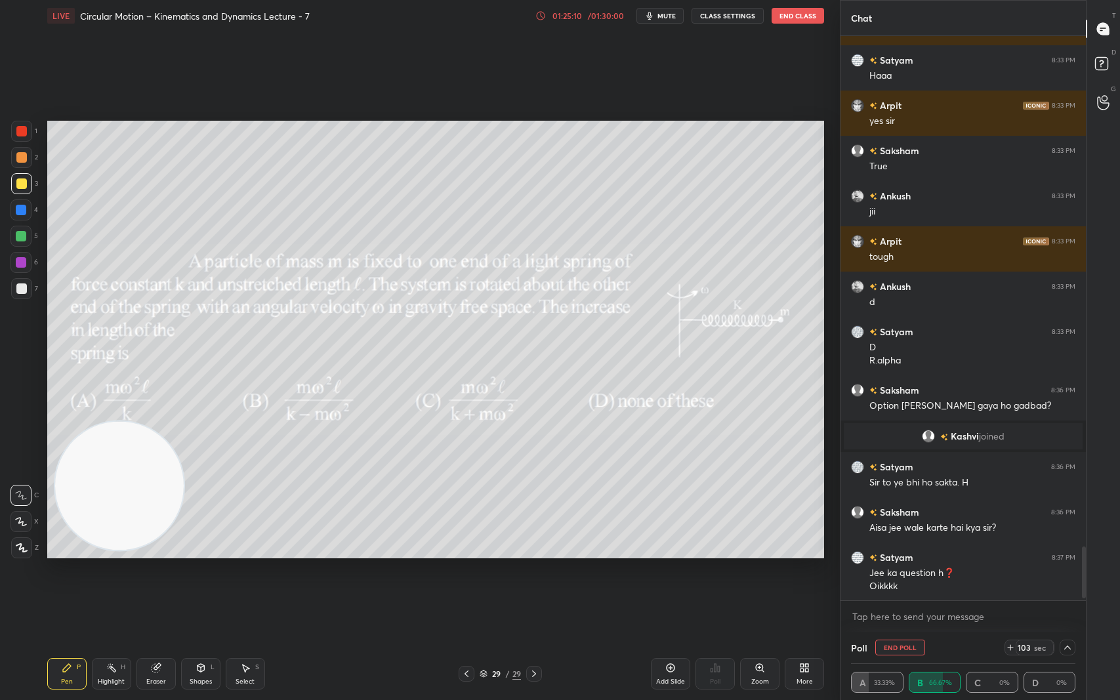
click at [802, 589] on icon at bounding box center [804, 668] width 10 height 10
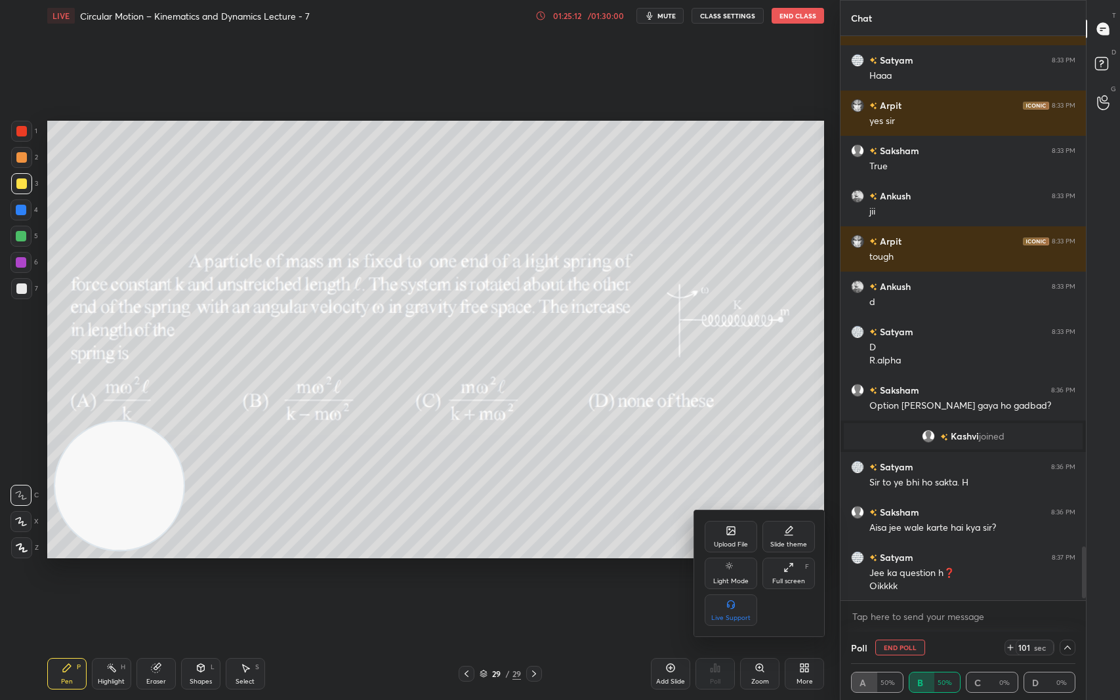
click at [741, 522] on div "Upload File" at bounding box center [731, 536] width 52 height 31
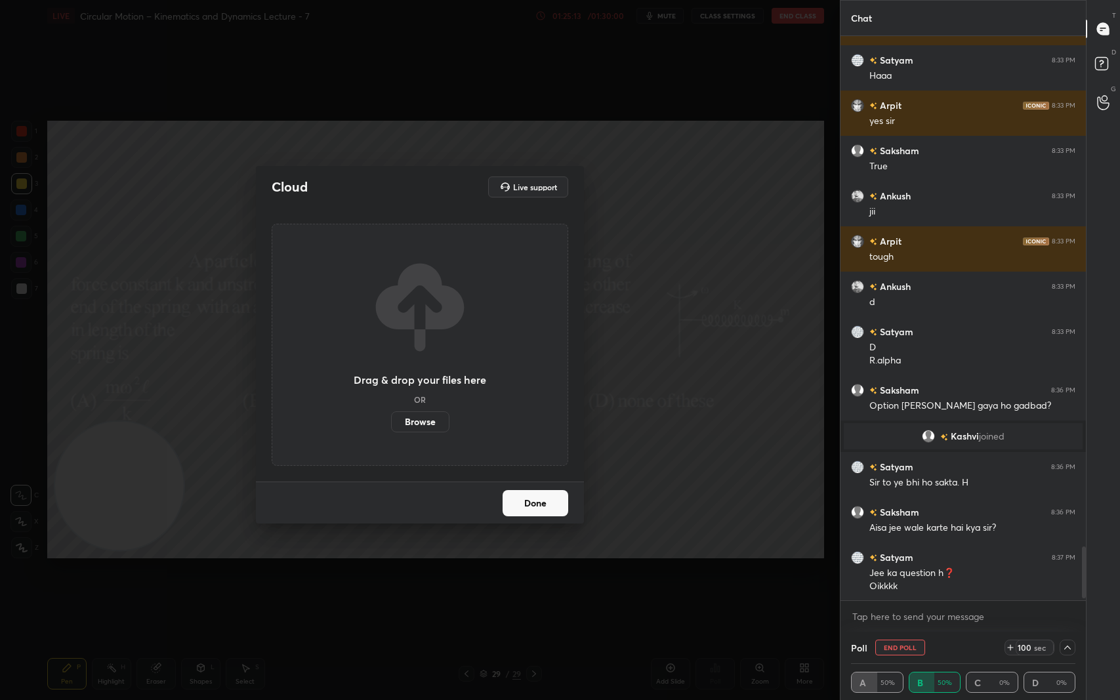
click at [432, 419] on label "Browse" at bounding box center [420, 421] width 58 height 21
click at [391, 419] on input "Browse" at bounding box center [391, 421] width 0 height 21
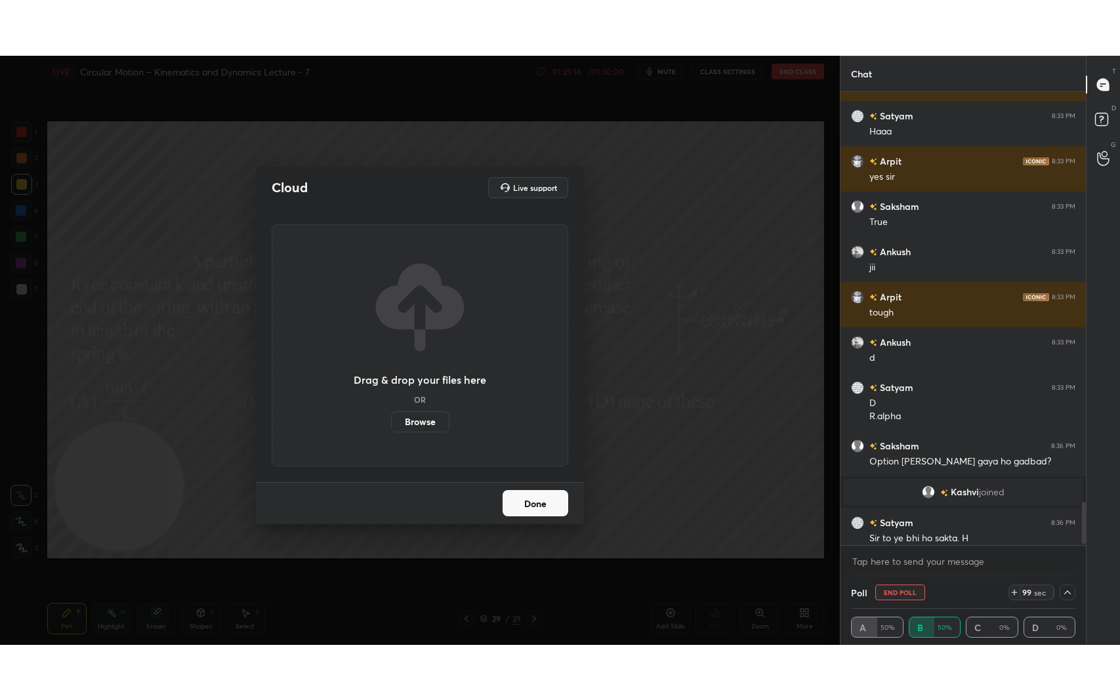
scroll to position [4, 5]
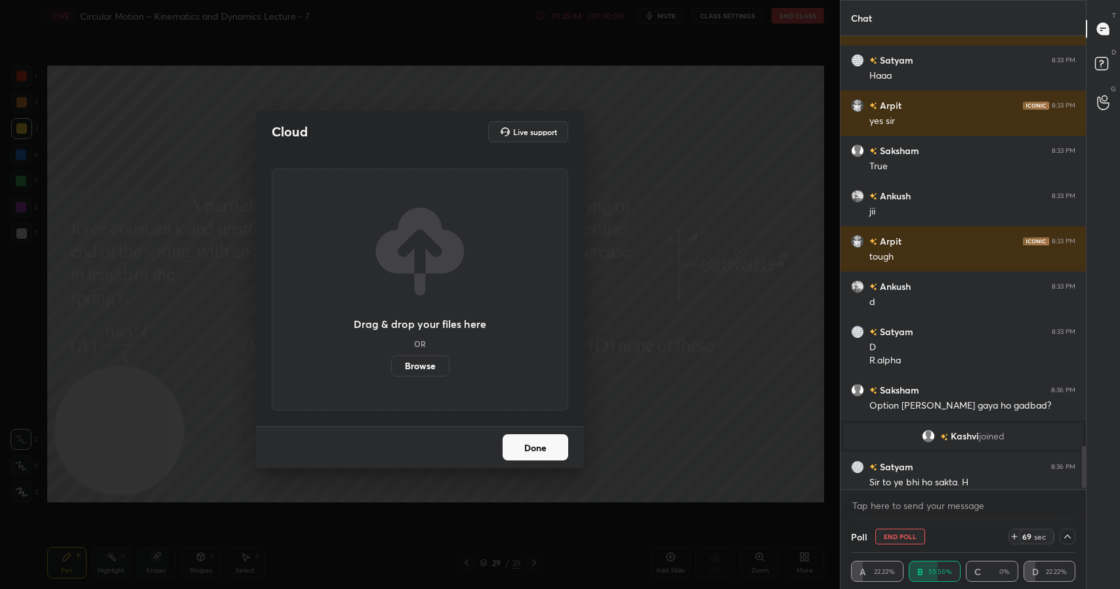
click at [551, 453] on button "Done" at bounding box center [536, 447] width 66 height 26
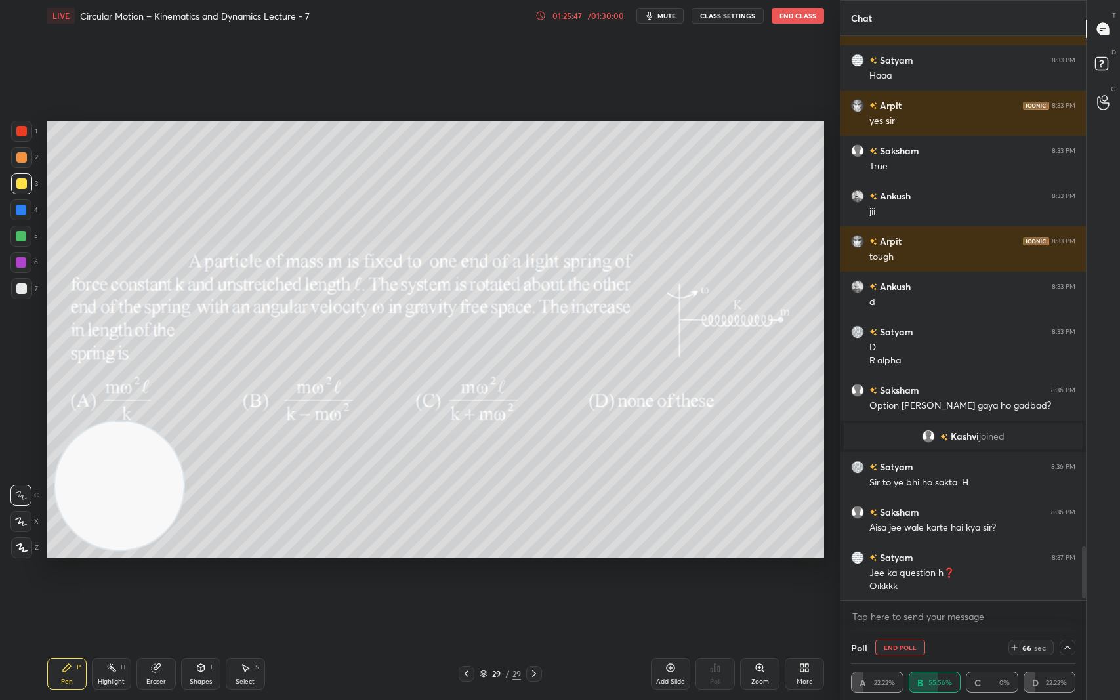
scroll to position [592, 241]
click at [1071, 589] on icon at bounding box center [1067, 647] width 10 height 10
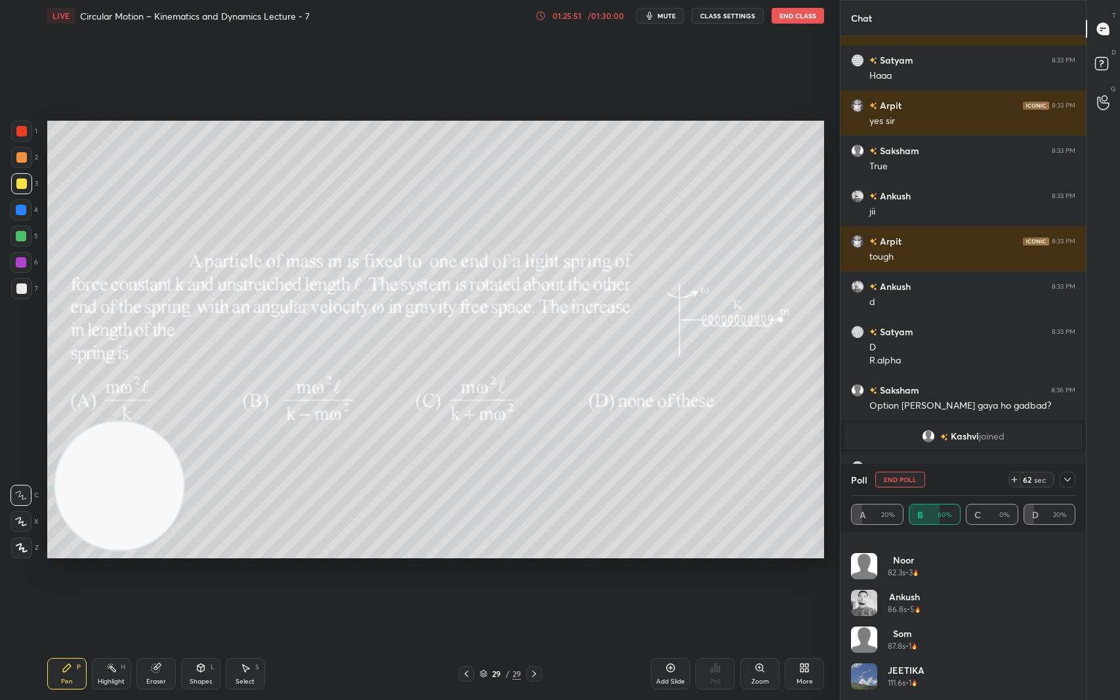
scroll to position [0, 0]
click at [1069, 479] on icon at bounding box center [1067, 479] width 10 height 10
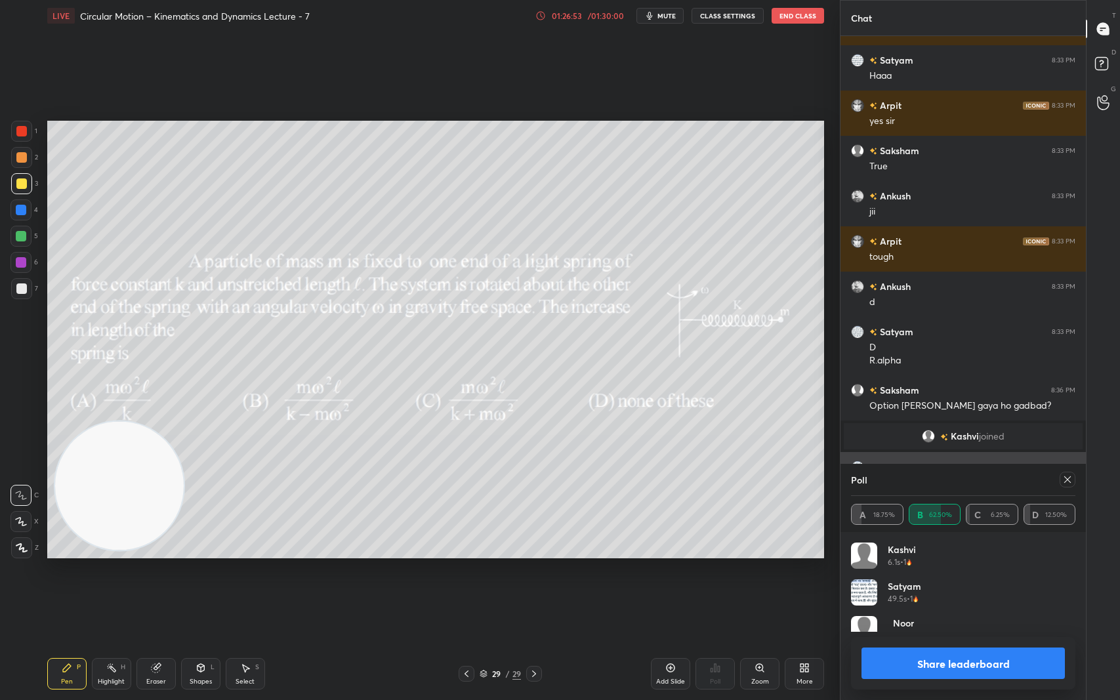
scroll to position [154, 220]
click at [1066, 482] on icon at bounding box center [1067, 479] width 7 height 7
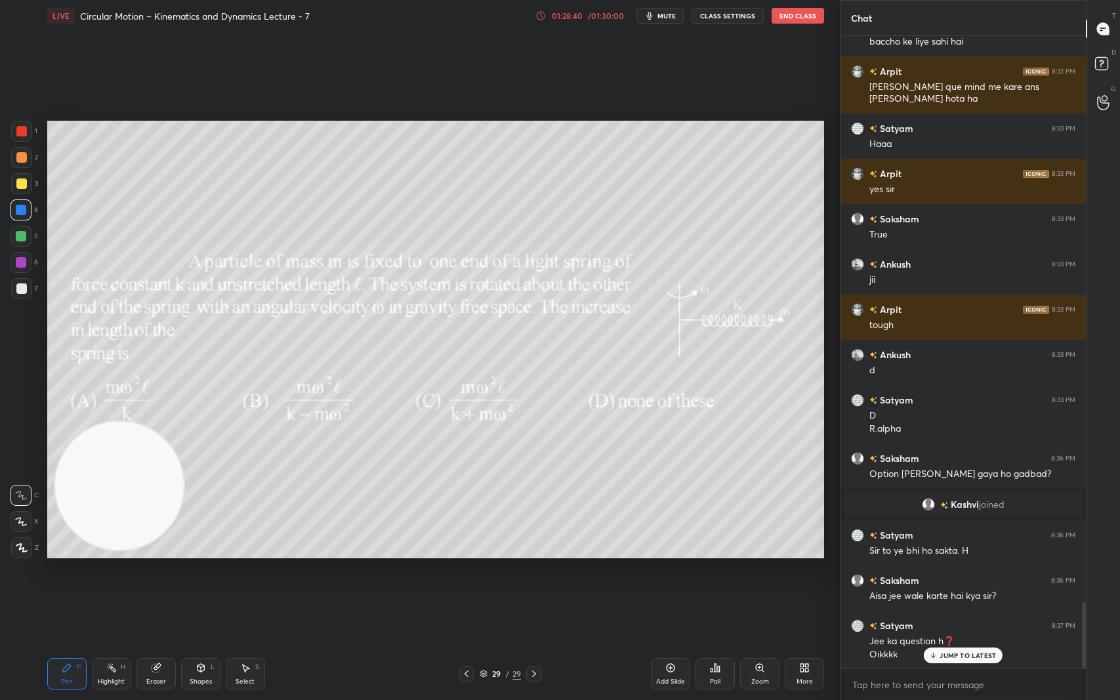
scroll to position [5349, 0]
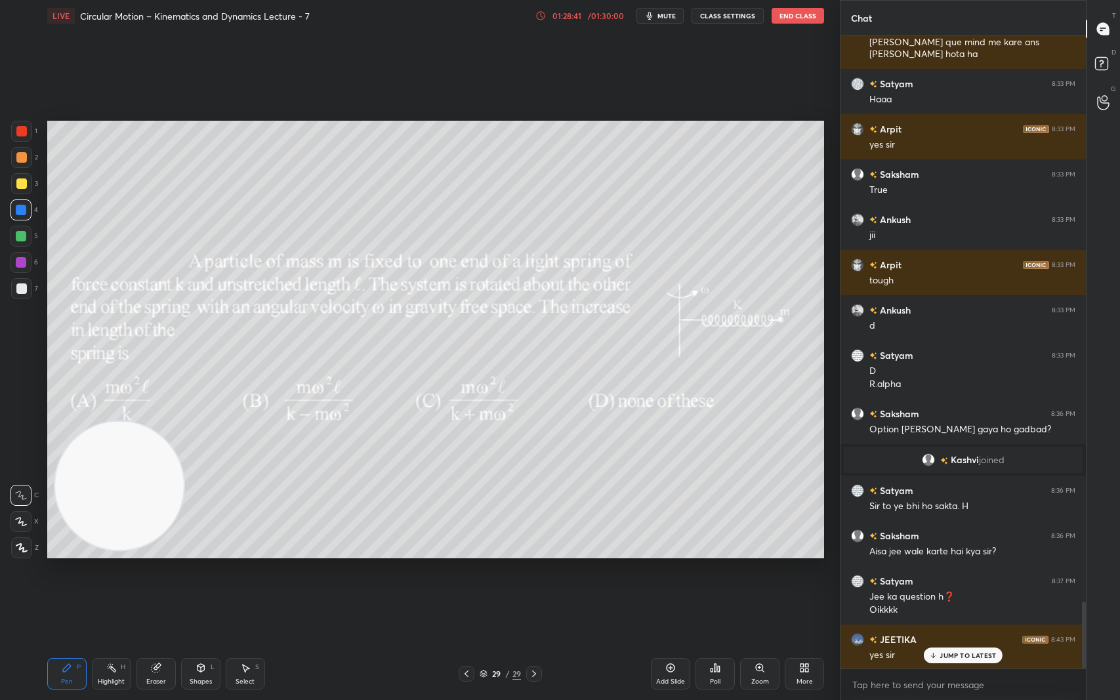
click at [806, 589] on icon at bounding box center [807, 670] width 3 height 3
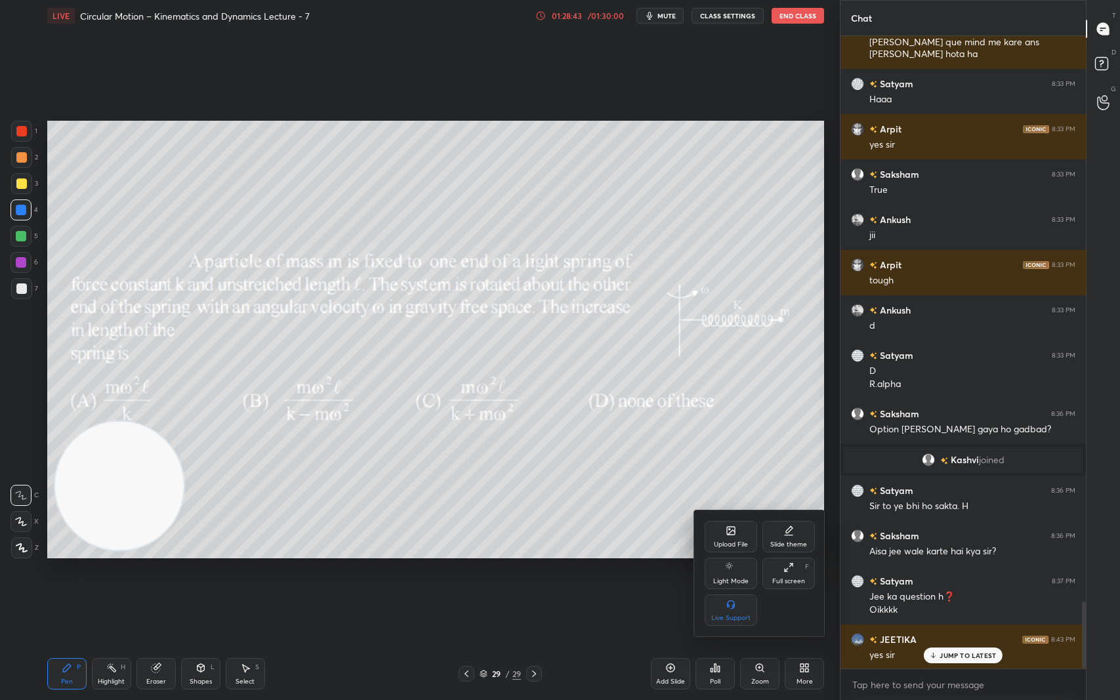
click at [739, 536] on div "Upload File" at bounding box center [731, 536] width 52 height 31
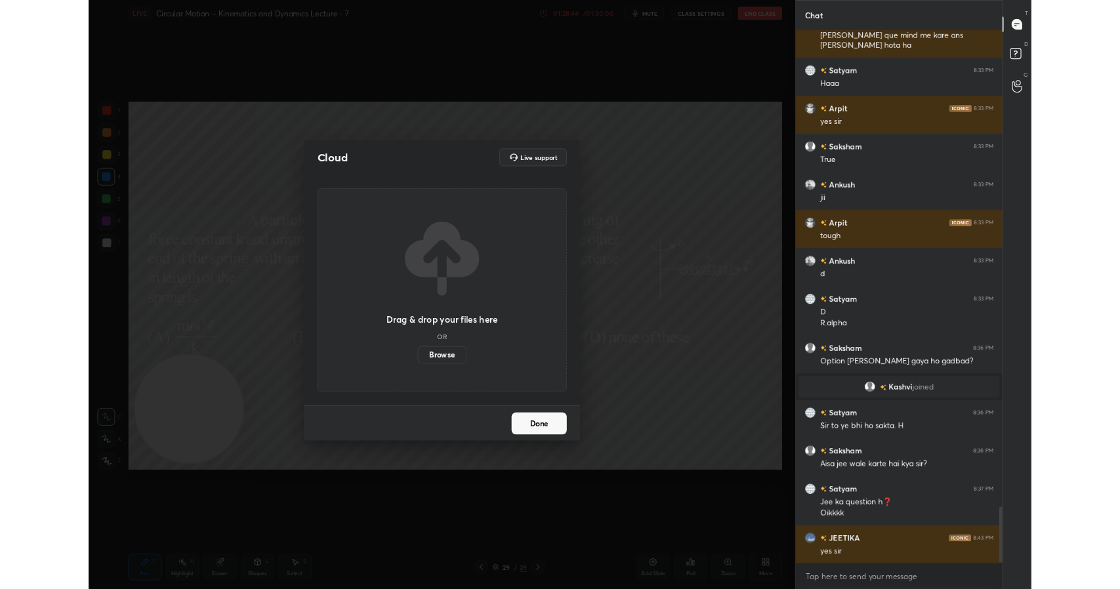
scroll to position [5395, 0]
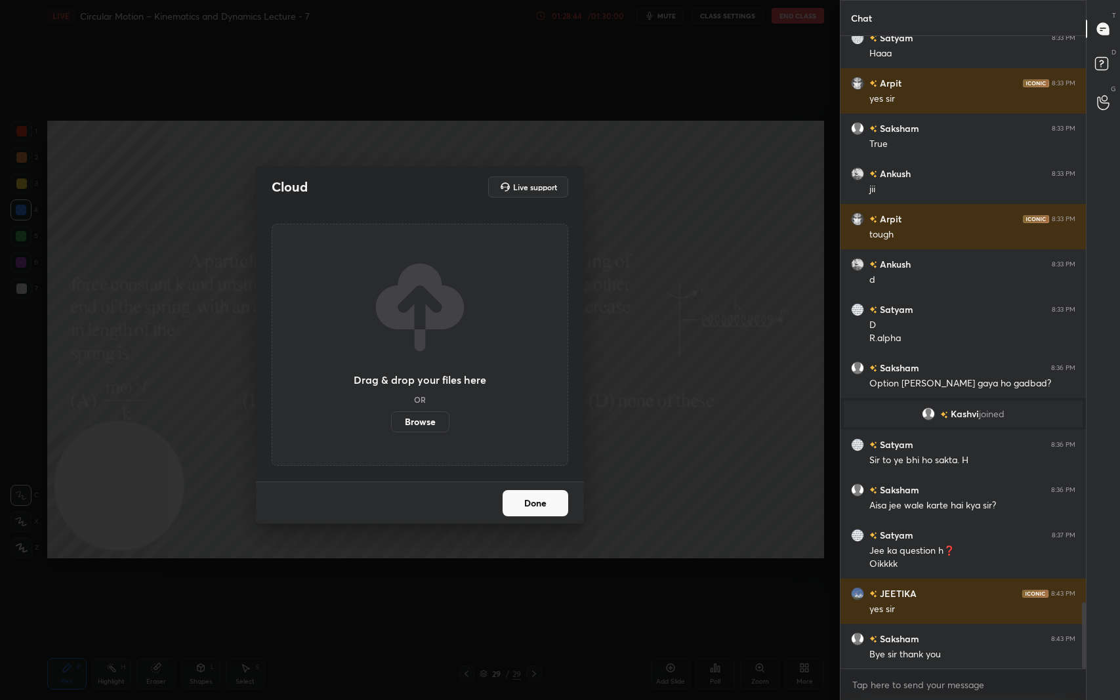
click at [430, 422] on label "Browse" at bounding box center [420, 421] width 58 height 21
click at [391, 422] on input "Browse" at bounding box center [391, 421] width 0 height 21
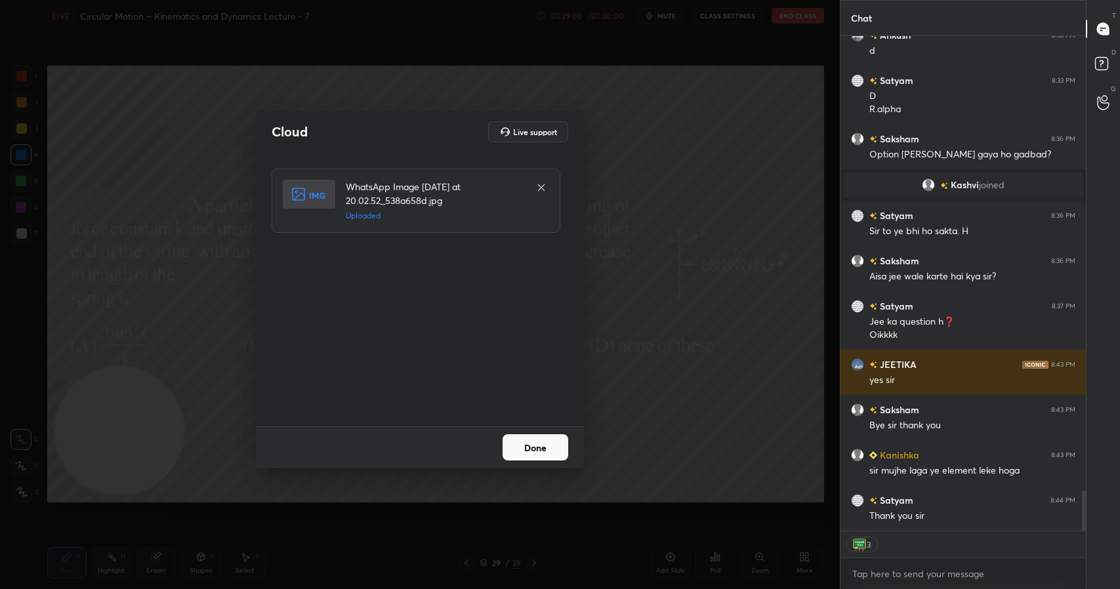
scroll to position [5669, 0]
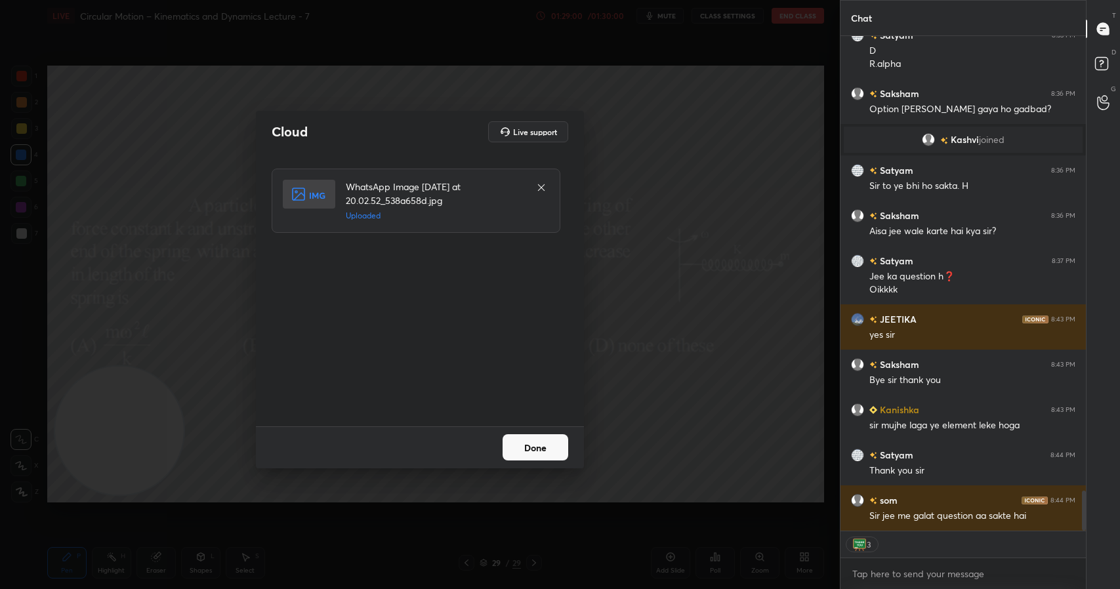
click at [543, 454] on button "Done" at bounding box center [536, 447] width 66 height 26
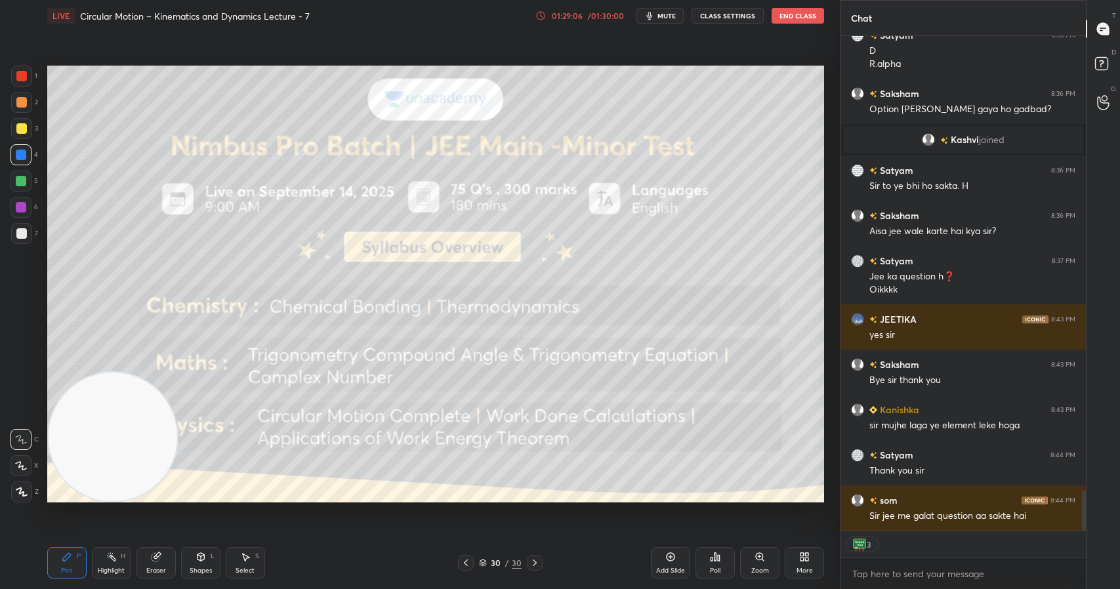
drag, startPoint x: 96, startPoint y: 413, endPoint x: 39, endPoint y: 456, distance: 71.7
click at [43, 459] on div "Setting up your live class Poll for secs No correct answer Start poll" at bounding box center [435, 283] width 787 height 505
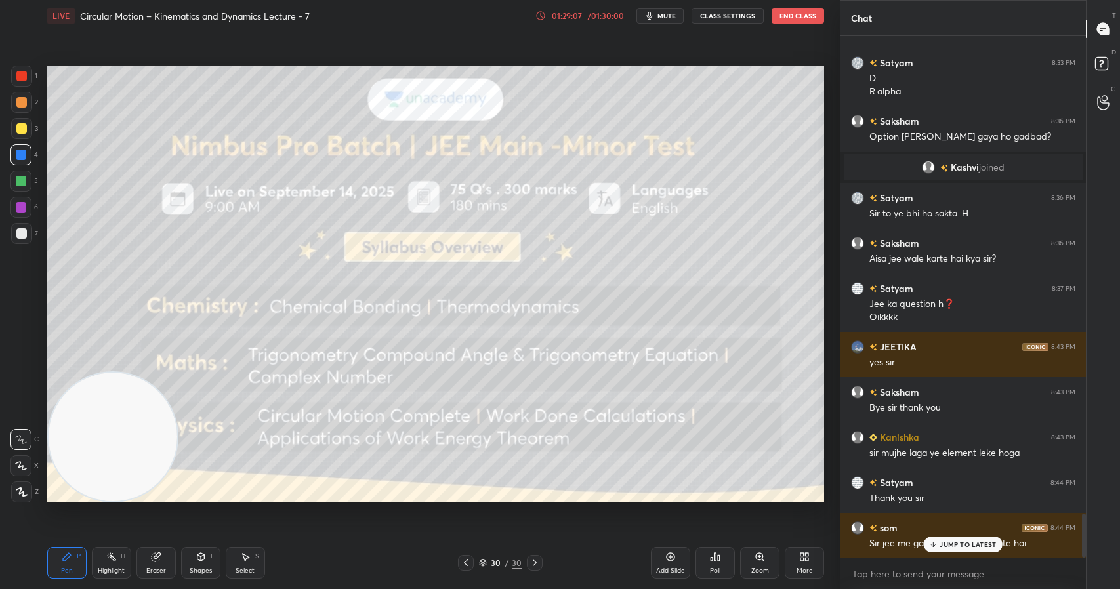
scroll to position [5641, 0]
click at [936, 547] on icon at bounding box center [933, 545] width 9 height 8
click at [808, 558] on icon at bounding box center [807, 559] width 3 height 3
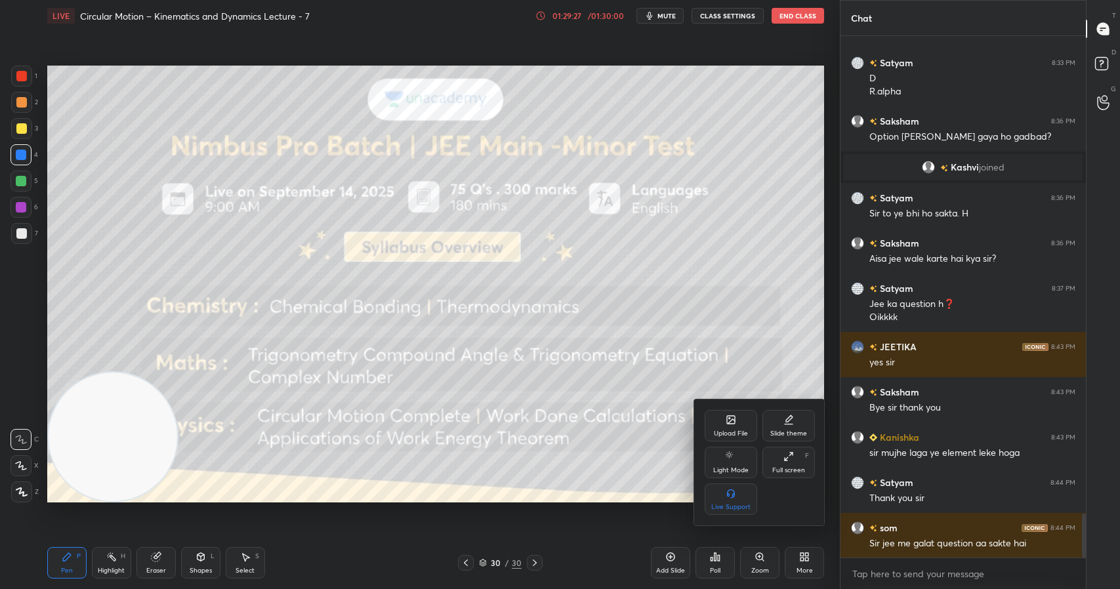
click at [747, 424] on div "Upload File" at bounding box center [731, 425] width 52 height 31
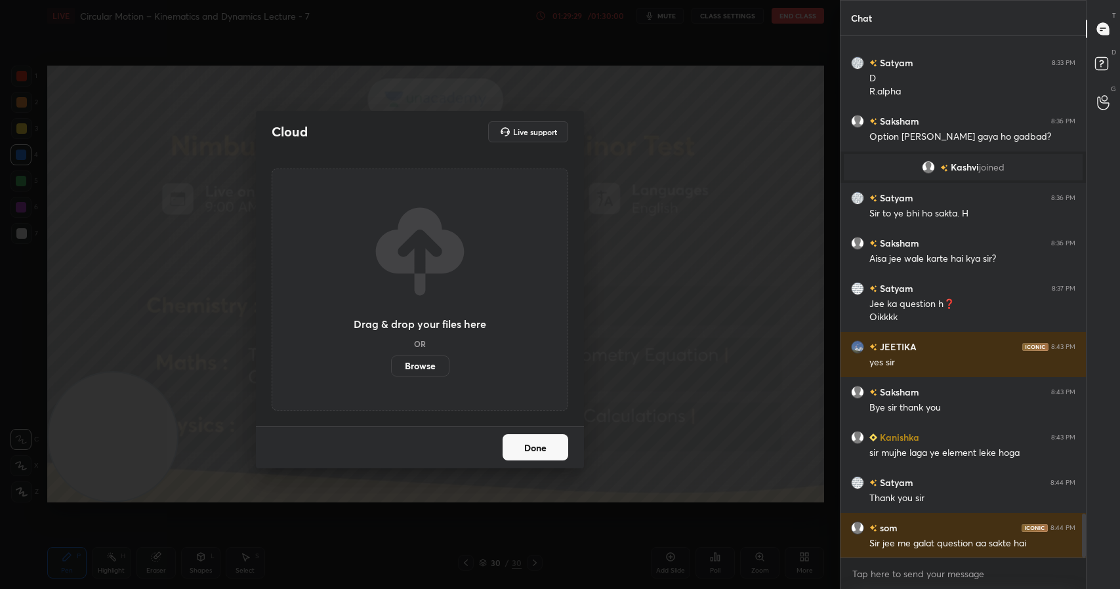
click at [426, 372] on label "Browse" at bounding box center [420, 366] width 58 height 21
click at [391, 372] on input "Browse" at bounding box center [391, 366] width 0 height 21
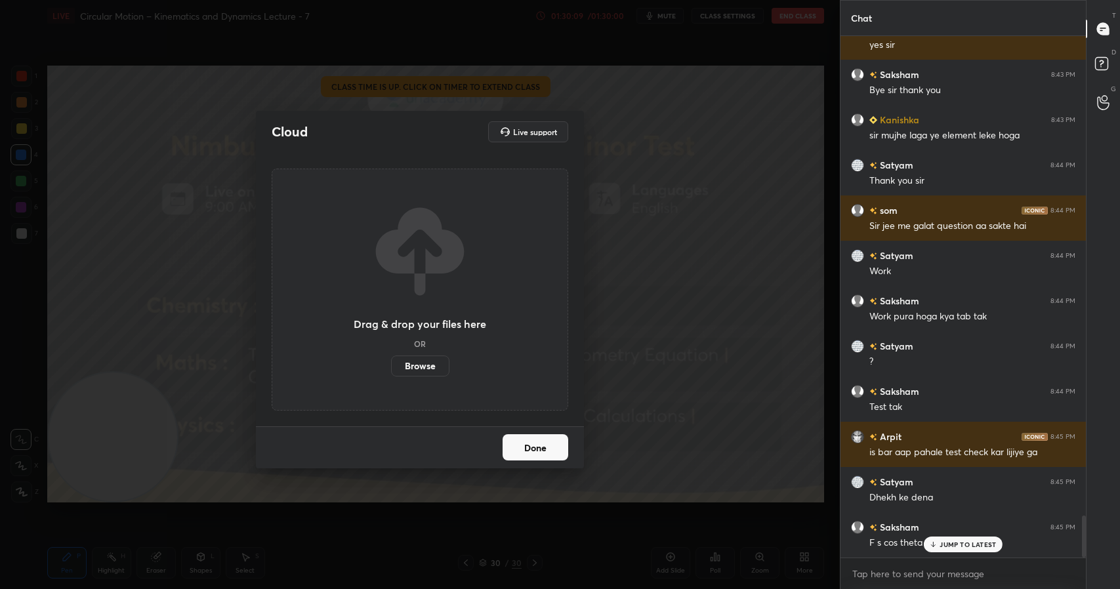
scroll to position [6004, 0]
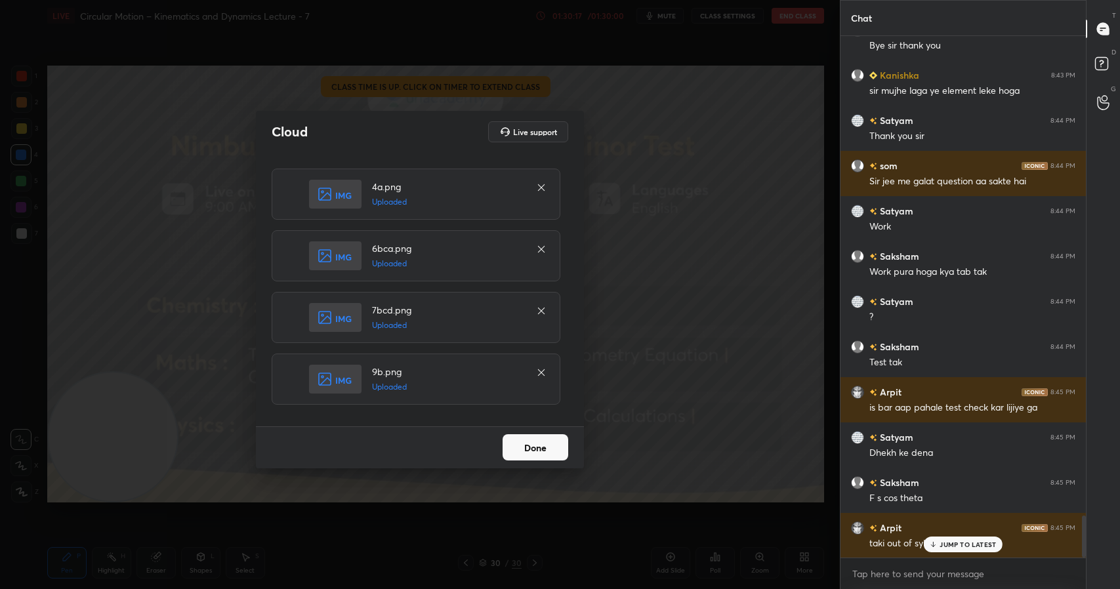
click at [540, 448] on button "Done" at bounding box center [536, 447] width 66 height 26
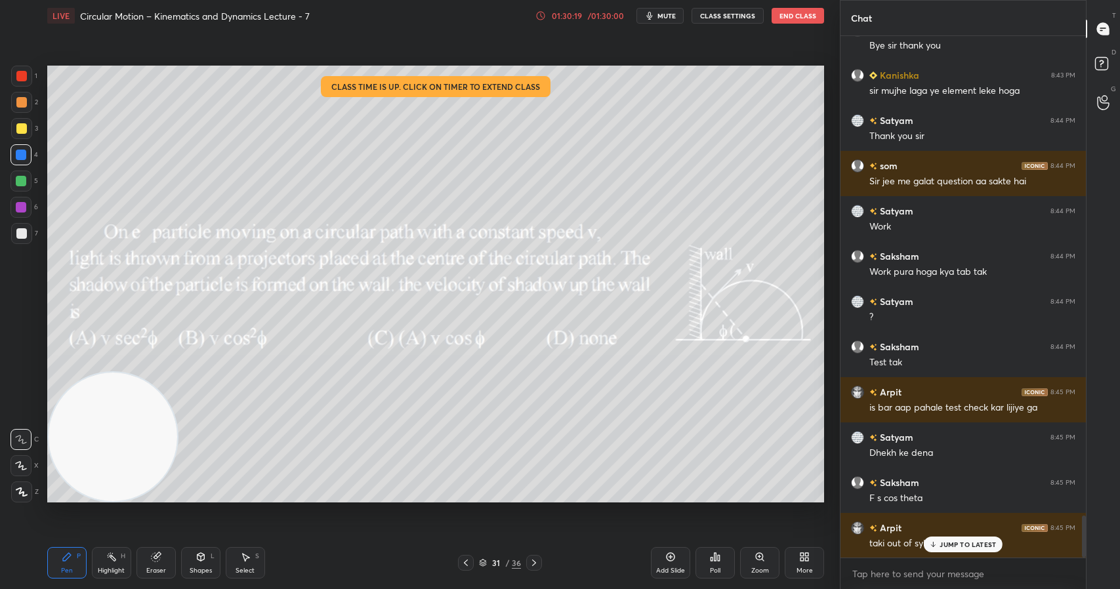
click at [606, 18] on div "/ 01:30:00" at bounding box center [605, 16] width 41 height 8
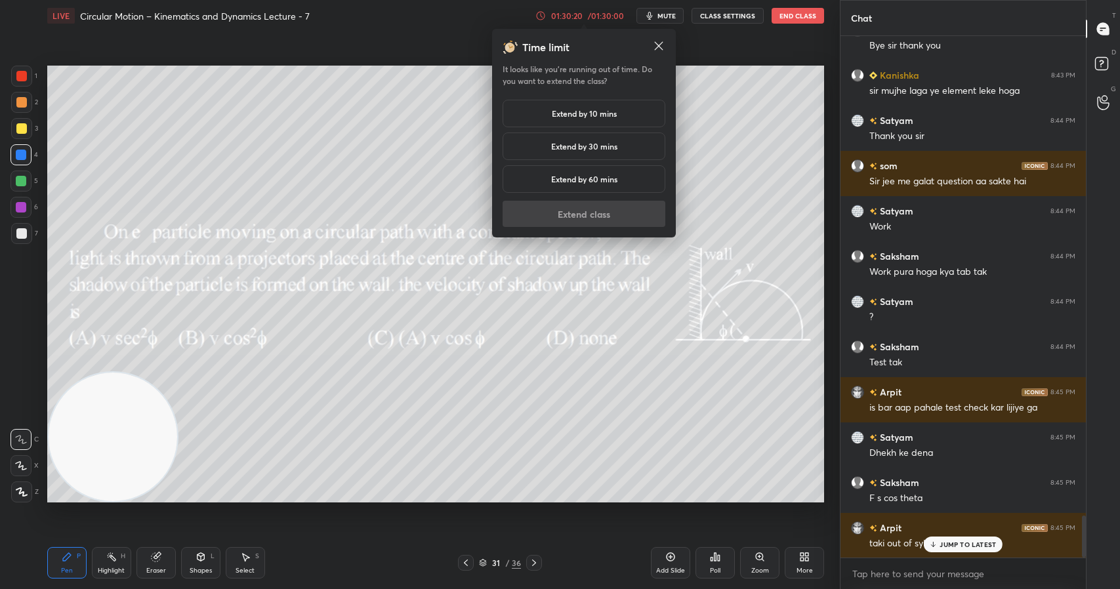
click at [600, 108] on h5 "Extend by 10 mins" at bounding box center [584, 114] width 65 height 12
click at [636, 212] on button "Extend class" at bounding box center [584, 214] width 163 height 26
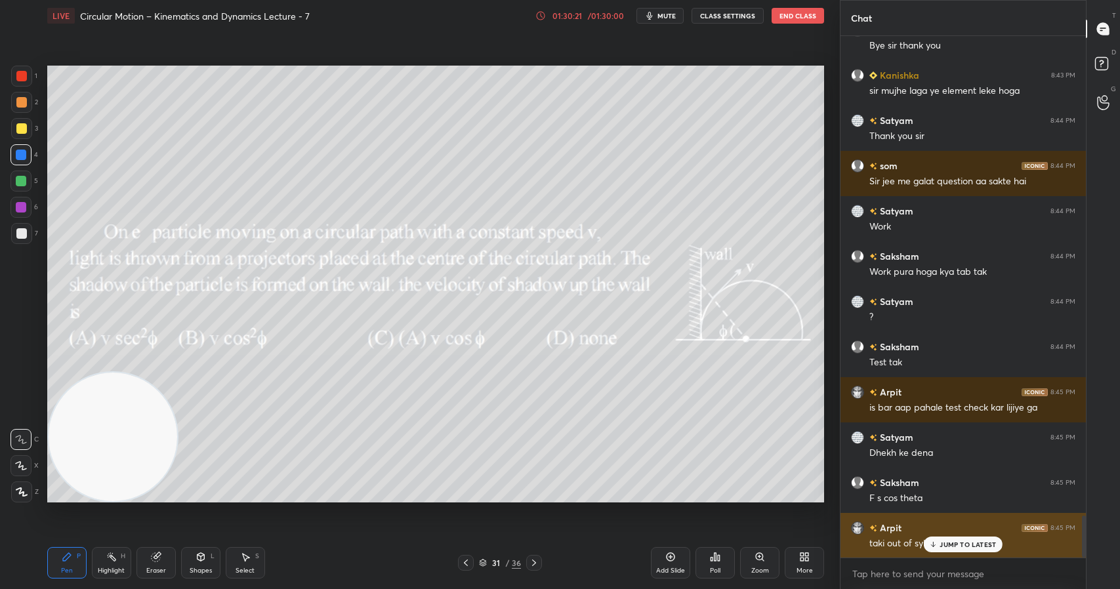
click at [947, 544] on p "JUMP TO LATEST" at bounding box center [968, 545] width 56 height 8
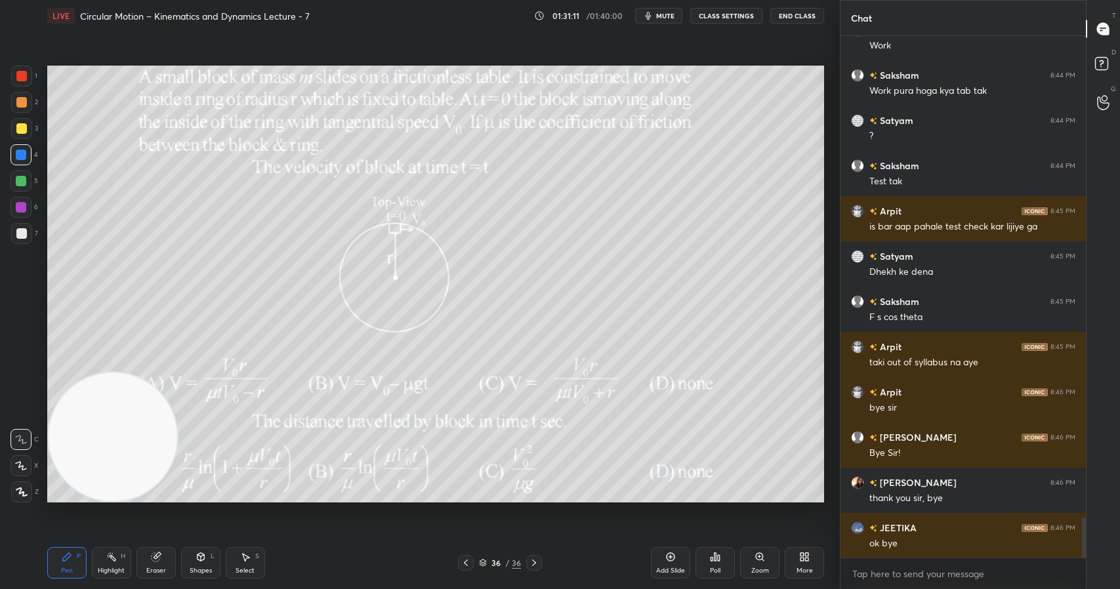
scroll to position [6231, 0]
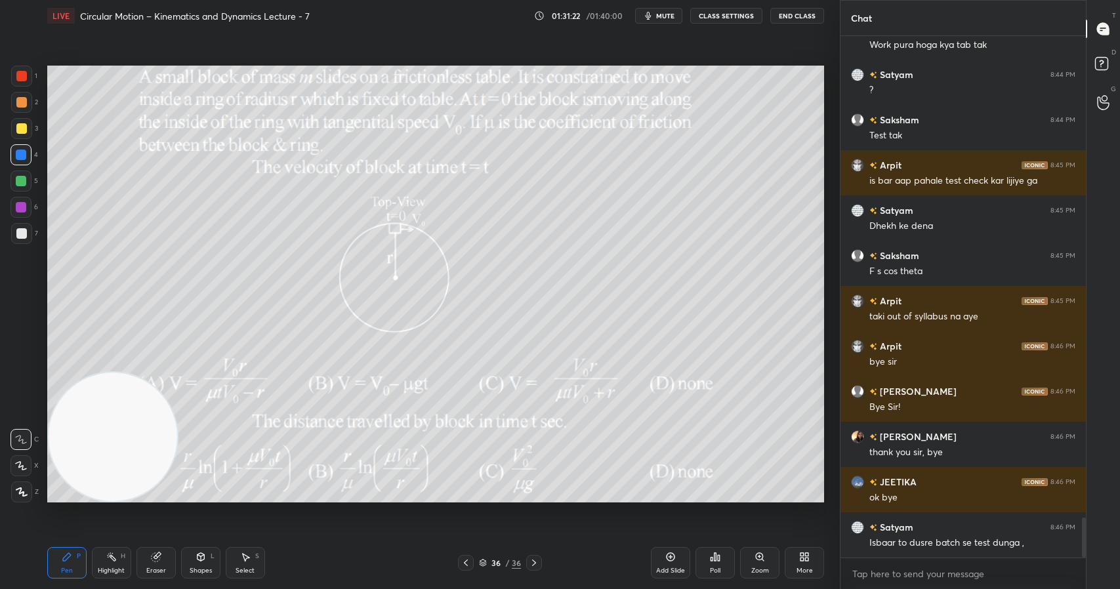
click at [807, 16] on button "End Class" at bounding box center [797, 16] width 54 height 16
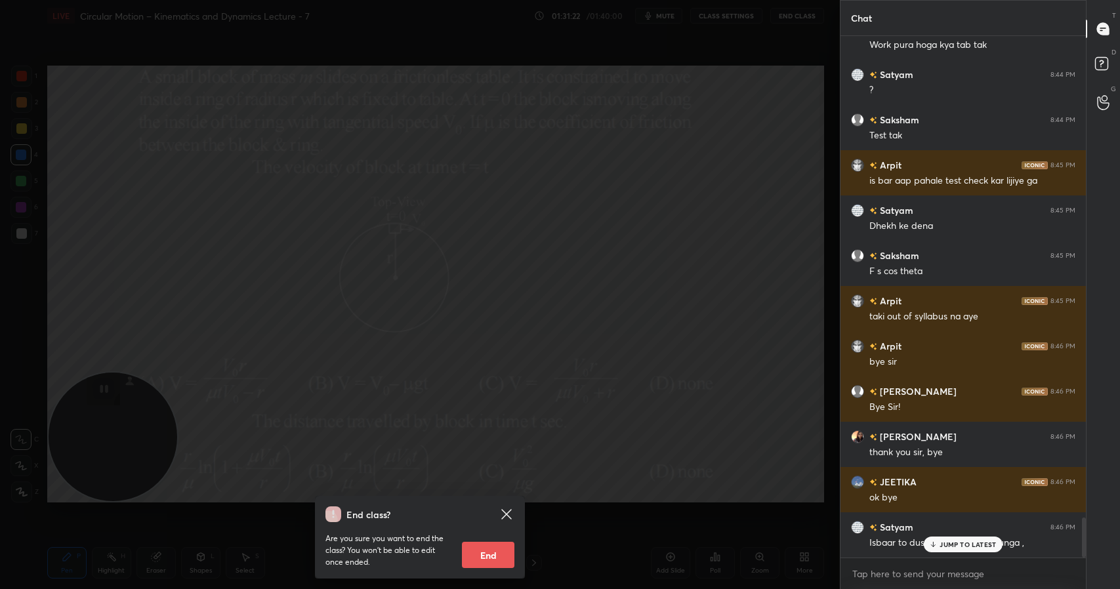
scroll to position [6275, 0]
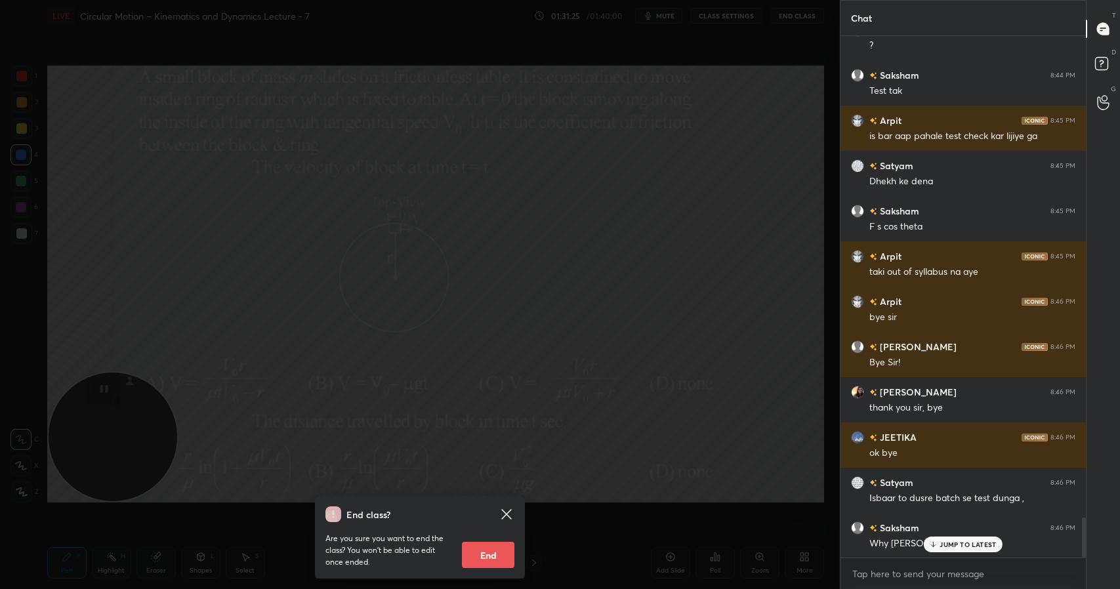
click at [487, 549] on button "End" at bounding box center [488, 555] width 52 height 26
type textarea "x"
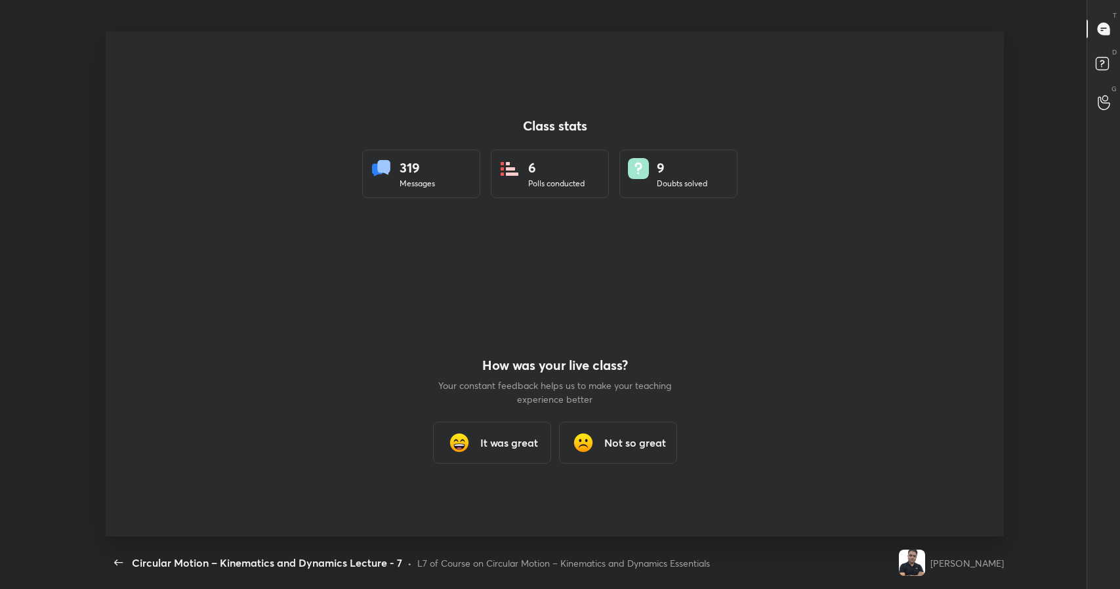
scroll to position [0, 0]
